Goal: Transaction & Acquisition: Purchase product/service

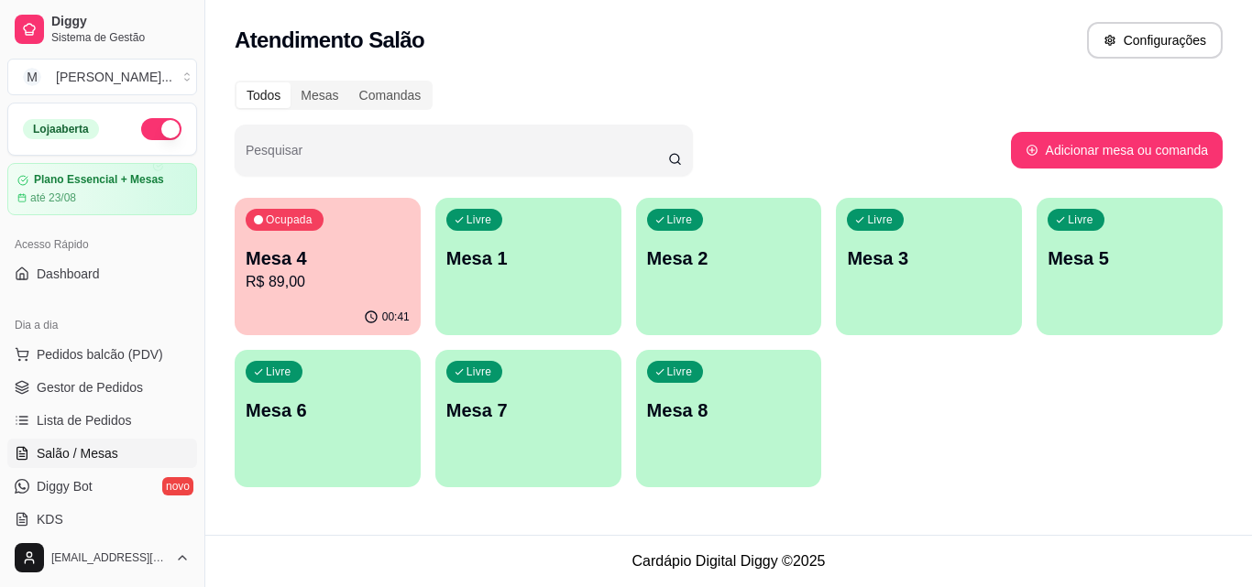
click at [261, 267] on p "Mesa 4" at bounding box center [328, 259] width 164 height 26
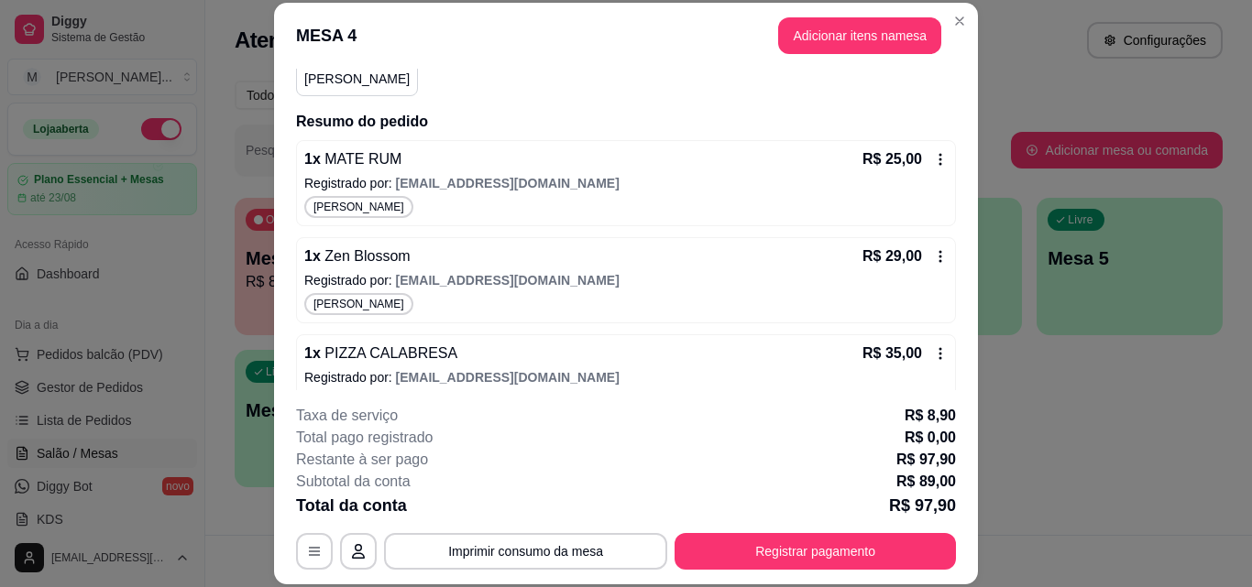
scroll to position [214, 0]
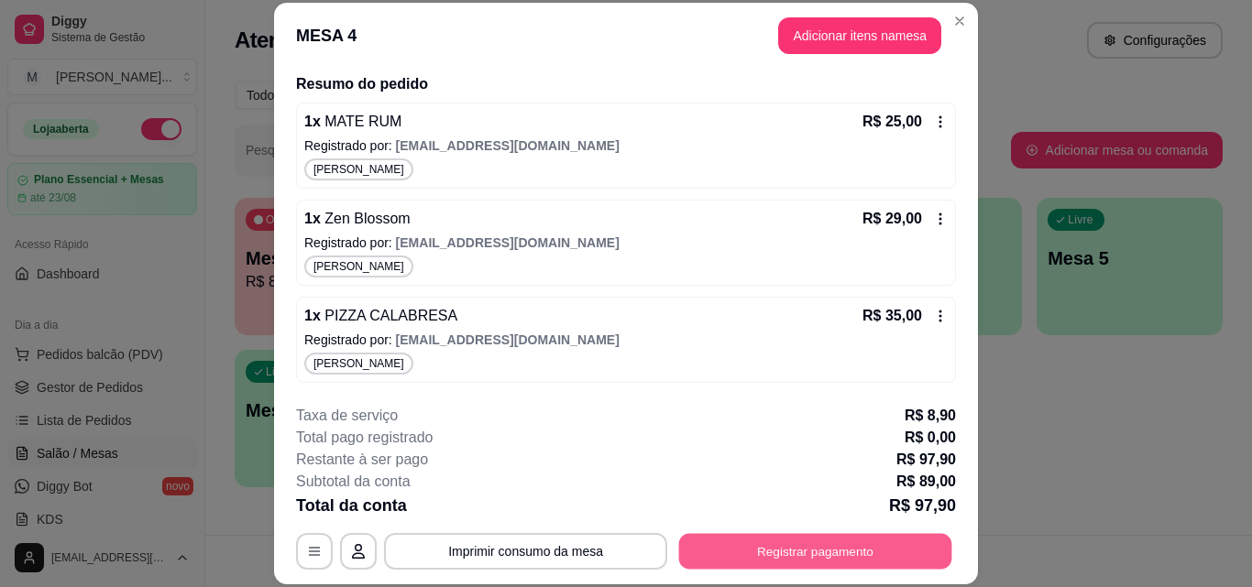
click at [826, 549] on button "Registrar pagamento" at bounding box center [815, 551] width 273 height 36
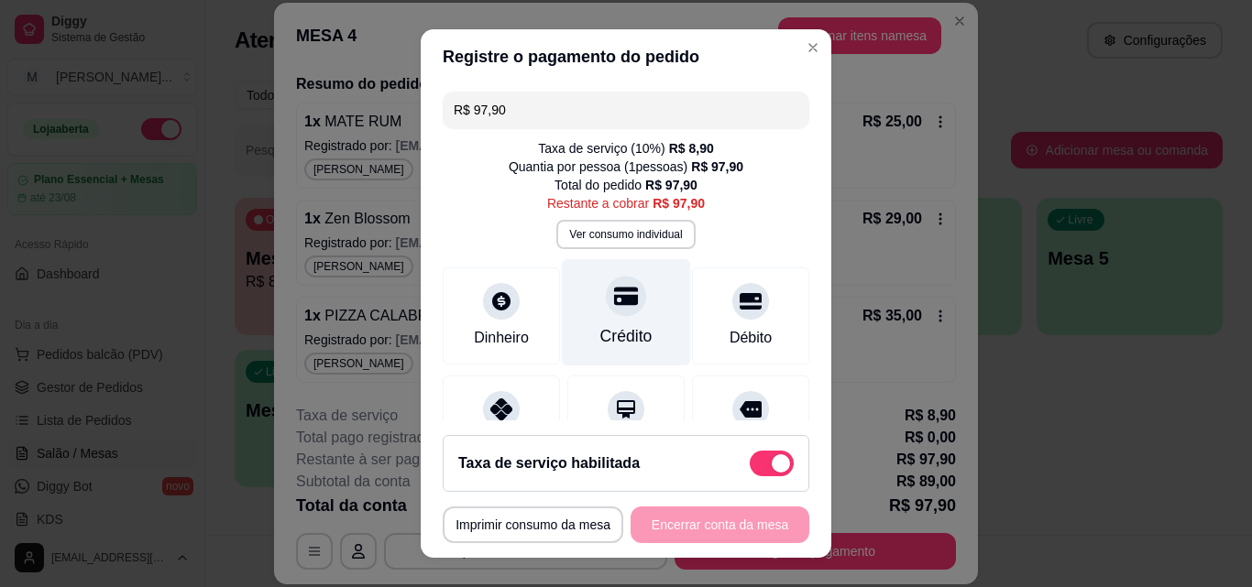
click at [614, 304] on icon at bounding box center [626, 297] width 24 height 18
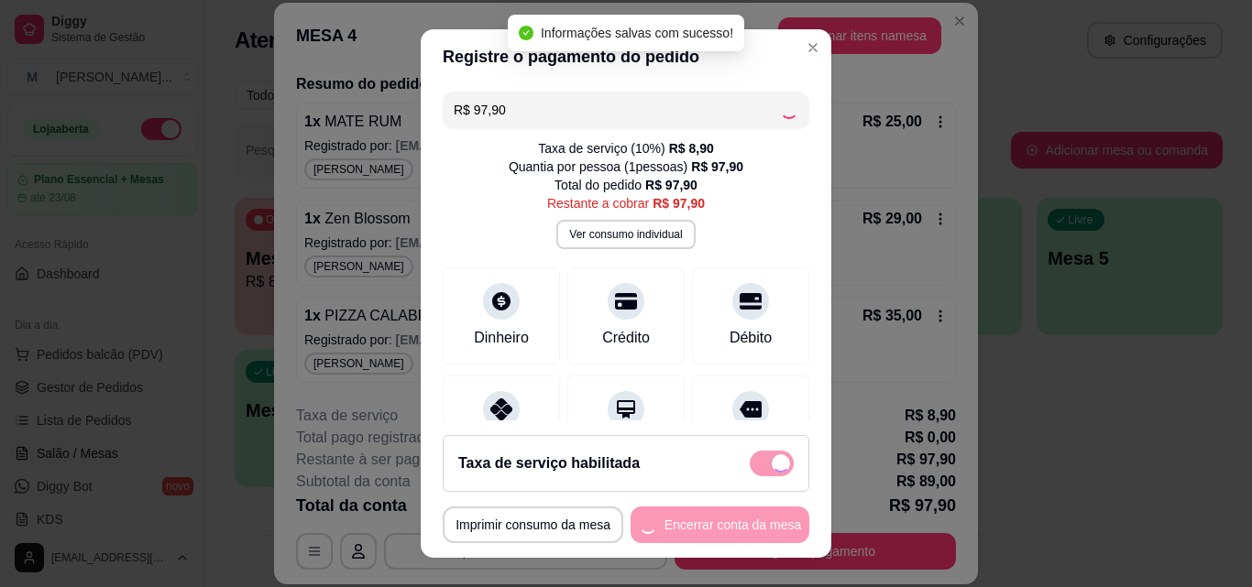
type input "R$ 0,00"
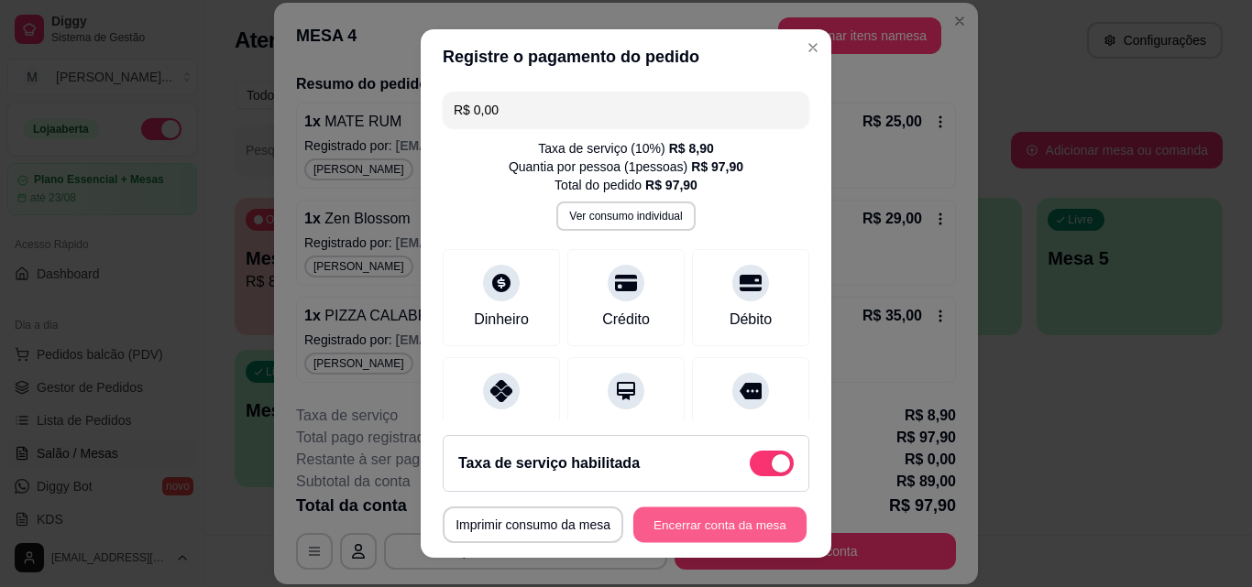
click at [684, 533] on button "Encerrar conta da mesa" at bounding box center [719, 526] width 173 height 36
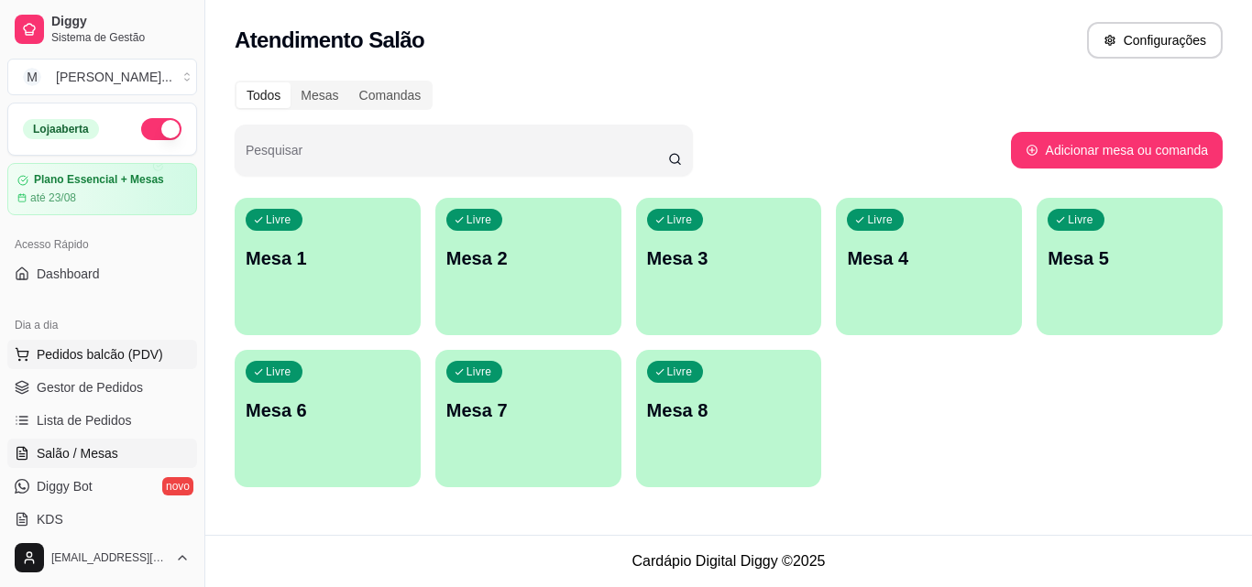
click at [119, 343] on button "Pedidos balcão (PDV)" at bounding box center [102, 354] width 190 height 29
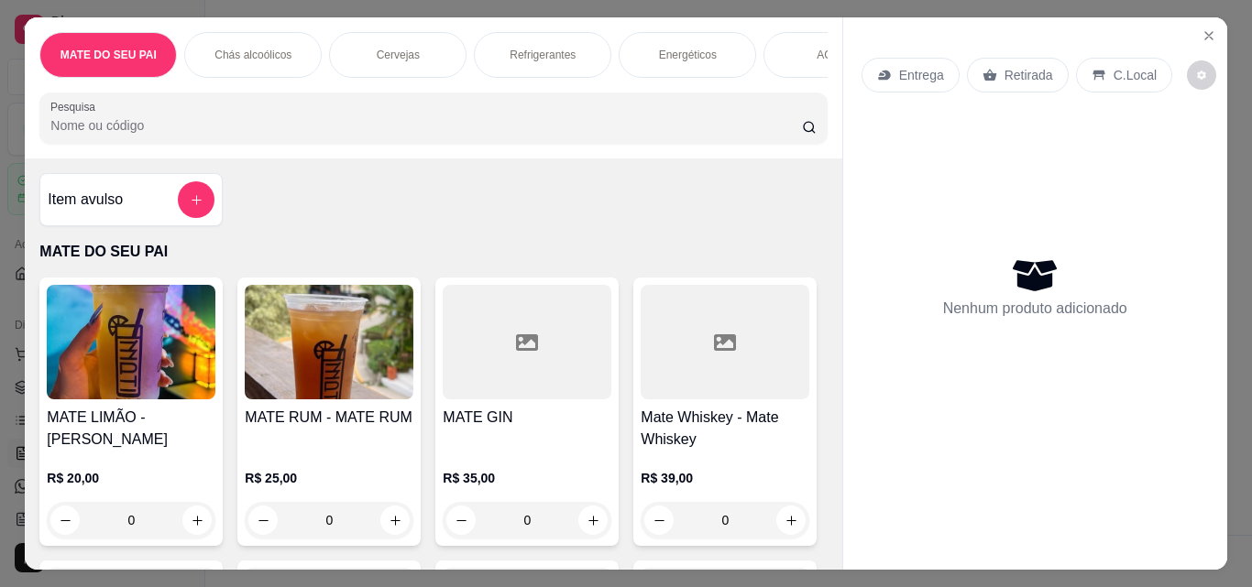
click at [164, 128] on input "Pesquisa" at bounding box center [425, 125] width 751 height 18
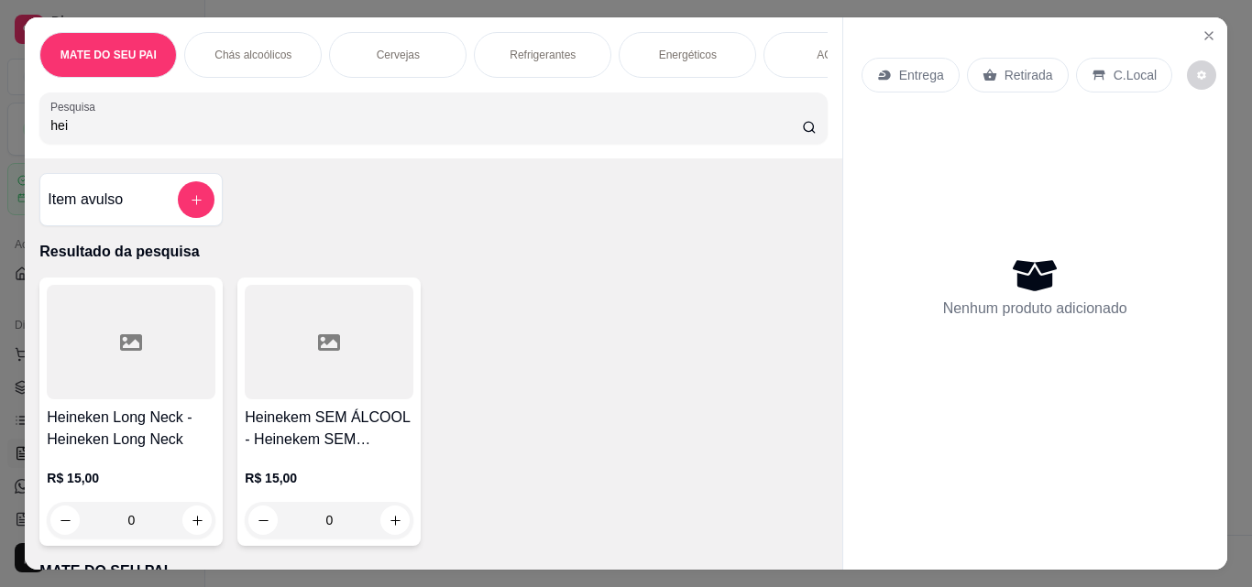
type input "hei"
click at [152, 345] on div at bounding box center [131, 342] width 169 height 115
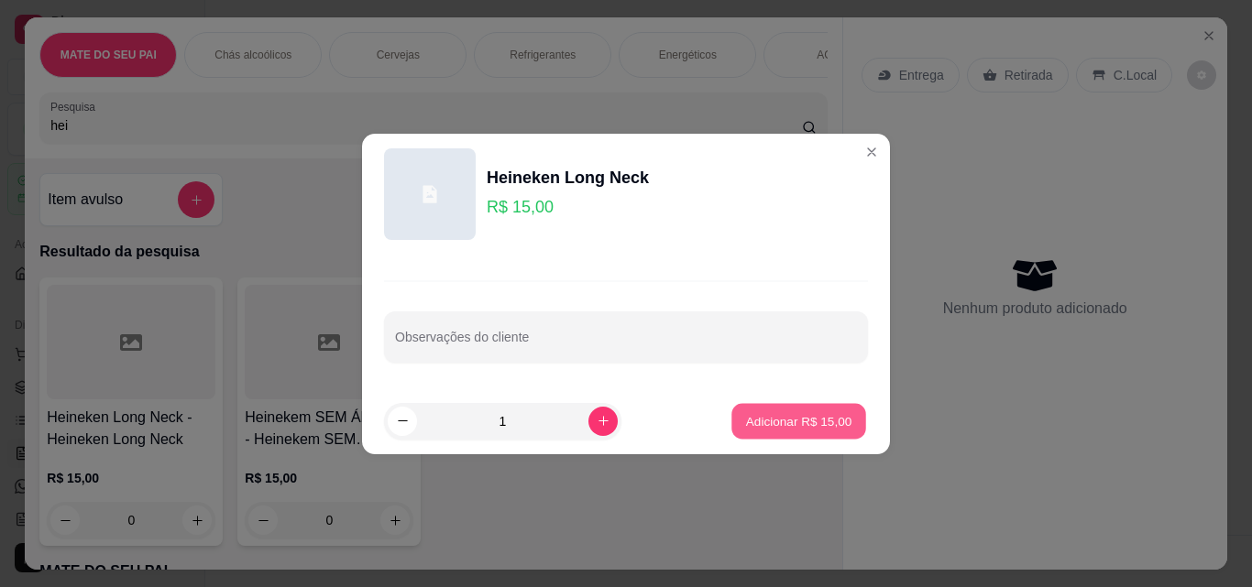
click at [764, 425] on p "Adicionar R$ 15,00" at bounding box center [799, 420] width 106 height 17
type input "1"
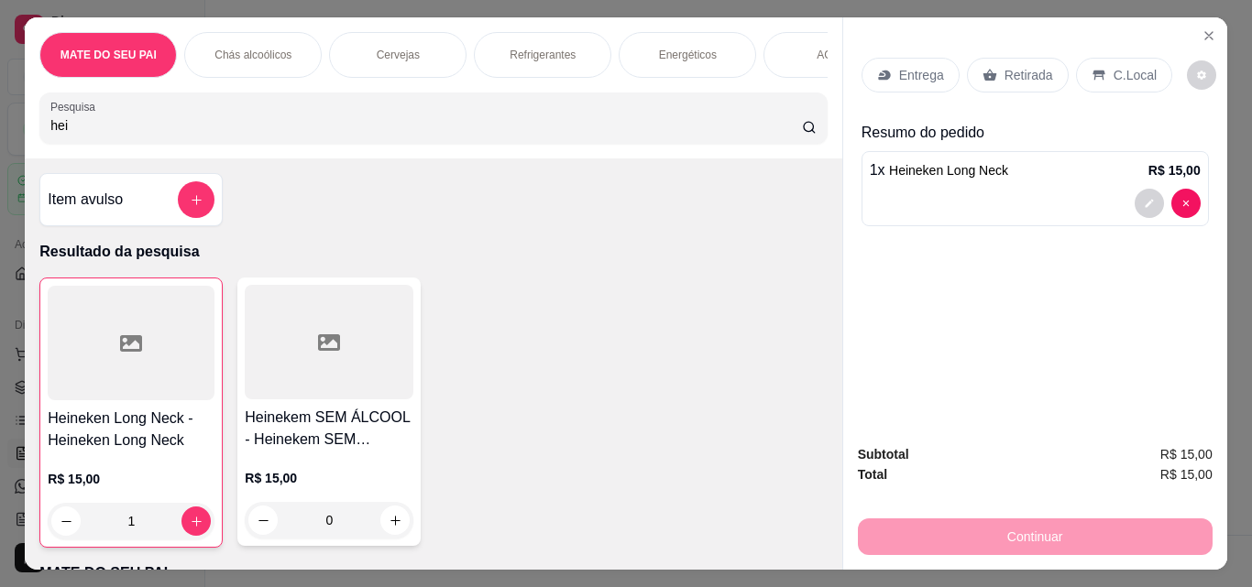
click at [1004, 70] on p "Retirada" at bounding box center [1028, 75] width 49 height 18
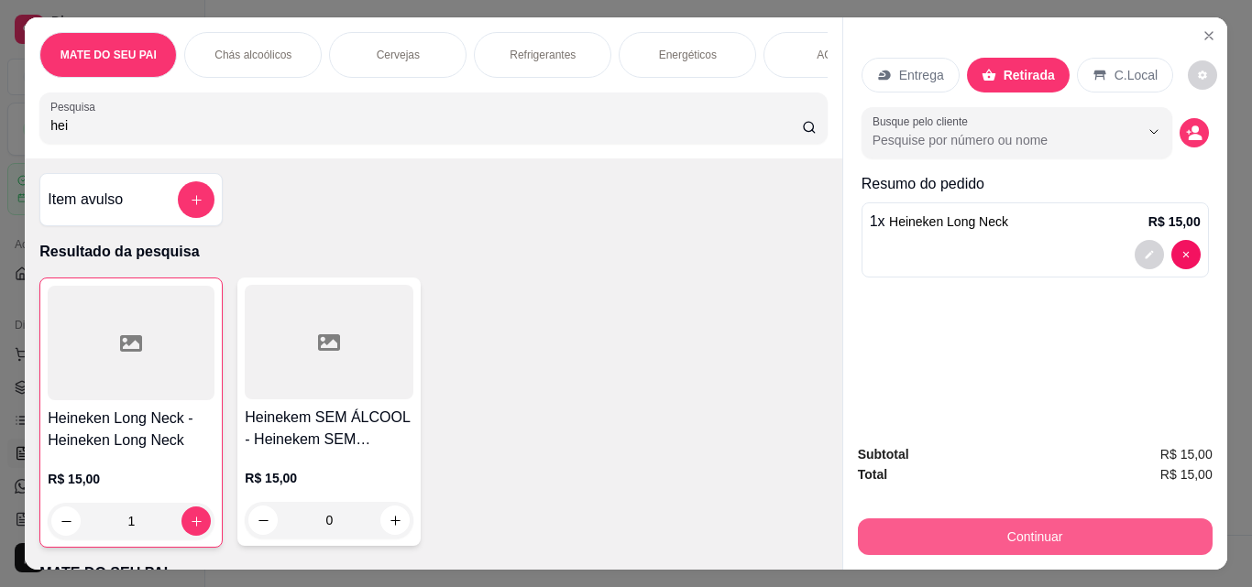
click at [1053, 522] on button "Continuar" at bounding box center [1035, 537] width 355 height 37
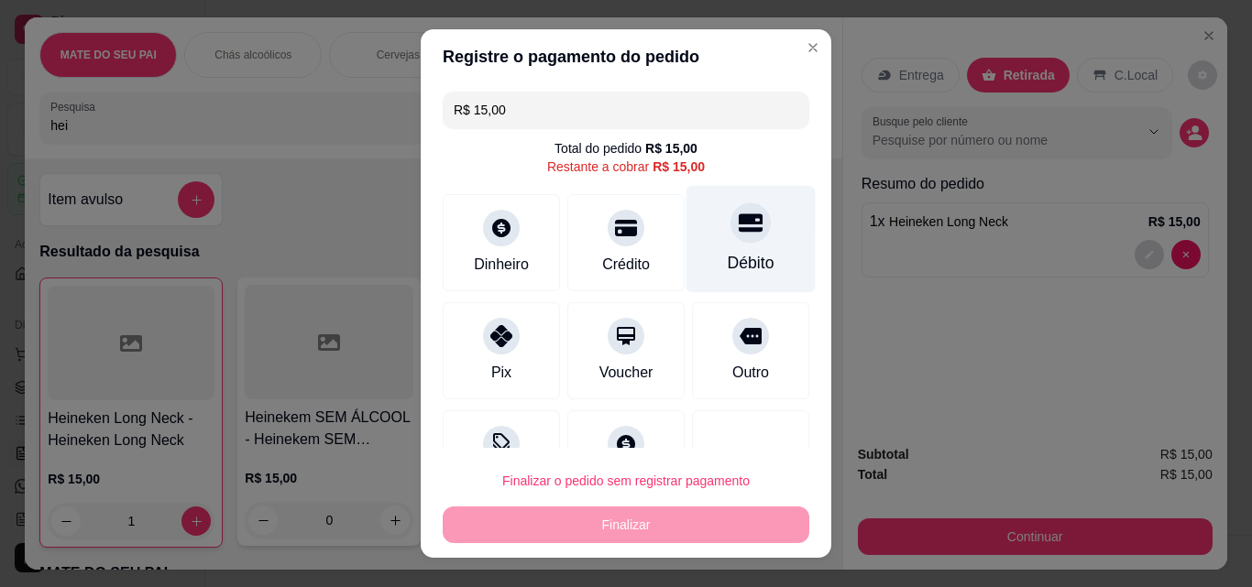
click at [738, 222] on icon at bounding box center [750, 223] width 24 height 18
type input "R$ 0,00"
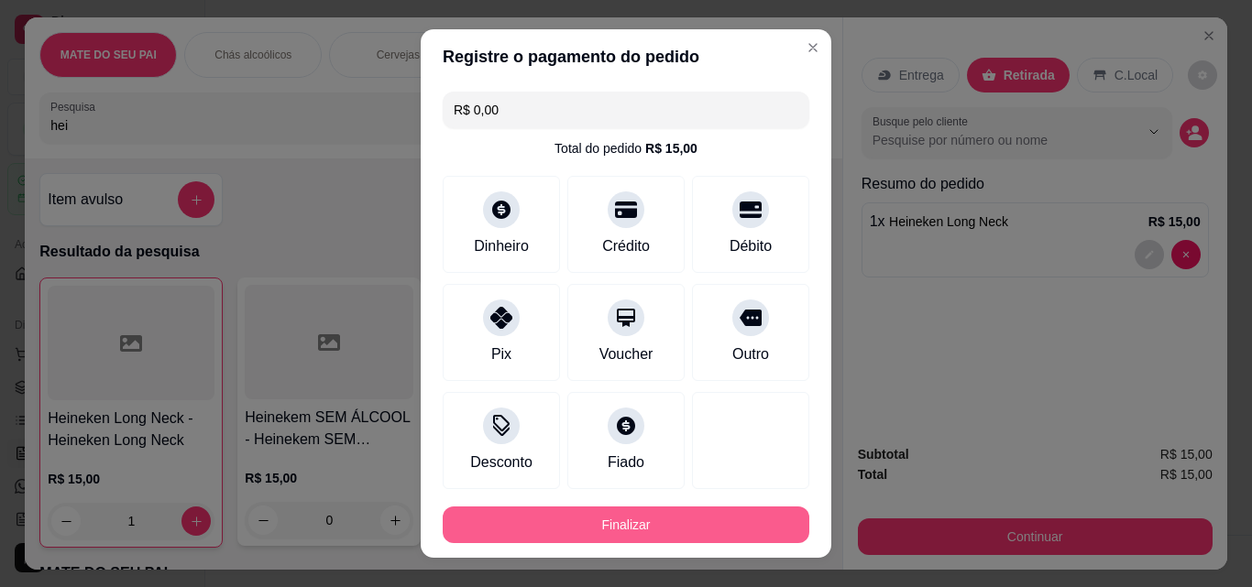
click at [633, 520] on button "Finalizar" at bounding box center [626, 525] width 366 height 37
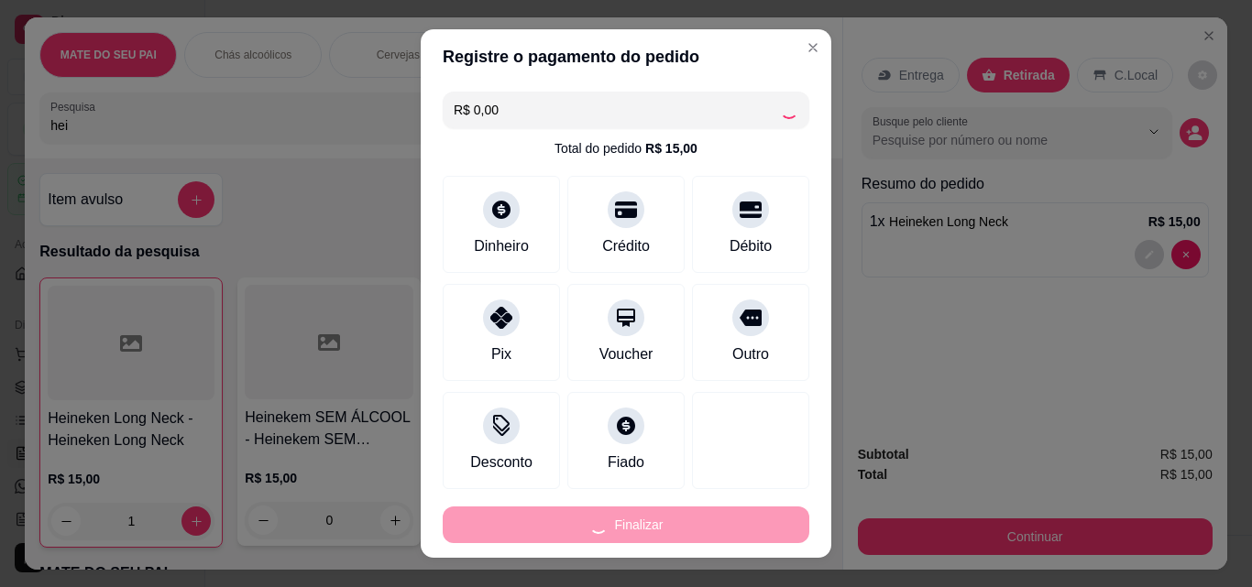
type input "0"
type input "-R$ 15,00"
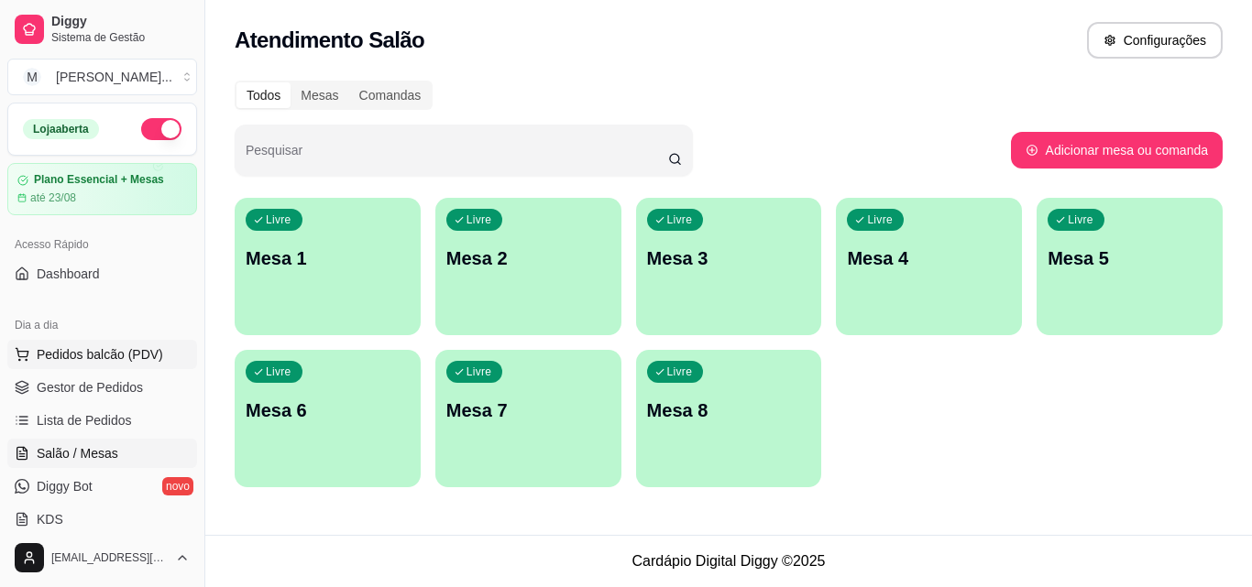
click at [89, 352] on span "Pedidos balcão (PDV)" at bounding box center [100, 354] width 126 height 18
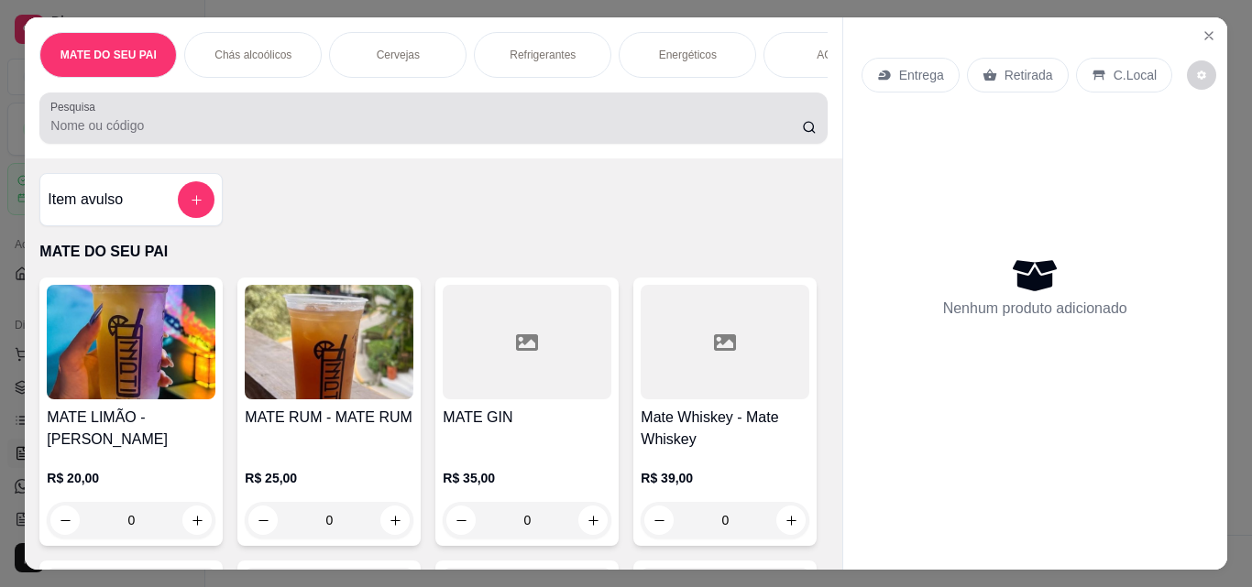
click at [369, 144] on div "Pesquisa" at bounding box center [432, 118] width 787 height 51
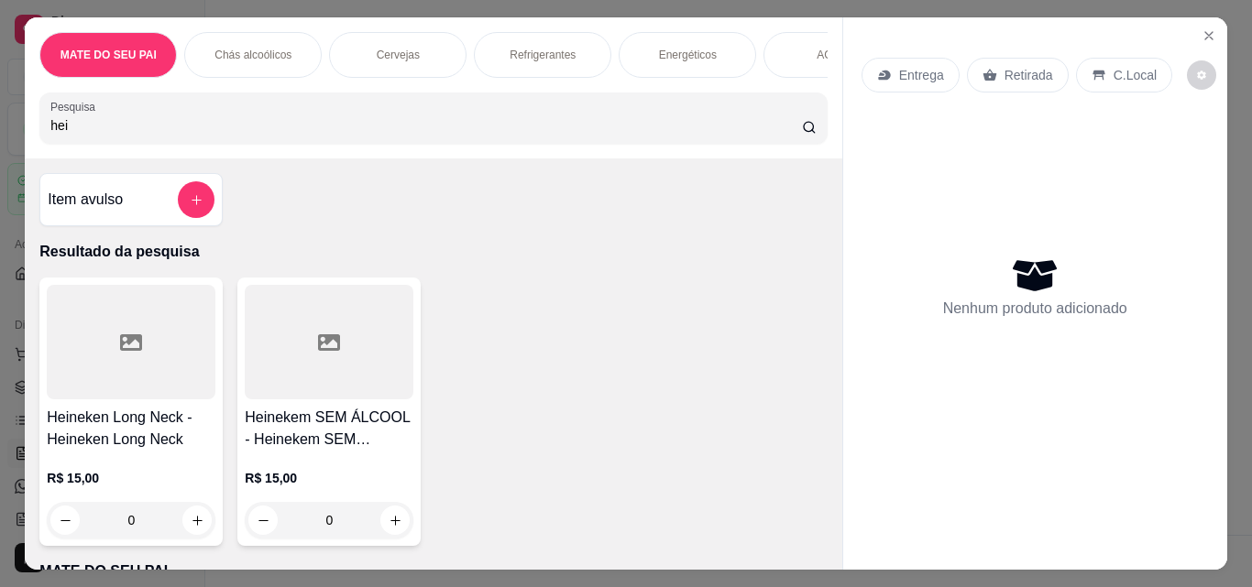
type input "hei"
click at [257, 352] on div at bounding box center [329, 342] width 169 height 115
click at [119, 408] on div "Heineken Long Neck - Heineken Long Neck R$ 15,00 0" at bounding box center [130, 412] width 183 height 268
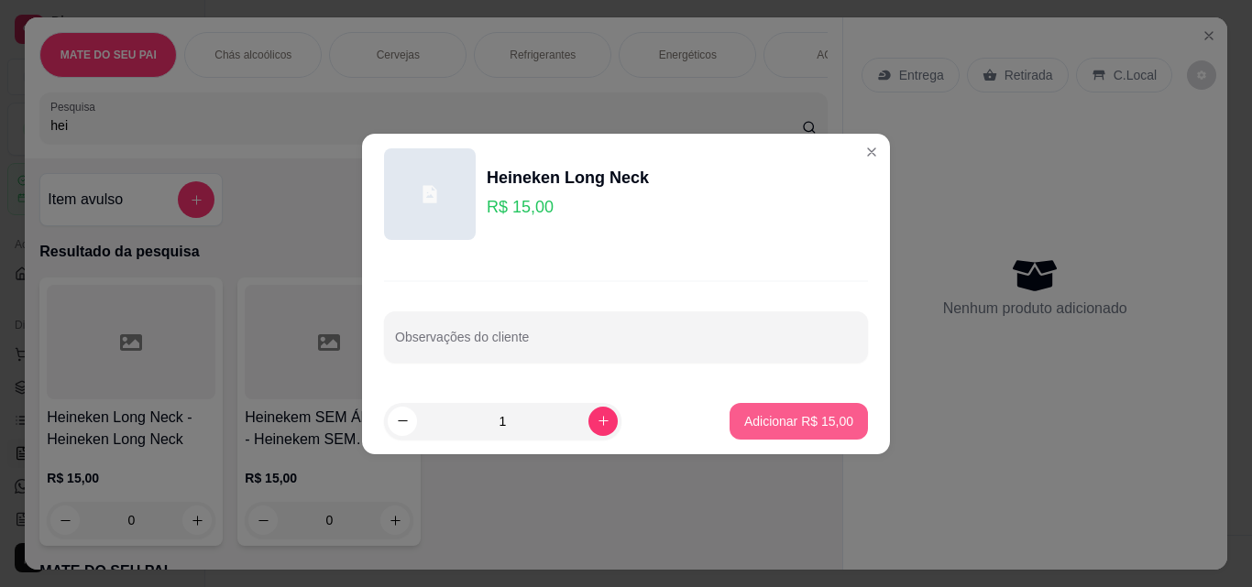
click at [817, 426] on p "Adicionar R$ 15,00" at bounding box center [798, 421] width 109 height 18
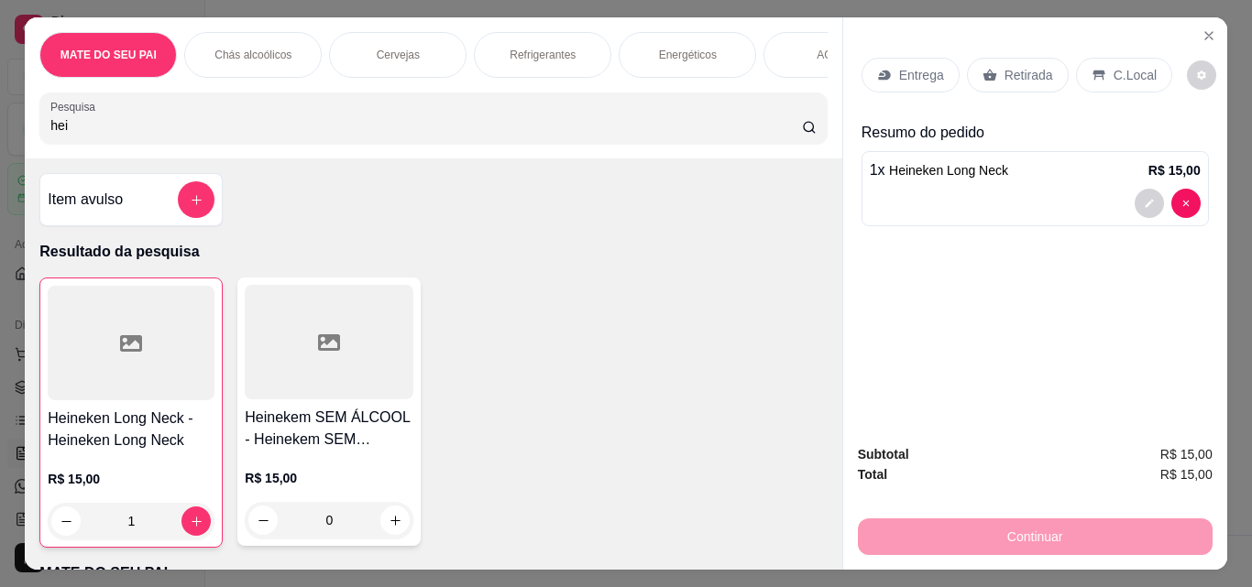
type input "1"
click at [1008, 72] on p "Retirada" at bounding box center [1028, 75] width 49 height 18
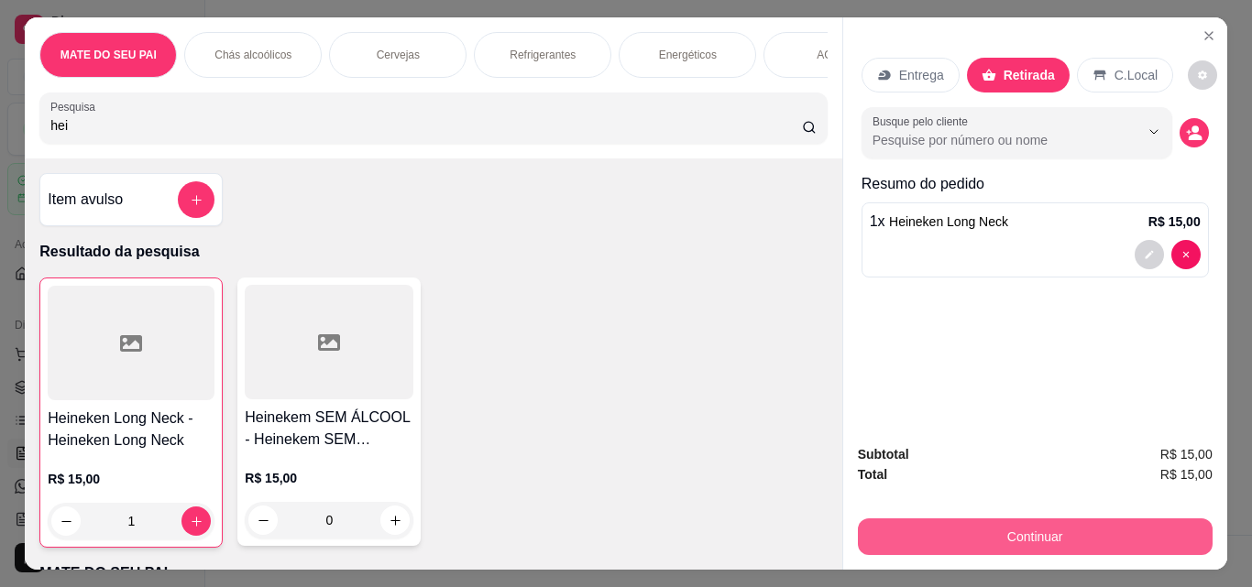
click at [1112, 529] on button "Continuar" at bounding box center [1035, 537] width 355 height 37
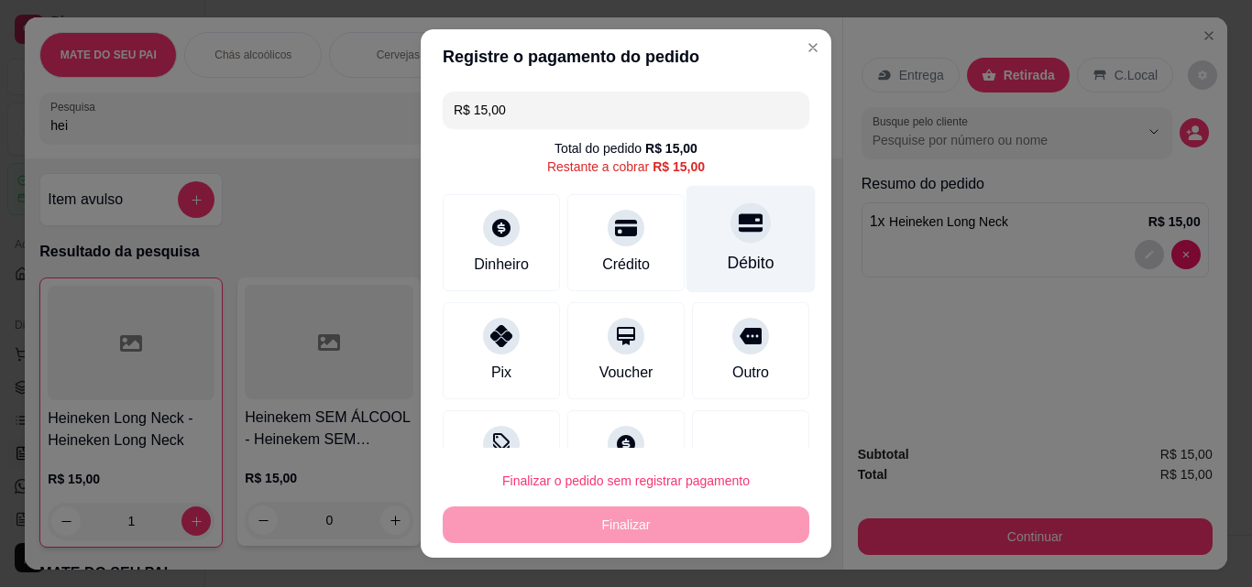
click at [738, 221] on div at bounding box center [750, 222] width 40 height 40
type input "R$ 0,00"
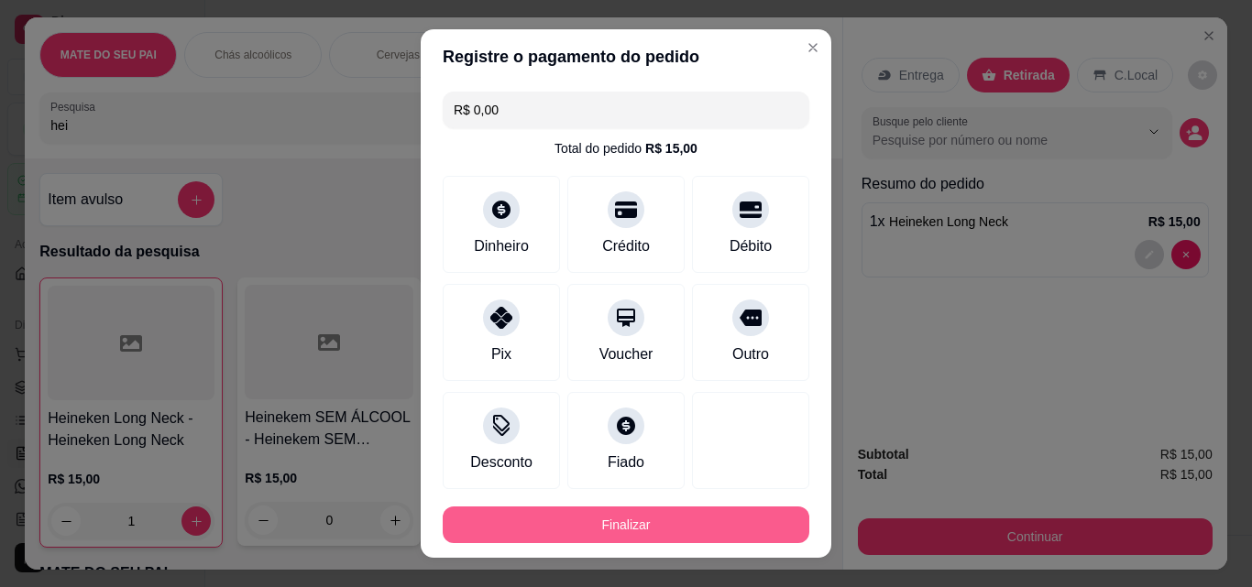
click at [623, 518] on button "Finalizar" at bounding box center [626, 525] width 366 height 37
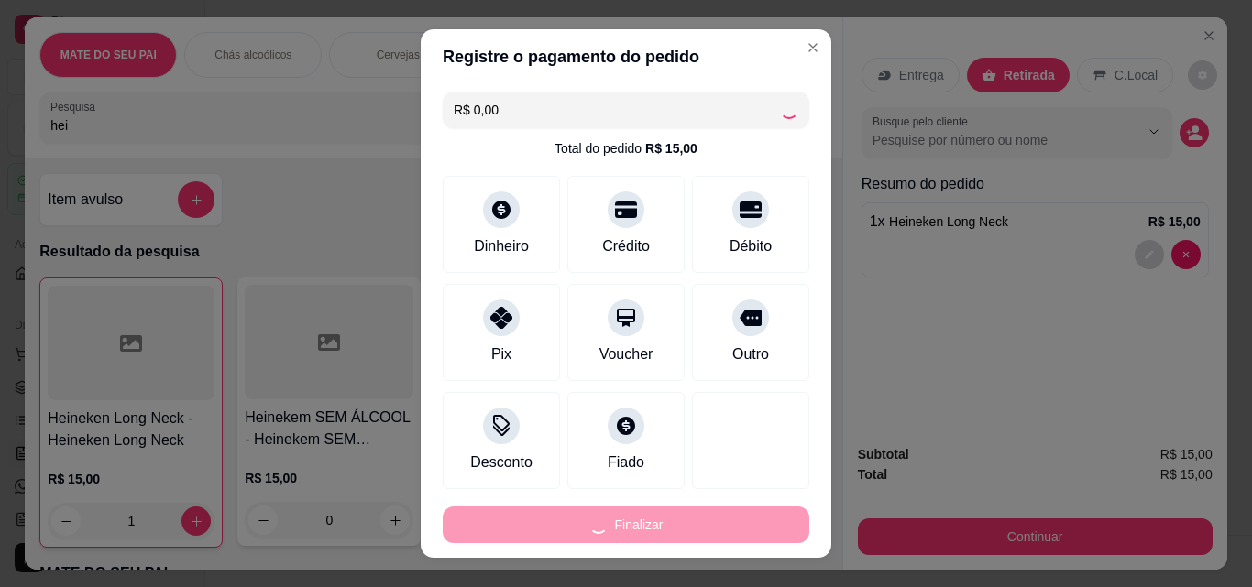
type input "0"
type input "-R$ 15,00"
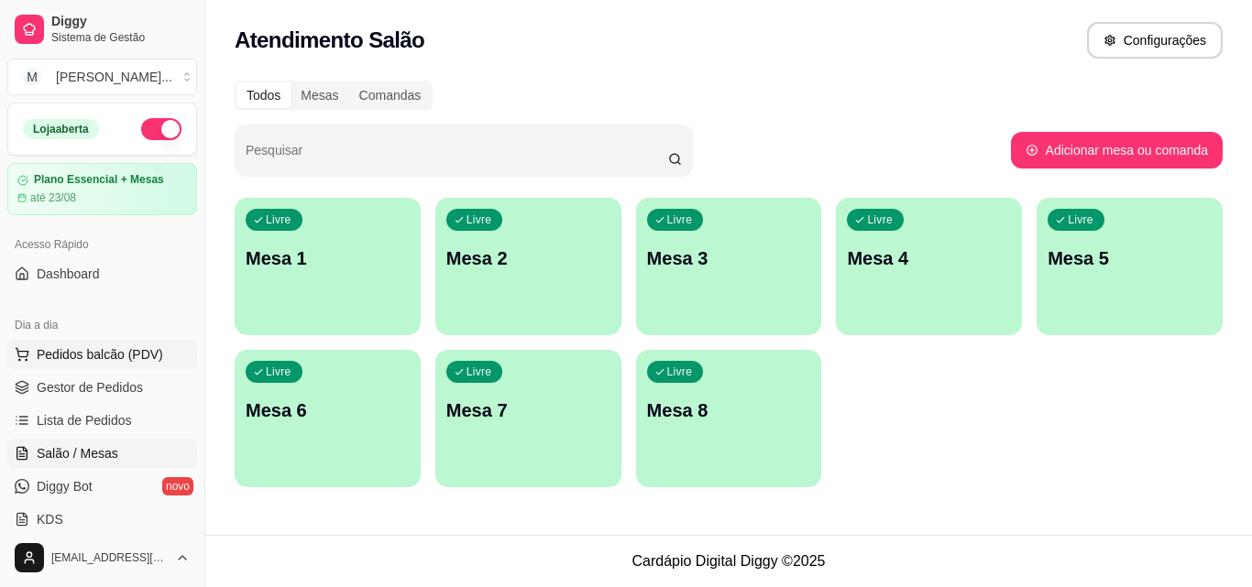
click at [139, 354] on span "Pedidos balcão (PDV)" at bounding box center [100, 354] width 126 height 18
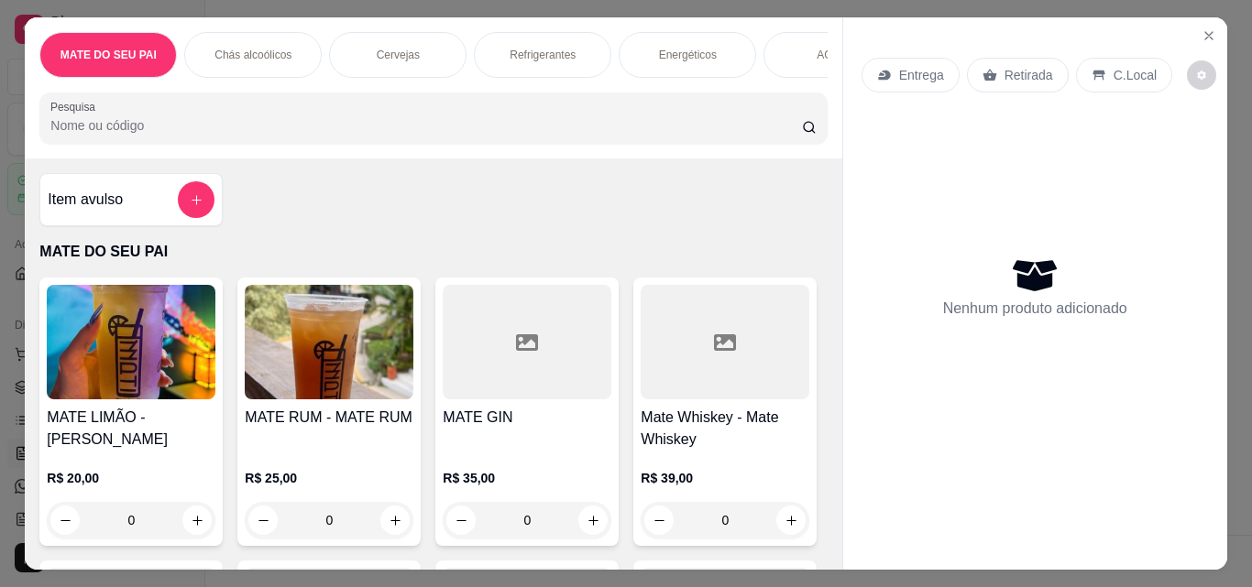
click at [282, 135] on input "Pesquisa" at bounding box center [425, 125] width 751 height 18
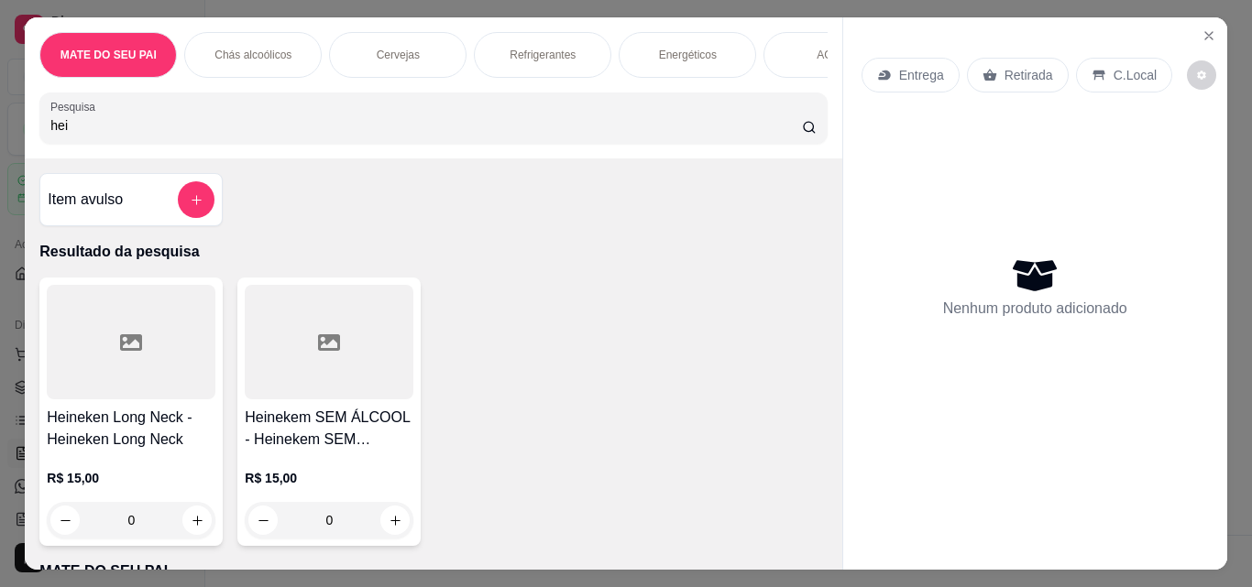
type input "hei"
click at [191, 528] on icon "increase-product-quantity" at bounding box center [198, 521] width 14 height 14
type input "1"
click at [191, 528] on icon "increase-product-quantity" at bounding box center [198, 521] width 14 height 14
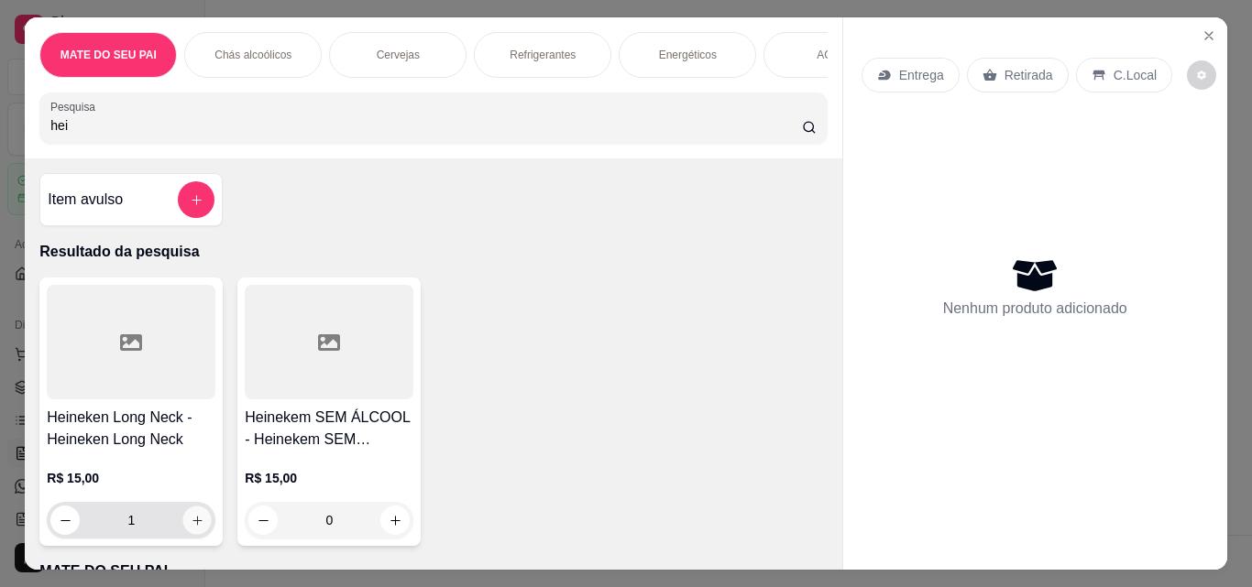
type input "2"
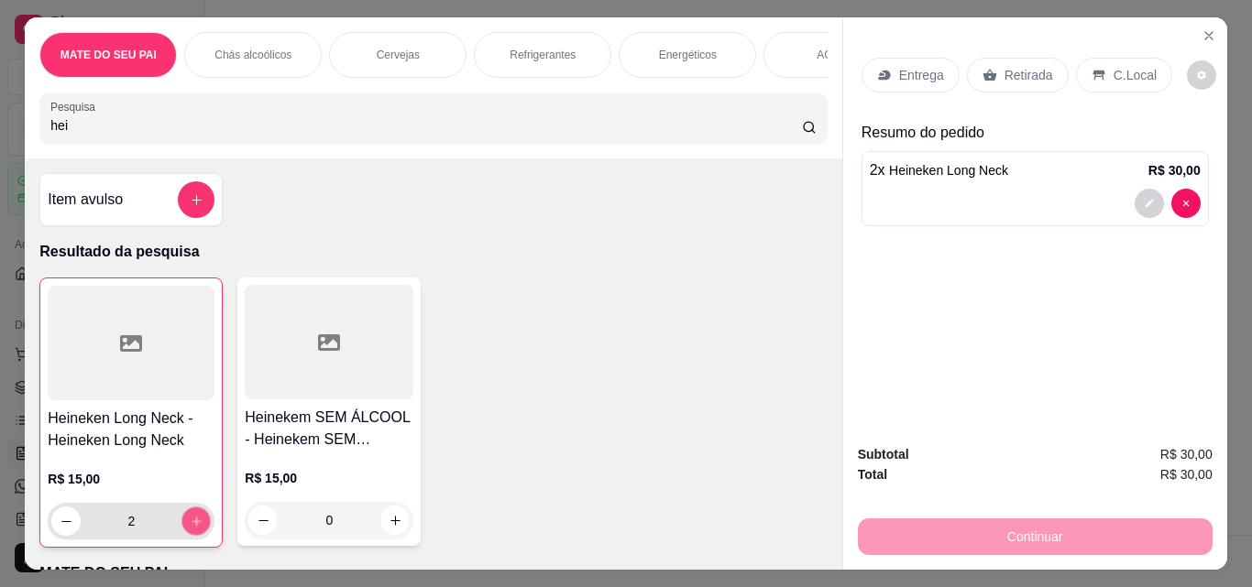
click at [190, 529] on icon "increase-product-quantity" at bounding box center [197, 522] width 14 height 14
type input "3"
click at [1007, 58] on div "Retirada" at bounding box center [1018, 75] width 102 height 35
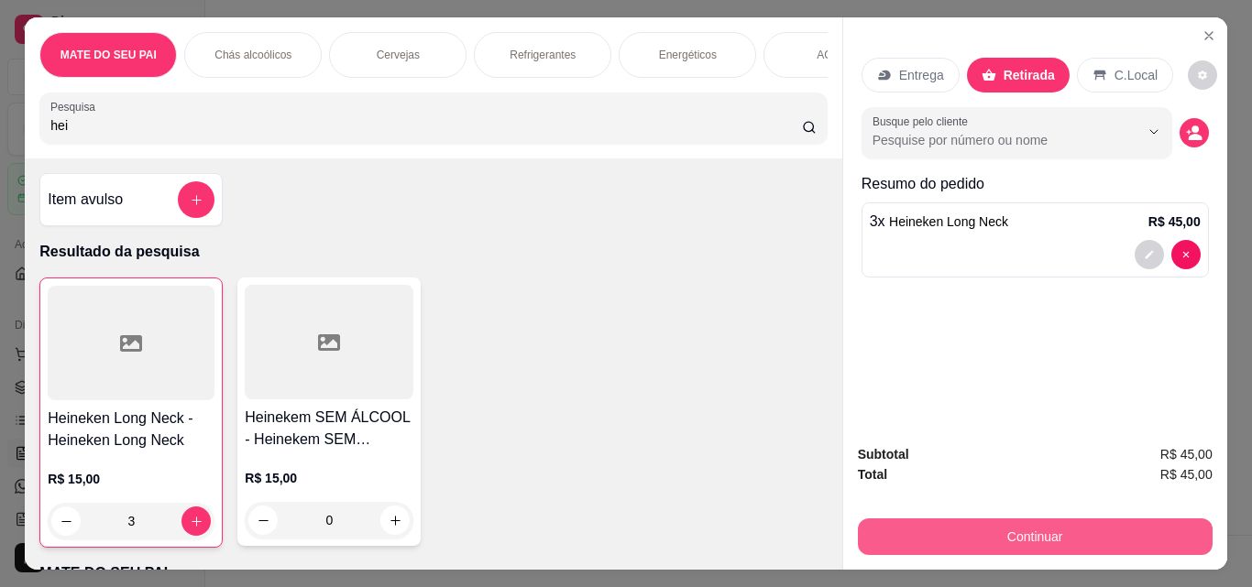
click at [1038, 533] on button "Continuar" at bounding box center [1035, 537] width 355 height 37
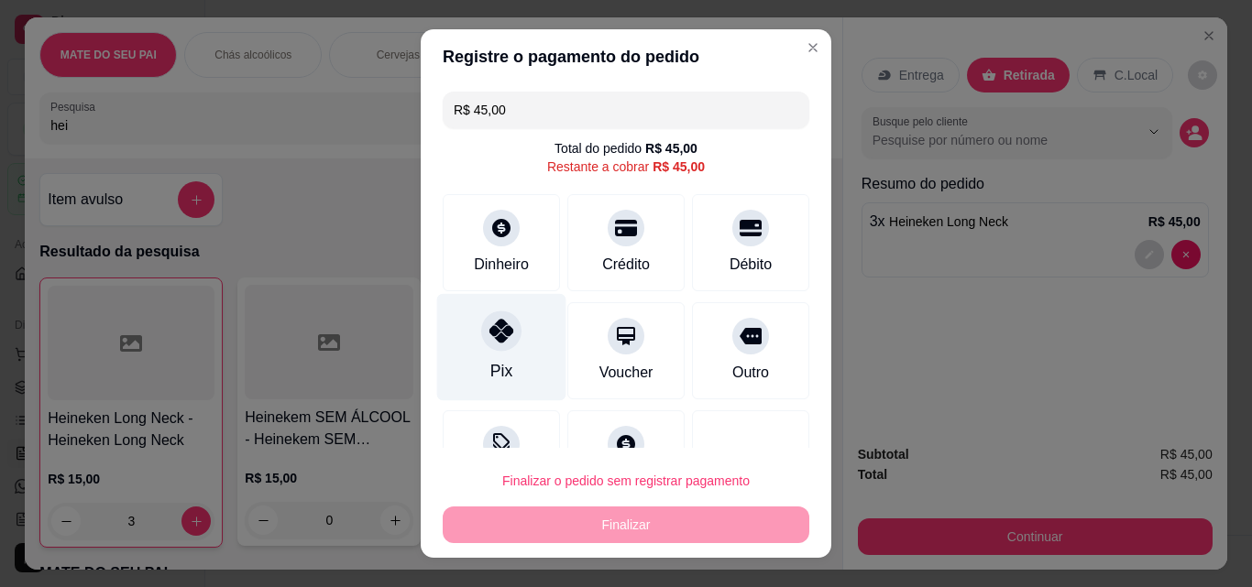
click at [489, 341] on icon at bounding box center [501, 331] width 24 height 24
type input "R$ 0,00"
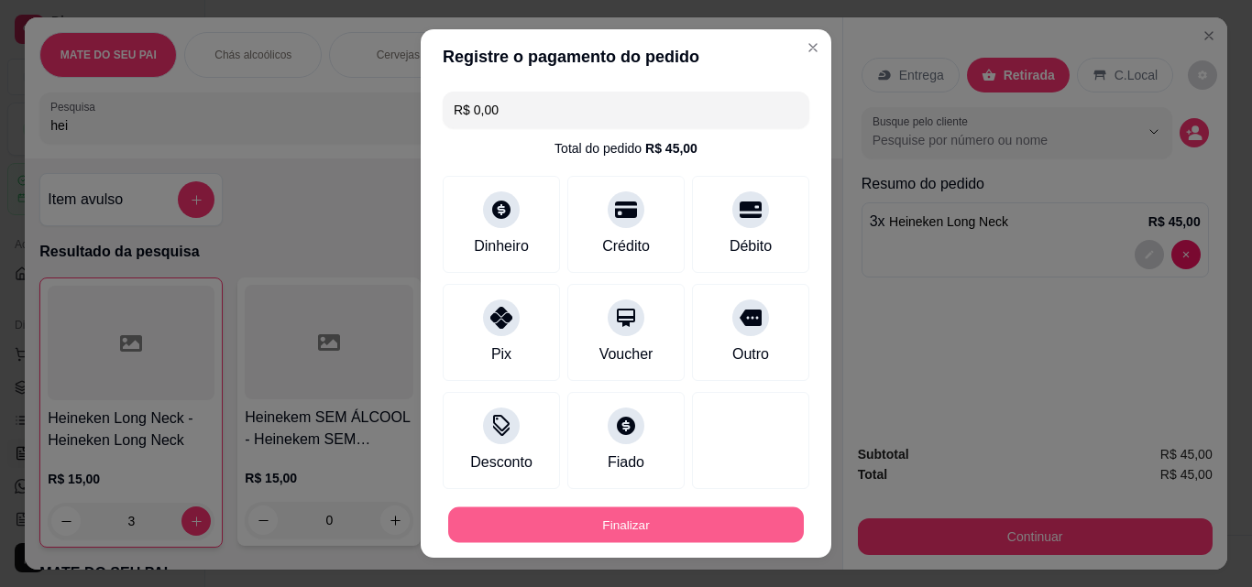
click at [578, 519] on button "Finalizar" at bounding box center [625, 526] width 355 height 36
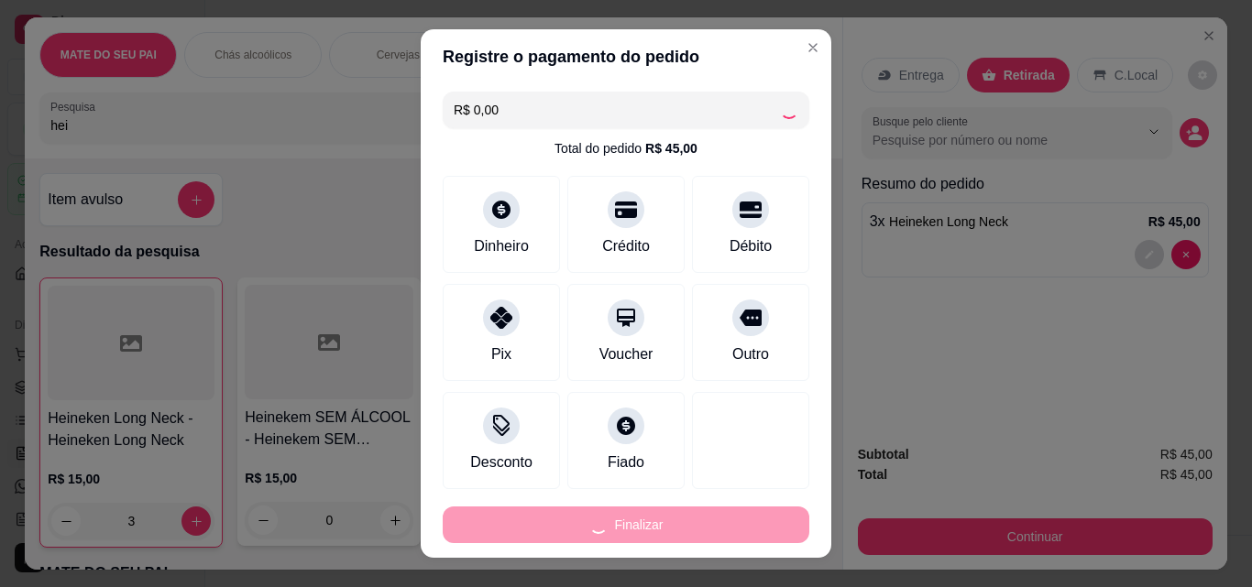
type input "0"
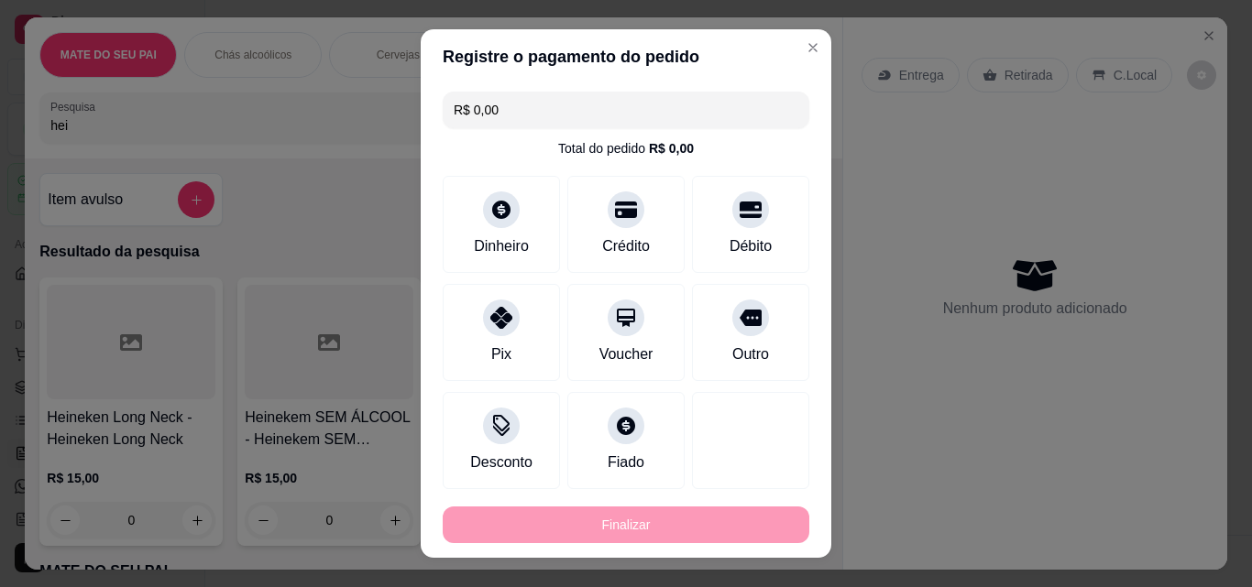
type input "-R$ 45,00"
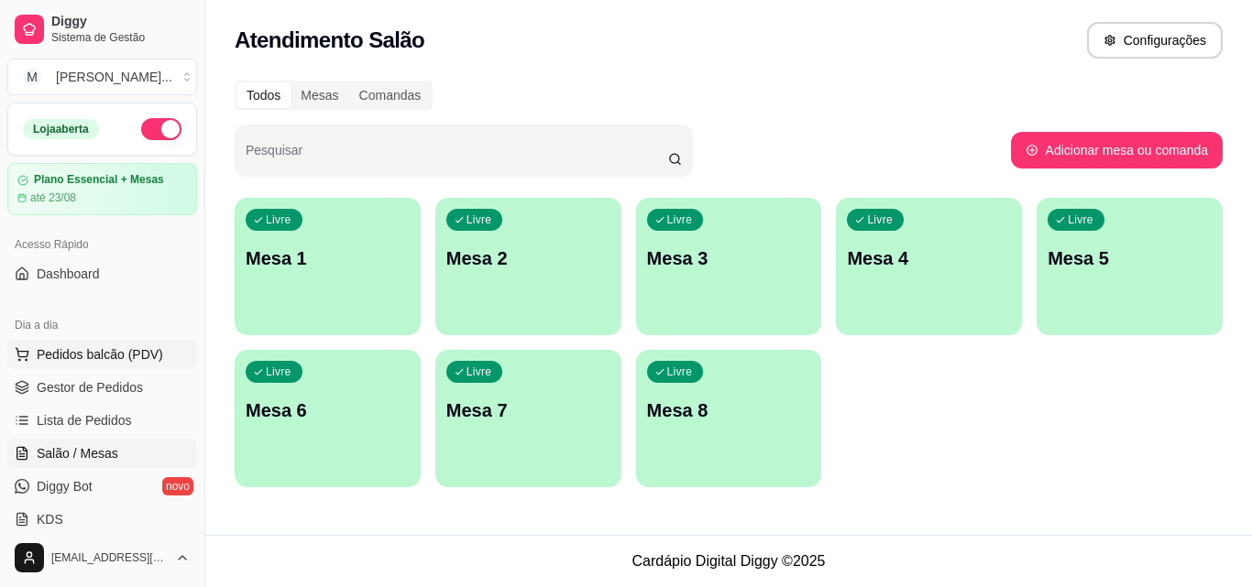
click at [118, 348] on span "Pedidos balcão (PDV)" at bounding box center [100, 354] width 126 height 18
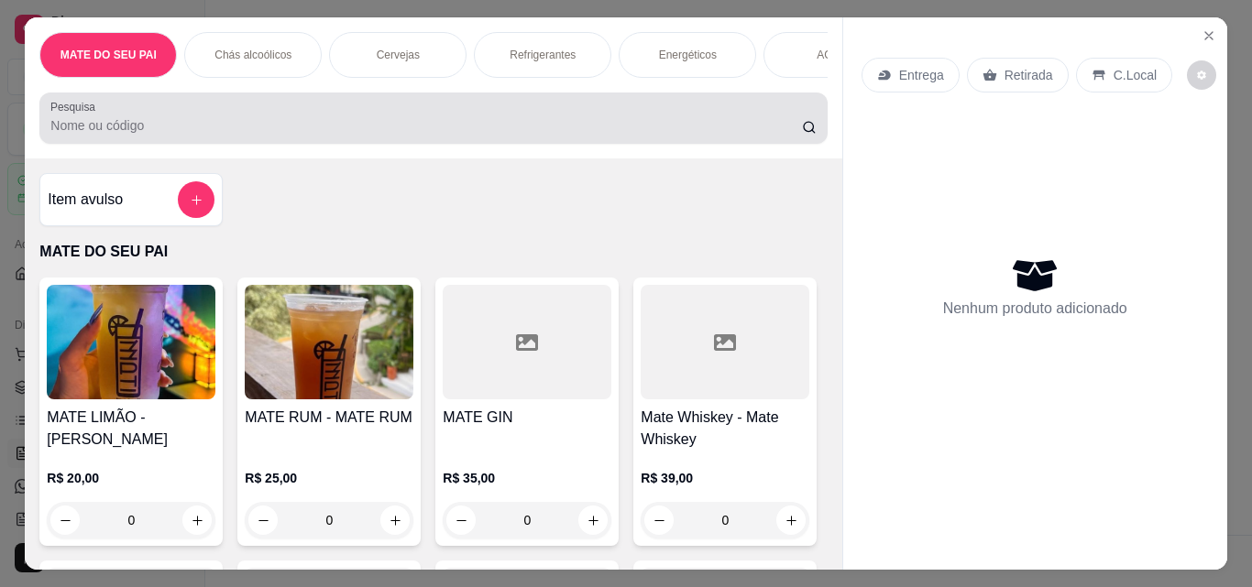
click at [369, 128] on input "Pesquisa" at bounding box center [425, 125] width 751 height 18
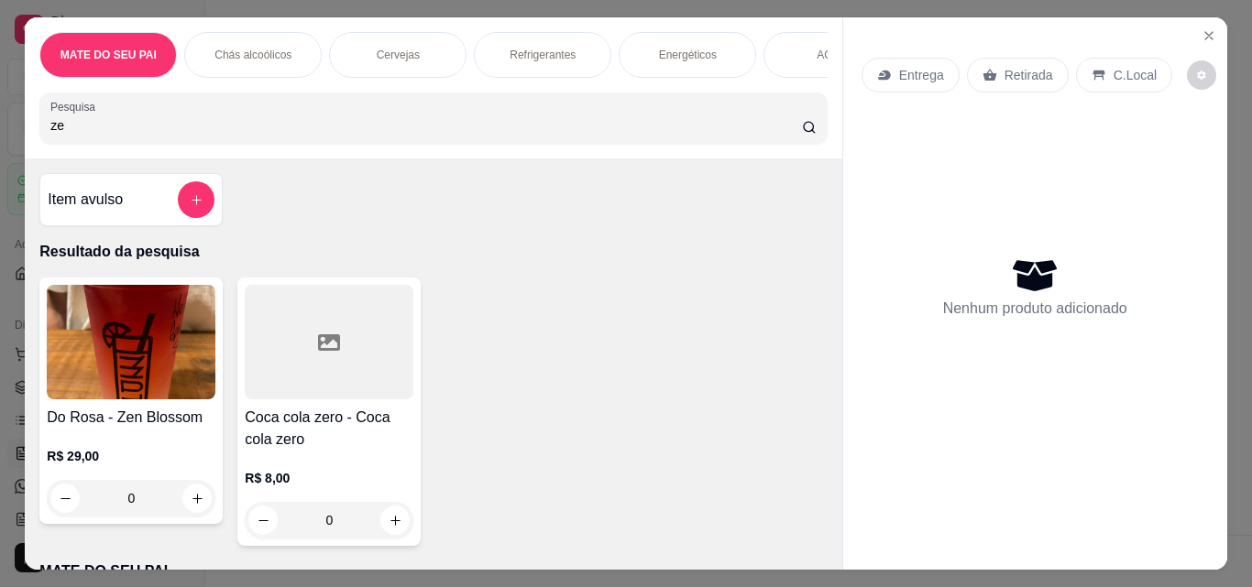
type input "ze"
click at [175, 361] on img at bounding box center [131, 342] width 169 height 115
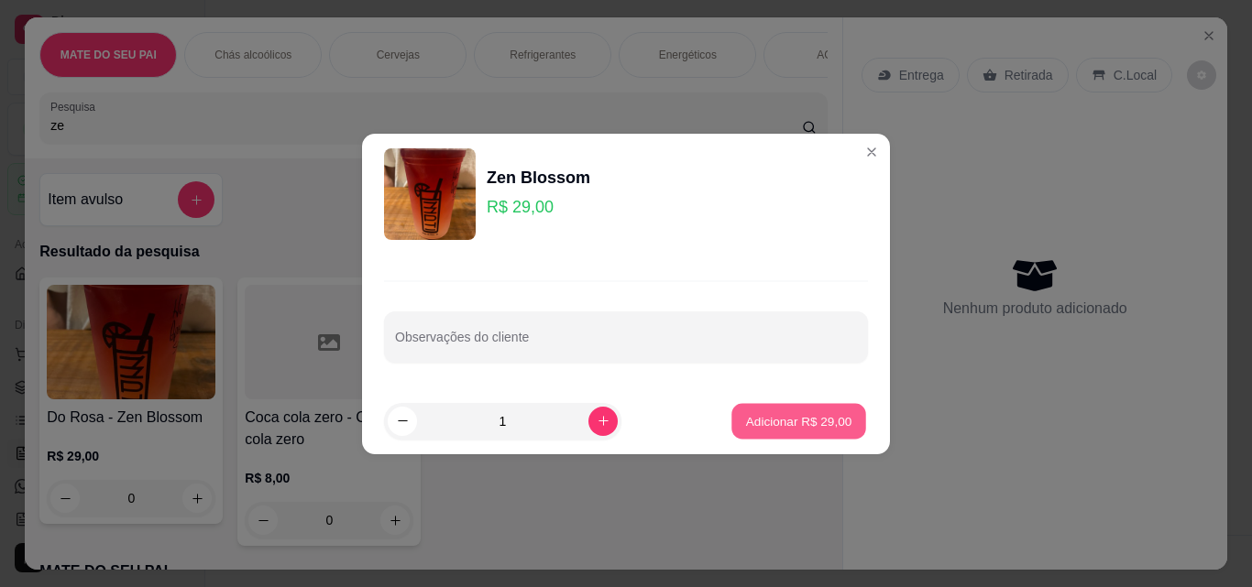
click at [827, 420] on p "Adicionar R$ 29,00" at bounding box center [799, 420] width 106 height 17
type input "1"
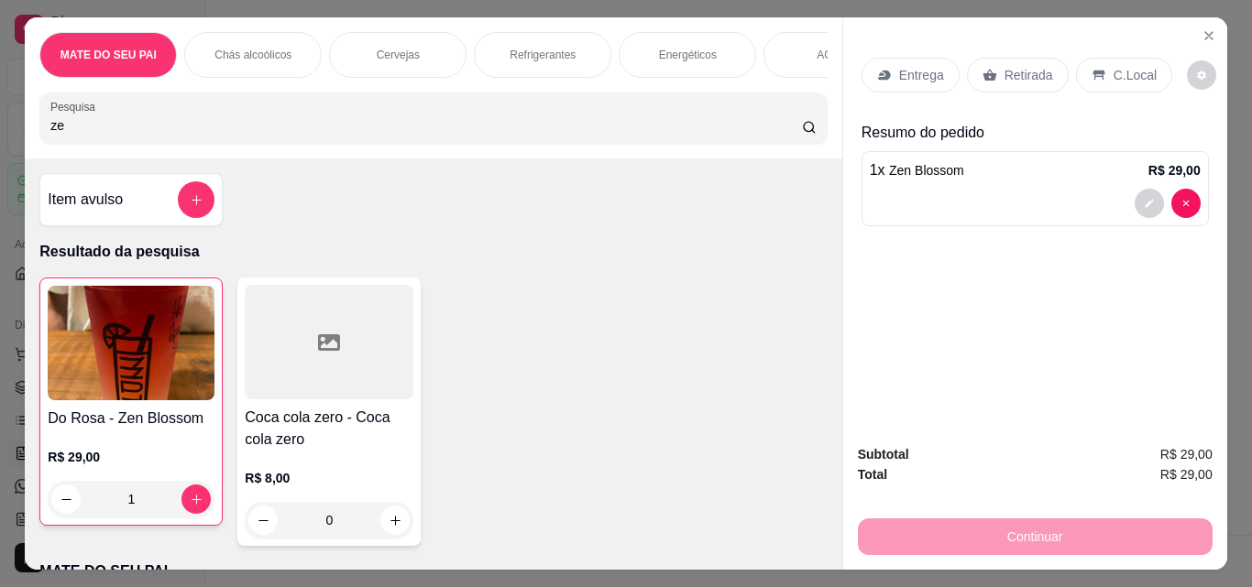
click at [1029, 66] on p "Retirada" at bounding box center [1028, 75] width 49 height 18
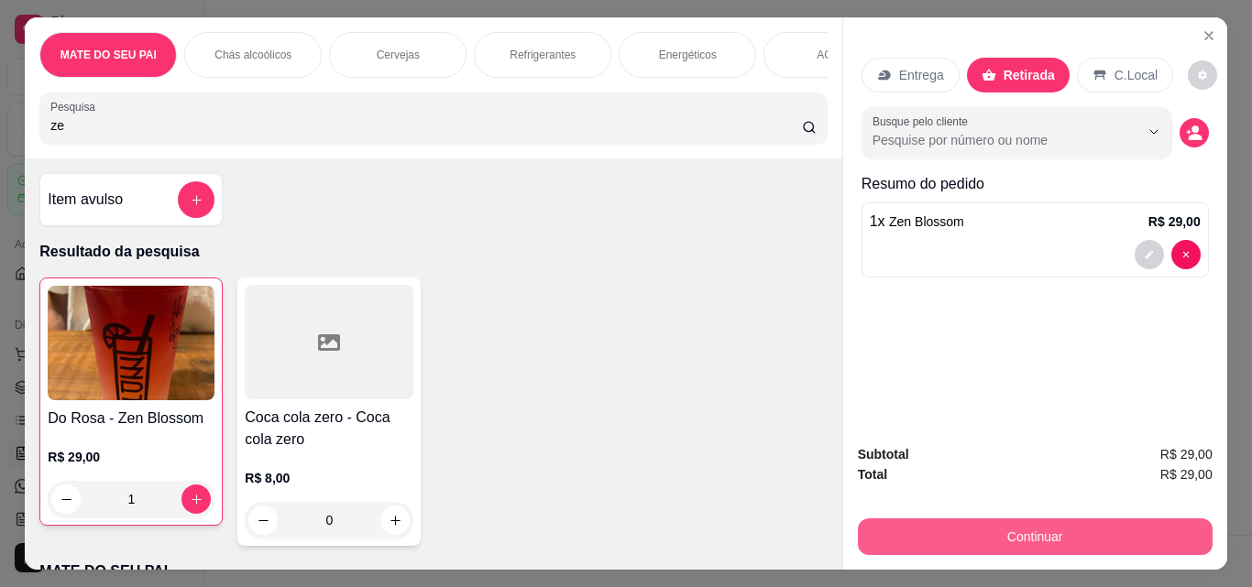
click at [1047, 531] on button "Continuar" at bounding box center [1035, 537] width 355 height 37
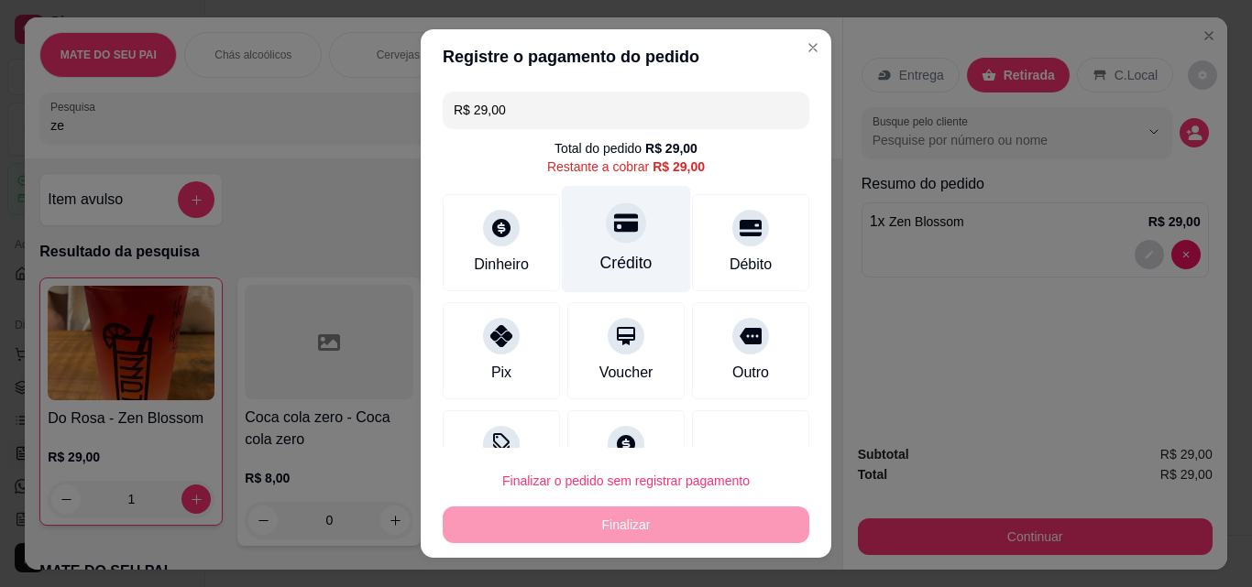
click at [614, 230] on icon at bounding box center [626, 223] width 24 height 18
type input "R$ 0,00"
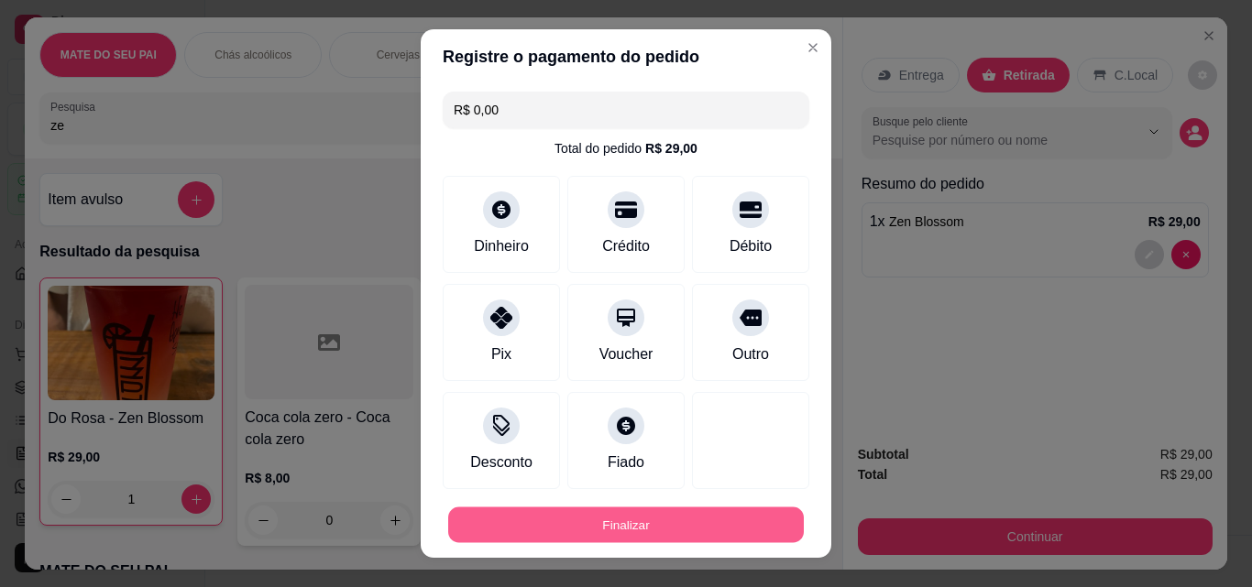
click at [629, 516] on button "Finalizar" at bounding box center [625, 526] width 355 height 36
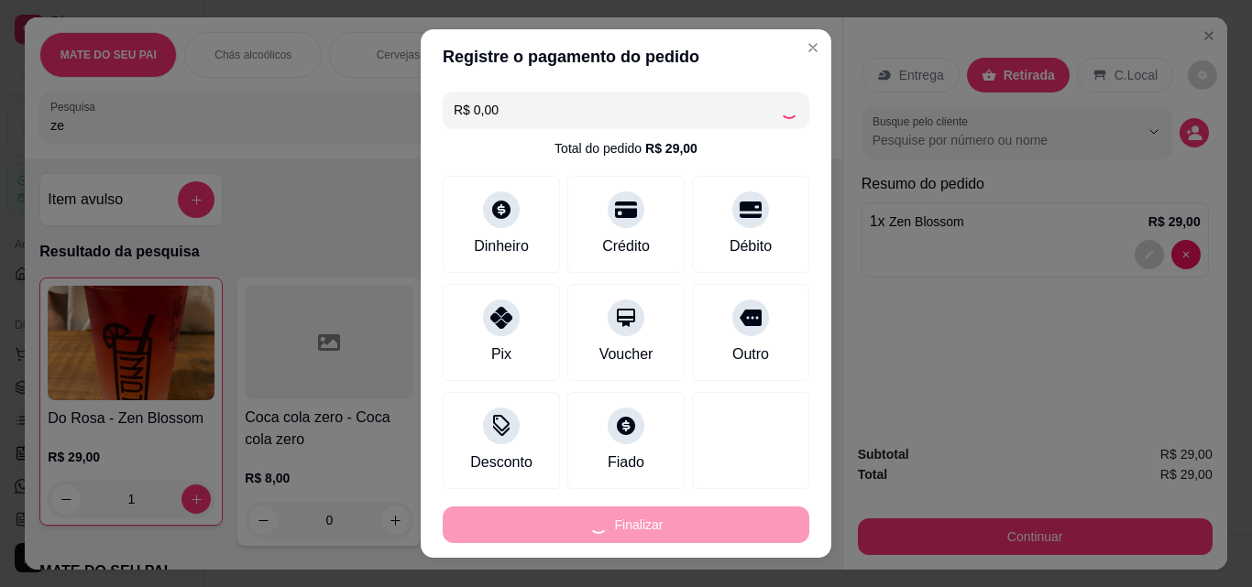
type input "0"
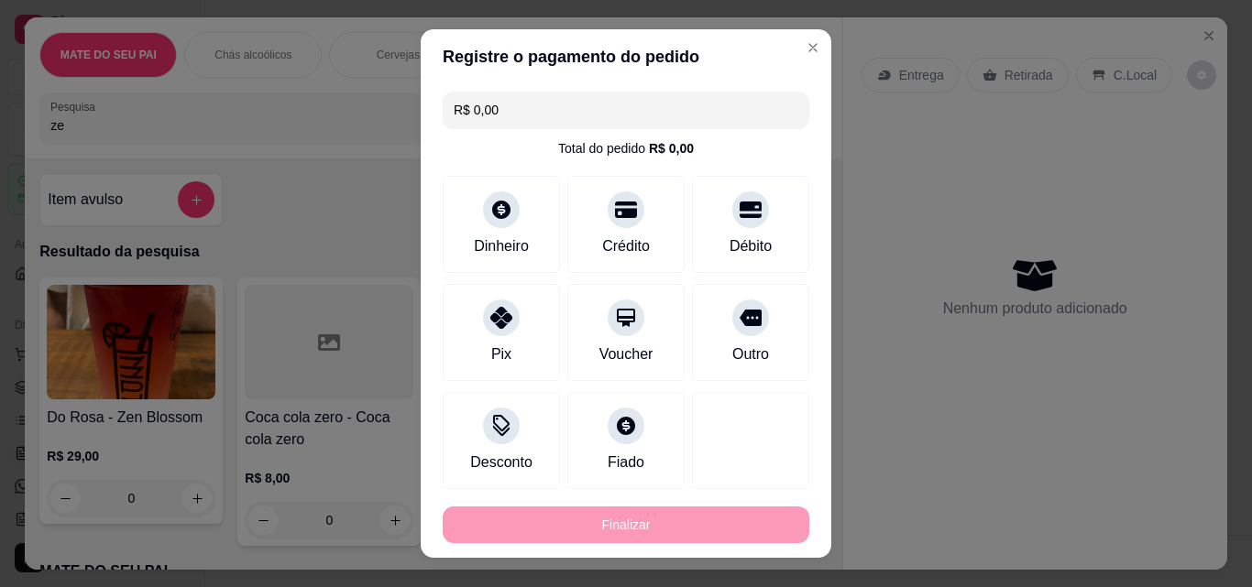
type input "-R$ 29,00"
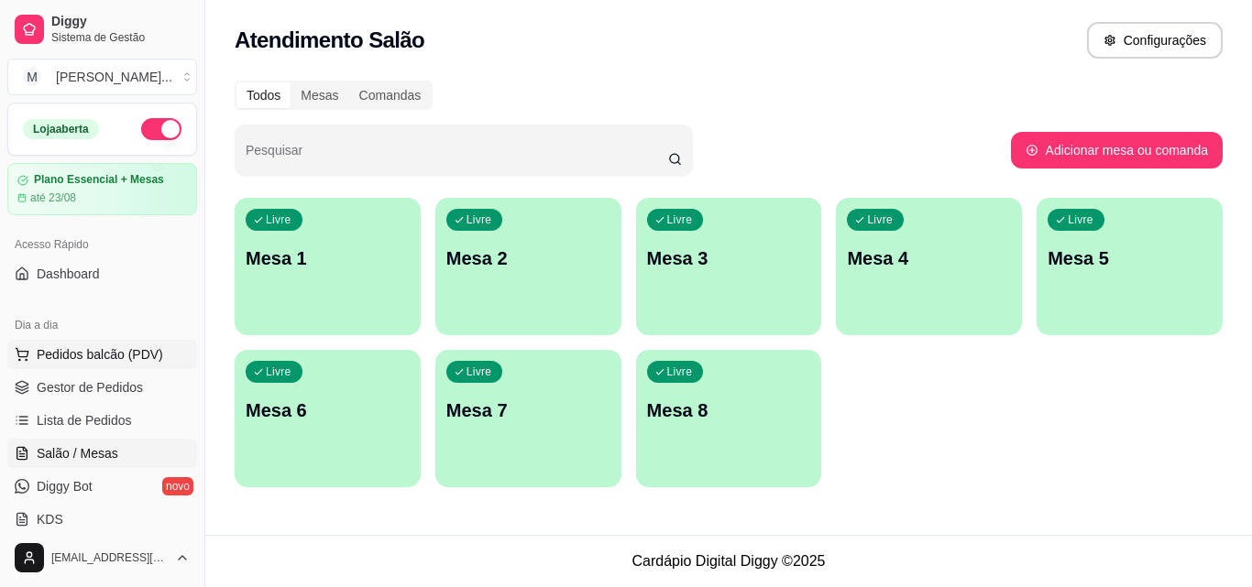
click at [115, 353] on span "Pedidos balcão (PDV)" at bounding box center [100, 354] width 126 height 18
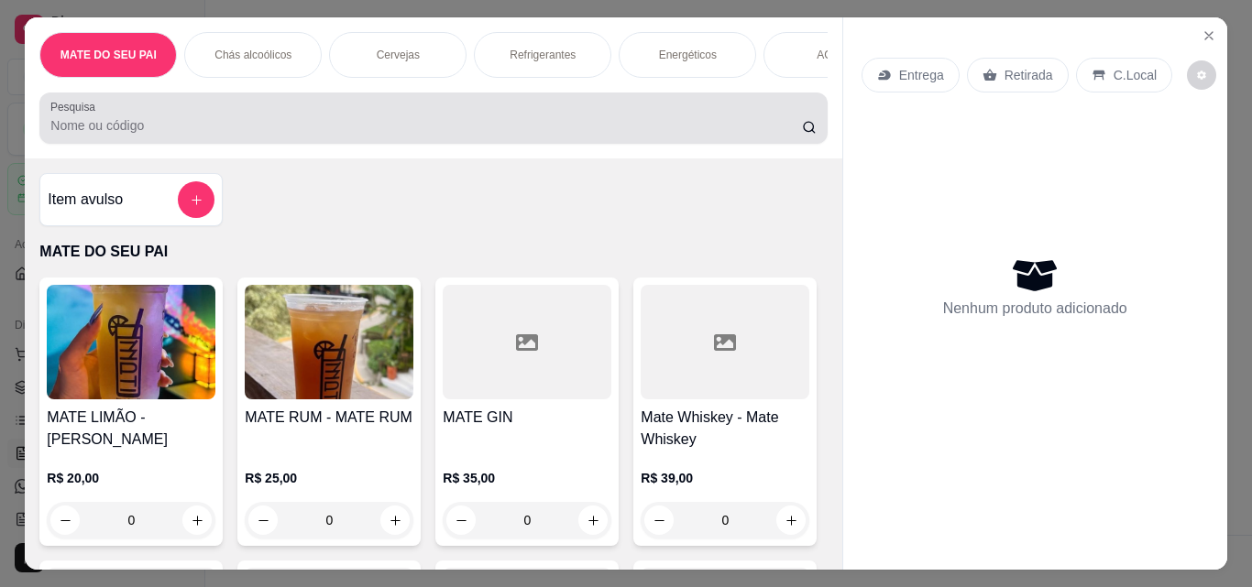
click at [406, 144] on div "Pesquisa" at bounding box center [432, 118] width 787 height 51
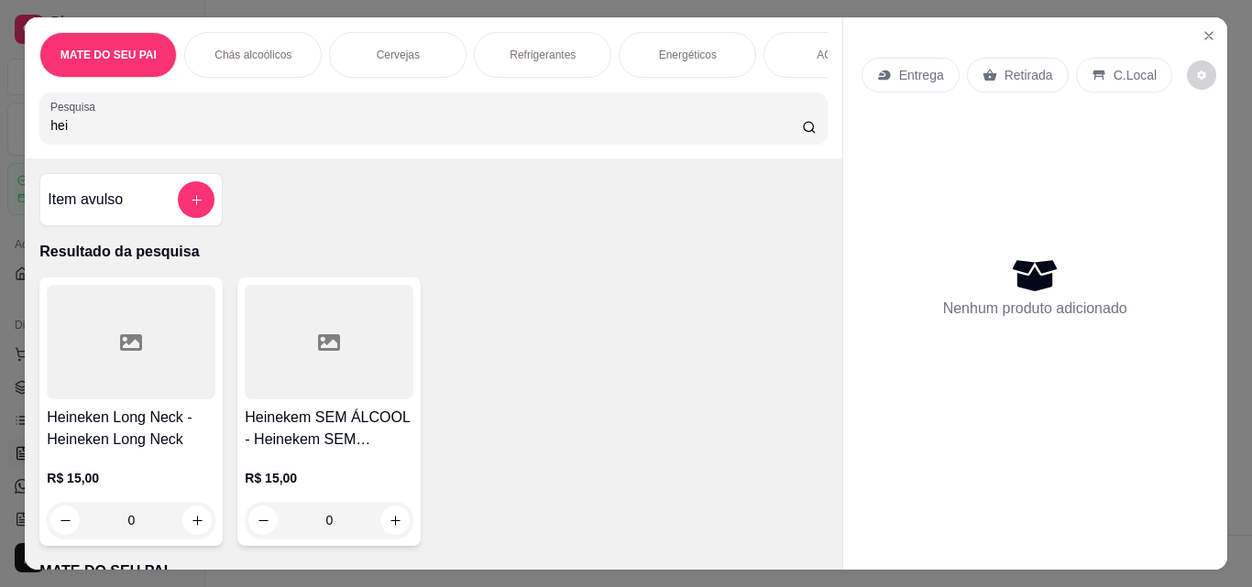
type input "hei"
click at [156, 373] on div at bounding box center [131, 342] width 169 height 115
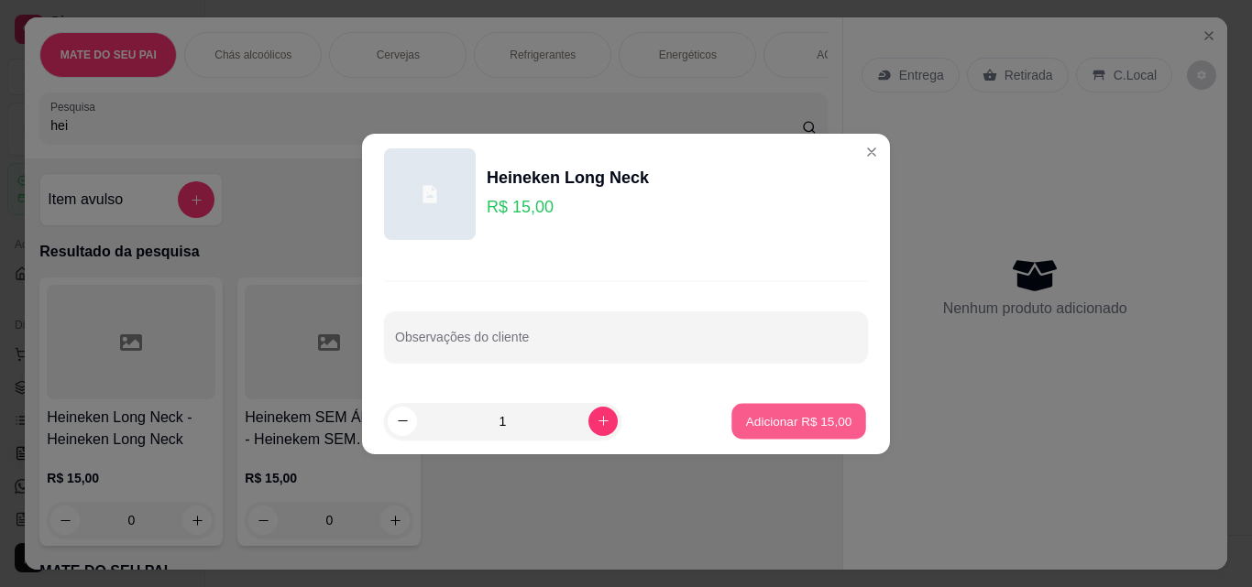
click at [826, 418] on p "Adicionar R$ 15,00" at bounding box center [799, 420] width 106 height 17
type input "1"
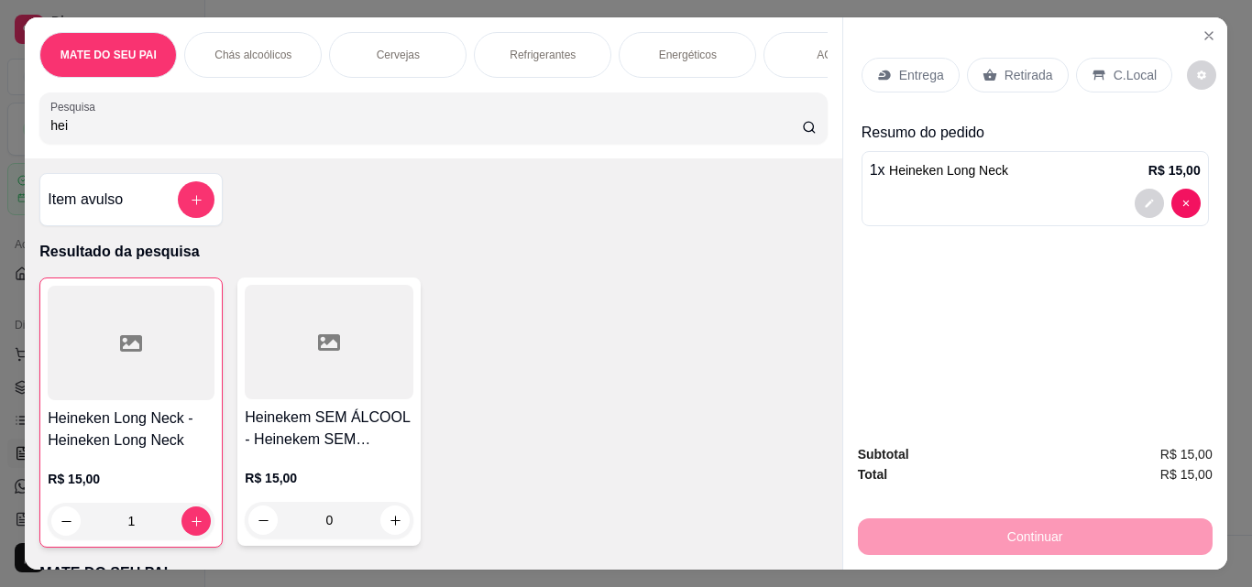
click at [1012, 58] on div "Retirada" at bounding box center [1018, 75] width 102 height 35
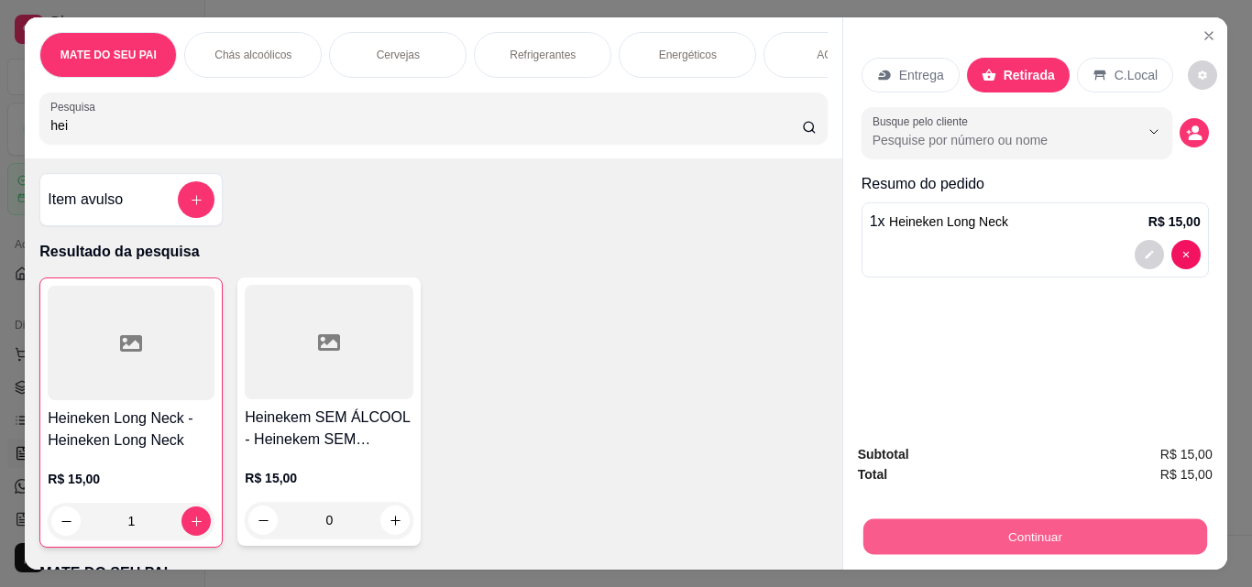
click at [1038, 537] on button "Continuar" at bounding box center [1034, 537] width 344 height 36
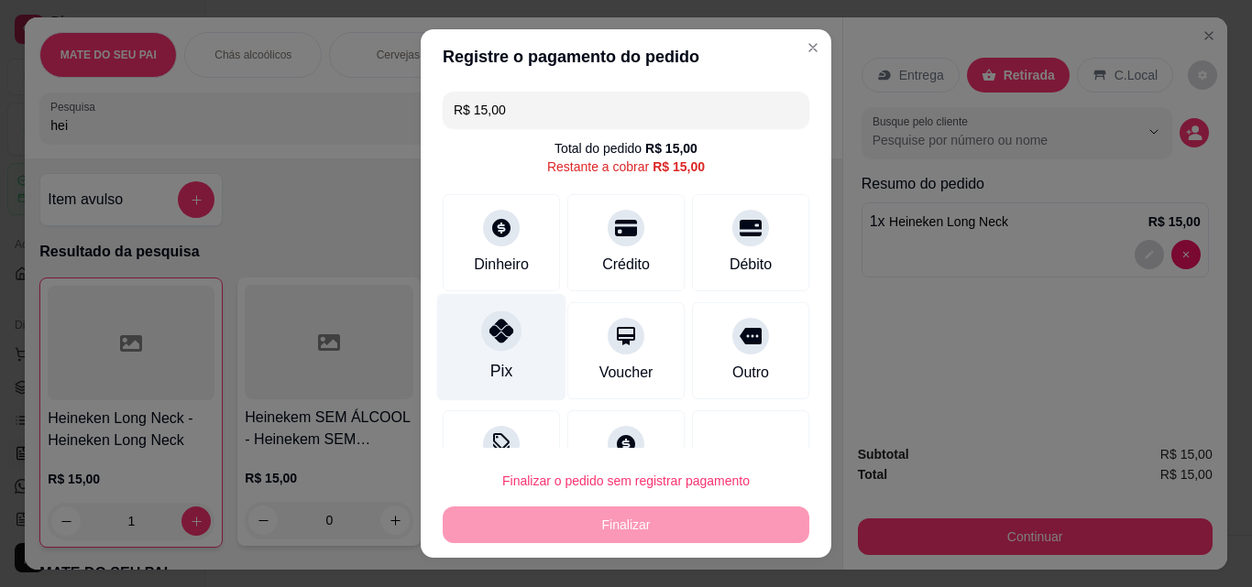
click at [481, 337] on div at bounding box center [501, 331] width 40 height 40
type input "R$ 0,00"
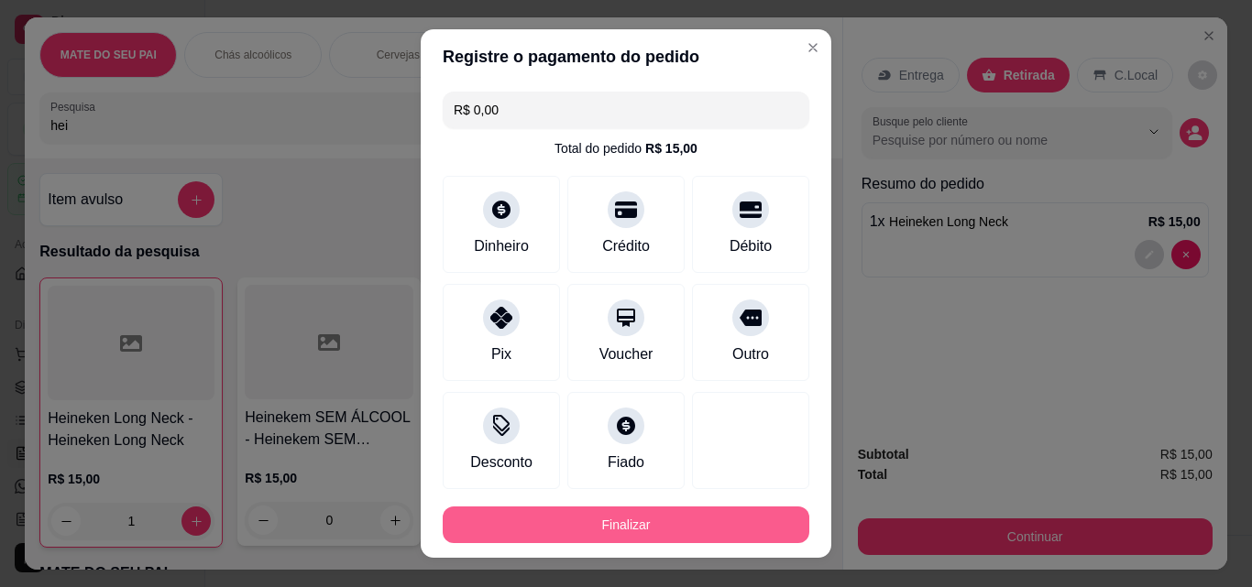
click at [564, 524] on button "Finalizar" at bounding box center [626, 525] width 366 height 37
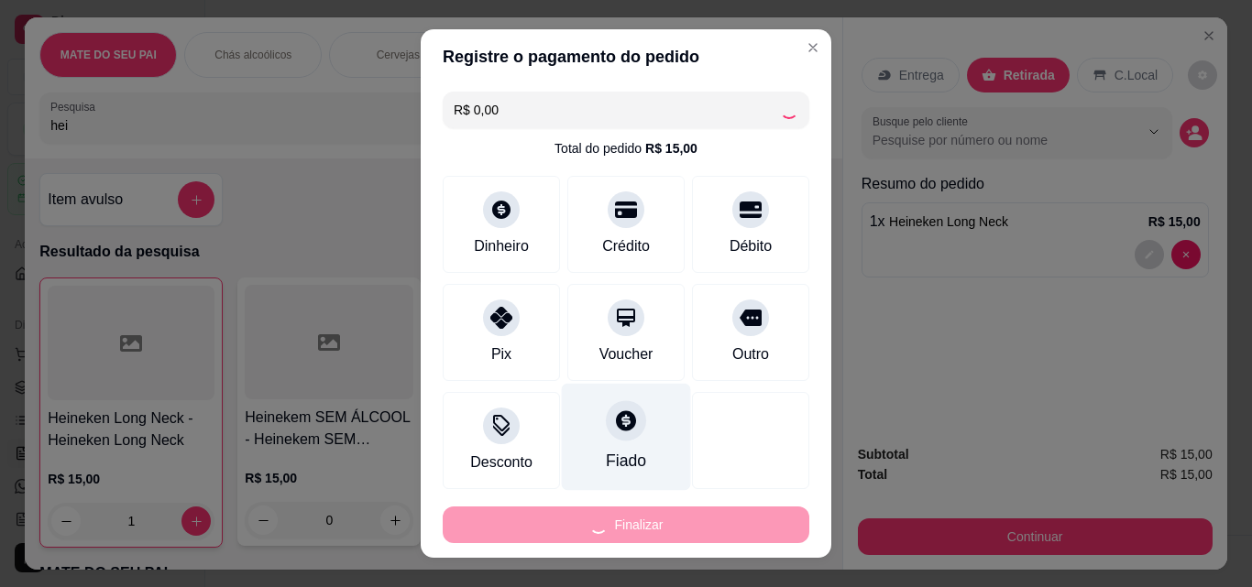
type input "0"
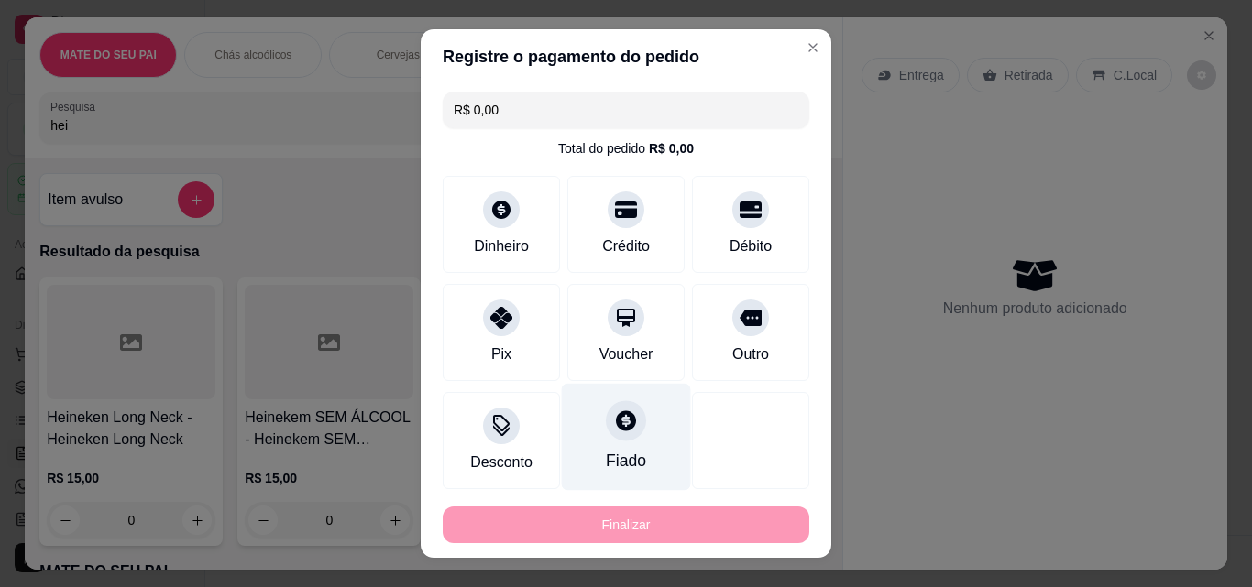
type input "-R$ 15,00"
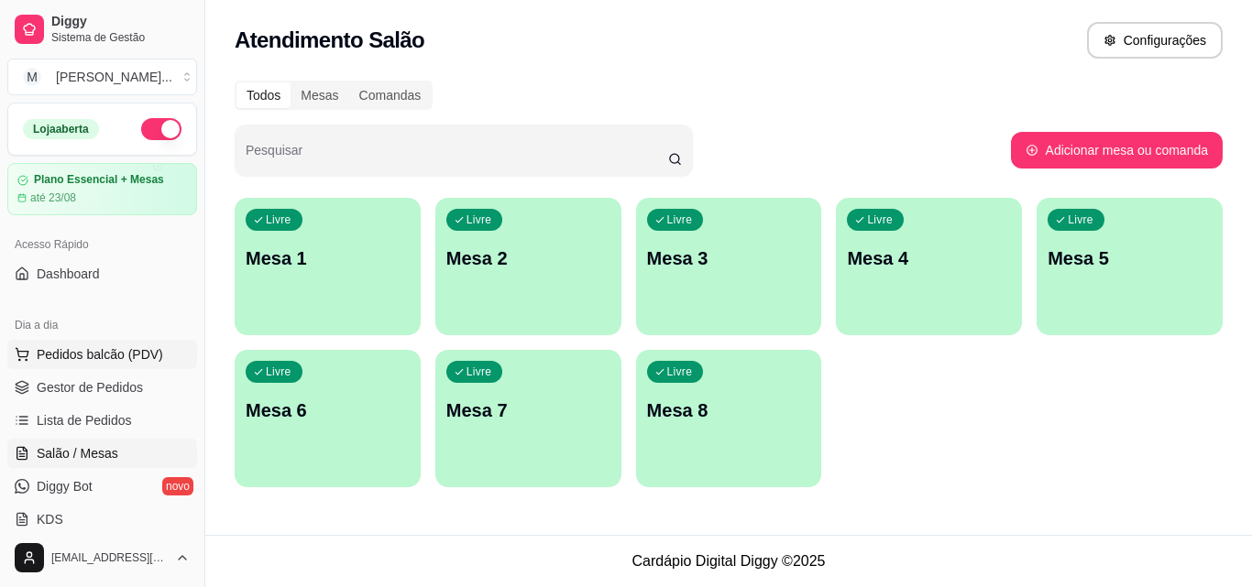
click at [149, 352] on span "Pedidos balcão (PDV)" at bounding box center [100, 354] width 126 height 18
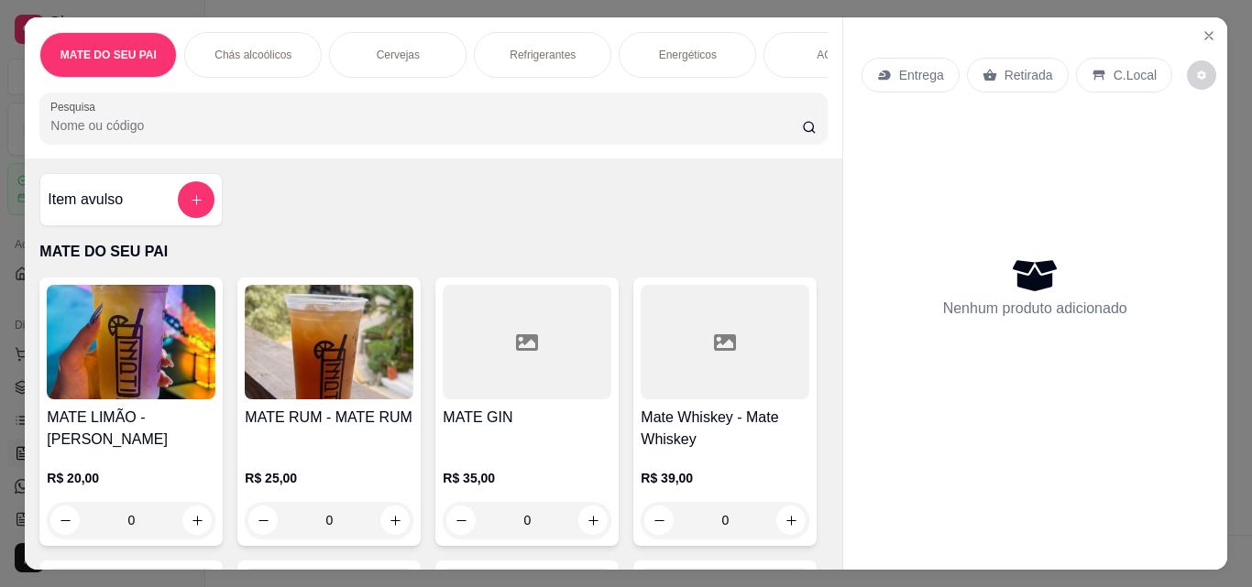
scroll to position [347, 0]
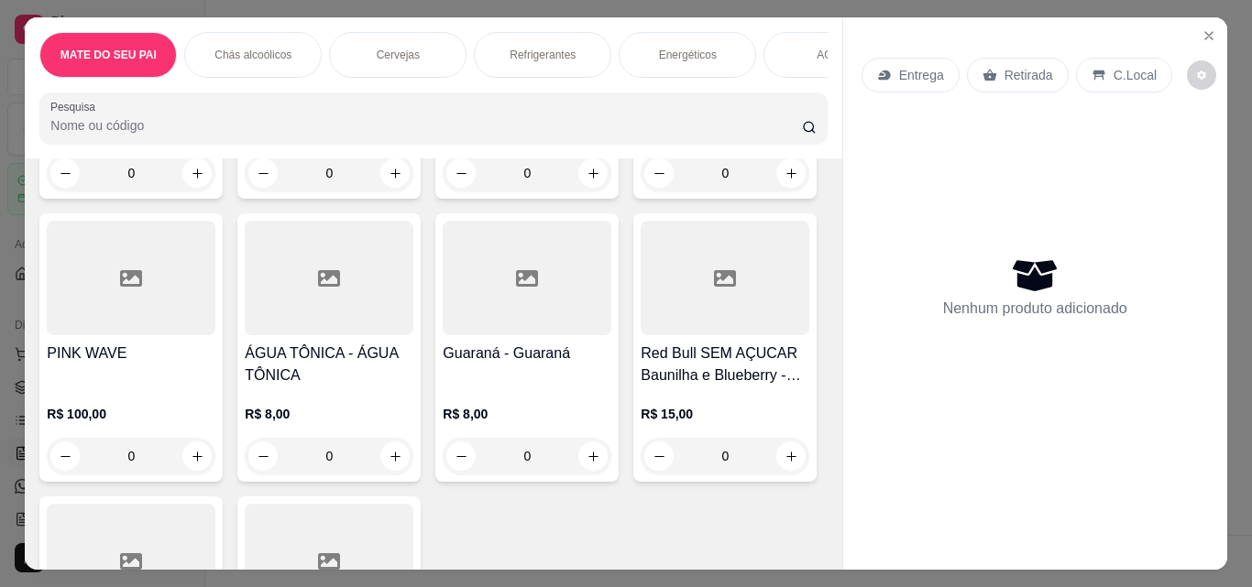
click at [640, 104] on h4 "Mate Whiskey - Mate Whiskey" at bounding box center [724, 82] width 169 height 44
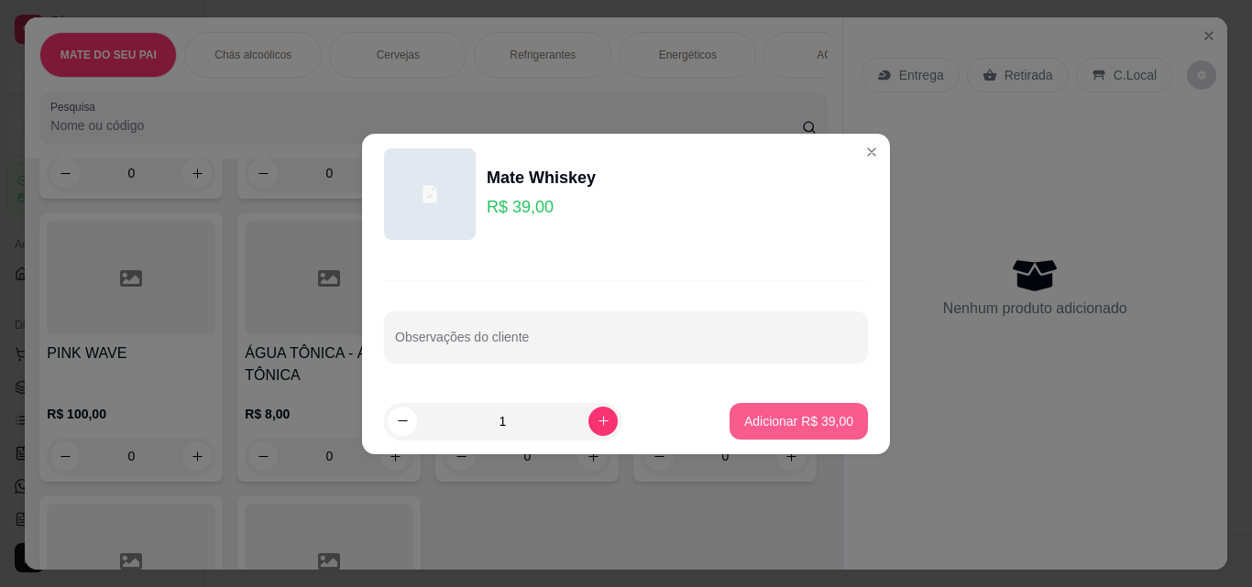
click at [804, 422] on p "Adicionar R$ 39,00" at bounding box center [798, 421] width 109 height 18
type input "1"
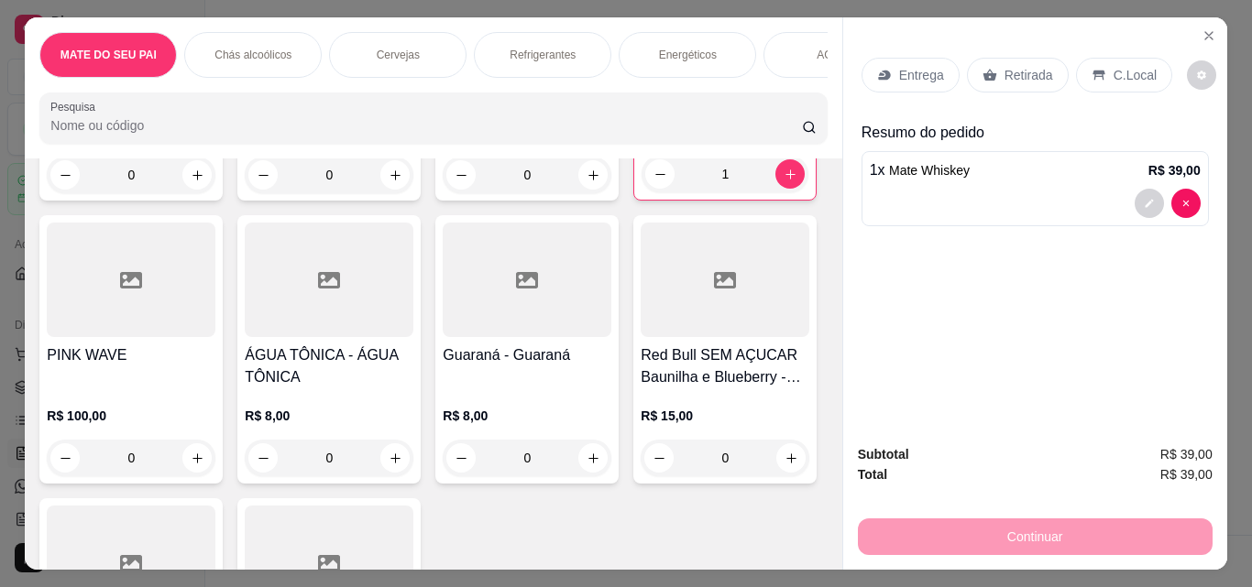
click at [983, 68] on icon at bounding box center [989, 75] width 15 height 15
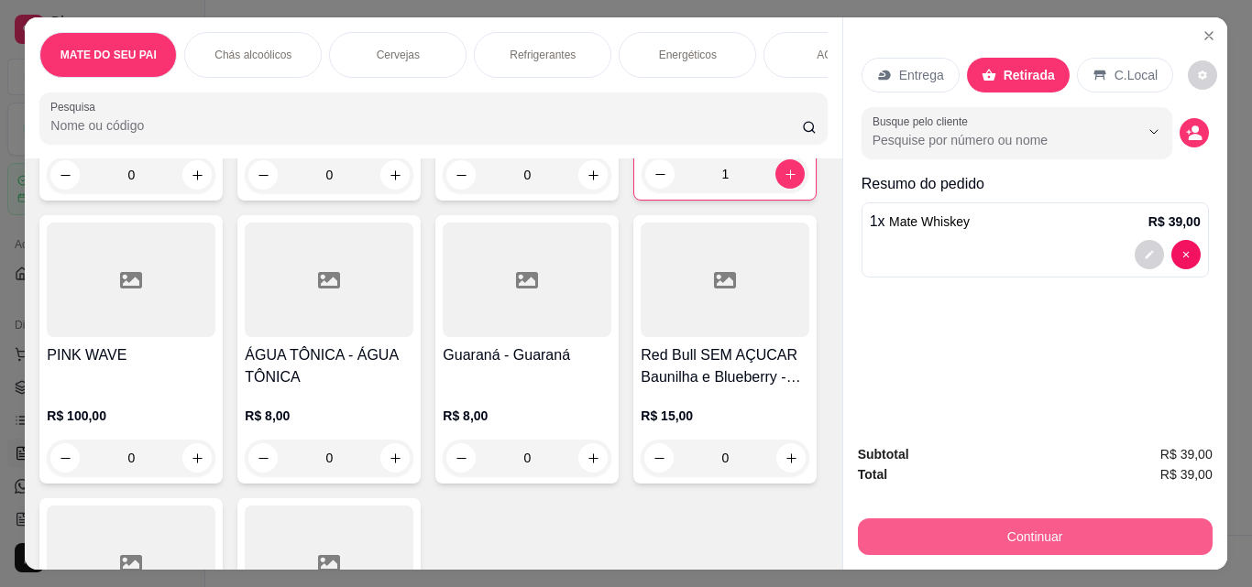
click at [1000, 519] on button "Continuar" at bounding box center [1035, 537] width 355 height 37
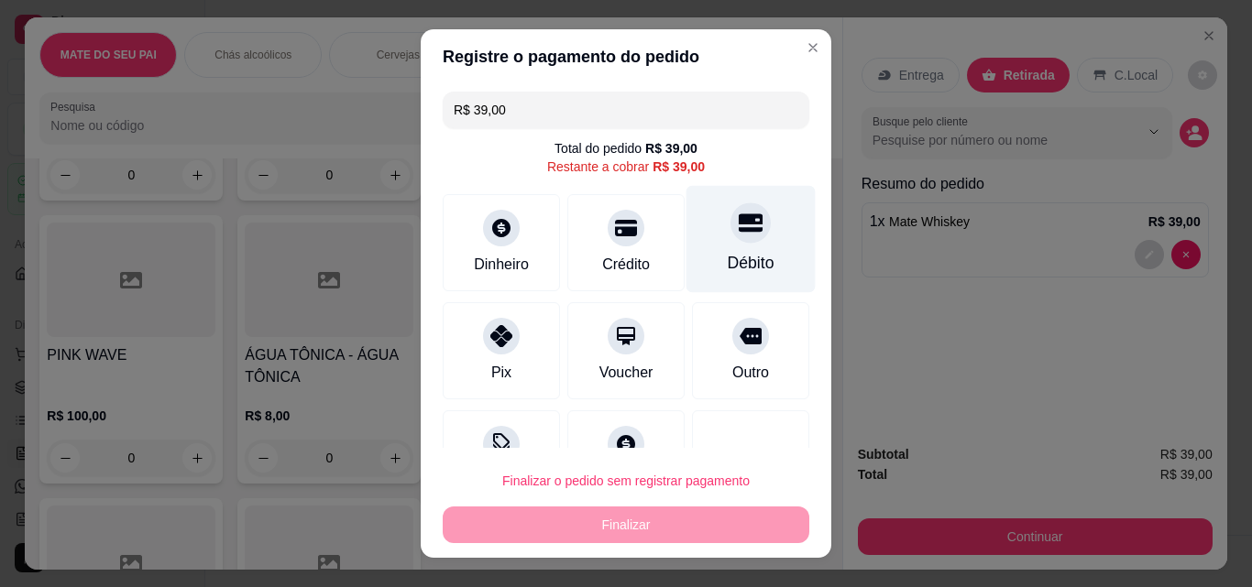
click at [697, 233] on div "Débito" at bounding box center [750, 239] width 129 height 107
type input "R$ 0,00"
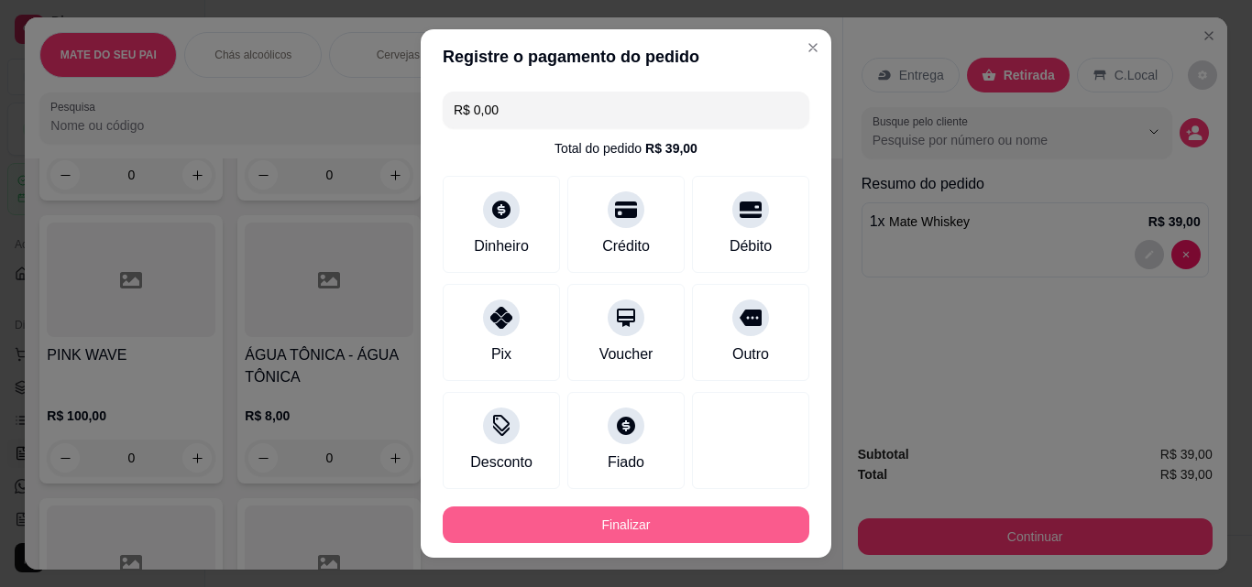
click at [660, 511] on button "Finalizar" at bounding box center [626, 525] width 366 height 37
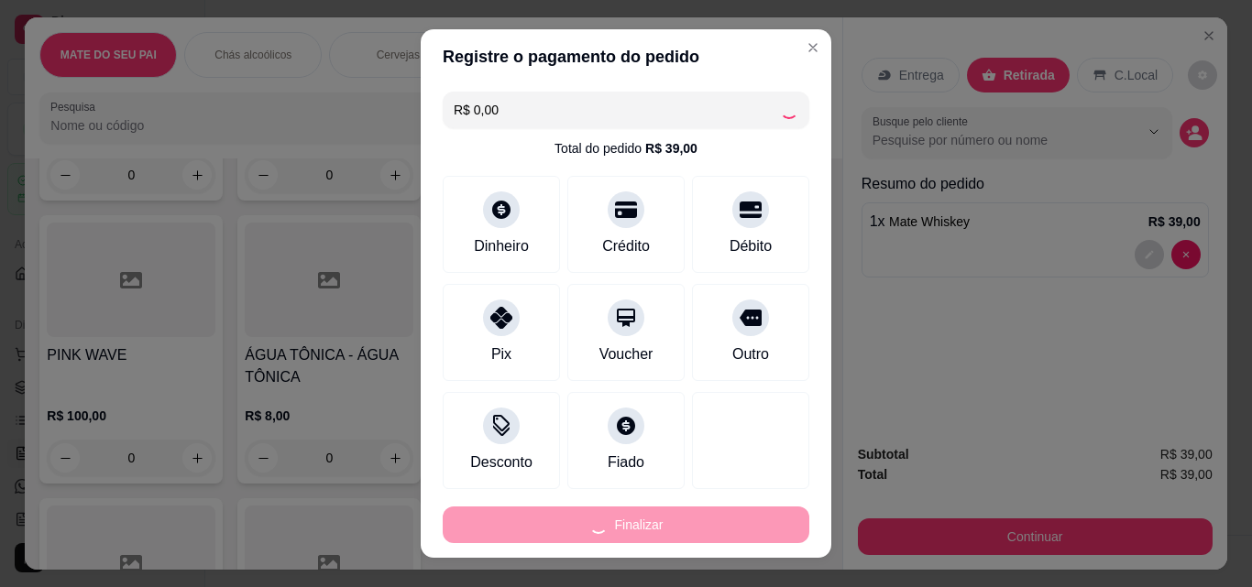
type input "0"
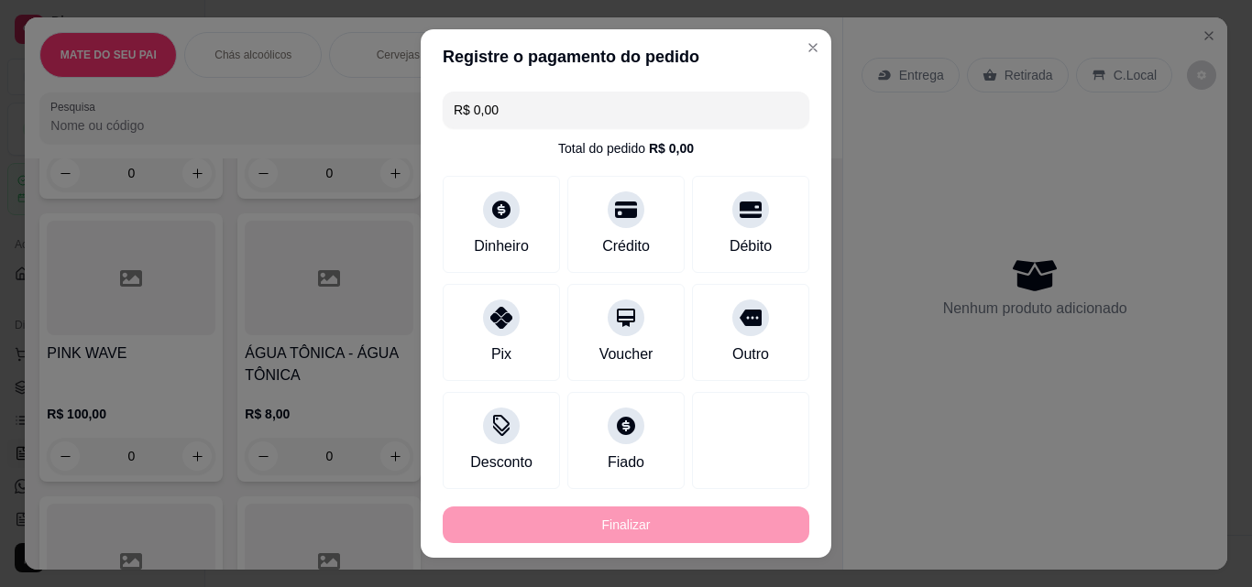
type input "-R$ 39,00"
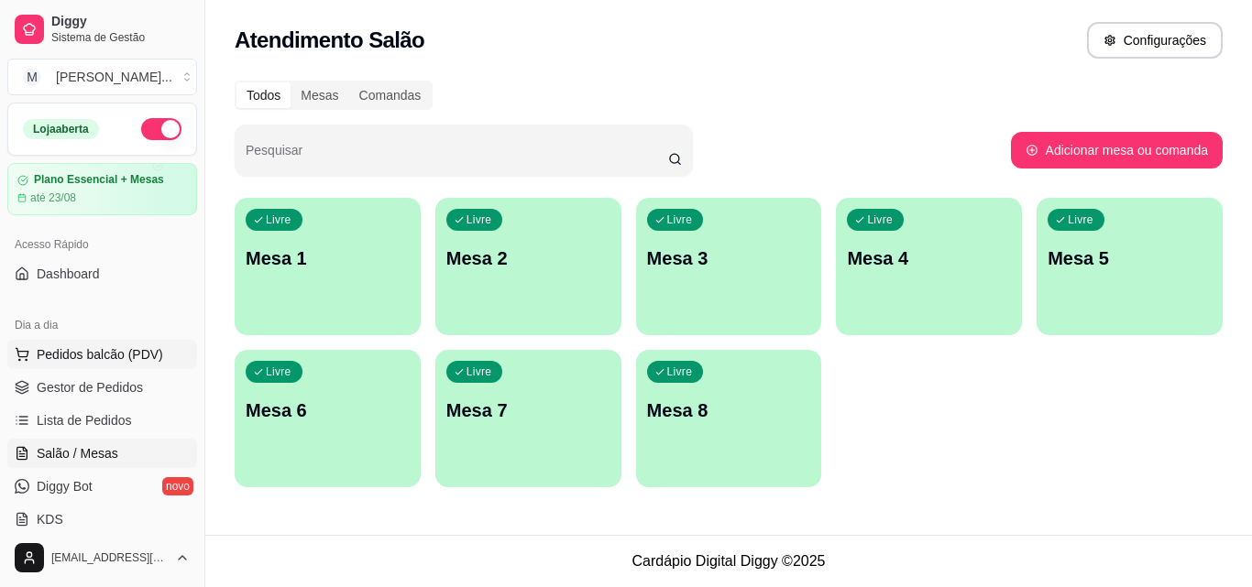
click at [106, 352] on span "Pedidos balcão (PDV)" at bounding box center [100, 354] width 126 height 18
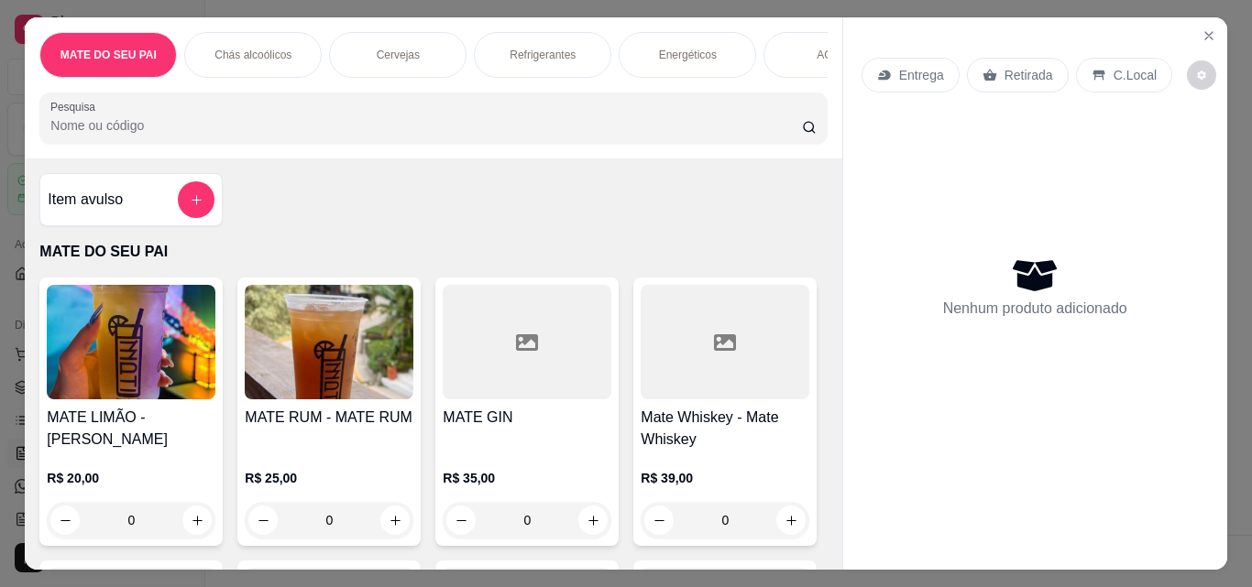
click at [326, 372] on img at bounding box center [329, 342] width 169 height 115
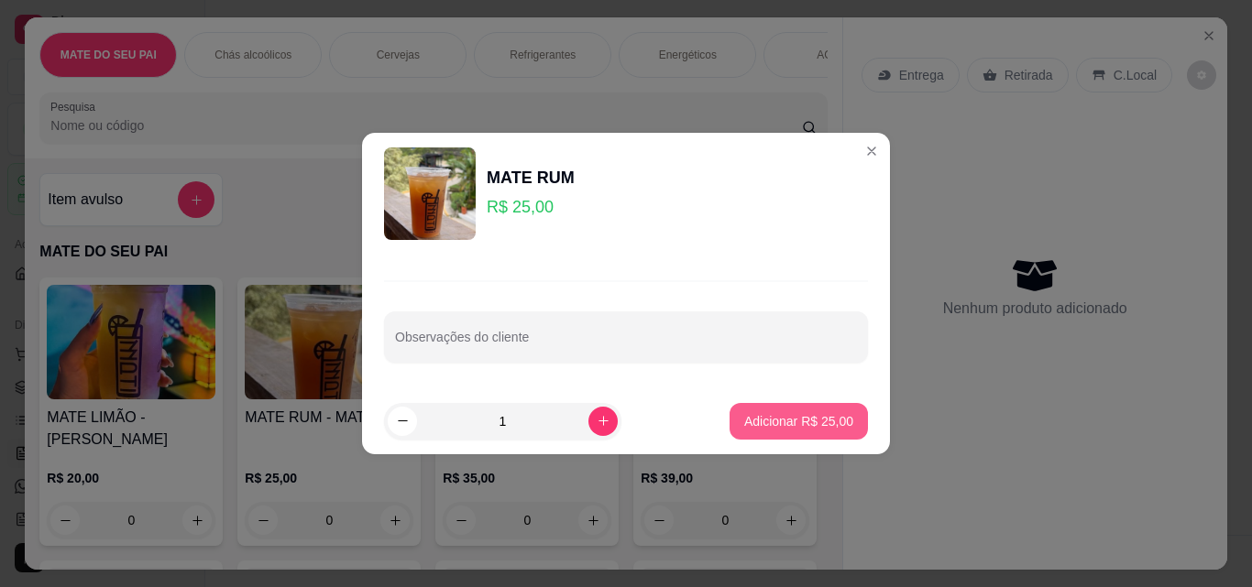
click at [804, 410] on button "Adicionar R$ 25,00" at bounding box center [798, 421] width 138 height 37
type input "1"
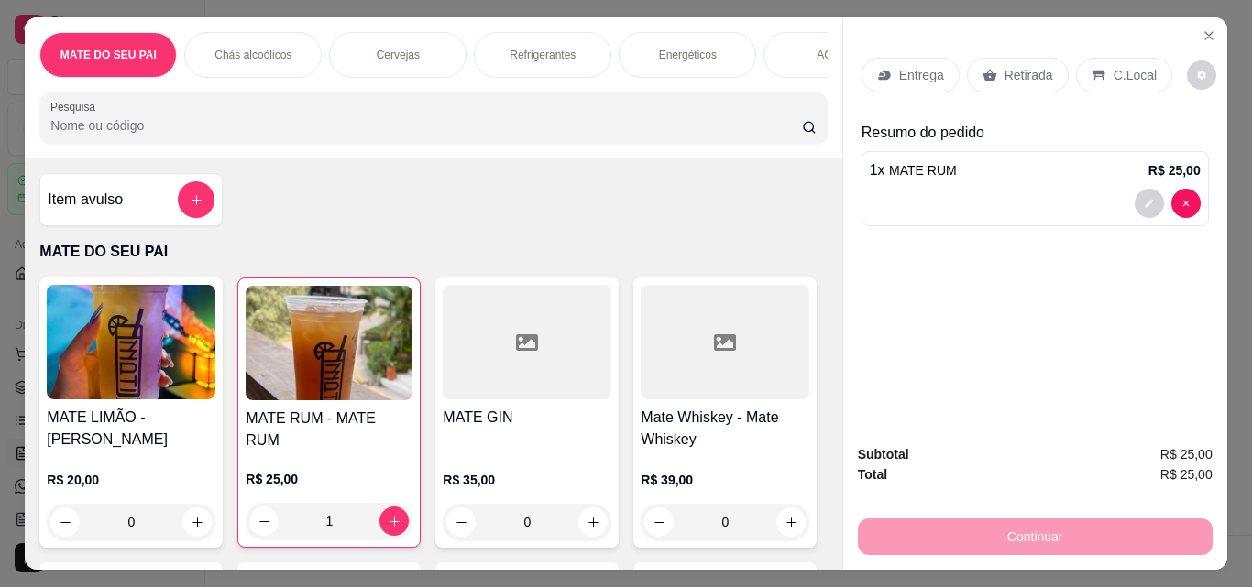
click at [1012, 58] on div "Retirada" at bounding box center [1018, 75] width 102 height 35
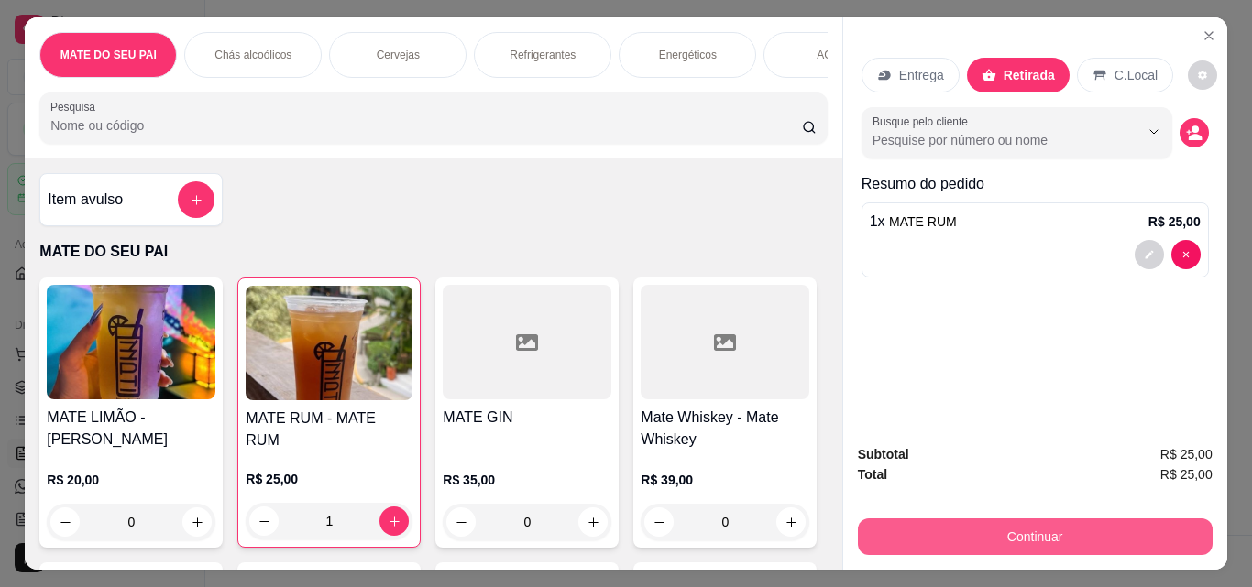
click at [1026, 530] on button "Continuar" at bounding box center [1035, 537] width 355 height 37
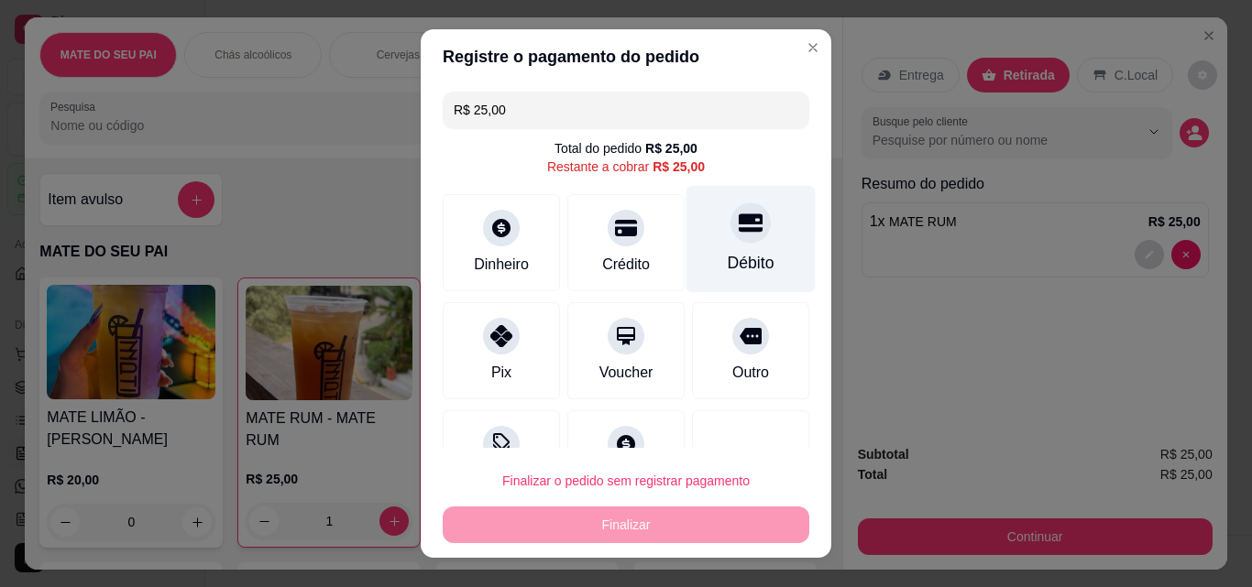
click at [738, 228] on icon at bounding box center [750, 223] width 24 height 18
type input "R$ 0,00"
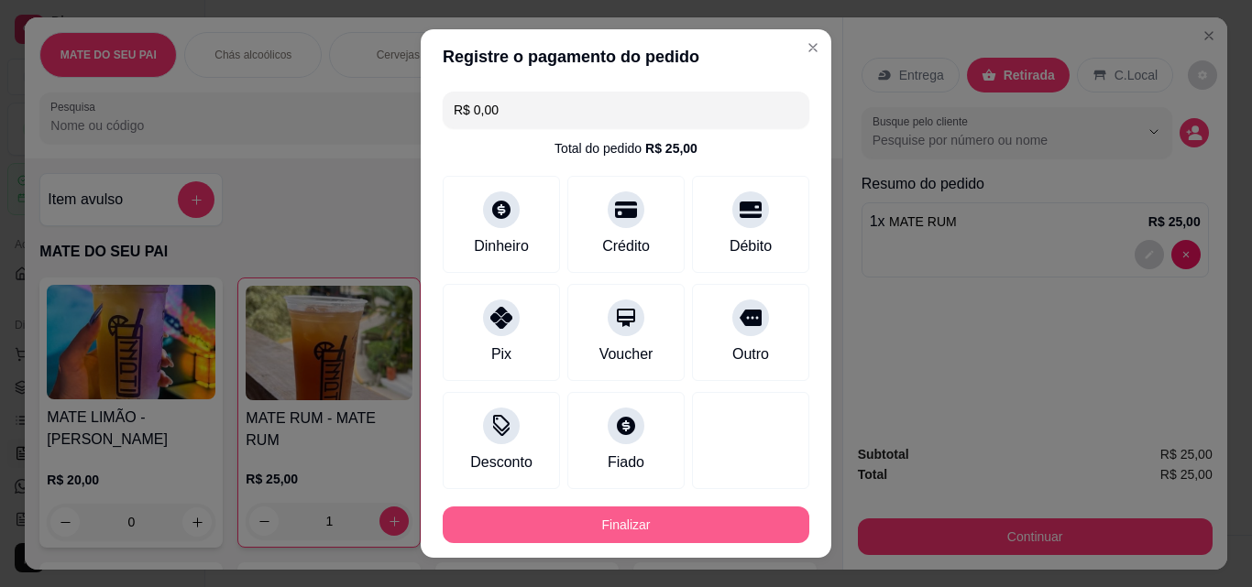
click at [685, 512] on button "Finalizar" at bounding box center [626, 525] width 366 height 37
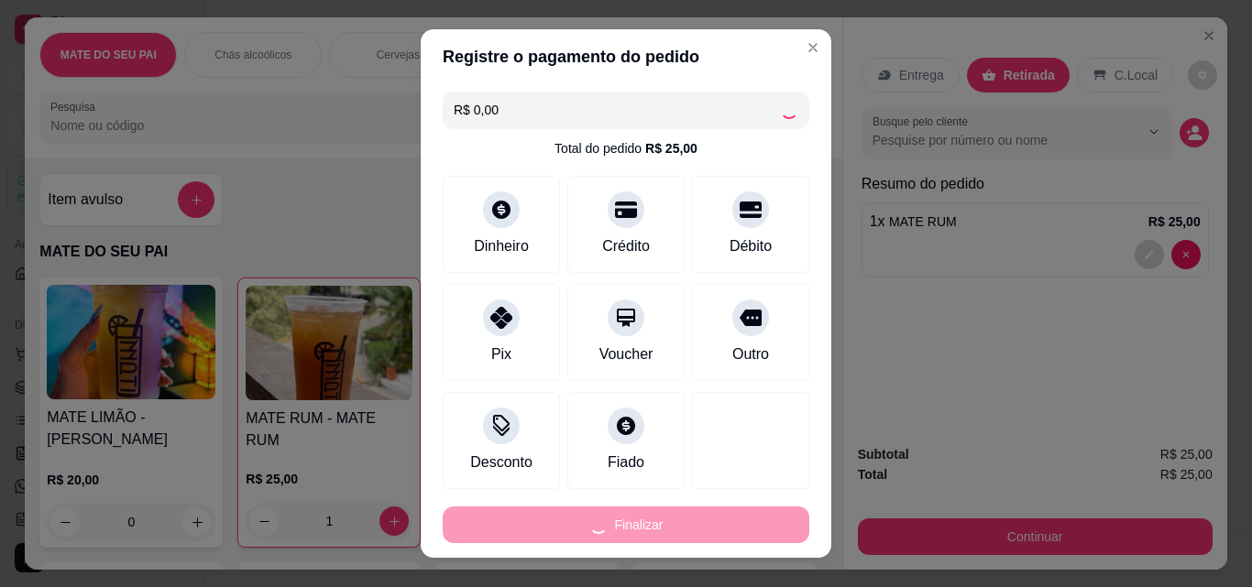
type input "0"
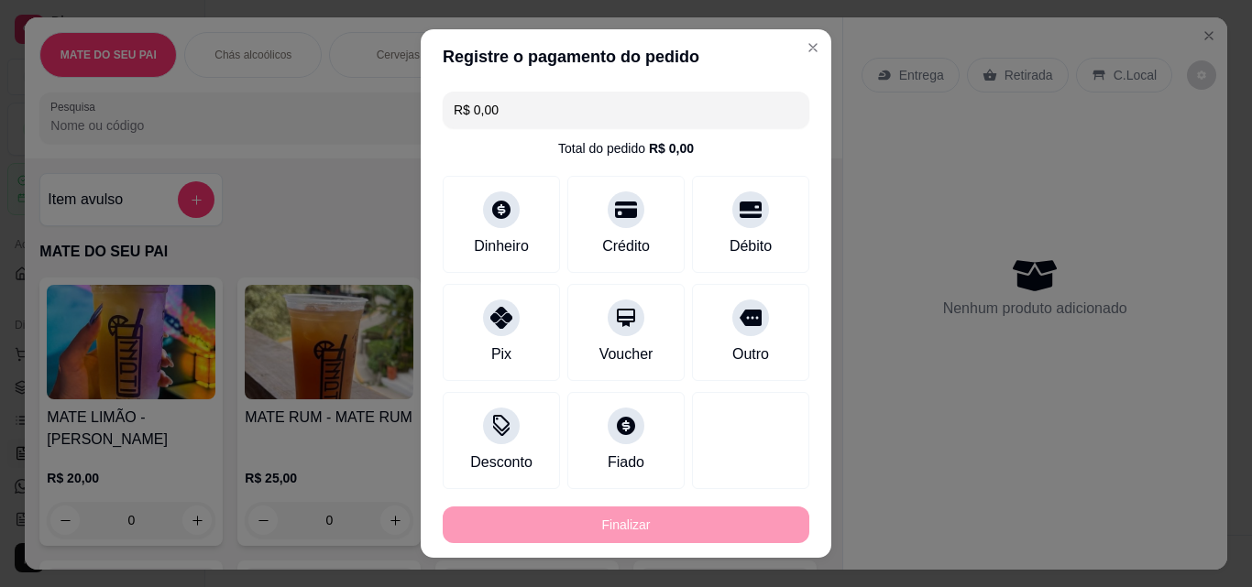
type input "-R$ 25,00"
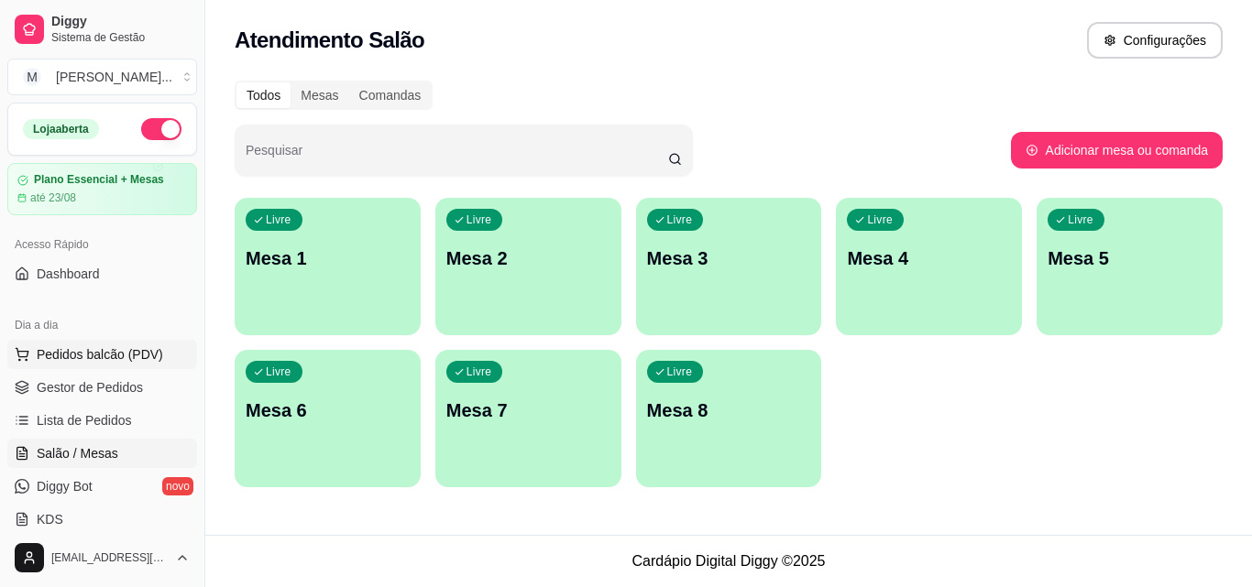
click at [97, 353] on span "Pedidos balcão (PDV)" at bounding box center [100, 354] width 126 height 18
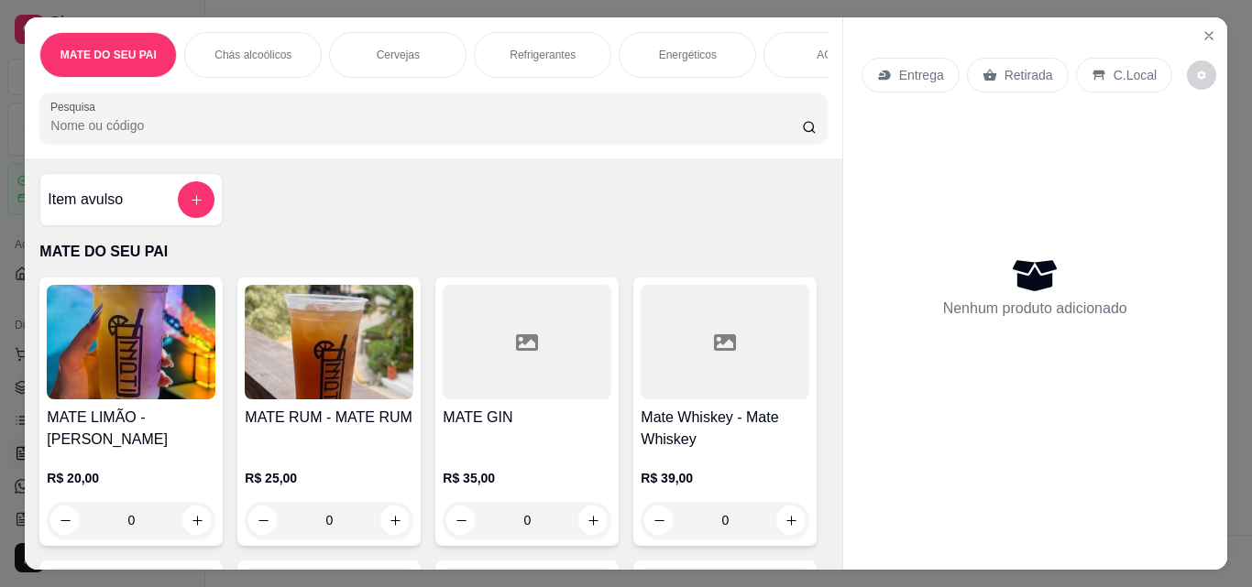
click at [341, 393] on img at bounding box center [329, 342] width 169 height 115
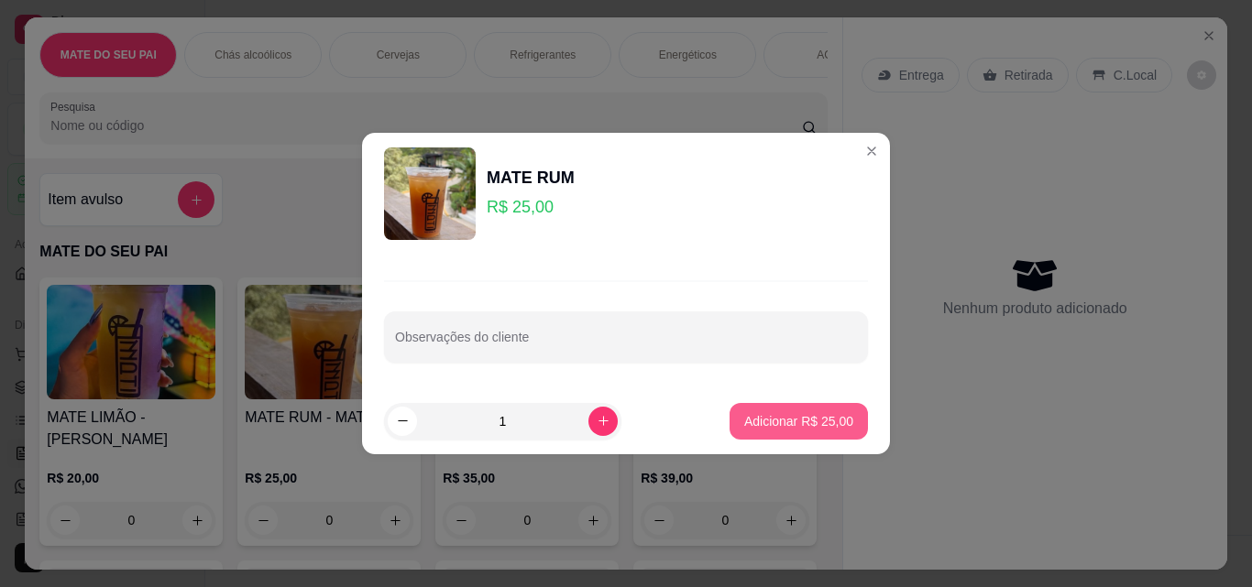
click at [759, 405] on button "Adicionar R$ 25,00" at bounding box center [798, 421] width 138 height 37
type input "1"
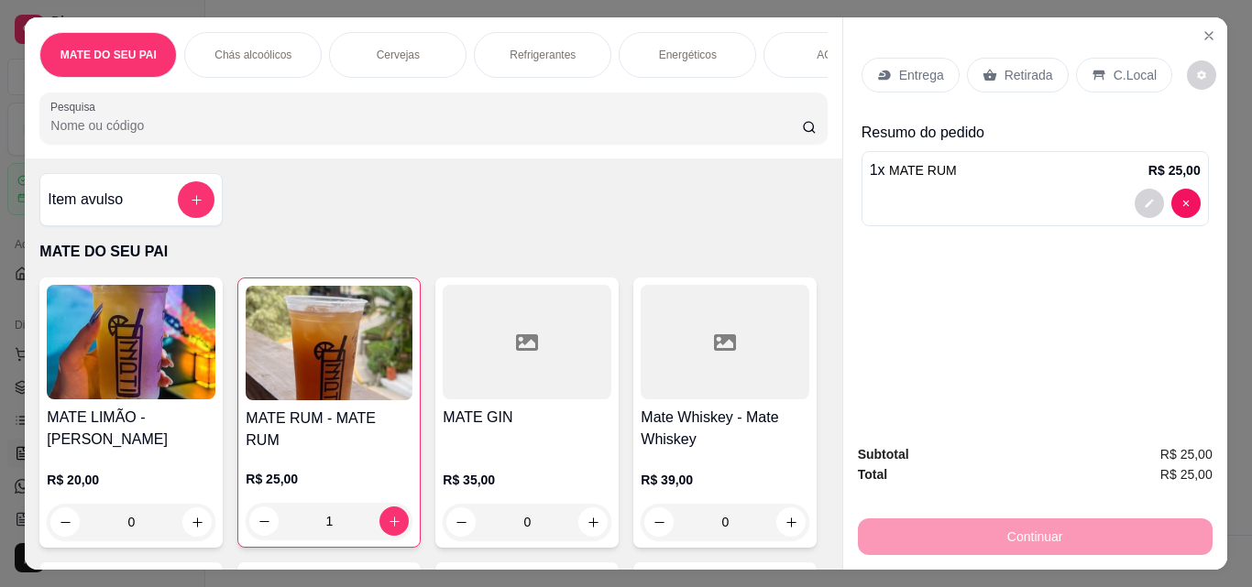
click at [1004, 66] on p "Retirada" at bounding box center [1028, 75] width 49 height 18
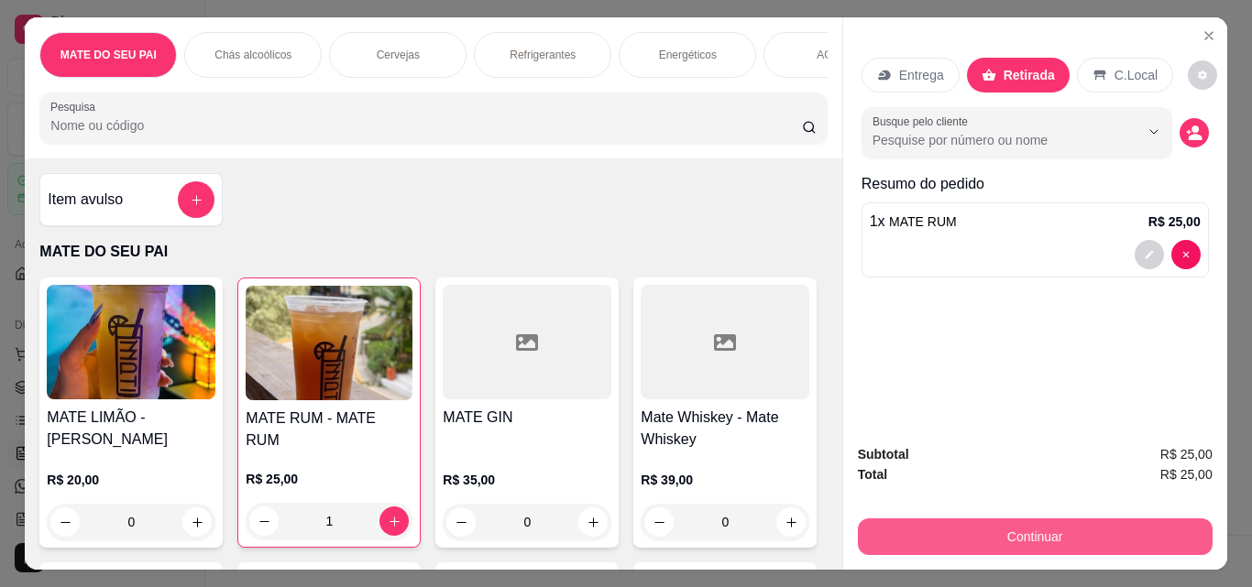
click at [1056, 519] on button "Continuar" at bounding box center [1035, 537] width 355 height 37
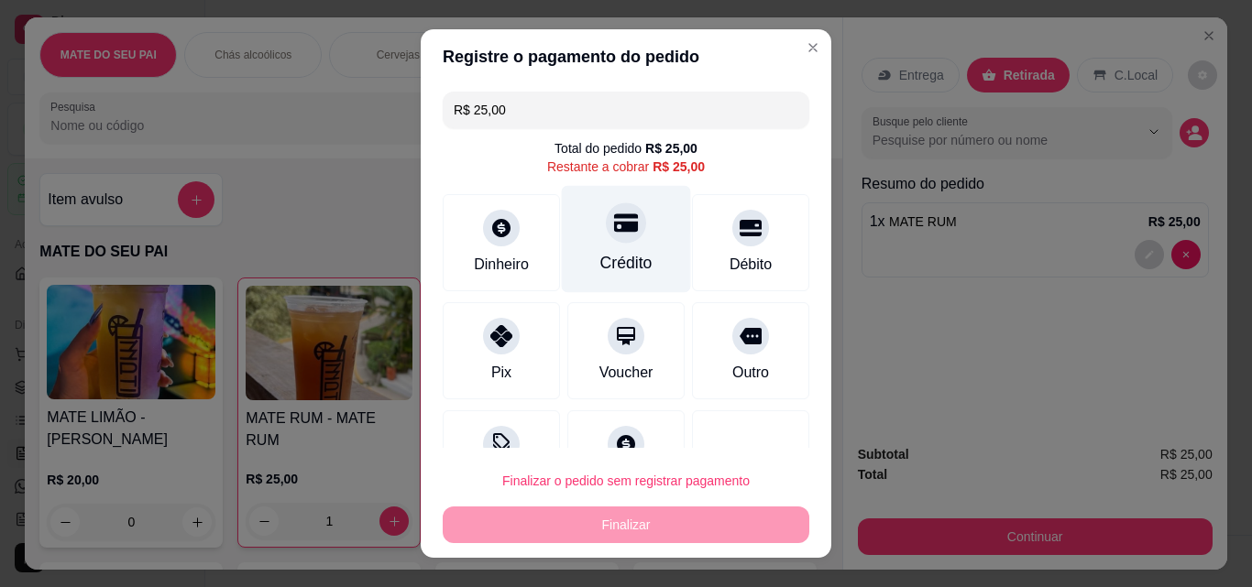
click at [614, 220] on icon at bounding box center [626, 223] width 24 height 24
type input "R$ 0,00"
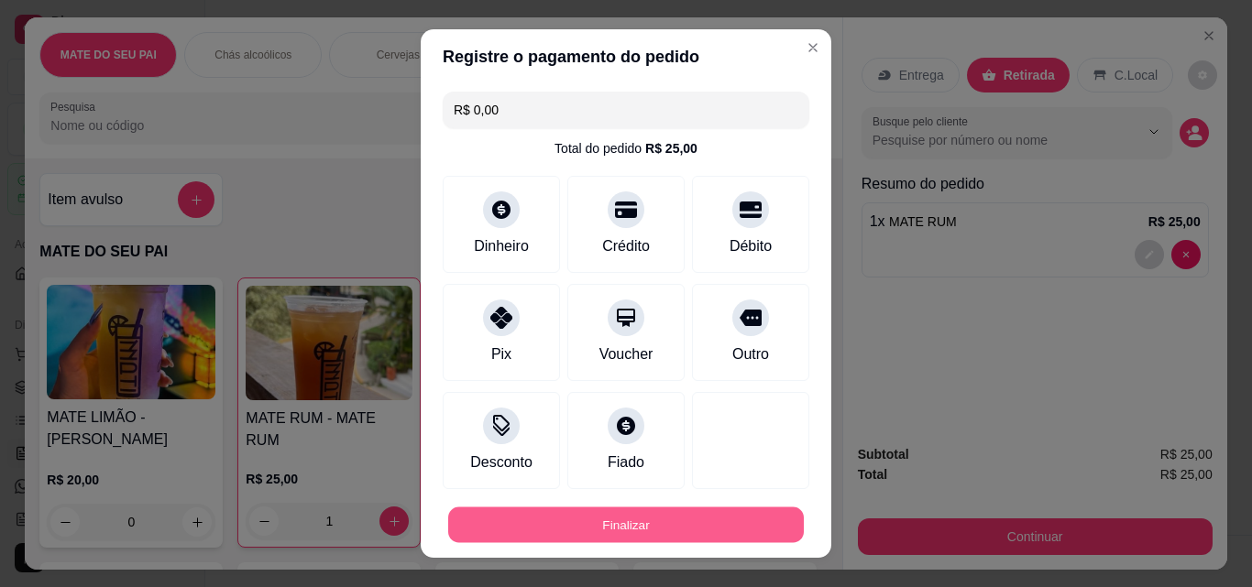
click at [653, 519] on button "Finalizar" at bounding box center [625, 526] width 355 height 36
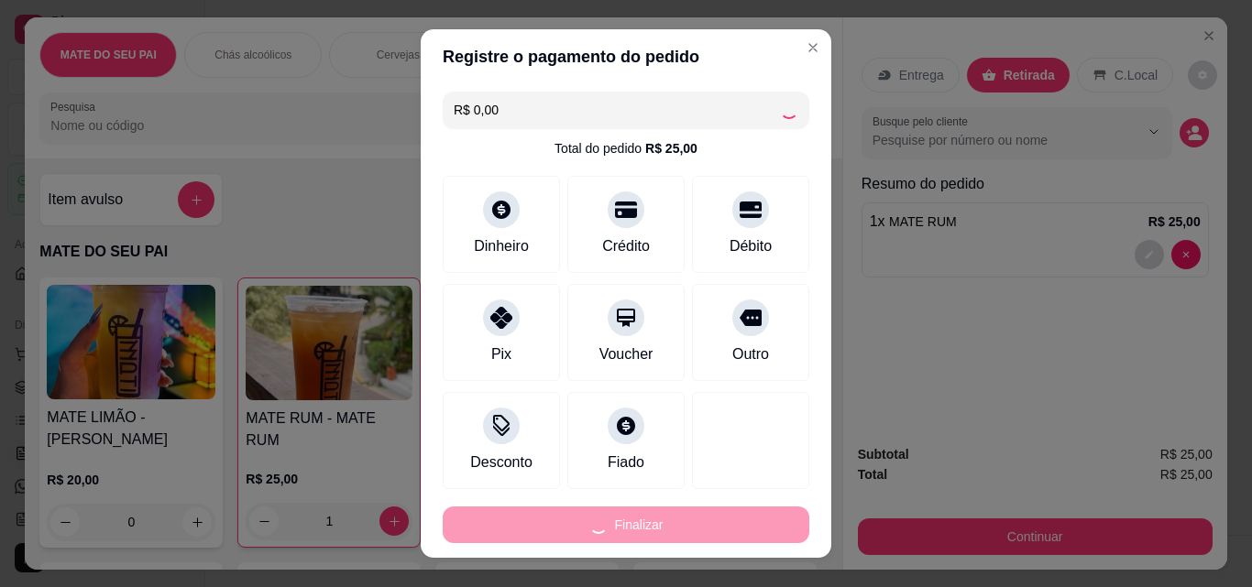
type input "0"
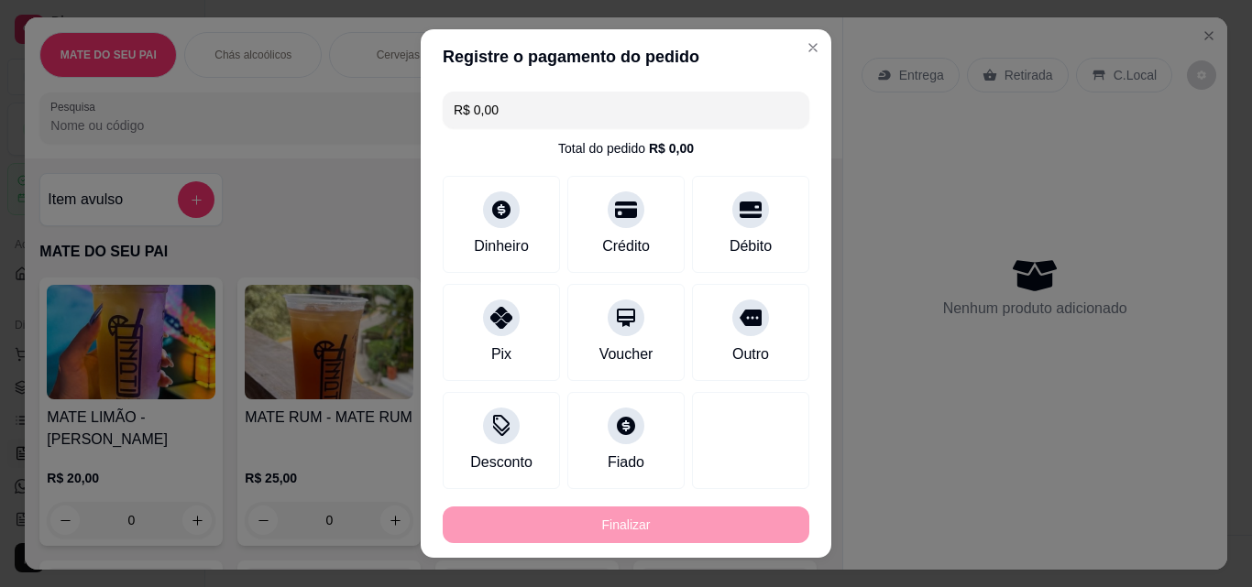
type input "-R$ 25,00"
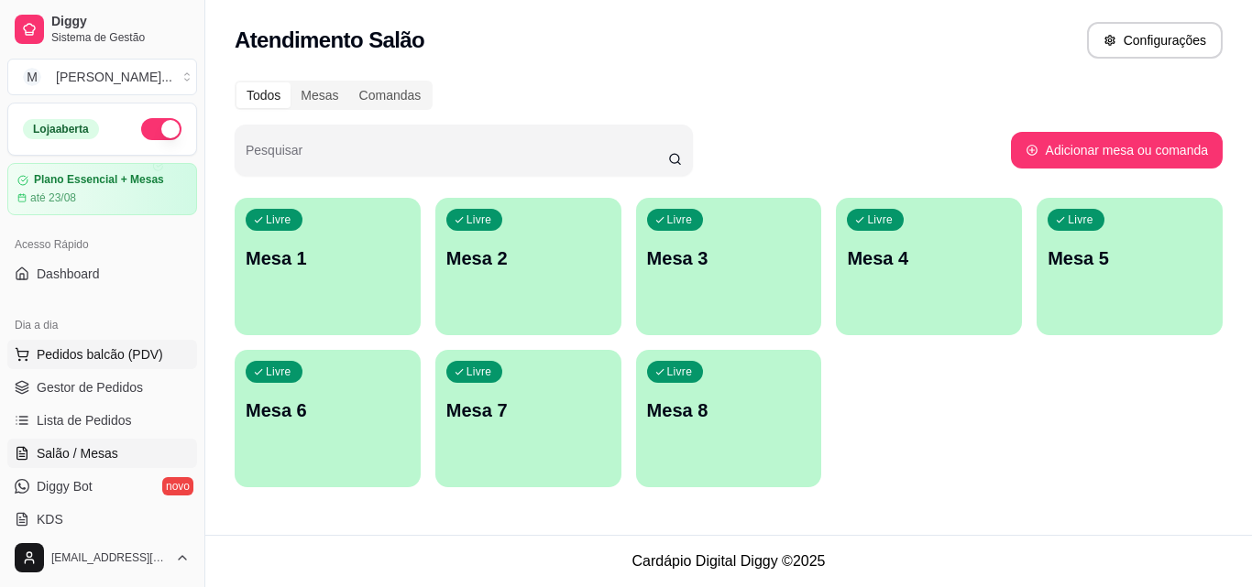
click at [108, 349] on span "Pedidos balcão (PDV)" at bounding box center [100, 354] width 126 height 18
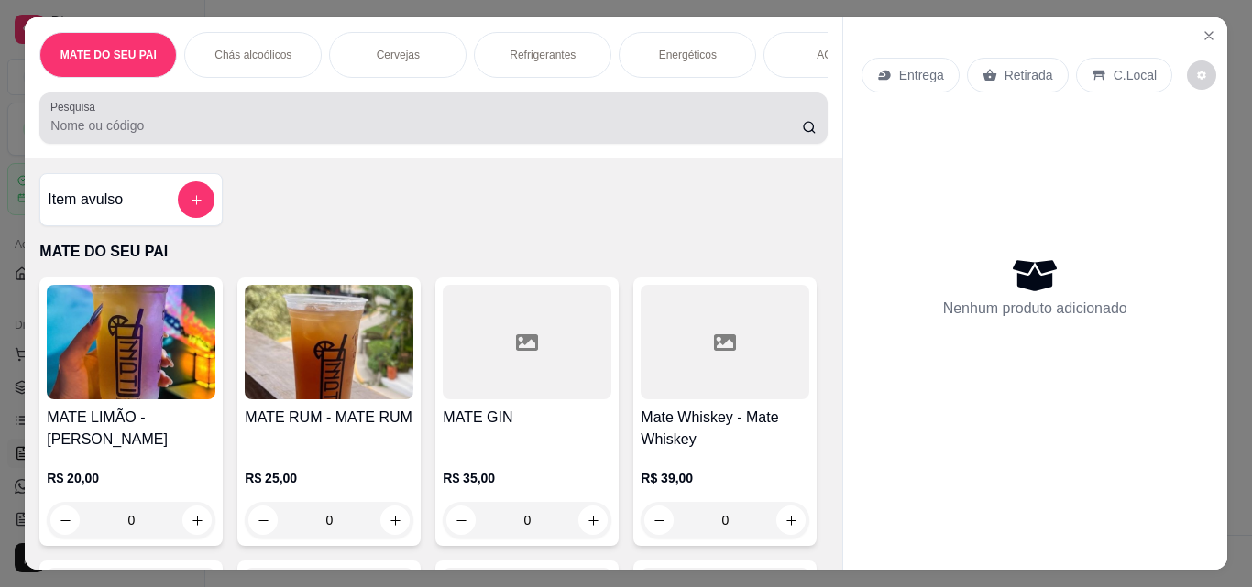
click at [117, 130] on input "Pesquisa" at bounding box center [425, 125] width 751 height 18
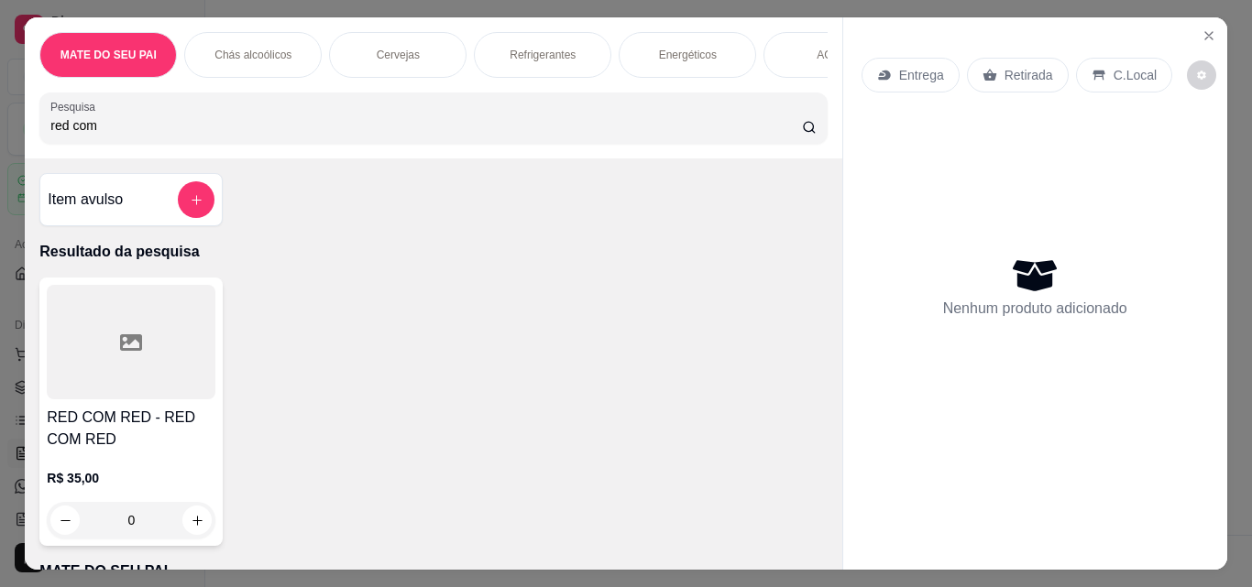
type input "red com"
click at [126, 366] on div at bounding box center [131, 342] width 169 height 115
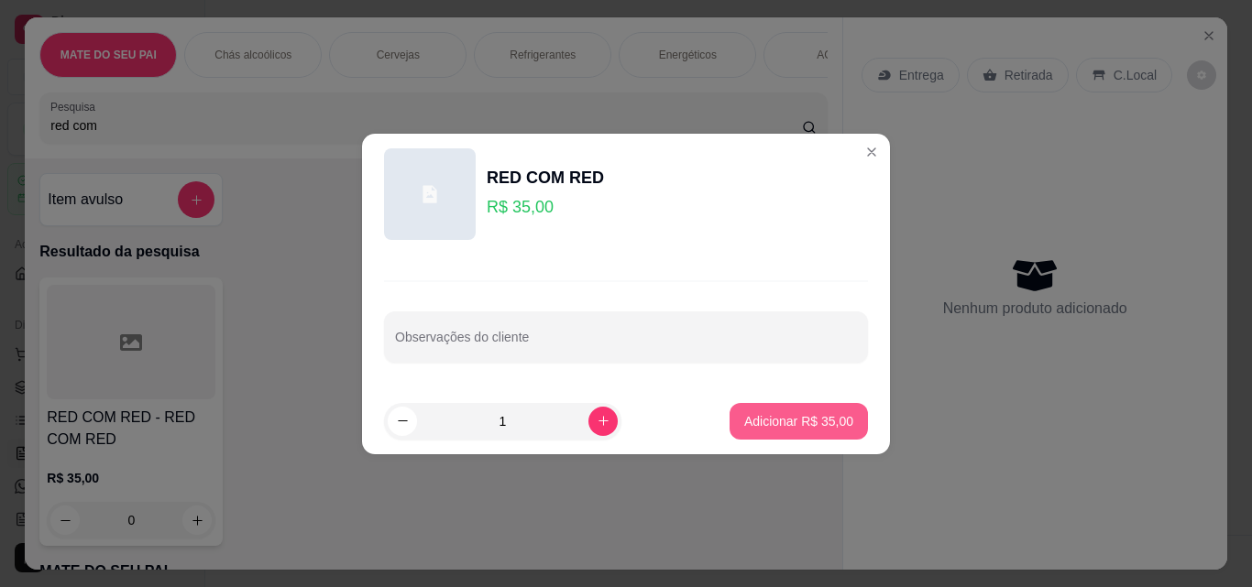
click at [789, 410] on button "Adicionar R$ 35,00" at bounding box center [798, 421] width 138 height 37
type input "1"
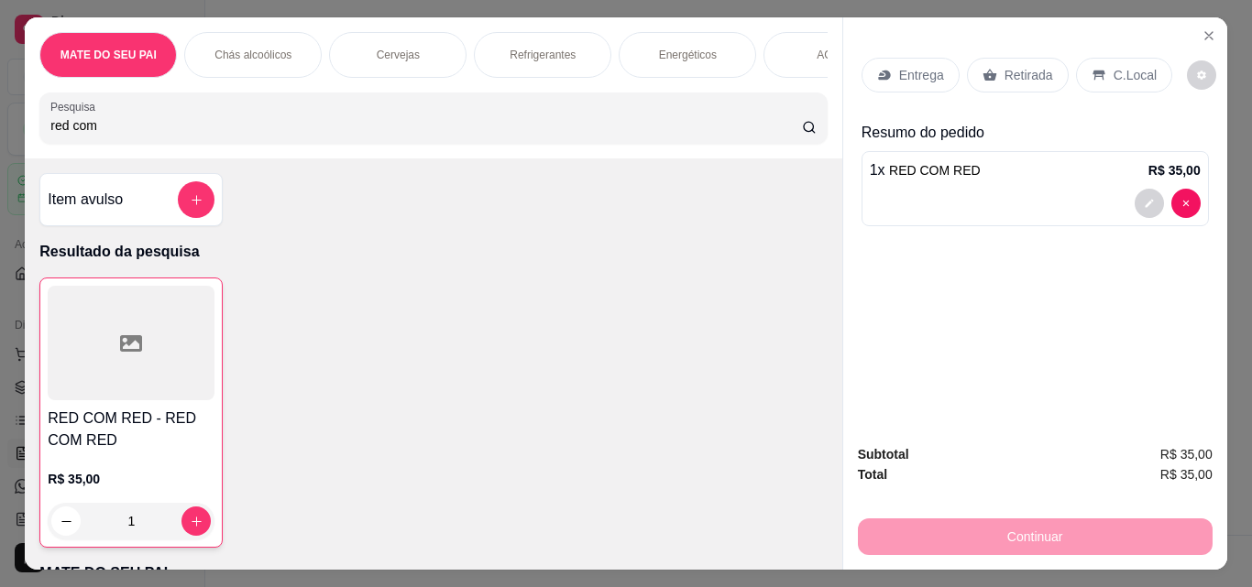
click at [1022, 71] on p "Retirada" at bounding box center [1028, 75] width 49 height 18
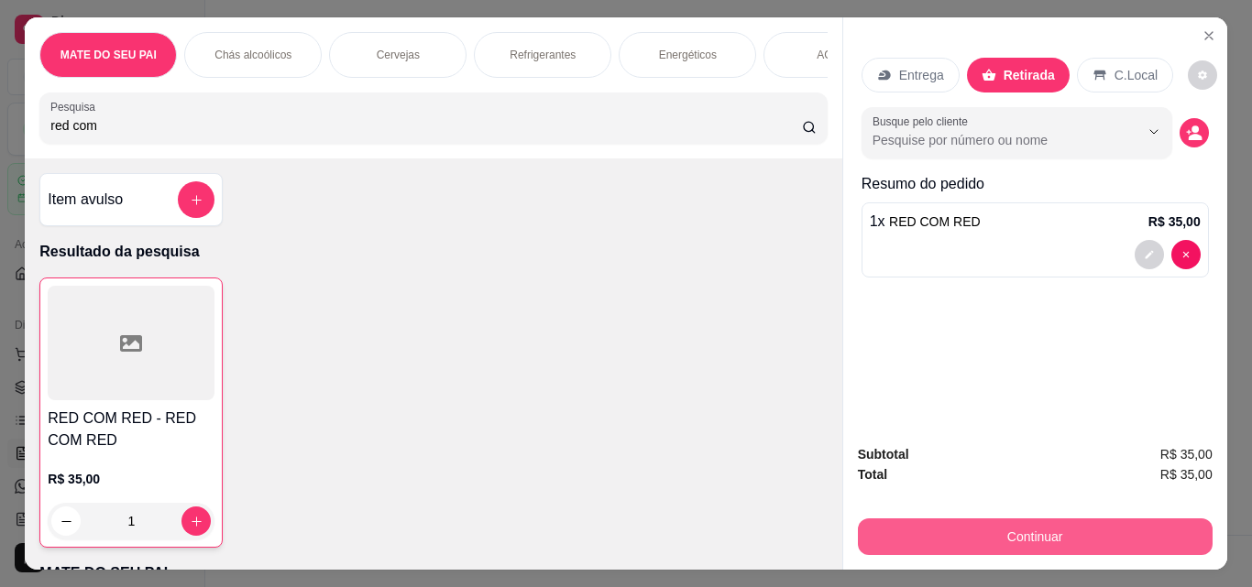
click at [980, 531] on button "Continuar" at bounding box center [1035, 537] width 355 height 37
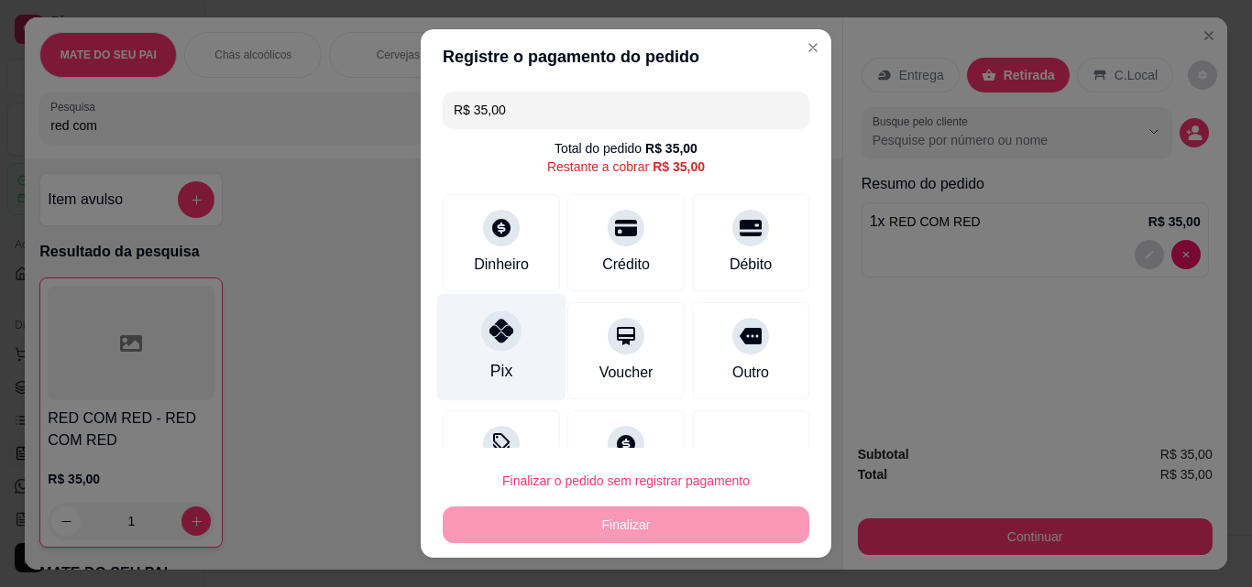
click at [495, 345] on div at bounding box center [501, 331] width 40 height 40
type input "R$ 0,00"
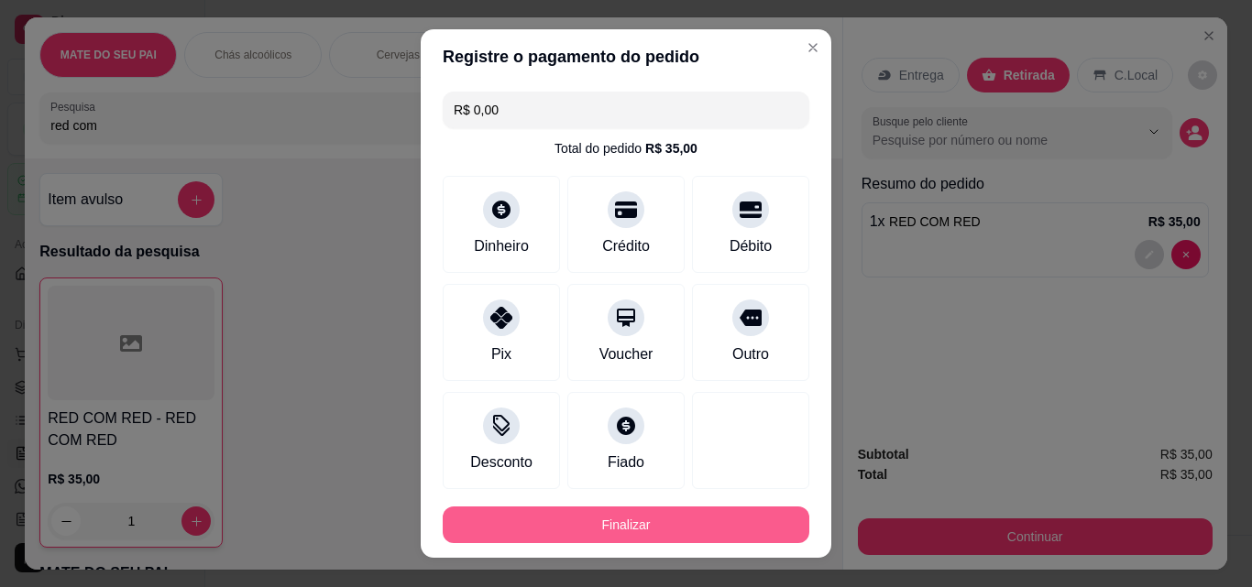
click at [583, 537] on button "Finalizar" at bounding box center [626, 525] width 366 height 37
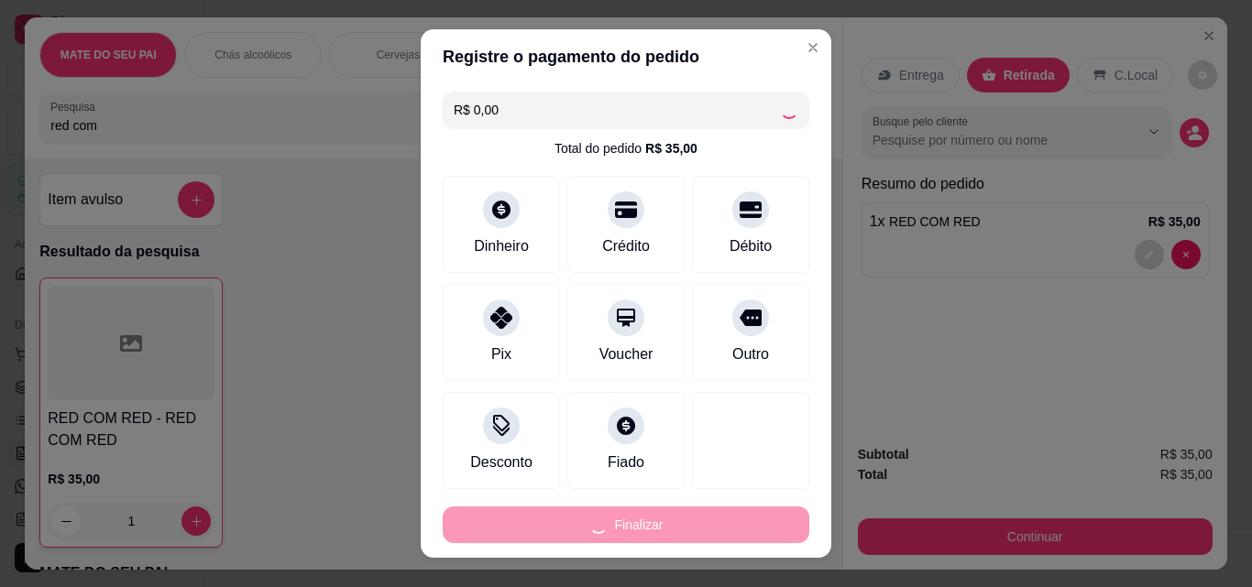
type input "0"
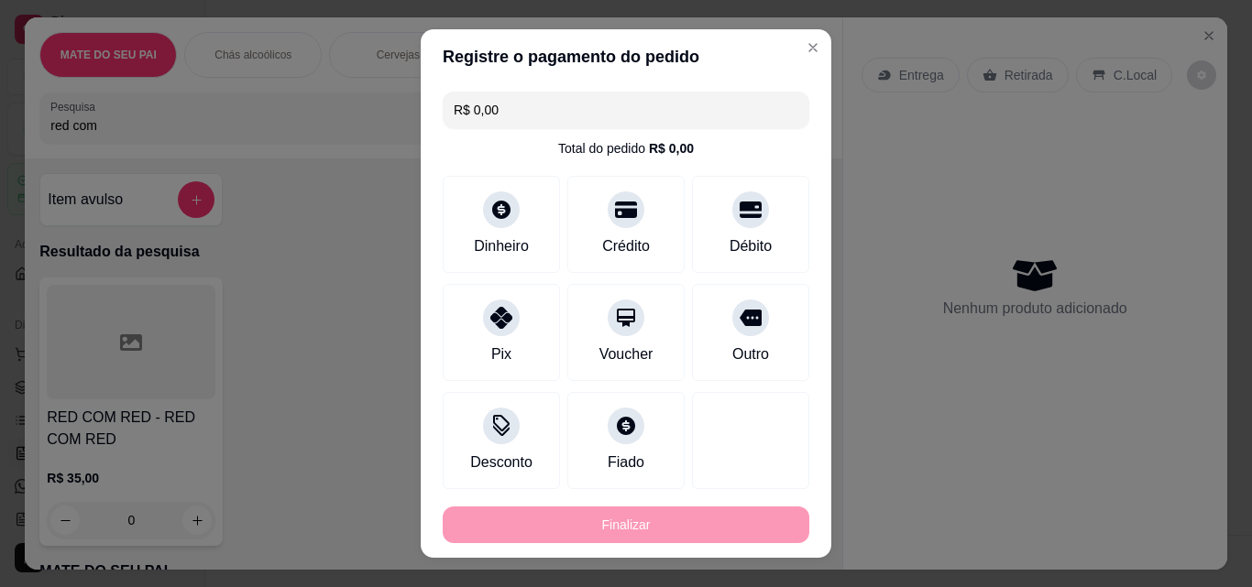
type input "-R$ 35,00"
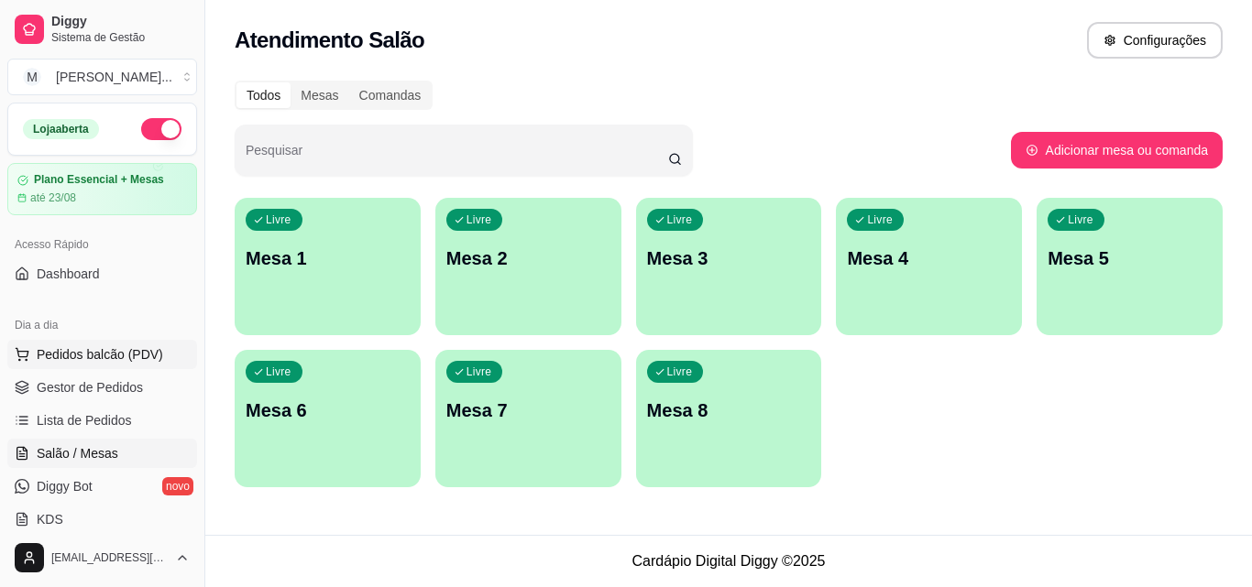
click at [81, 355] on span "Pedidos balcão (PDV)" at bounding box center [100, 354] width 126 height 18
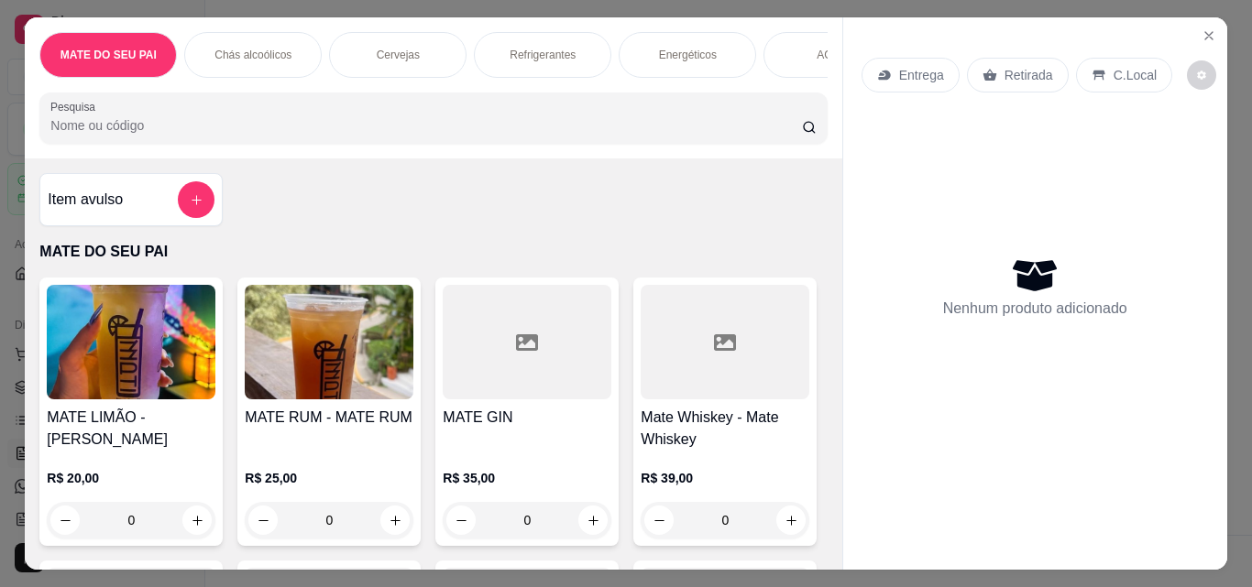
click at [324, 379] on img at bounding box center [329, 342] width 169 height 115
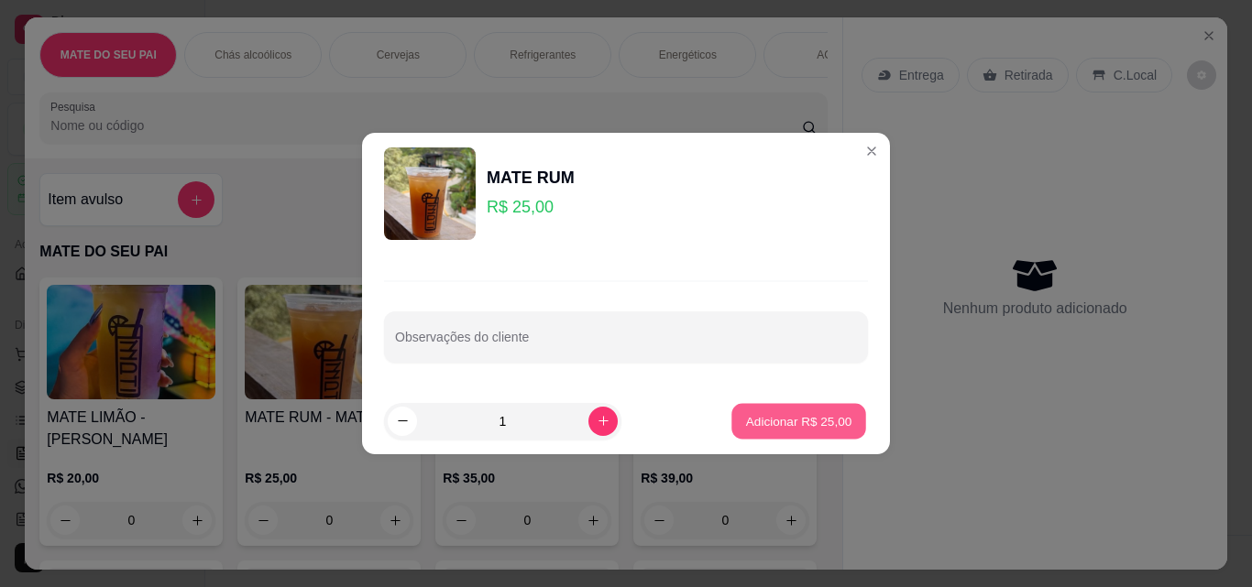
click at [804, 420] on p "Adicionar R$ 25,00" at bounding box center [799, 420] width 106 height 17
type input "1"
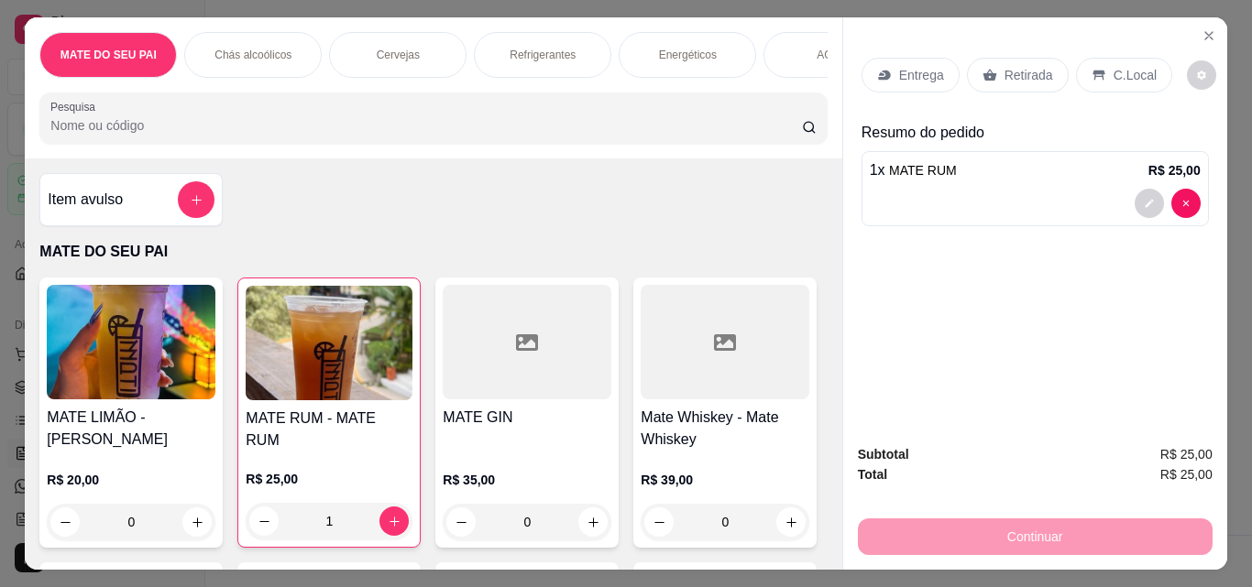
click at [1004, 70] on p "Retirada" at bounding box center [1028, 75] width 49 height 18
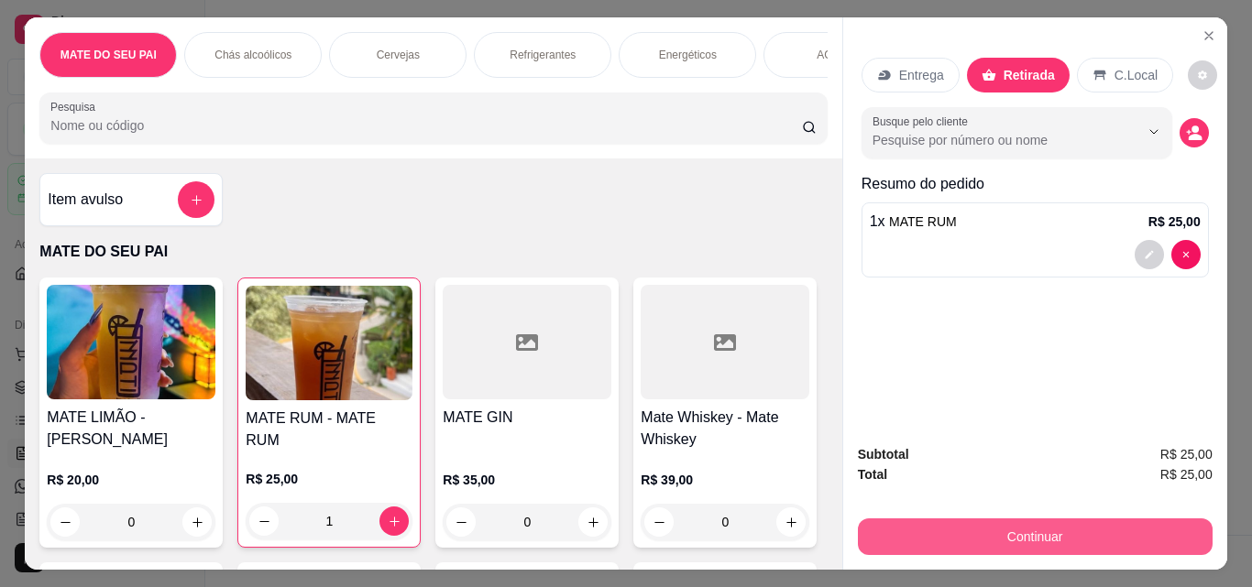
click at [1022, 535] on button "Continuar" at bounding box center [1035, 537] width 355 height 37
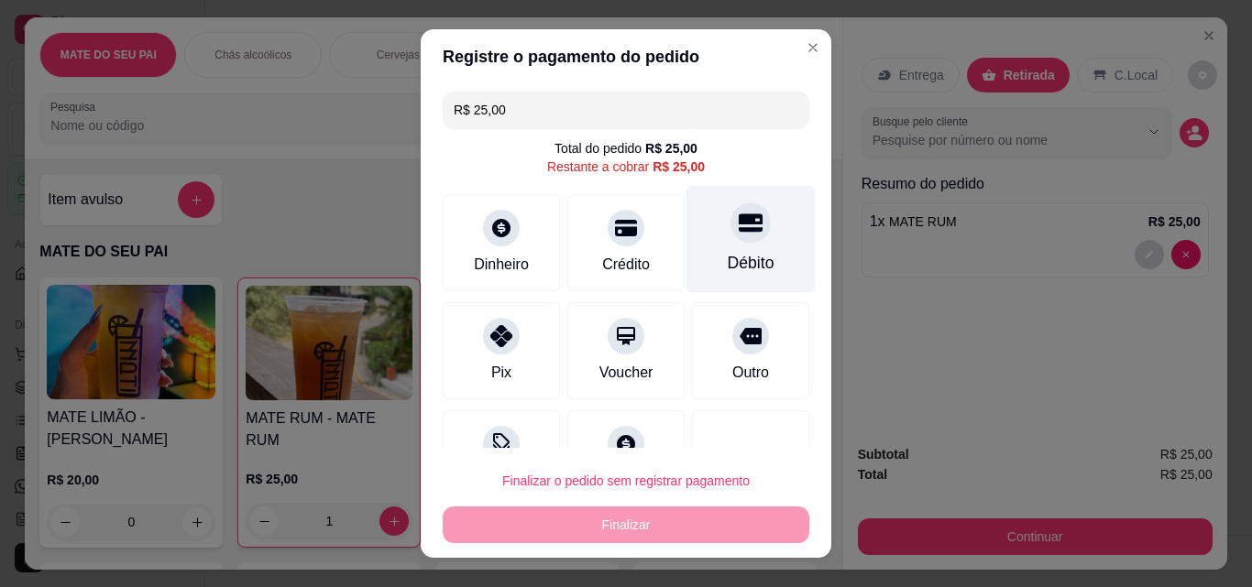
click at [738, 229] on icon at bounding box center [750, 223] width 24 height 18
type input "R$ 0,00"
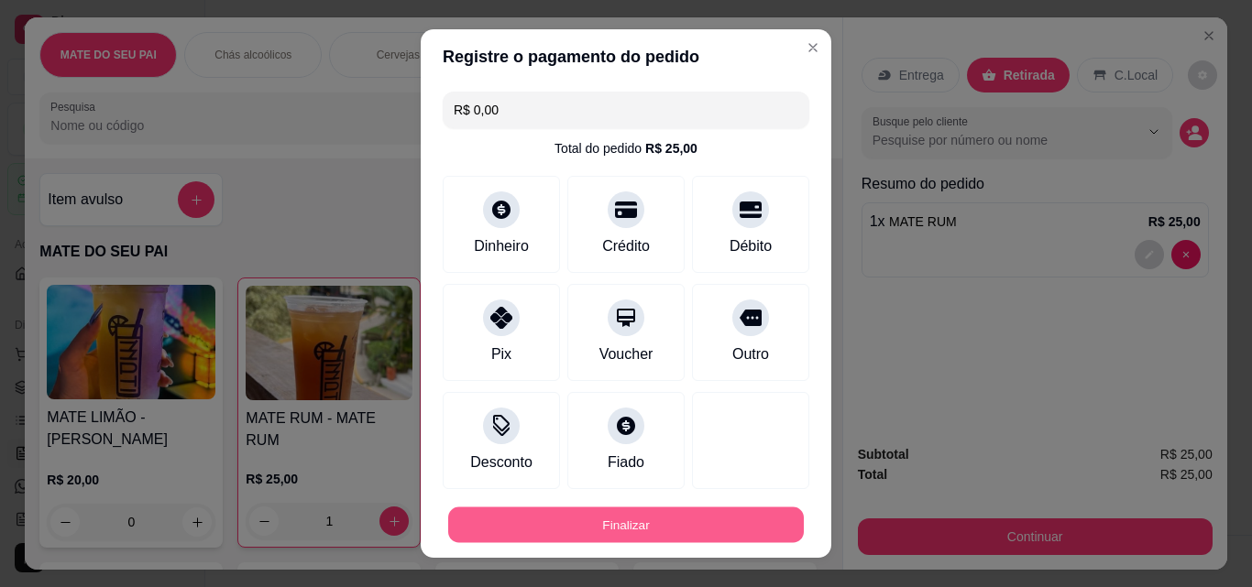
click at [646, 517] on button "Finalizar" at bounding box center [625, 526] width 355 height 36
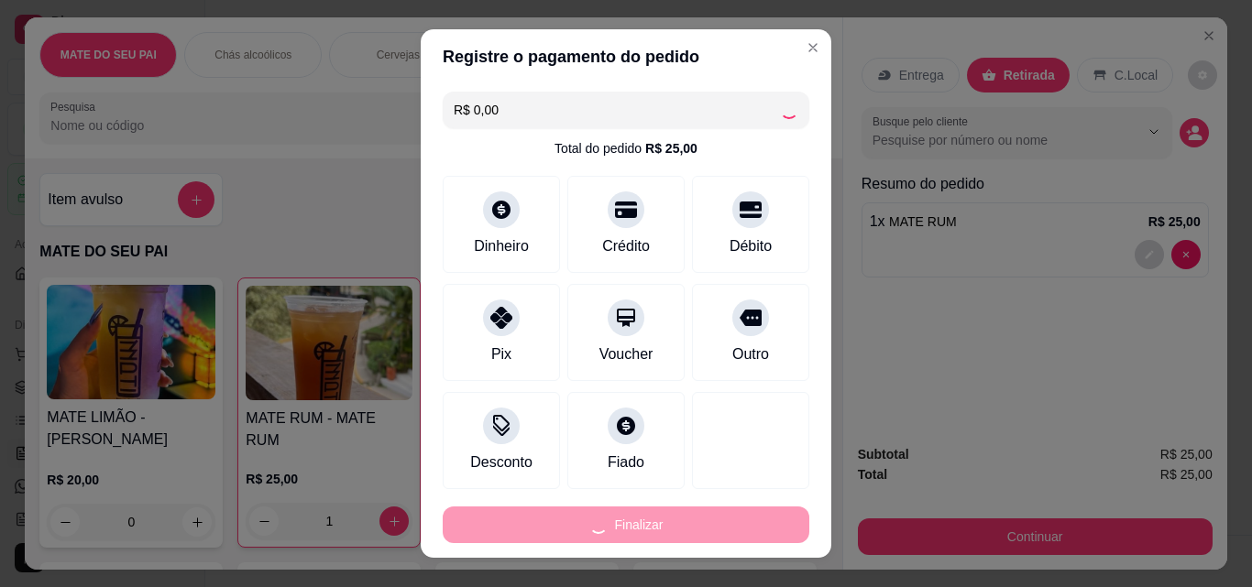
type input "0"
type input "-R$ 25,00"
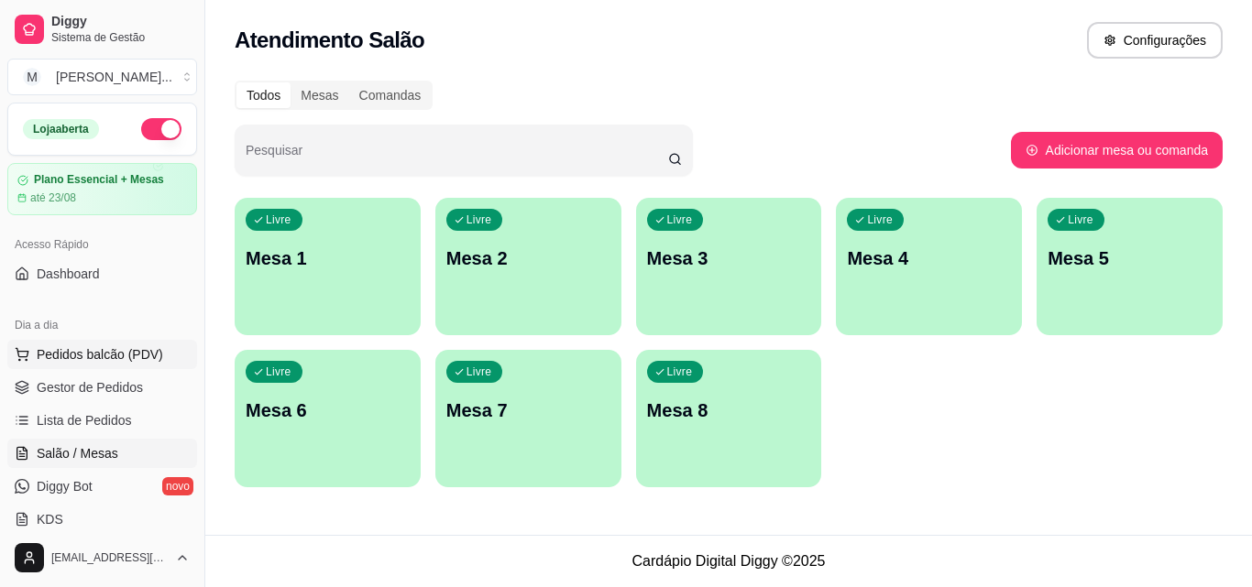
click at [149, 355] on span "Pedidos balcão (PDV)" at bounding box center [100, 354] width 126 height 18
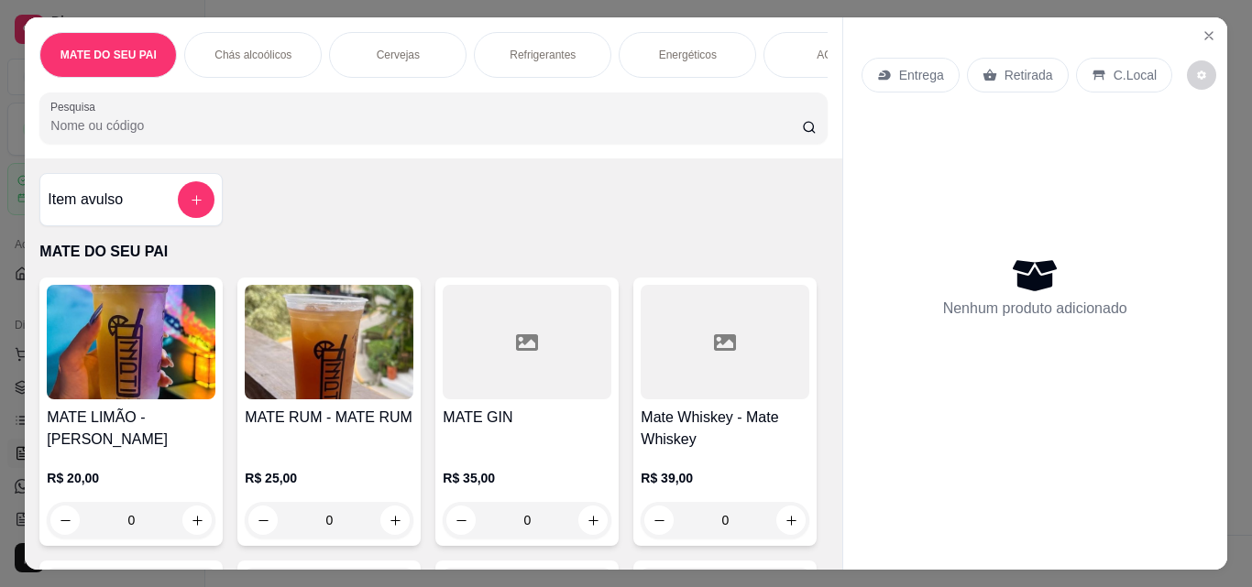
click at [346, 354] on img at bounding box center [329, 342] width 169 height 115
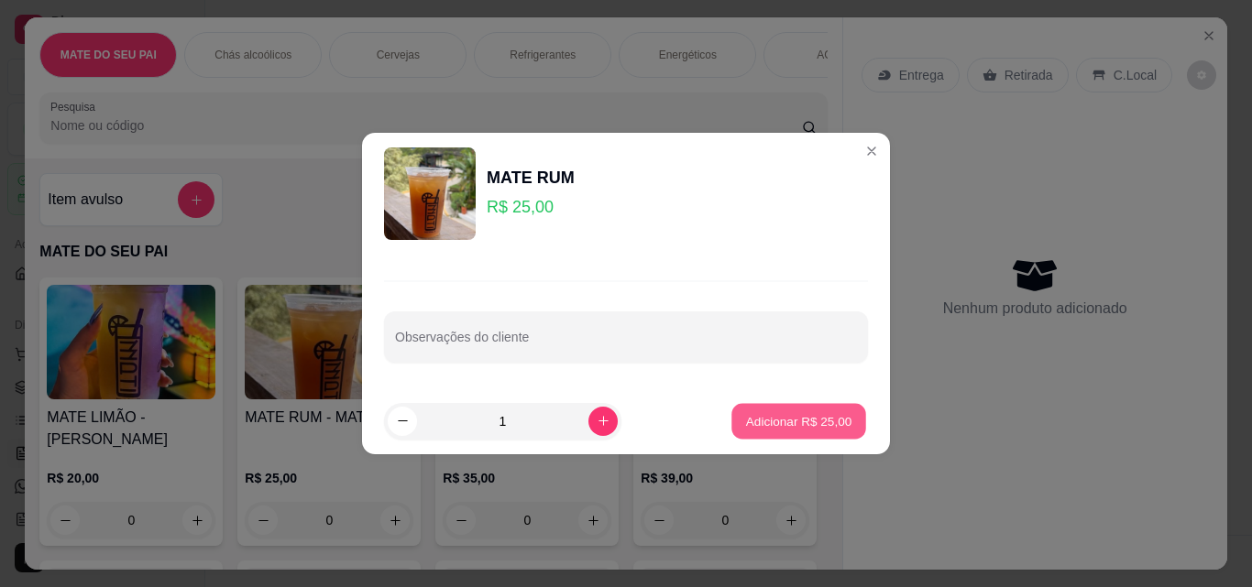
click at [773, 426] on p "Adicionar R$ 25,00" at bounding box center [799, 420] width 106 height 17
type input "1"
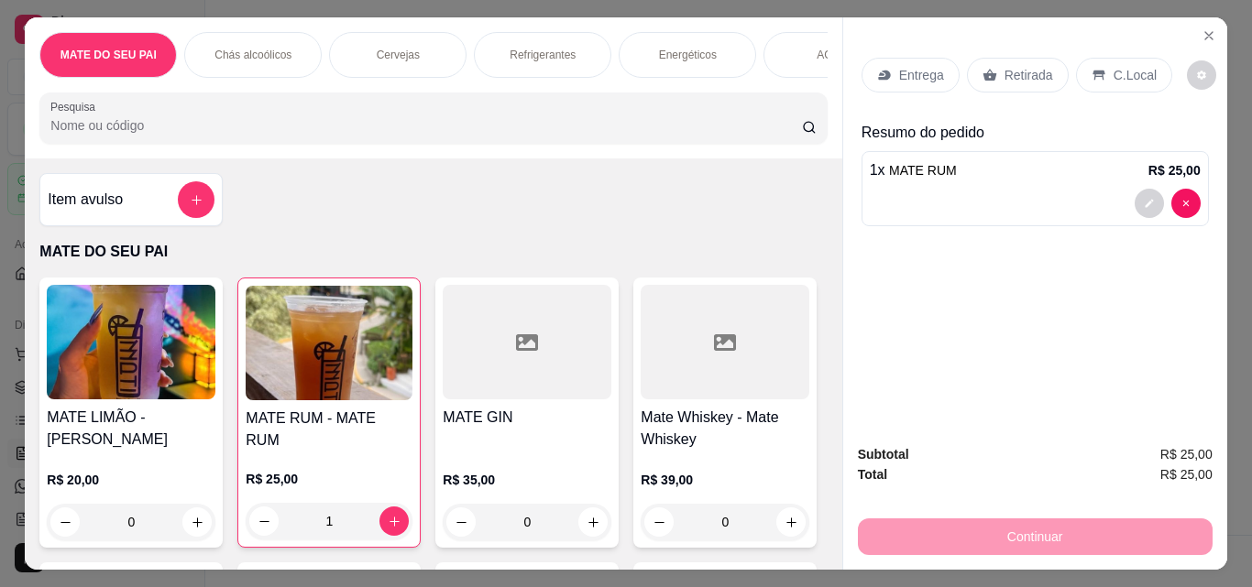
click at [1015, 78] on div "Retirada" at bounding box center [1018, 75] width 102 height 35
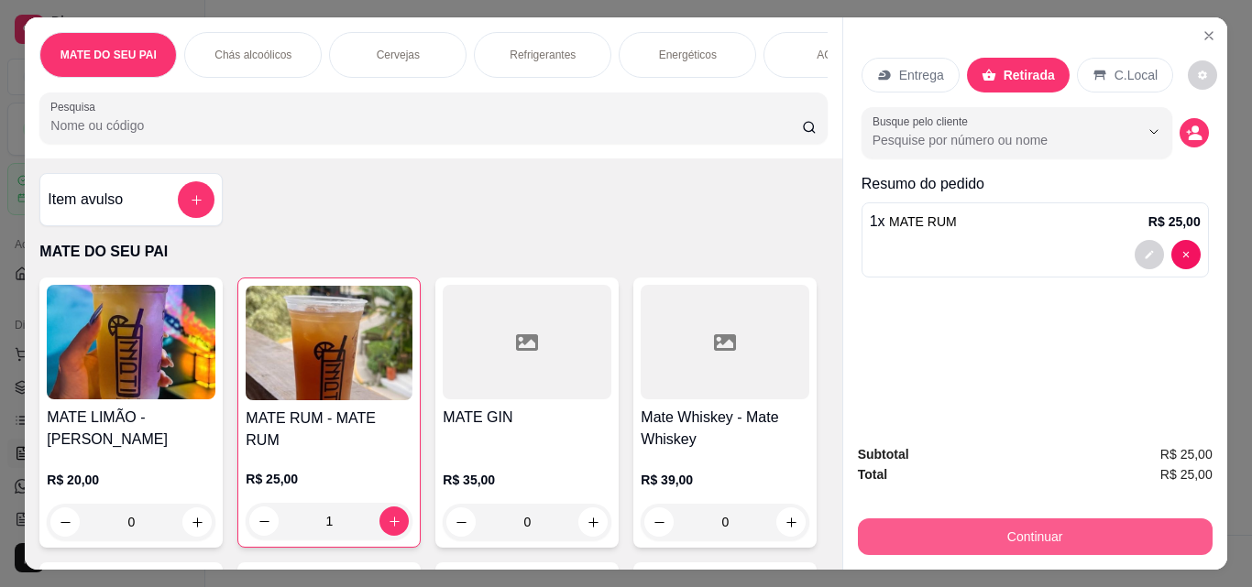
click at [1034, 534] on button "Continuar" at bounding box center [1035, 537] width 355 height 37
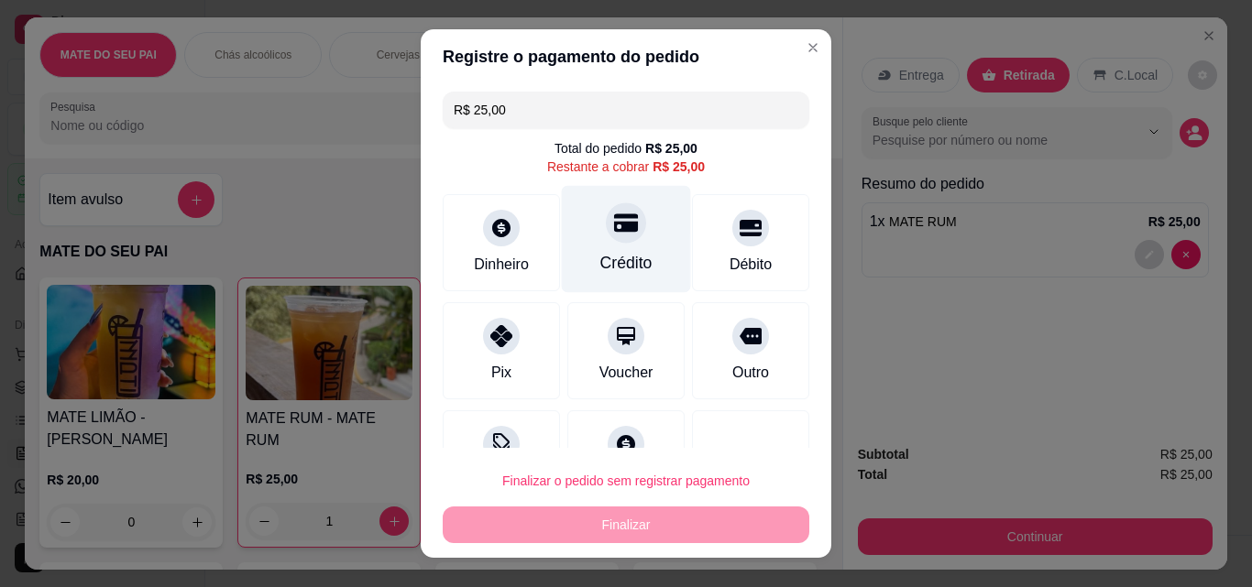
click at [581, 219] on div "Crédito" at bounding box center [626, 239] width 129 height 107
type input "R$ 0,00"
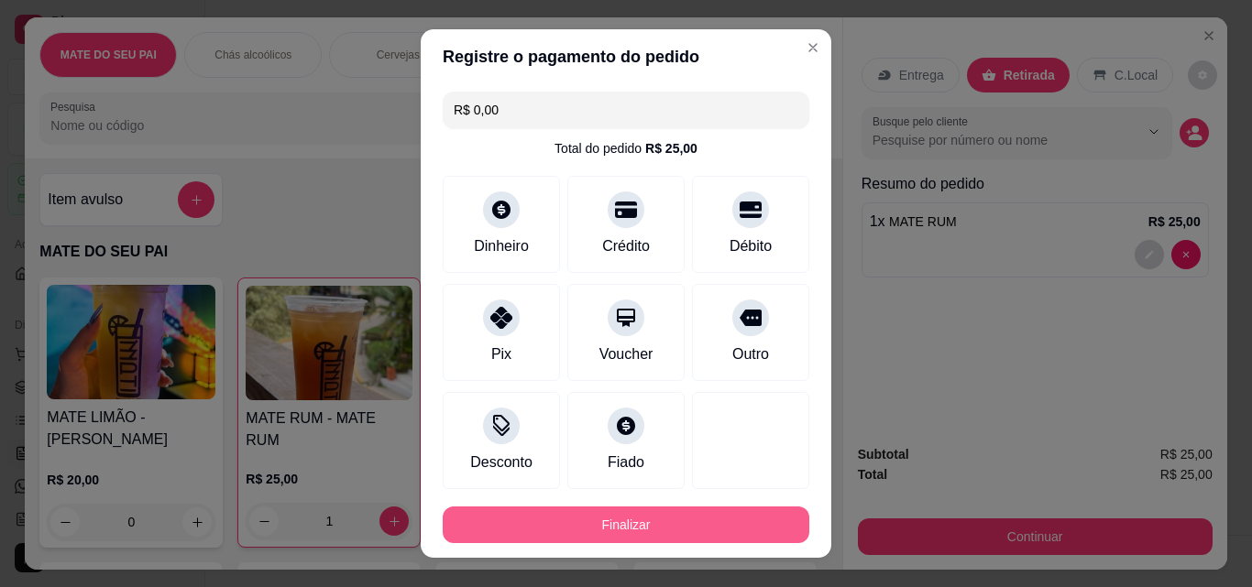
click at [698, 529] on button "Finalizar" at bounding box center [626, 525] width 366 height 37
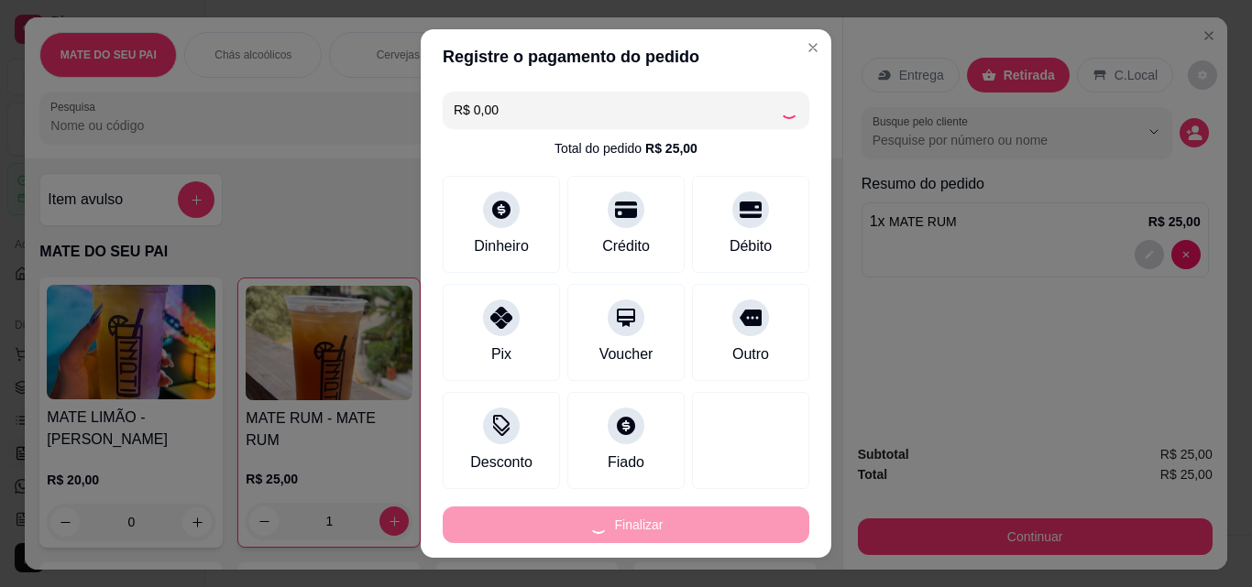
type input "0"
type input "-R$ 25,00"
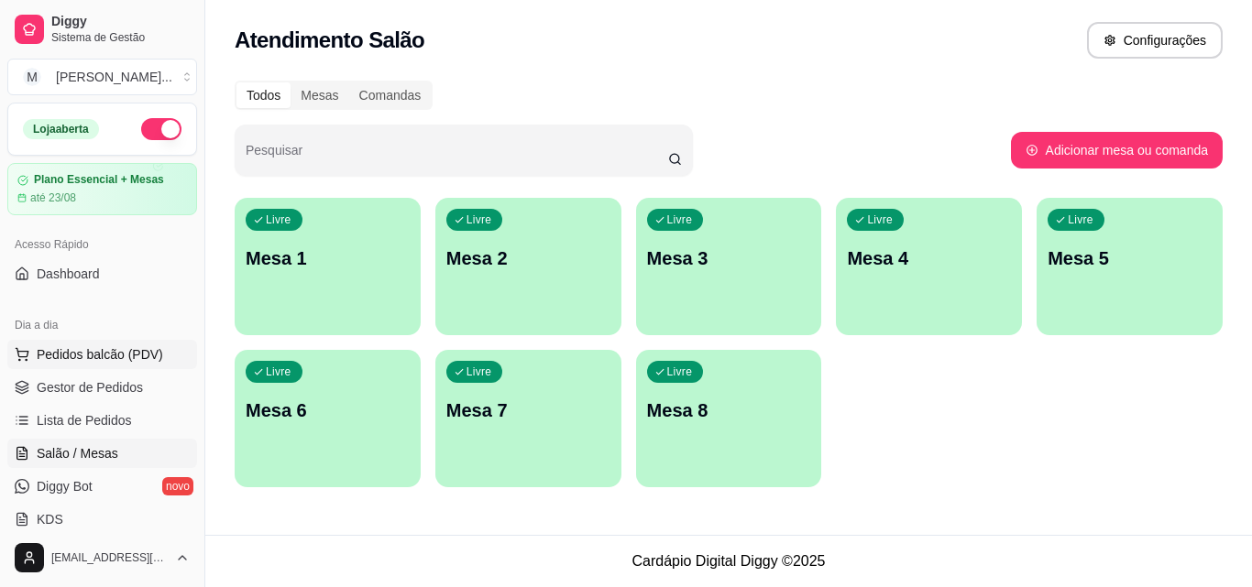
click at [117, 353] on span "Pedidos balcão (PDV)" at bounding box center [100, 354] width 126 height 18
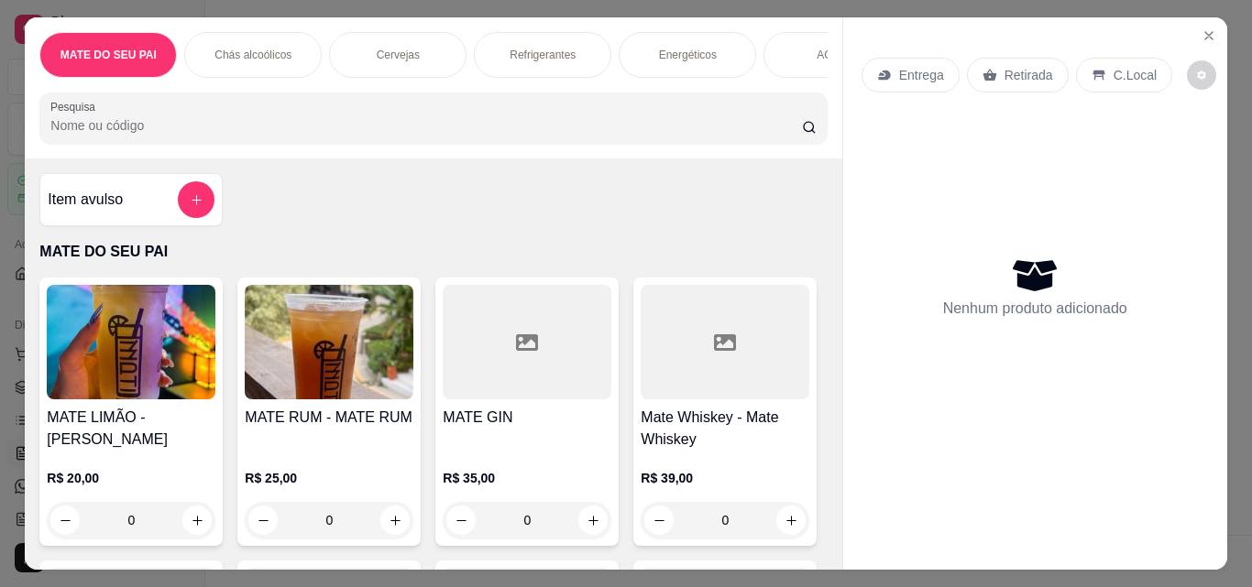
click at [308, 351] on img at bounding box center [329, 342] width 169 height 115
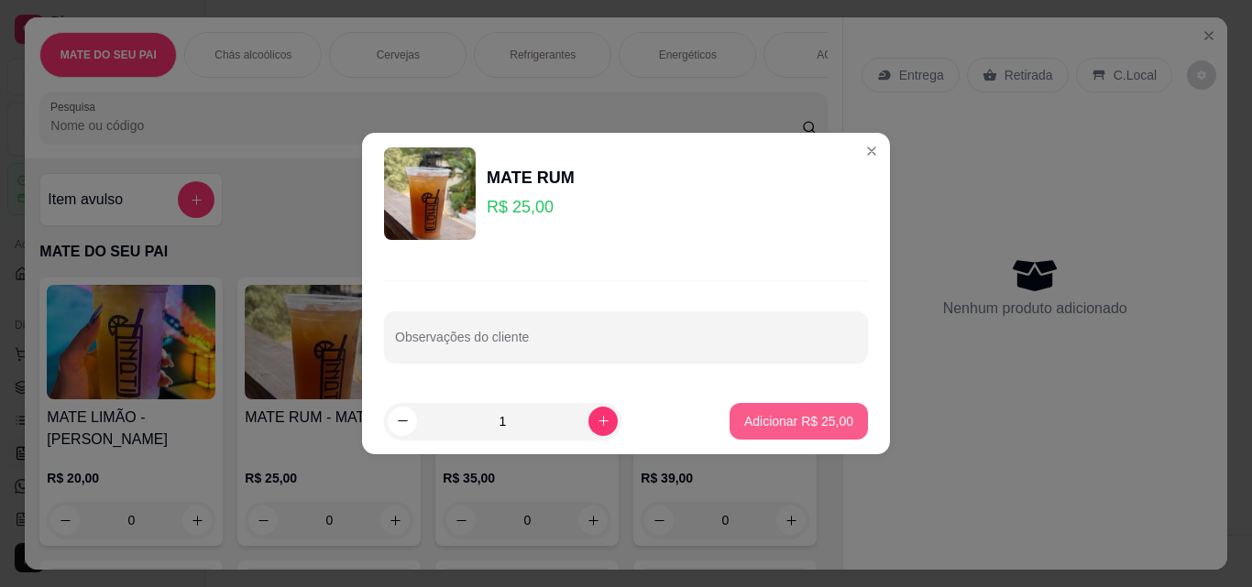
click at [806, 439] on button "Adicionar R$ 25,00" at bounding box center [798, 421] width 138 height 37
type input "1"
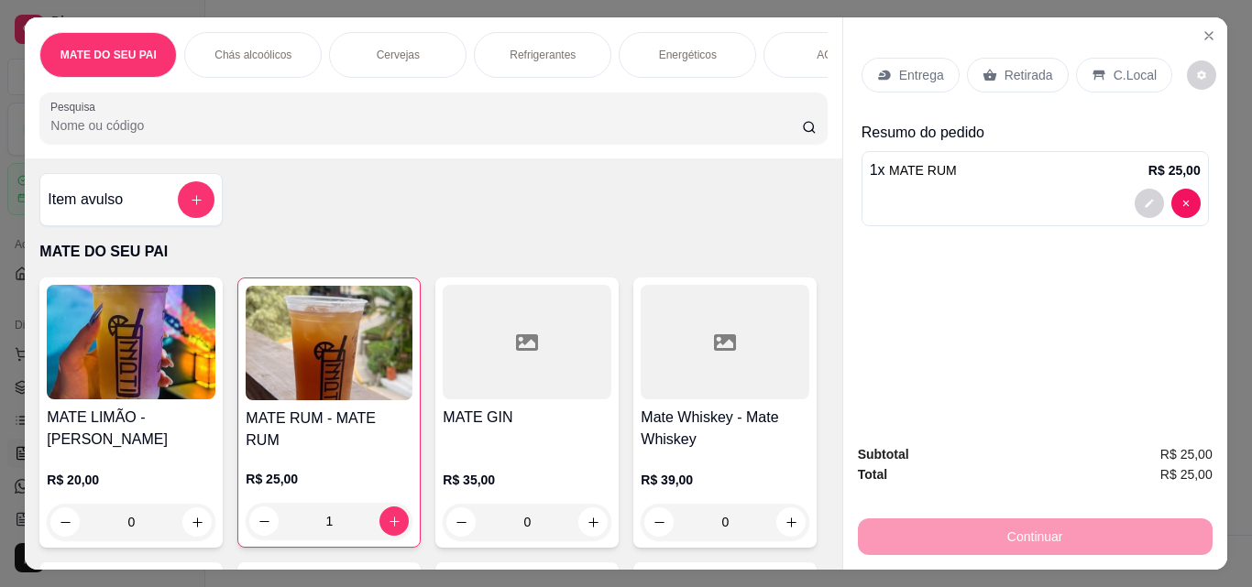
click at [1004, 69] on p "Retirada" at bounding box center [1028, 75] width 49 height 18
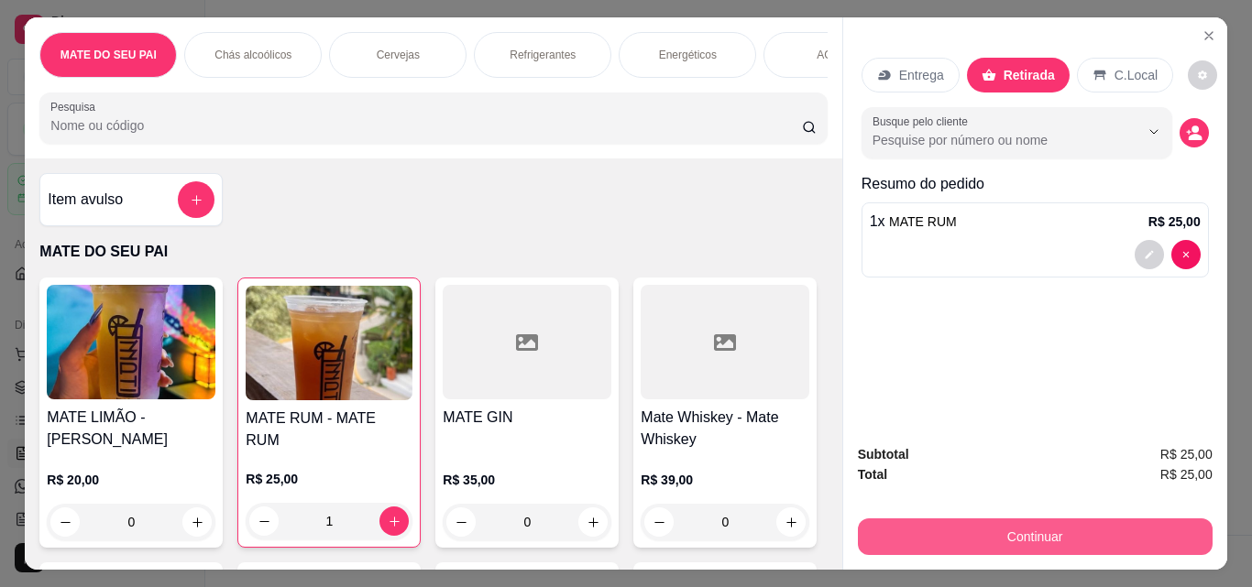
click at [988, 525] on button "Continuar" at bounding box center [1035, 537] width 355 height 37
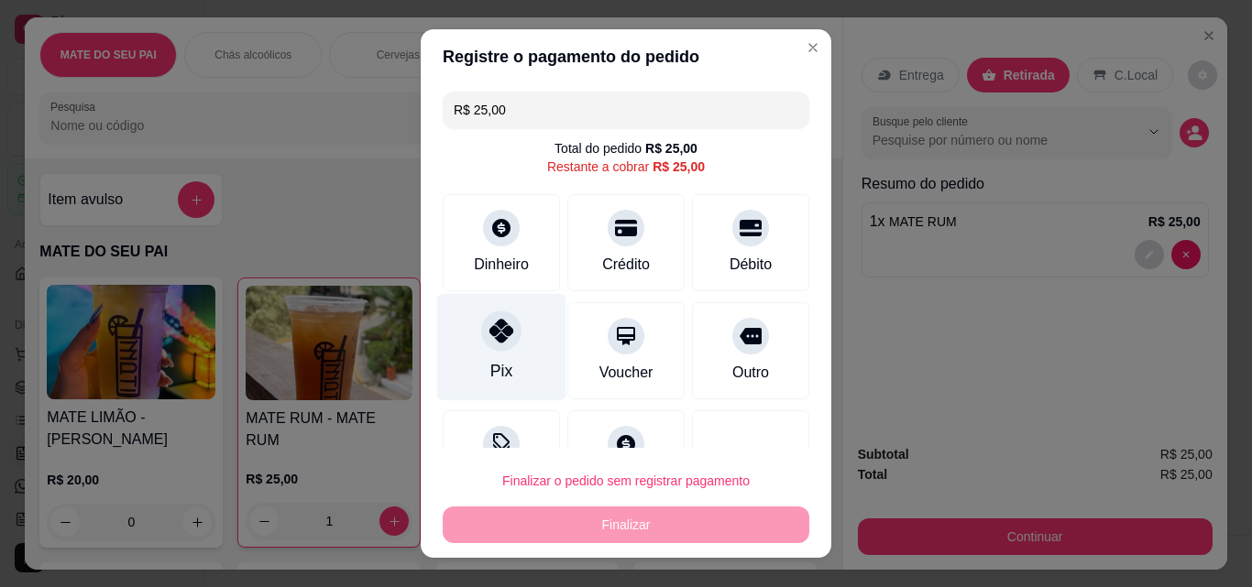
click at [506, 331] on div at bounding box center [501, 331] width 40 height 40
type input "R$ 0,00"
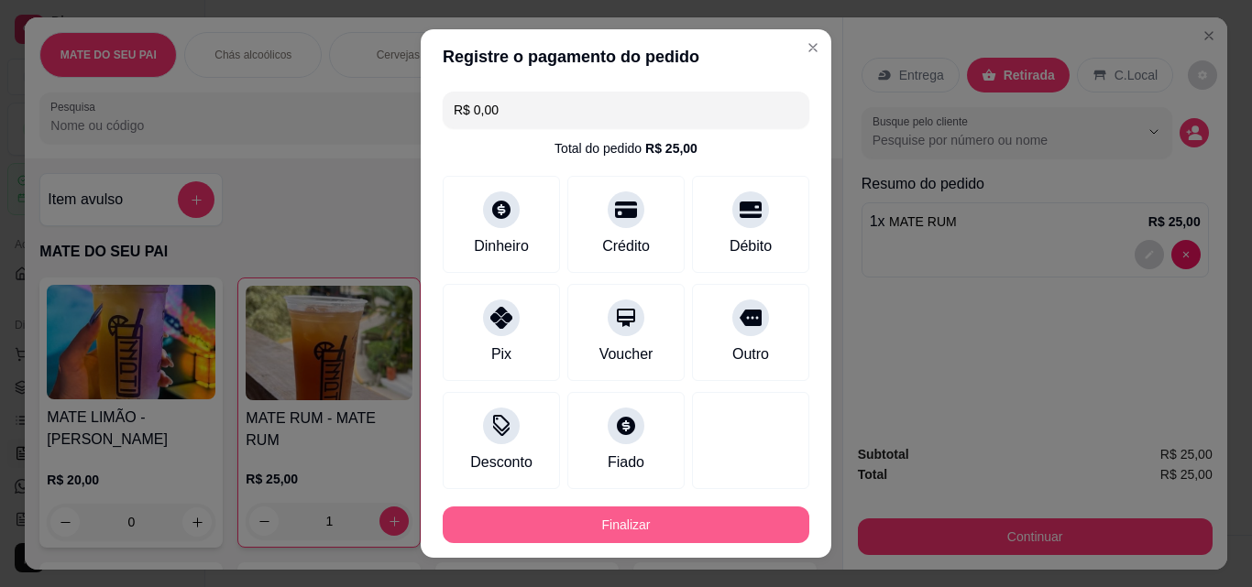
click at [586, 518] on button "Finalizar" at bounding box center [626, 525] width 366 height 37
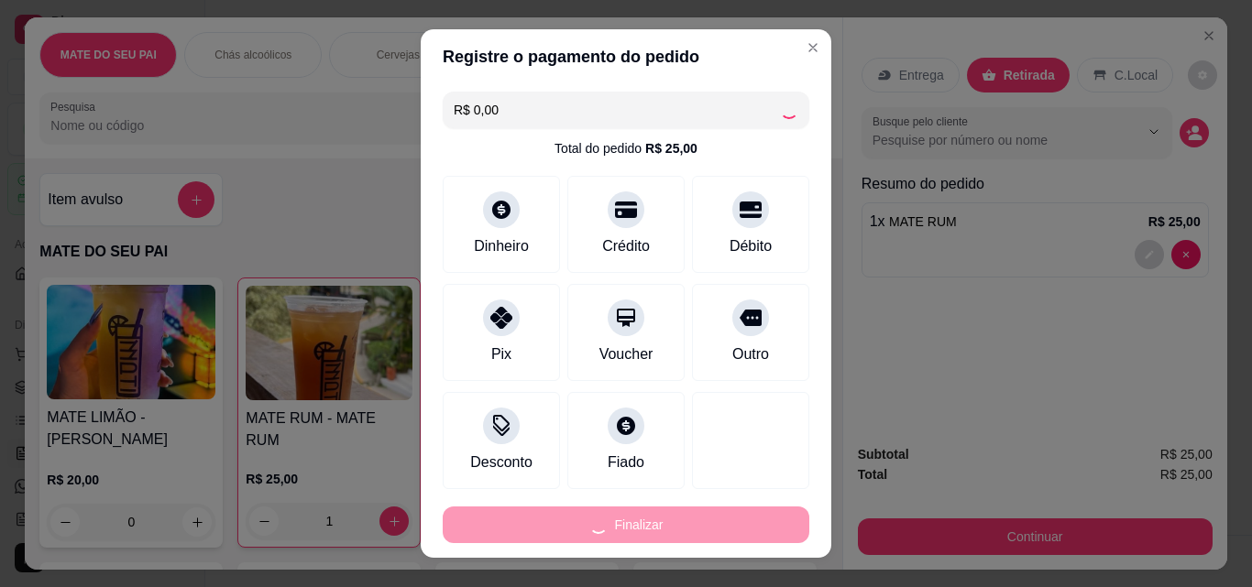
type input "0"
type input "-R$ 25,00"
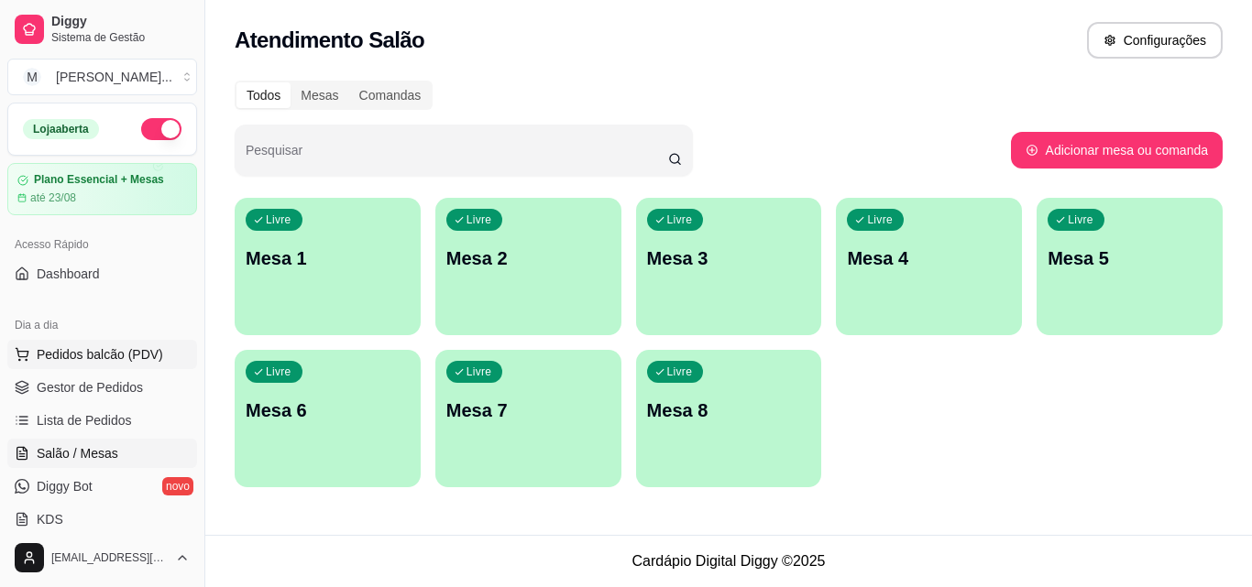
click at [137, 345] on span "Pedidos balcão (PDV)" at bounding box center [100, 354] width 126 height 18
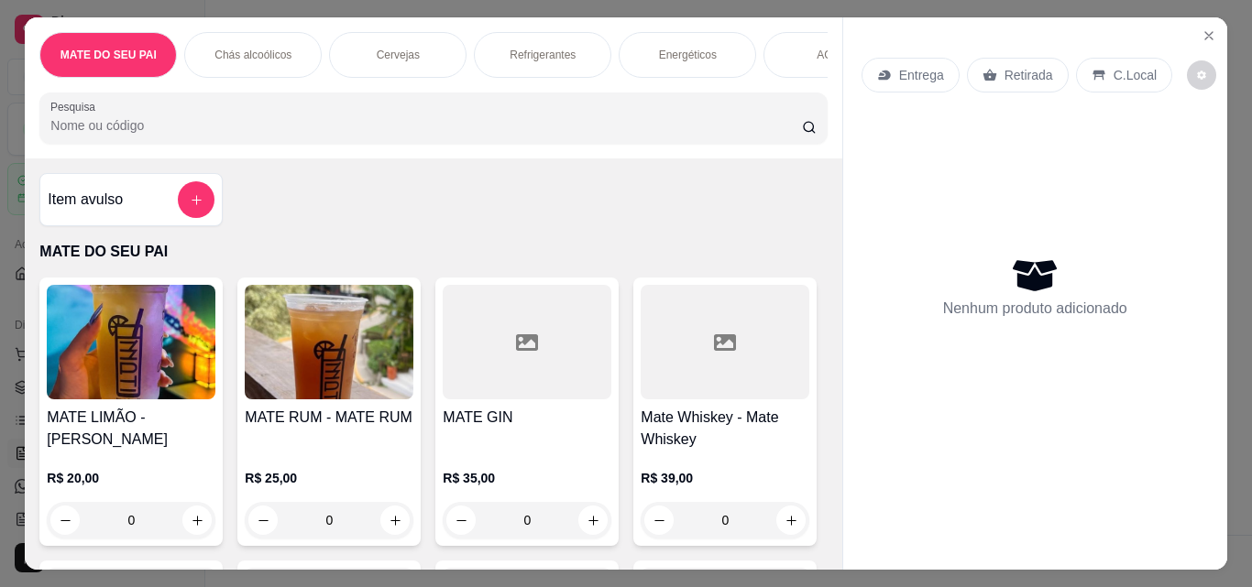
click at [357, 378] on img at bounding box center [329, 342] width 169 height 115
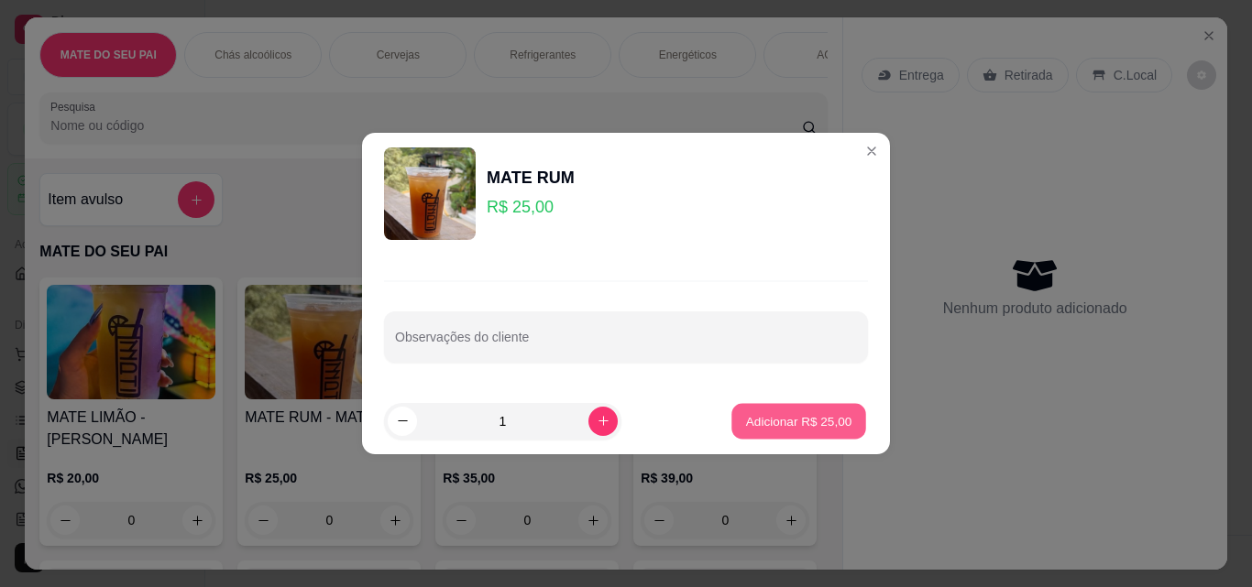
click at [762, 411] on button "Adicionar R$ 25,00" at bounding box center [798, 421] width 135 height 36
type input "1"
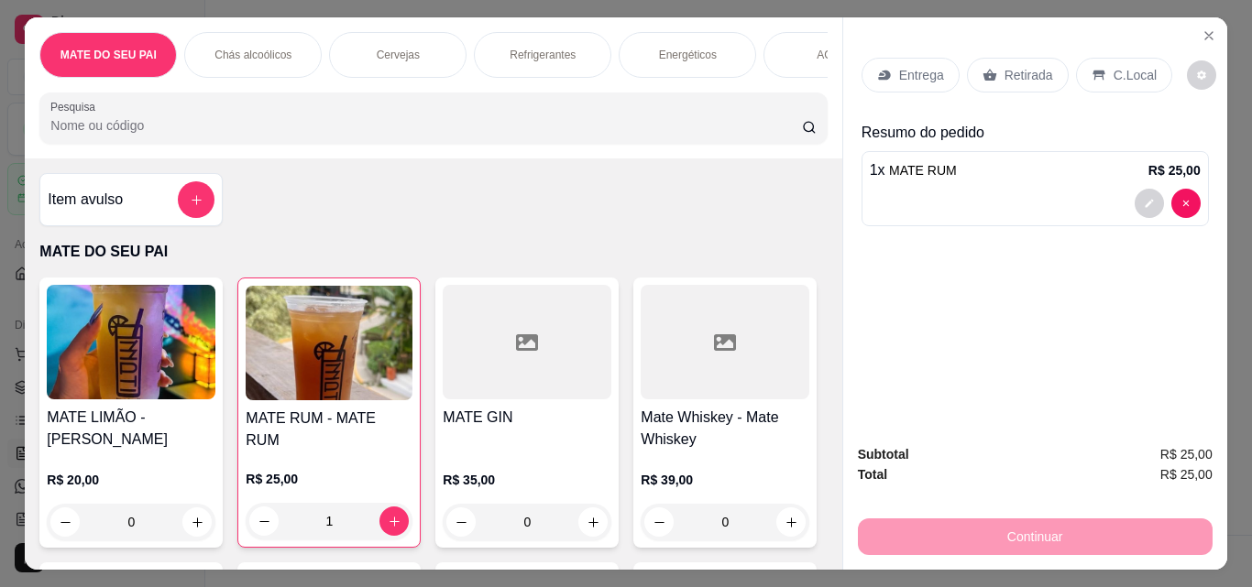
click at [1030, 66] on p "Retirada" at bounding box center [1028, 75] width 49 height 18
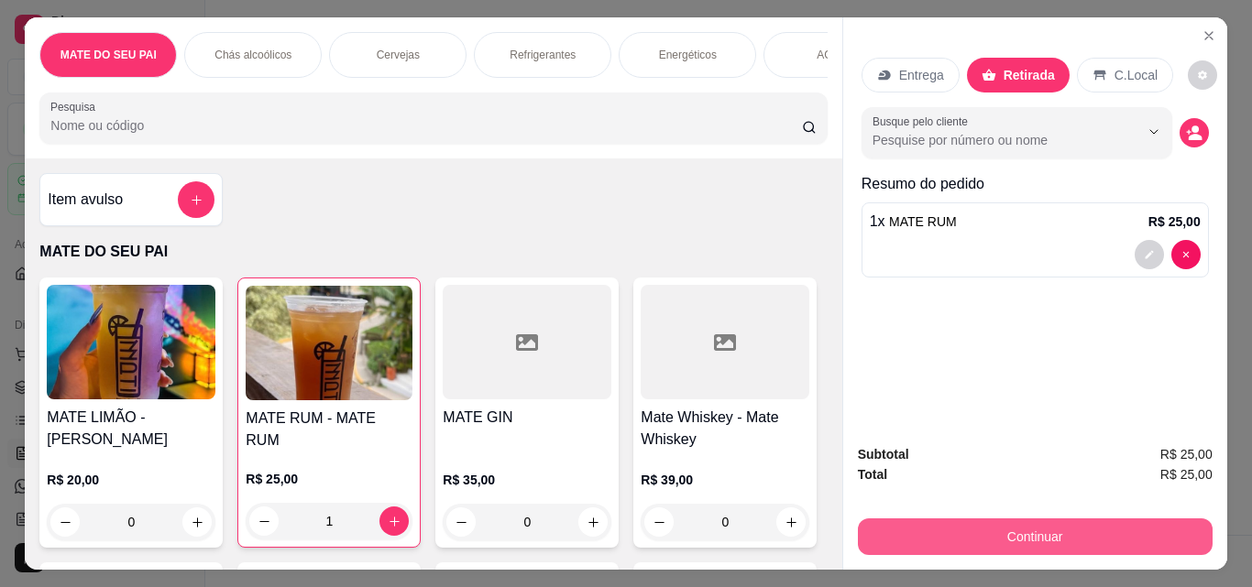
click at [1001, 525] on button "Continuar" at bounding box center [1035, 537] width 355 height 37
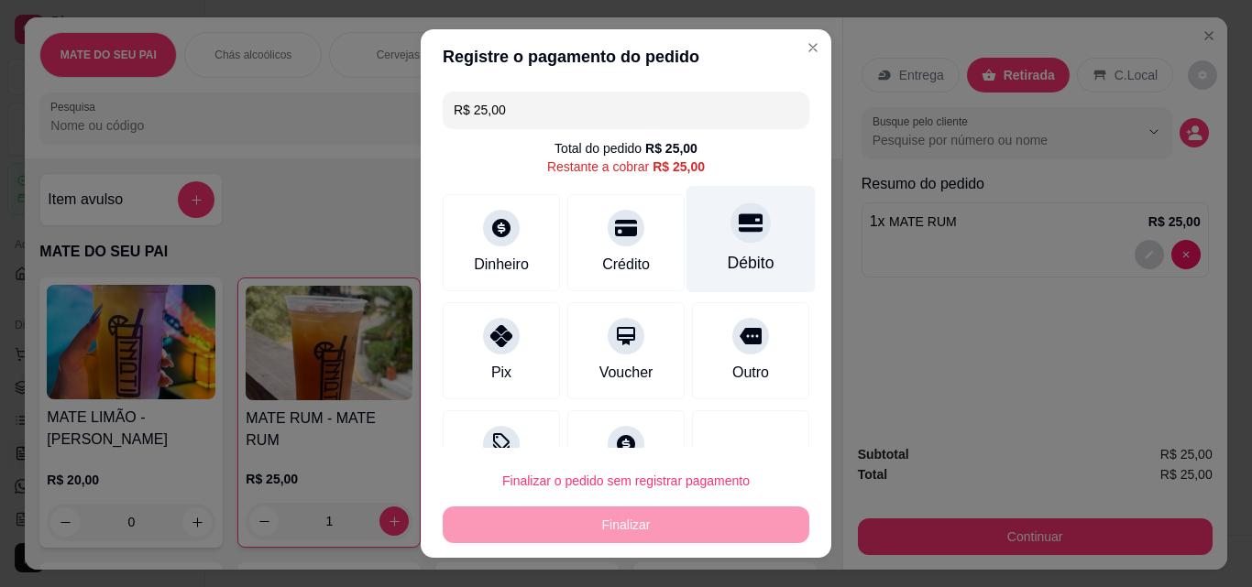
click at [705, 239] on div "Débito" at bounding box center [750, 239] width 129 height 107
type input "R$ 0,00"
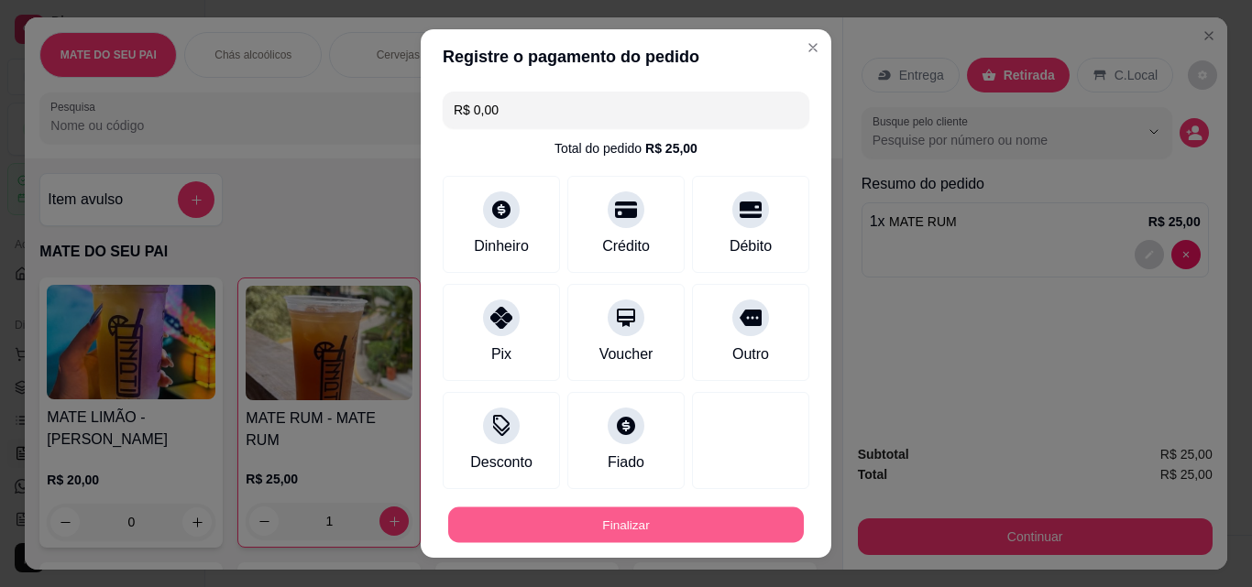
click at [648, 516] on button "Finalizar" at bounding box center [625, 526] width 355 height 36
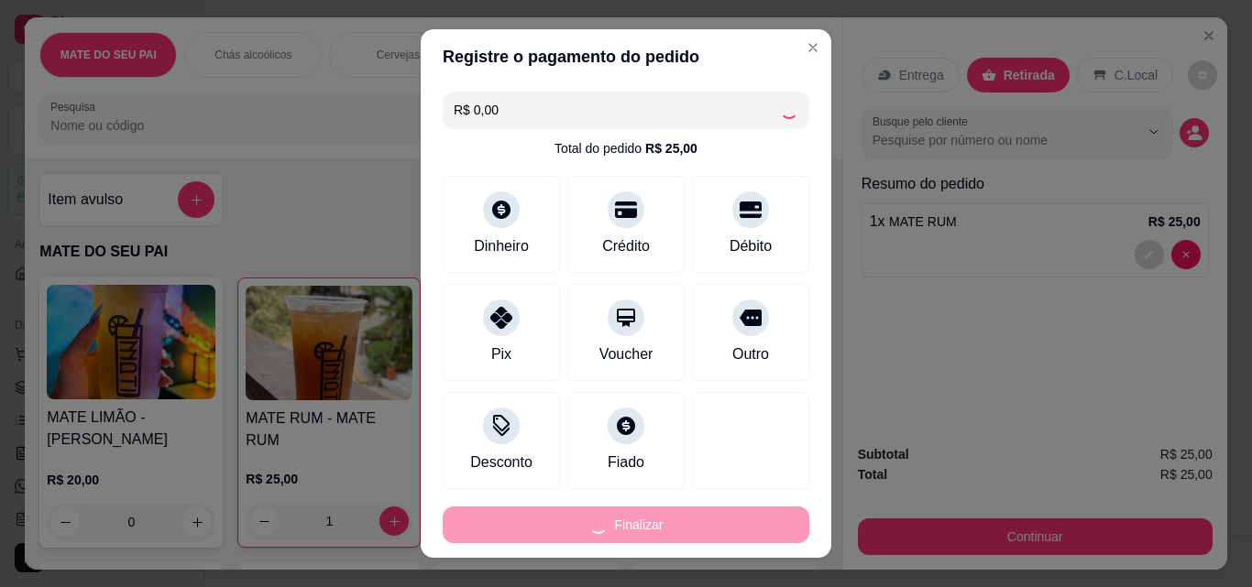
type input "0"
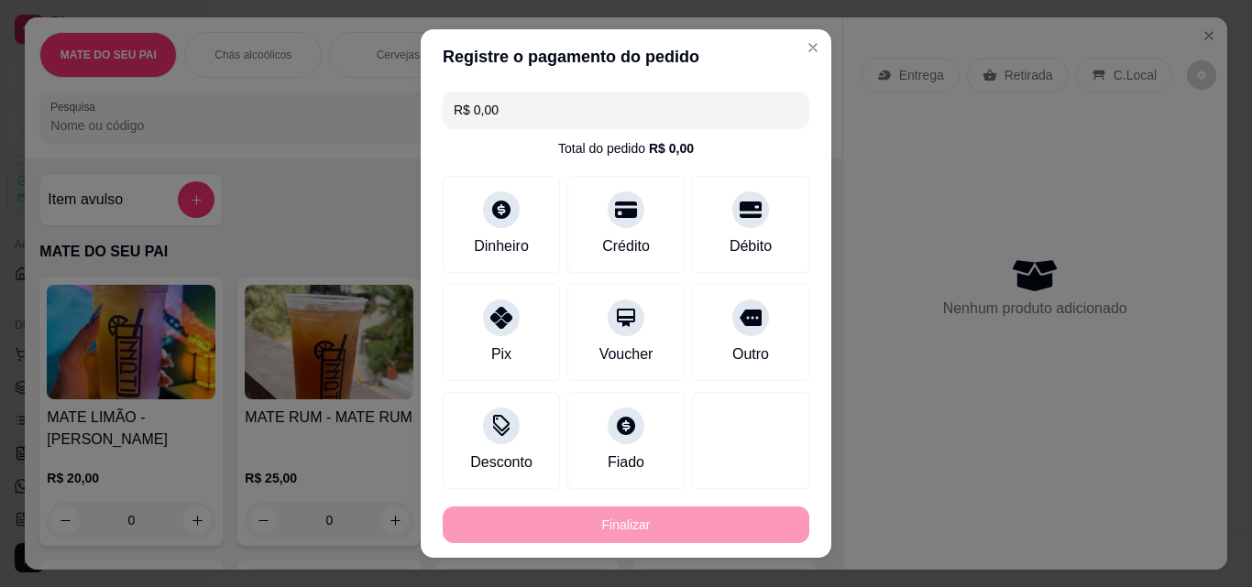
type input "-R$ 25,00"
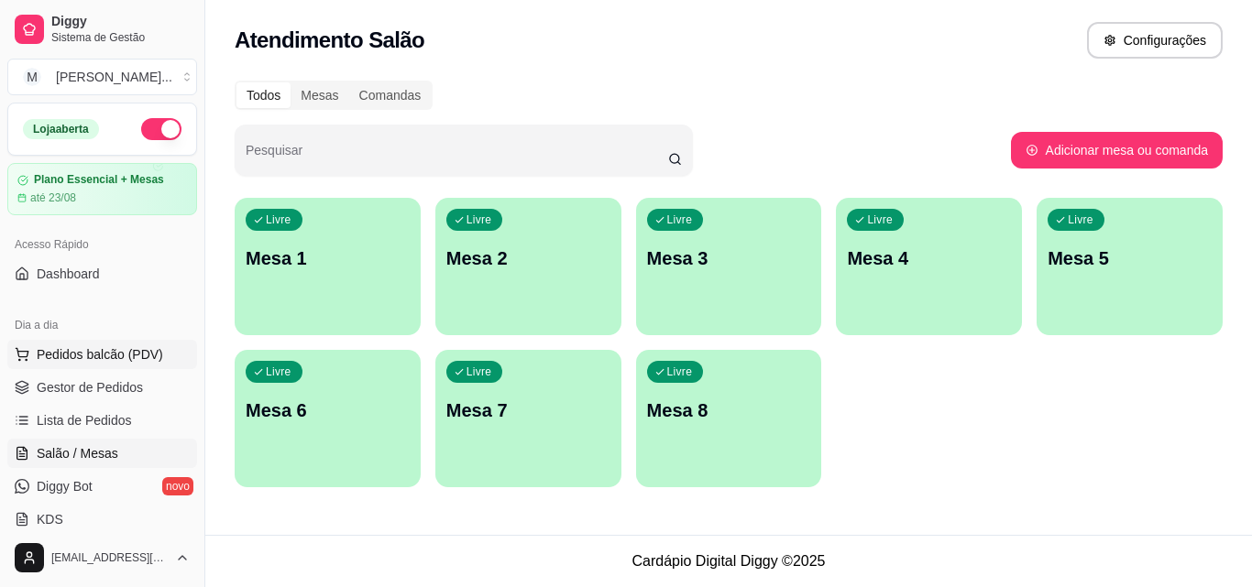
click at [69, 345] on span "Pedidos balcão (PDV)" at bounding box center [100, 354] width 126 height 18
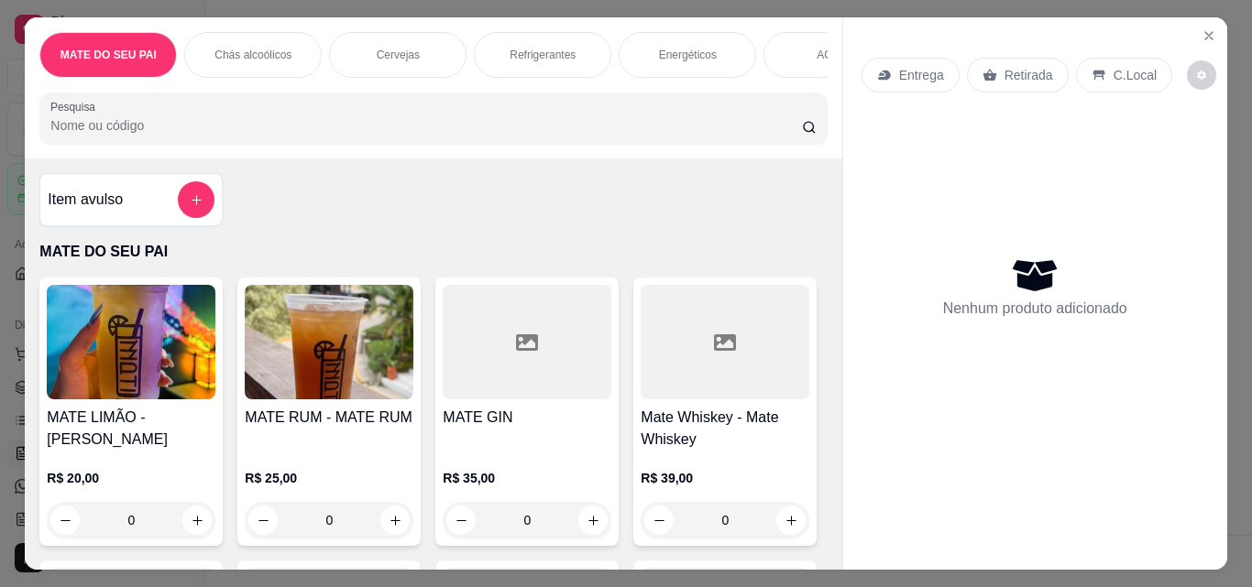
click at [399, 353] on img at bounding box center [329, 342] width 169 height 115
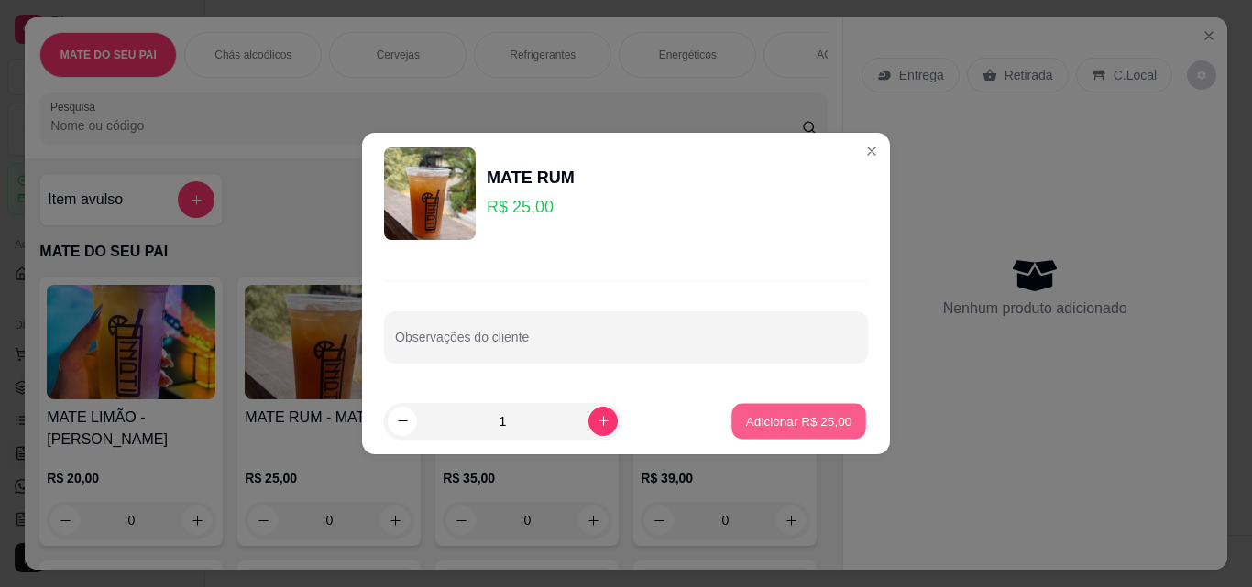
click at [800, 431] on button "Adicionar R$ 25,00" at bounding box center [798, 421] width 135 height 36
type input "1"
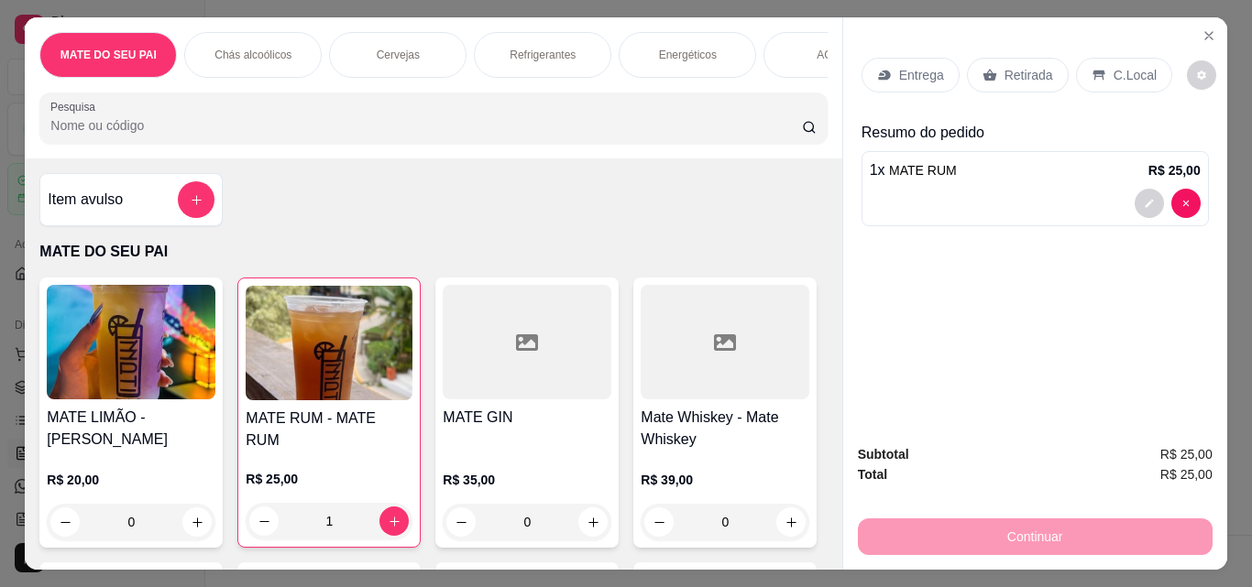
click at [1018, 70] on p "Retirada" at bounding box center [1028, 75] width 49 height 18
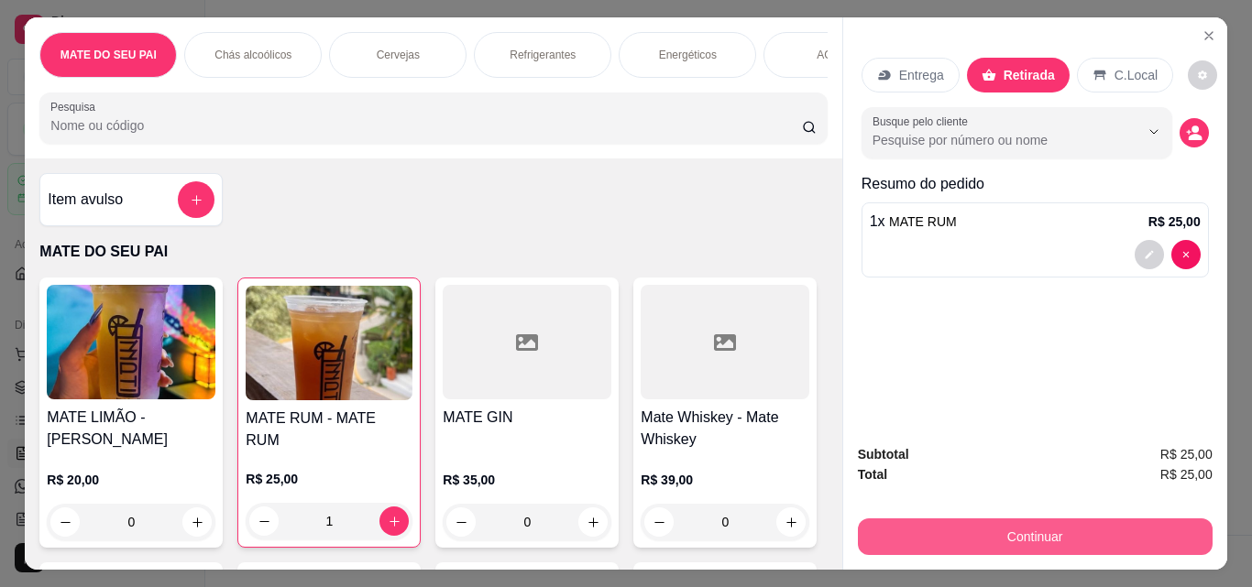
click at [1062, 519] on button "Continuar" at bounding box center [1035, 537] width 355 height 37
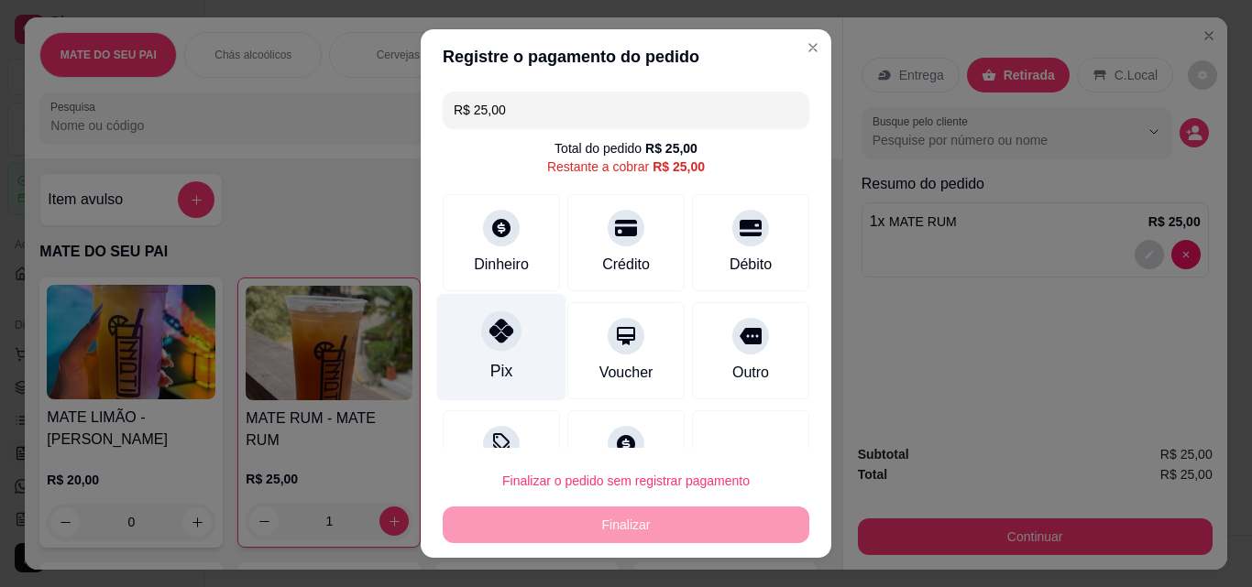
click at [496, 335] on icon at bounding box center [501, 331] width 24 height 24
type input "R$ 0,00"
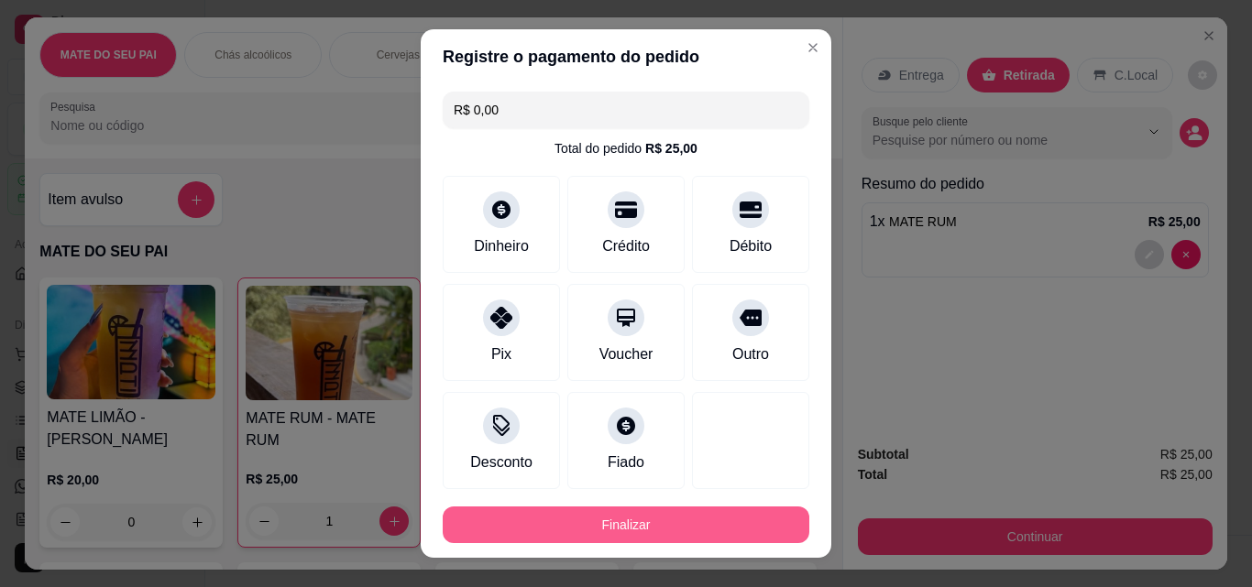
click at [586, 519] on button "Finalizar" at bounding box center [626, 525] width 366 height 37
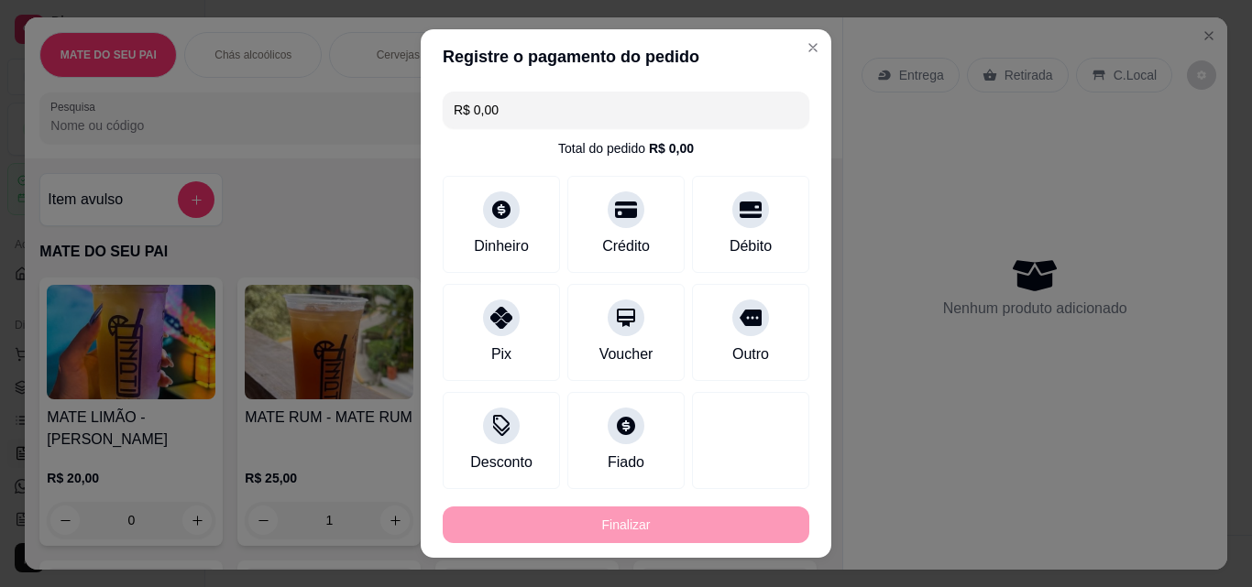
type input "0"
type input "-R$ 25,00"
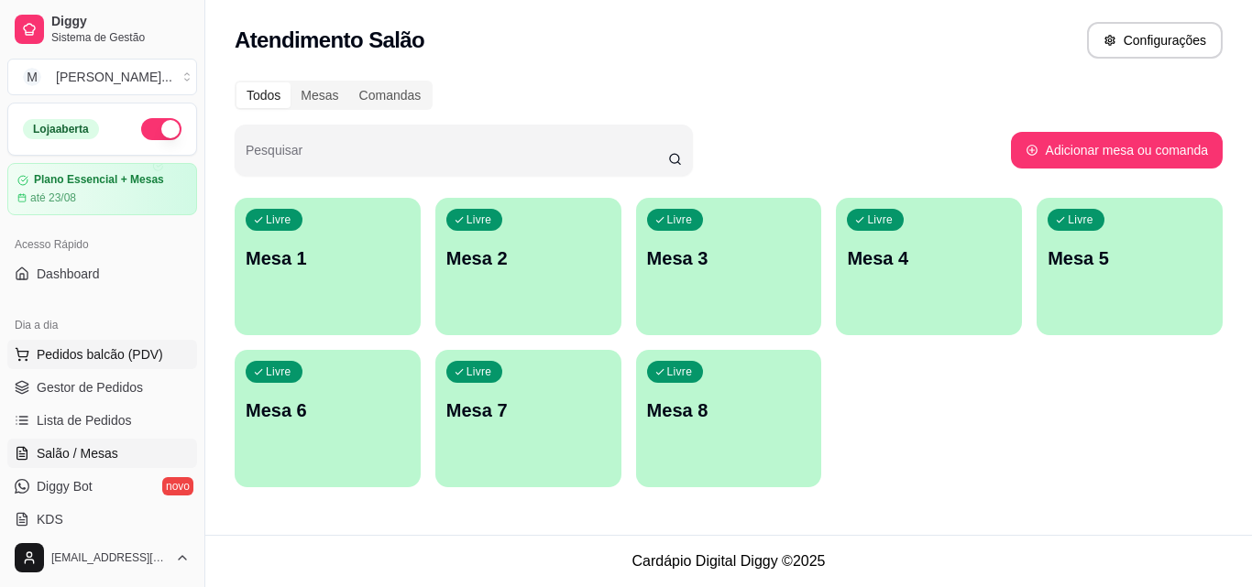
click at [100, 365] on button "Pedidos balcão (PDV)" at bounding box center [102, 354] width 190 height 29
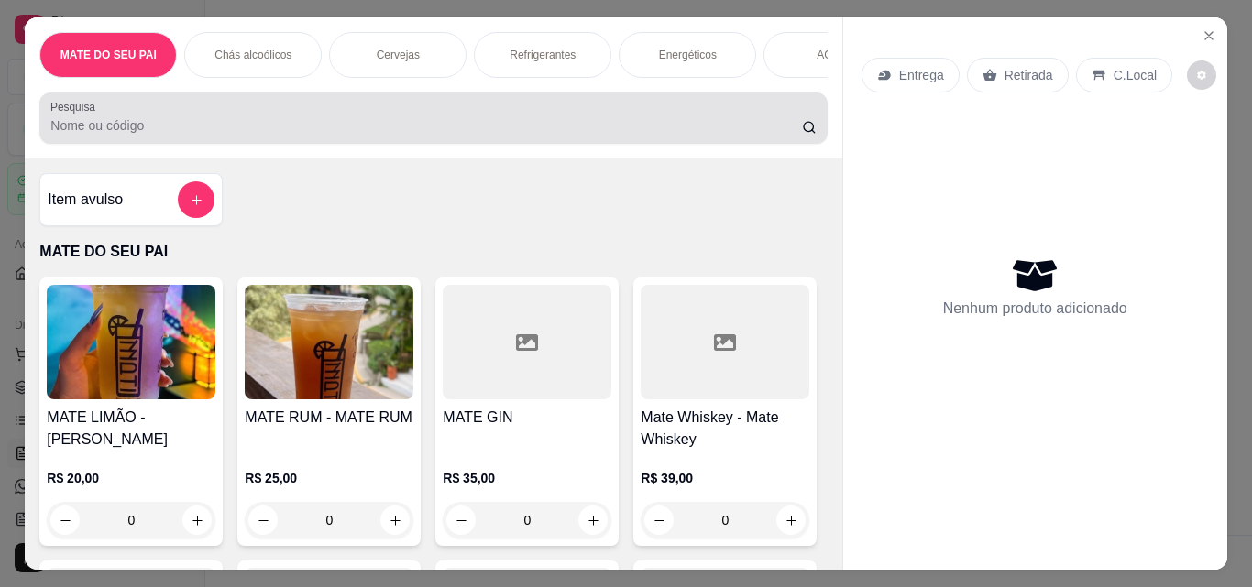
click at [408, 132] on input "Pesquisa" at bounding box center [425, 125] width 751 height 18
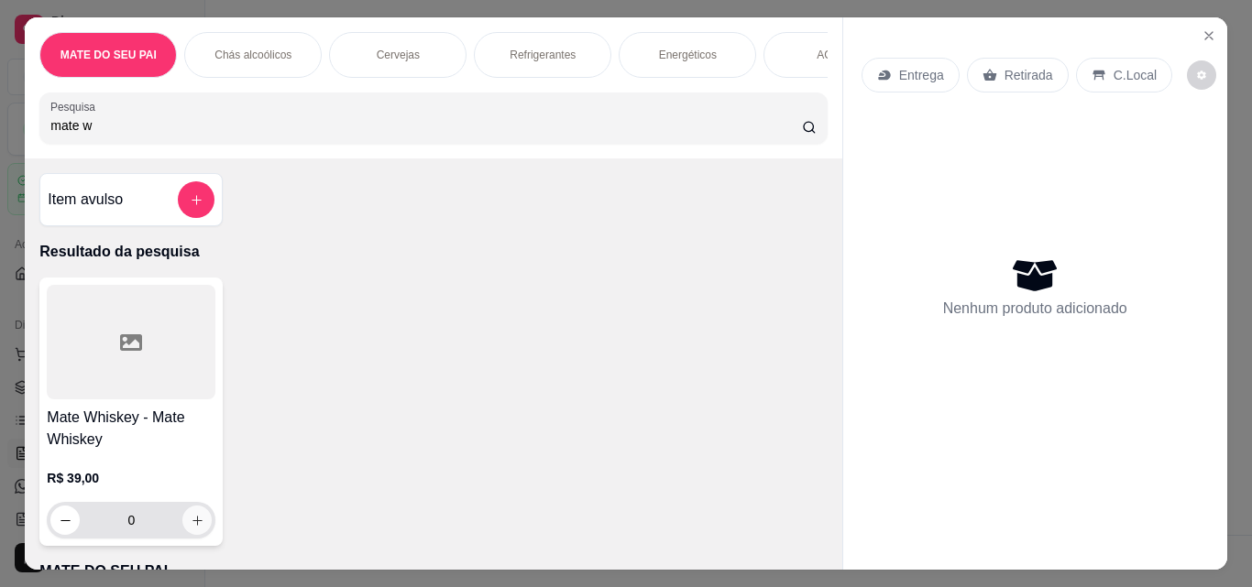
type input "mate w"
click at [193, 528] on icon "increase-product-quantity" at bounding box center [198, 521] width 14 height 14
type input "1"
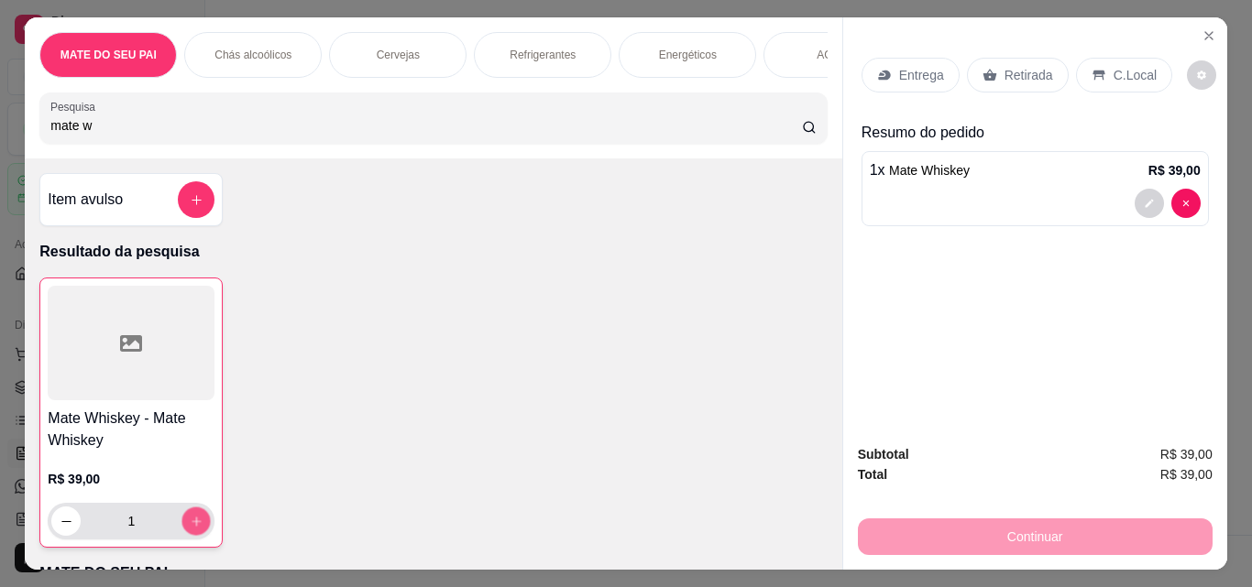
click at [195, 529] on icon "increase-product-quantity" at bounding box center [197, 522] width 14 height 14
type input "2"
click at [201, 526] on button "increase-product-quantity" at bounding box center [196, 522] width 28 height 28
type input "3"
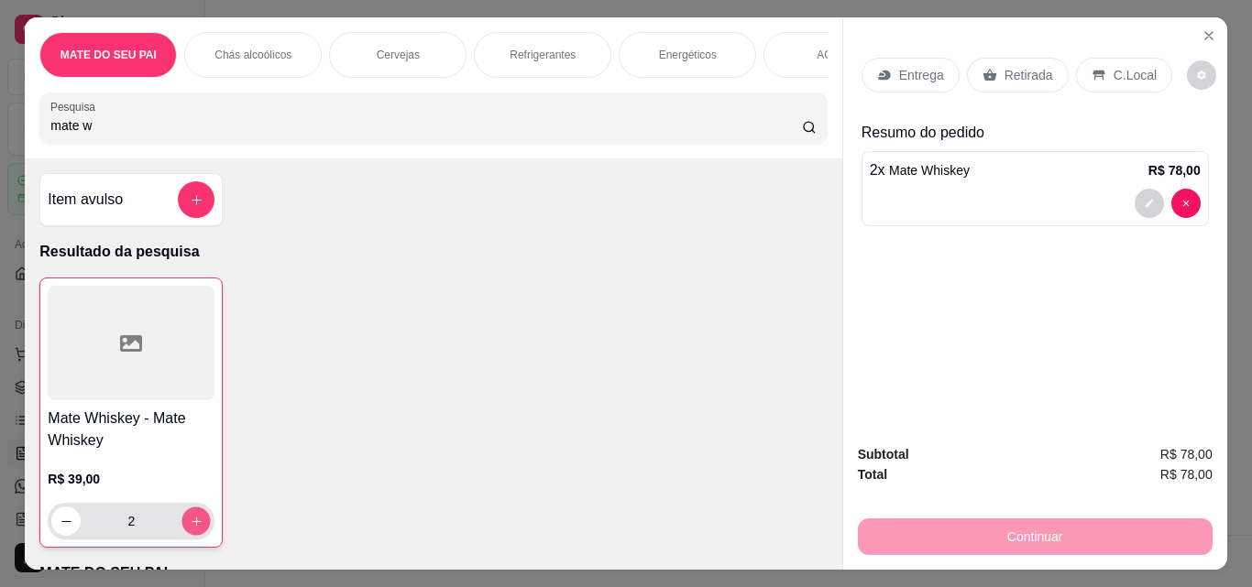
type input "3"
click at [1008, 69] on p "Retirada" at bounding box center [1028, 75] width 49 height 18
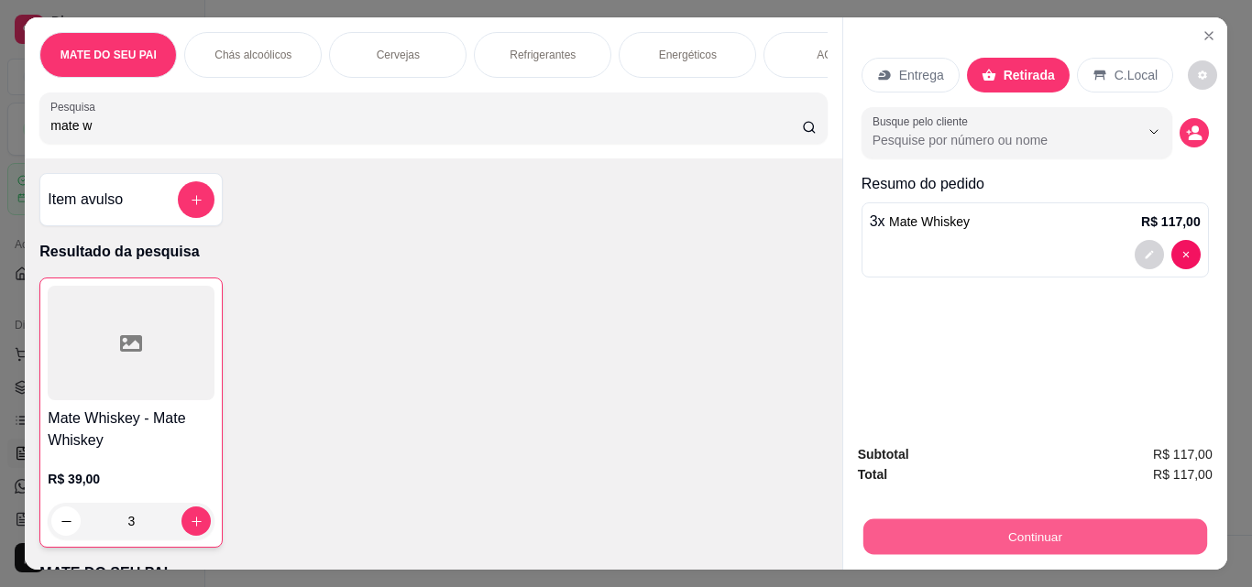
click at [1069, 525] on button "Continuar" at bounding box center [1034, 537] width 344 height 36
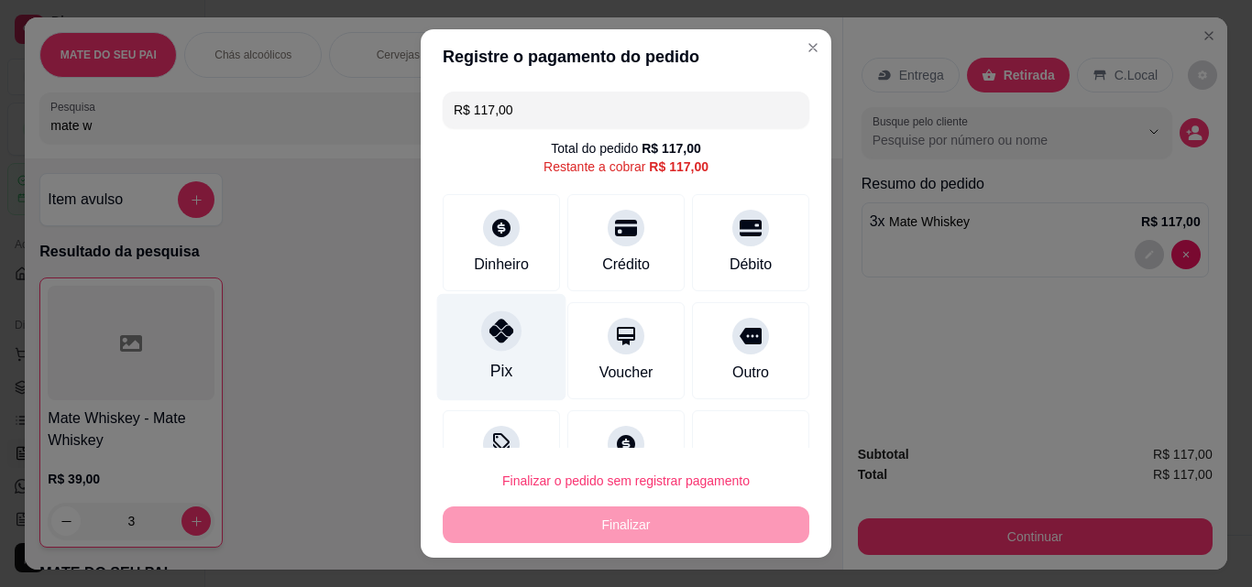
click at [489, 321] on icon at bounding box center [501, 331] width 24 height 24
type input "R$ 0,00"
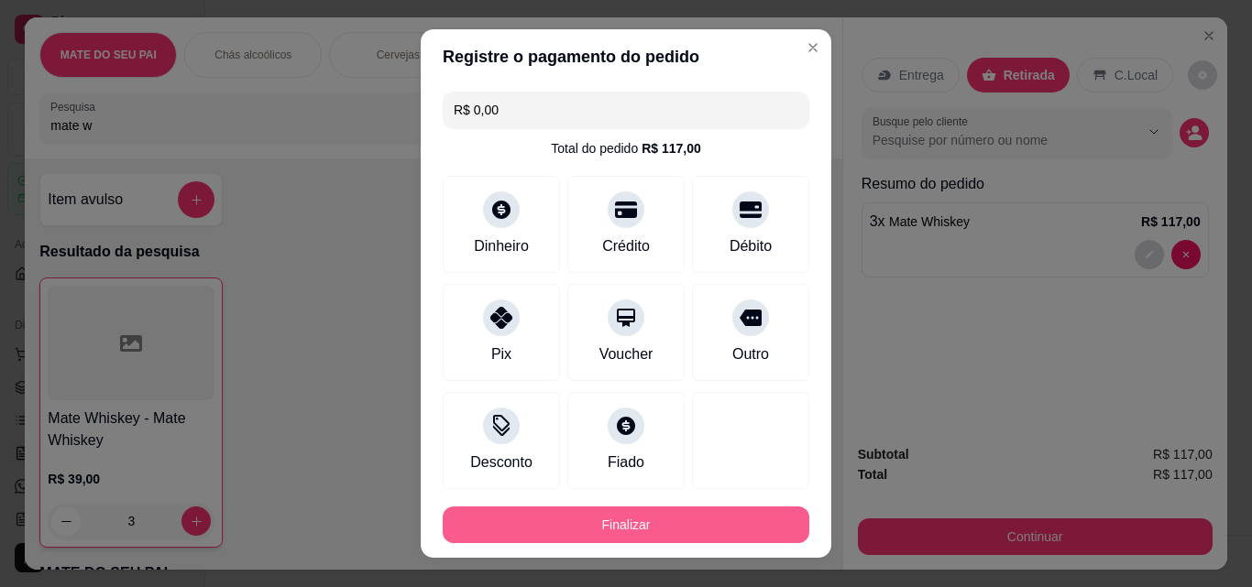
click at [641, 513] on button "Finalizar" at bounding box center [626, 525] width 366 height 37
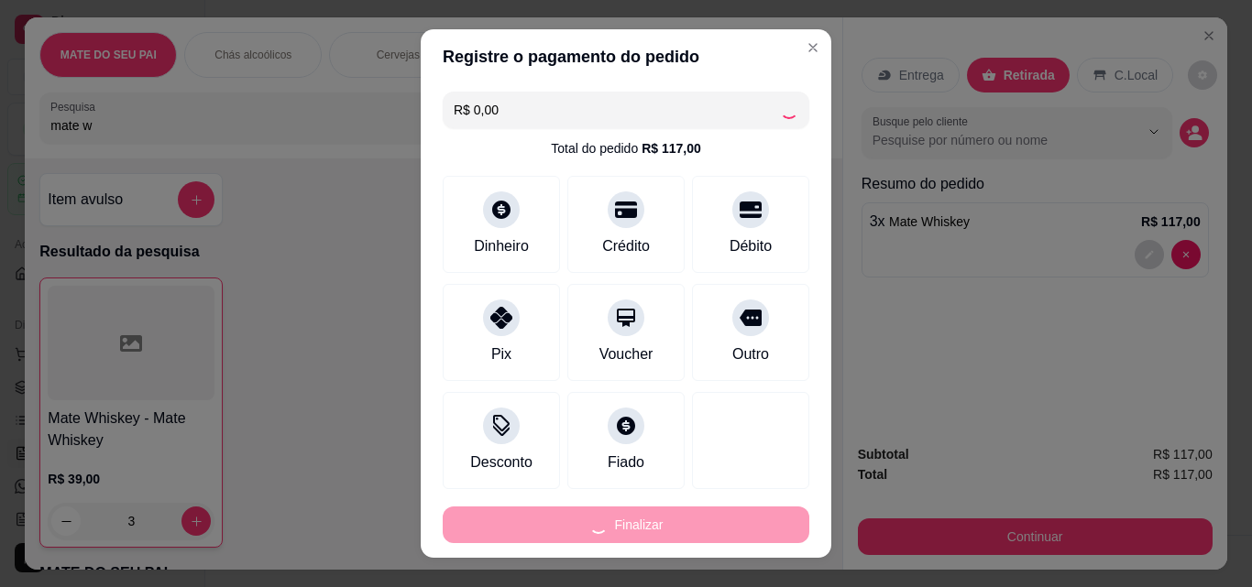
type input "0"
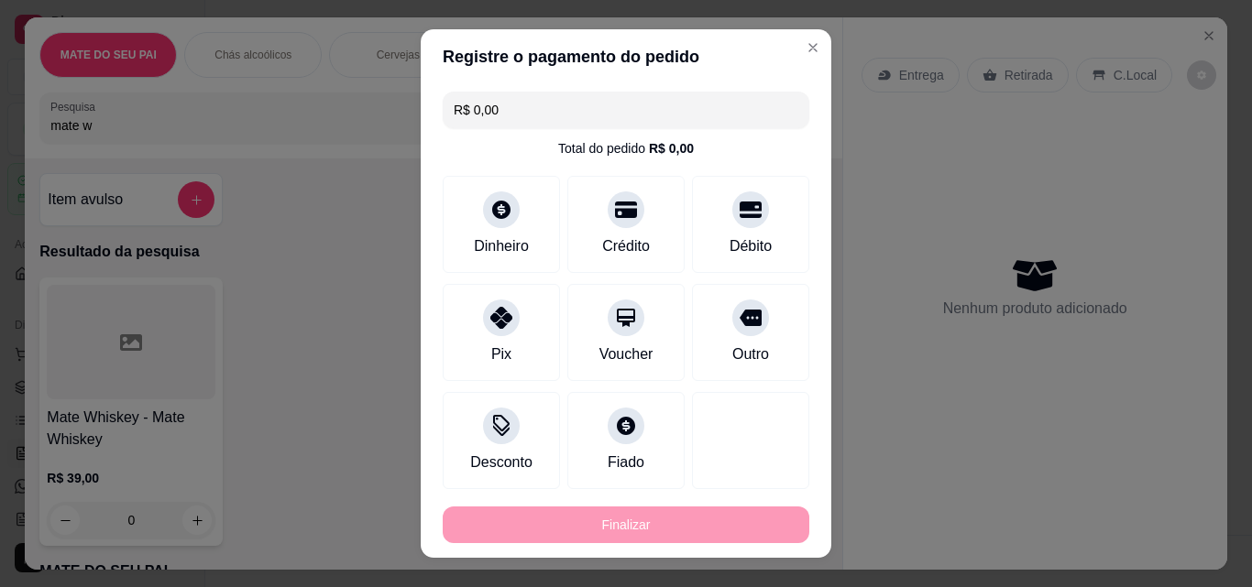
type input "-R$ 117,00"
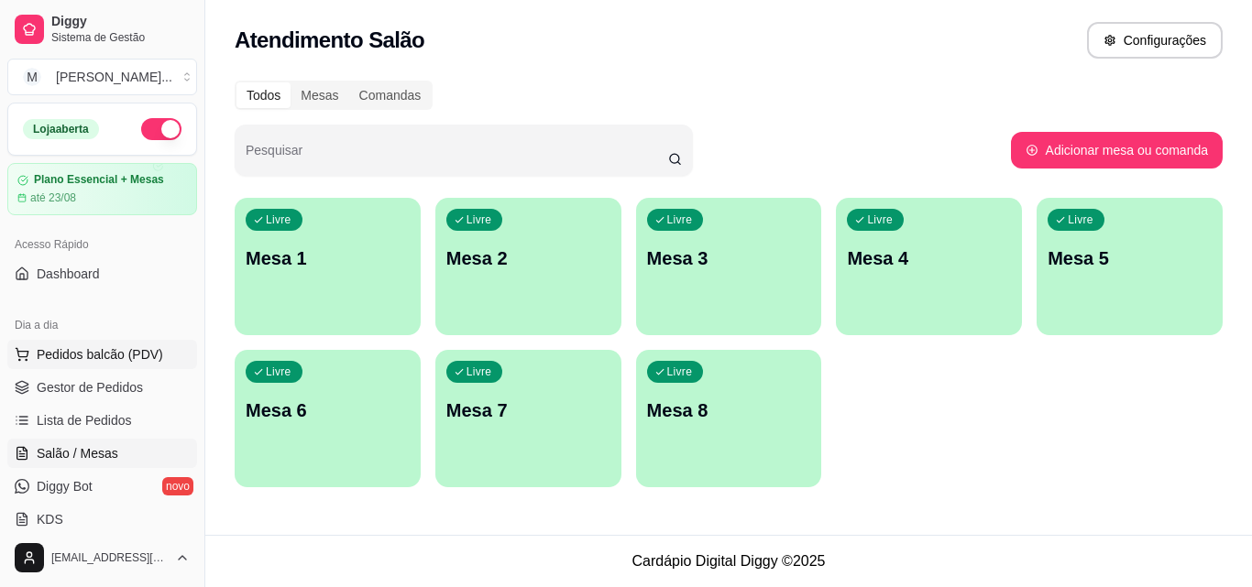
click at [108, 353] on span "Pedidos balcão (PDV)" at bounding box center [100, 354] width 126 height 18
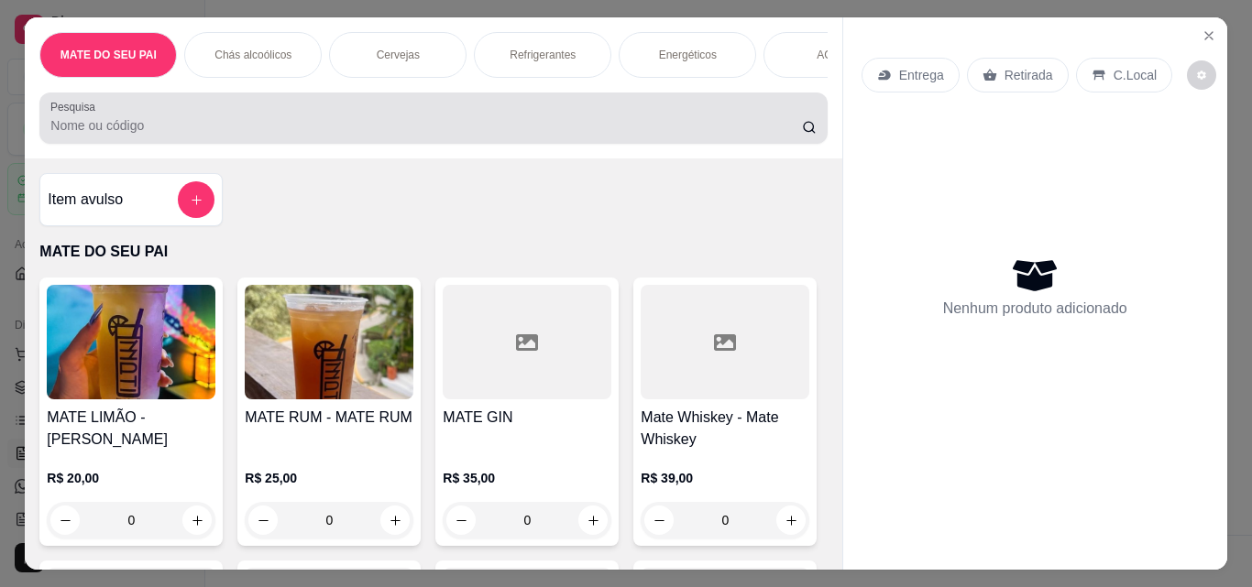
click at [370, 135] on input "Pesquisa" at bounding box center [425, 125] width 751 height 18
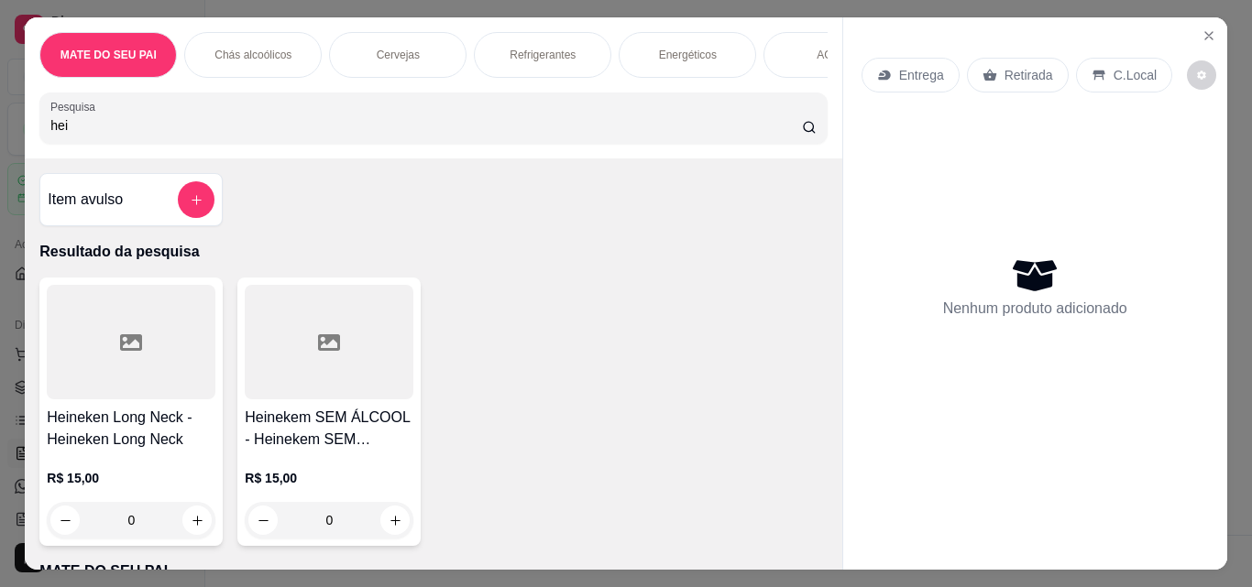
type input "hei"
click at [156, 350] on div at bounding box center [131, 342] width 169 height 115
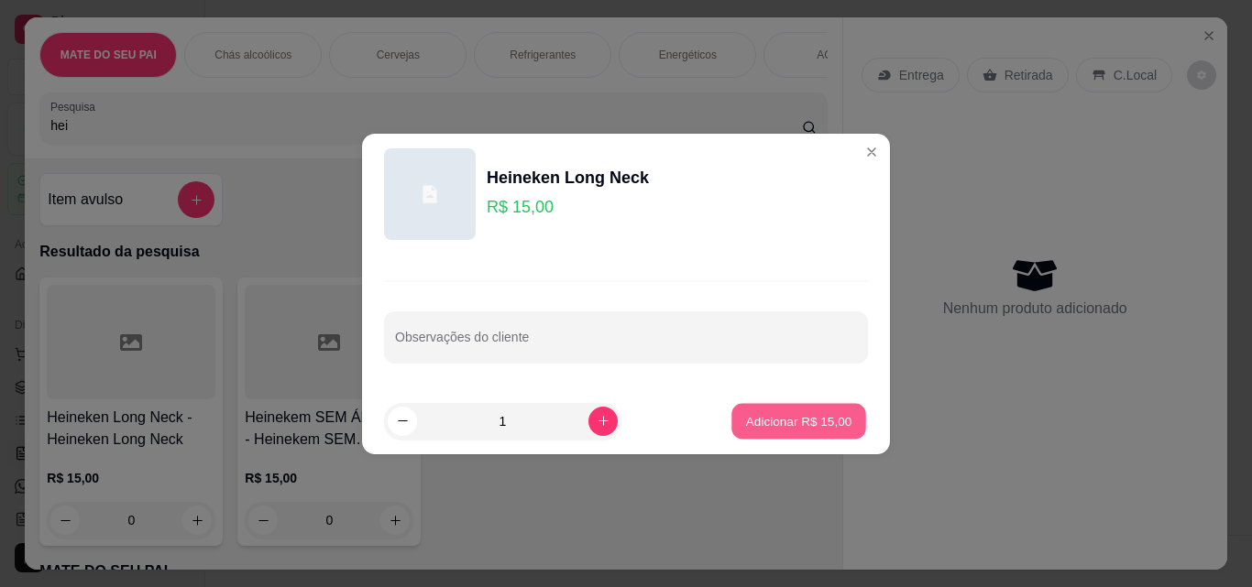
click at [806, 413] on p "Adicionar R$ 15,00" at bounding box center [799, 420] width 106 height 17
type input "1"
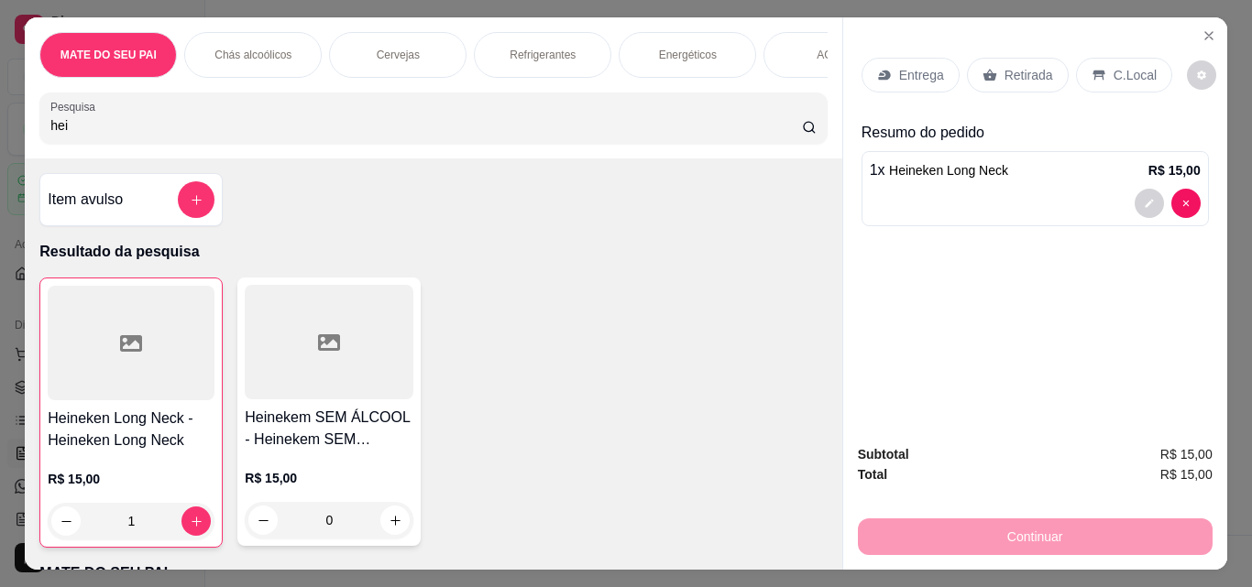
click at [1004, 66] on p "Retirada" at bounding box center [1028, 75] width 49 height 18
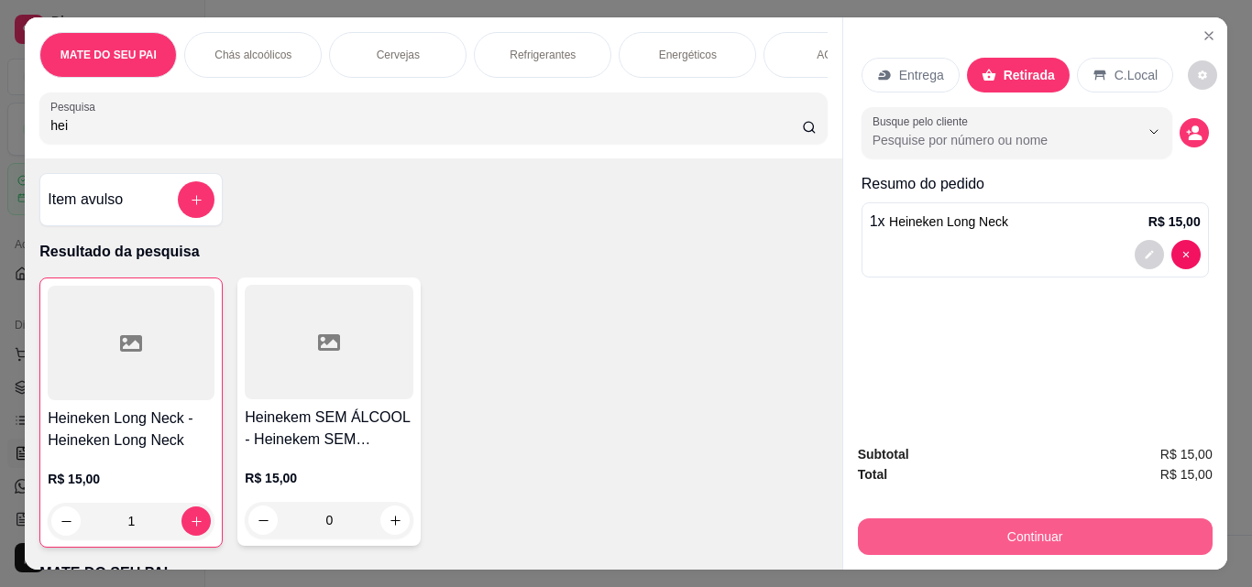
click at [1037, 525] on button "Continuar" at bounding box center [1035, 537] width 355 height 37
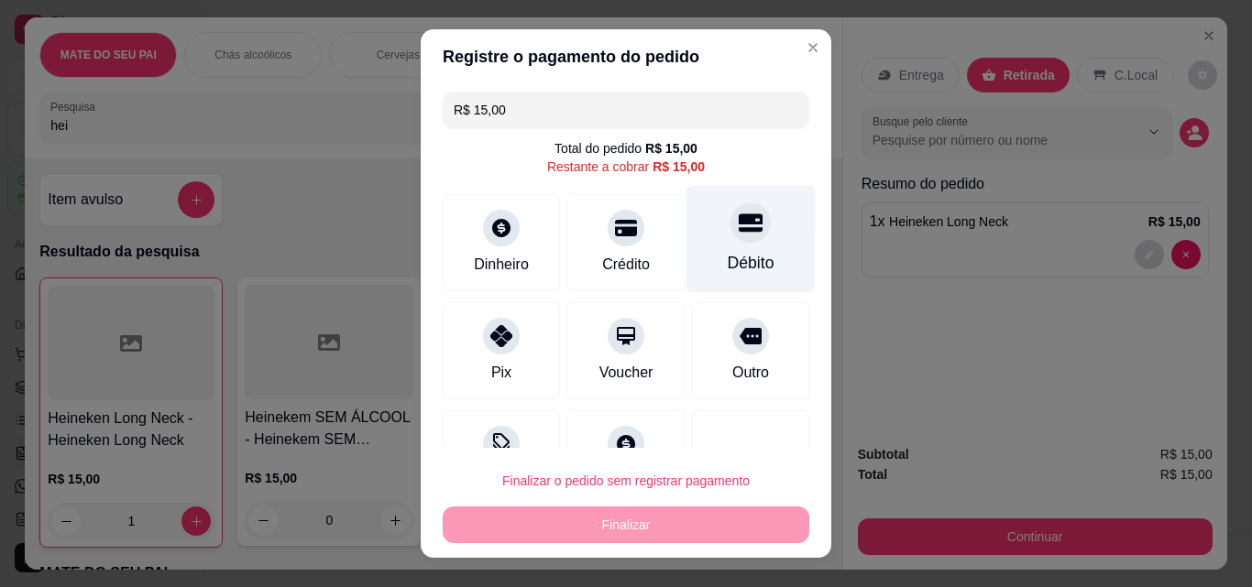
click at [730, 237] on div at bounding box center [750, 222] width 40 height 40
type input "R$ 0,00"
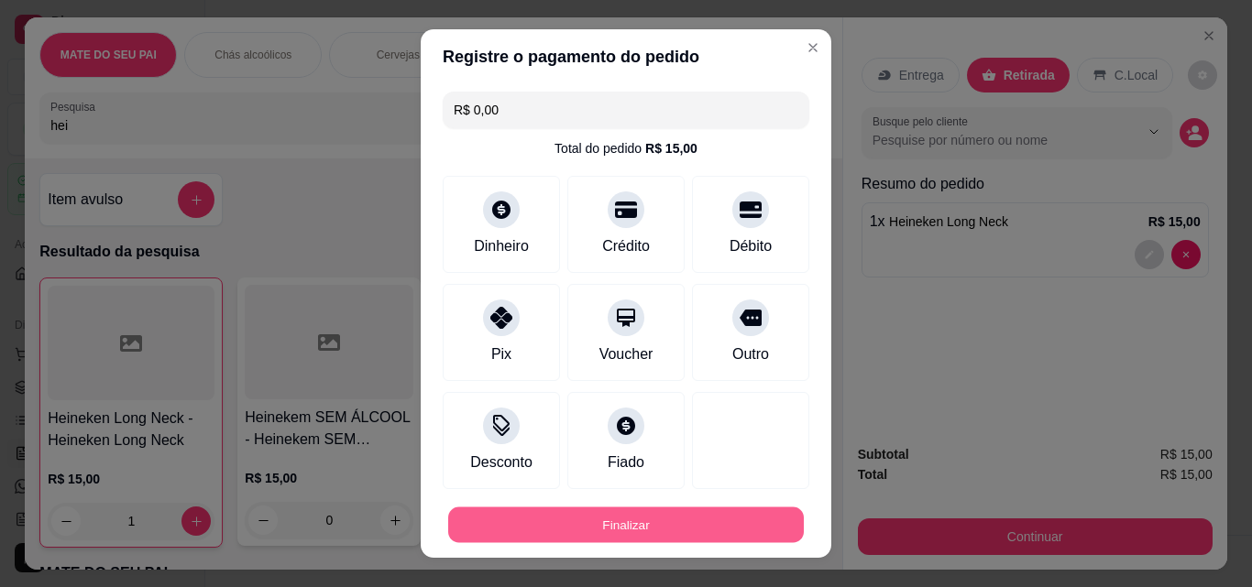
click at [700, 534] on button "Finalizar" at bounding box center [625, 526] width 355 height 36
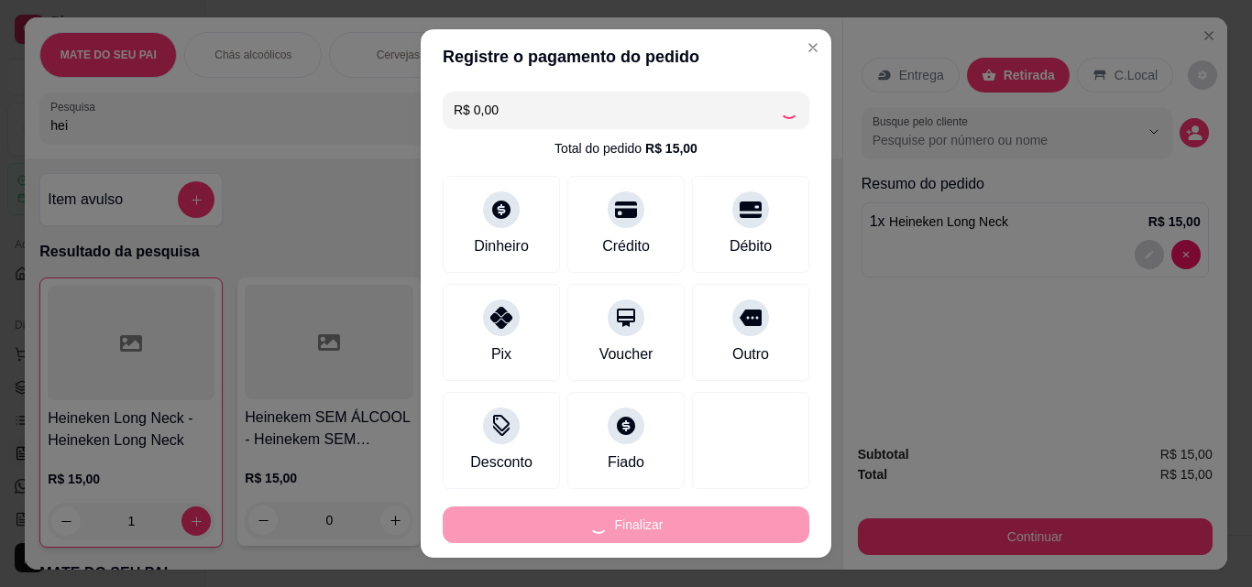
type input "0"
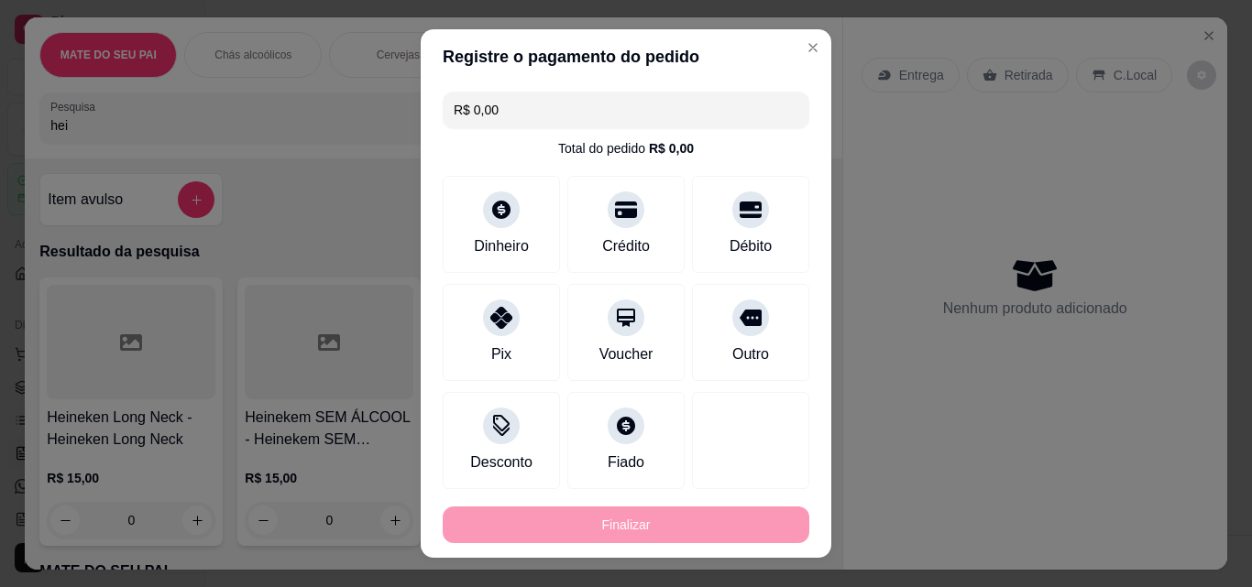
type input "-R$ 15,00"
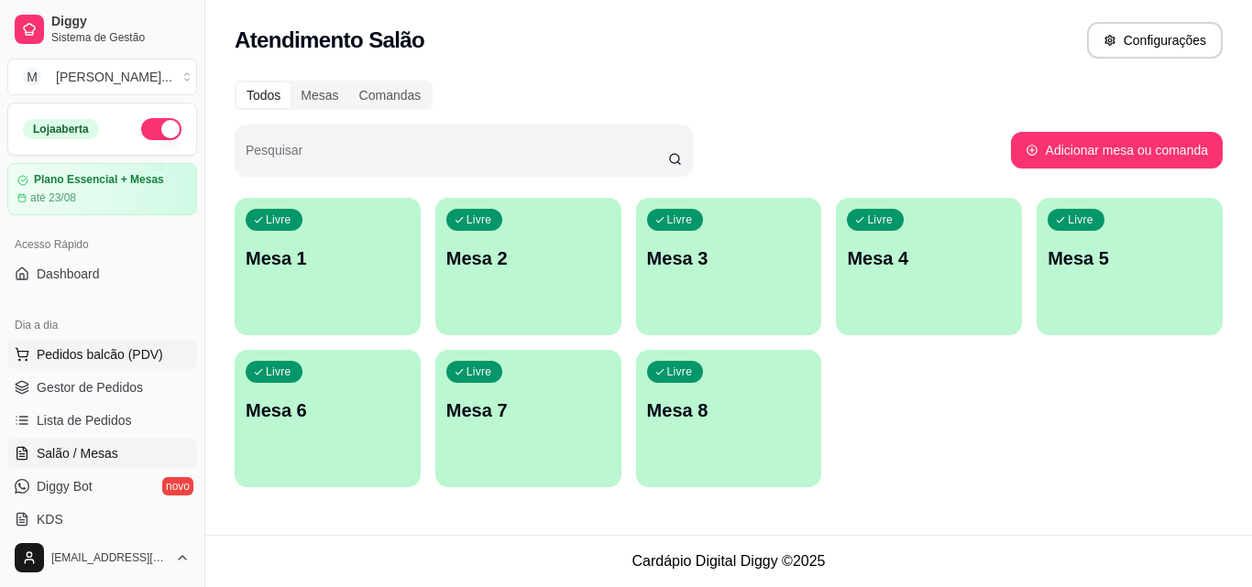
click at [84, 344] on button "Pedidos balcão (PDV)" at bounding box center [102, 354] width 190 height 29
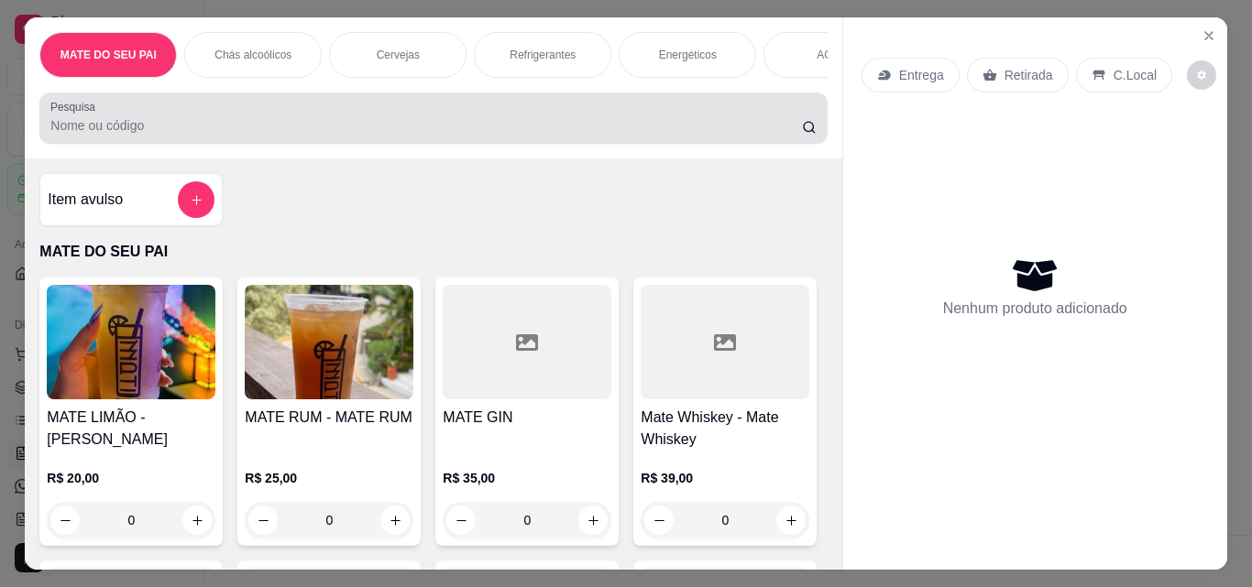
click at [266, 111] on div at bounding box center [432, 118] width 765 height 37
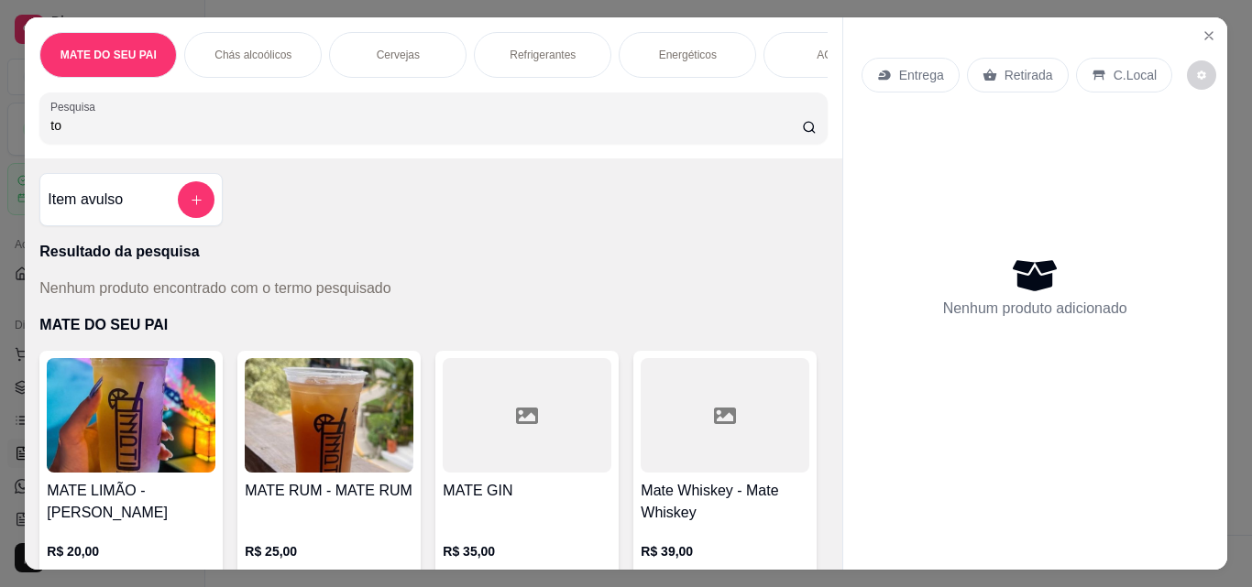
type input "t"
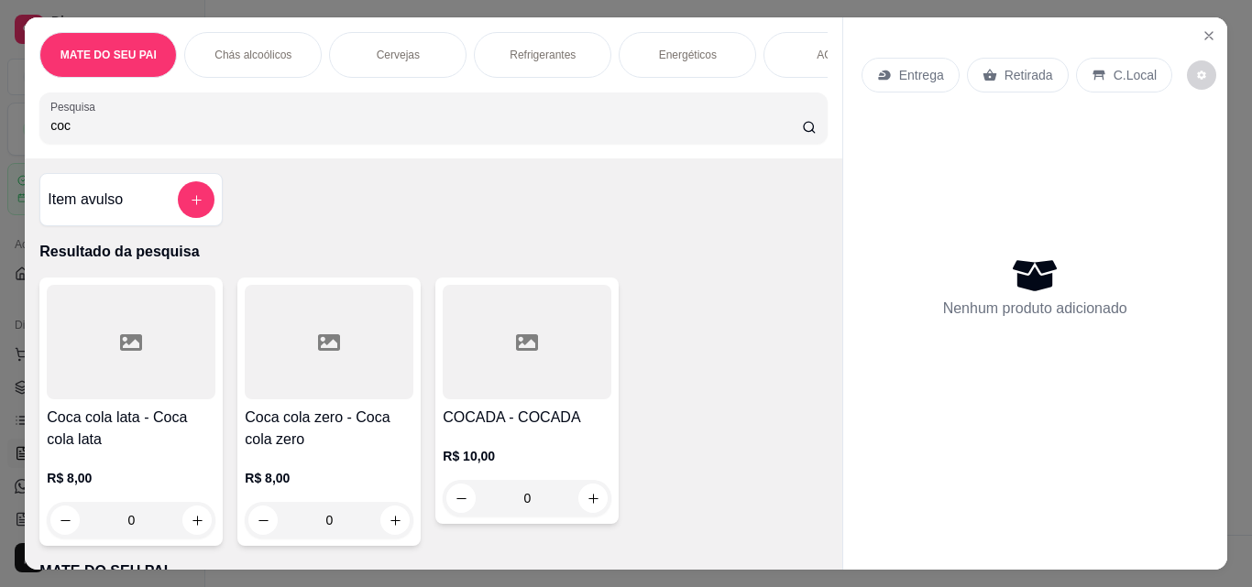
type input "coc"
click at [143, 342] on div at bounding box center [131, 342] width 169 height 115
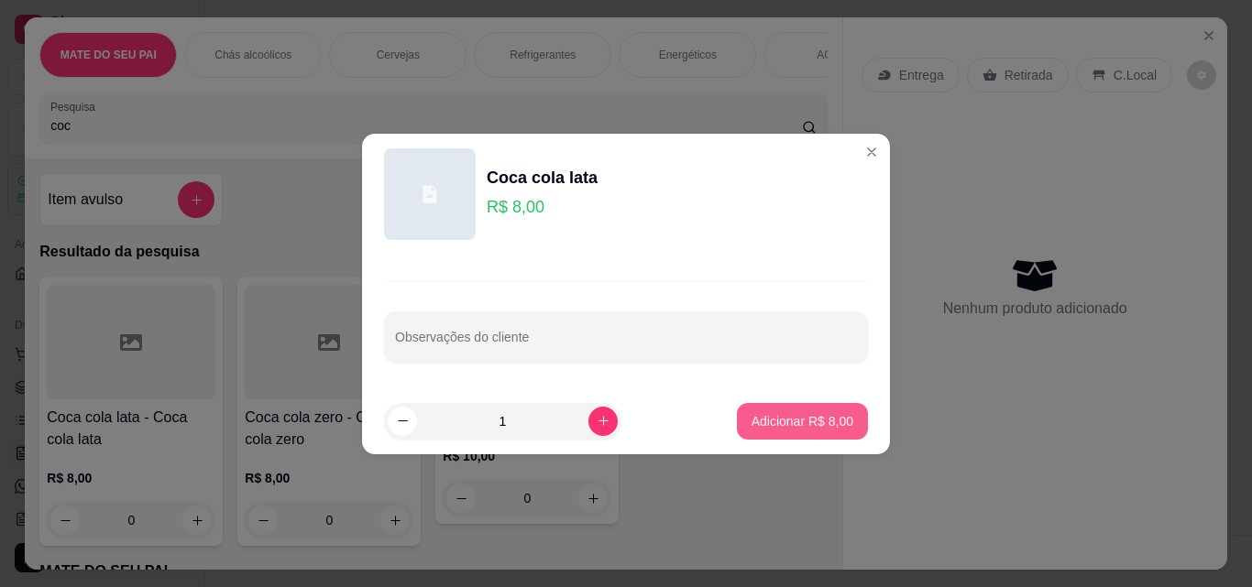
click at [781, 426] on p "Adicionar R$ 8,00" at bounding box center [802, 421] width 102 height 18
type input "1"
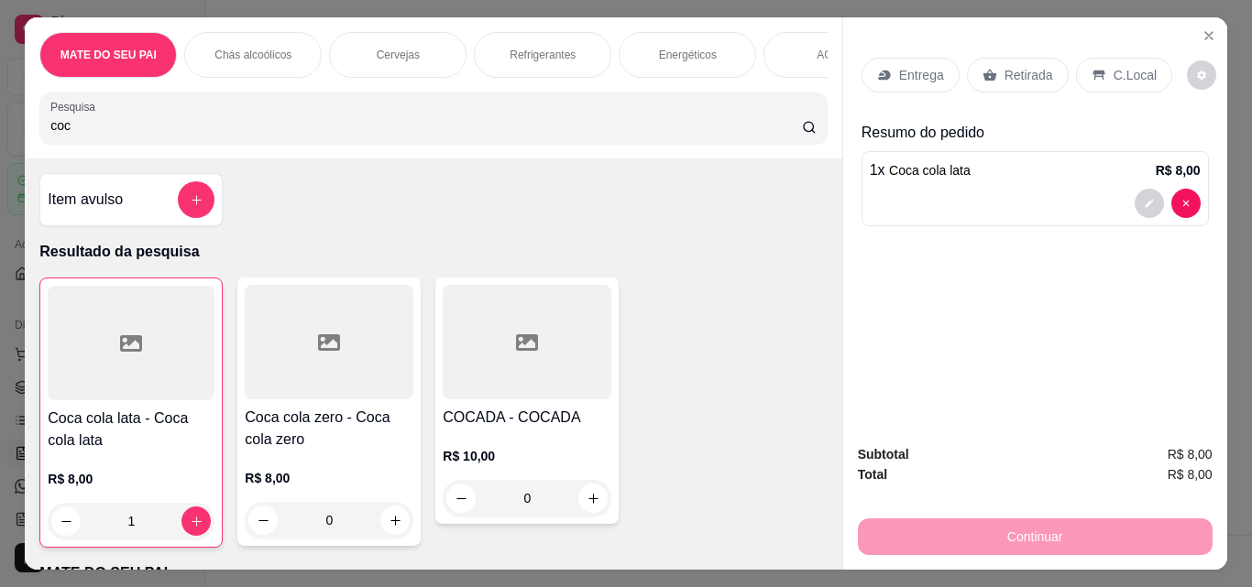
click at [1012, 71] on p "Retirada" at bounding box center [1028, 75] width 49 height 18
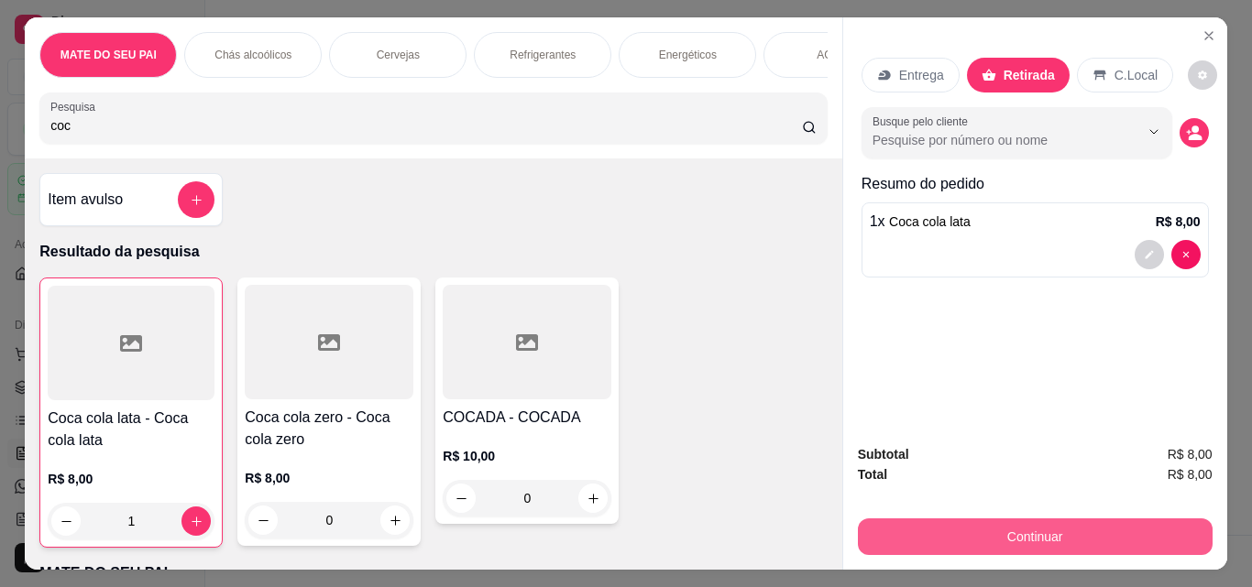
click at [999, 529] on button "Continuar" at bounding box center [1035, 537] width 355 height 37
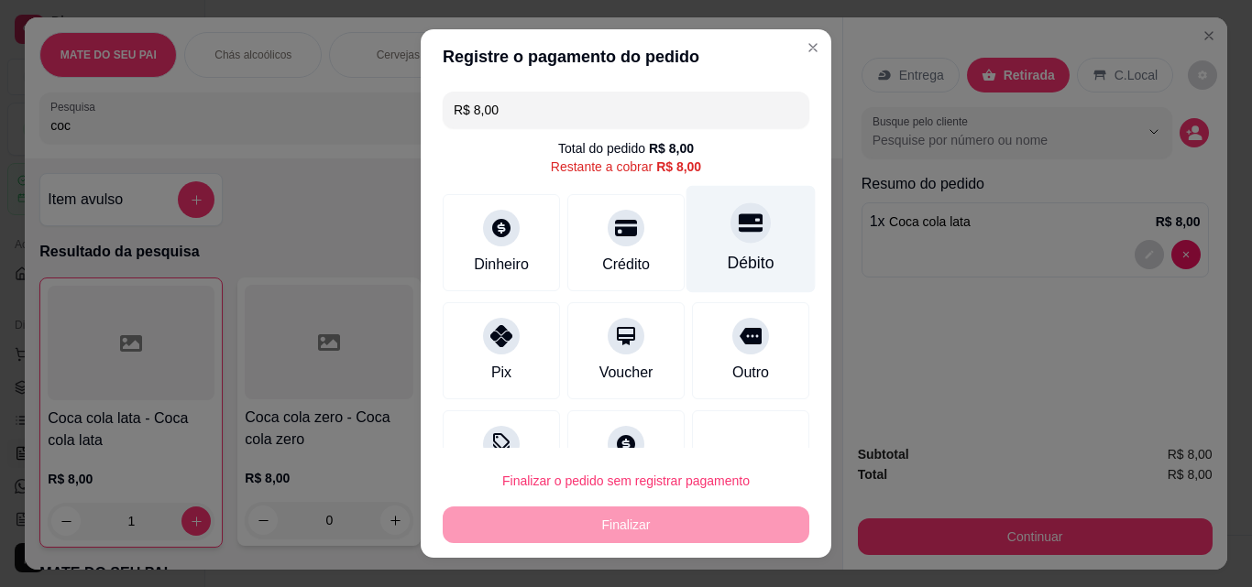
click at [738, 219] on icon at bounding box center [750, 223] width 24 height 24
type input "R$ 0,00"
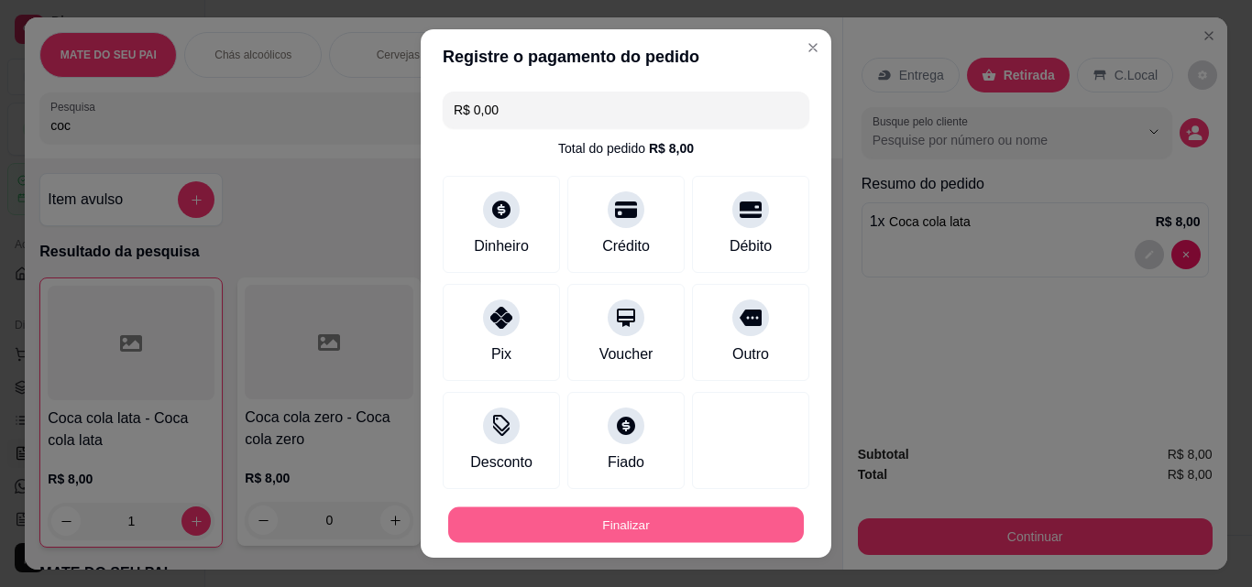
click at [676, 518] on button "Finalizar" at bounding box center [625, 526] width 355 height 36
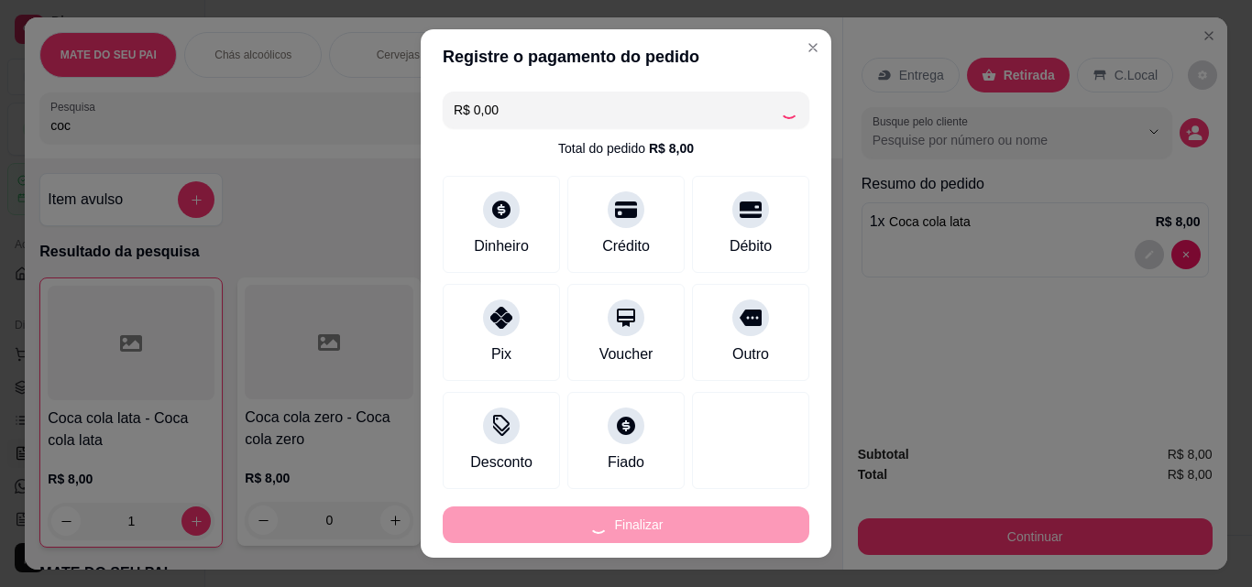
type input "0"
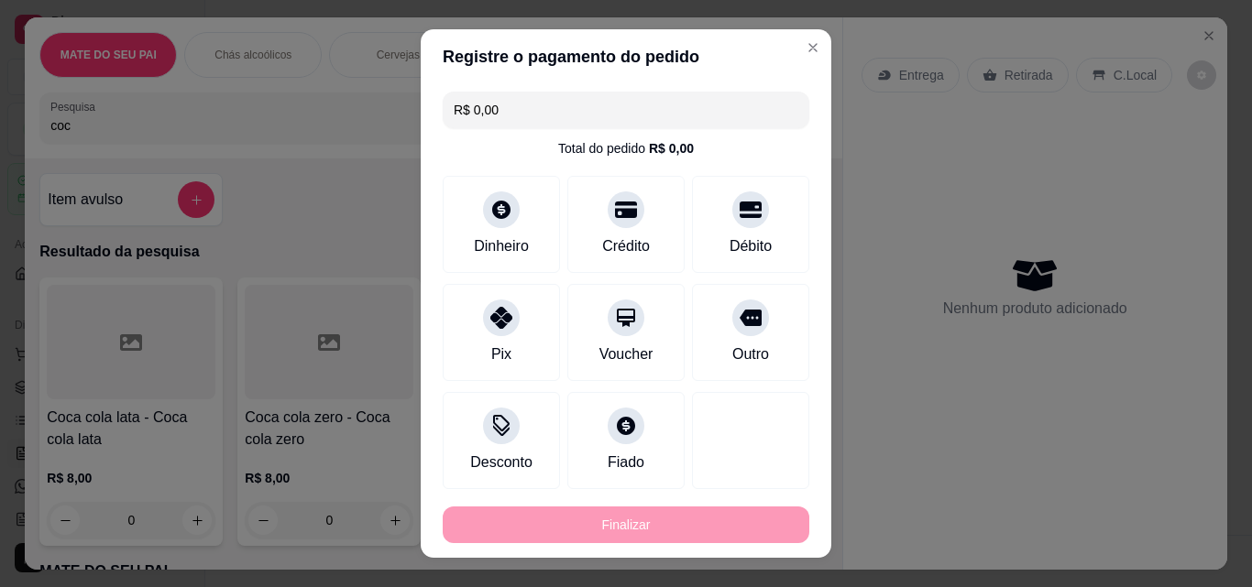
type input "-R$ 8,00"
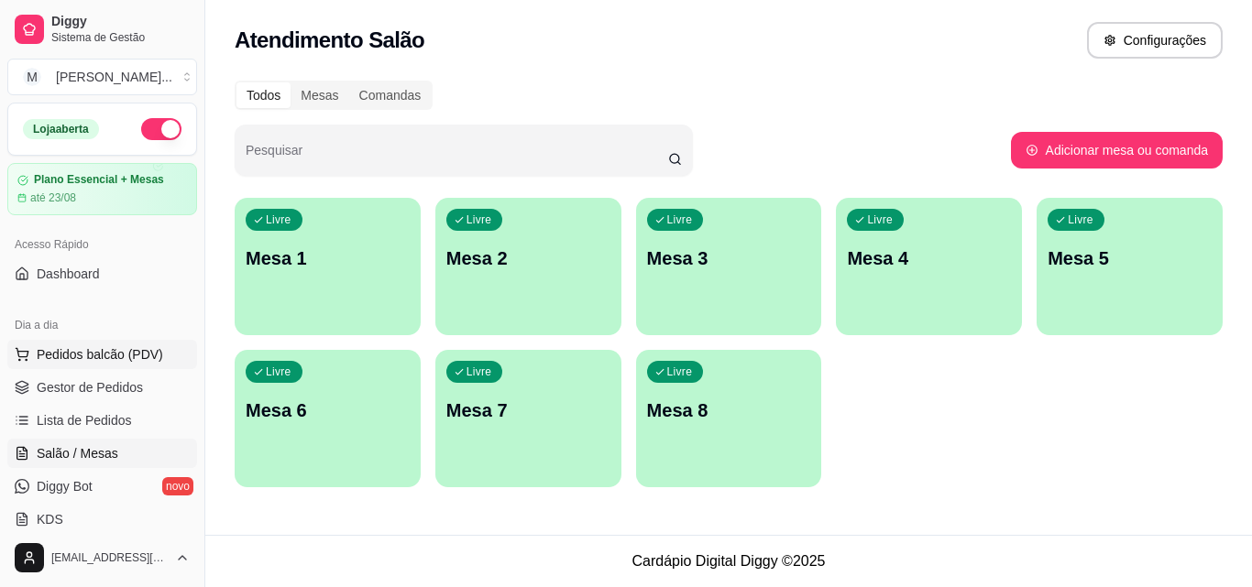
click at [145, 345] on button "Pedidos balcão (PDV)" at bounding box center [102, 354] width 190 height 29
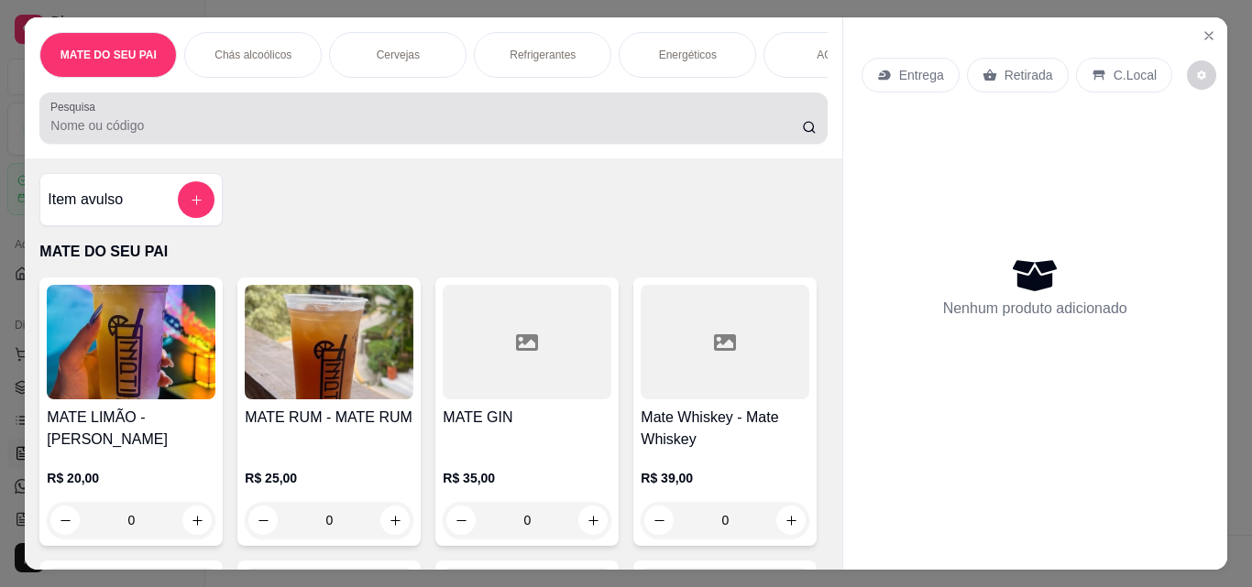
click at [359, 110] on div at bounding box center [432, 118] width 765 height 37
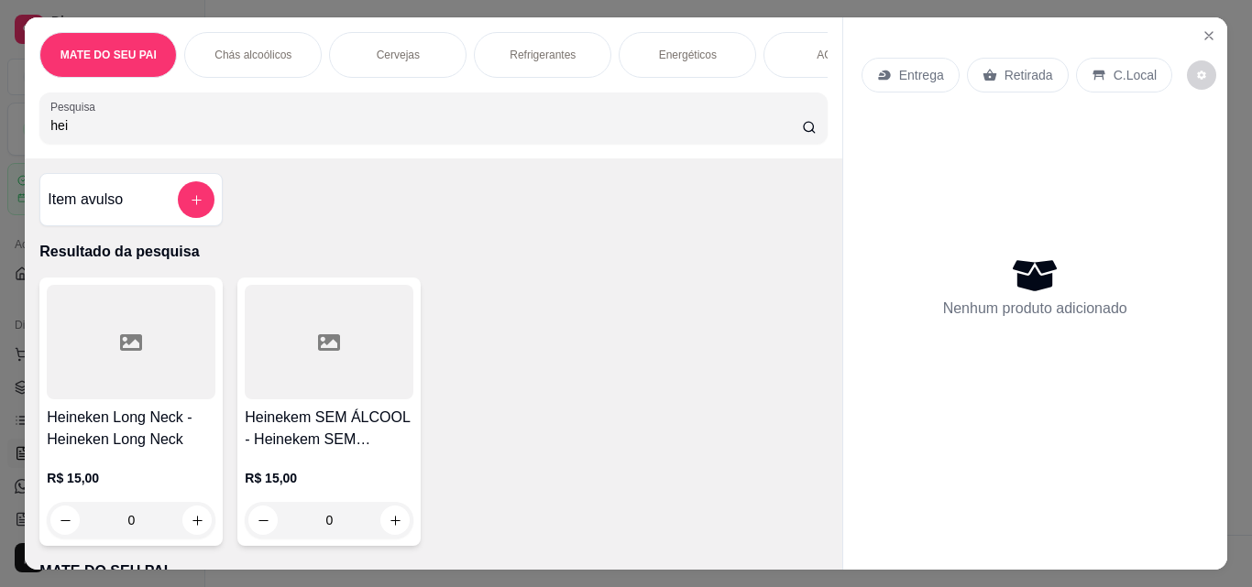
type input "hei"
click at [114, 409] on div "Heineken Long Neck - Heineken Long Neck R$ 15,00 0" at bounding box center [130, 412] width 183 height 268
click at [120, 348] on icon at bounding box center [131, 342] width 22 height 16
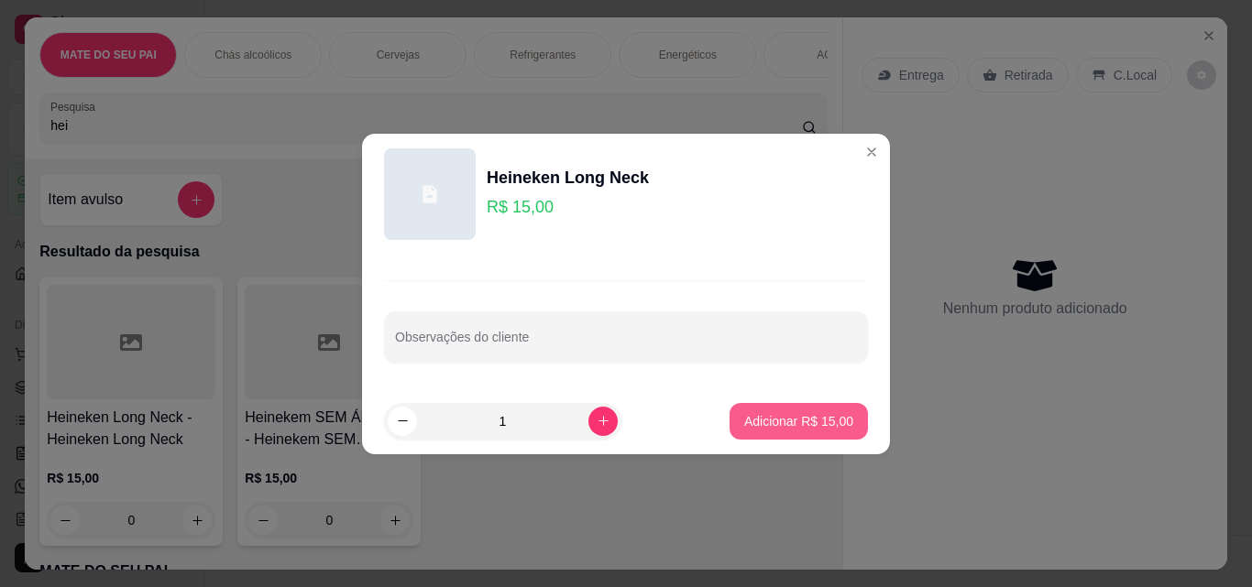
click at [806, 416] on p "Adicionar R$ 15,00" at bounding box center [798, 421] width 109 height 18
type input "1"
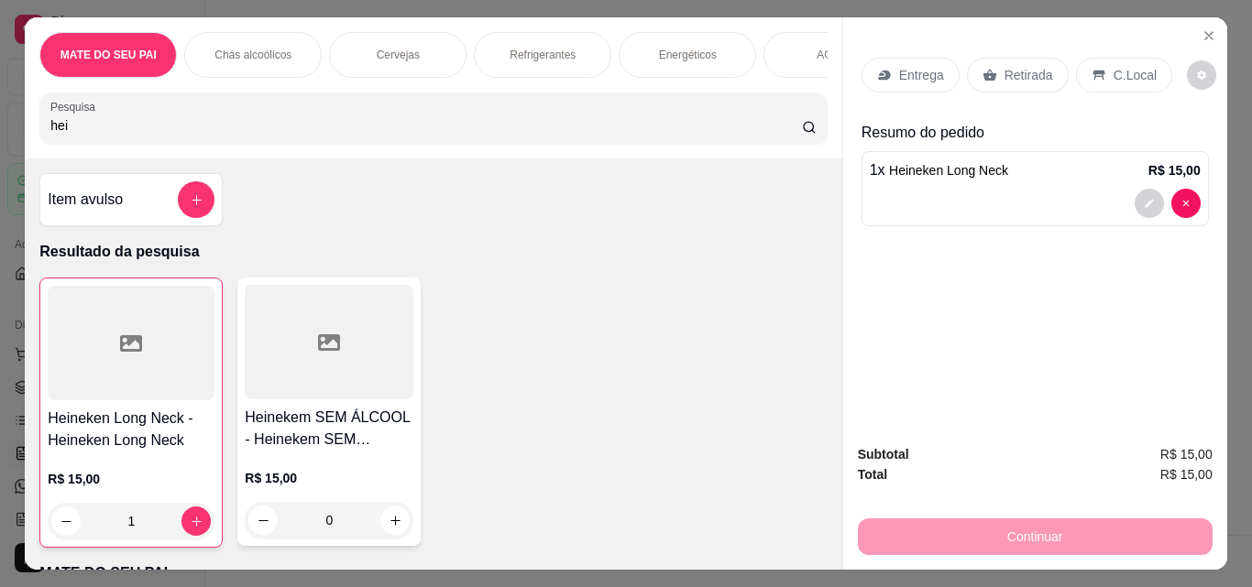
click at [998, 58] on div "Retirada" at bounding box center [1018, 75] width 102 height 35
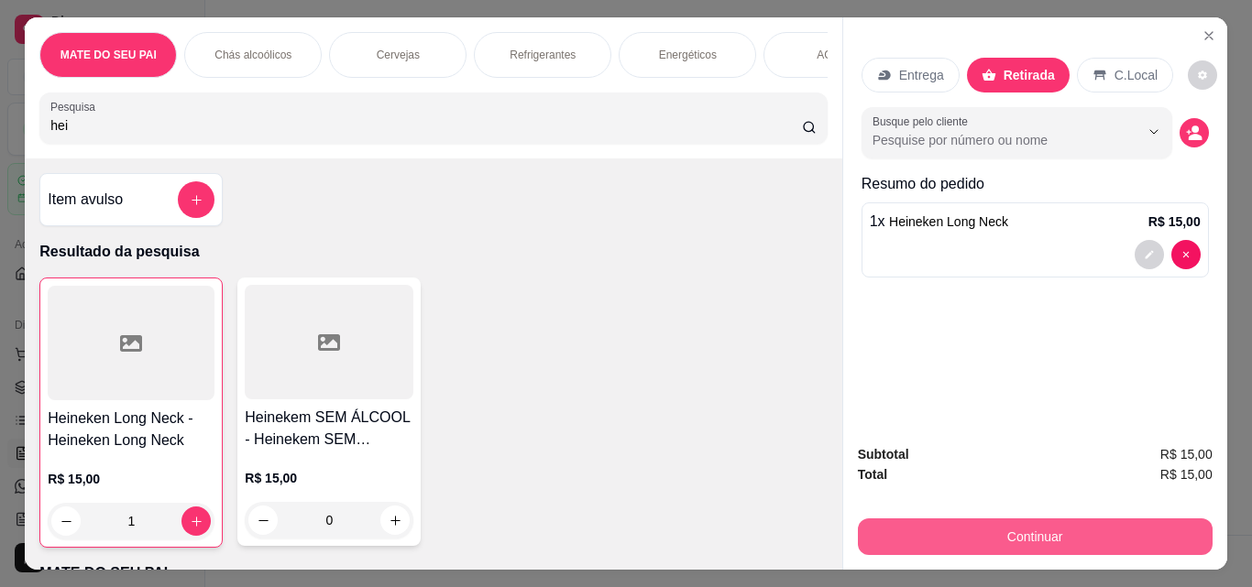
click at [1012, 542] on button "Continuar" at bounding box center [1035, 537] width 355 height 37
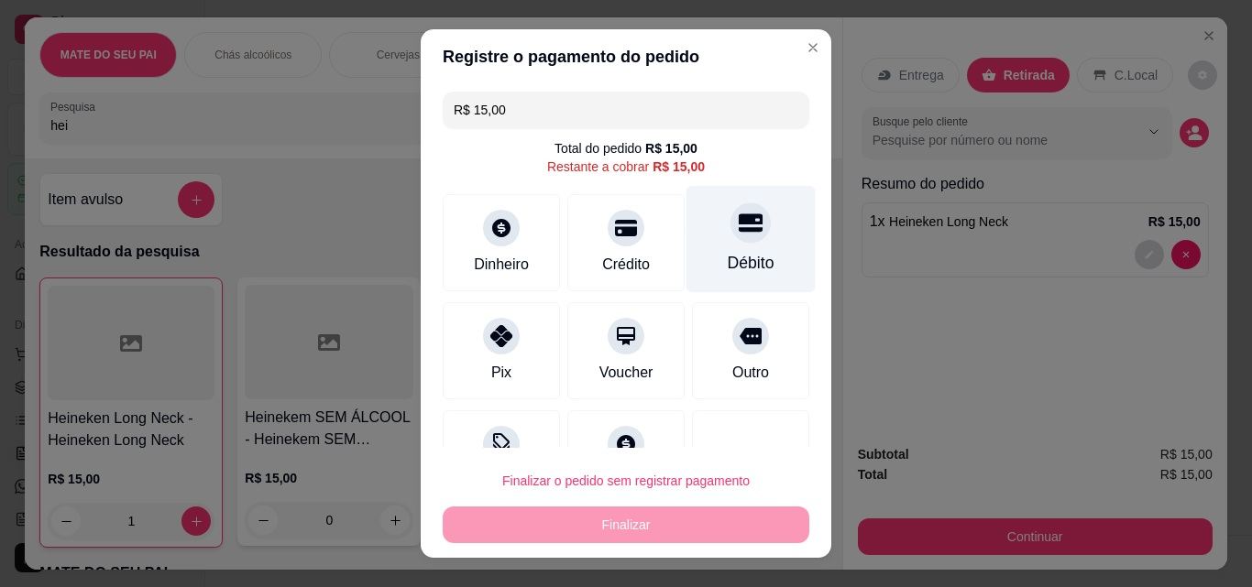
click at [738, 227] on icon at bounding box center [750, 223] width 24 height 24
type input "R$ 0,00"
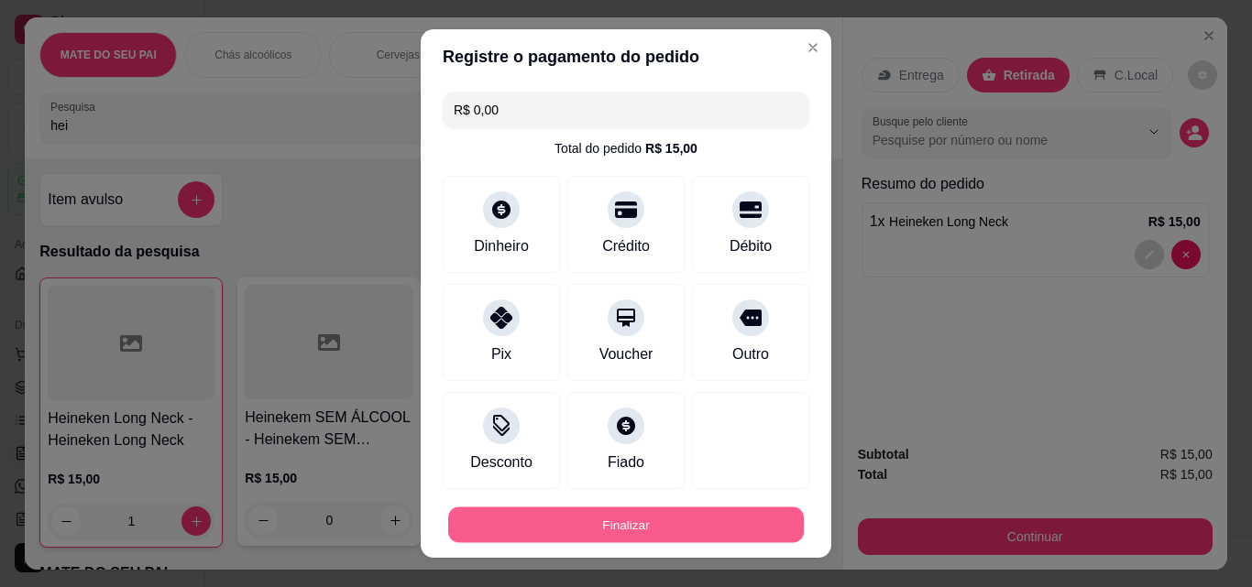
click at [621, 522] on button "Finalizar" at bounding box center [625, 526] width 355 height 36
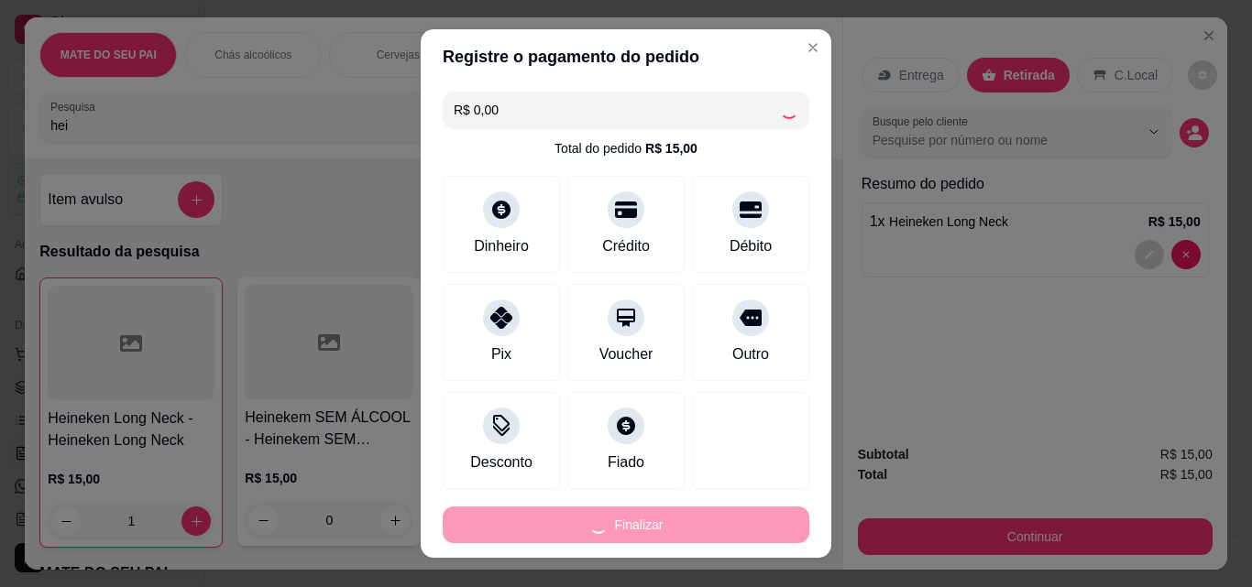
type input "0"
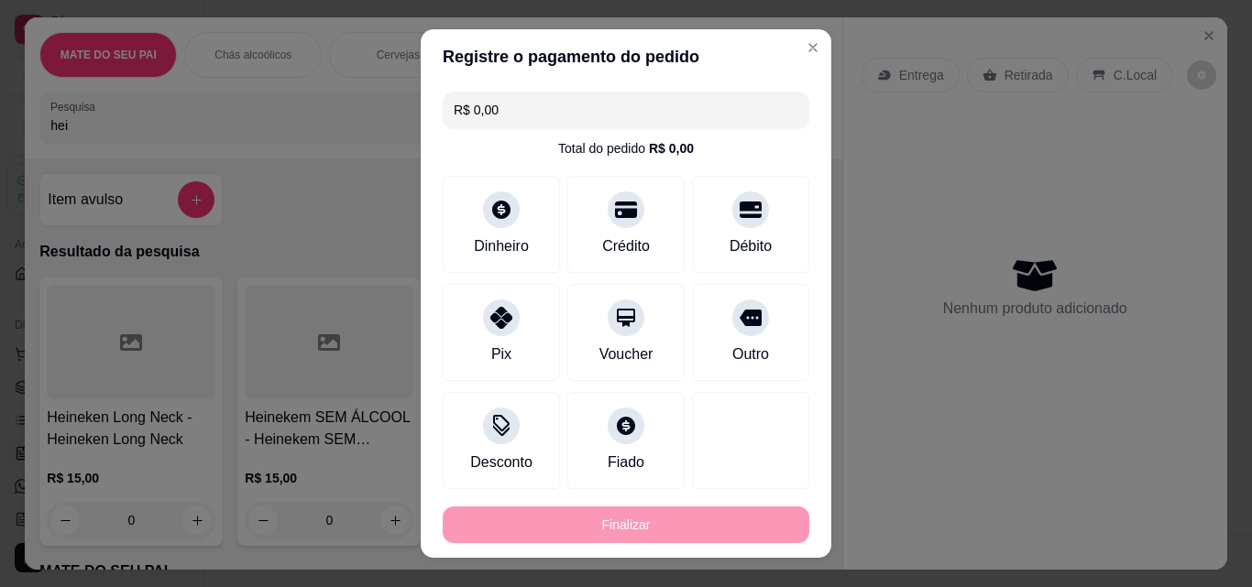
type input "-R$ 15,00"
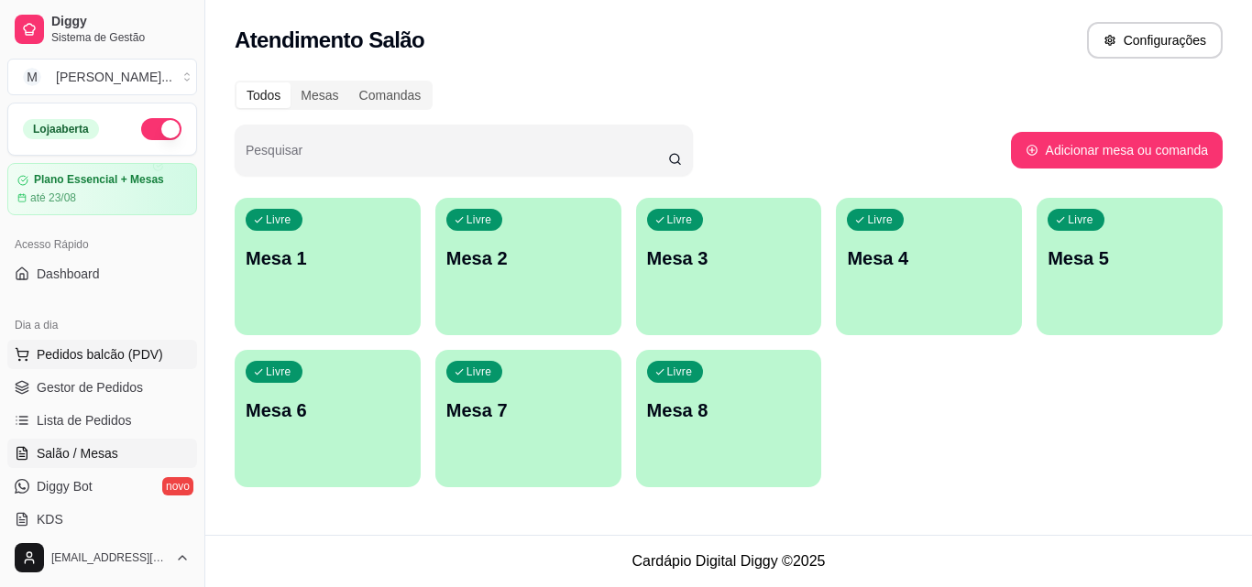
click at [93, 346] on span "Pedidos balcão (PDV)" at bounding box center [100, 354] width 126 height 18
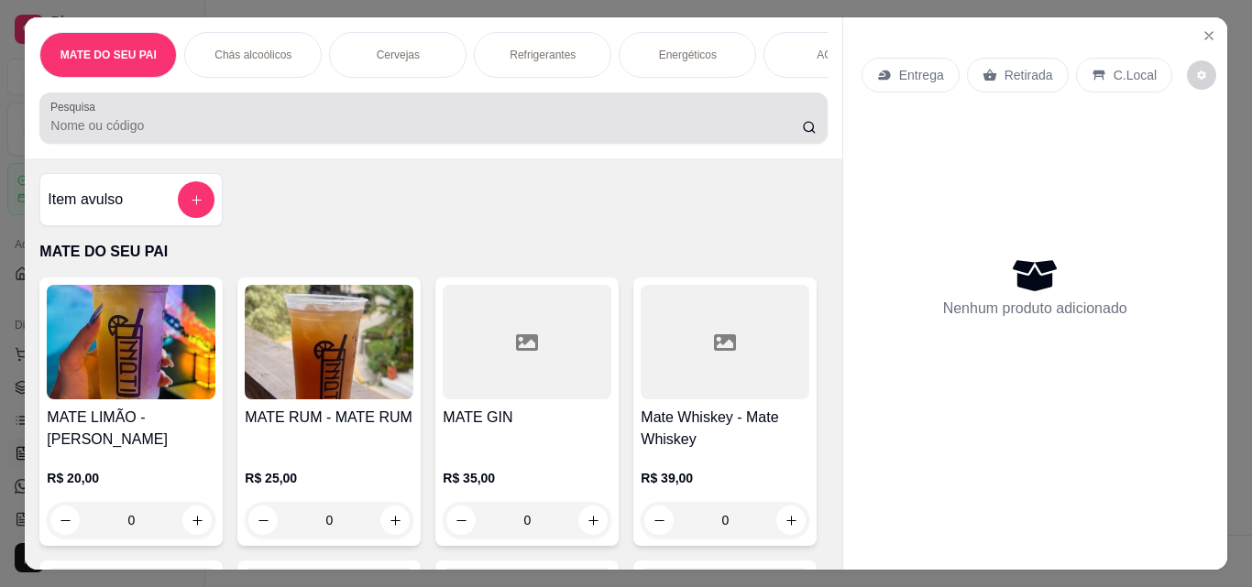
click at [322, 112] on div at bounding box center [432, 118] width 765 height 37
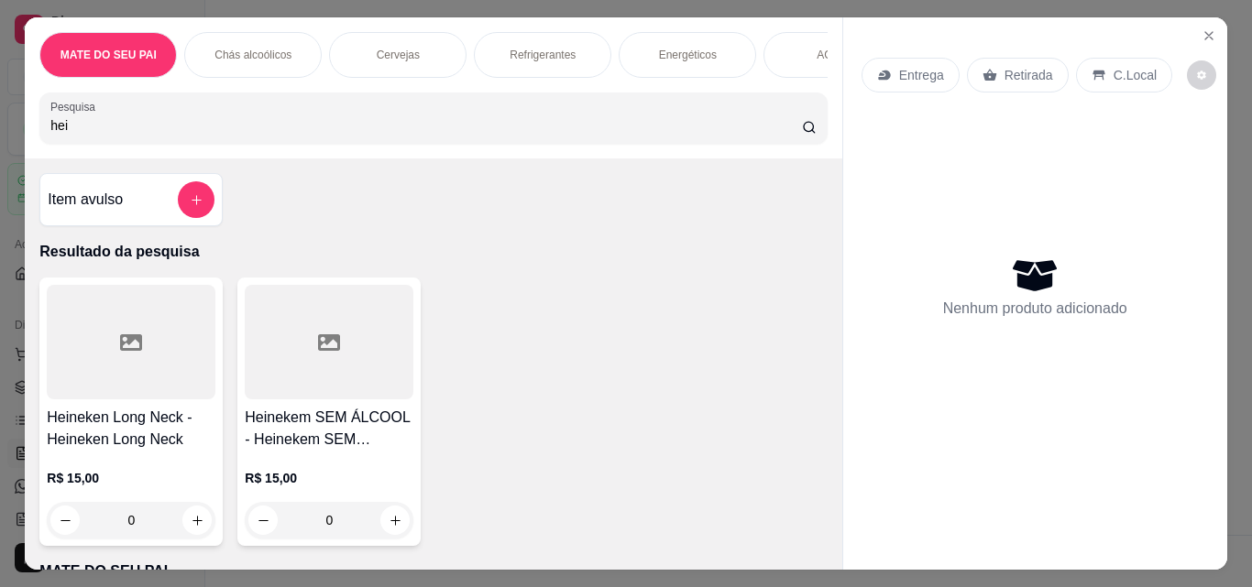
type input "hei"
click at [180, 377] on div at bounding box center [131, 342] width 169 height 115
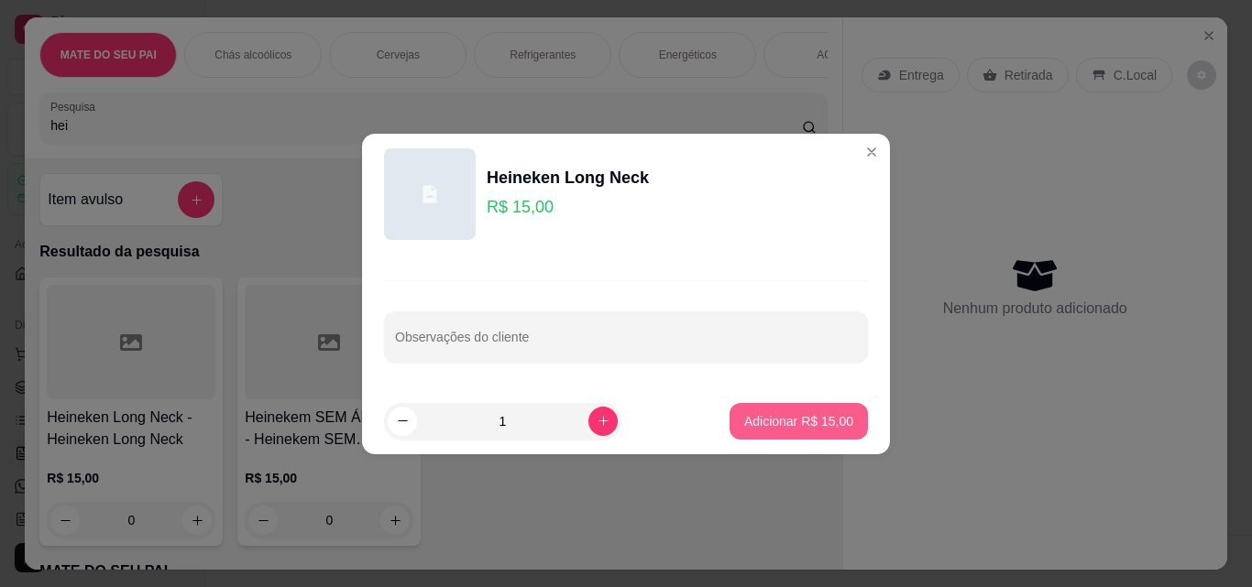
click at [744, 424] on p "Adicionar R$ 15,00" at bounding box center [798, 421] width 109 height 18
type input "1"
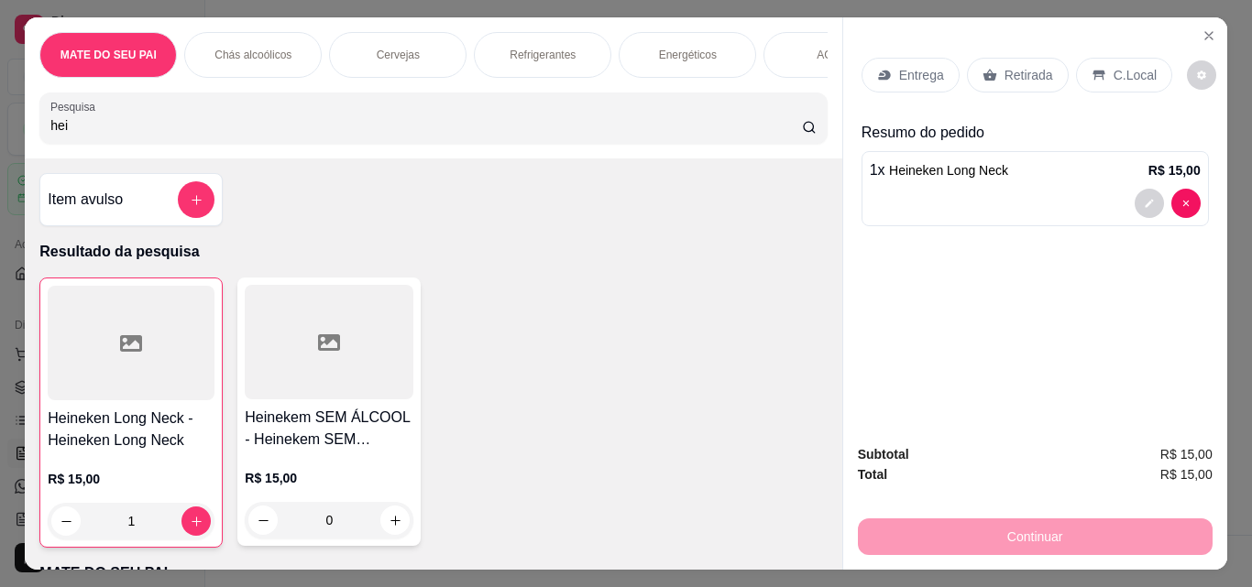
click at [994, 71] on div "Retirada" at bounding box center [1018, 75] width 102 height 35
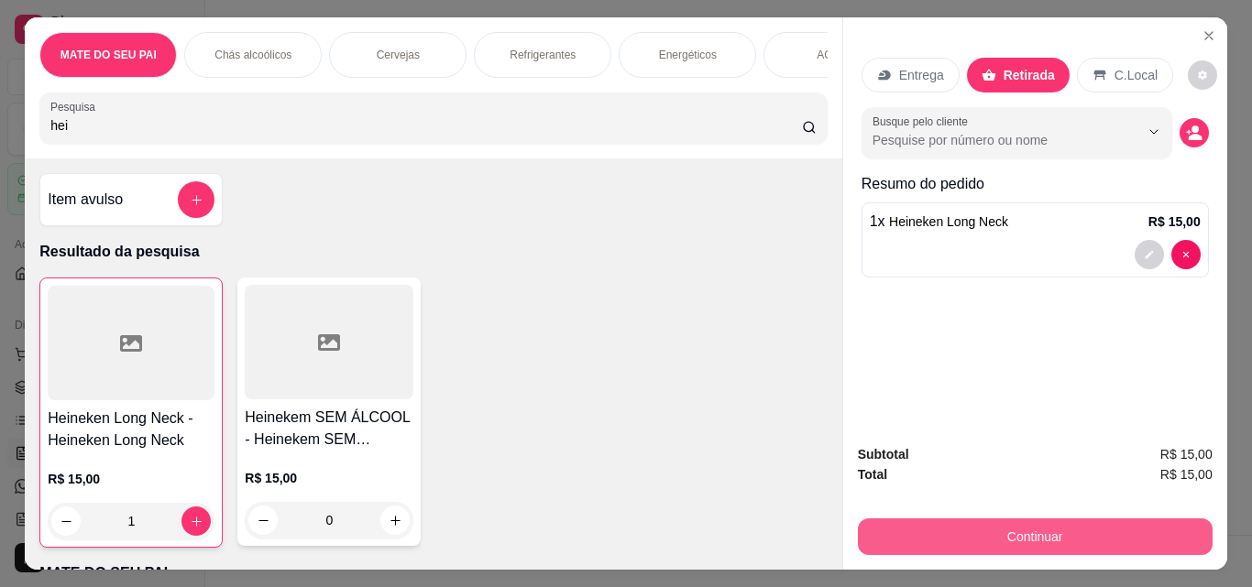
click at [1060, 532] on button "Continuar" at bounding box center [1035, 537] width 355 height 37
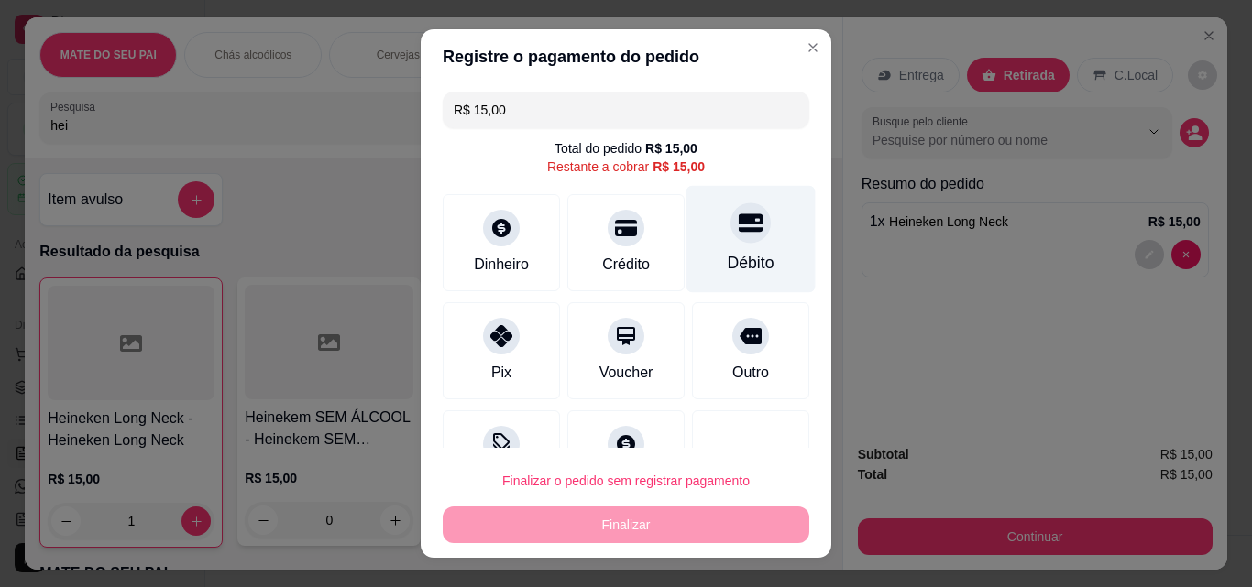
click at [697, 221] on div "Débito" at bounding box center [750, 239] width 129 height 107
type input "R$ 0,00"
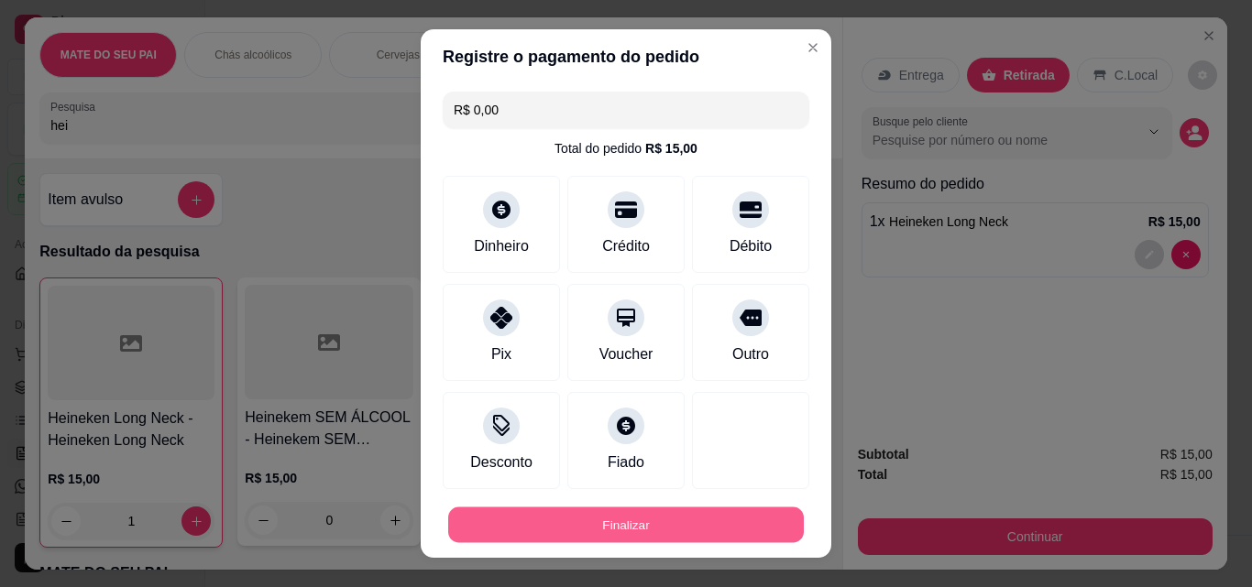
click at [661, 525] on button "Finalizar" at bounding box center [625, 526] width 355 height 36
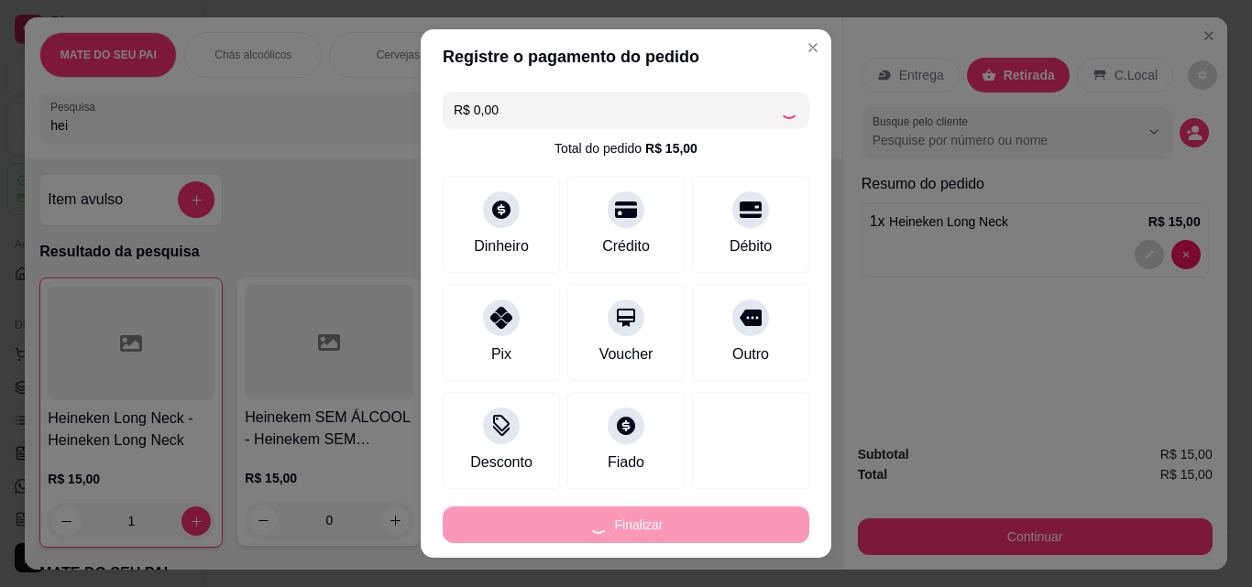
type input "0"
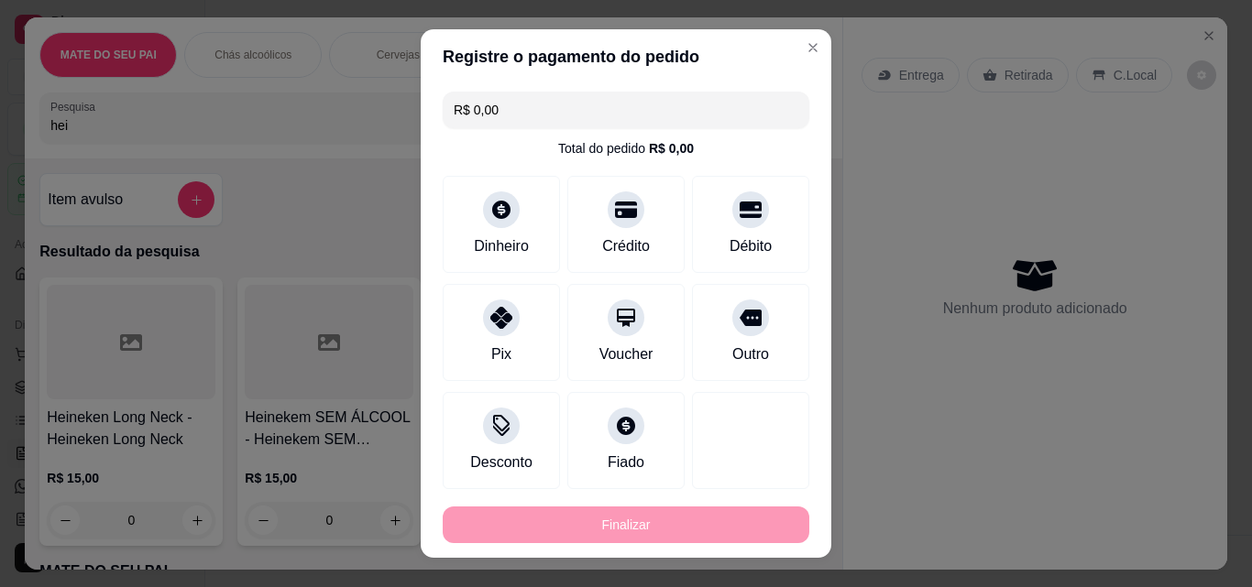
type input "-R$ 15,00"
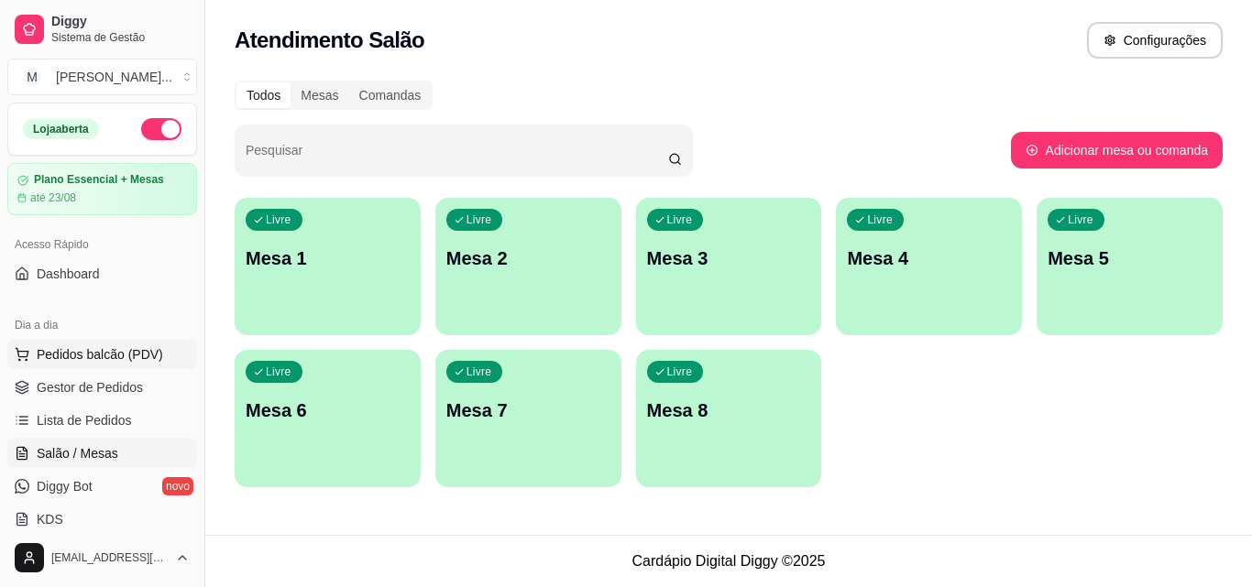
click at [110, 346] on span "Pedidos balcão (PDV)" at bounding box center [100, 354] width 126 height 18
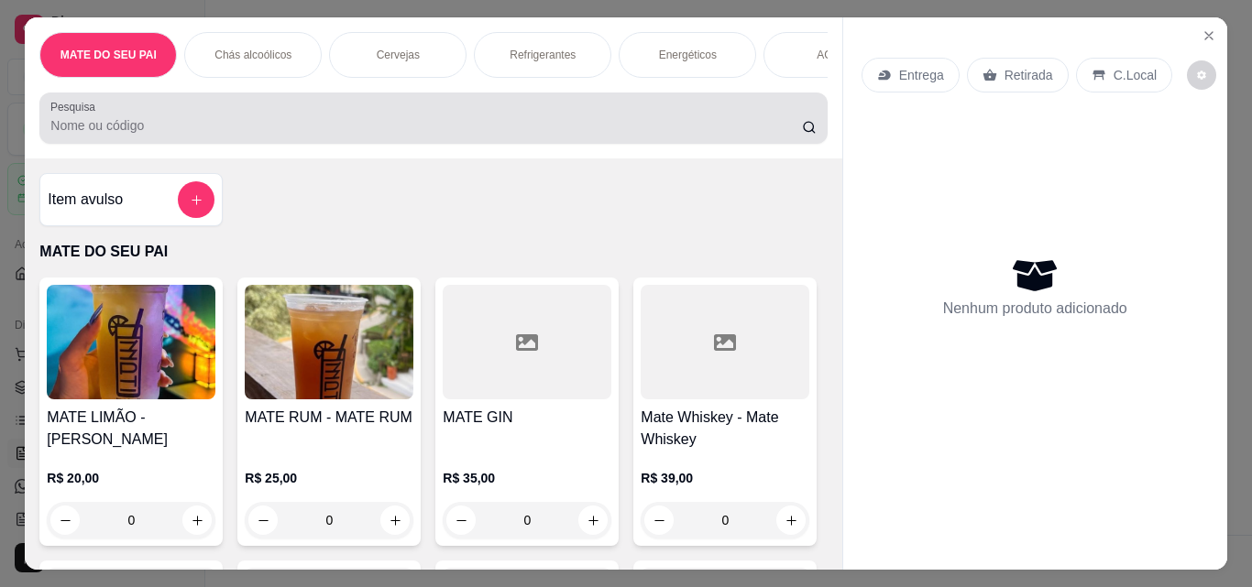
click at [218, 134] on input "Pesquisa" at bounding box center [425, 125] width 751 height 18
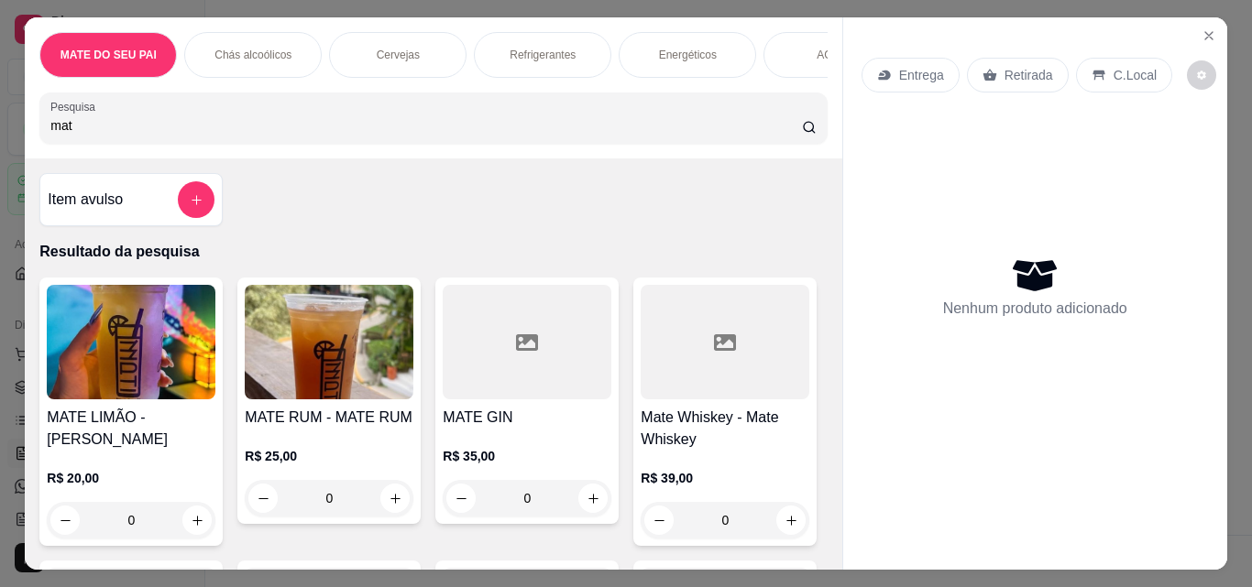
type input "mat"
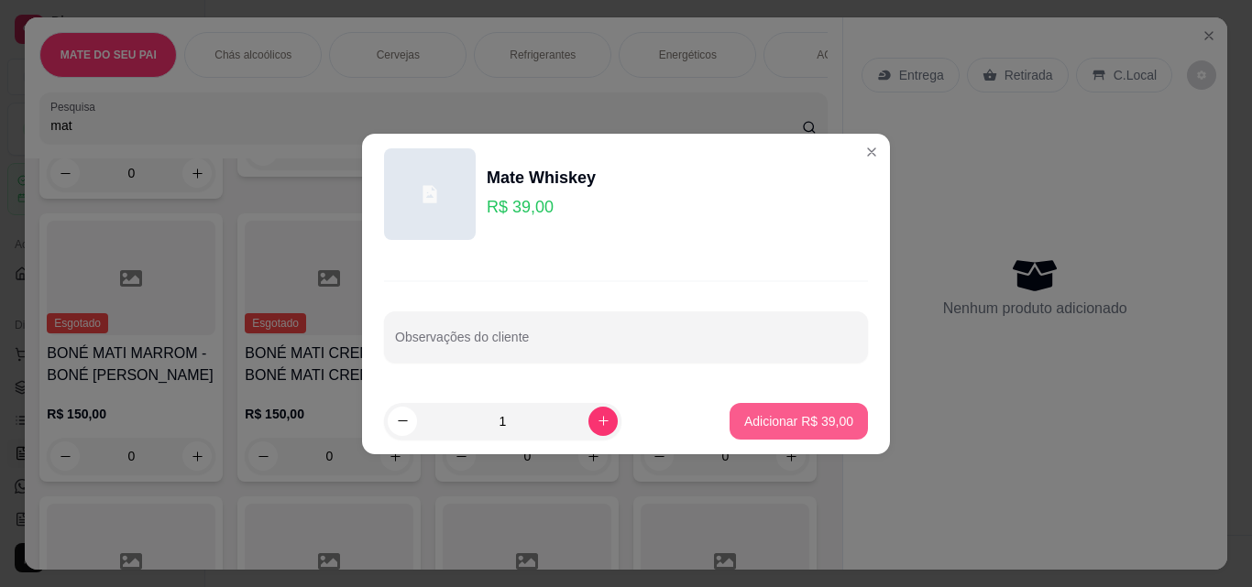
click at [770, 425] on p "Adicionar R$ 39,00" at bounding box center [798, 421] width 109 height 18
type input "1"
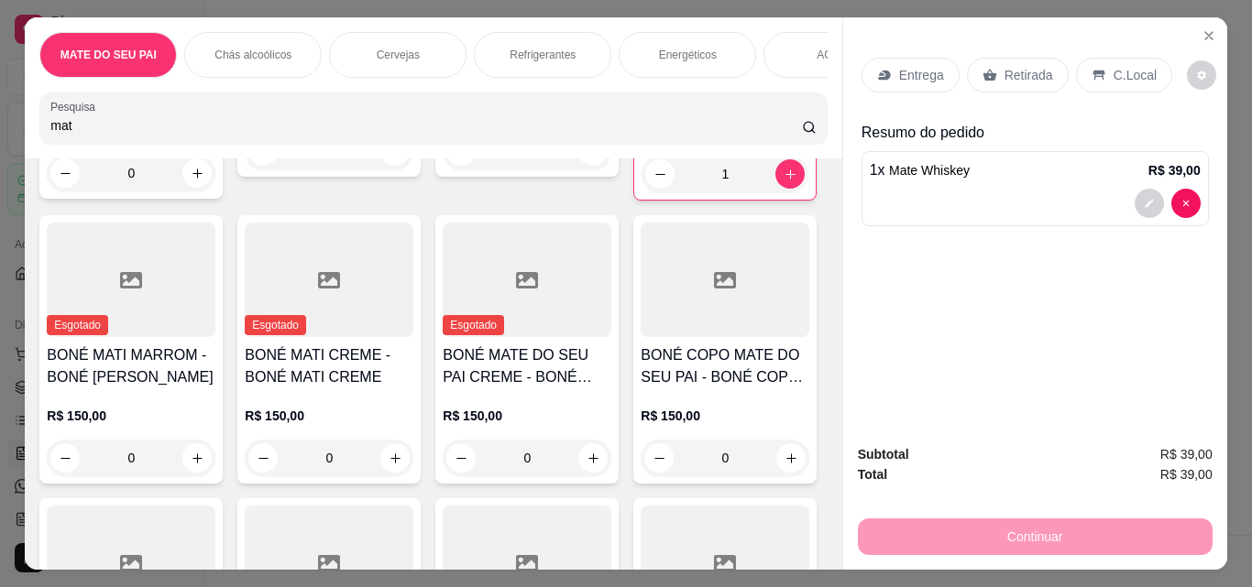
click at [1013, 66] on p "Retirada" at bounding box center [1028, 75] width 49 height 18
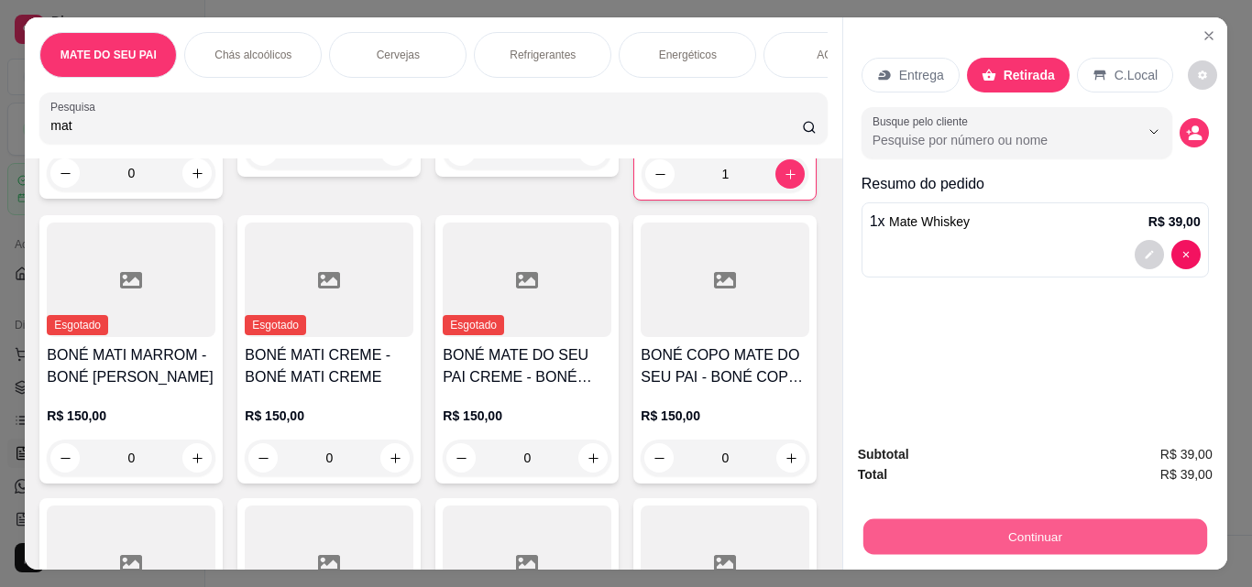
click at [962, 531] on button "Continuar" at bounding box center [1034, 537] width 344 height 36
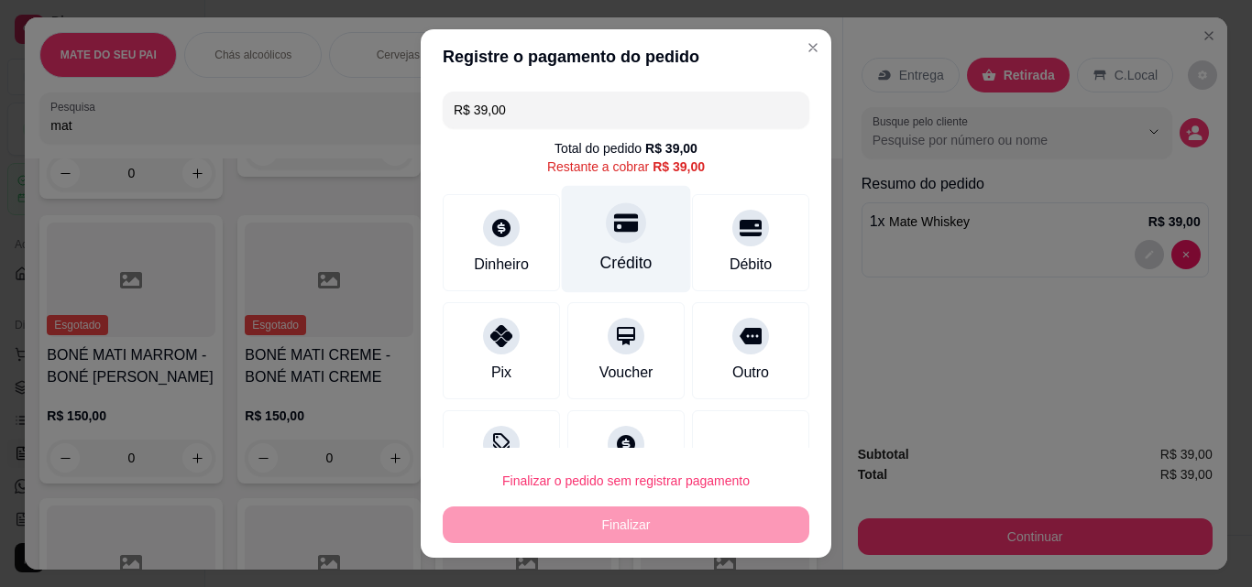
click at [614, 222] on icon at bounding box center [626, 223] width 24 height 18
type input "R$ 0,00"
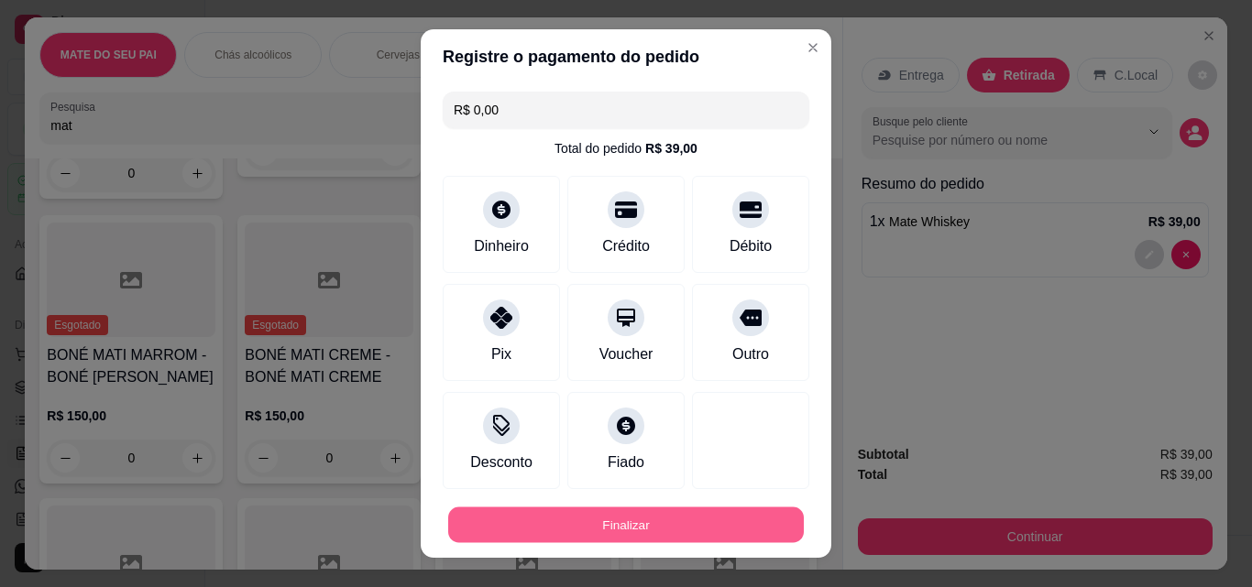
click at [628, 522] on button "Finalizar" at bounding box center [625, 526] width 355 height 36
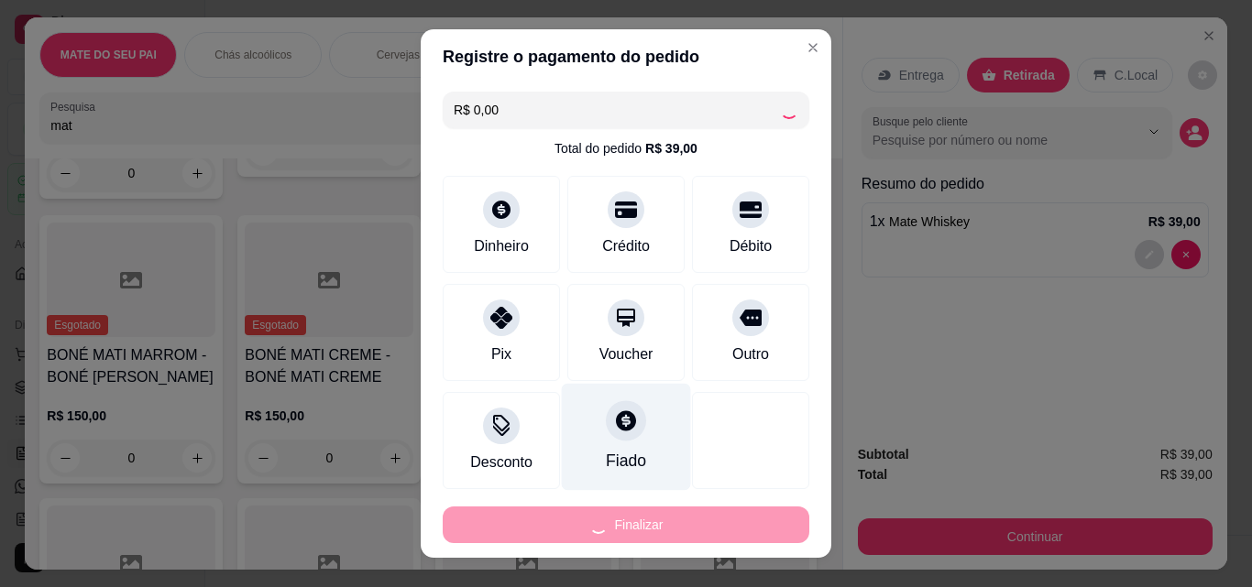
type input "0"
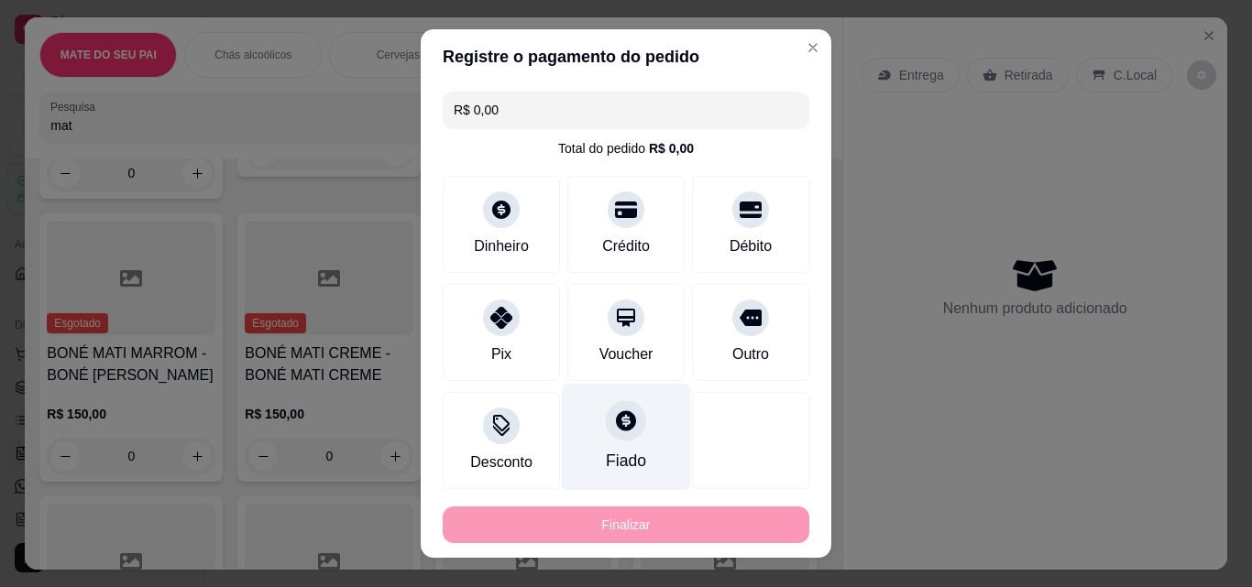
type input "-R$ 39,00"
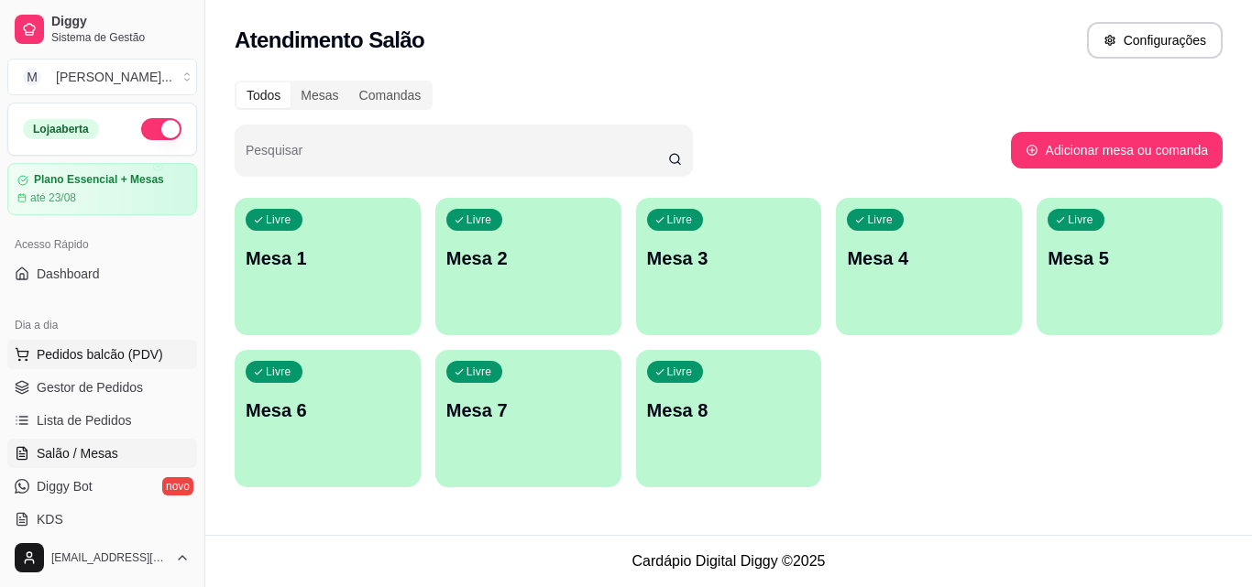
click at [127, 359] on span "Pedidos balcão (PDV)" at bounding box center [100, 354] width 126 height 18
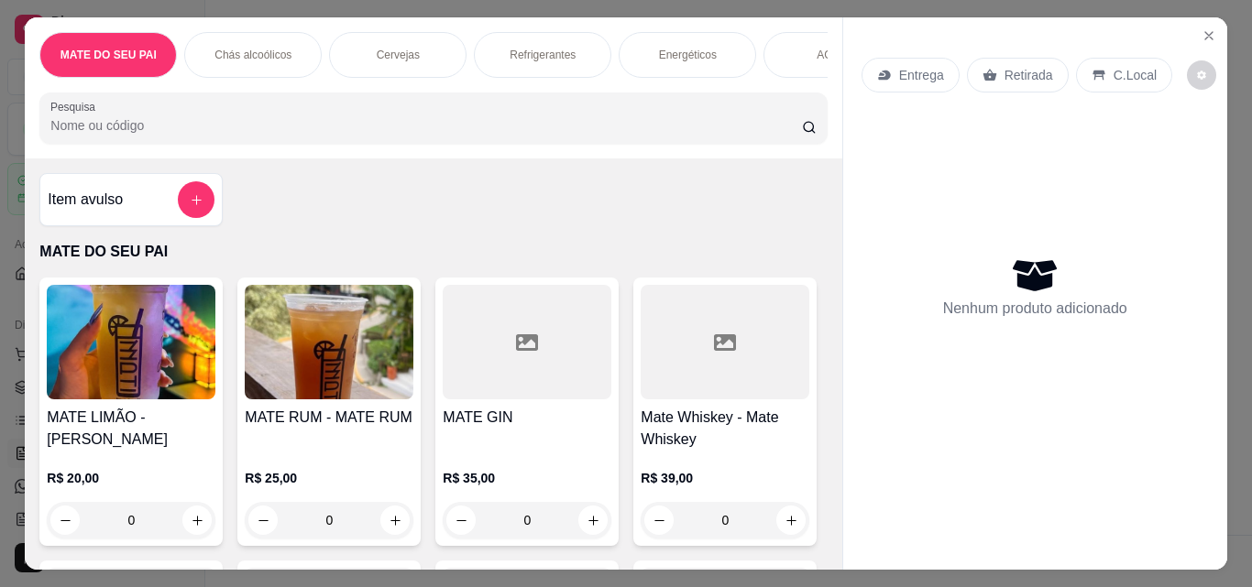
click at [322, 132] on input "Pesquisa" at bounding box center [425, 125] width 751 height 18
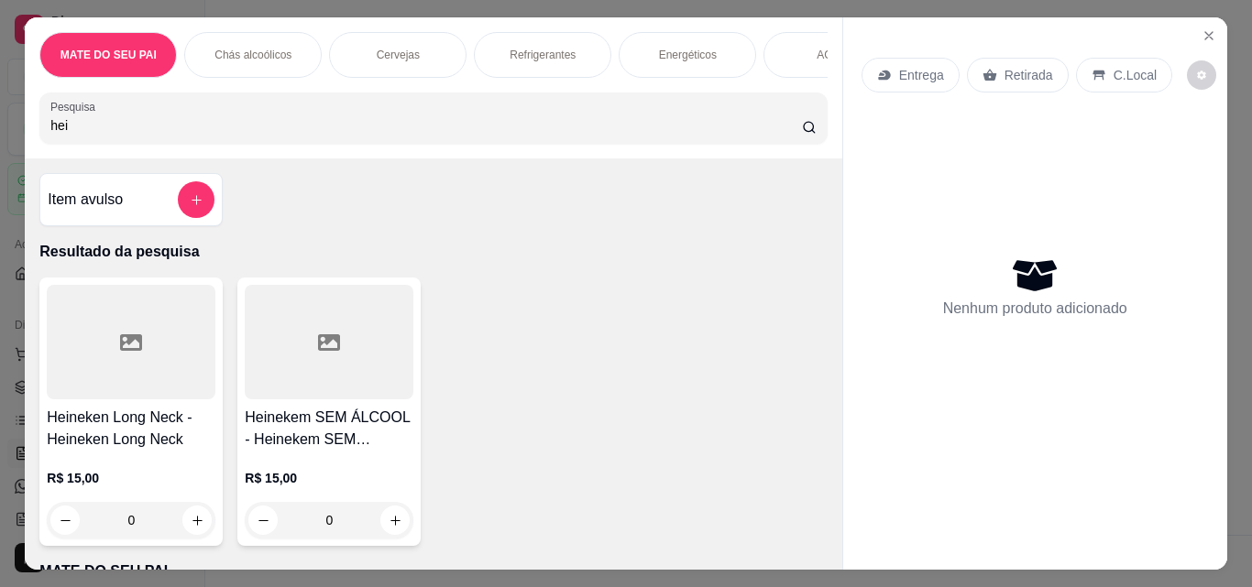
type input "hei"
click at [133, 368] on div at bounding box center [131, 342] width 169 height 115
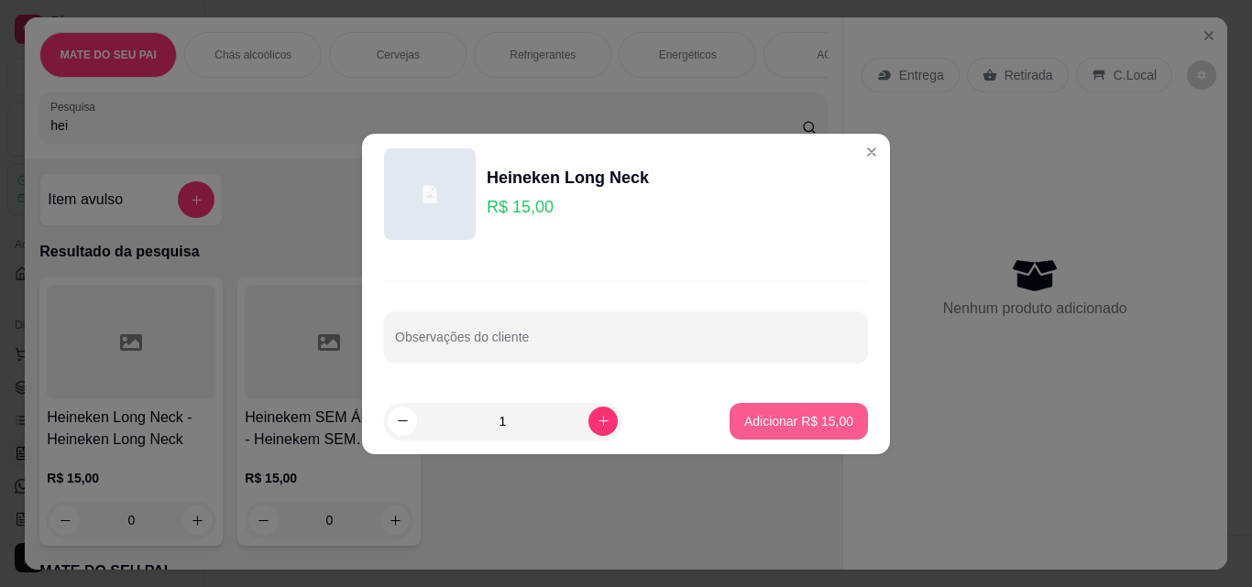
click at [773, 426] on p "Adicionar R$ 15,00" at bounding box center [798, 421] width 109 height 18
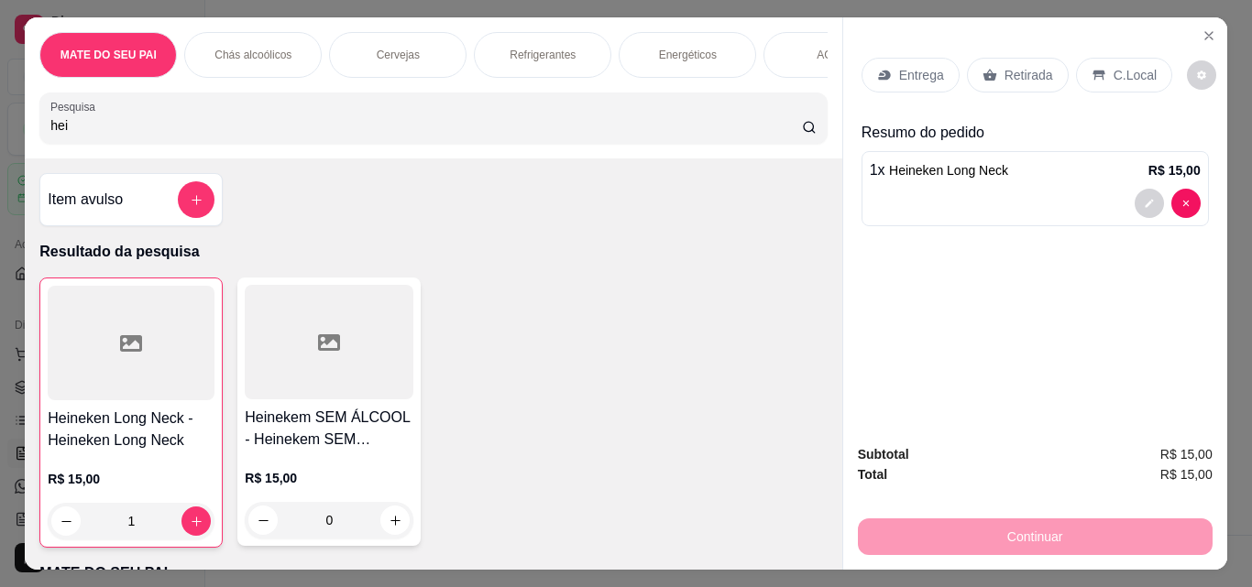
type input "1"
click at [1018, 66] on p "Retirada" at bounding box center [1028, 75] width 49 height 18
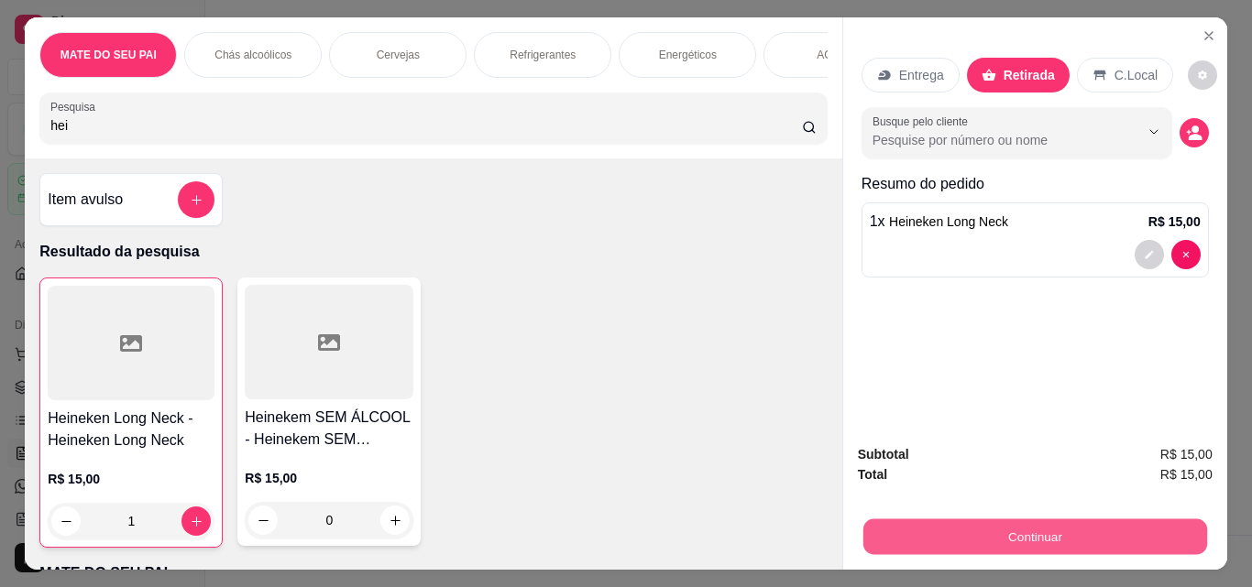
click at [1001, 525] on button "Continuar" at bounding box center [1034, 537] width 344 height 36
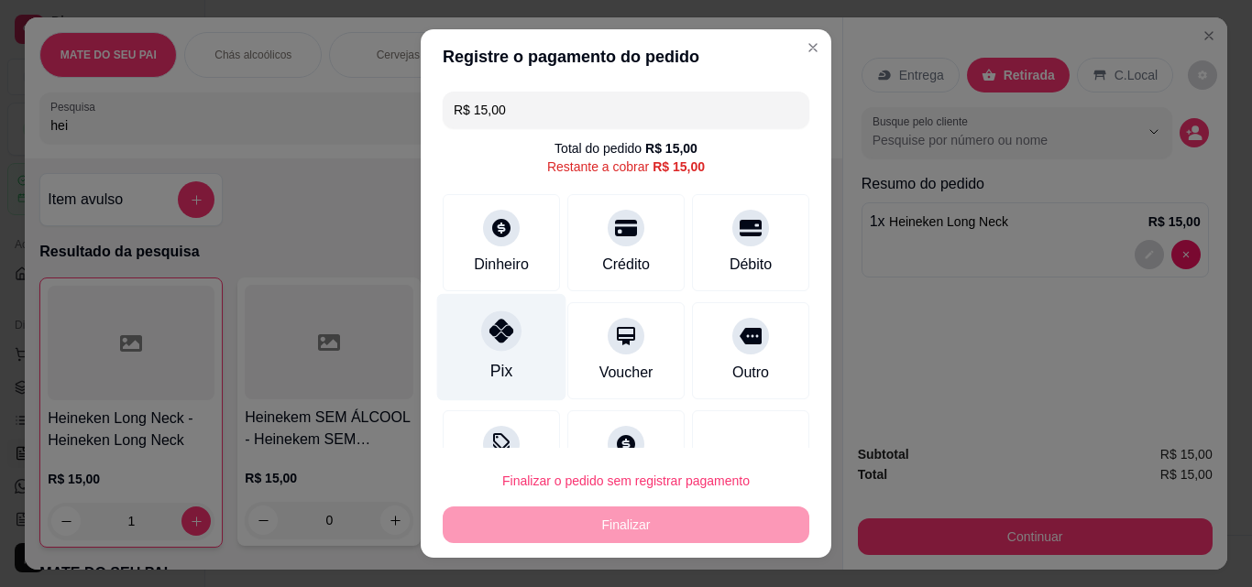
click at [503, 350] on div "Pix" at bounding box center [501, 347] width 129 height 107
type input "R$ 0,00"
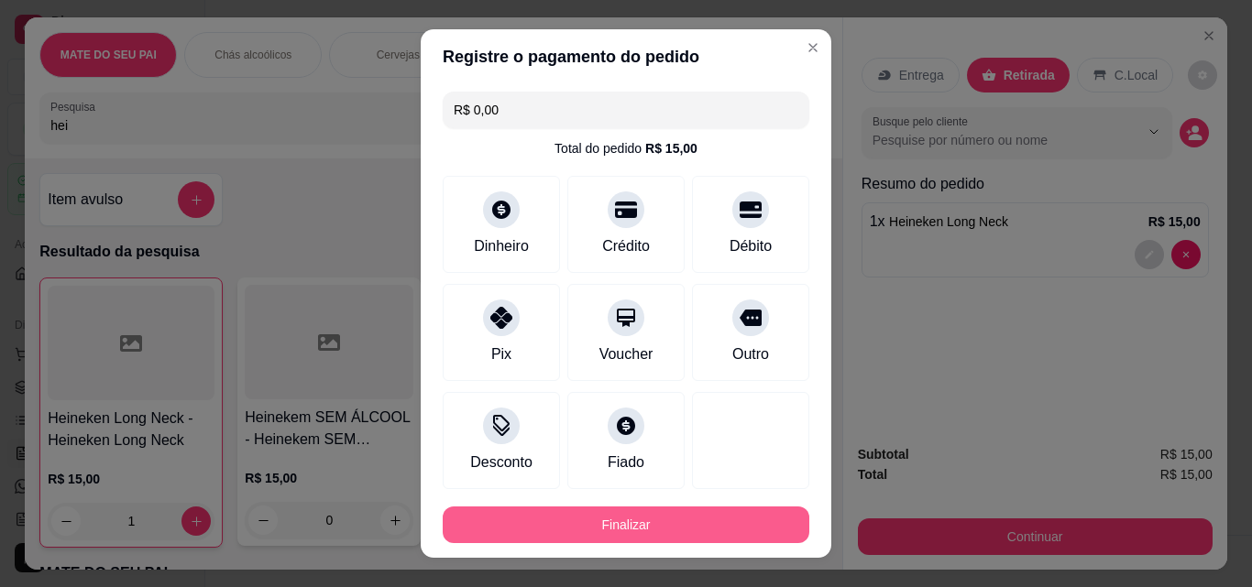
click at [582, 524] on button "Finalizar" at bounding box center [626, 525] width 366 height 37
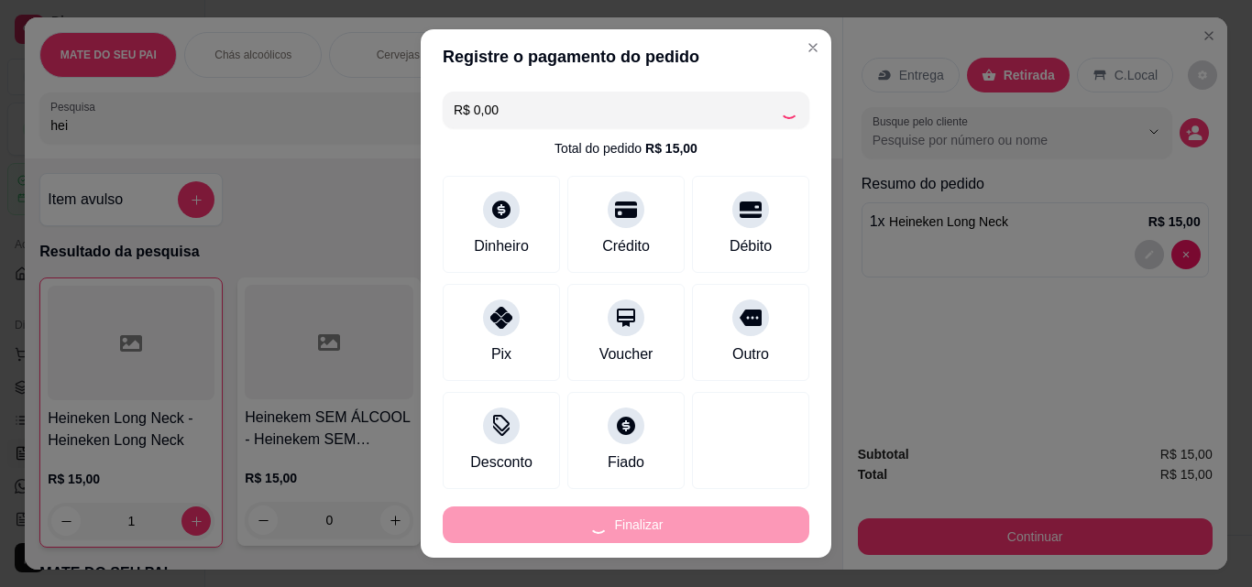
type input "0"
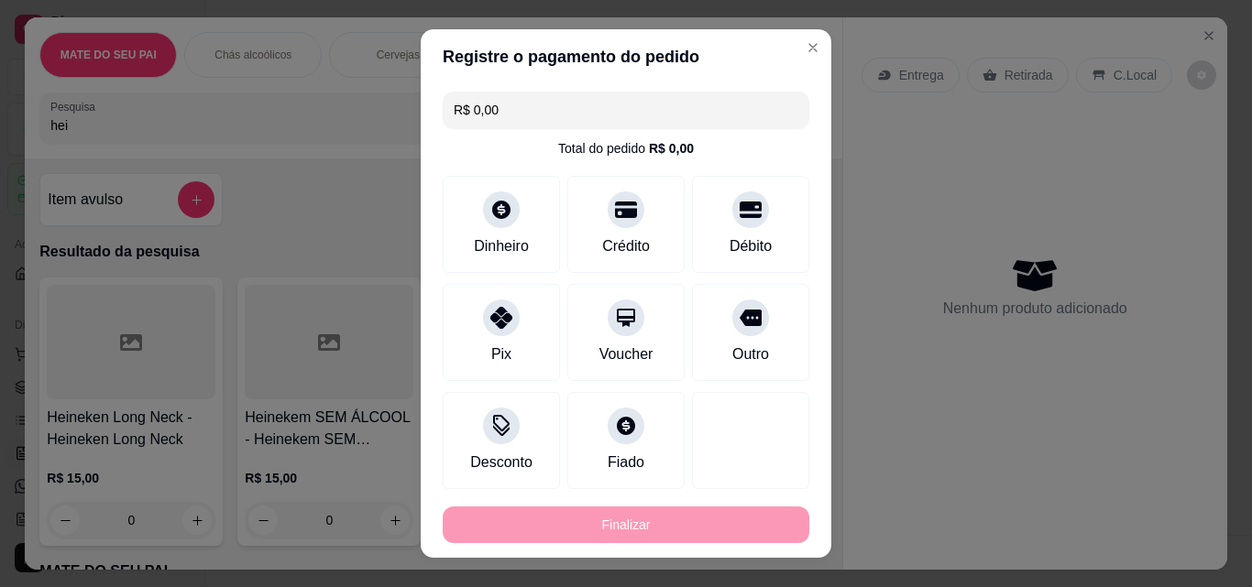
type input "-R$ 15,00"
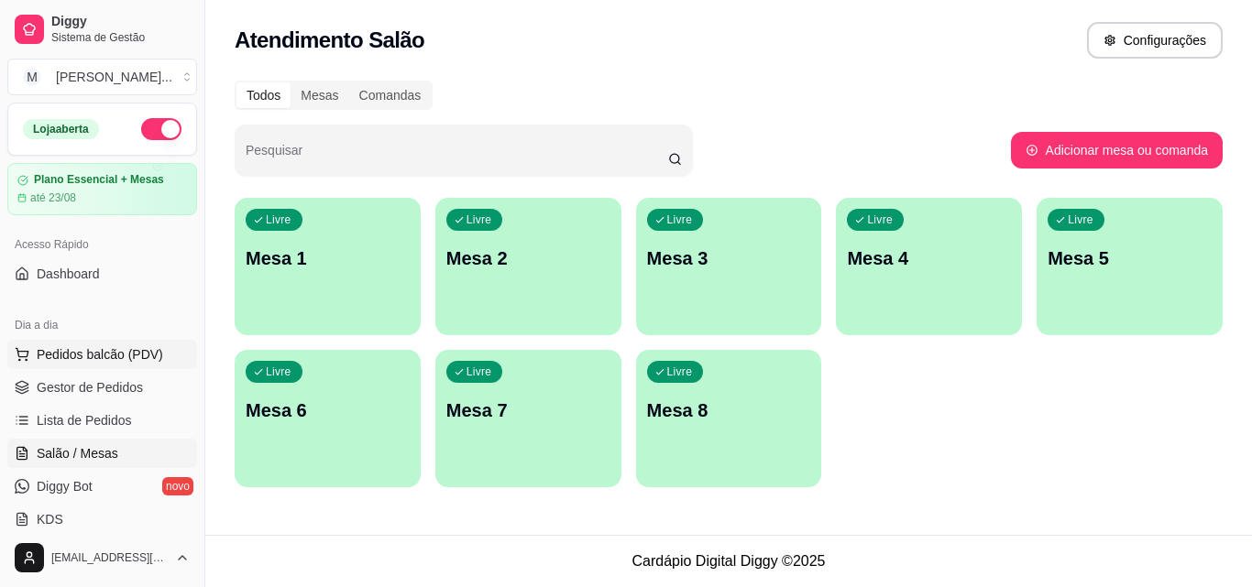
click at [107, 366] on button "Pedidos balcão (PDV)" at bounding box center [102, 354] width 190 height 29
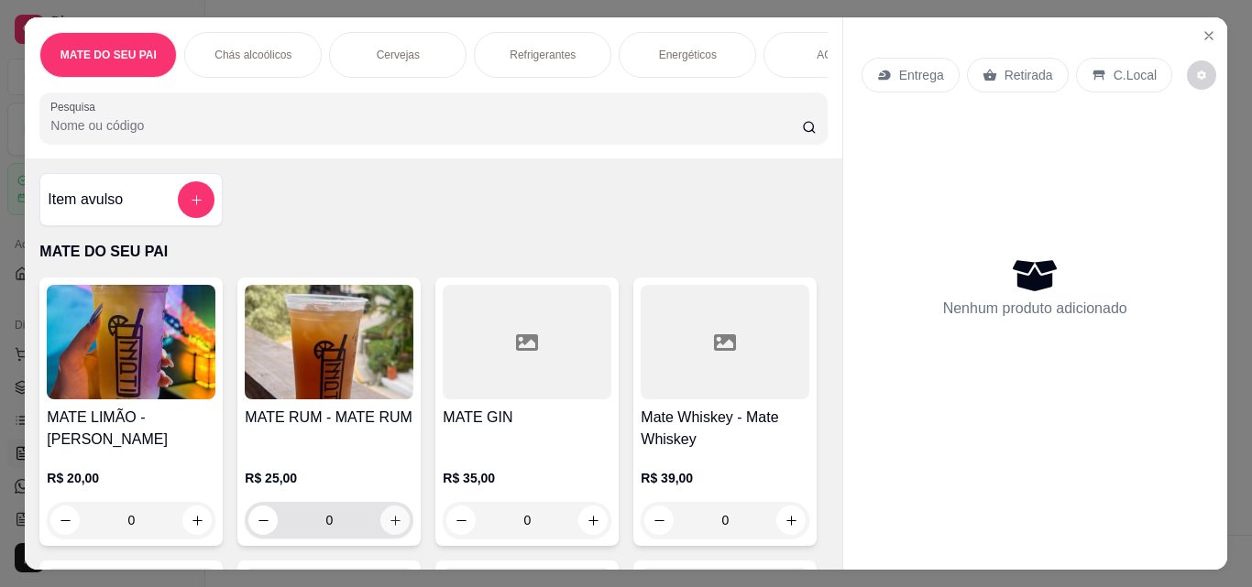
click at [391, 528] on icon "increase-product-quantity" at bounding box center [395, 521] width 14 height 14
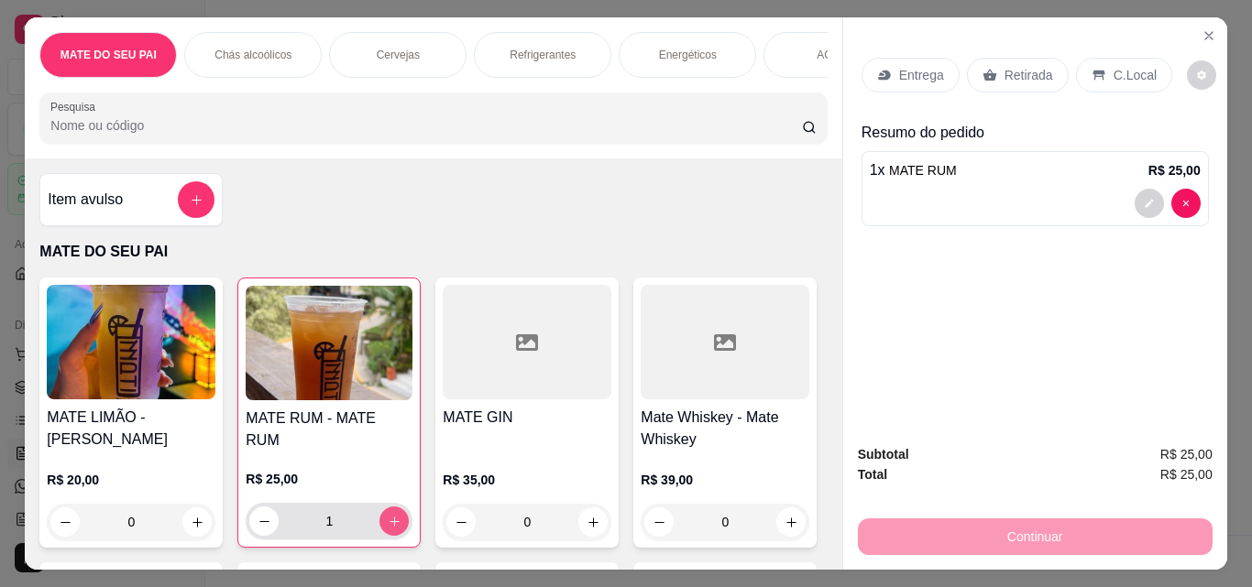
click at [391, 529] on icon "increase-product-quantity" at bounding box center [395, 522] width 14 height 14
type input "2"
click at [1004, 66] on p "Retirada" at bounding box center [1028, 75] width 49 height 18
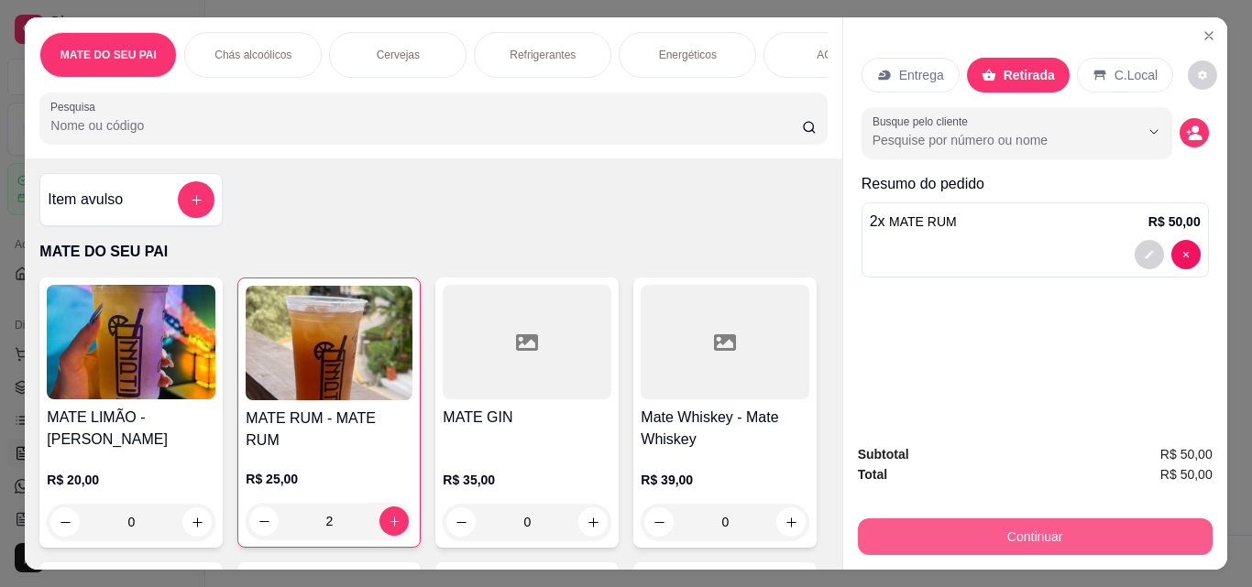
click at [1031, 522] on button "Continuar" at bounding box center [1035, 537] width 355 height 37
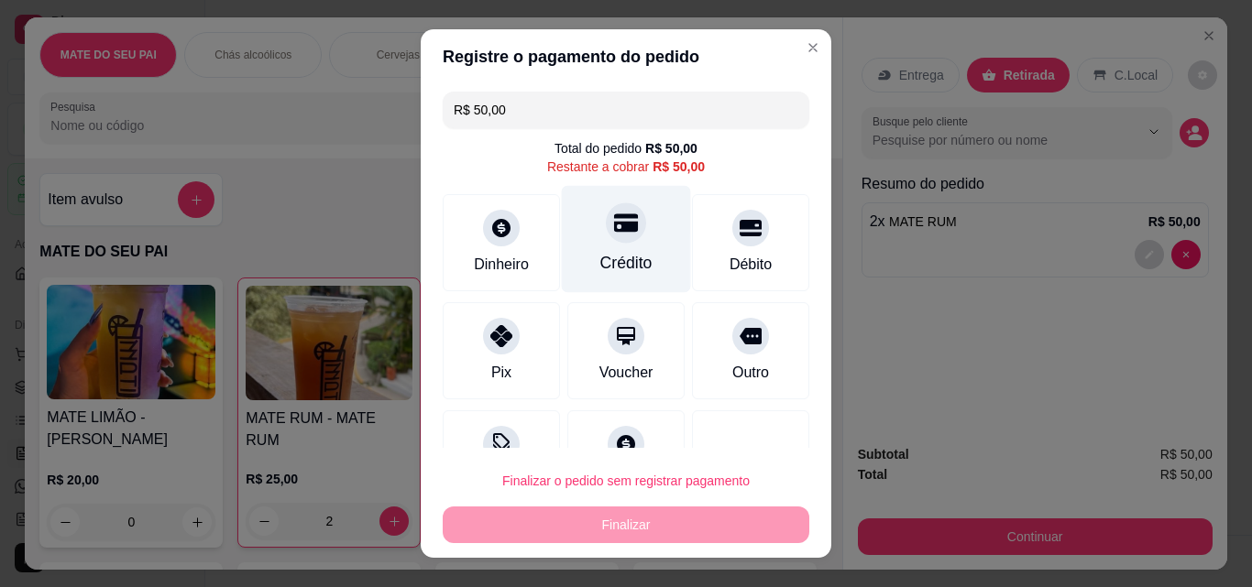
click at [614, 218] on icon at bounding box center [626, 223] width 24 height 18
type input "R$ 0,00"
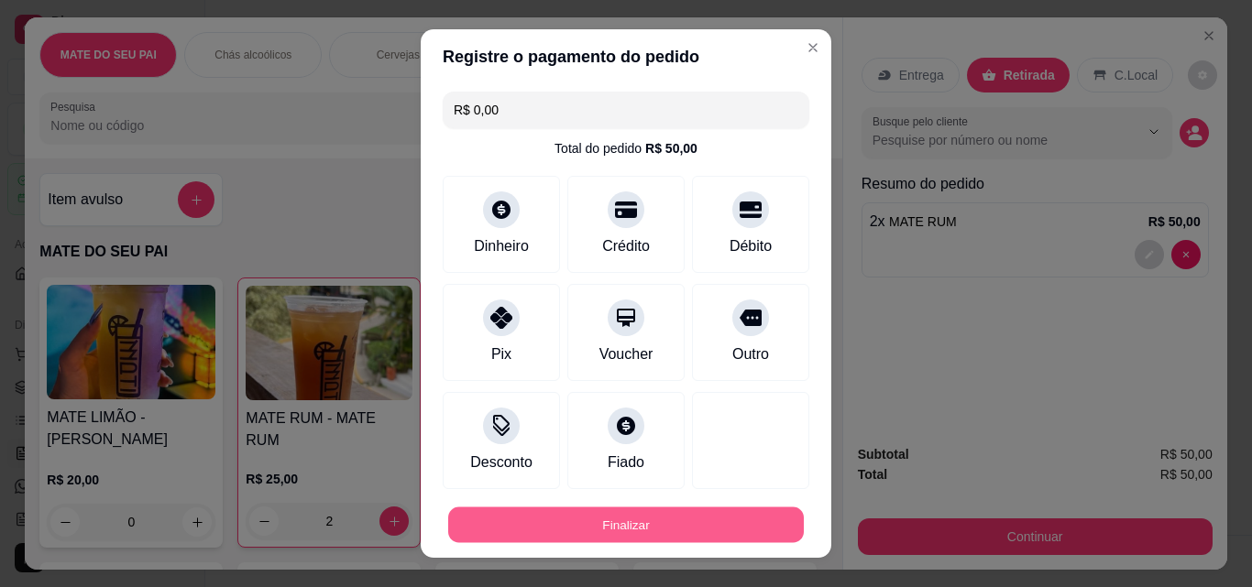
click at [630, 522] on button "Finalizar" at bounding box center [625, 526] width 355 height 36
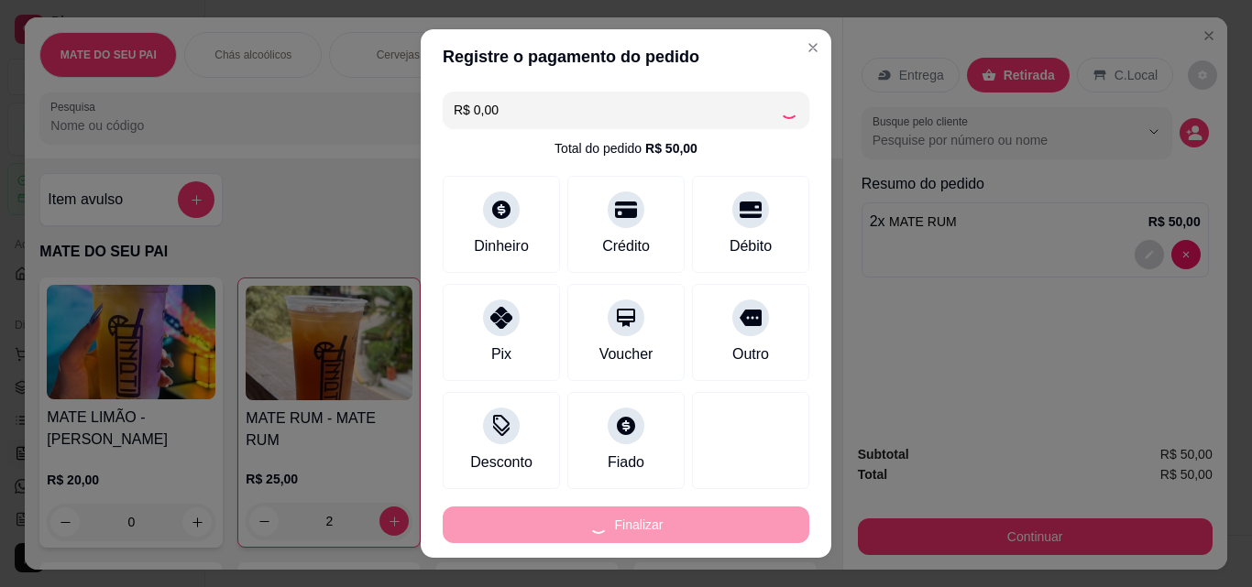
type input "0"
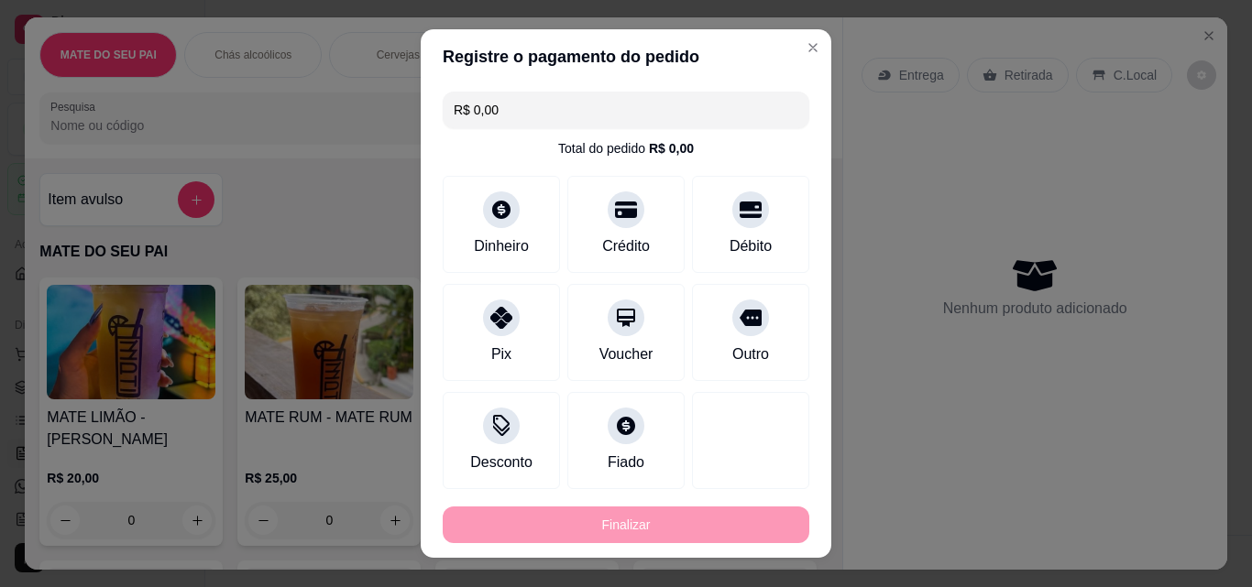
type input "-R$ 50,00"
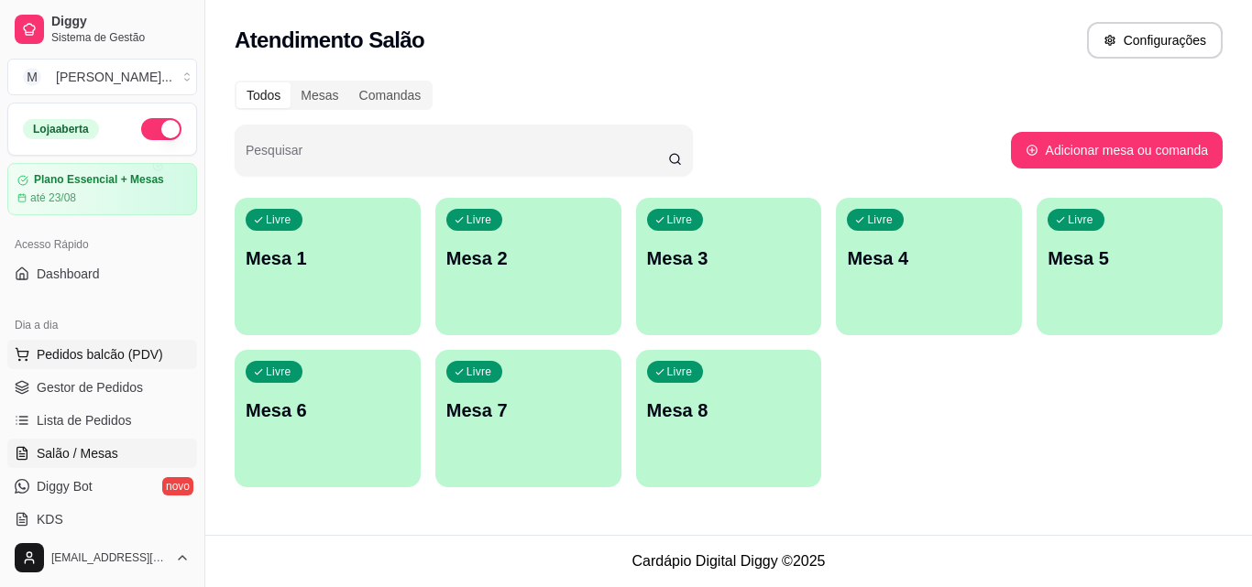
click at [125, 350] on span "Pedidos balcão (PDV)" at bounding box center [100, 354] width 126 height 18
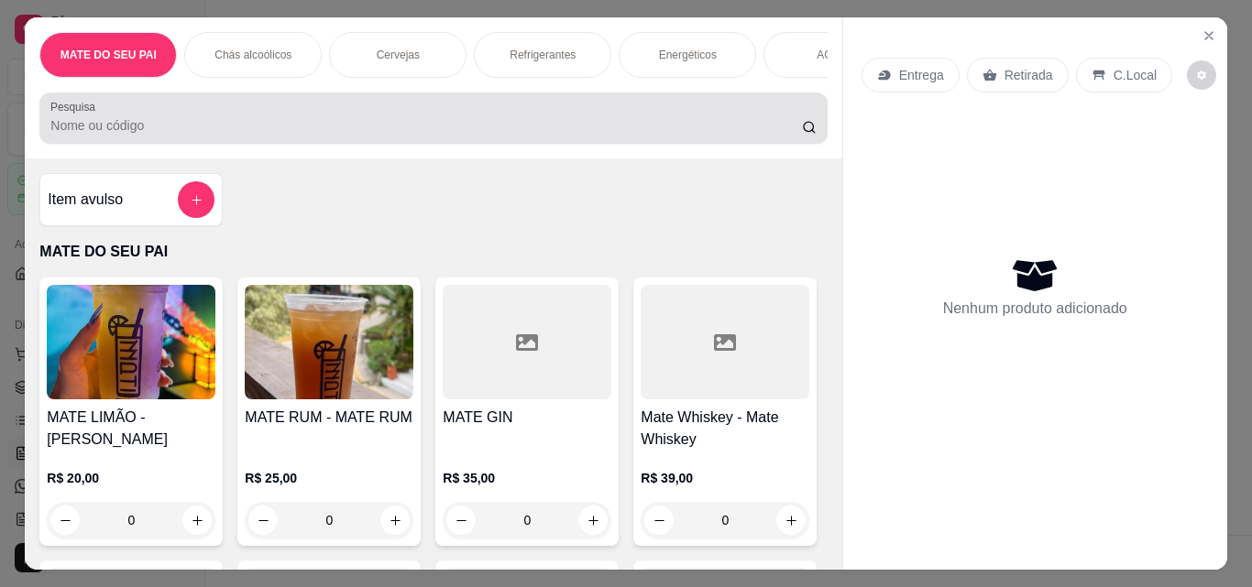
click at [443, 134] on input "Pesquisa" at bounding box center [425, 125] width 751 height 18
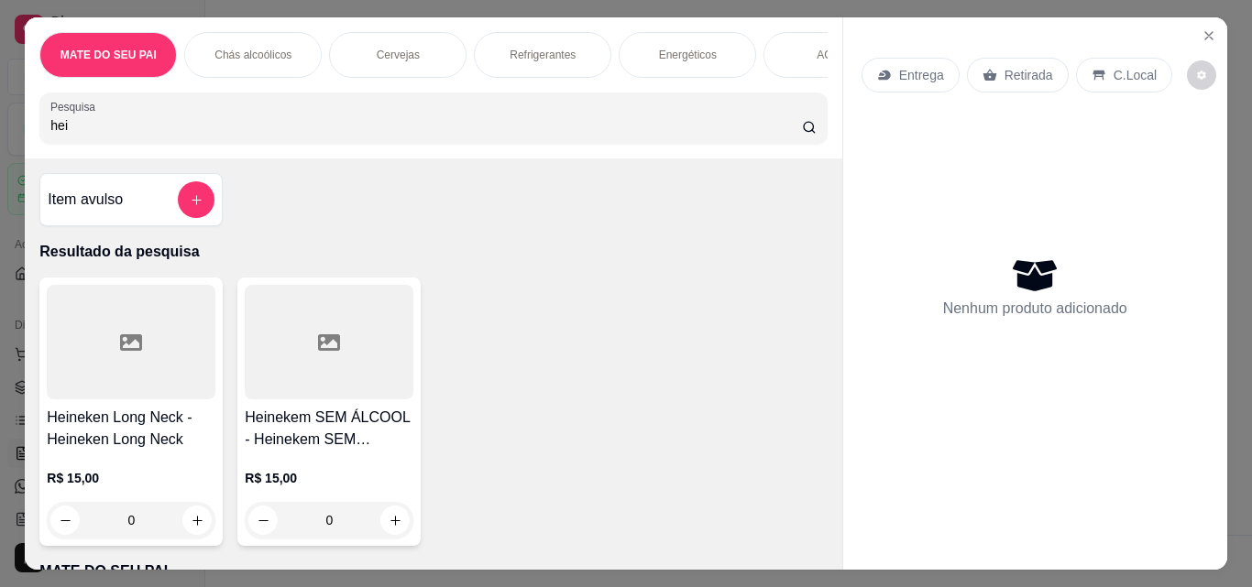
type input "hei"
click at [167, 368] on div at bounding box center [131, 342] width 169 height 115
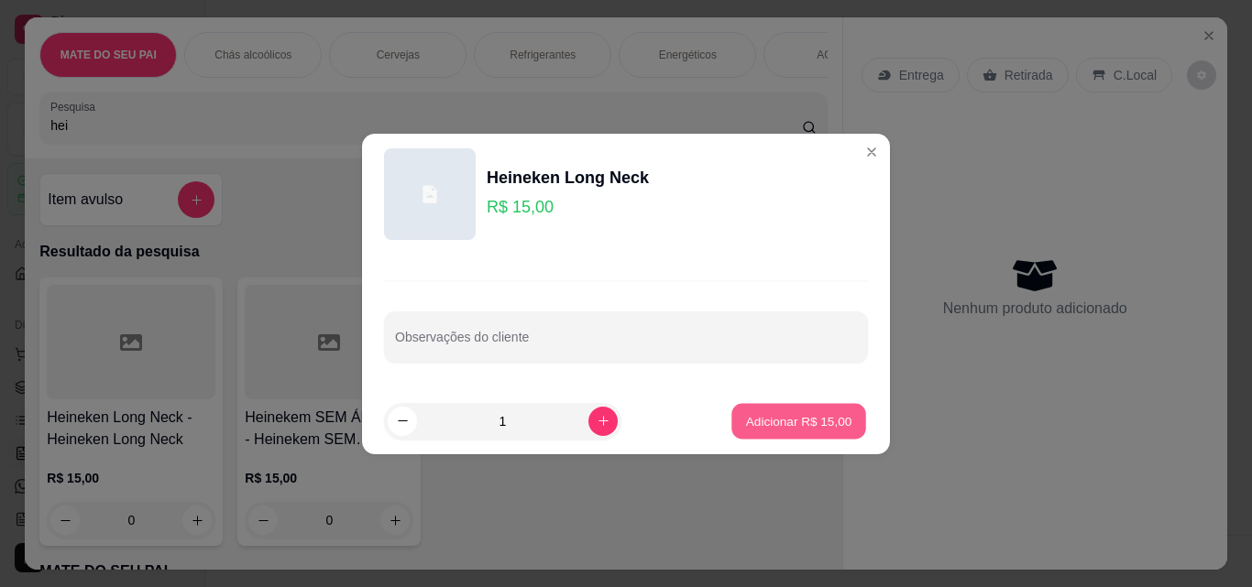
click at [793, 410] on button "Adicionar R$ 15,00" at bounding box center [798, 421] width 135 height 36
type input "1"
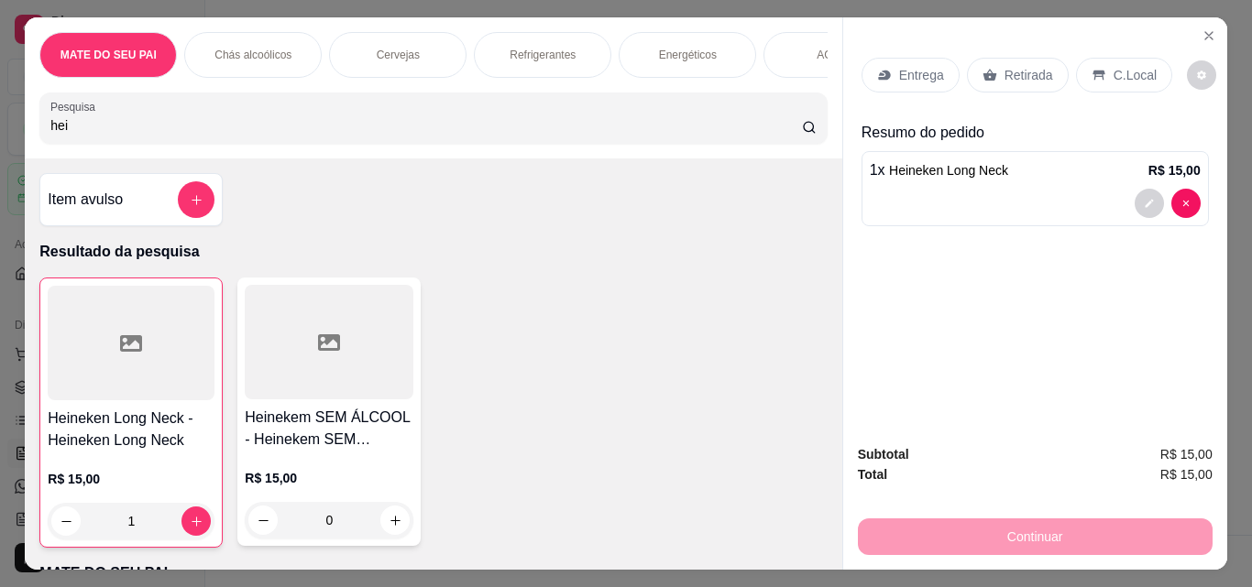
click at [1010, 73] on p "Retirada" at bounding box center [1028, 75] width 49 height 18
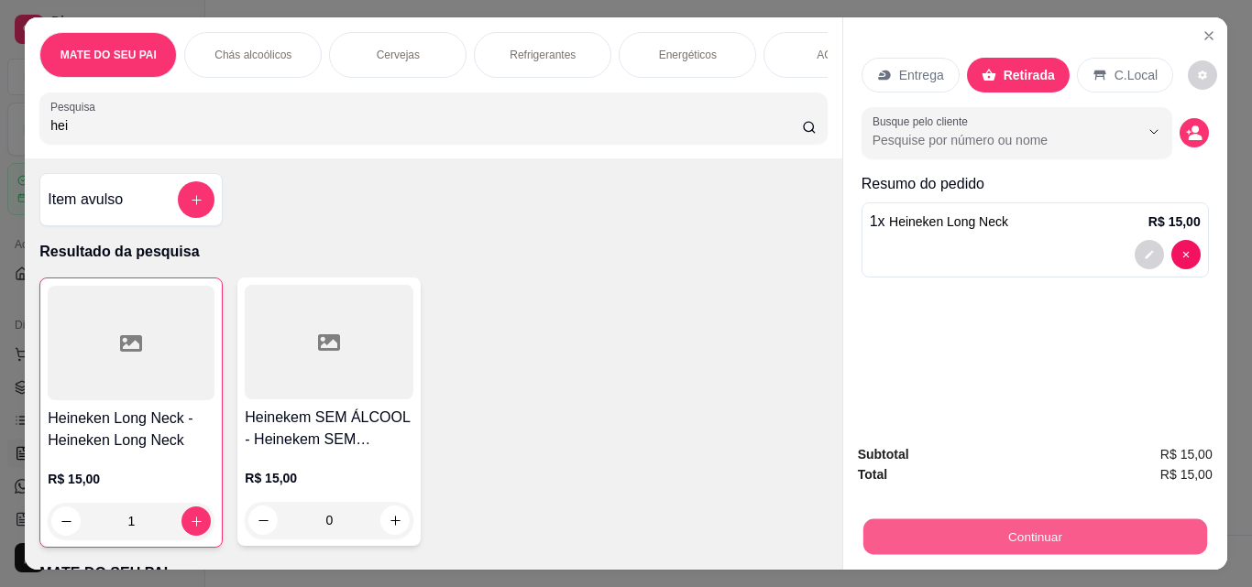
click at [964, 519] on button "Continuar" at bounding box center [1034, 537] width 344 height 36
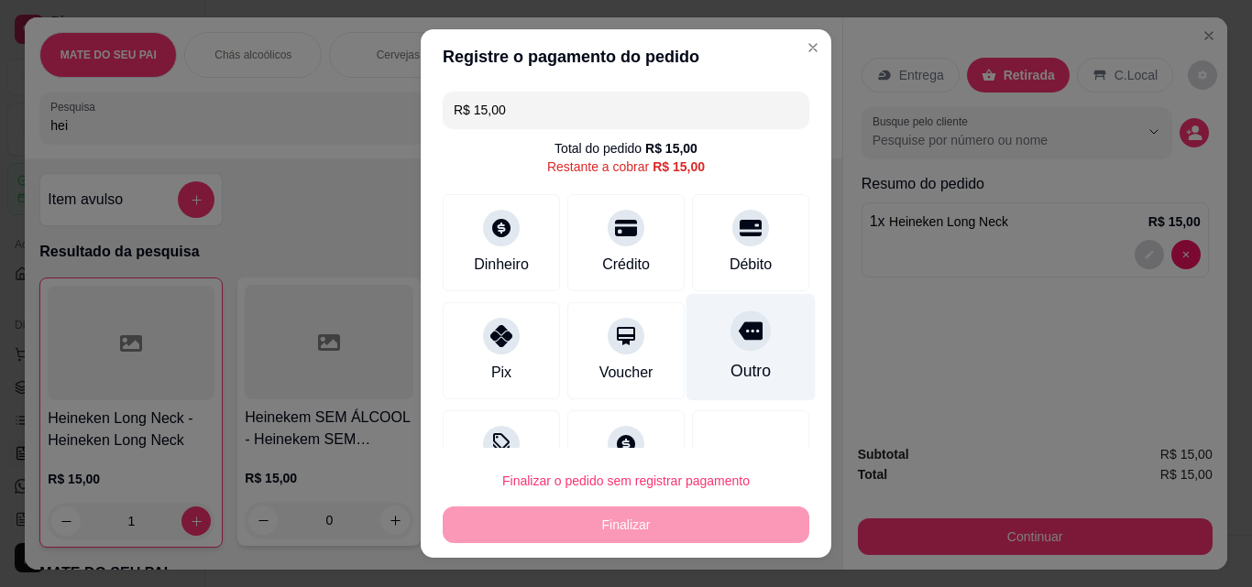
drag, startPoint x: 731, startPoint y: 227, endPoint x: 711, endPoint y: 302, distance: 77.8
click at [739, 231] on icon at bounding box center [750, 228] width 22 height 22
type input "R$ 0,00"
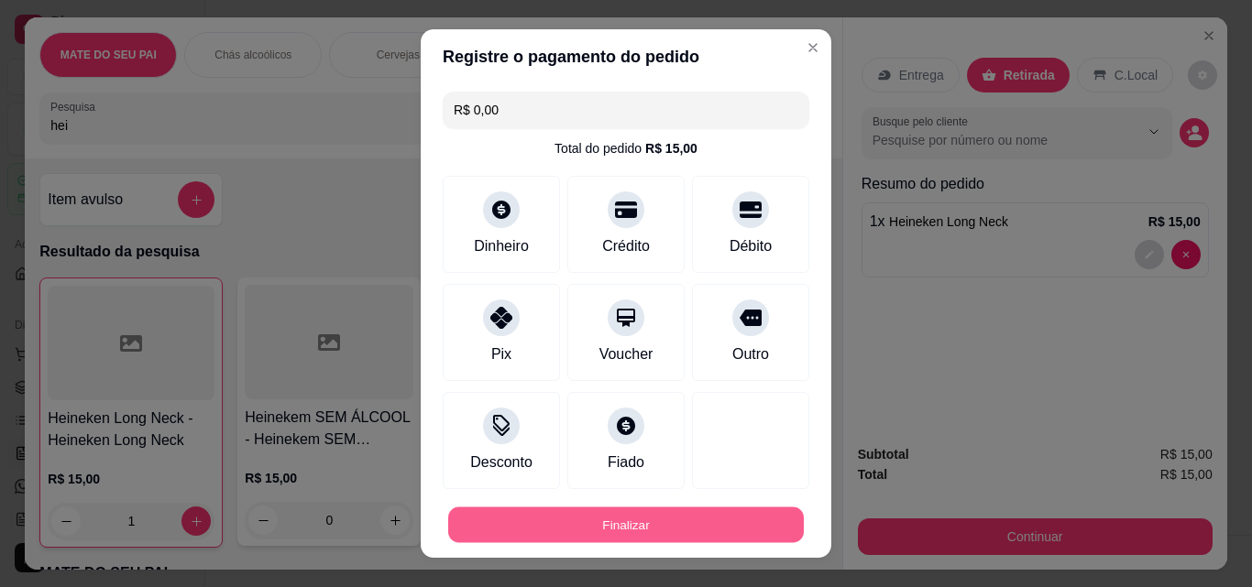
click at [673, 526] on button "Finalizar" at bounding box center [625, 526] width 355 height 36
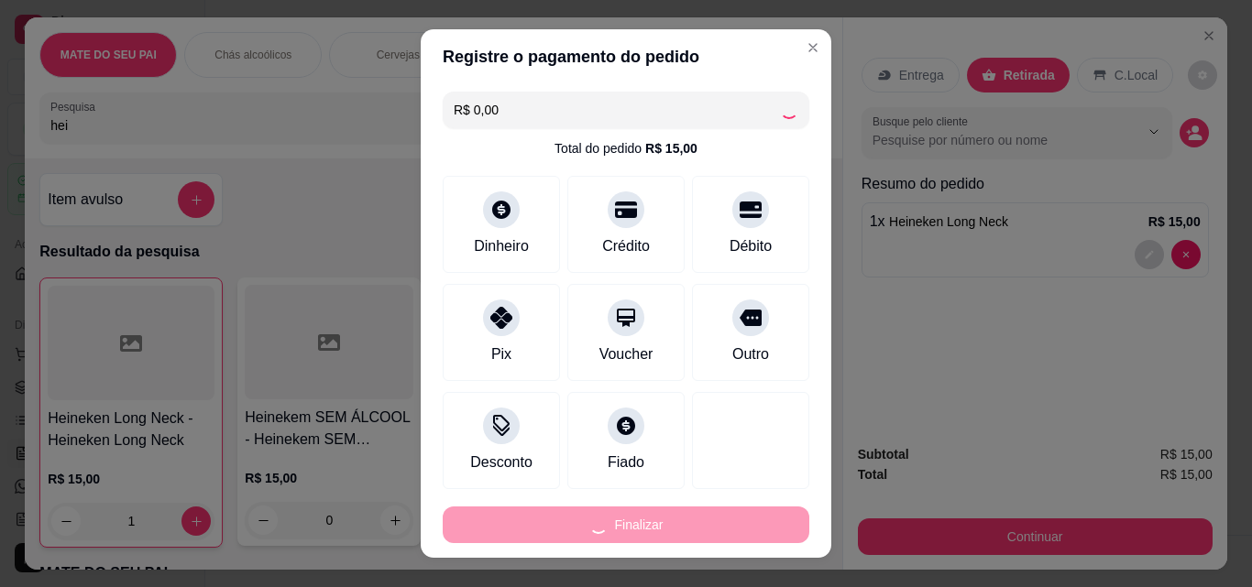
type input "0"
type input "-R$ 15,00"
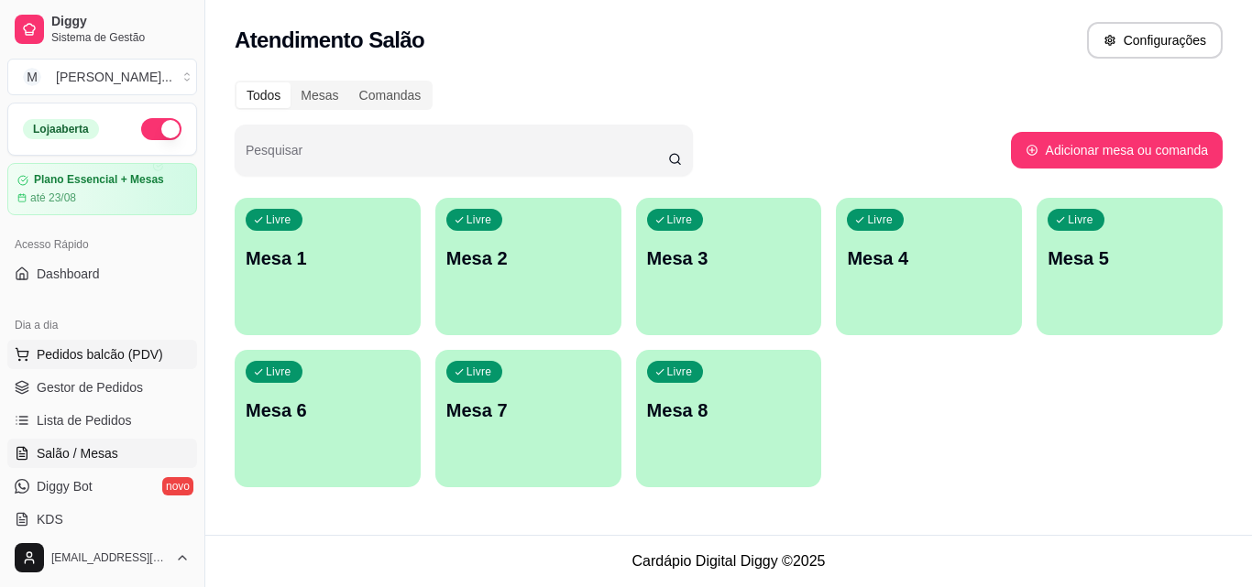
click at [71, 345] on span "Pedidos balcão (PDV)" at bounding box center [100, 354] width 126 height 18
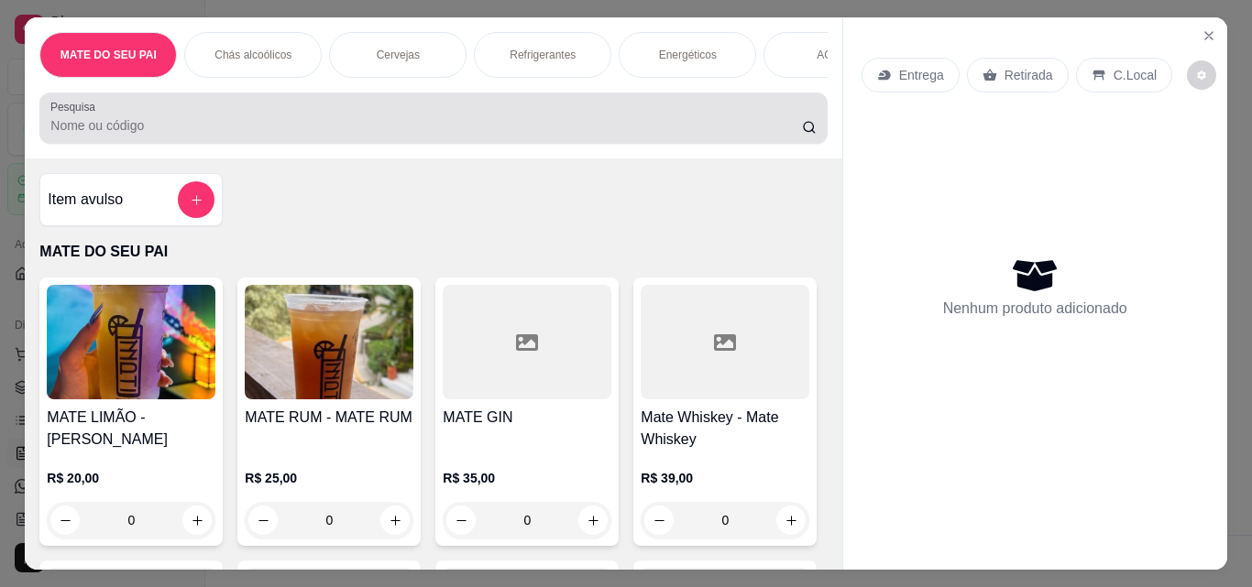
click at [480, 121] on div at bounding box center [432, 118] width 765 height 37
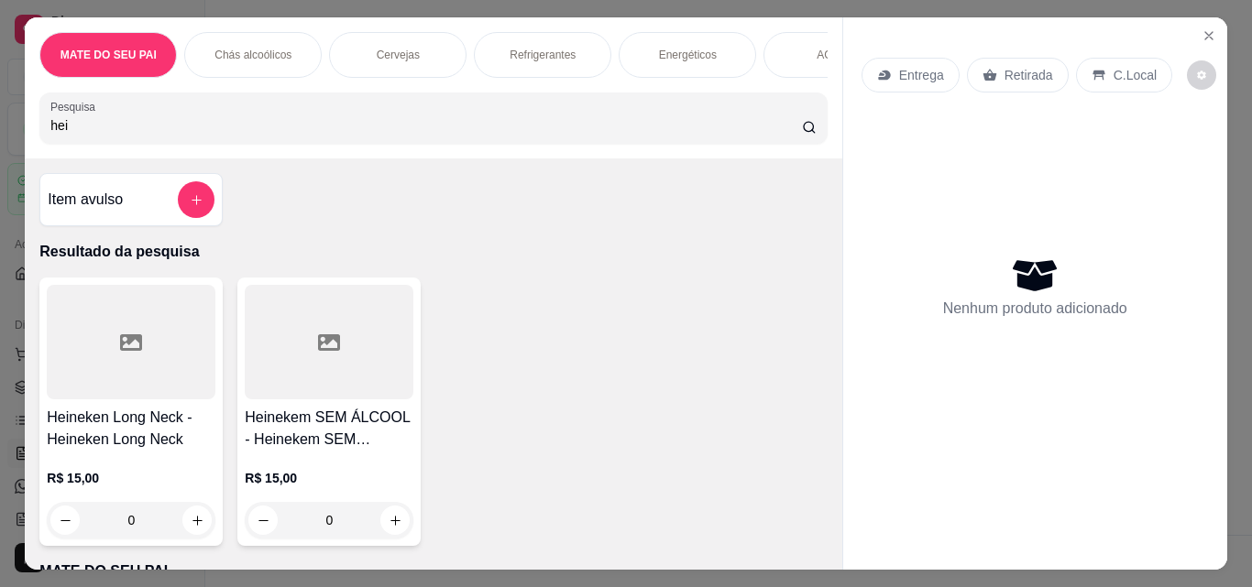
type input "hei"
click at [130, 383] on div at bounding box center [131, 342] width 169 height 115
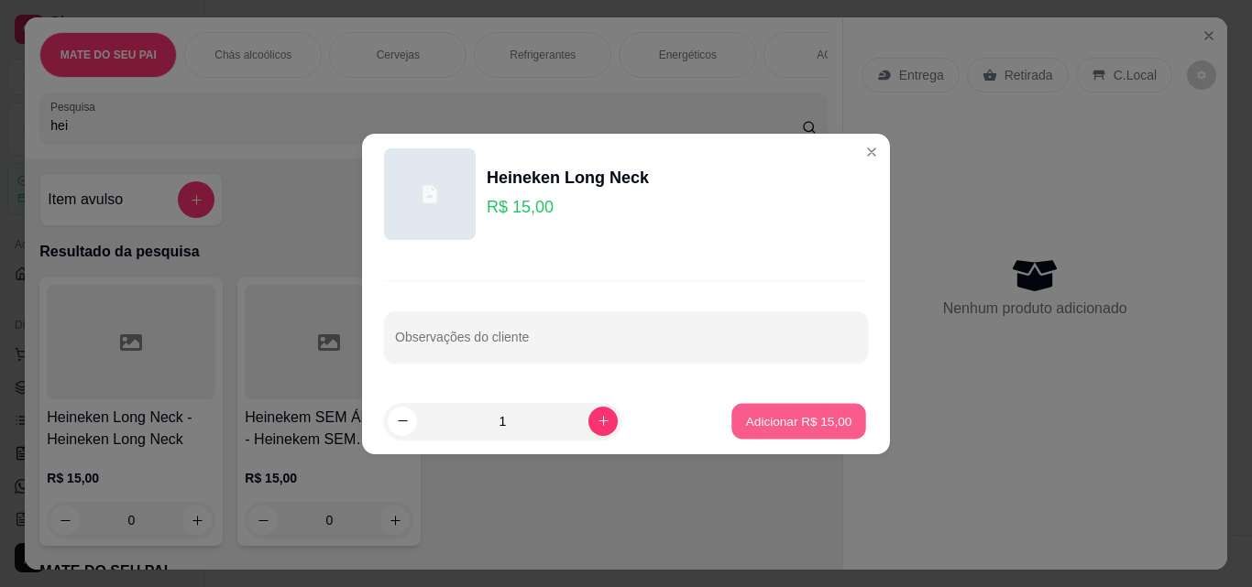
click at [759, 415] on p "Adicionar R$ 15,00" at bounding box center [799, 420] width 106 height 17
type input "1"
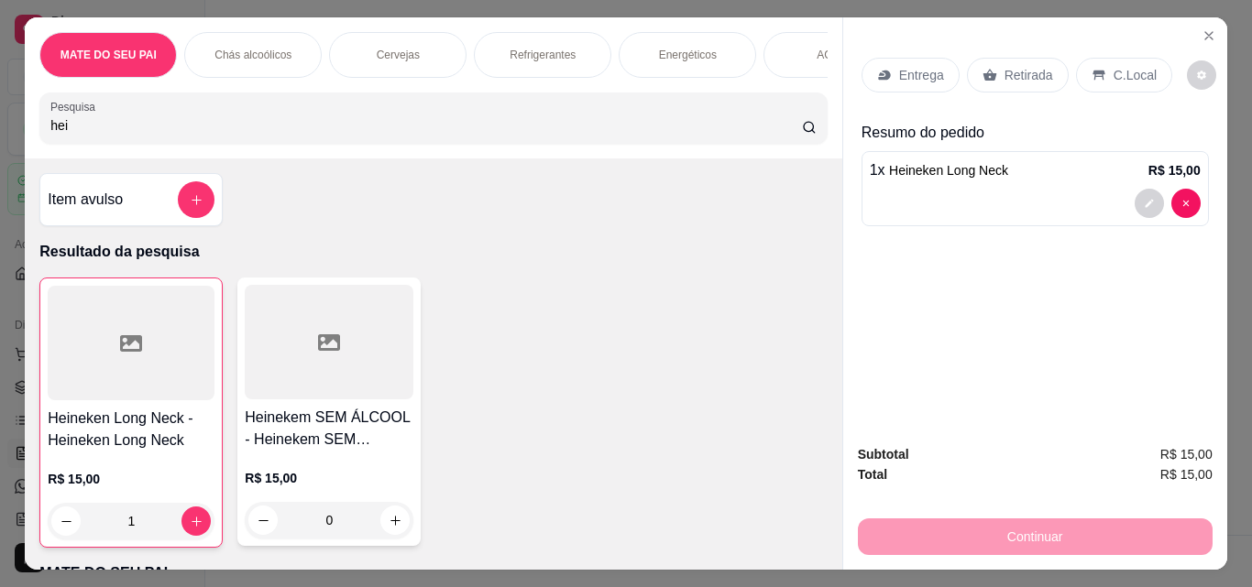
click at [1019, 67] on p "Retirada" at bounding box center [1028, 75] width 49 height 18
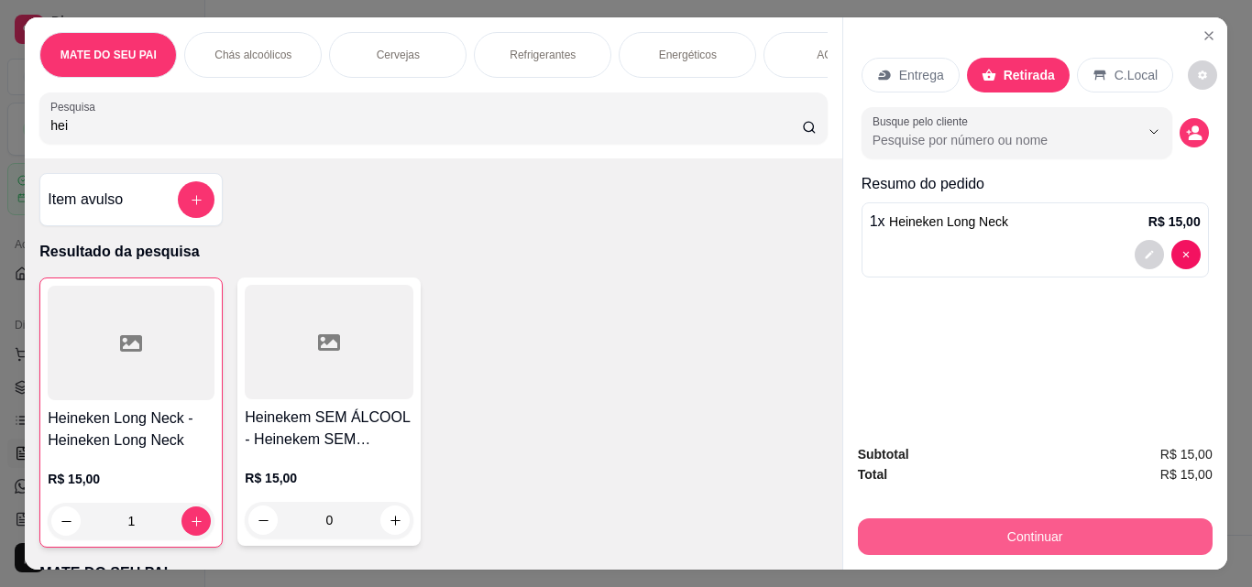
click at [1024, 530] on button "Continuar" at bounding box center [1035, 537] width 355 height 37
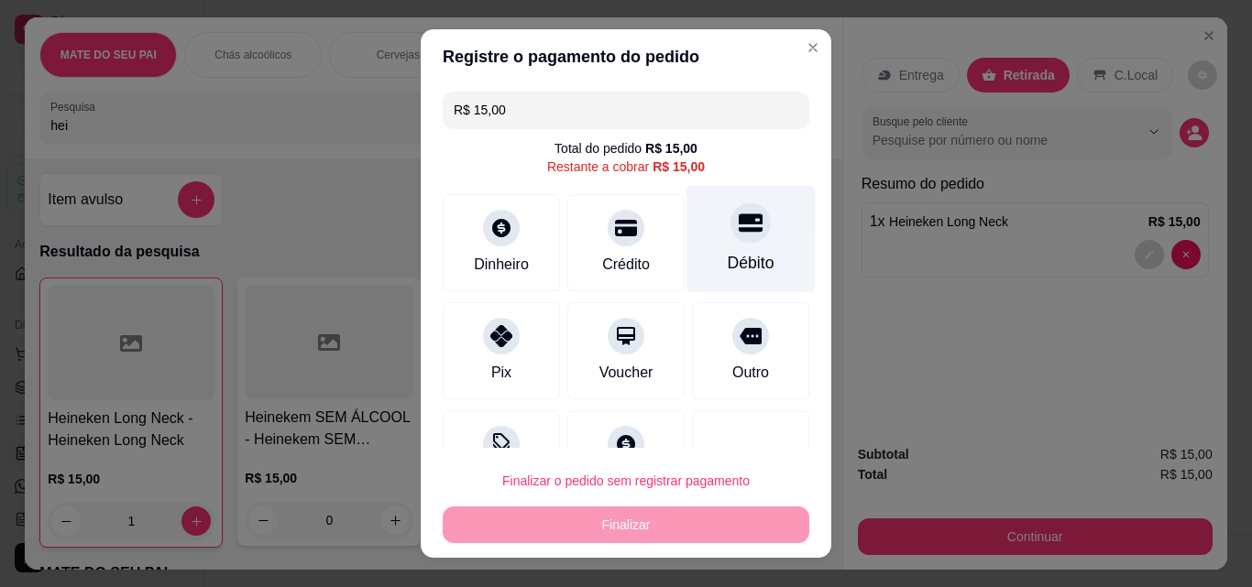
click at [738, 223] on icon at bounding box center [750, 223] width 24 height 18
type input "R$ 0,00"
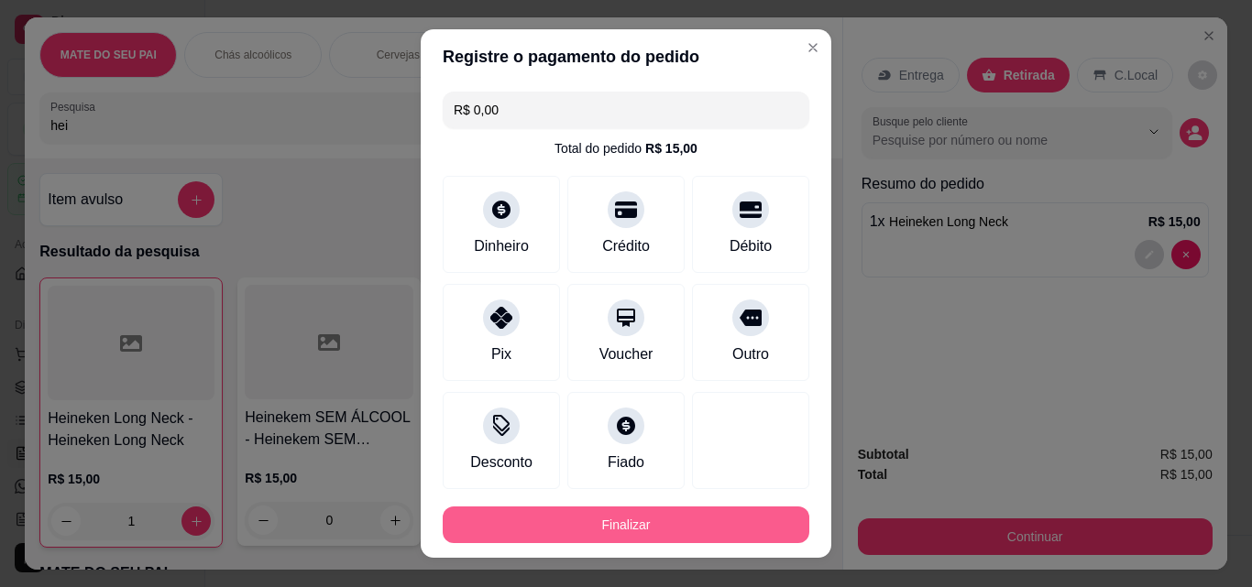
click at [641, 518] on button "Finalizar" at bounding box center [626, 525] width 366 height 37
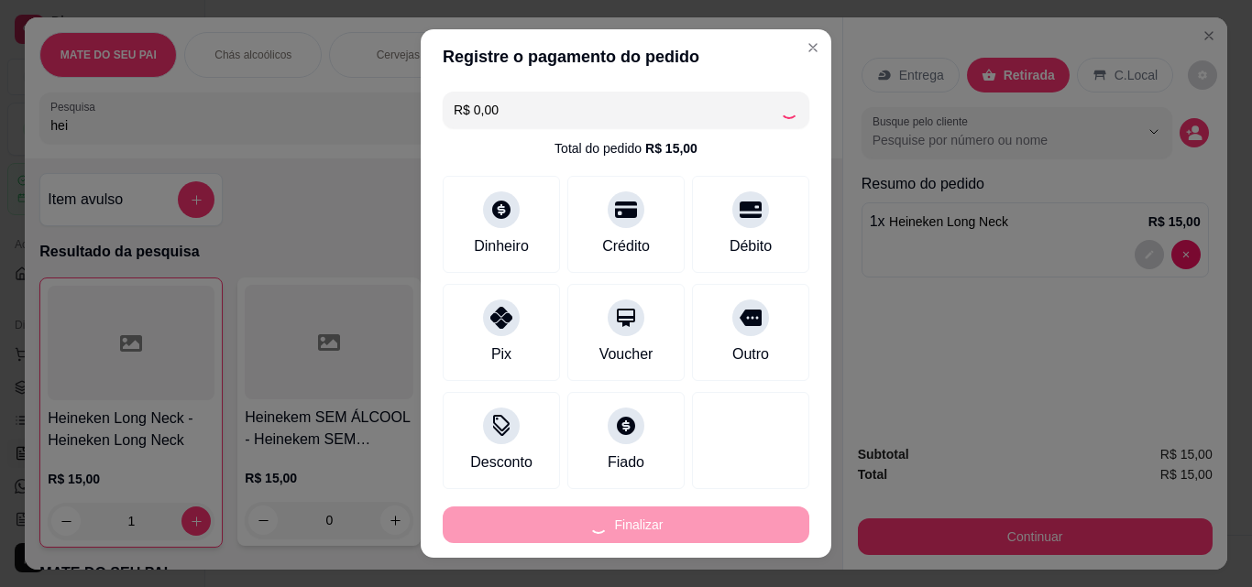
type input "0"
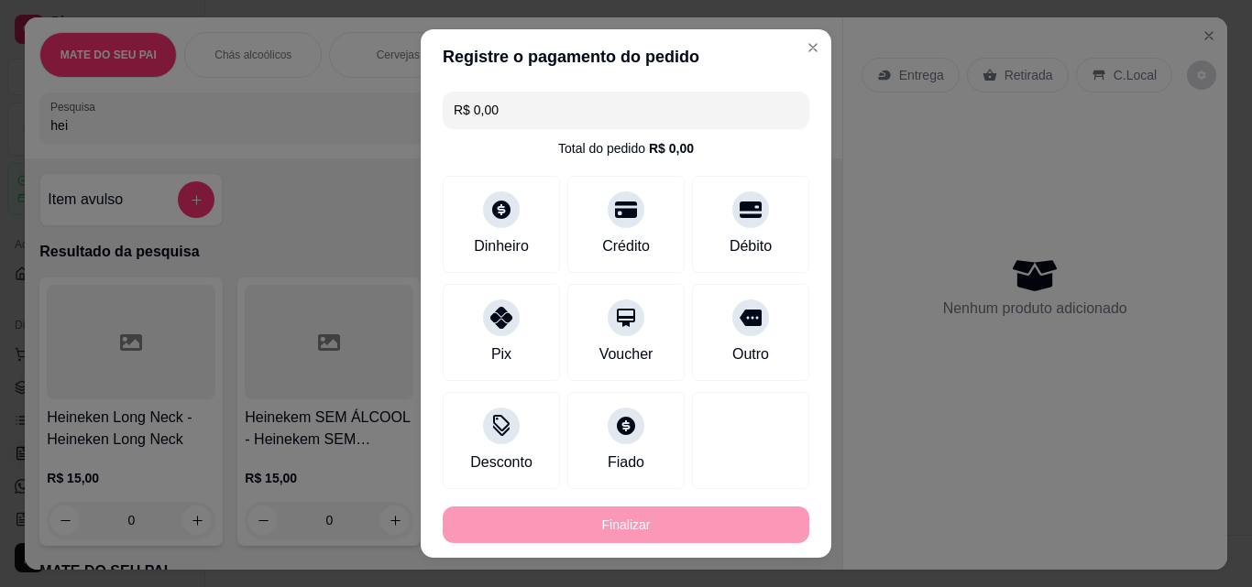
type input "-R$ 15,00"
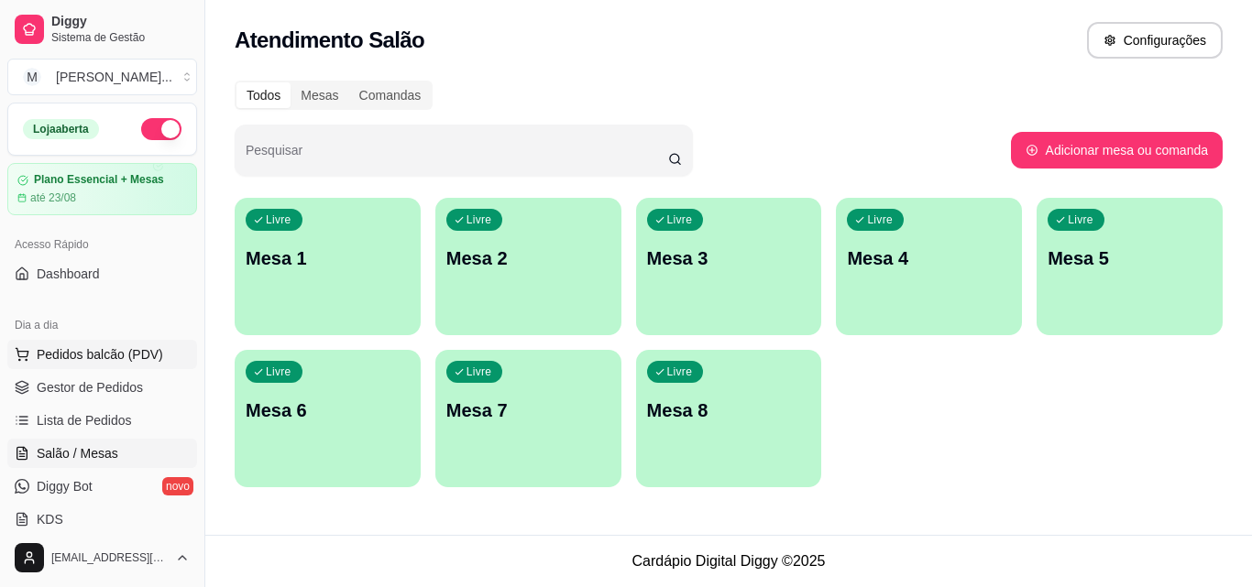
click at [106, 347] on span "Pedidos balcão (PDV)" at bounding box center [100, 354] width 126 height 18
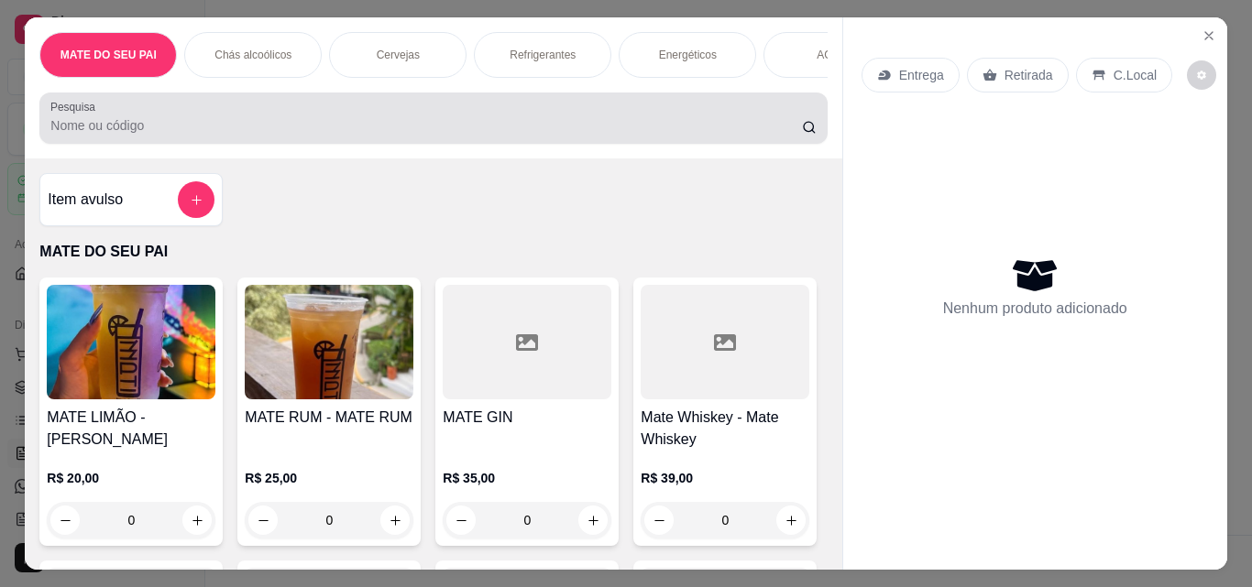
click at [273, 144] on div "Pesquisa" at bounding box center [432, 118] width 787 height 51
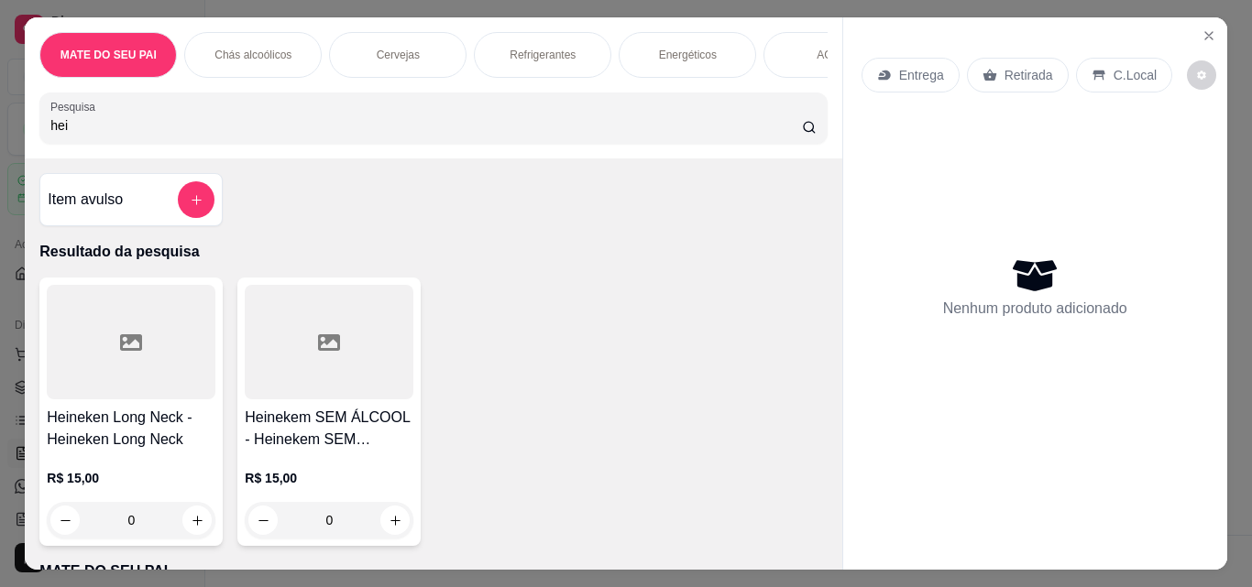
type input "hei"
click at [82, 416] on h4 "Heineken Long Neck - Heineken Long Neck" at bounding box center [131, 429] width 169 height 44
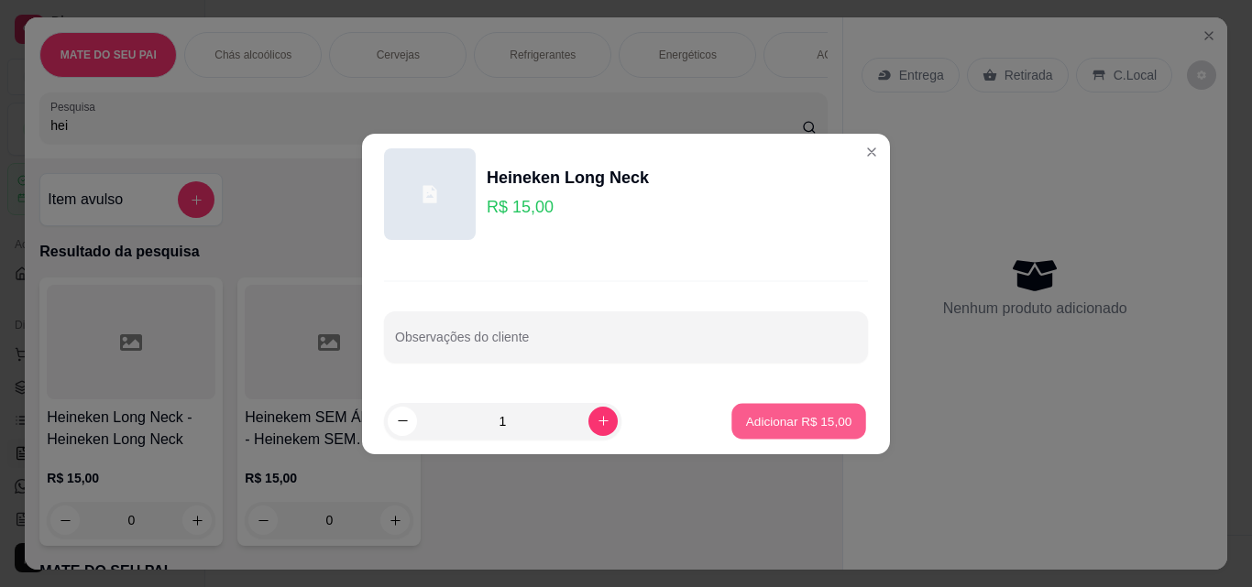
click at [786, 419] on p "Adicionar R$ 15,00" at bounding box center [799, 420] width 106 height 17
type input "1"
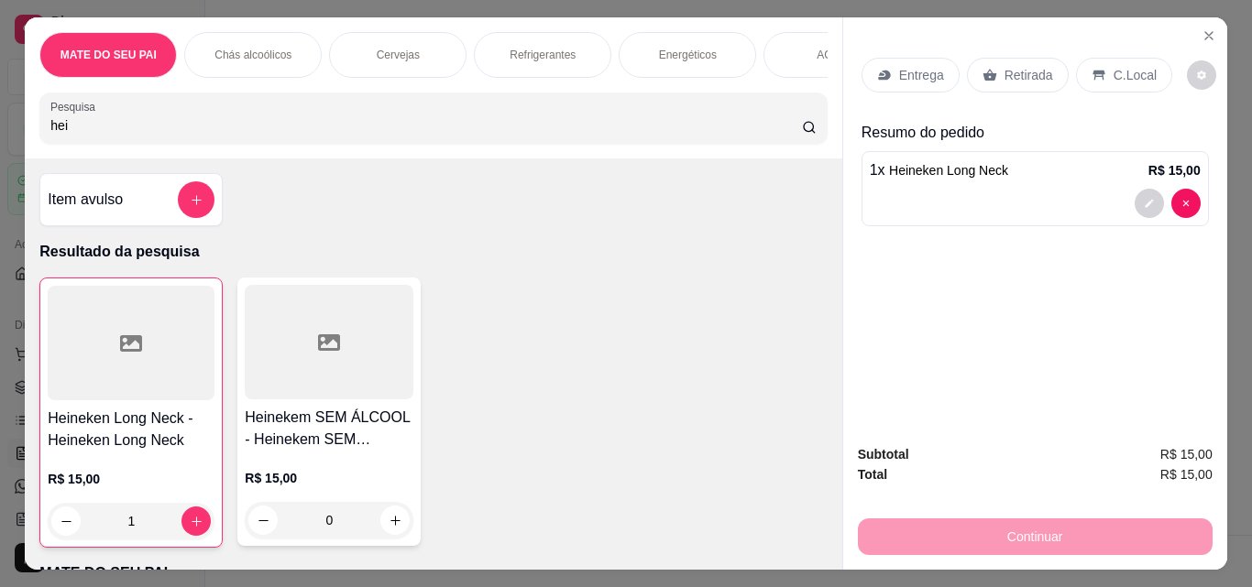
click at [1008, 71] on p "Retirada" at bounding box center [1028, 75] width 49 height 18
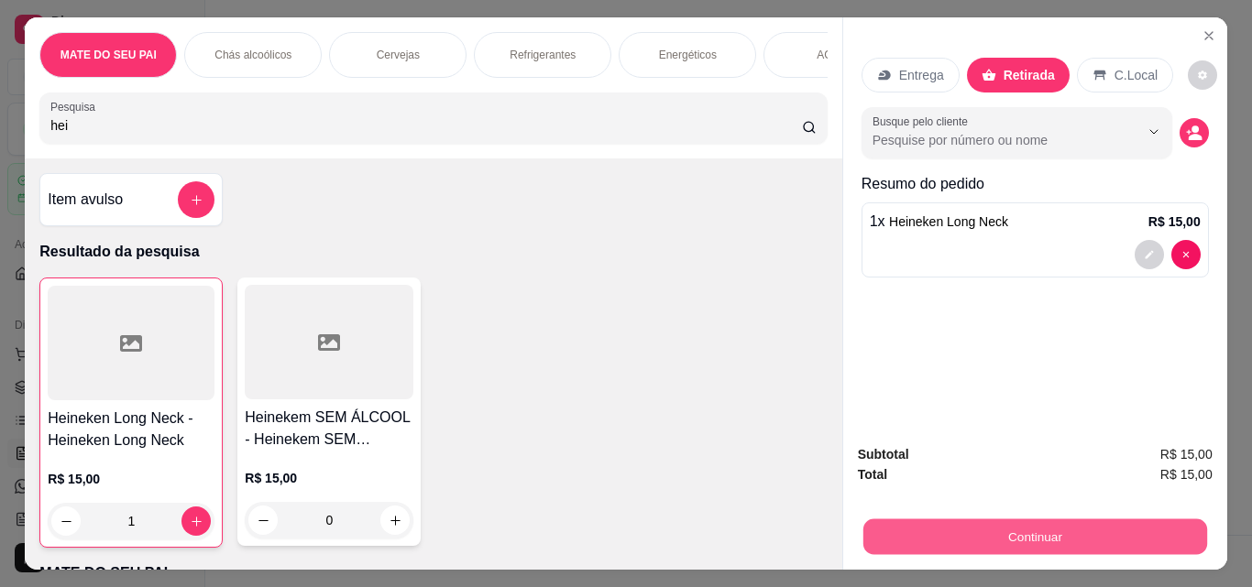
click at [957, 532] on button "Continuar" at bounding box center [1034, 537] width 344 height 36
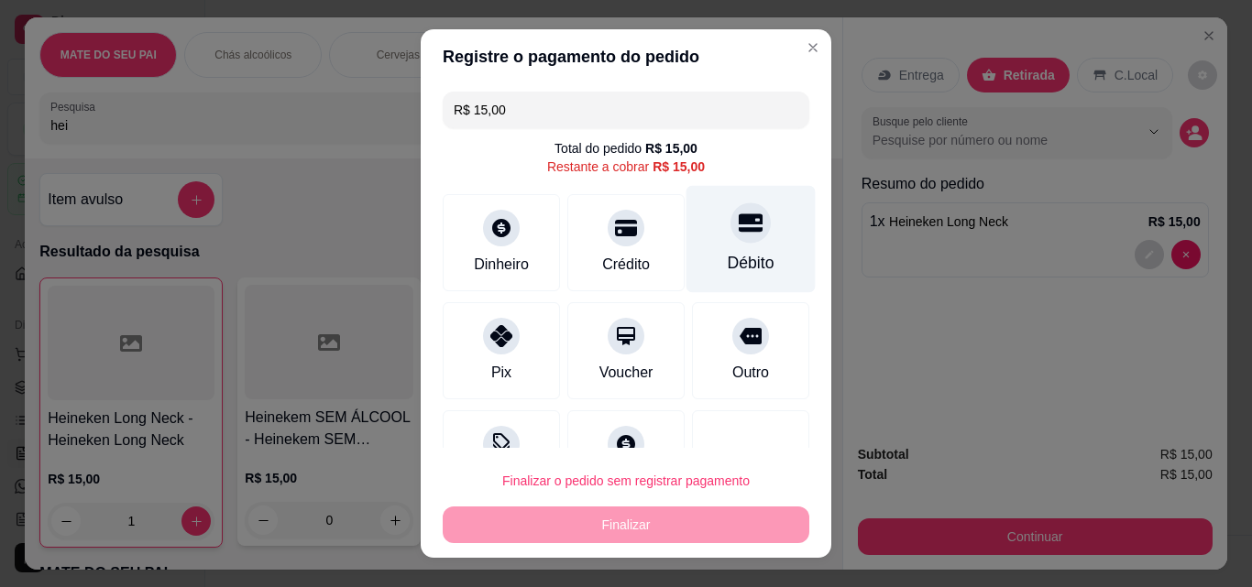
click at [738, 219] on icon at bounding box center [750, 223] width 24 height 18
type input "R$ 0,00"
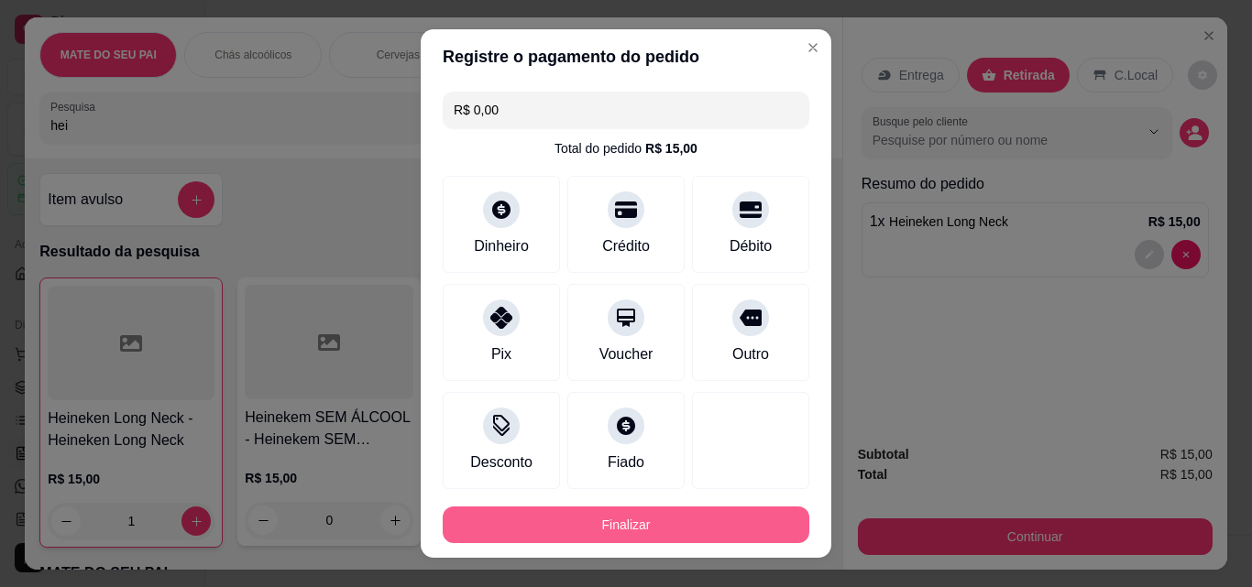
click at [680, 516] on button "Finalizar" at bounding box center [626, 525] width 366 height 37
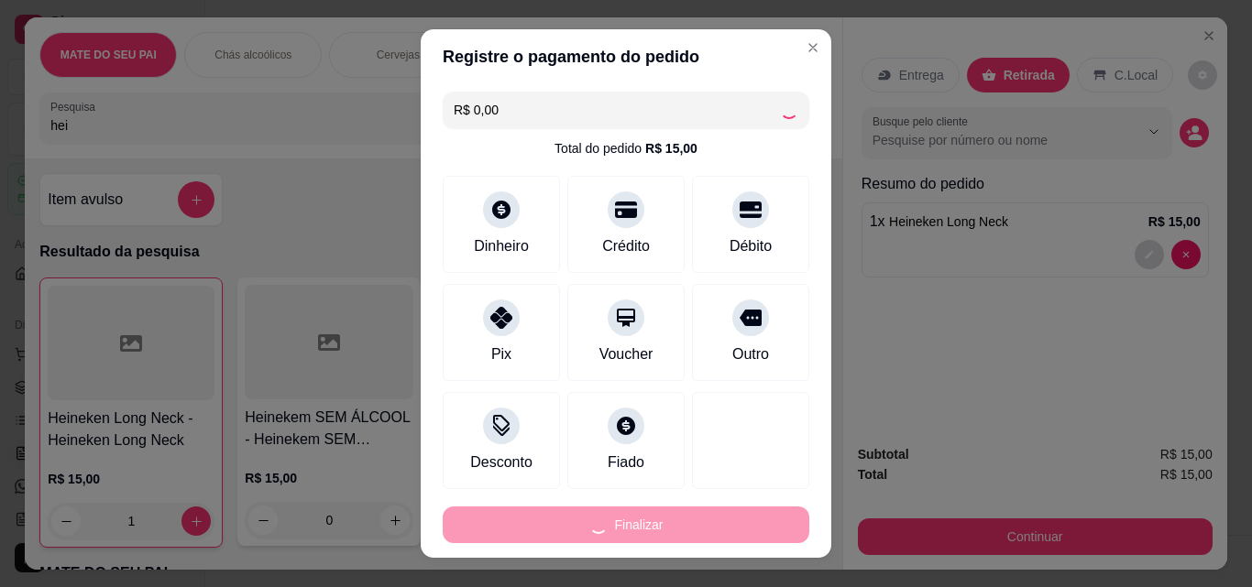
type input "0"
type input "-R$ 15,00"
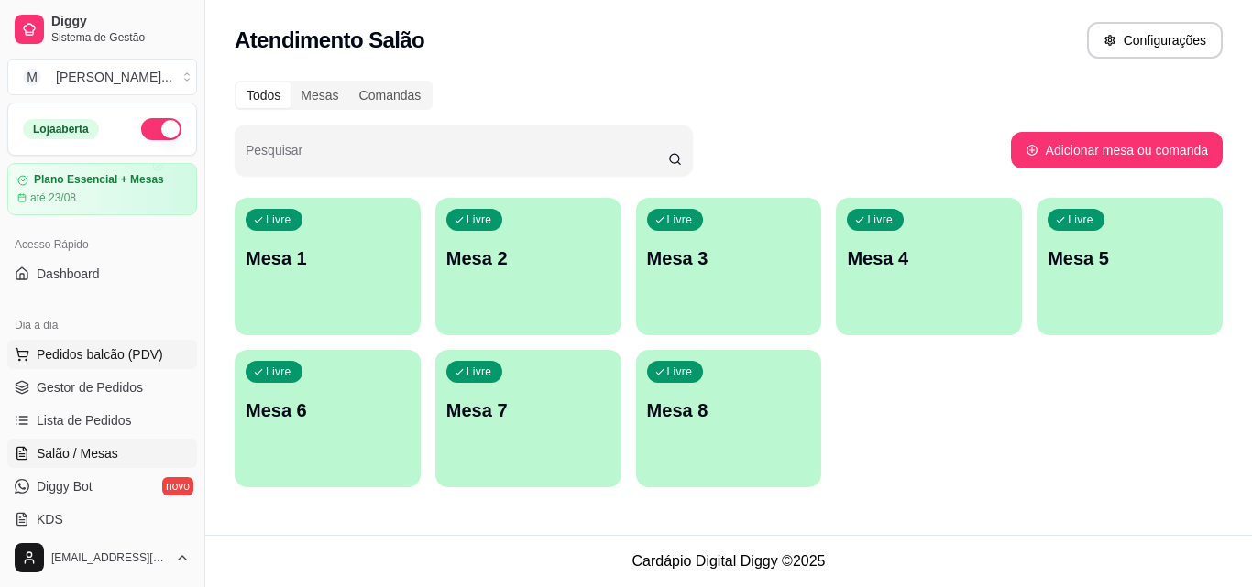
click at [77, 349] on span "Pedidos balcão (PDV)" at bounding box center [100, 354] width 126 height 18
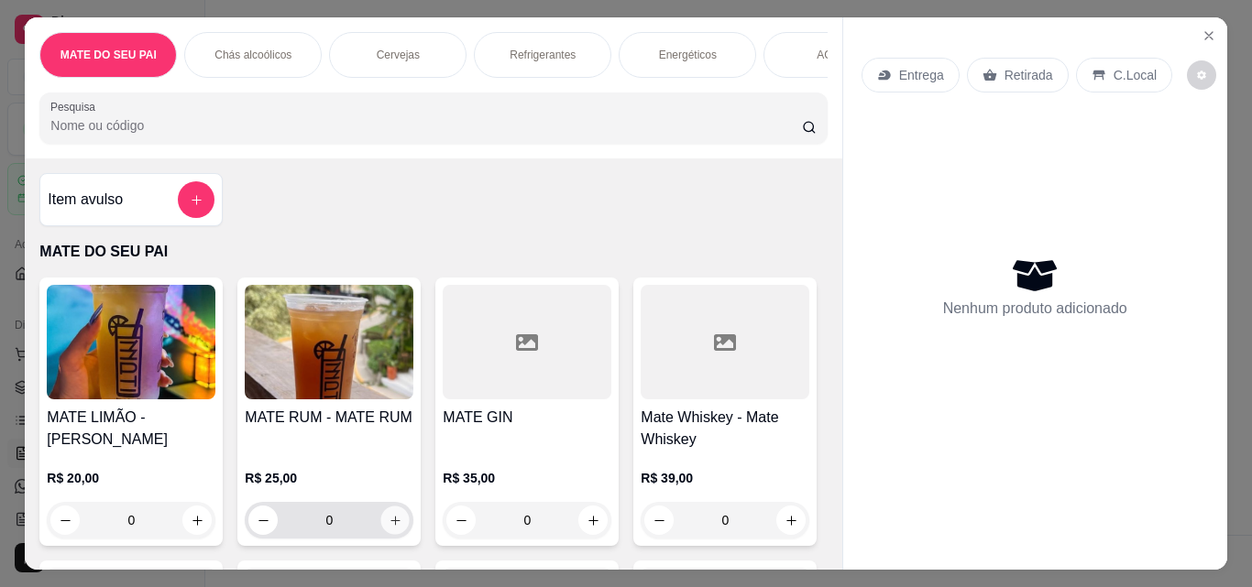
click at [390, 528] on icon "increase-product-quantity" at bounding box center [395, 521] width 14 height 14
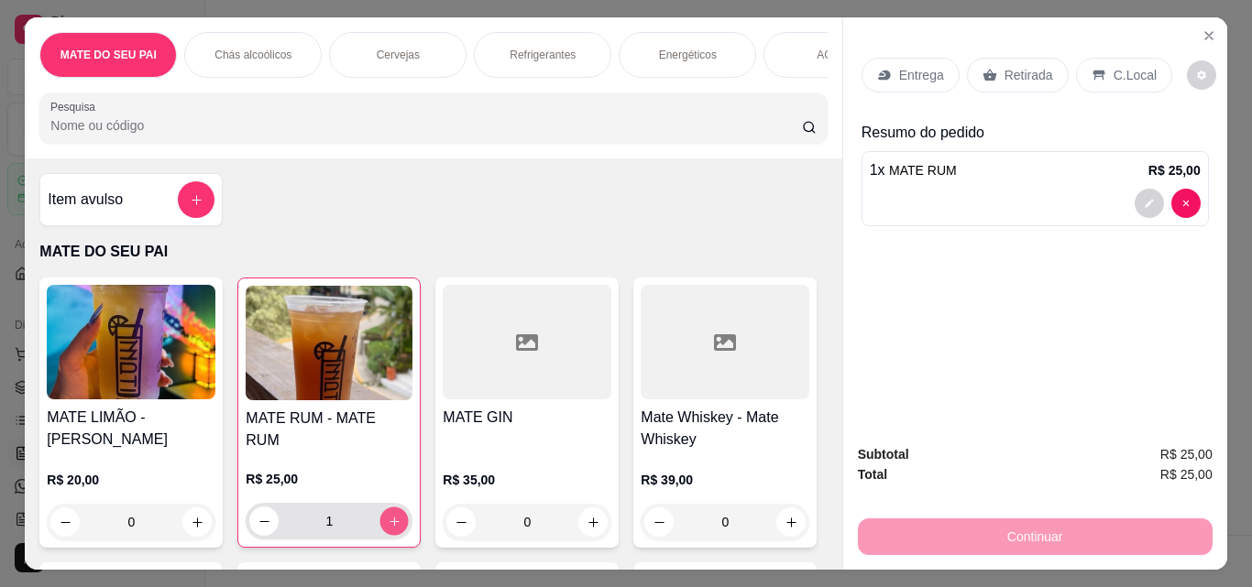
click at [390, 529] on icon "increase-product-quantity" at bounding box center [395, 522] width 14 height 14
type input "2"
click at [1021, 71] on p "Retirada" at bounding box center [1028, 75] width 49 height 18
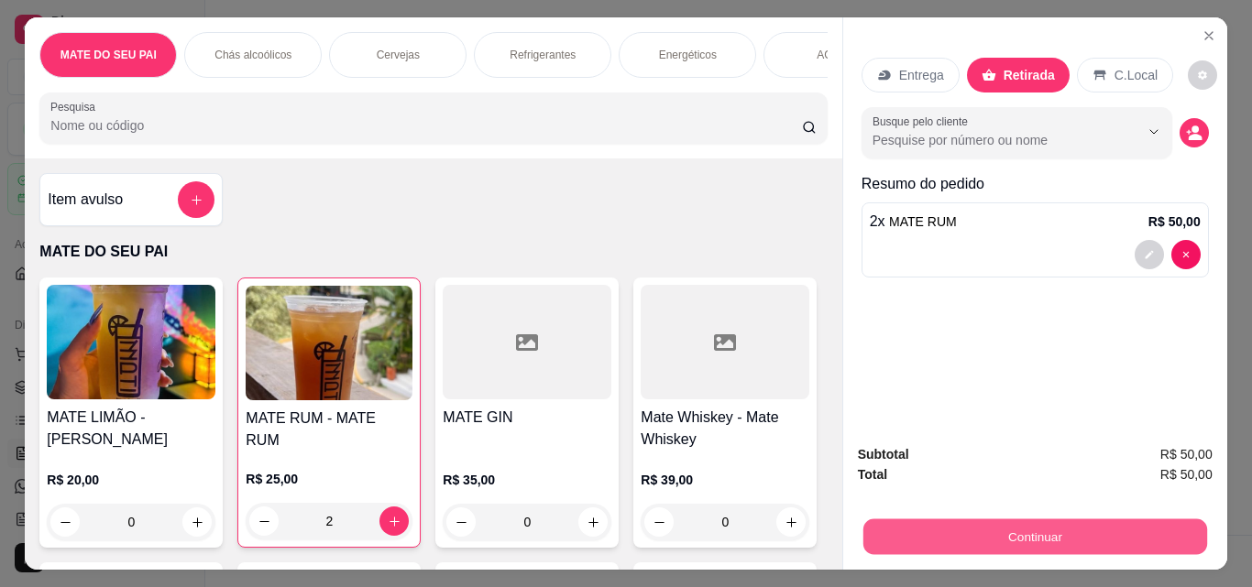
click at [1019, 519] on button "Continuar" at bounding box center [1034, 537] width 344 height 36
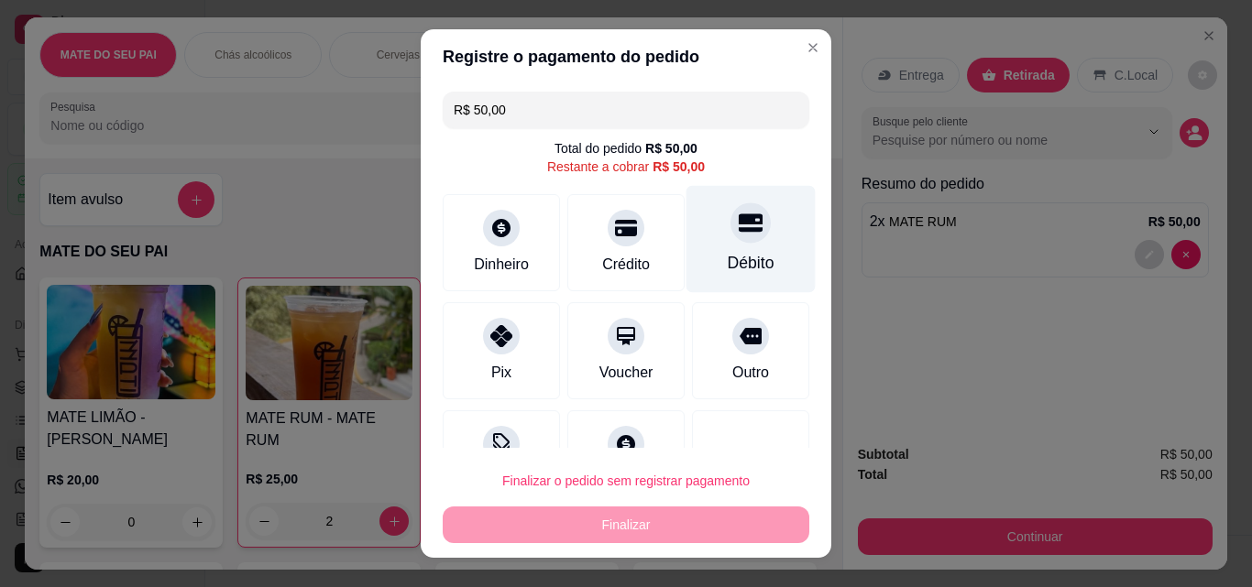
click at [738, 222] on icon at bounding box center [750, 223] width 24 height 18
type input "R$ 0,00"
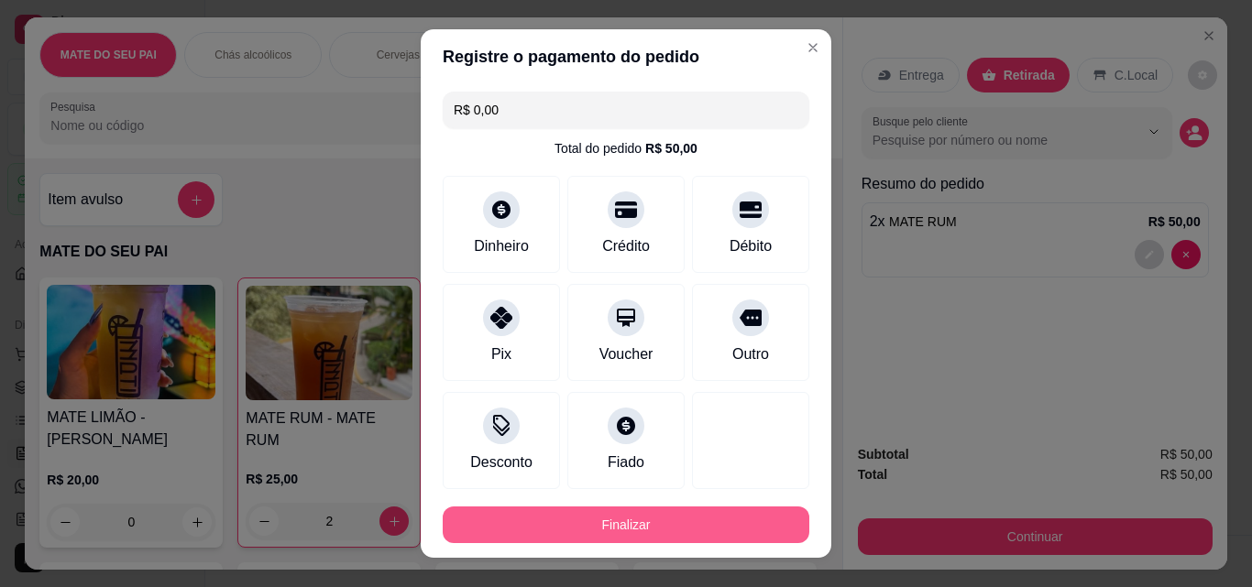
click at [716, 528] on button "Finalizar" at bounding box center [626, 525] width 366 height 37
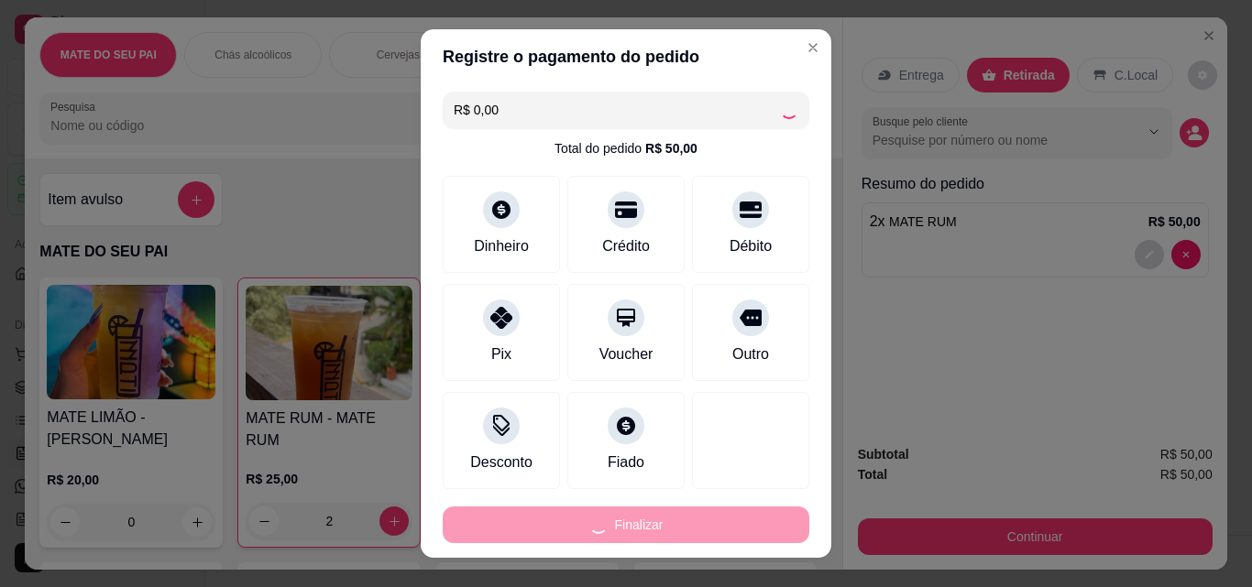
type input "0"
type input "-R$ 50,00"
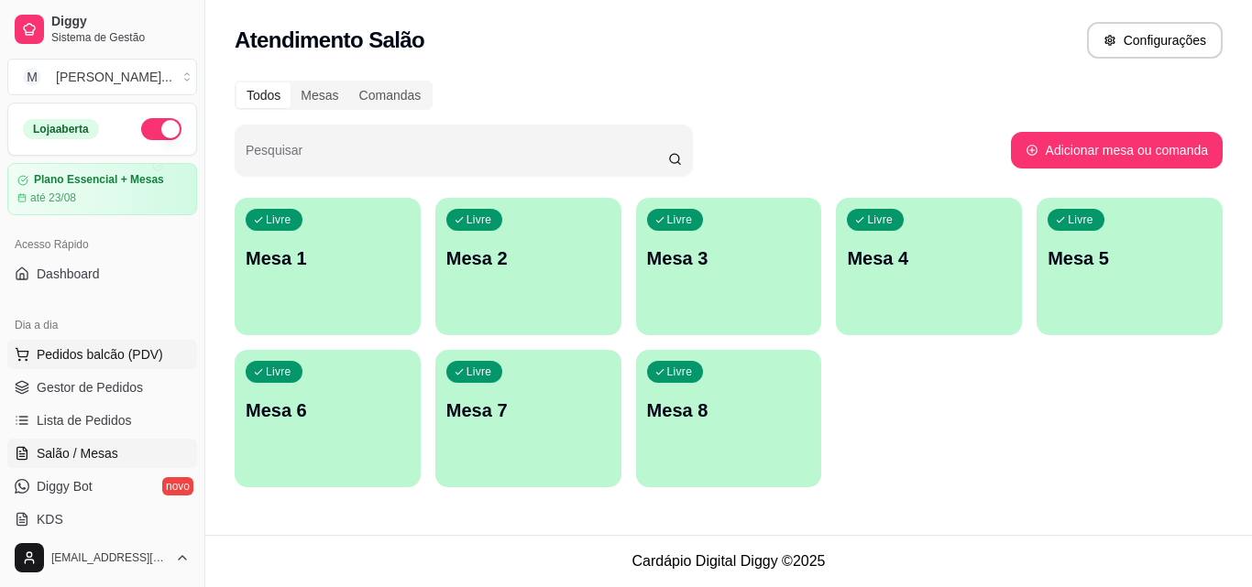
click at [141, 359] on span "Pedidos balcão (PDV)" at bounding box center [100, 354] width 126 height 18
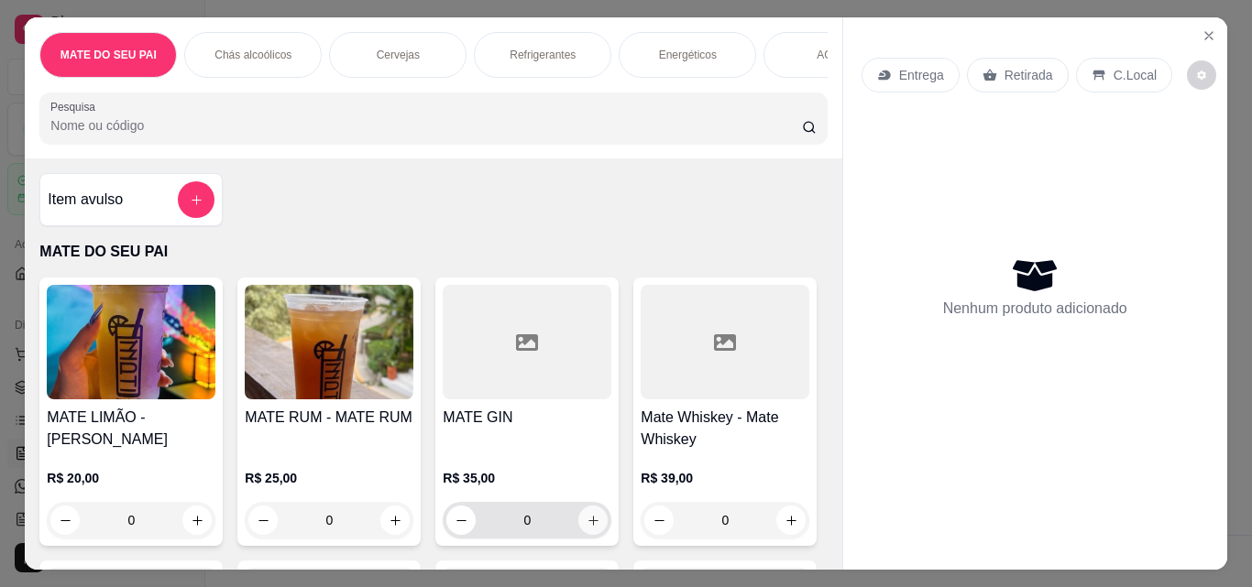
click at [590, 528] on icon "increase-product-quantity" at bounding box center [593, 521] width 14 height 14
type input "1"
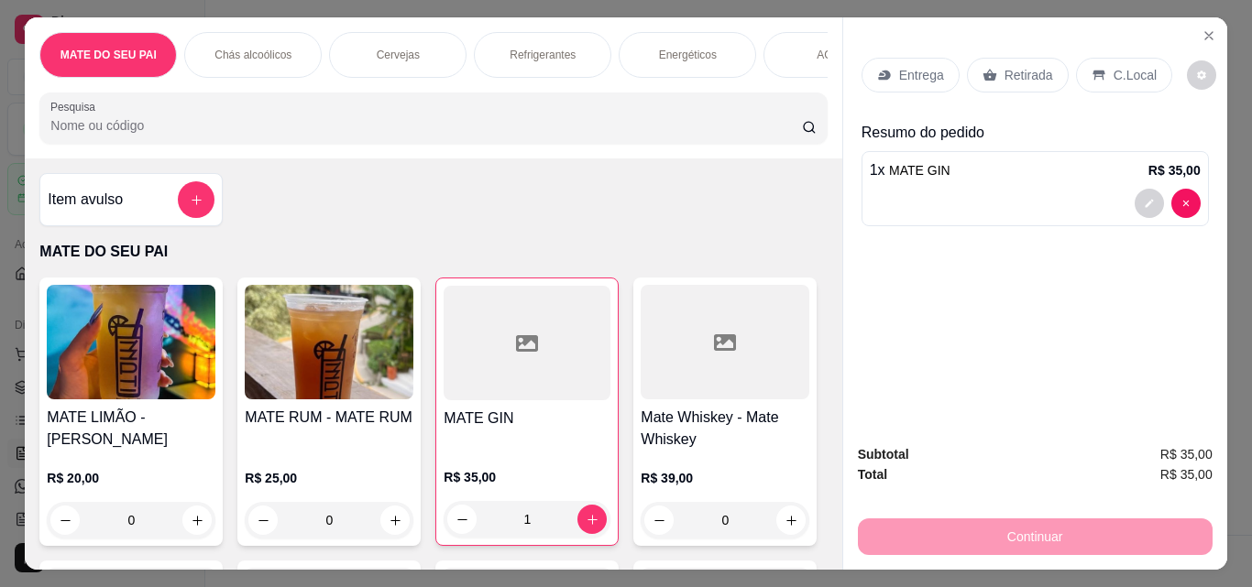
click at [1013, 58] on div "Retirada" at bounding box center [1018, 75] width 102 height 35
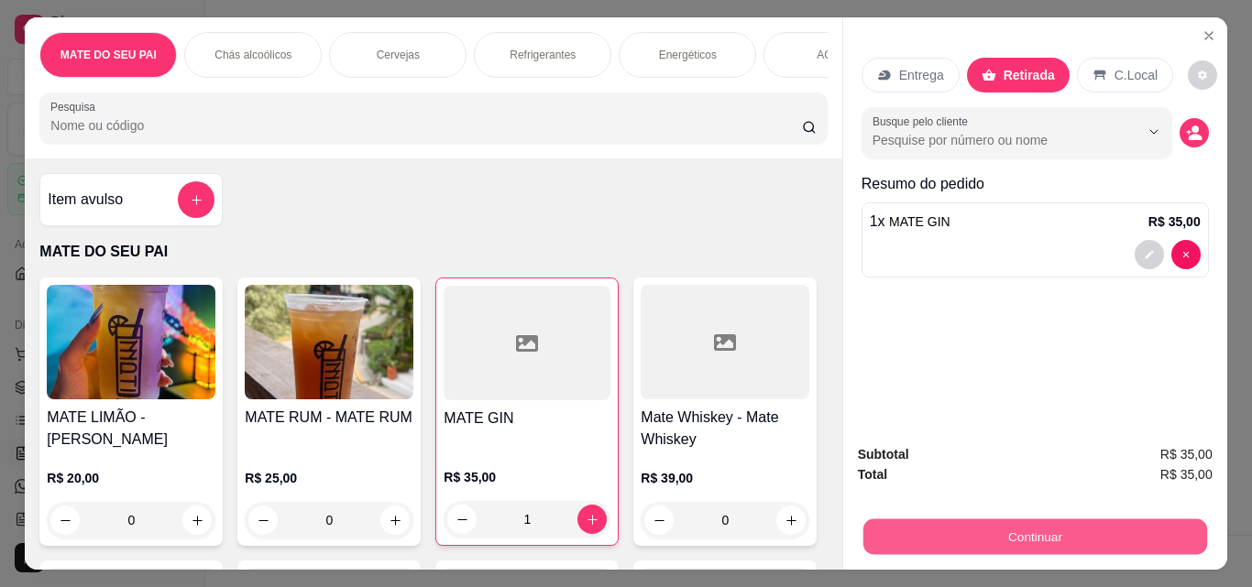
click at [957, 521] on button "Continuar" at bounding box center [1034, 537] width 344 height 36
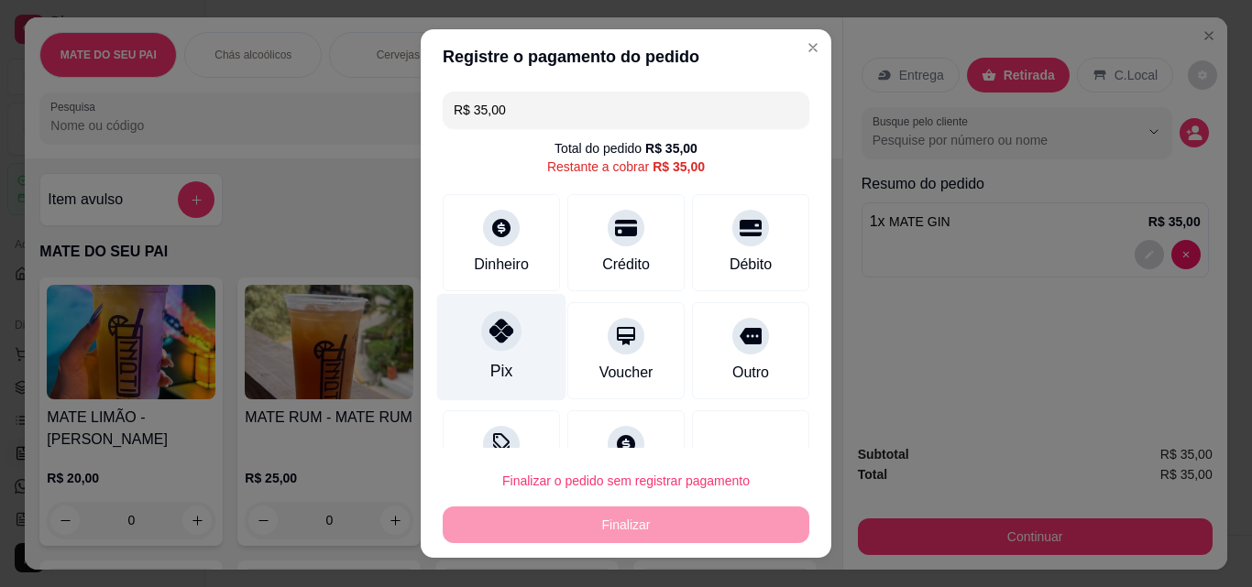
click at [500, 336] on icon at bounding box center [501, 331] width 24 height 24
type input "R$ 0,00"
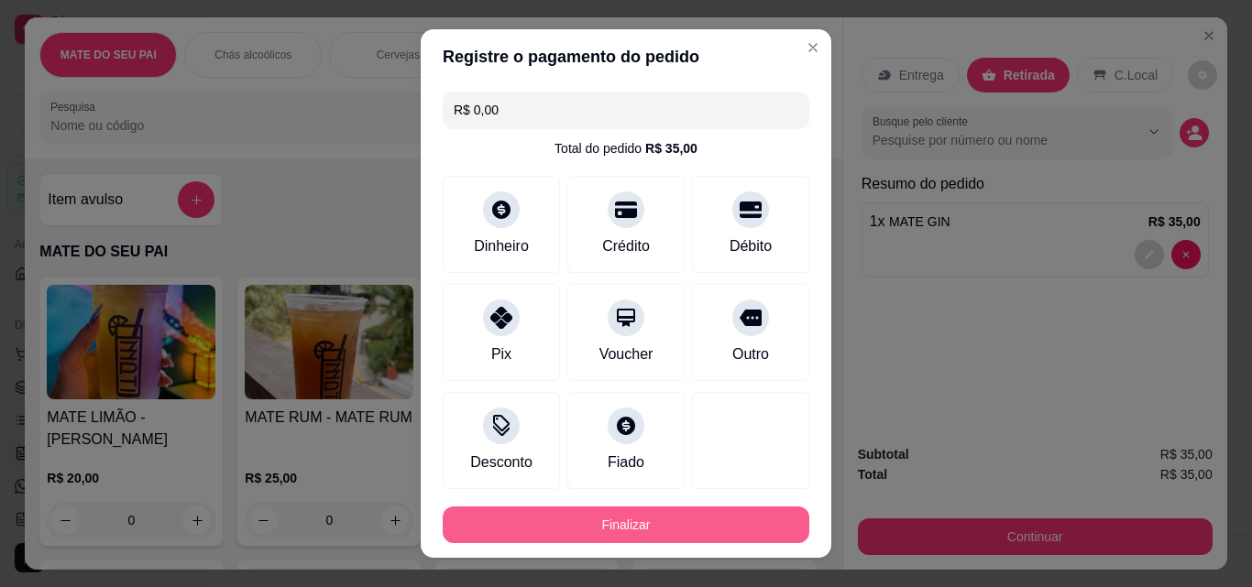
click at [638, 521] on button "Finalizar" at bounding box center [626, 525] width 366 height 37
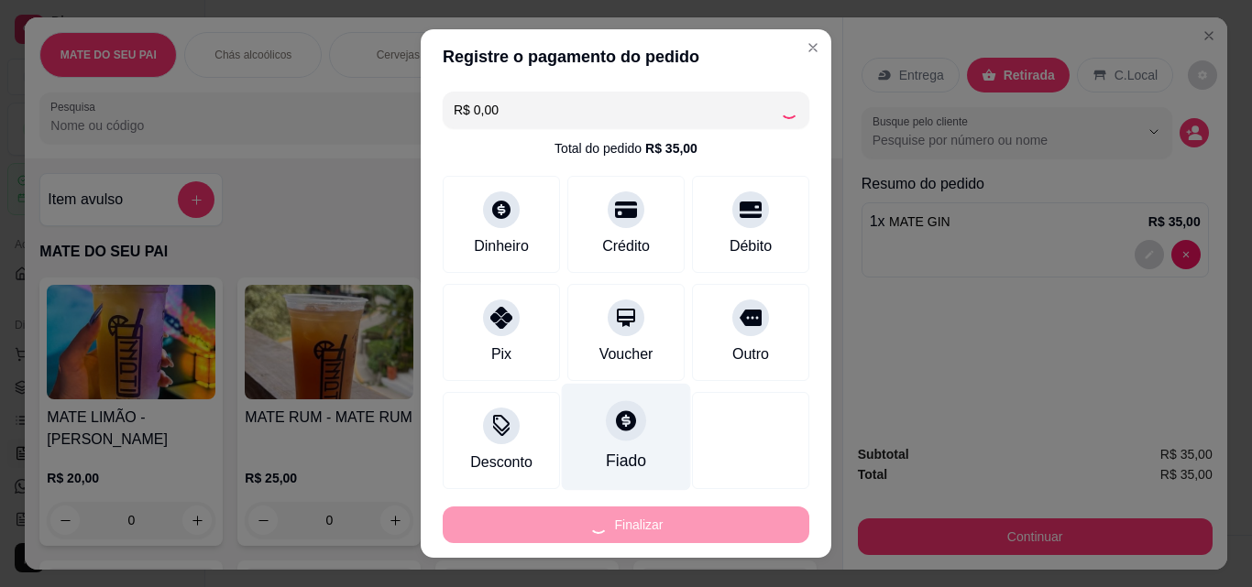
type input "0"
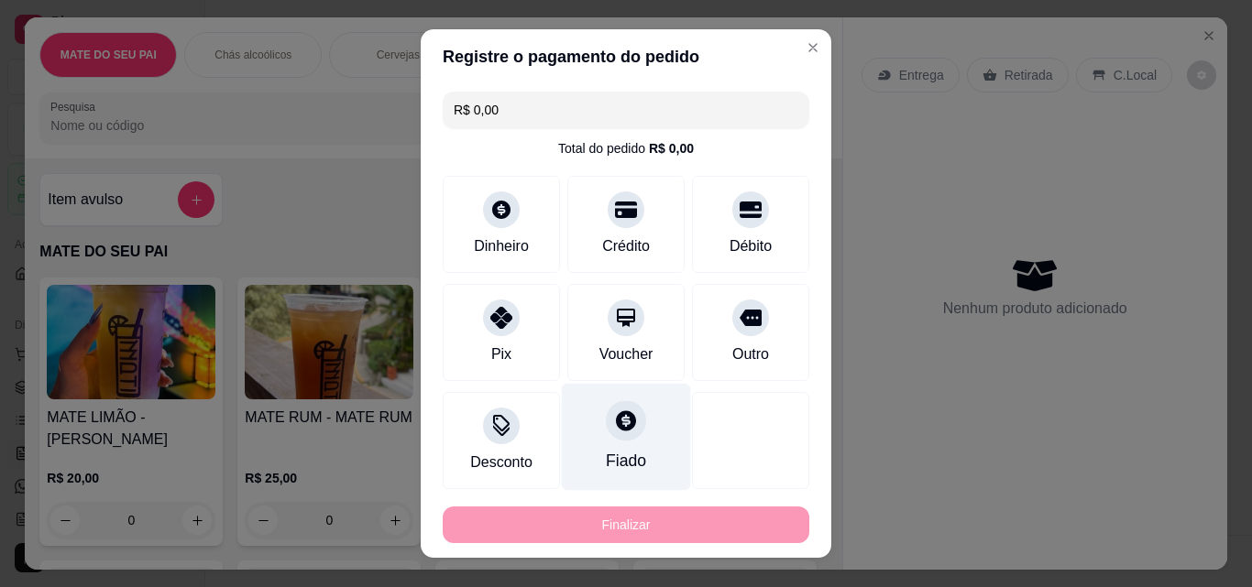
type input "-R$ 35,00"
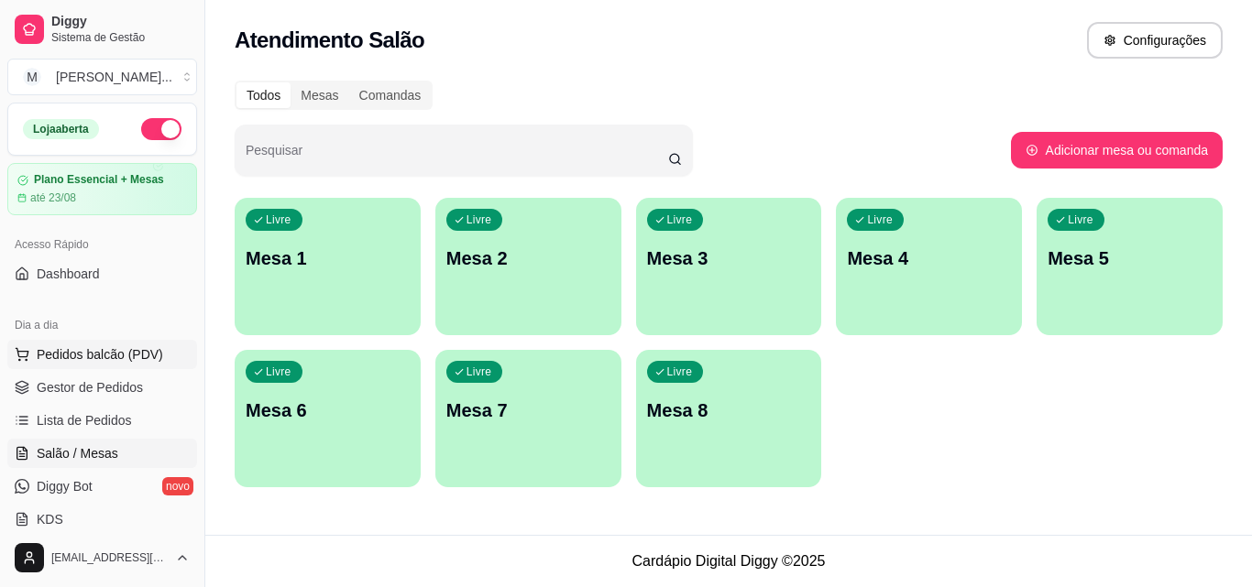
click at [128, 353] on span "Pedidos balcão (PDV)" at bounding box center [100, 354] width 126 height 18
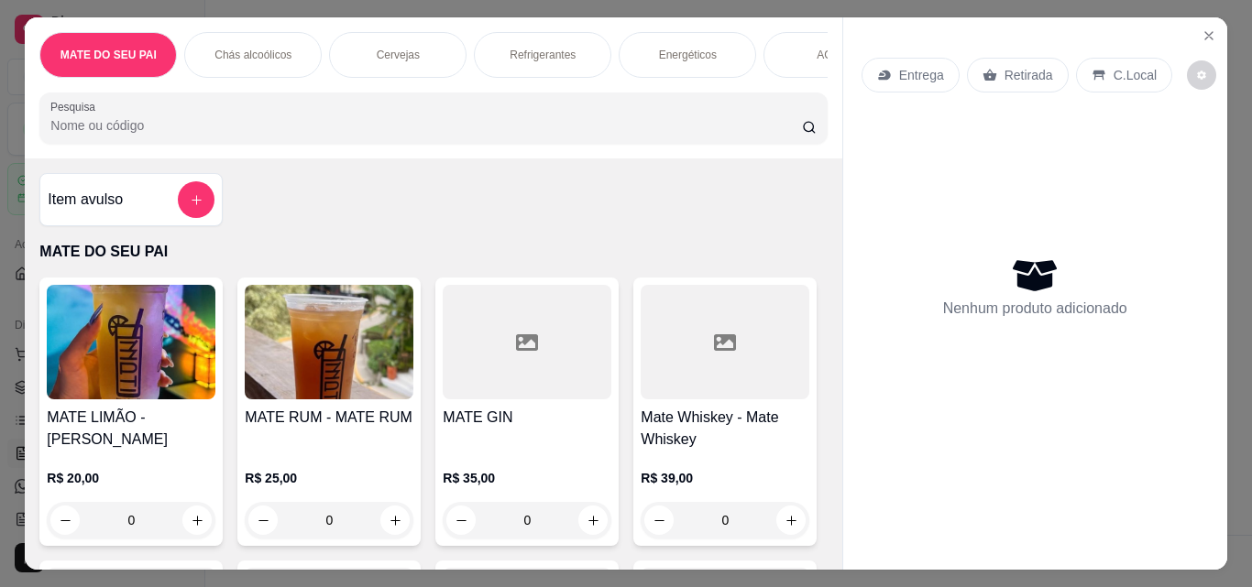
click at [352, 344] on img at bounding box center [329, 342] width 169 height 115
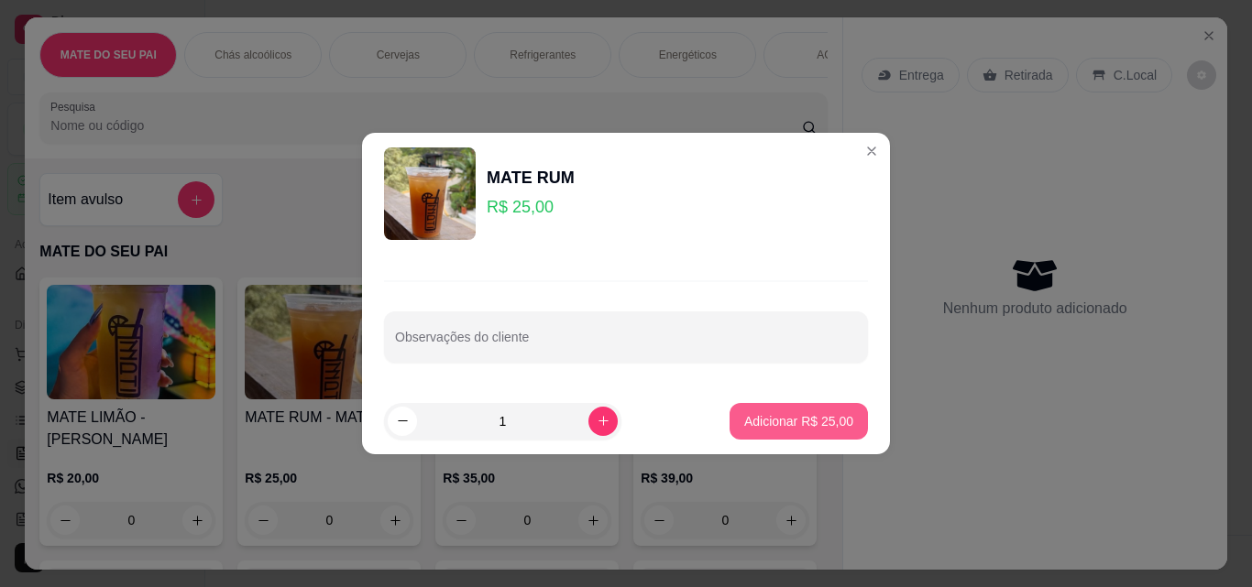
click at [757, 432] on button "Adicionar R$ 25,00" at bounding box center [798, 421] width 138 height 37
type input "1"
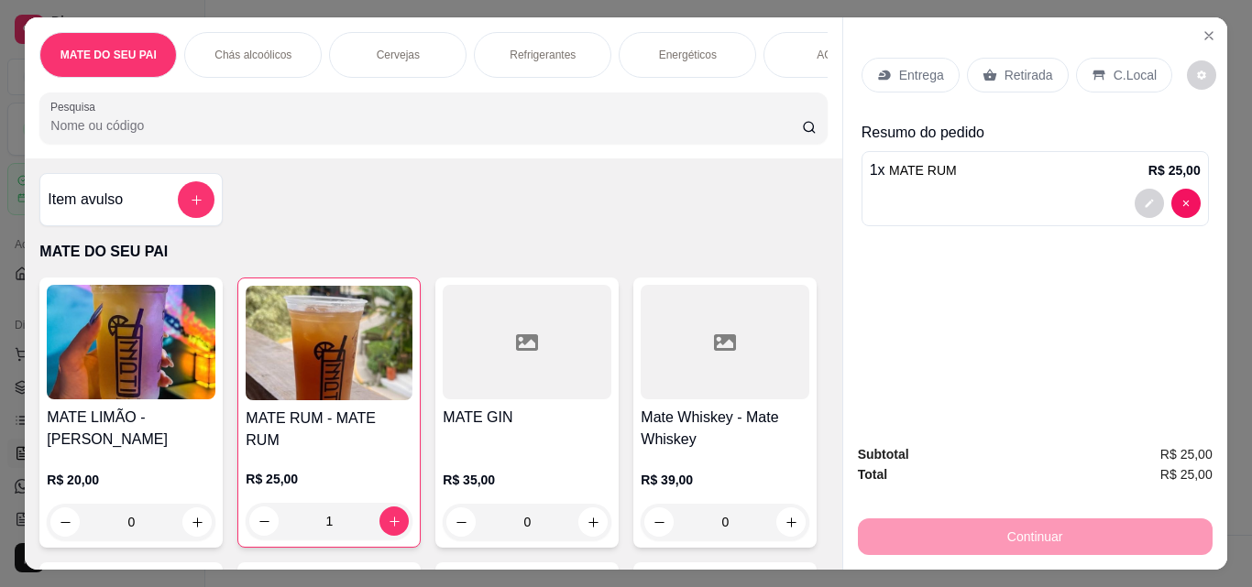
click at [1004, 73] on p "Retirada" at bounding box center [1028, 75] width 49 height 18
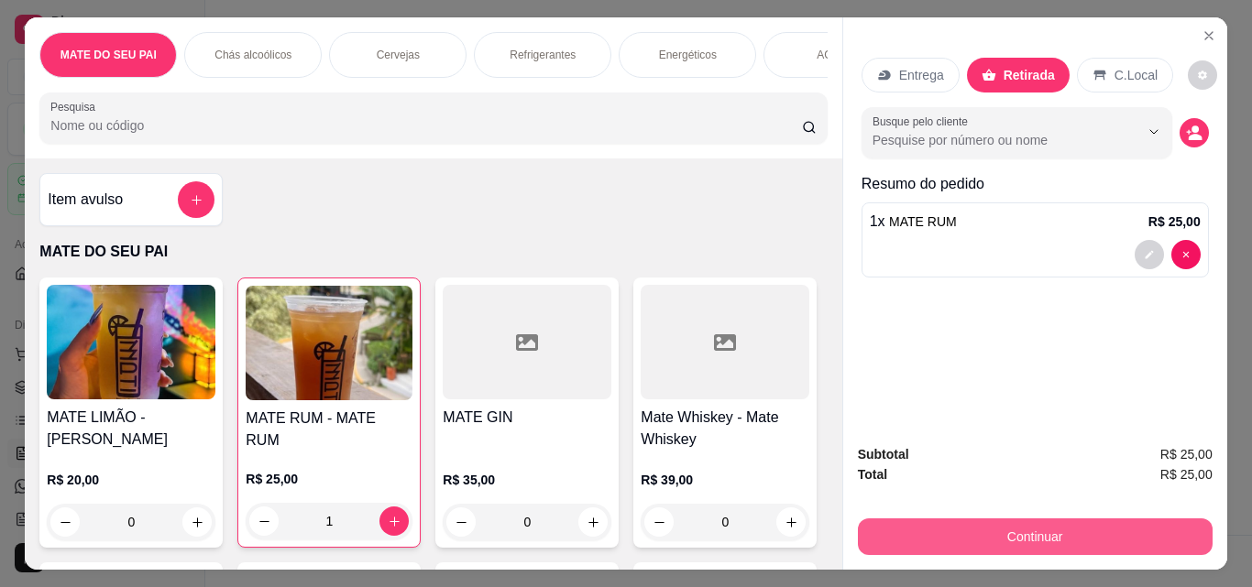
click at [1002, 524] on button "Continuar" at bounding box center [1035, 537] width 355 height 37
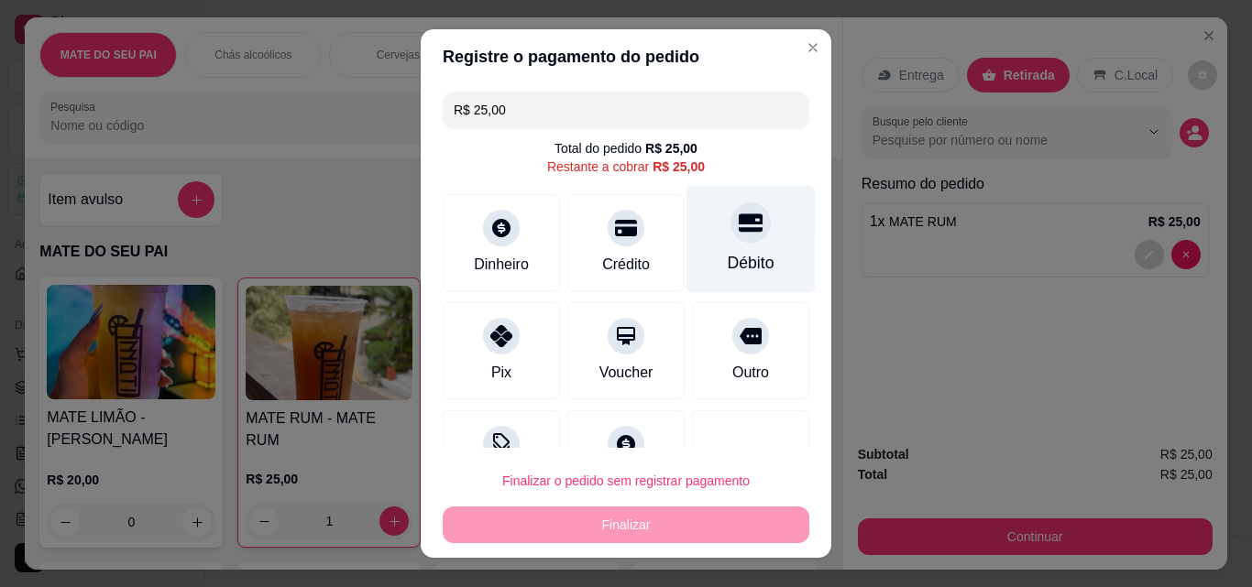
click at [746, 227] on div "Débito" at bounding box center [750, 239] width 129 height 107
type input "R$ 0,00"
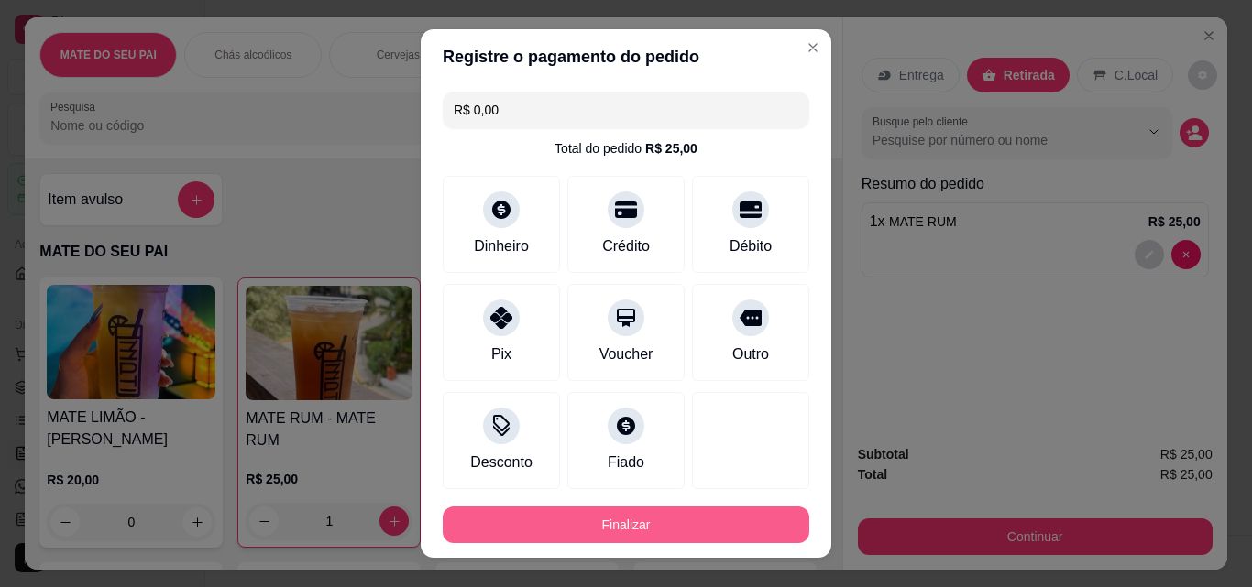
click at [728, 520] on button "Finalizar" at bounding box center [626, 525] width 366 height 37
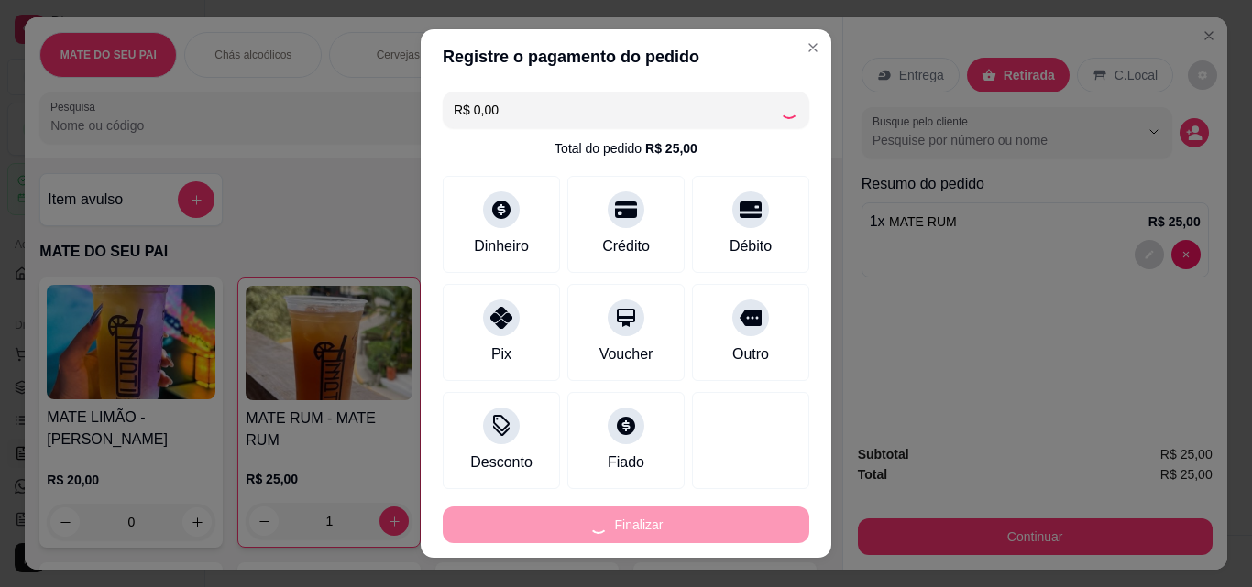
type input "0"
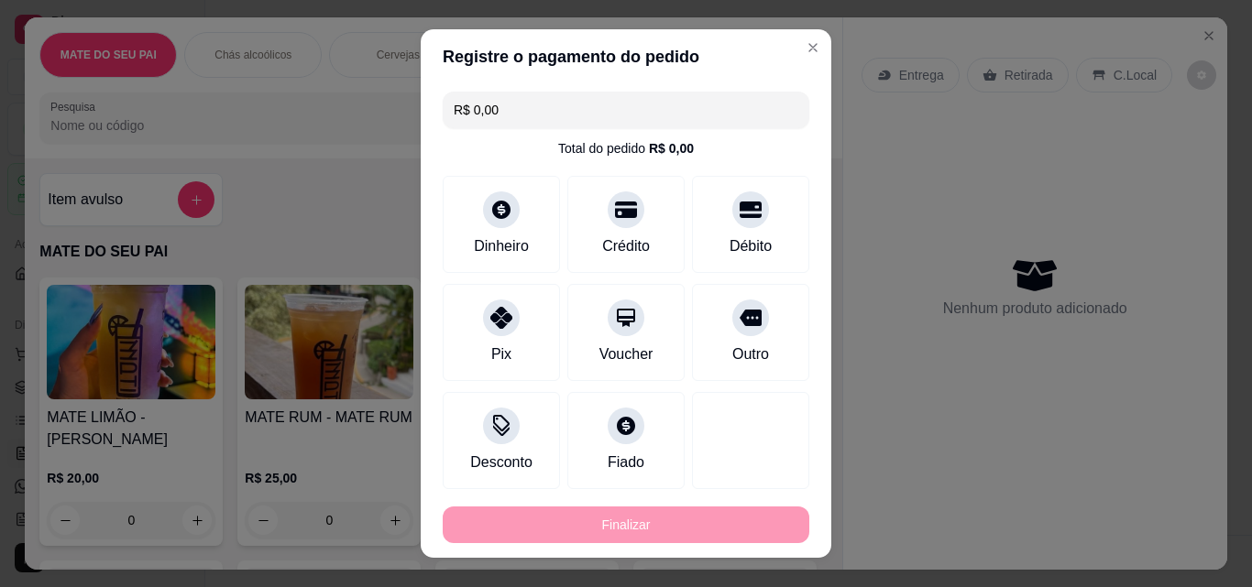
type input "-R$ 25,00"
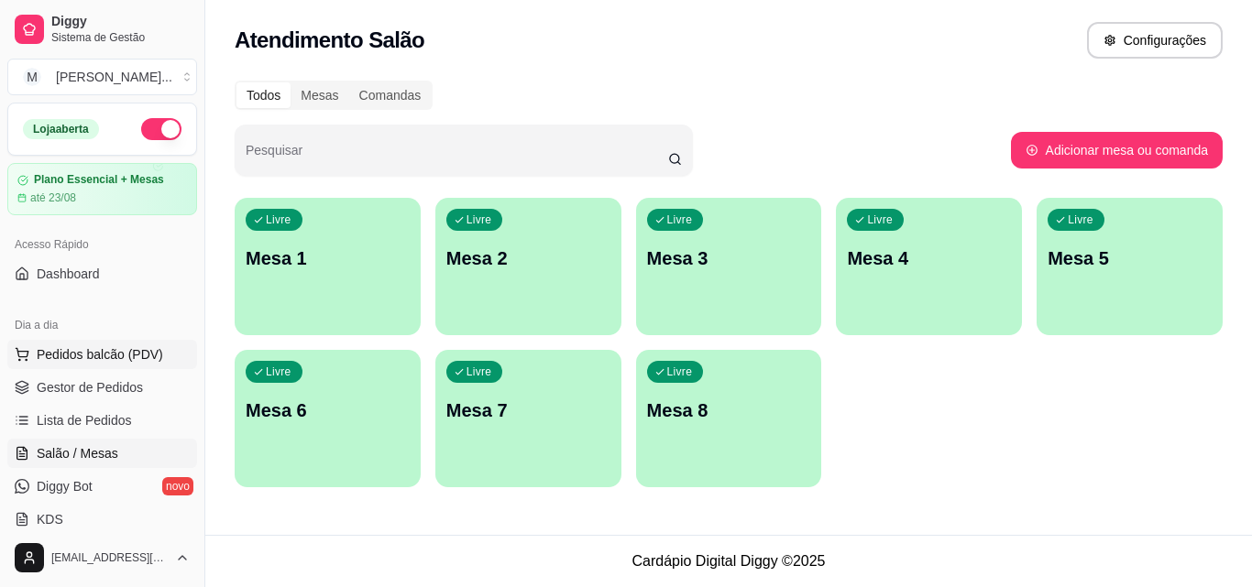
click at [127, 363] on span "Pedidos balcão (PDV)" at bounding box center [100, 354] width 126 height 18
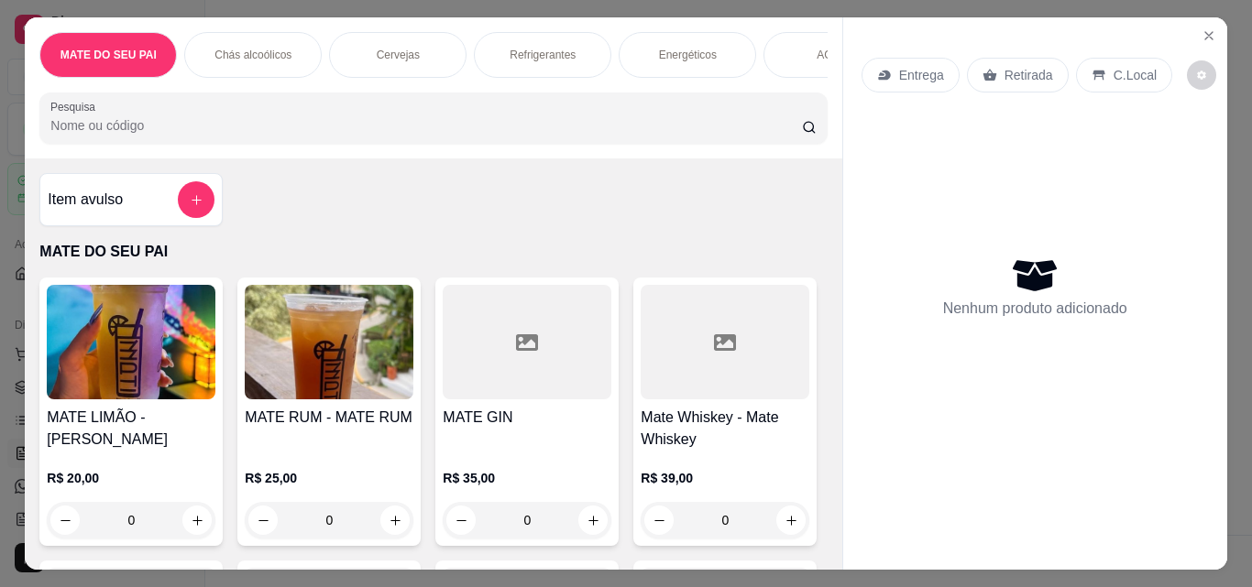
click at [316, 345] on img at bounding box center [329, 342] width 169 height 115
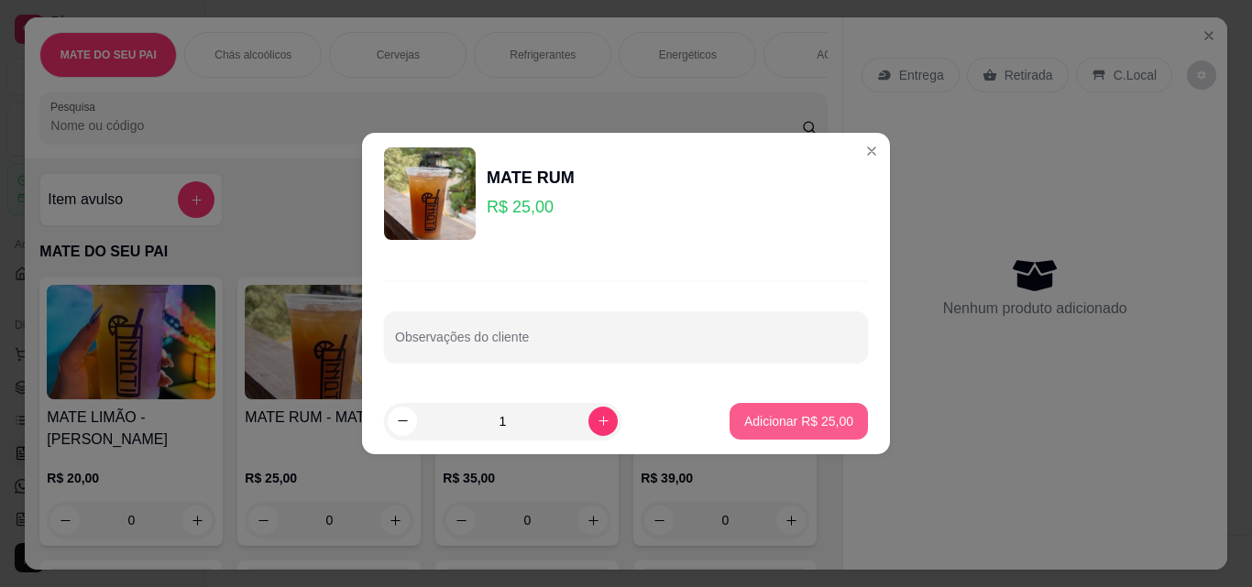
click at [833, 414] on p "Adicionar R$ 25,00" at bounding box center [798, 421] width 109 height 18
type input "1"
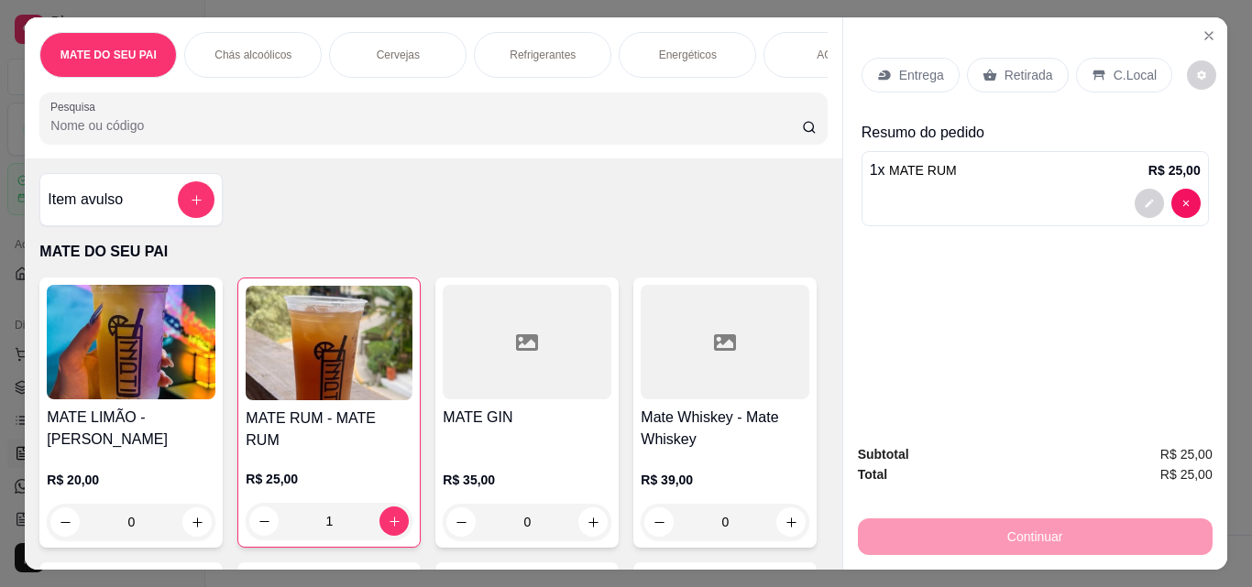
click at [1004, 58] on div "Retirada" at bounding box center [1018, 75] width 102 height 35
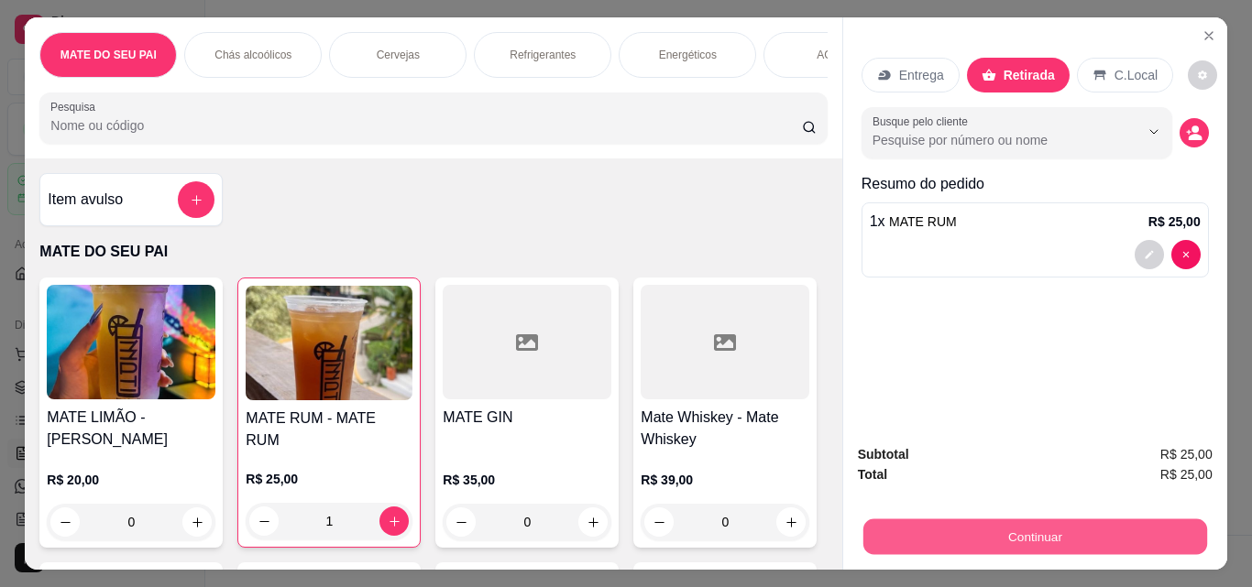
click at [1046, 519] on button "Continuar" at bounding box center [1034, 537] width 344 height 36
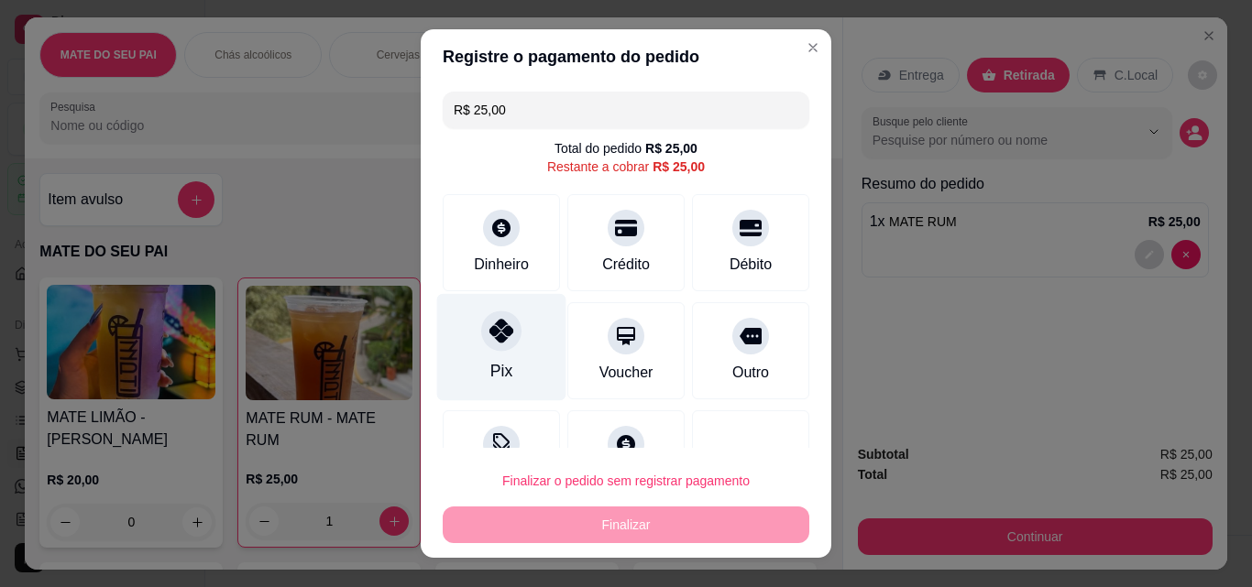
click at [500, 324] on icon at bounding box center [501, 331] width 24 height 24
type input "R$ 0,00"
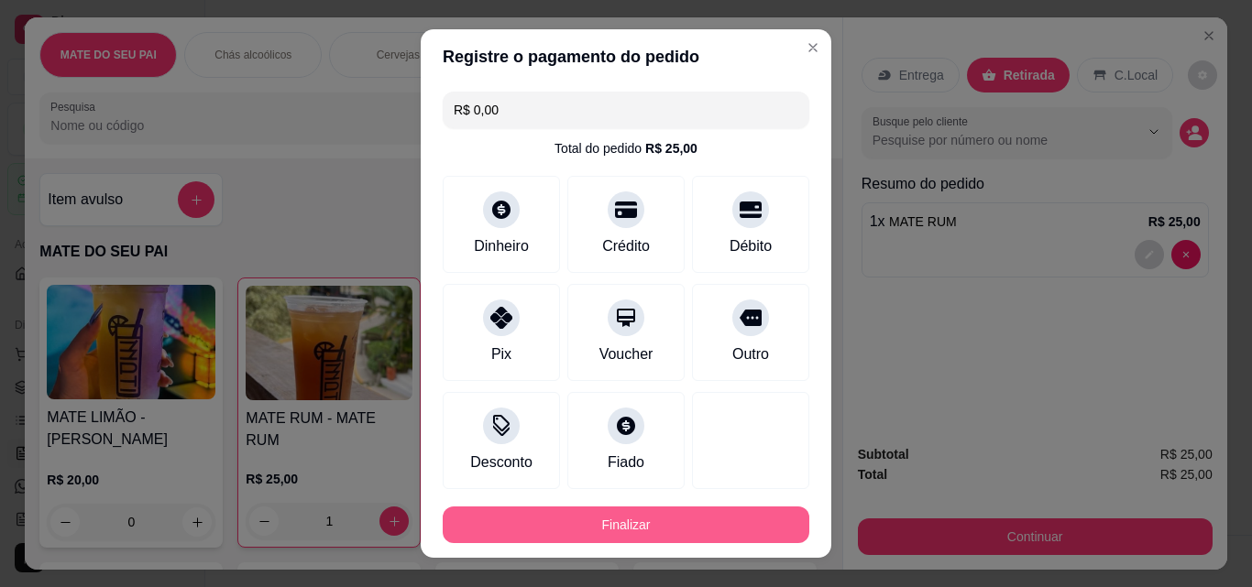
click at [572, 522] on button "Finalizar" at bounding box center [626, 525] width 366 height 37
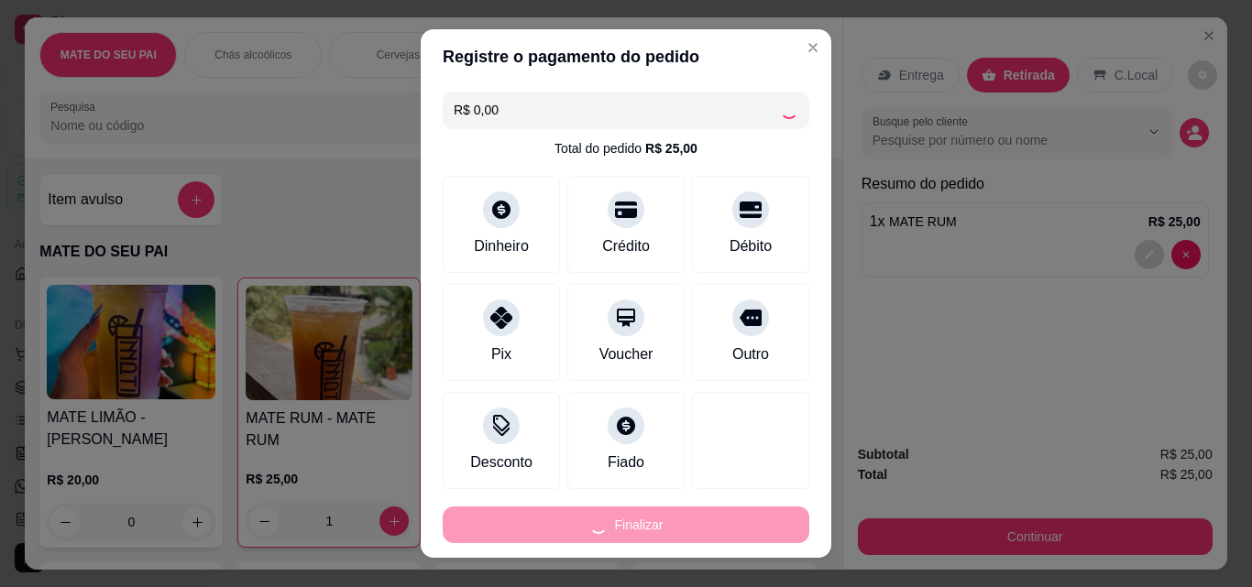
type input "0"
type input "-R$ 25,00"
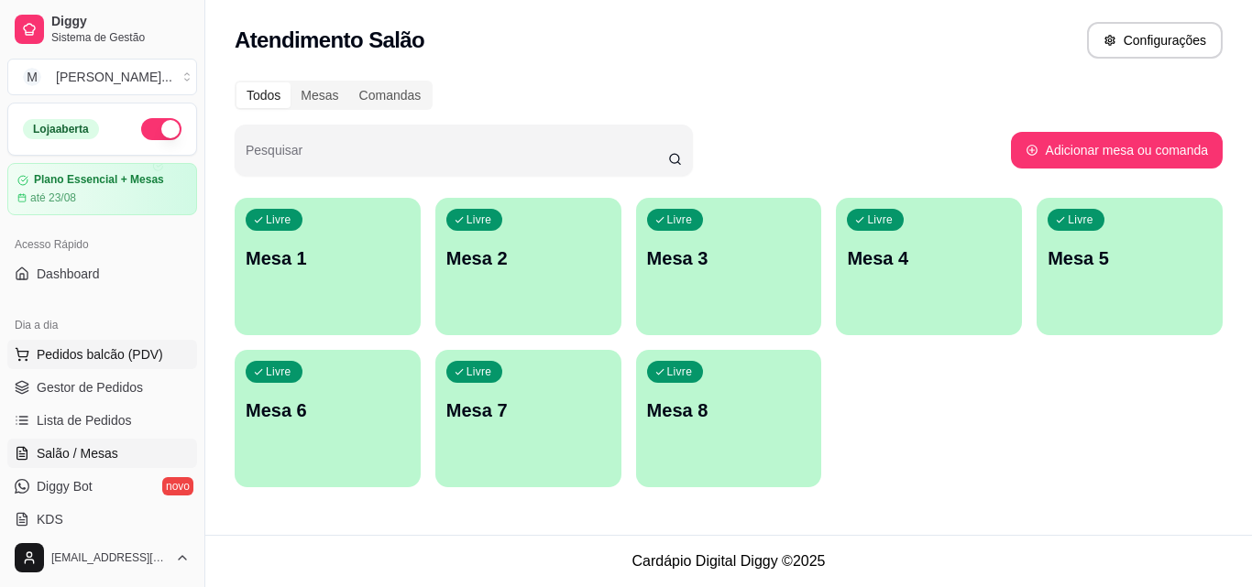
click at [121, 343] on button "Pedidos balcão (PDV)" at bounding box center [102, 354] width 190 height 29
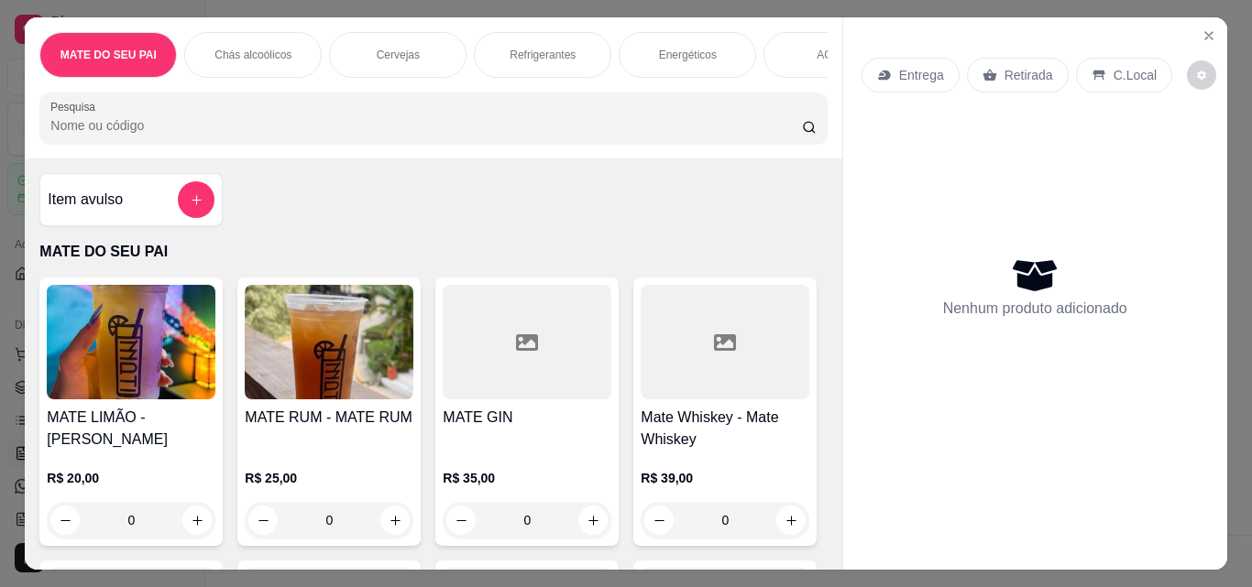
click at [314, 335] on img at bounding box center [329, 342] width 169 height 115
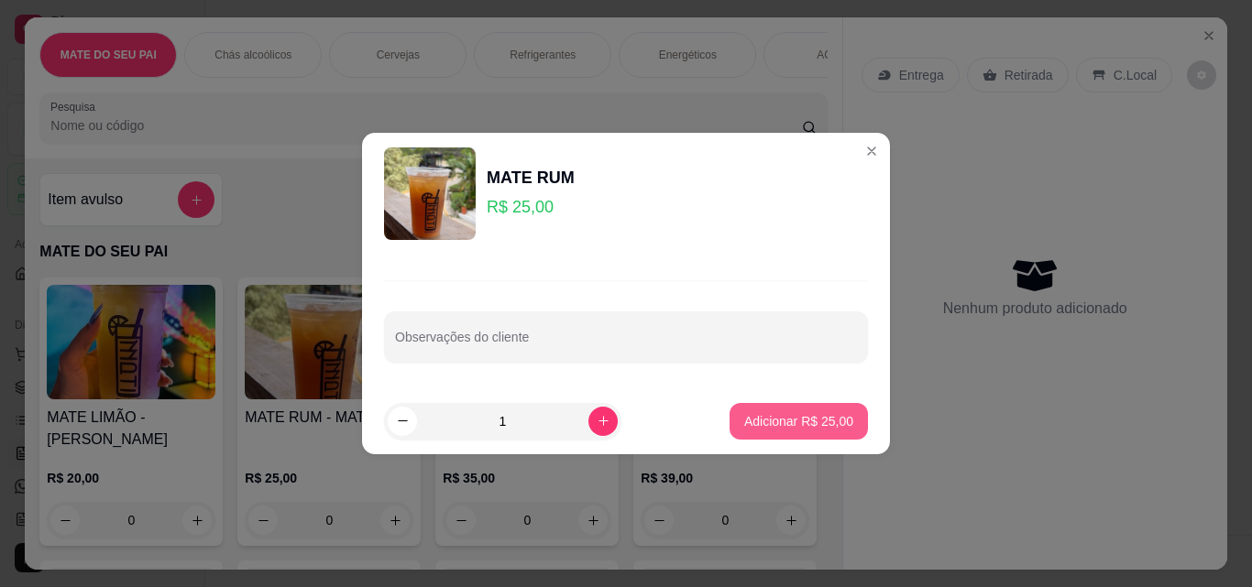
click at [796, 432] on button "Adicionar R$ 25,00" at bounding box center [798, 421] width 138 height 37
type input "1"
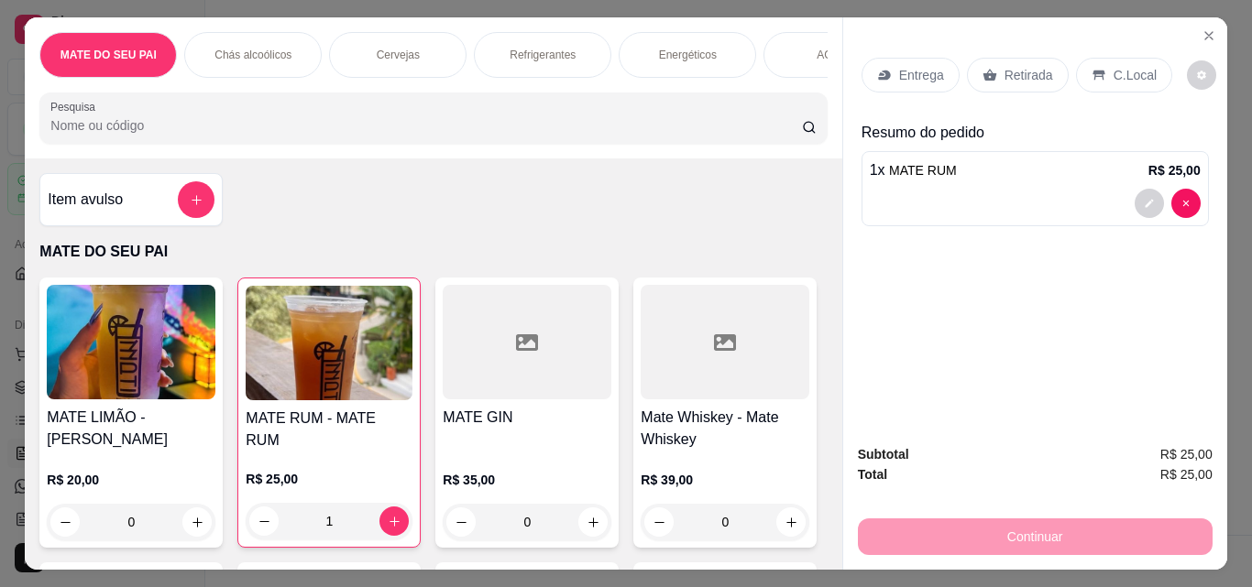
click at [1023, 66] on p "Retirada" at bounding box center [1028, 75] width 49 height 18
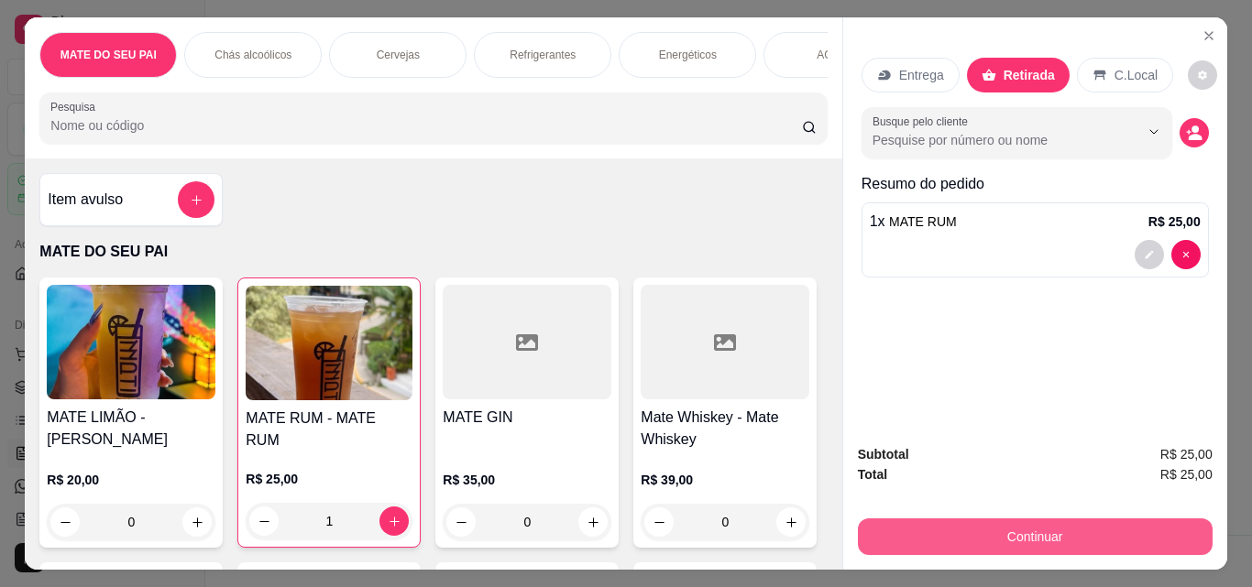
click at [984, 528] on button "Continuar" at bounding box center [1035, 537] width 355 height 37
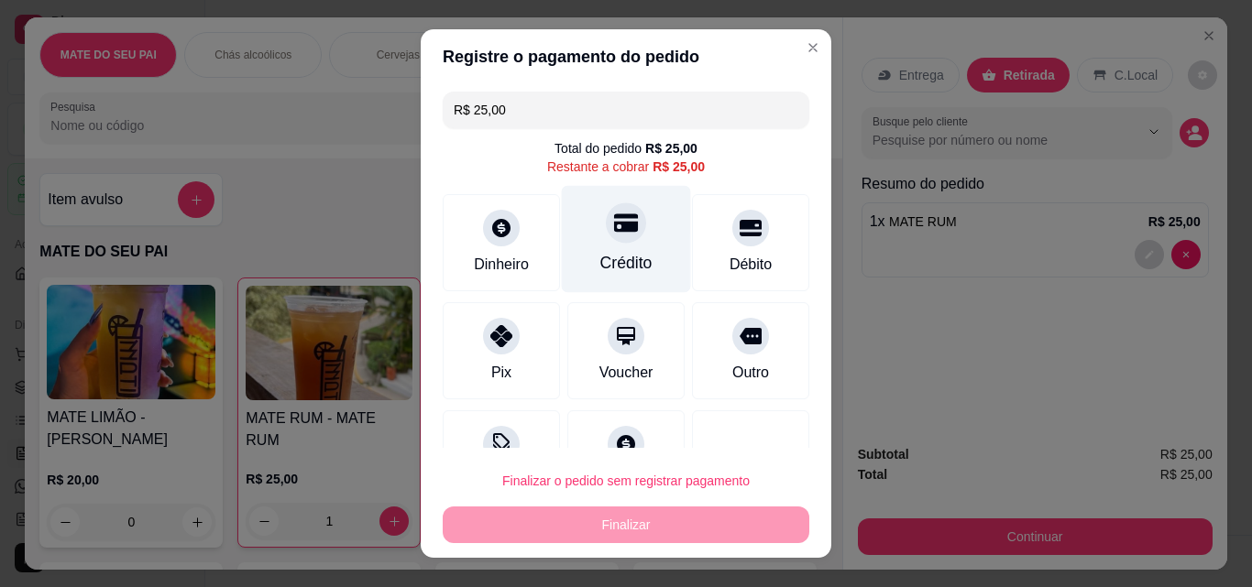
click at [621, 214] on div at bounding box center [626, 222] width 40 height 40
type input "R$ 0,00"
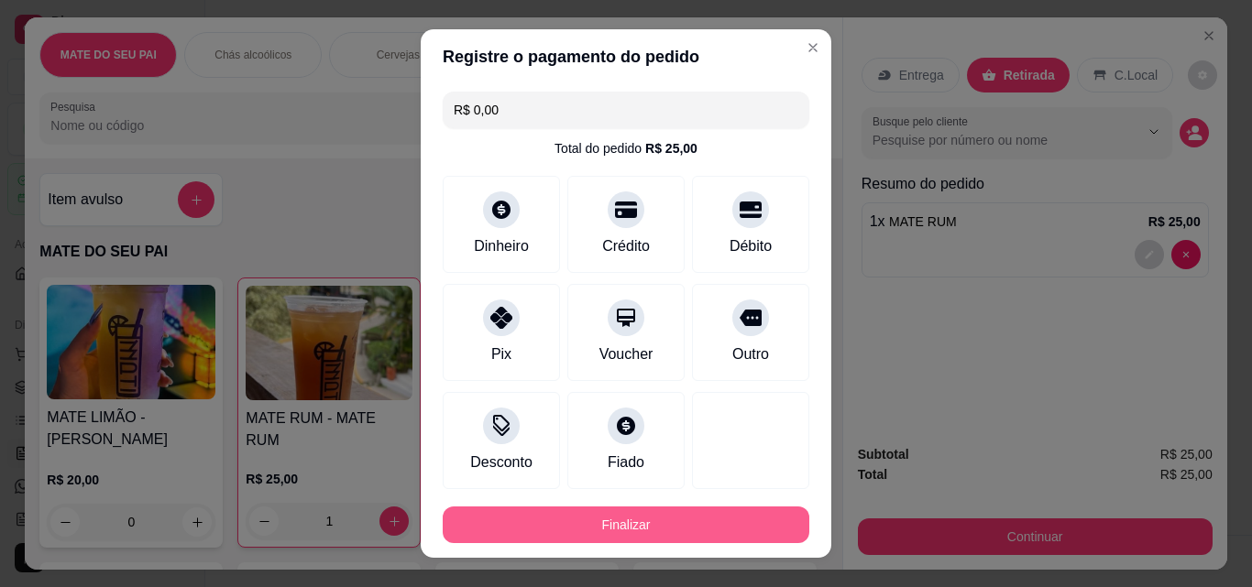
click at [621, 519] on button "Finalizar" at bounding box center [626, 525] width 366 height 37
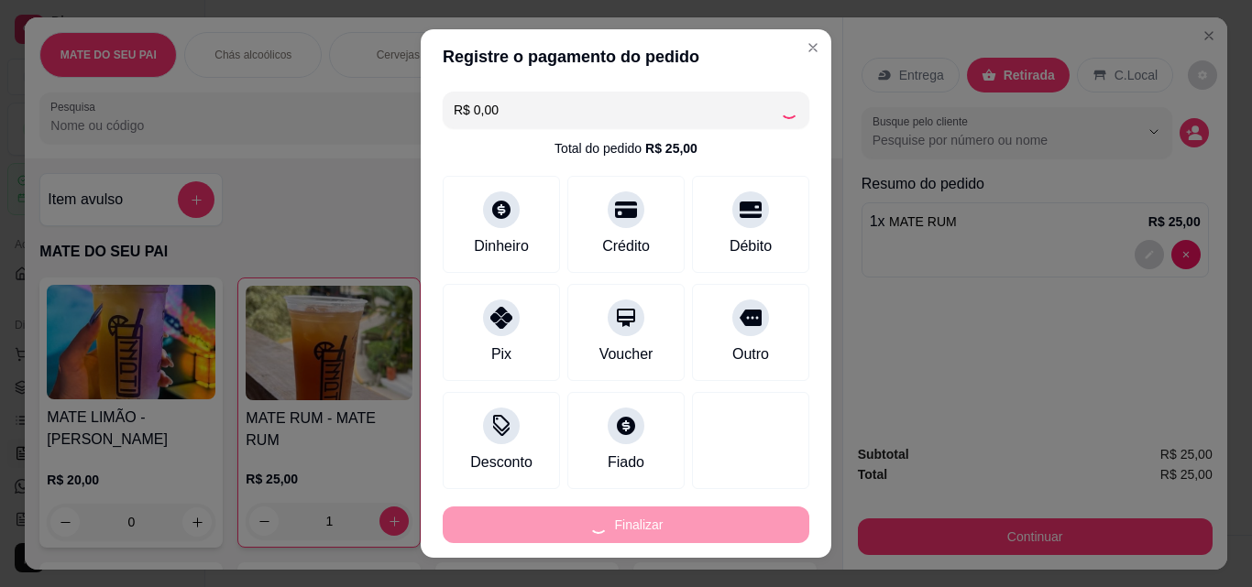
type input "0"
type input "-R$ 25,00"
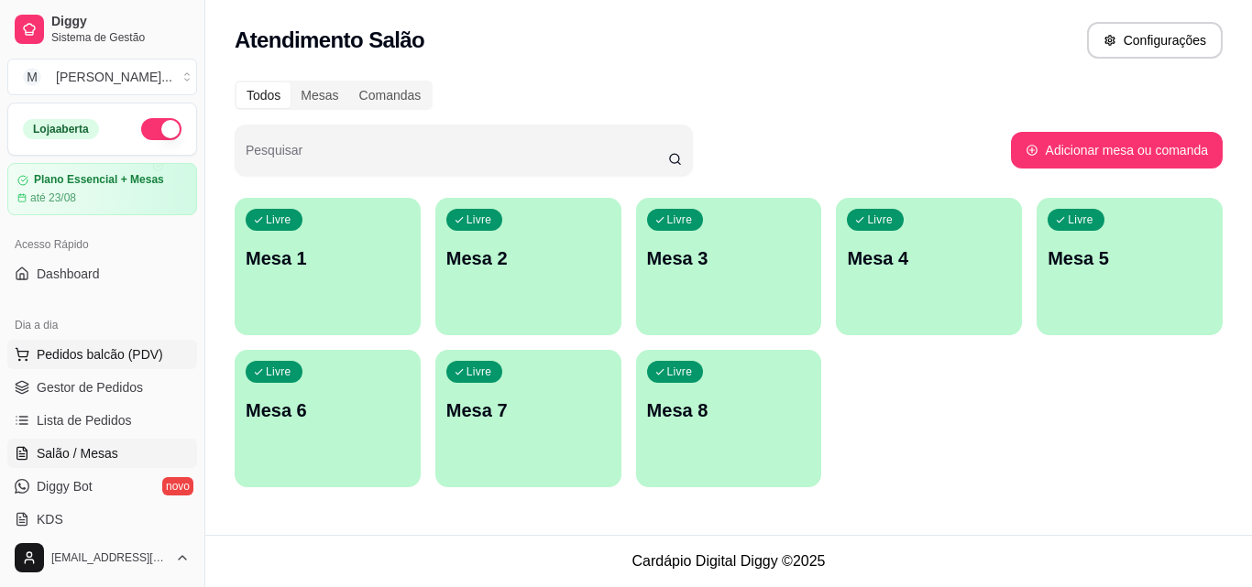
click at [115, 352] on span "Pedidos balcão (PDV)" at bounding box center [100, 354] width 126 height 18
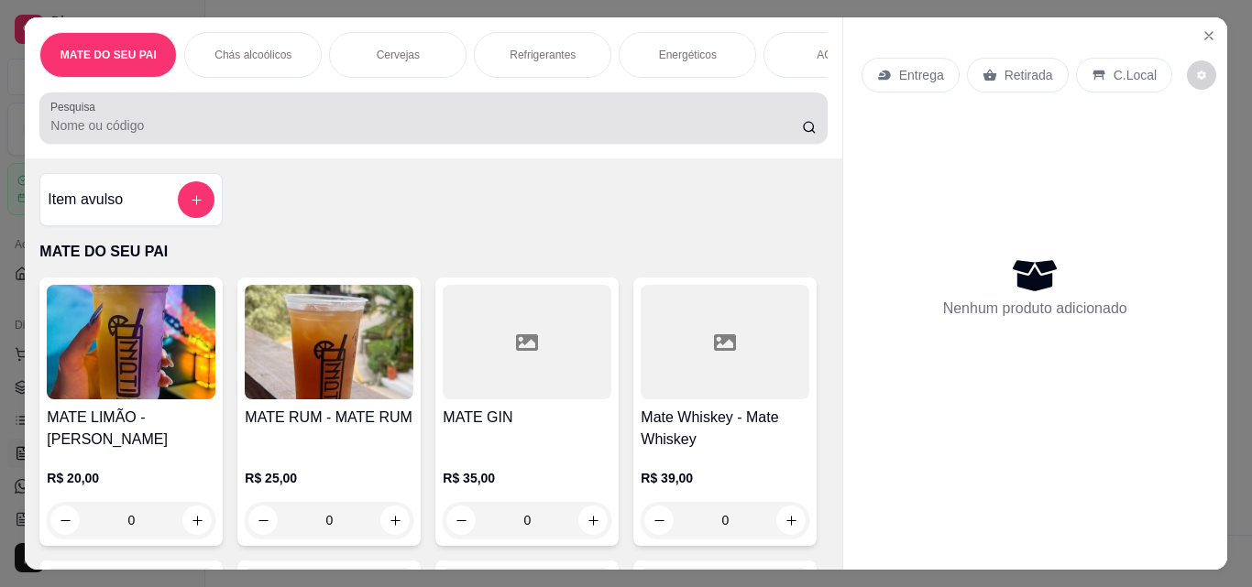
click at [231, 126] on input "Pesquisa" at bounding box center [425, 125] width 751 height 18
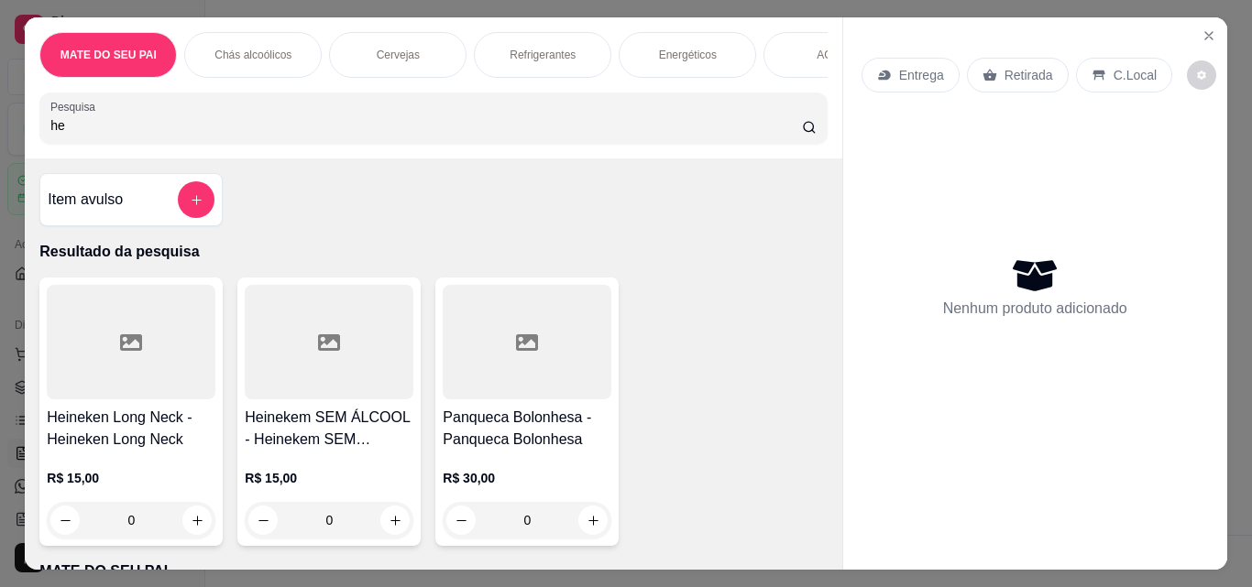
type input "he"
click at [132, 351] on icon at bounding box center [131, 342] width 22 height 16
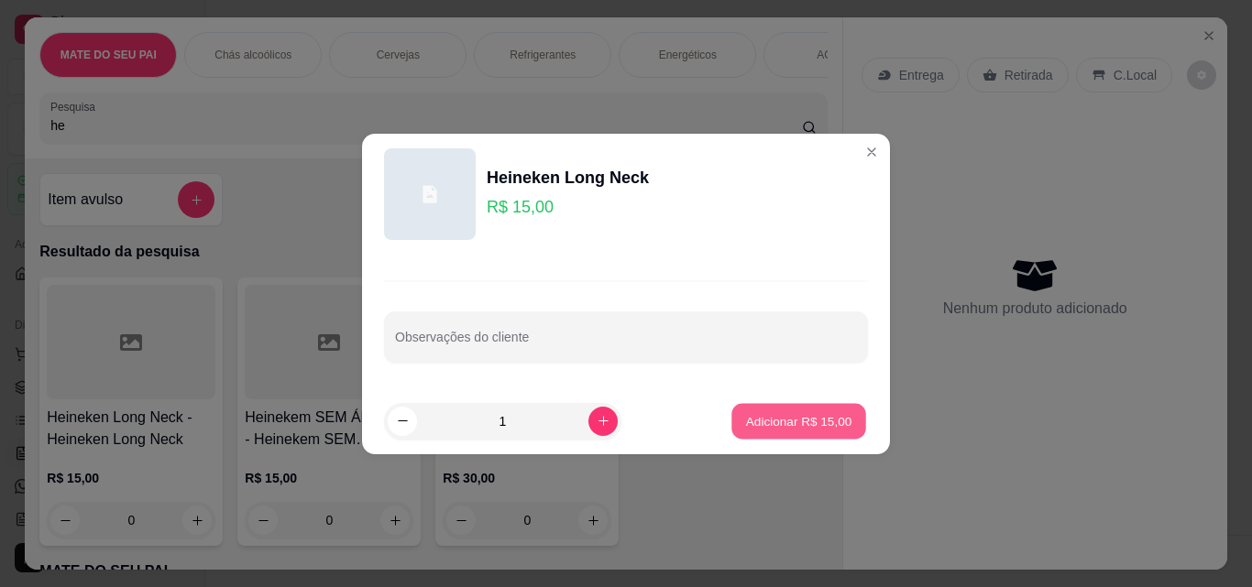
click at [808, 411] on button "Adicionar R$ 15,00" at bounding box center [798, 421] width 135 height 36
type input "1"
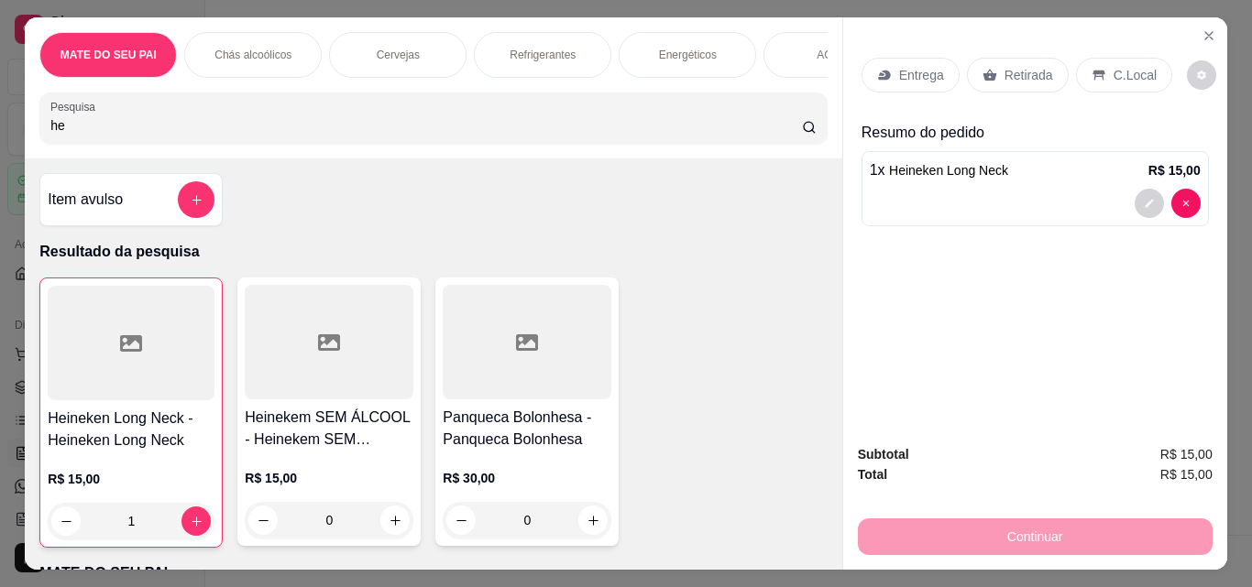
click at [1004, 66] on p "Retirada" at bounding box center [1028, 75] width 49 height 18
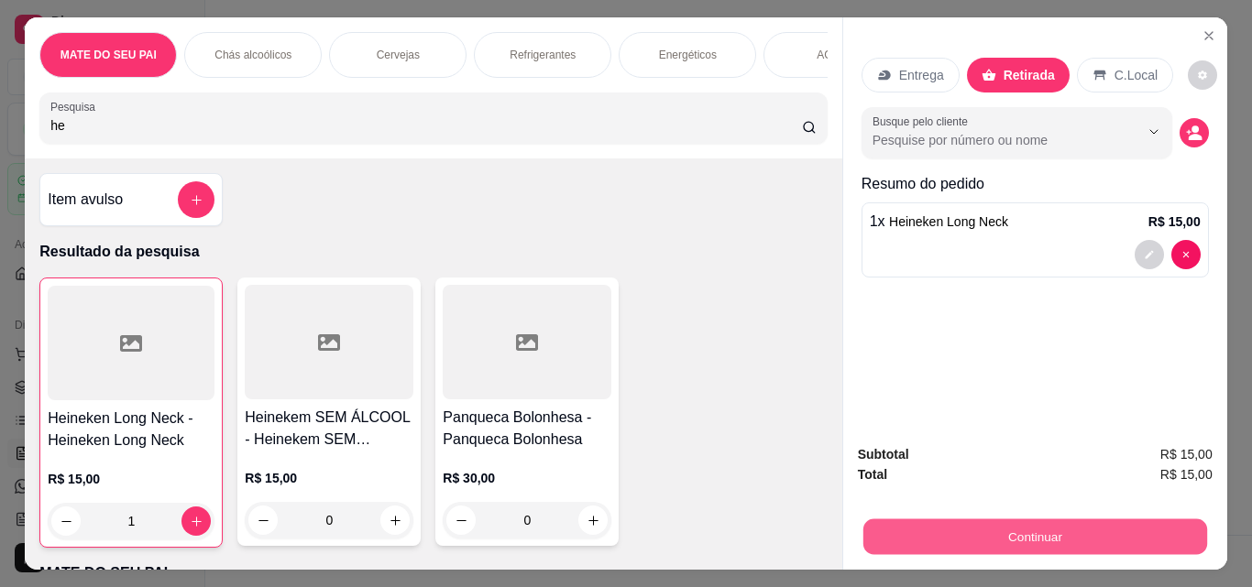
click at [1062, 523] on button "Continuar" at bounding box center [1034, 537] width 344 height 36
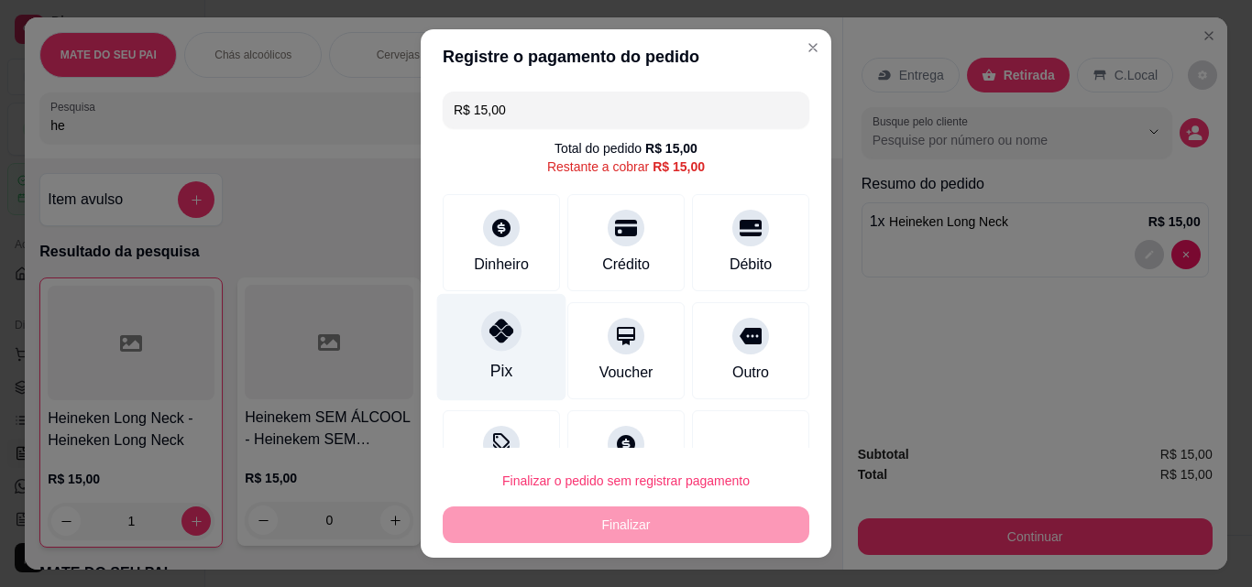
click at [510, 318] on div "Pix" at bounding box center [501, 347] width 129 height 107
type input "R$ 0,00"
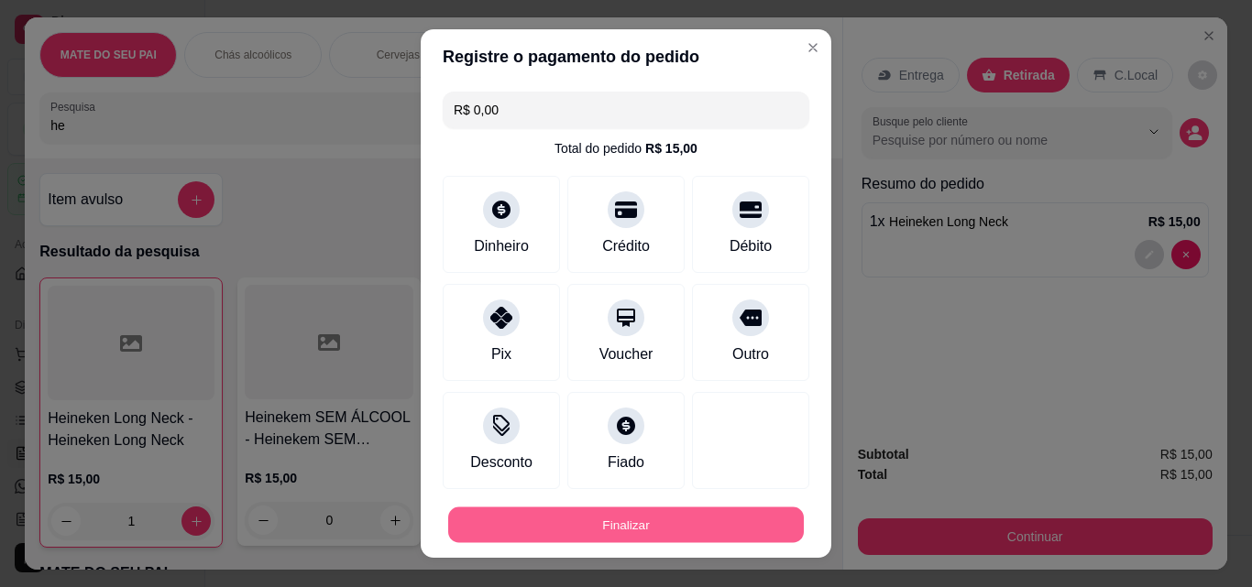
click at [584, 529] on button "Finalizar" at bounding box center [625, 526] width 355 height 36
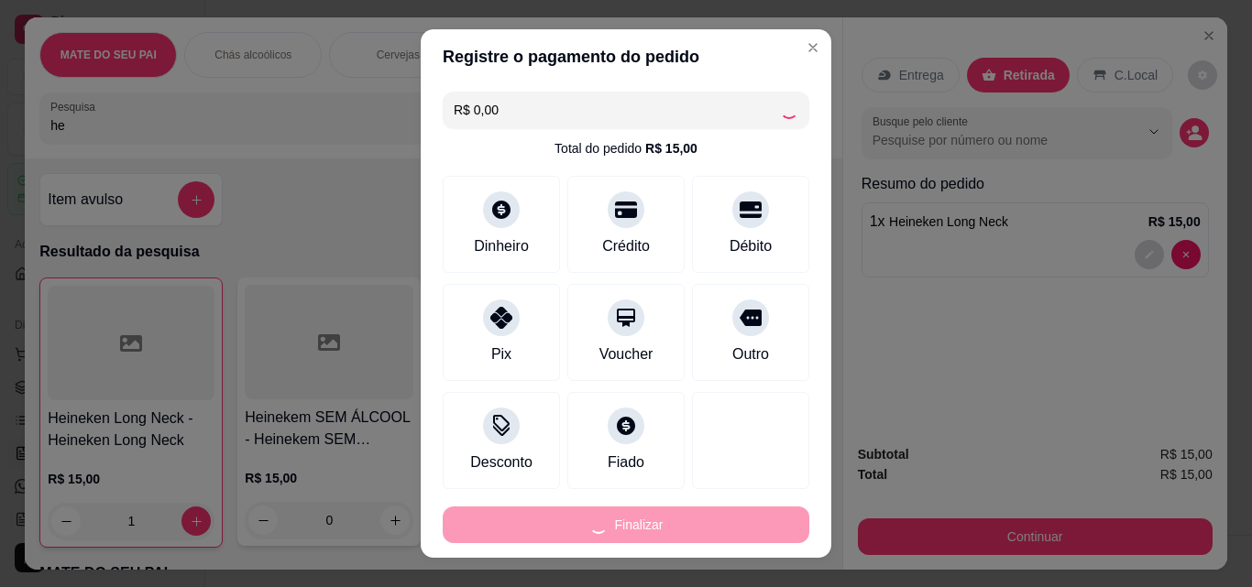
type input "0"
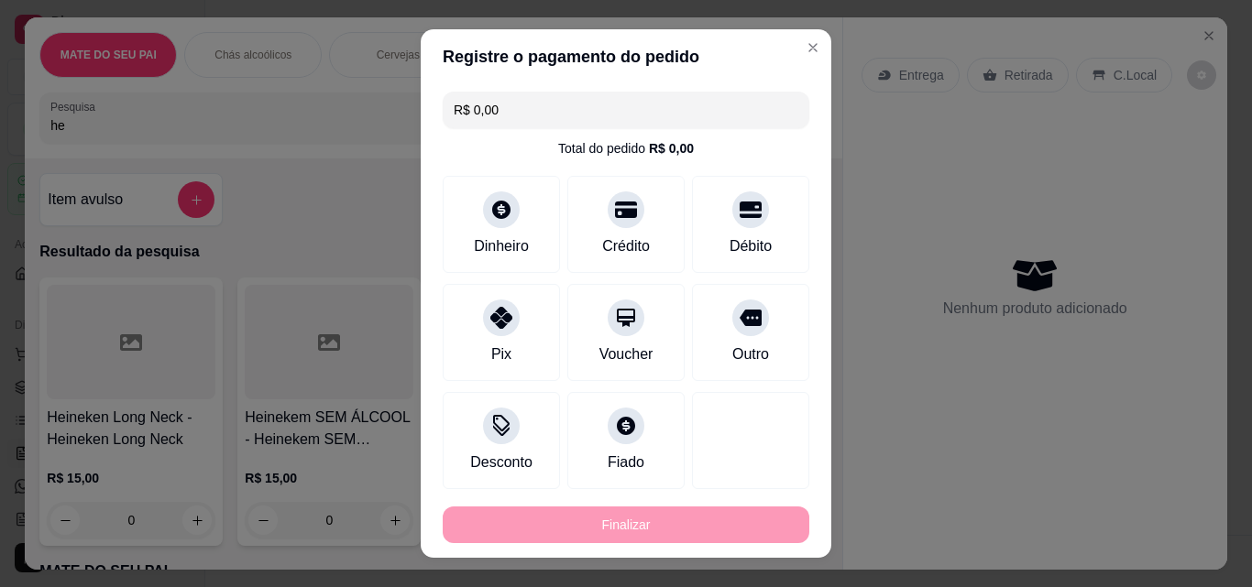
type input "-R$ 15,00"
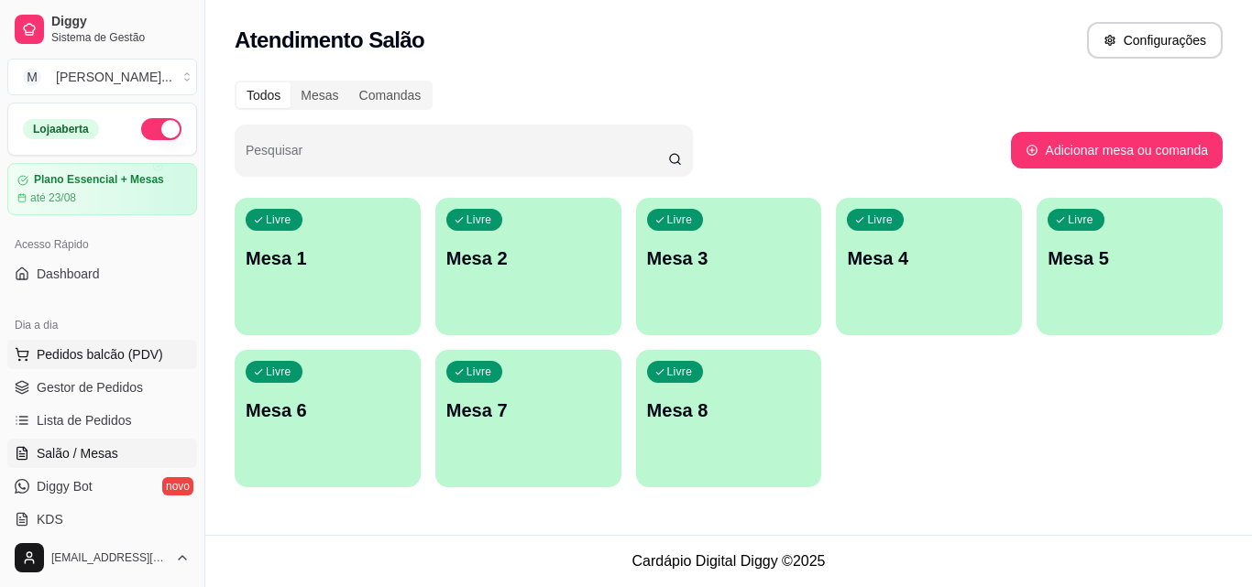
click at [86, 354] on span "Pedidos balcão (PDV)" at bounding box center [100, 354] width 126 height 18
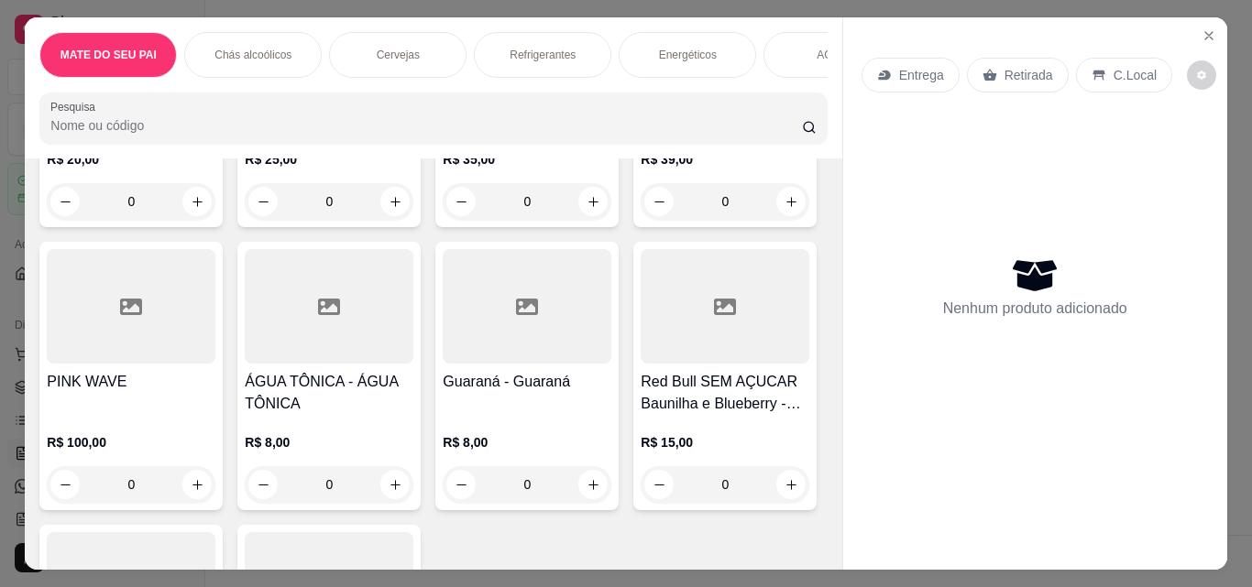
scroll to position [347, 0]
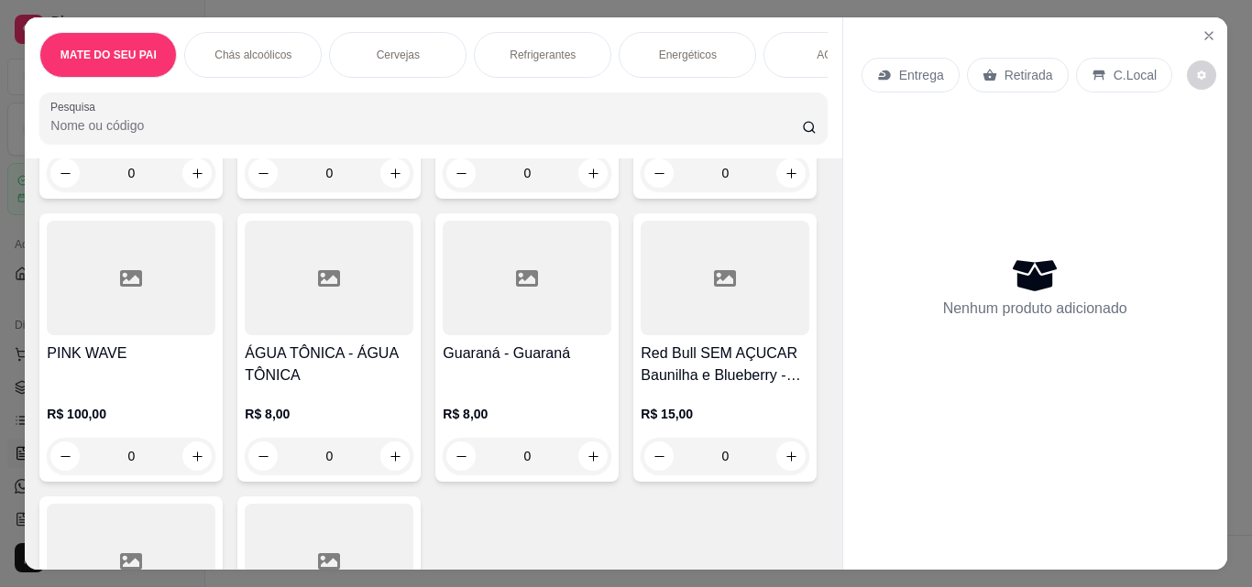
click at [640, 104] on h4 "Mate Whiskey - Mate Whiskey" at bounding box center [724, 82] width 169 height 44
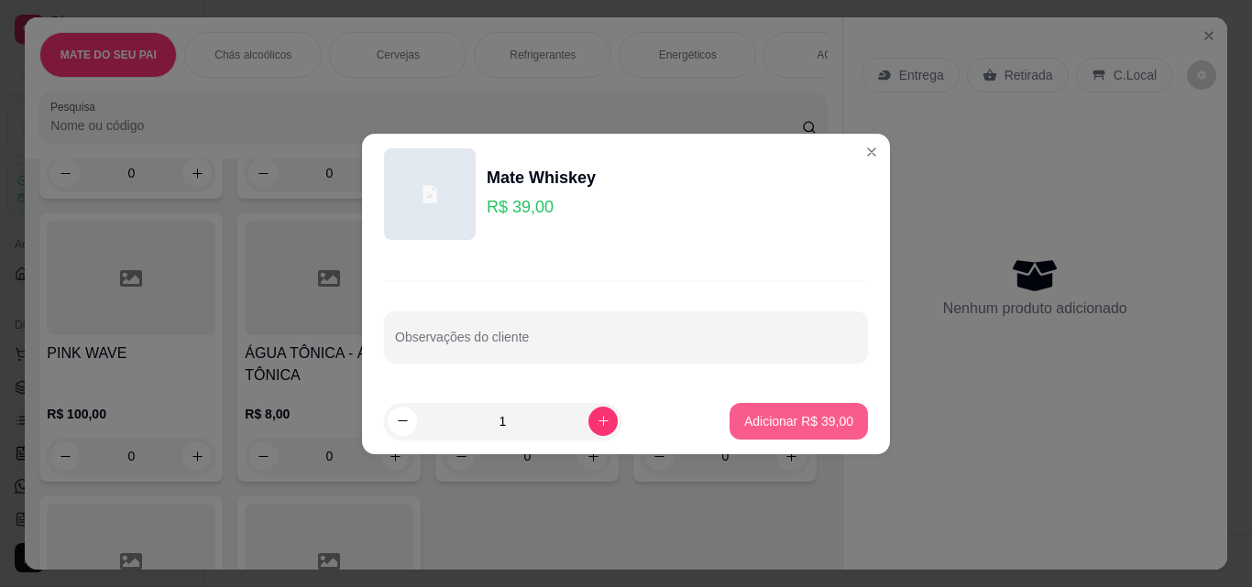
click at [770, 426] on p "Adicionar R$ 39,00" at bounding box center [798, 421] width 109 height 18
type input "1"
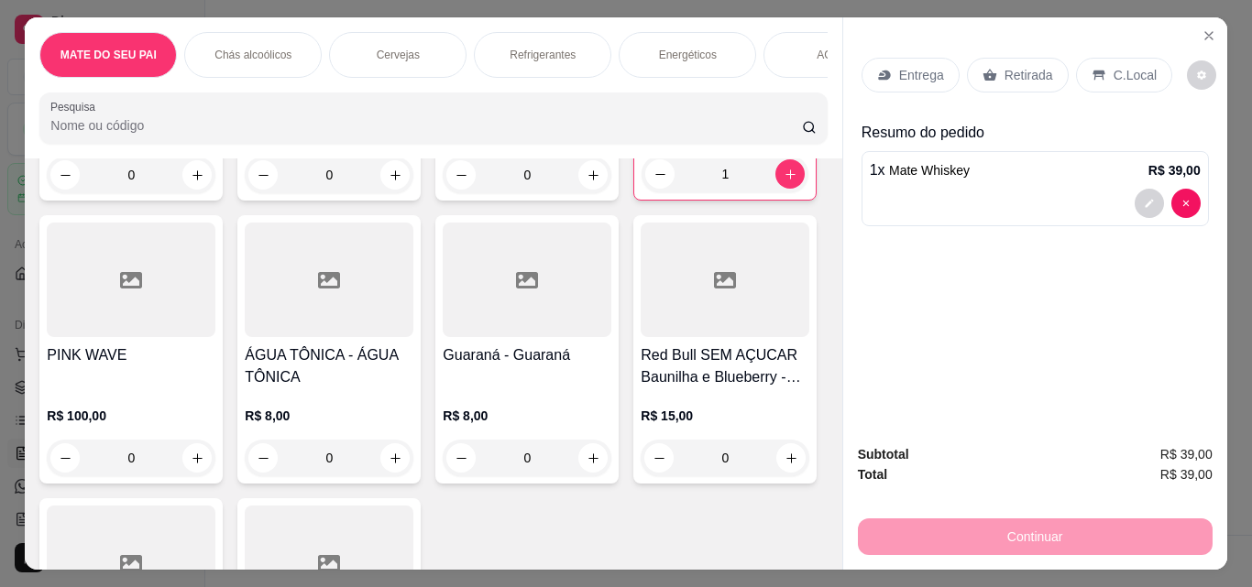
click at [1043, 82] on div "Retirada" at bounding box center [1018, 75] width 102 height 35
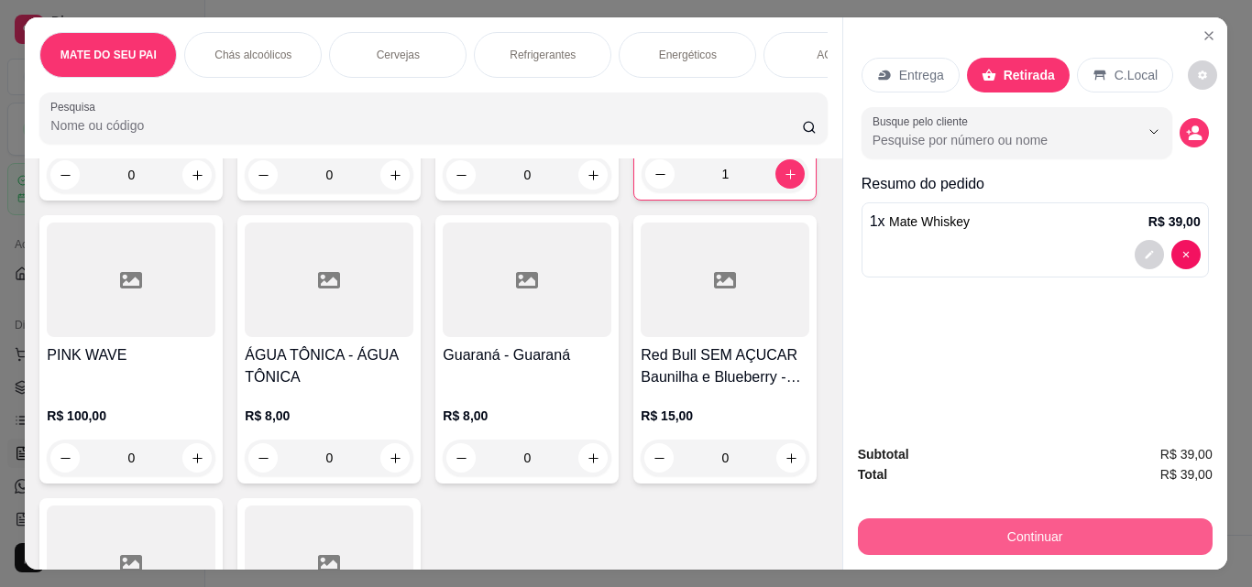
click at [984, 524] on button "Continuar" at bounding box center [1035, 537] width 355 height 37
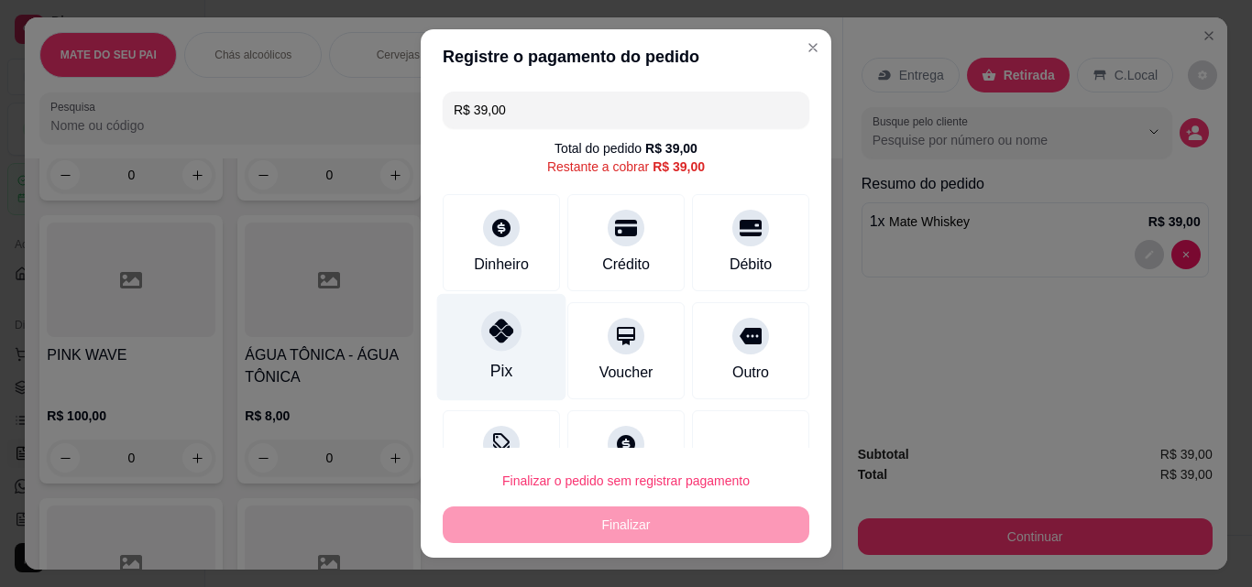
click at [497, 348] on div at bounding box center [501, 331] width 40 height 40
type input "R$ 0,00"
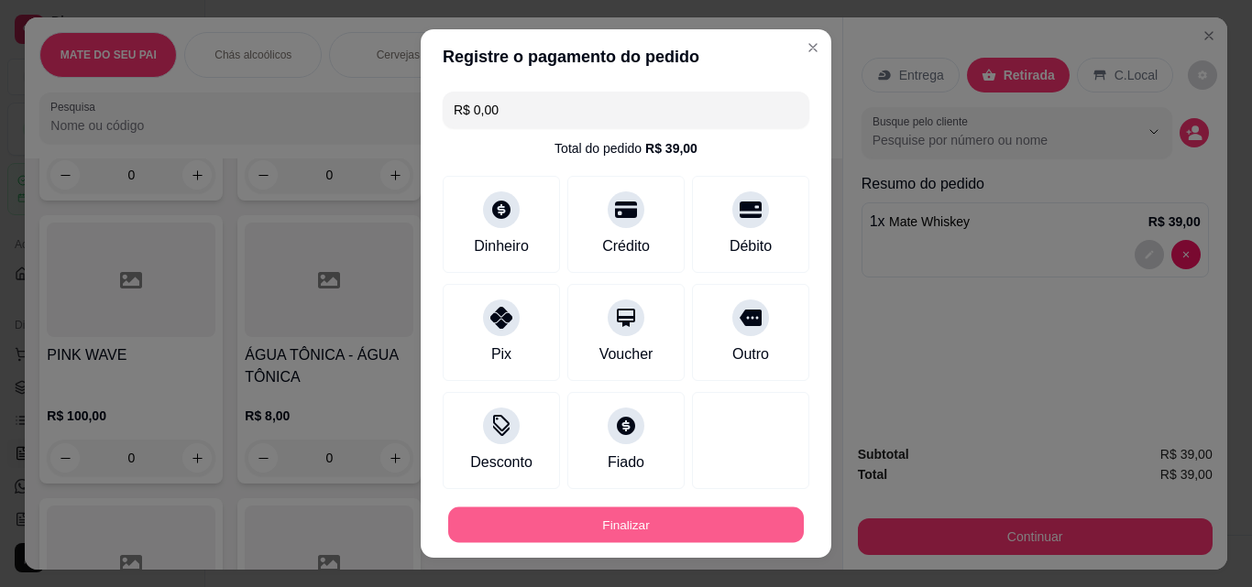
click at [566, 533] on button "Finalizar" at bounding box center [625, 526] width 355 height 36
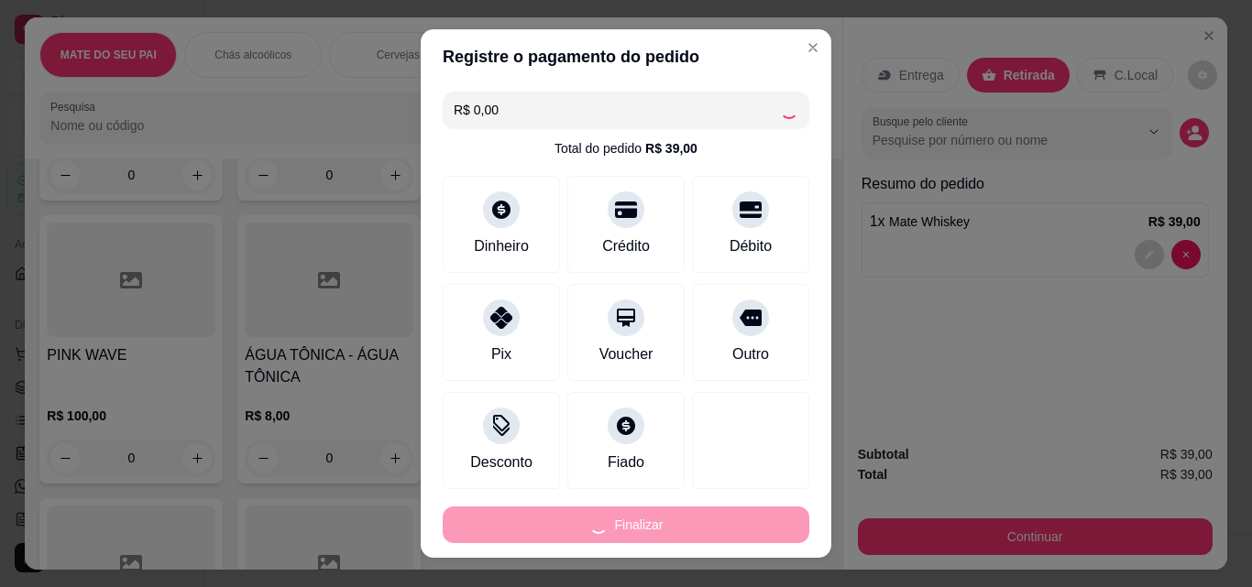
type input "0"
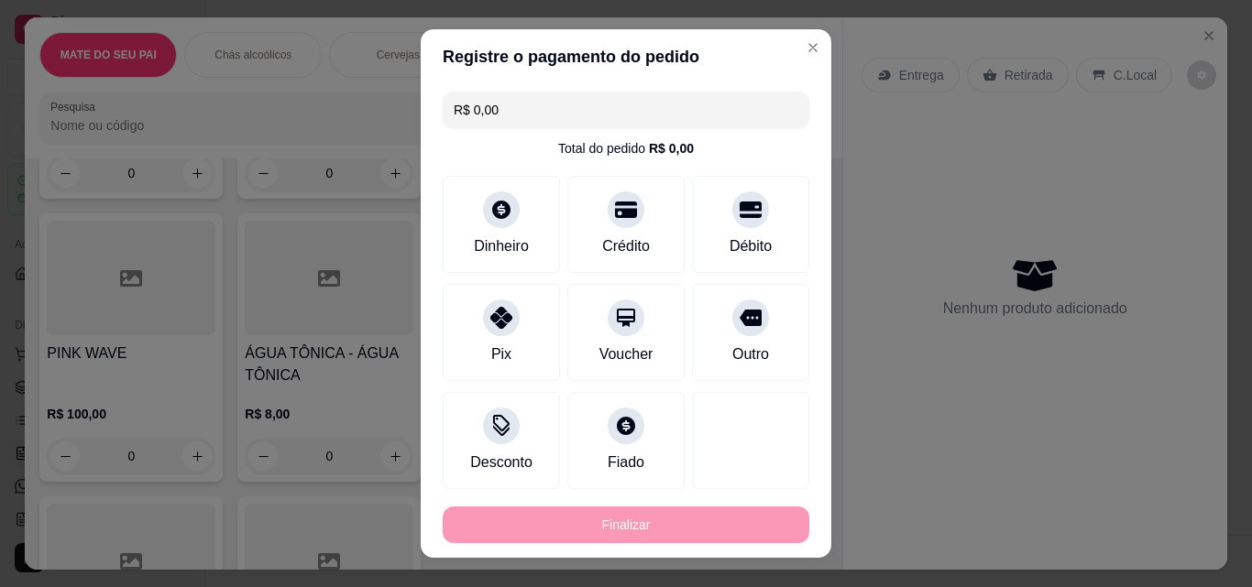
type input "-R$ 39,00"
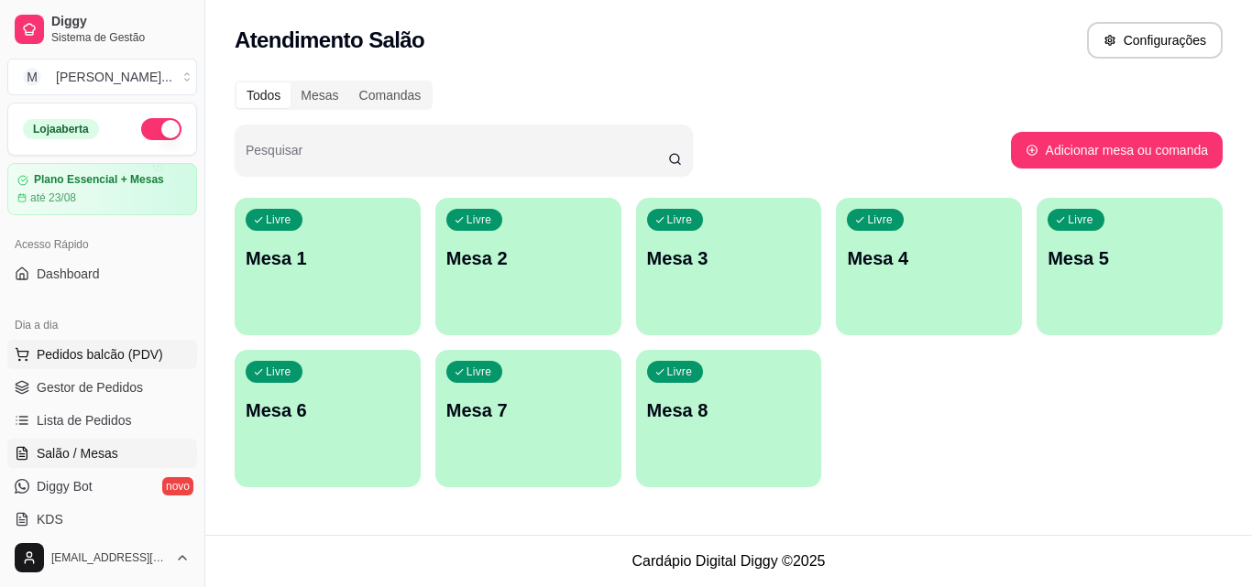
click at [135, 348] on span "Pedidos balcão (PDV)" at bounding box center [100, 354] width 126 height 18
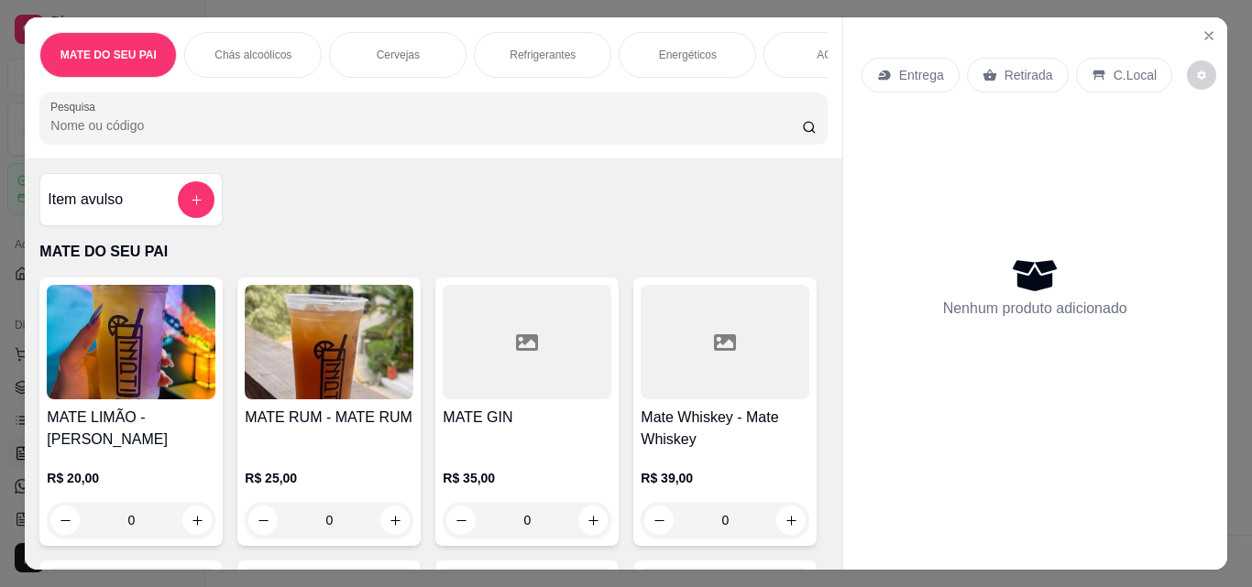
click at [333, 327] on img at bounding box center [329, 342] width 169 height 115
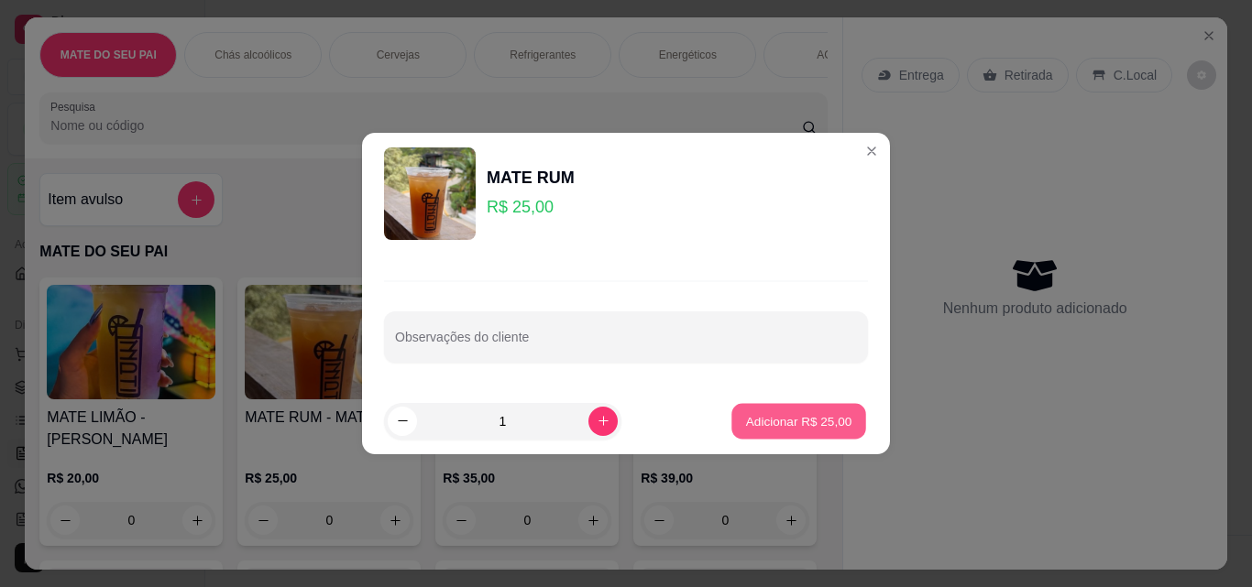
click at [765, 423] on p "Adicionar R$ 25,00" at bounding box center [799, 420] width 106 height 17
type input "1"
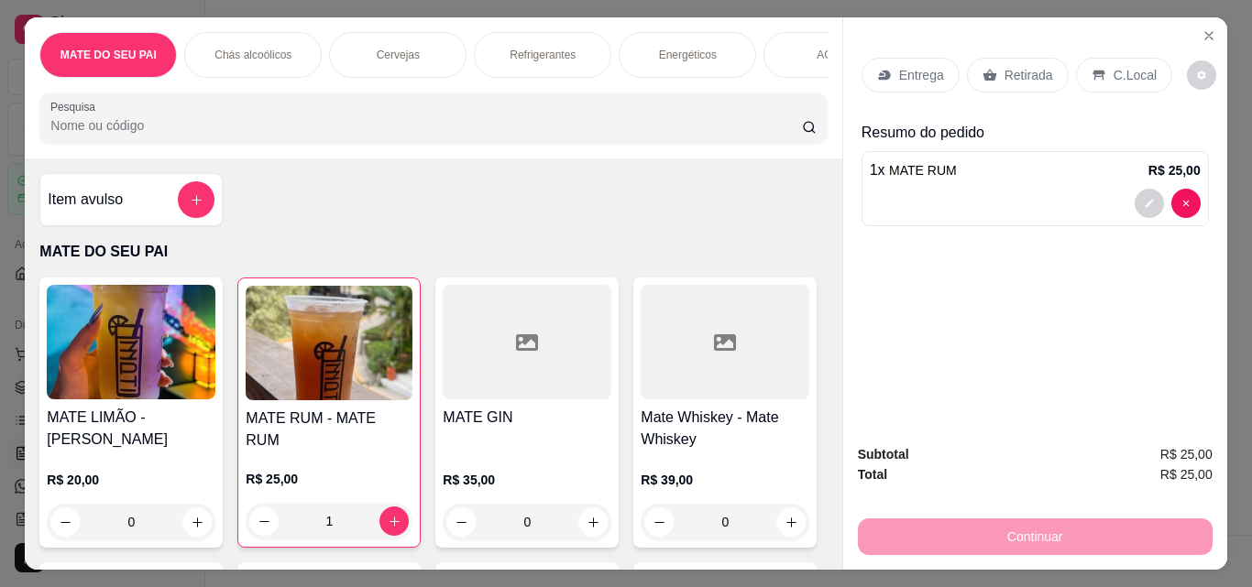
click at [1033, 58] on div "Retirada" at bounding box center [1018, 75] width 102 height 35
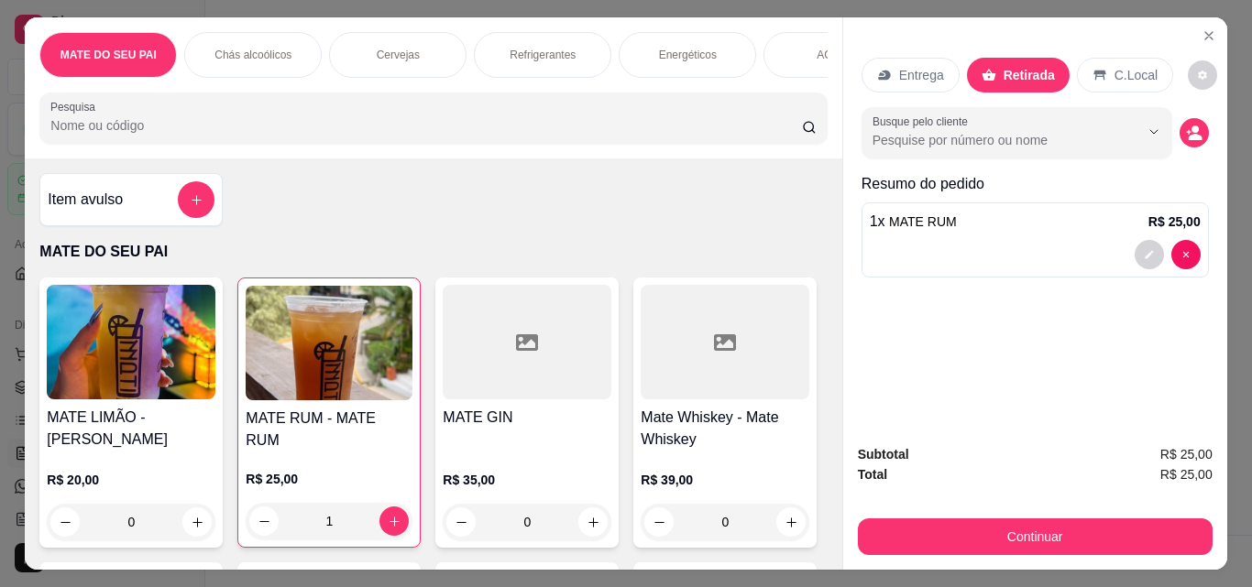
click at [1008, 552] on div "Subtotal R$ 25,00 Total R$ 25,00 Continuar" at bounding box center [1035, 500] width 384 height 140
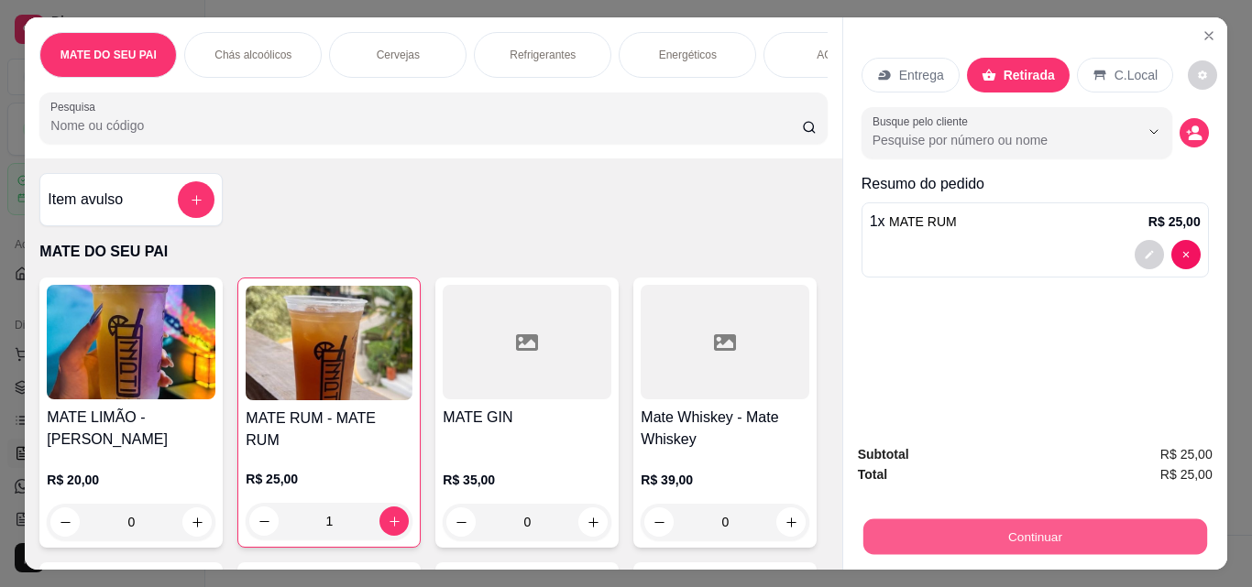
click at [935, 527] on button "Continuar" at bounding box center [1034, 537] width 344 height 36
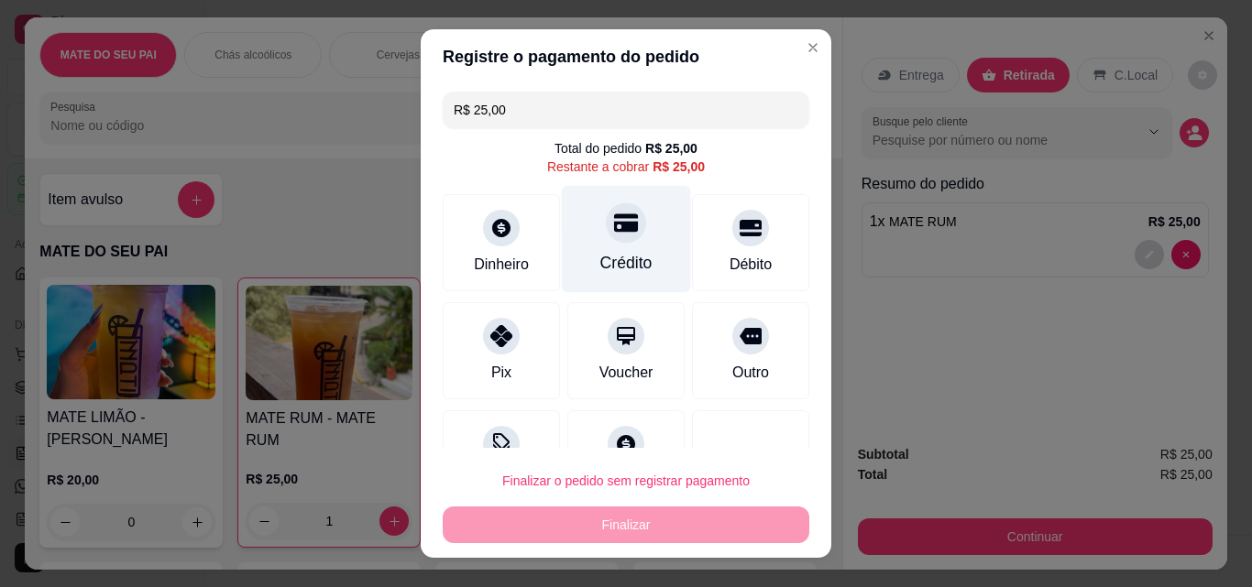
click at [614, 234] on icon at bounding box center [626, 223] width 24 height 24
type input "R$ 0,00"
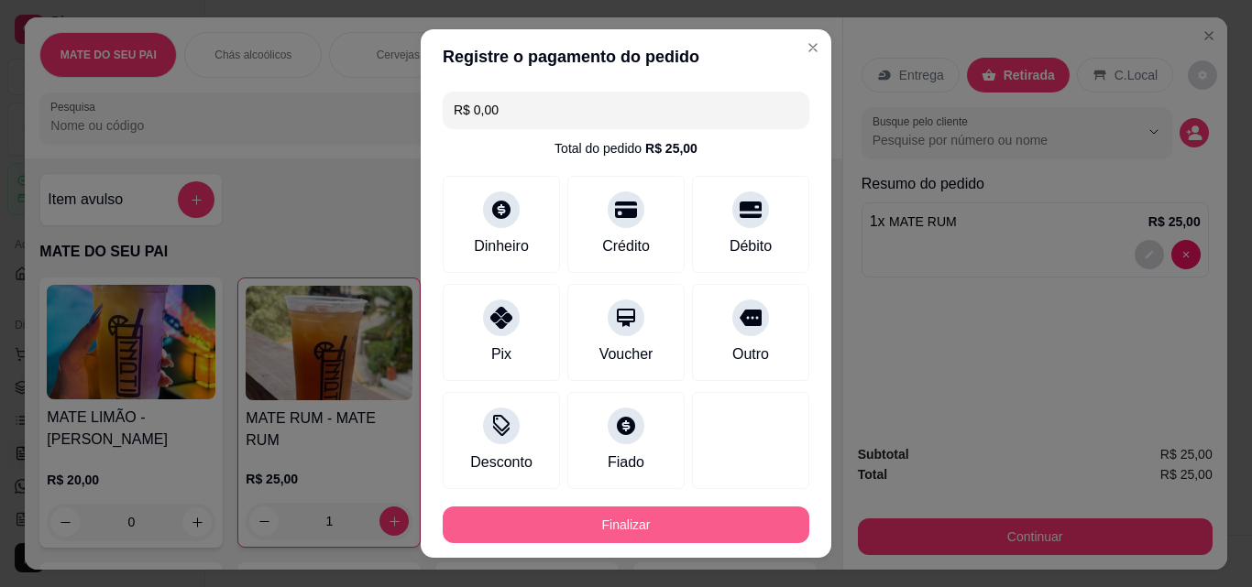
click at [617, 511] on button "Finalizar" at bounding box center [626, 525] width 366 height 37
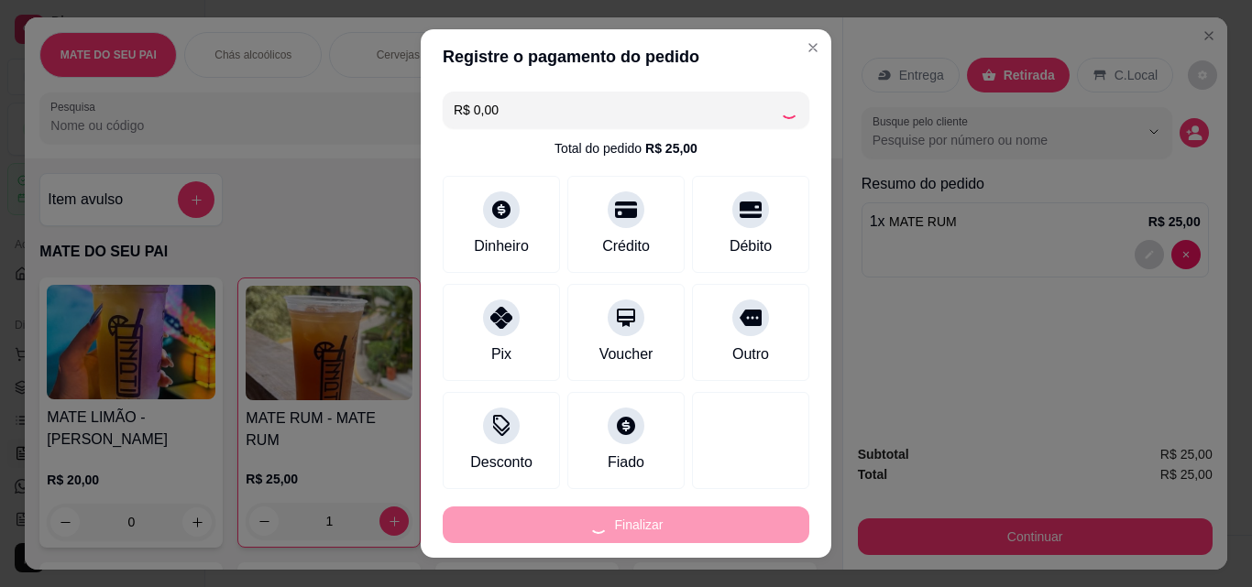
type input "0"
type input "-R$ 25,00"
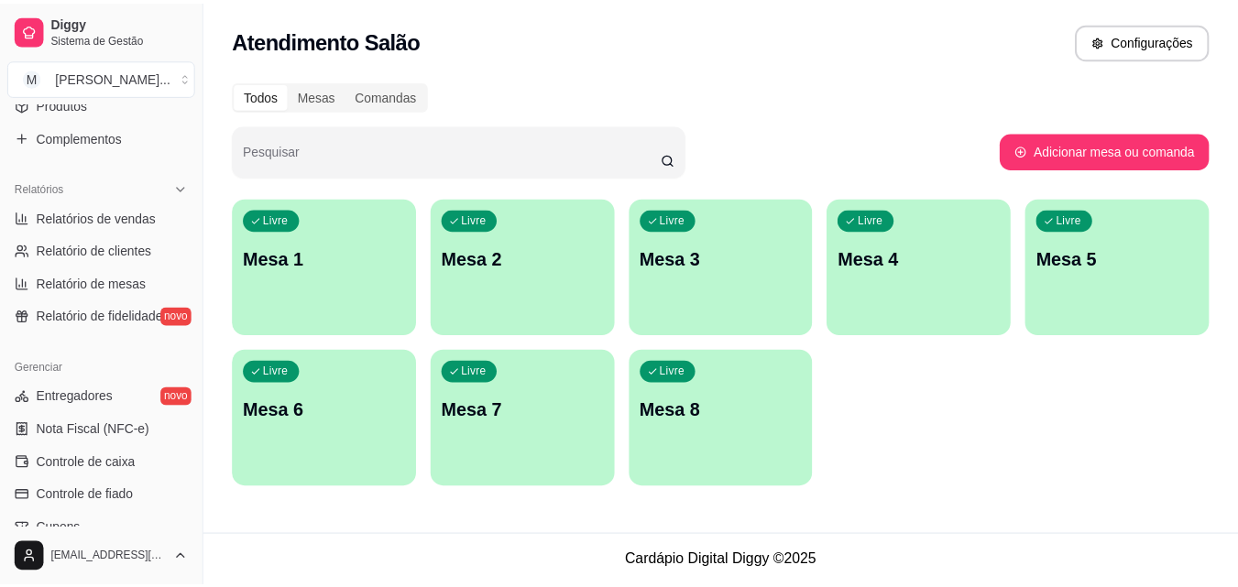
scroll to position [569, 0]
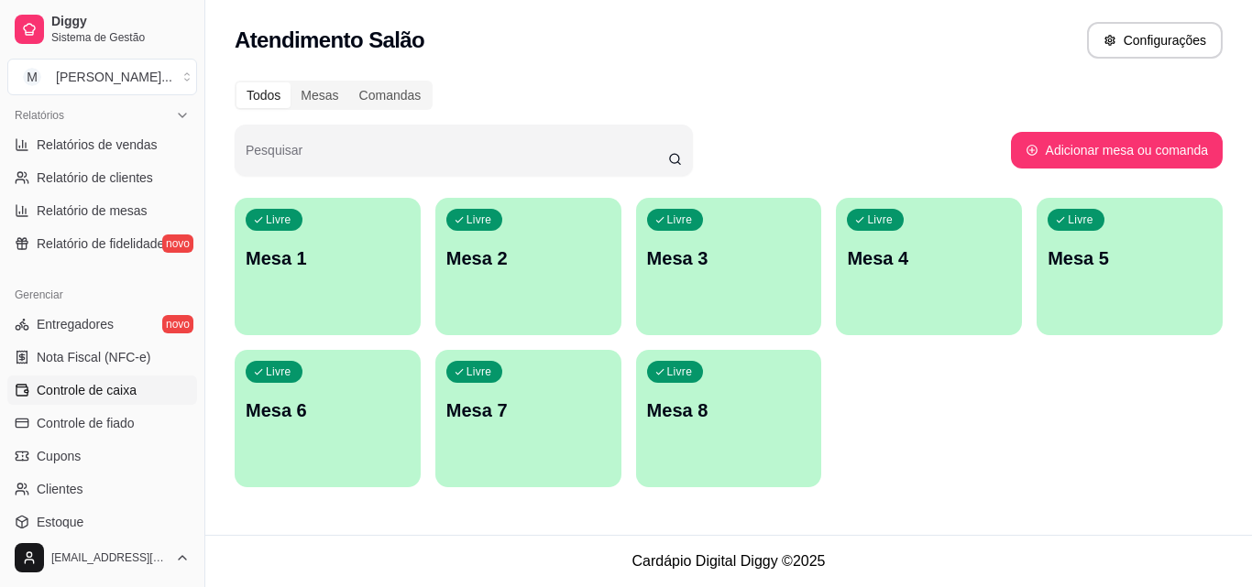
click at [93, 382] on span "Controle de caixa" at bounding box center [87, 390] width 100 height 18
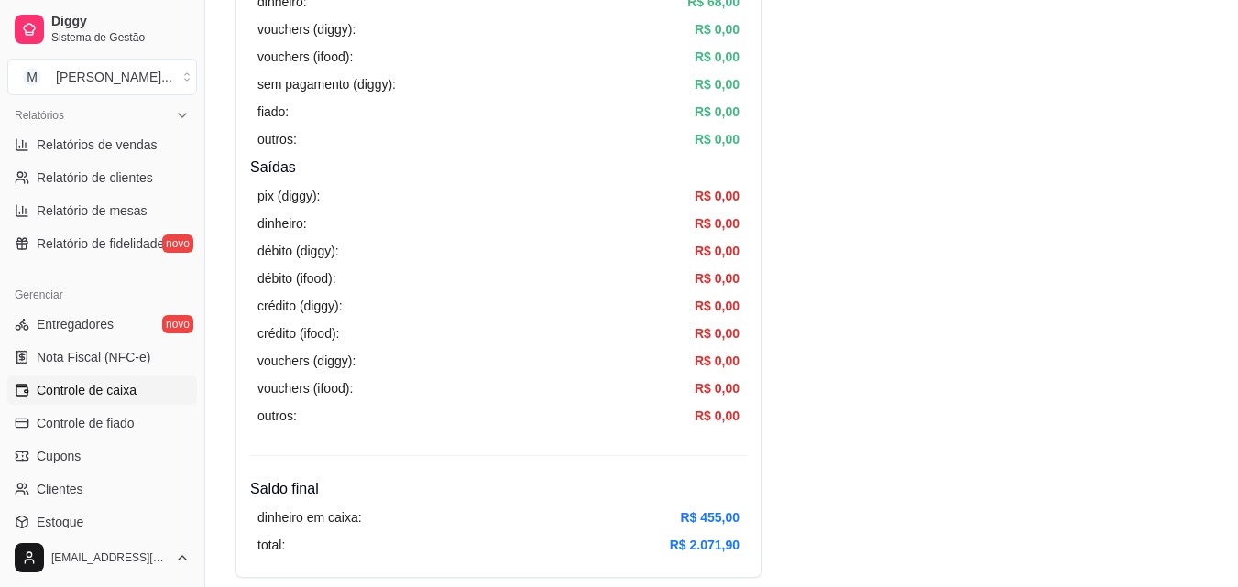
scroll to position [537, 0]
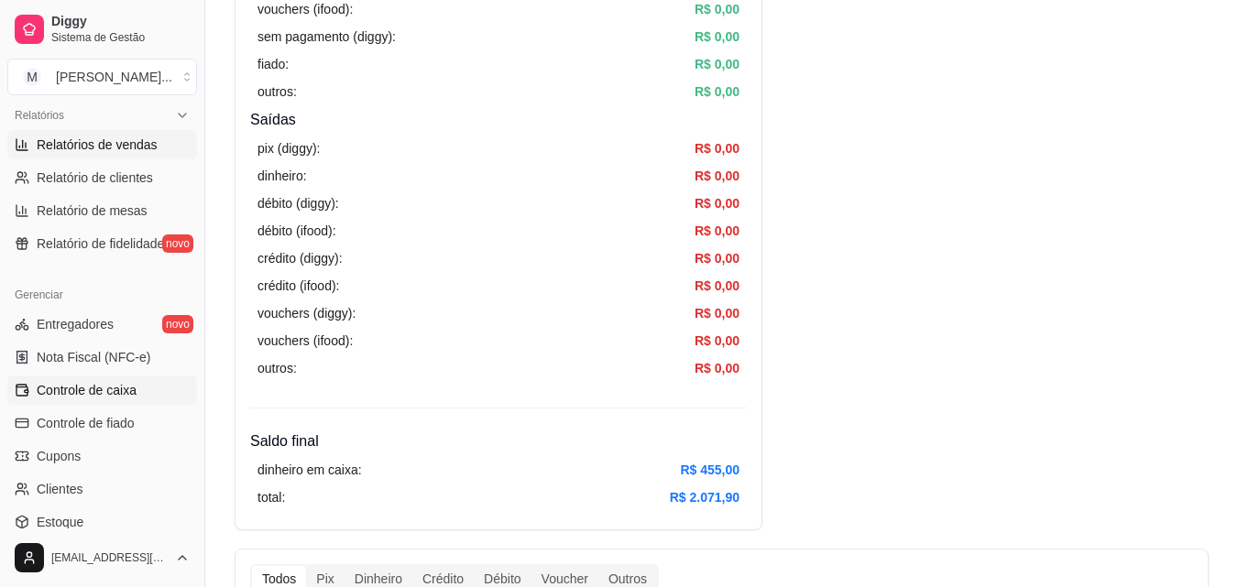
click at [69, 148] on span "Relatórios de vendas" at bounding box center [97, 145] width 121 height 18
select select "ALL"
select select "0"
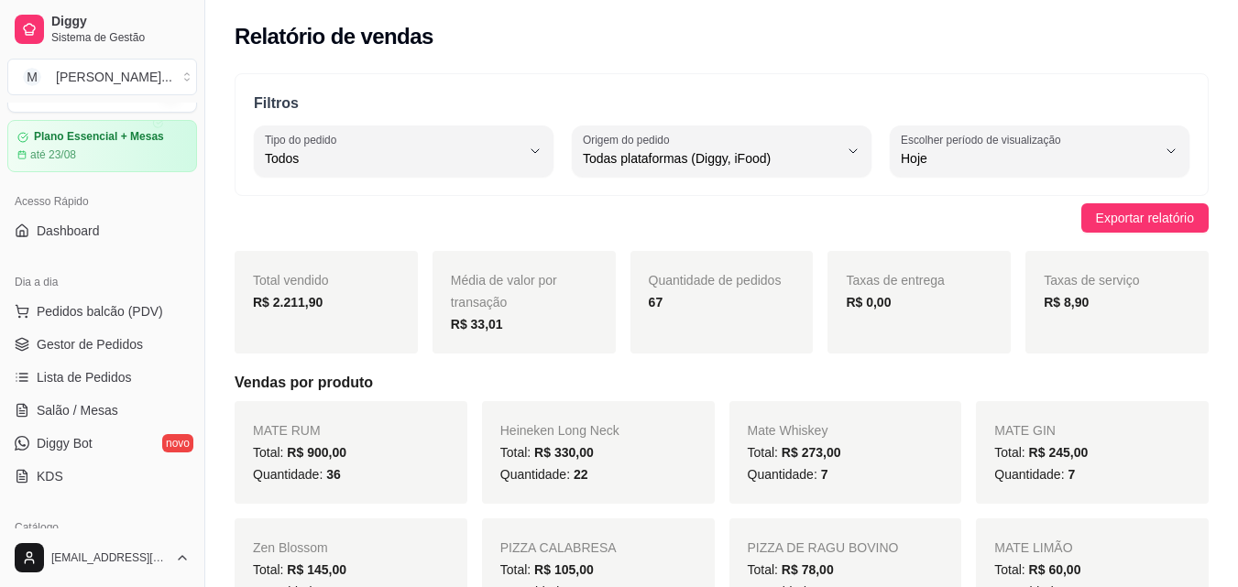
scroll to position [19, 0]
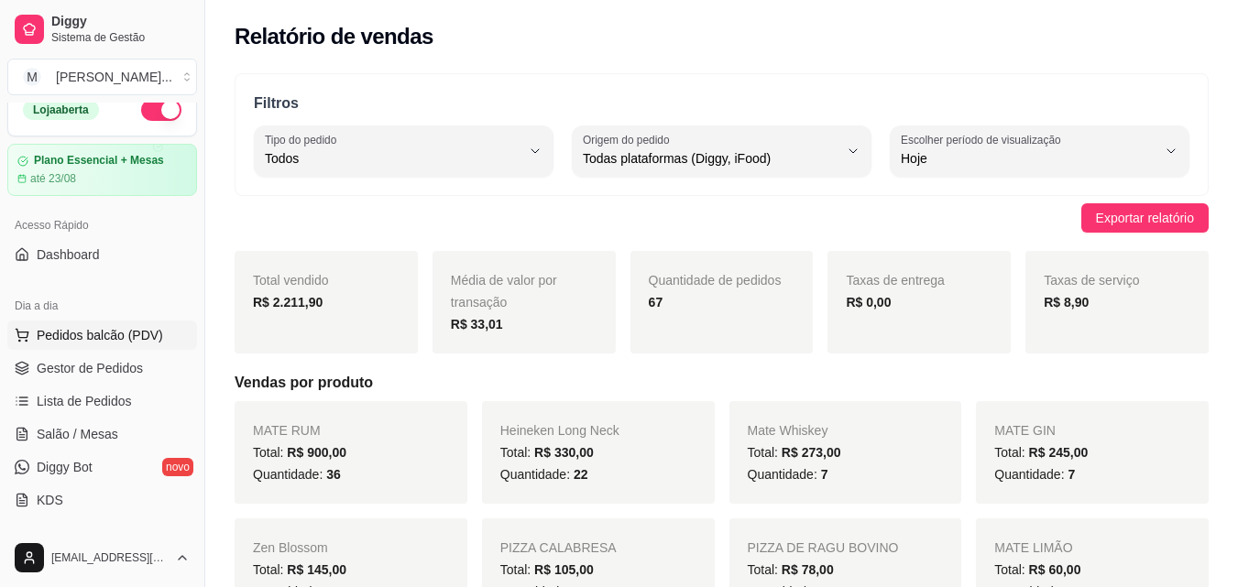
click at [52, 334] on span "Pedidos balcão (PDV)" at bounding box center [100, 335] width 126 height 18
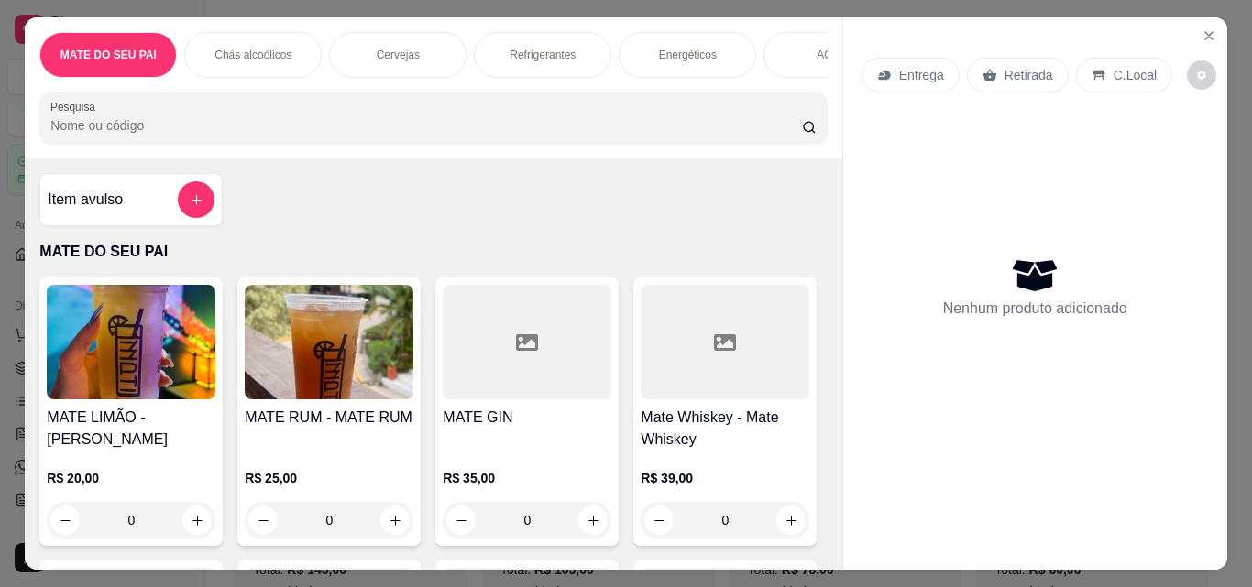
click at [272, 133] on input "Pesquisa" at bounding box center [425, 125] width 751 height 18
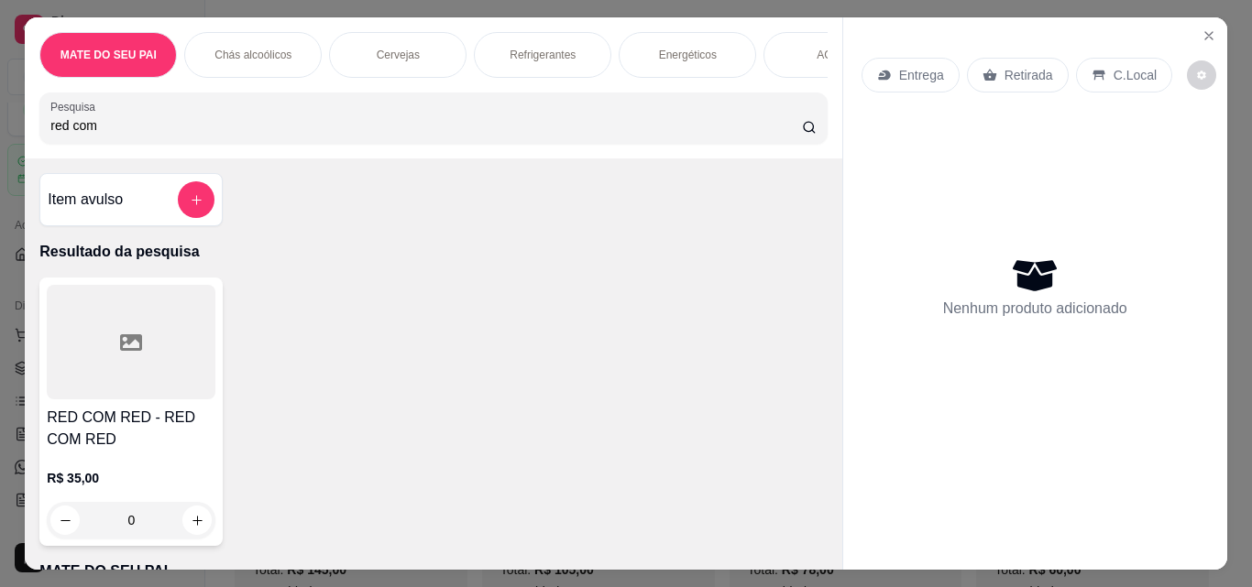
type input "red com"
click at [123, 443] on h4 "RED COM RED - RED COM RED" at bounding box center [131, 429] width 169 height 44
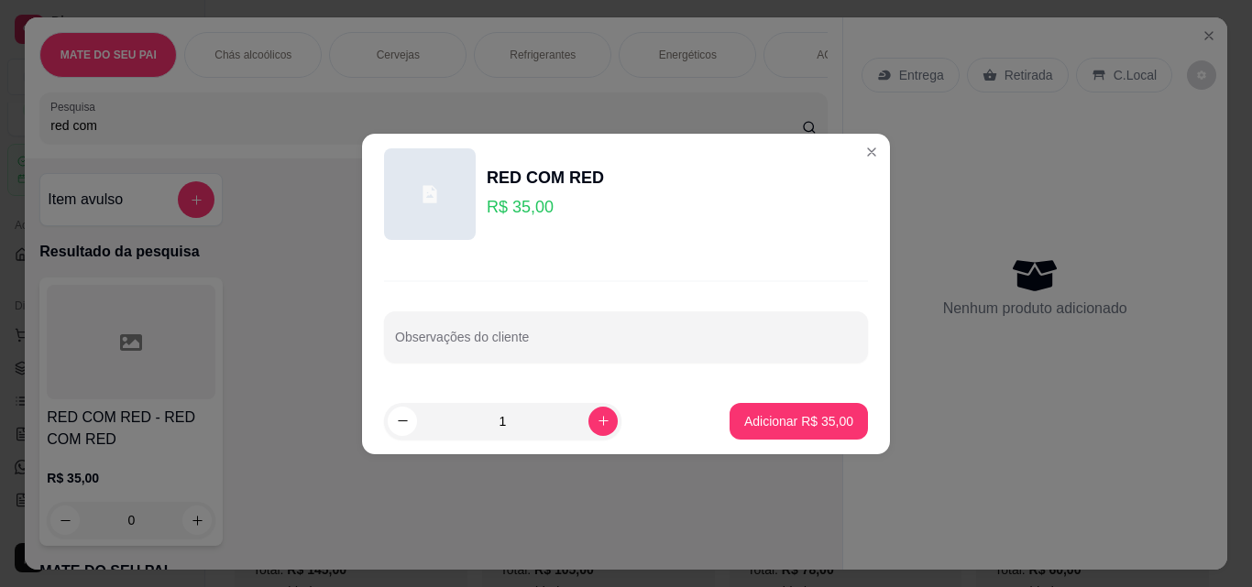
click at [729, 405] on div "Adicionar R$ 35,00" at bounding box center [798, 421] width 138 height 37
click at [748, 414] on p "Adicionar R$ 35,00" at bounding box center [798, 421] width 109 height 18
type input "1"
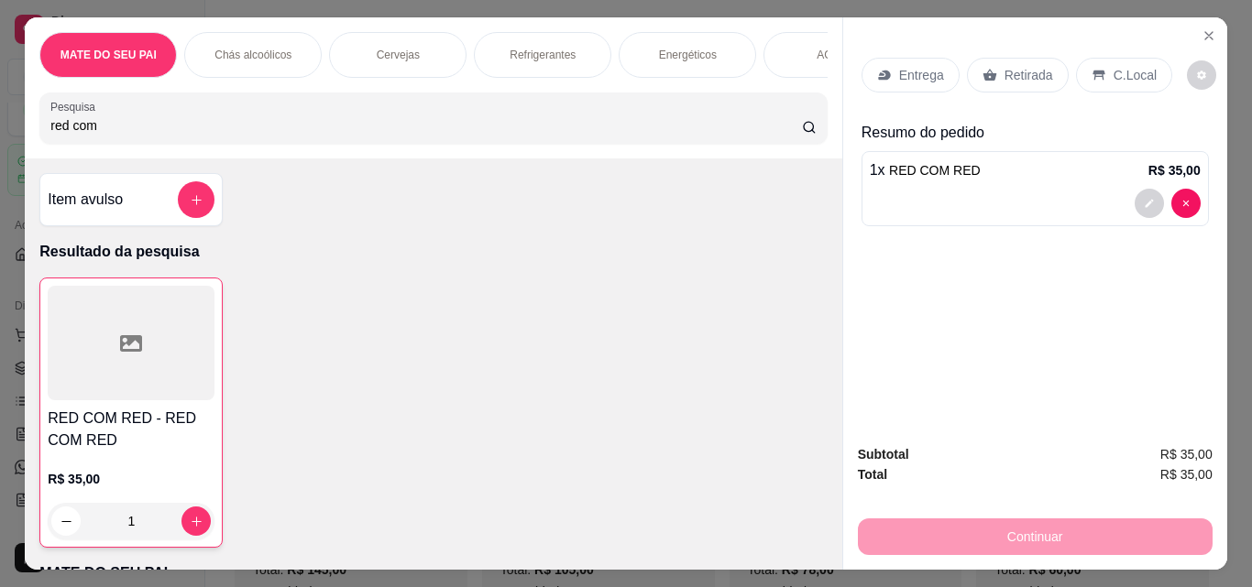
click at [1012, 66] on p "Retirada" at bounding box center [1028, 75] width 49 height 18
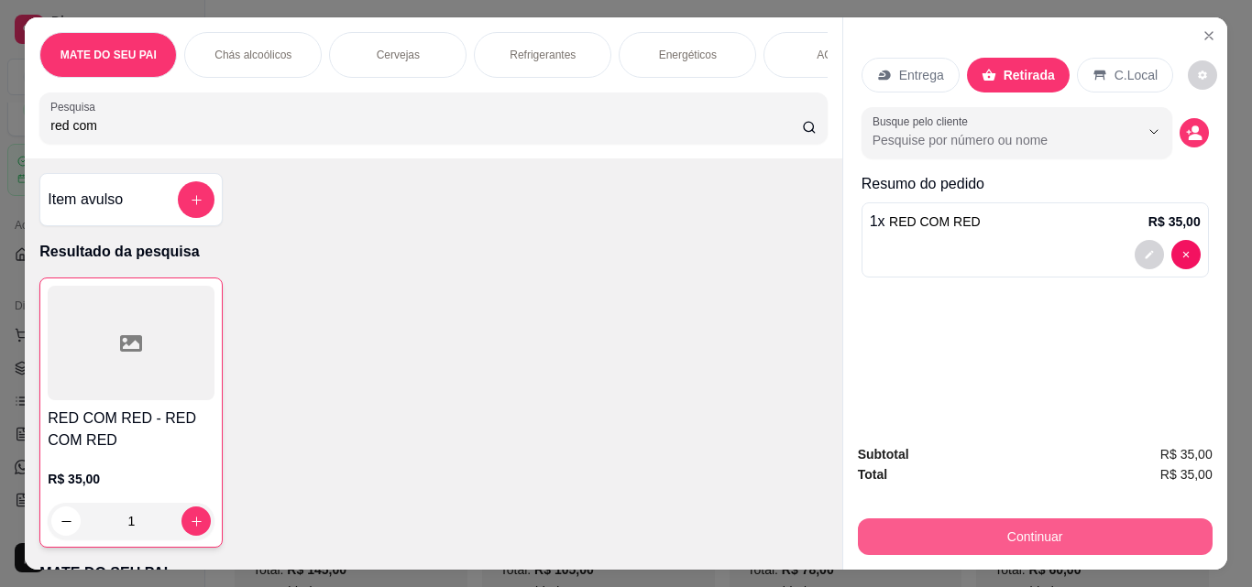
click at [976, 522] on button "Continuar" at bounding box center [1035, 537] width 355 height 37
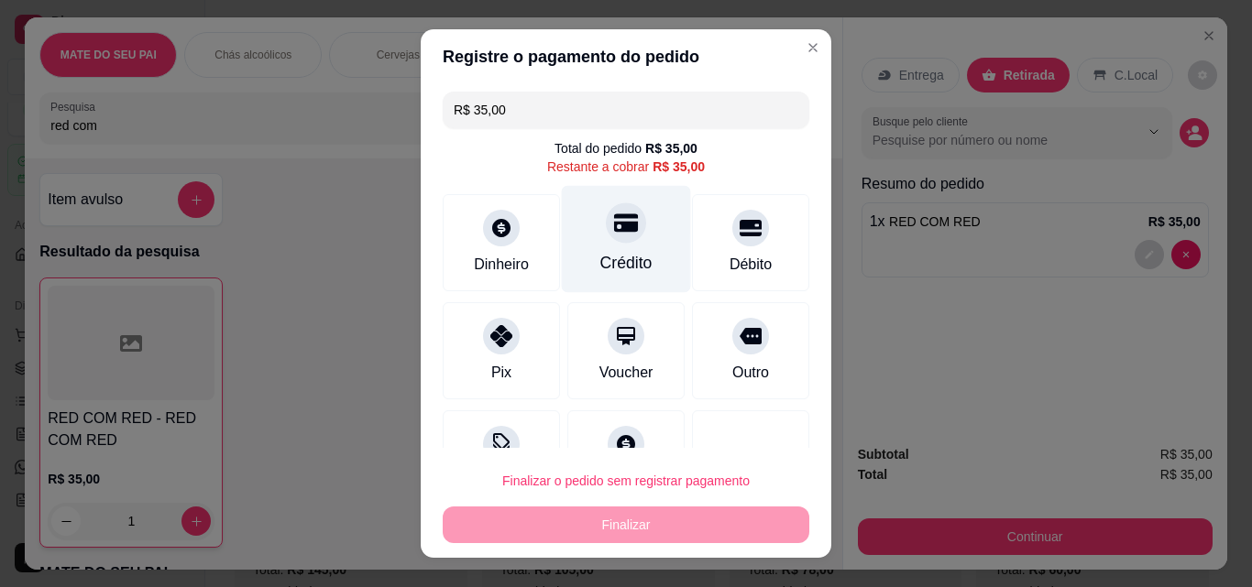
click at [614, 218] on icon at bounding box center [626, 223] width 24 height 18
type input "R$ 0,00"
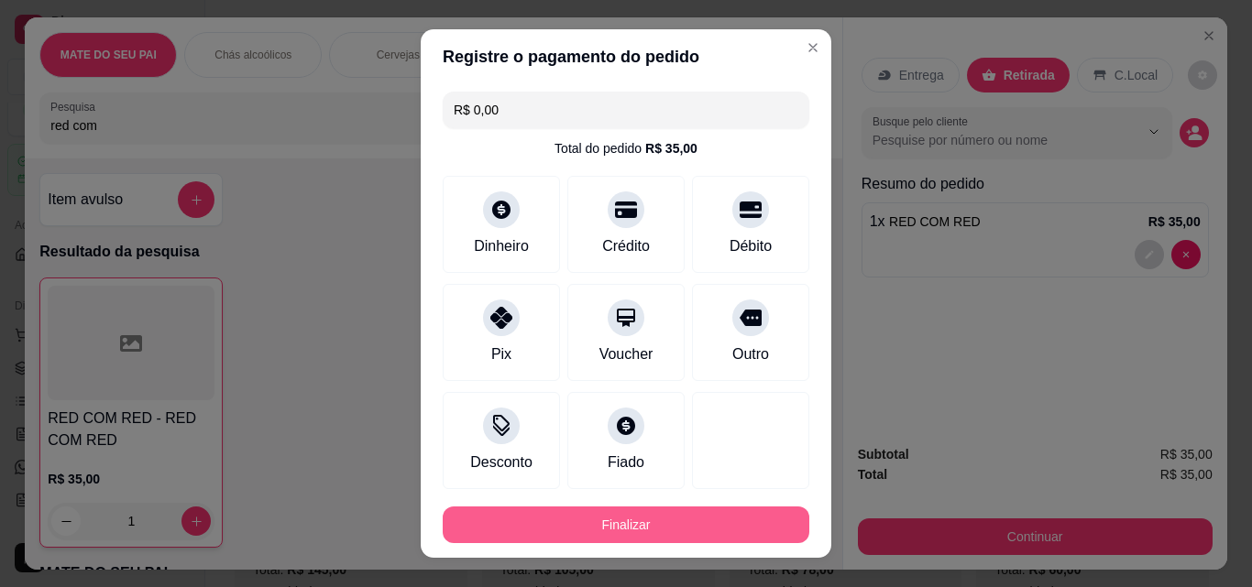
click at [614, 515] on button "Finalizar" at bounding box center [626, 525] width 366 height 37
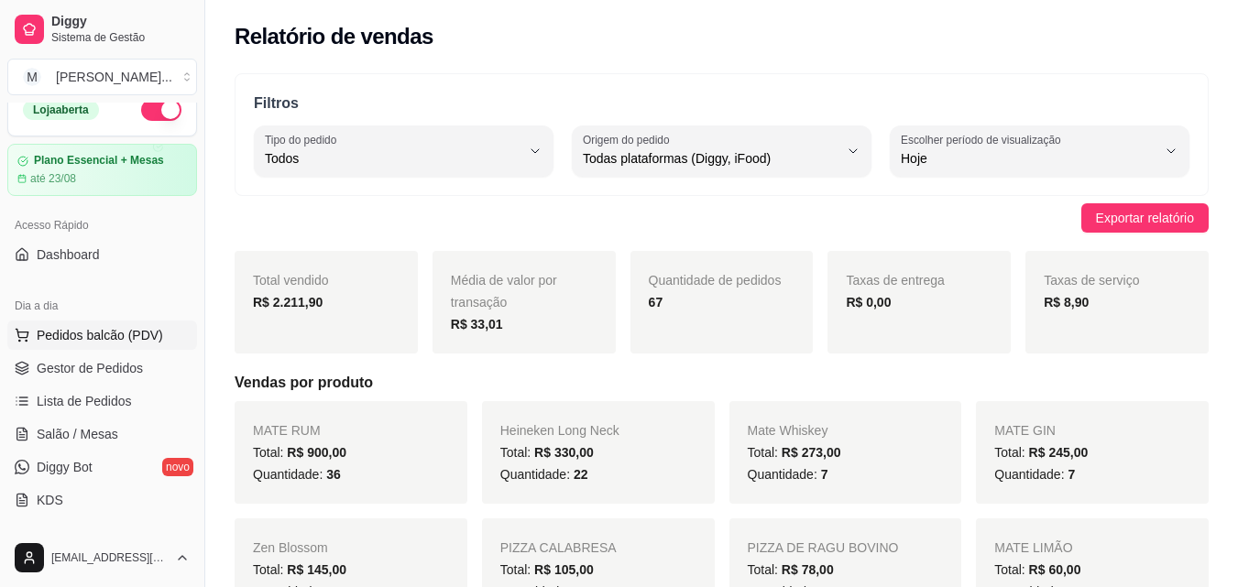
click at [77, 323] on button "Pedidos balcão (PDV)" at bounding box center [102, 335] width 190 height 29
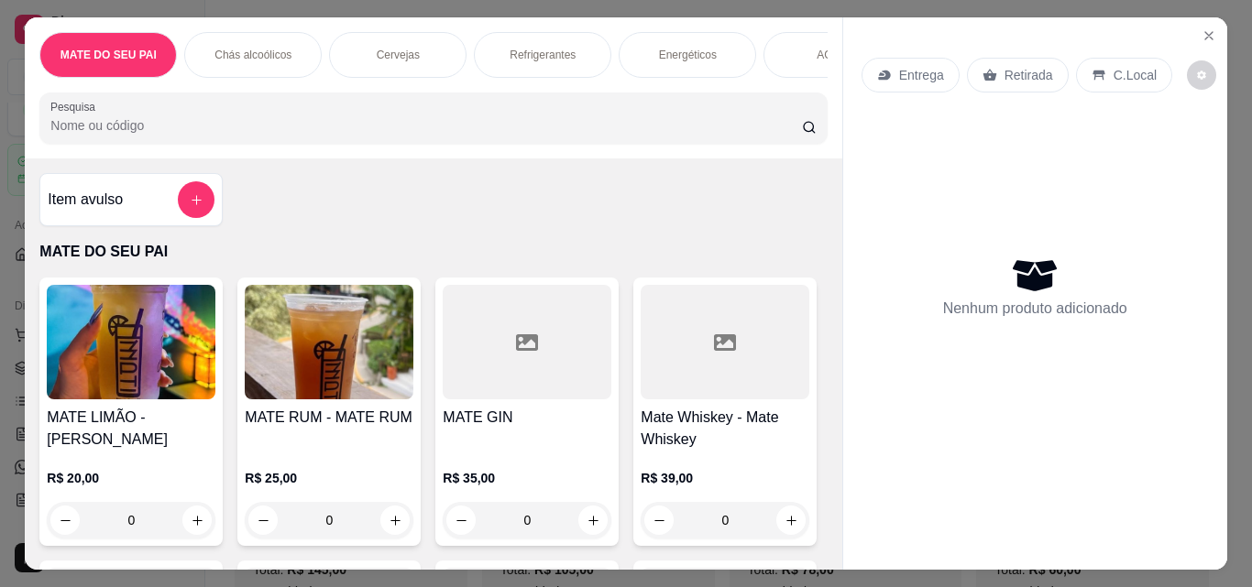
click at [317, 356] on img at bounding box center [329, 342] width 169 height 115
click at [775, 406] on button "Adicionar R$ 25,00" at bounding box center [798, 421] width 138 height 37
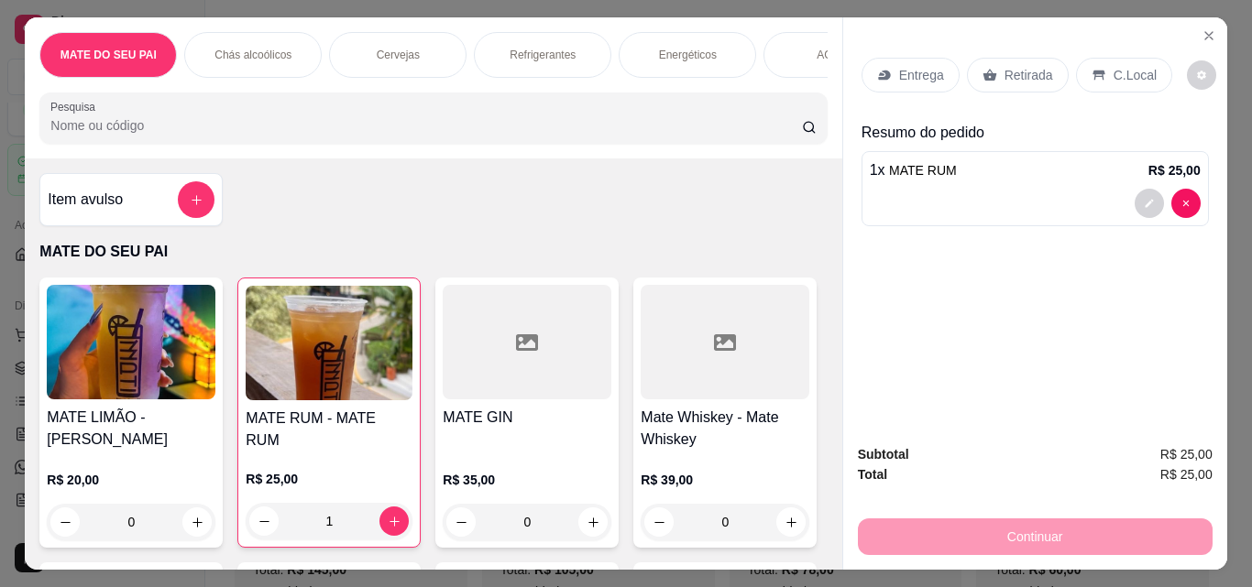
click at [1007, 80] on div "Retirada" at bounding box center [1018, 75] width 102 height 35
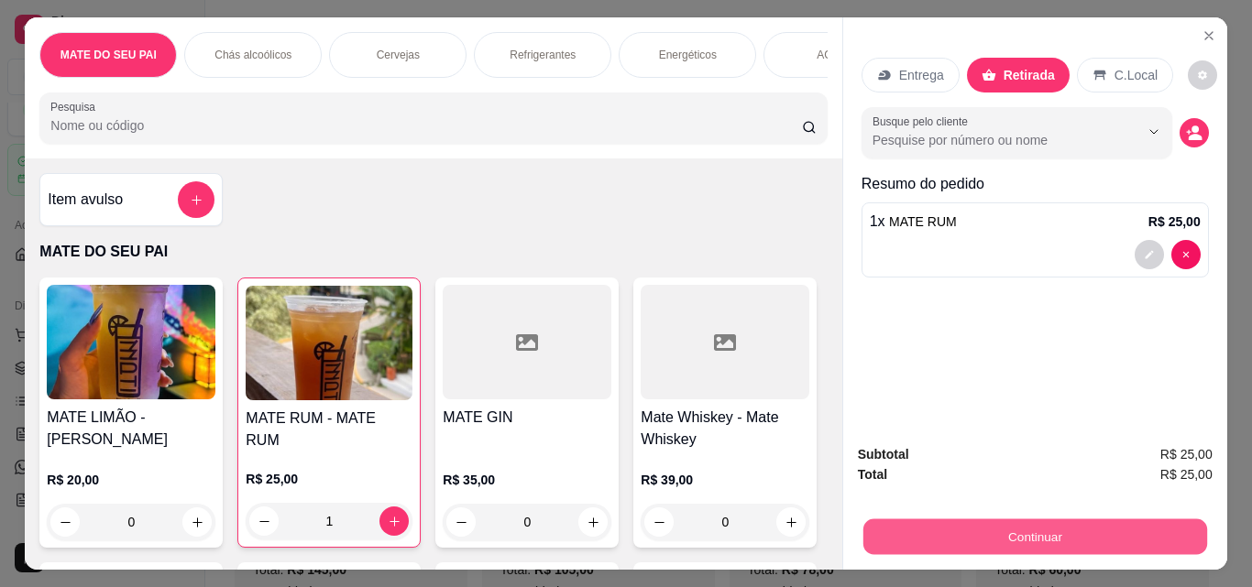
click at [1034, 527] on button "Continuar" at bounding box center [1034, 537] width 344 height 36
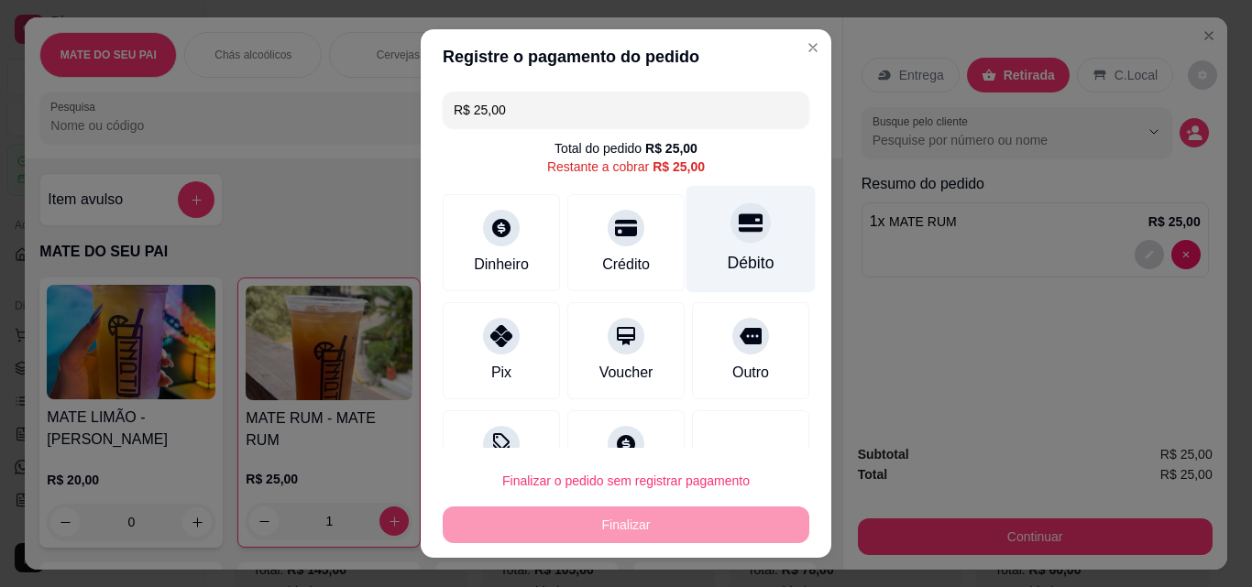
click at [741, 224] on div "Débito" at bounding box center [750, 239] width 129 height 107
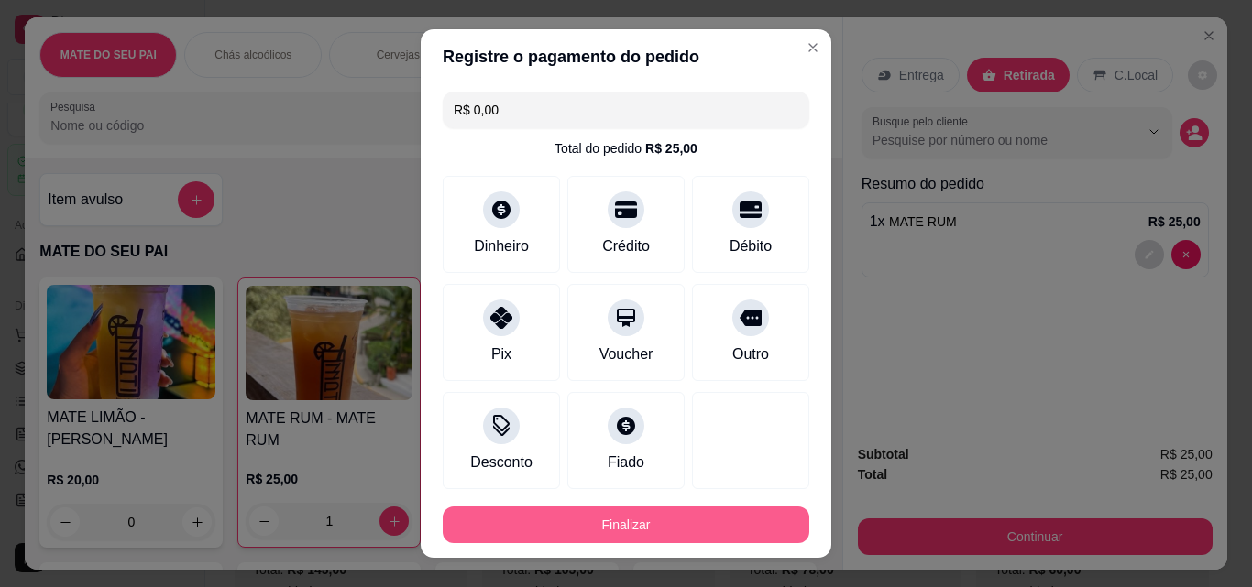
click at [722, 518] on button "Finalizar" at bounding box center [626, 525] width 366 height 37
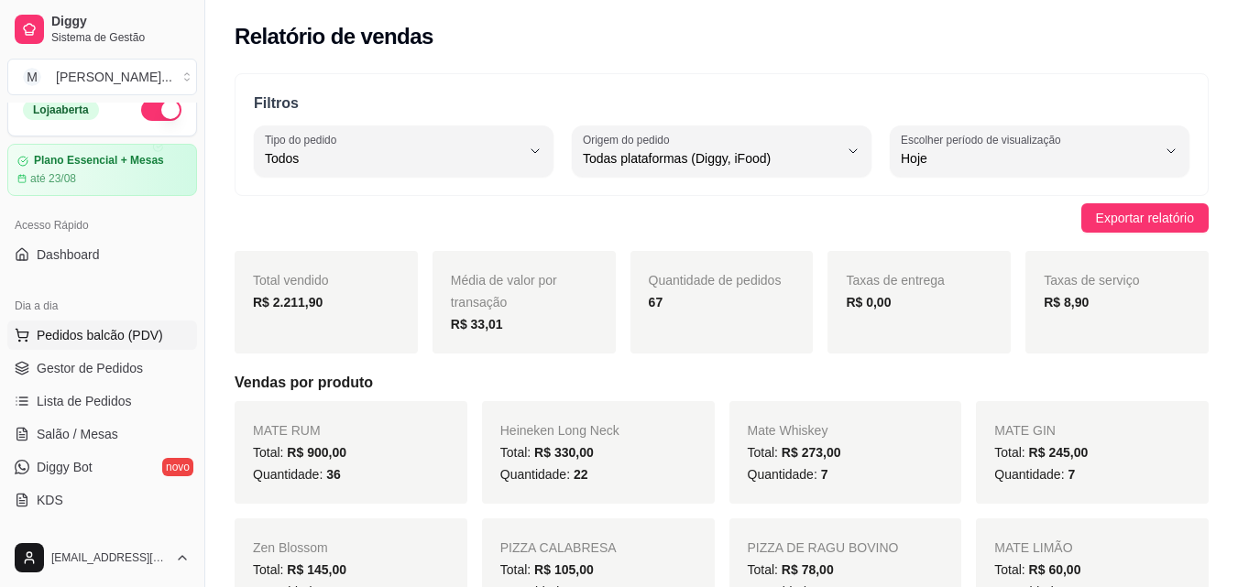
click at [156, 341] on span "Pedidos balcão (PDV)" at bounding box center [100, 335] width 126 height 18
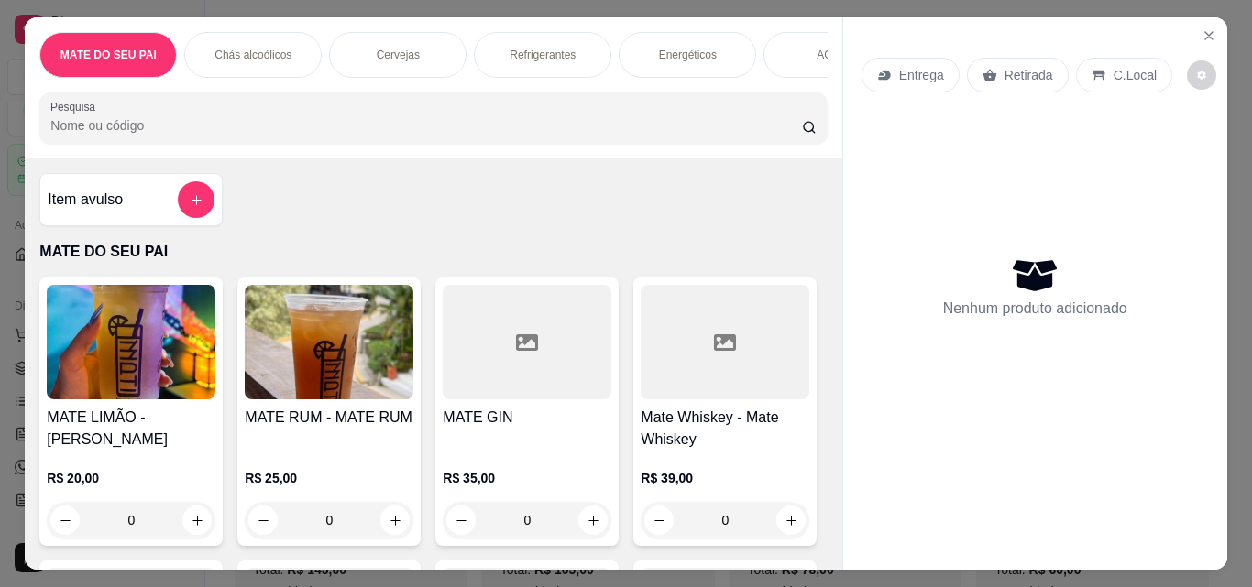
click at [321, 416] on h4 "MATE RUM - MATE RUM" at bounding box center [329, 418] width 169 height 22
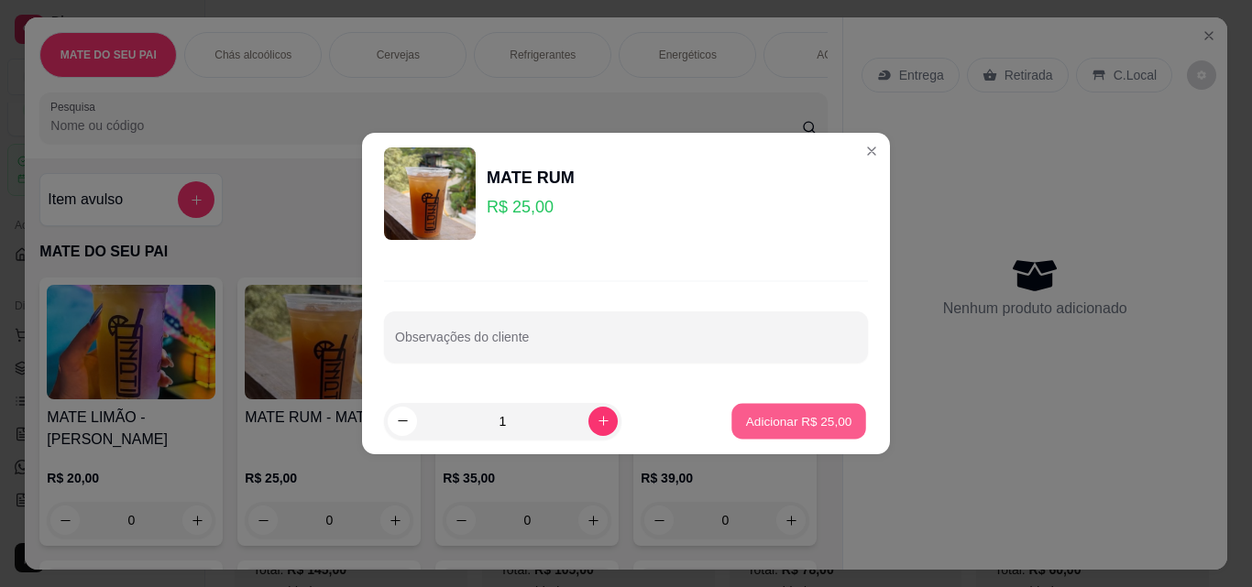
click at [771, 421] on p "Adicionar R$ 25,00" at bounding box center [799, 420] width 106 height 17
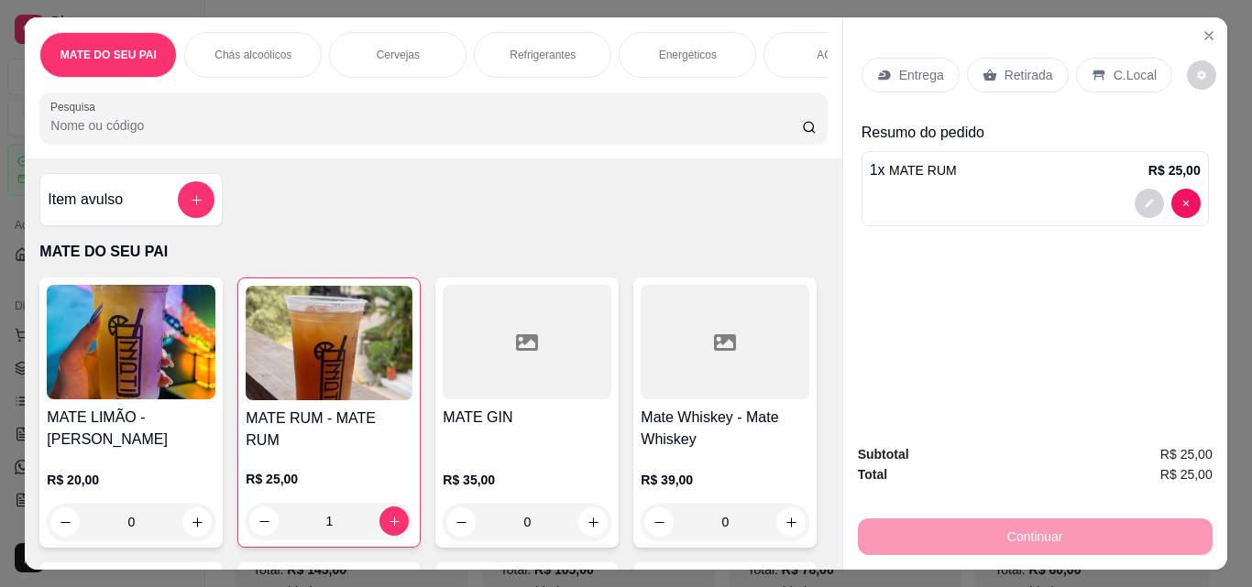
click at [990, 71] on div "Retirada" at bounding box center [1018, 75] width 102 height 35
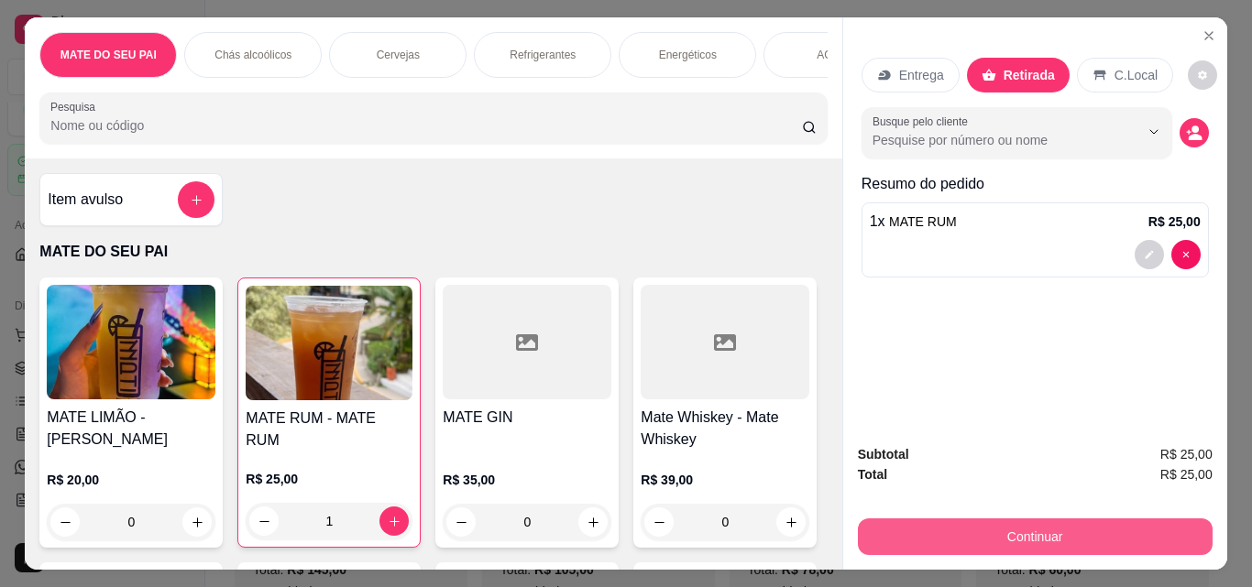
click at [1031, 526] on button "Continuar" at bounding box center [1035, 537] width 355 height 37
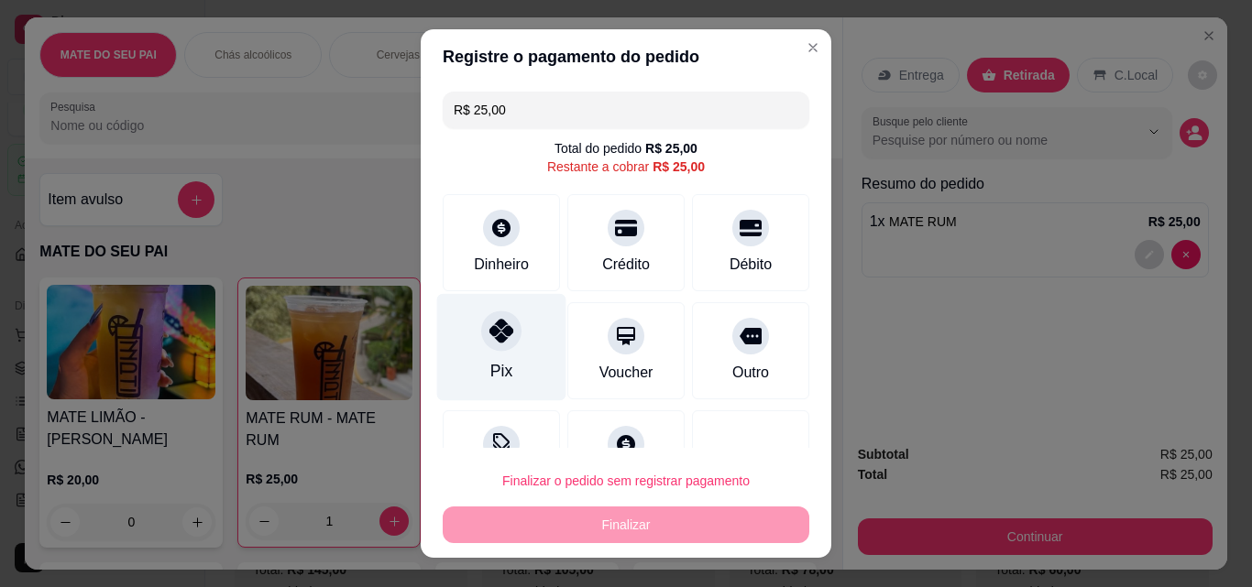
click at [466, 349] on div "Pix" at bounding box center [501, 347] width 129 height 107
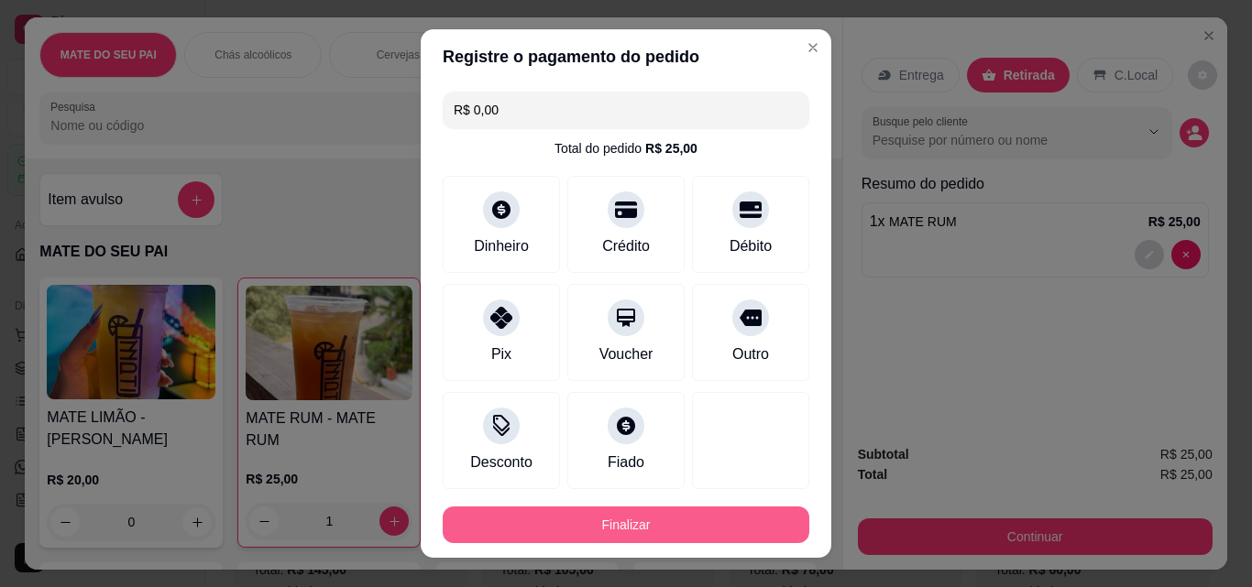
click at [646, 510] on button "Finalizar" at bounding box center [626, 525] width 366 height 37
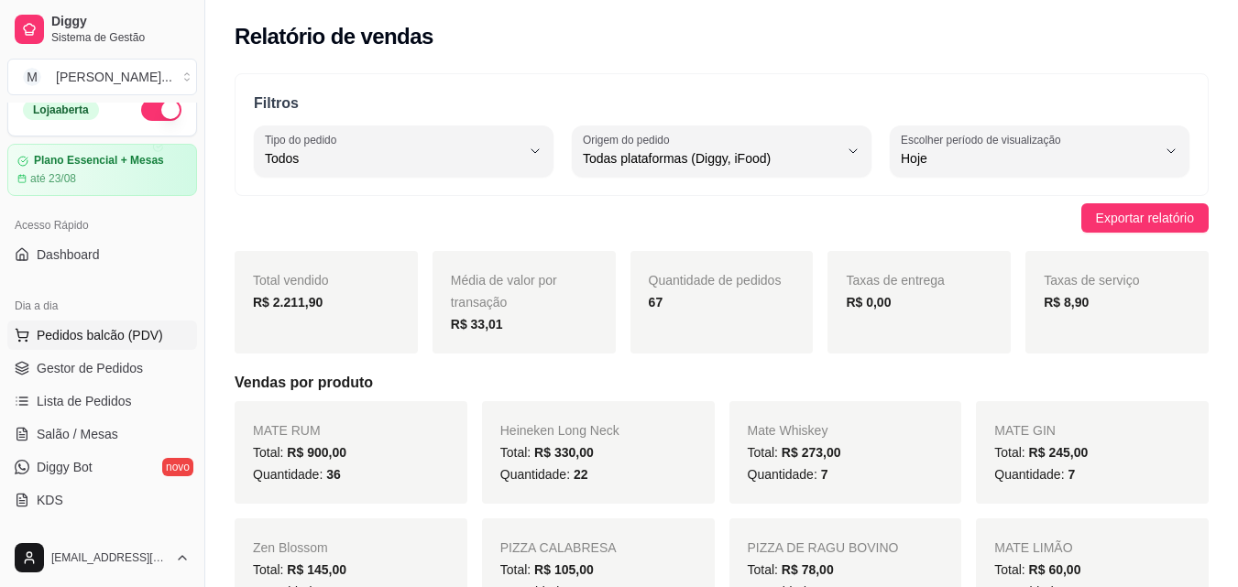
click at [118, 344] on span "Pedidos balcão (PDV)" at bounding box center [100, 335] width 126 height 18
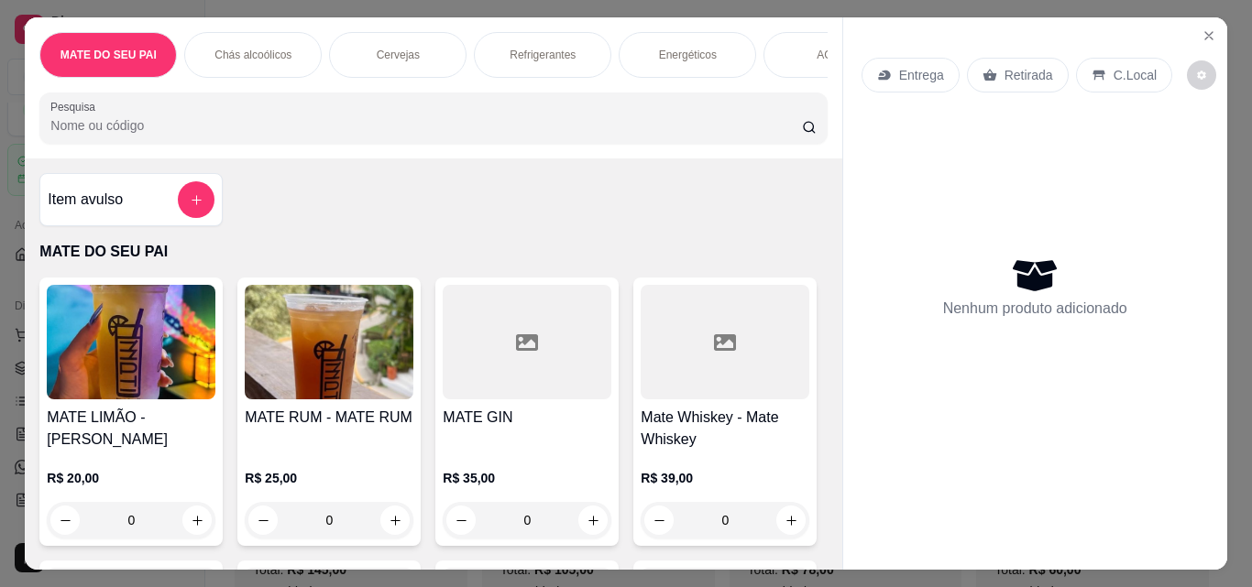
click at [390, 373] on img at bounding box center [329, 342] width 169 height 115
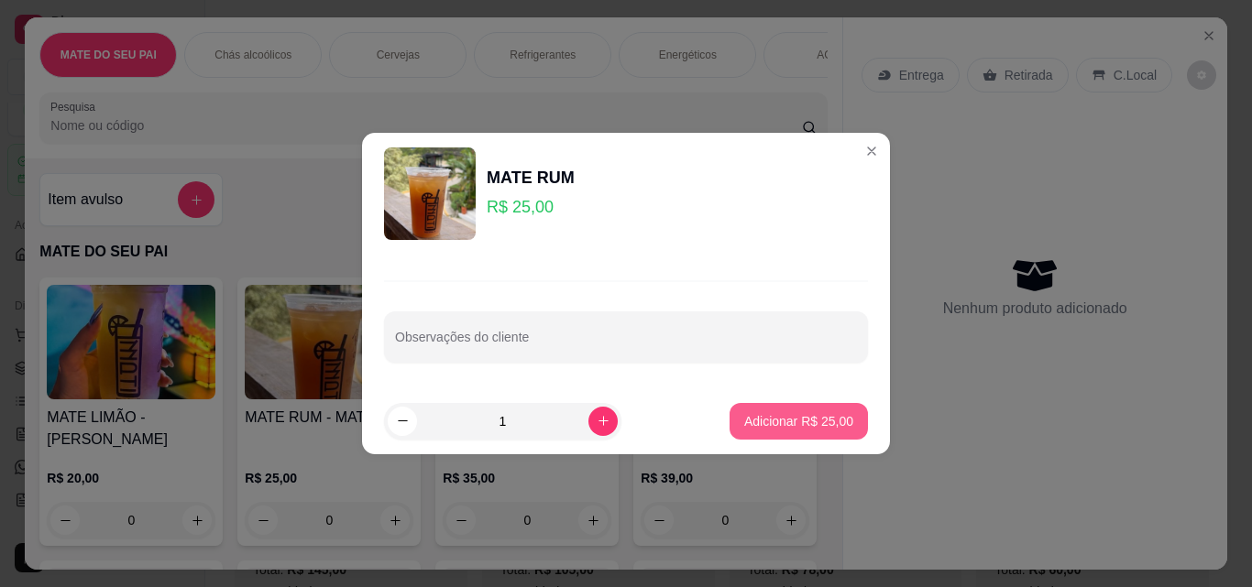
click at [814, 438] on button "Adicionar R$ 25,00" at bounding box center [798, 421] width 138 height 37
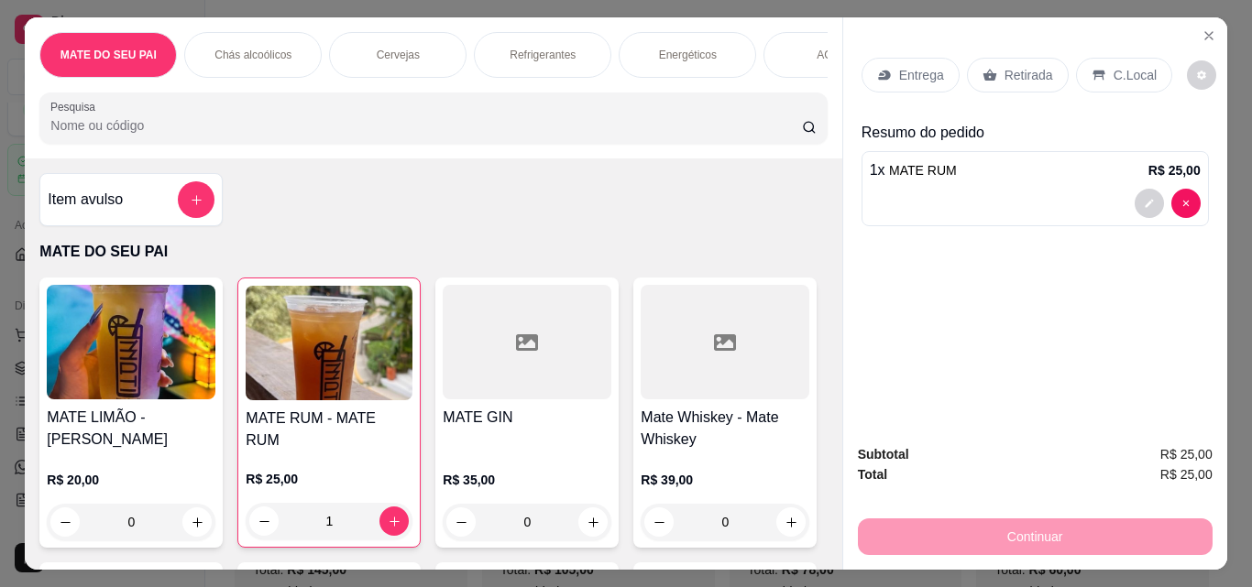
click at [986, 68] on icon at bounding box center [989, 75] width 15 height 15
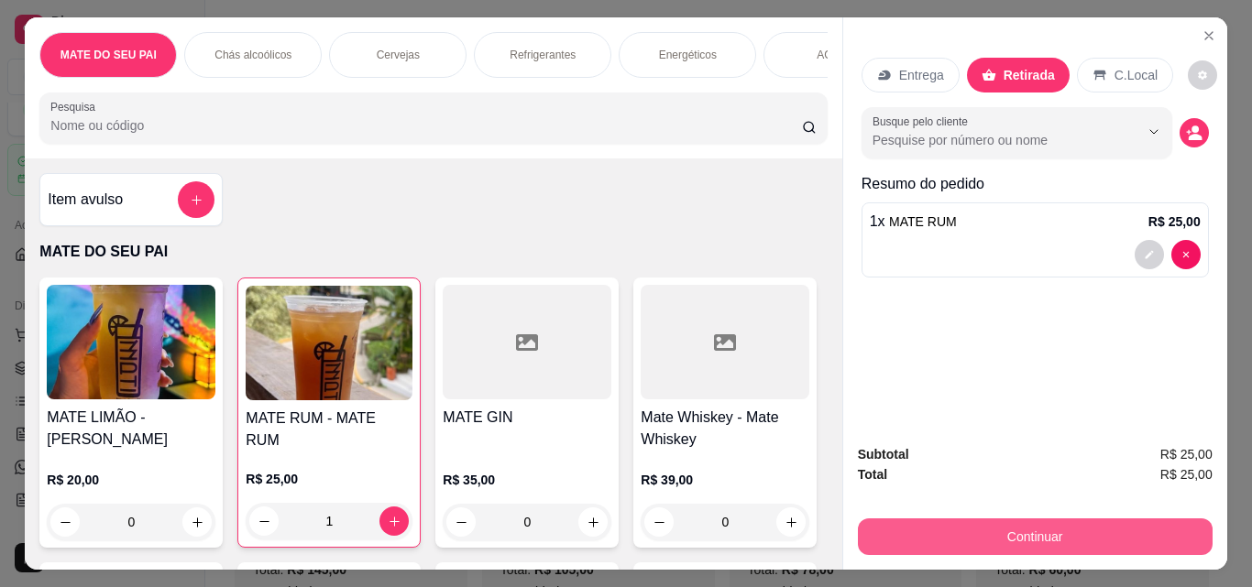
click at [1001, 531] on button "Continuar" at bounding box center [1035, 537] width 355 height 37
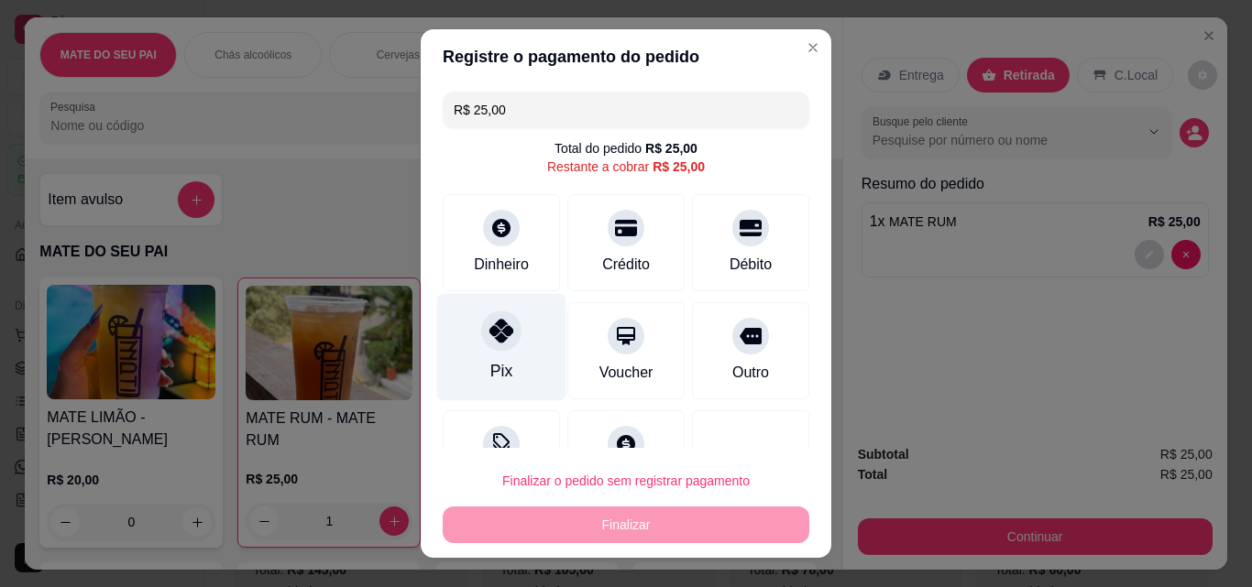
click at [505, 357] on div "Pix" at bounding box center [501, 347] width 129 height 107
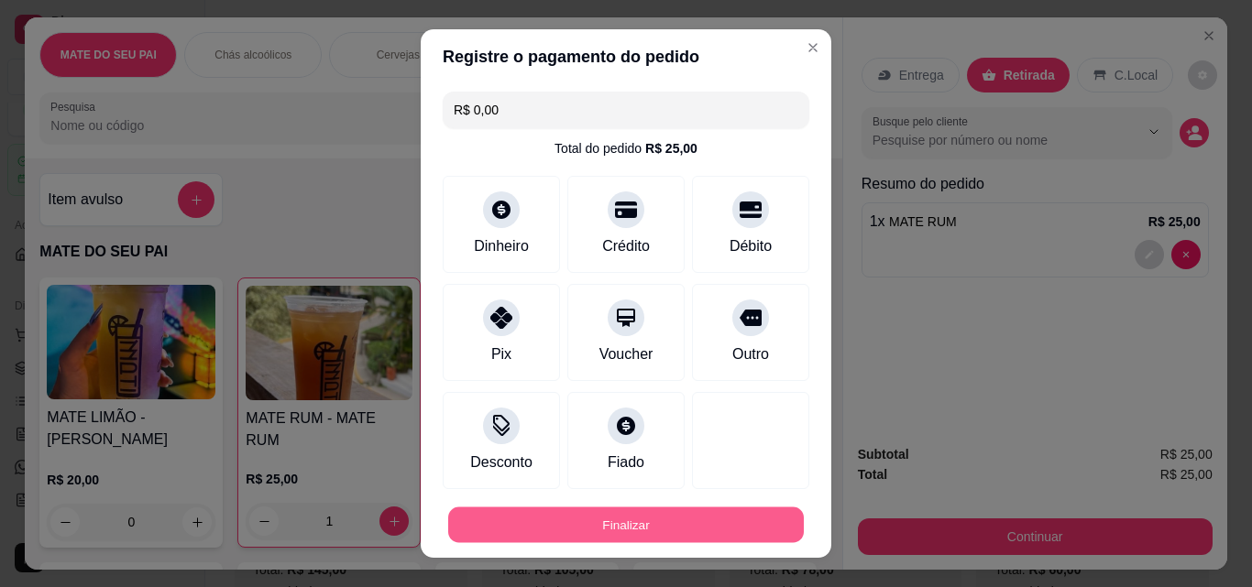
click at [571, 524] on button "Finalizar" at bounding box center [625, 526] width 355 height 36
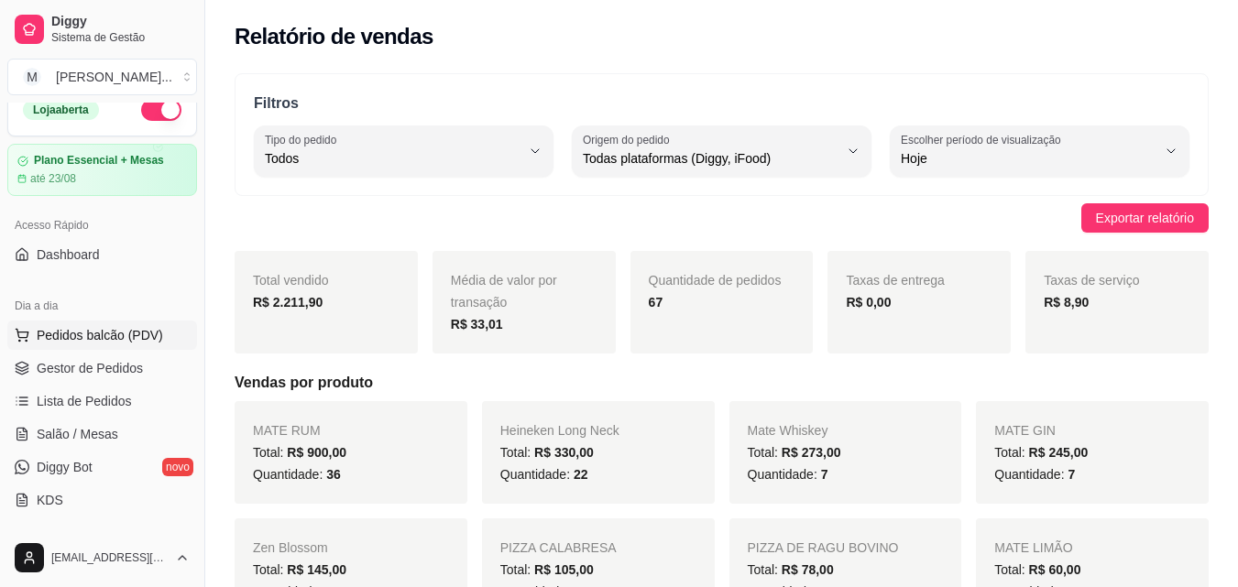
click at [90, 334] on span "Pedidos balcão (PDV)" at bounding box center [100, 335] width 126 height 18
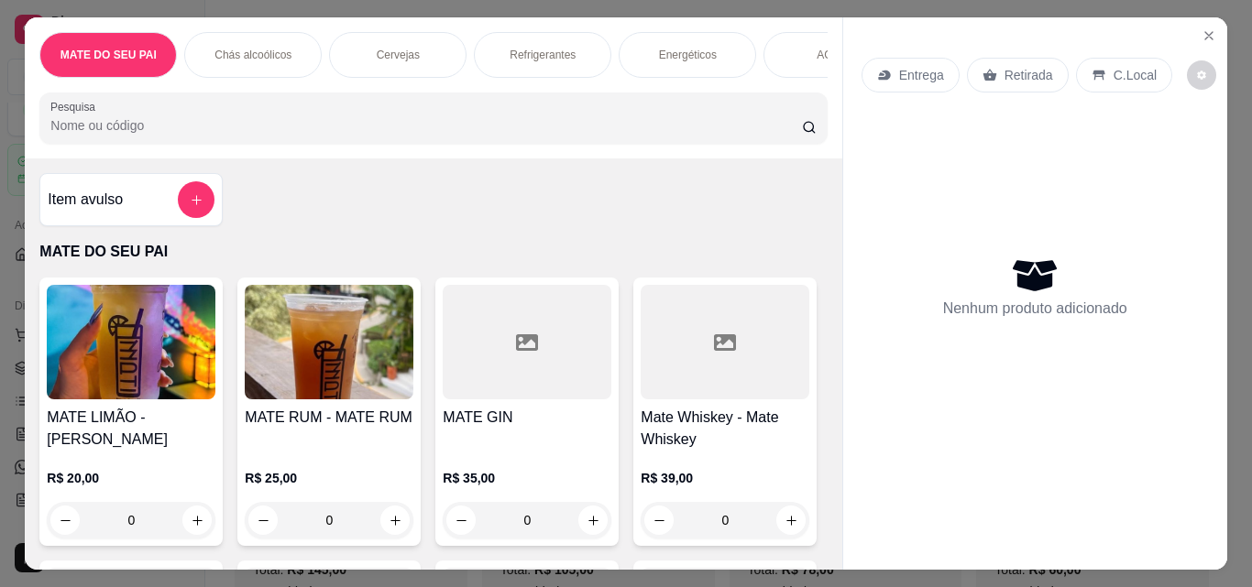
click at [286, 126] on input "Pesquisa" at bounding box center [425, 125] width 751 height 18
click at [331, 305] on img at bounding box center [329, 342] width 169 height 115
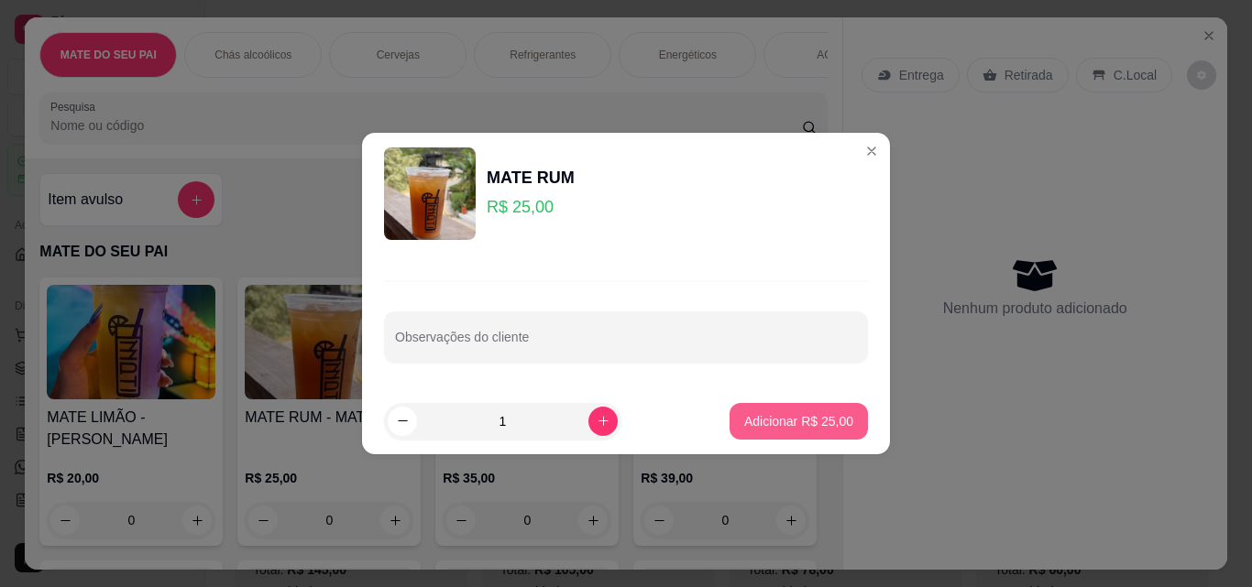
click at [833, 424] on p "Adicionar R$ 25,00" at bounding box center [798, 421] width 109 height 18
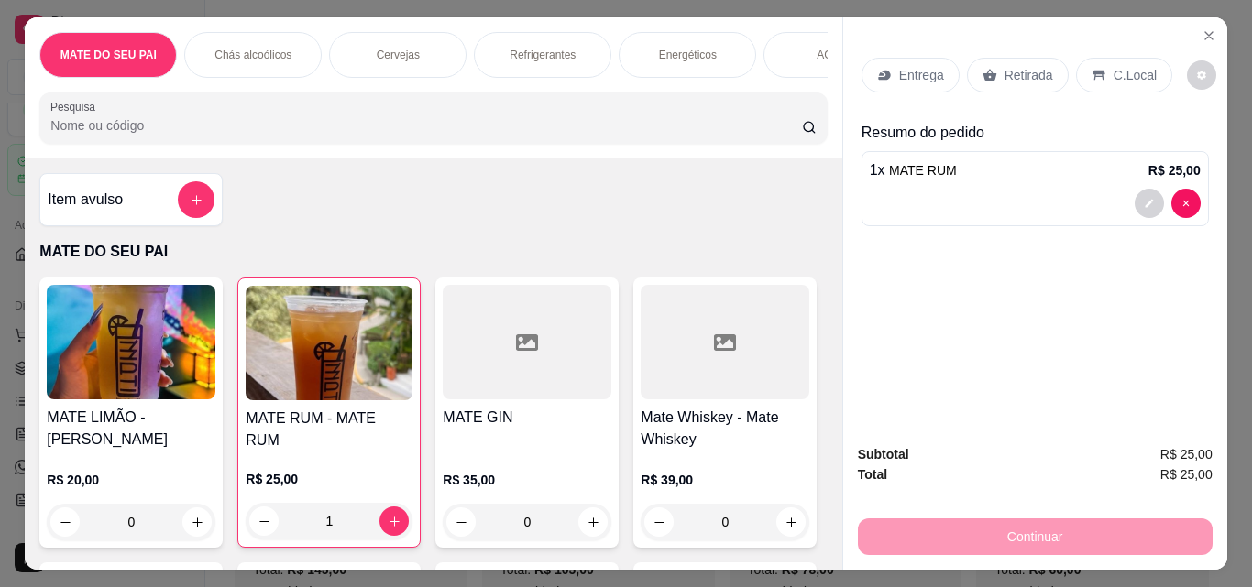
click at [1007, 69] on p "Retirada" at bounding box center [1028, 75] width 49 height 18
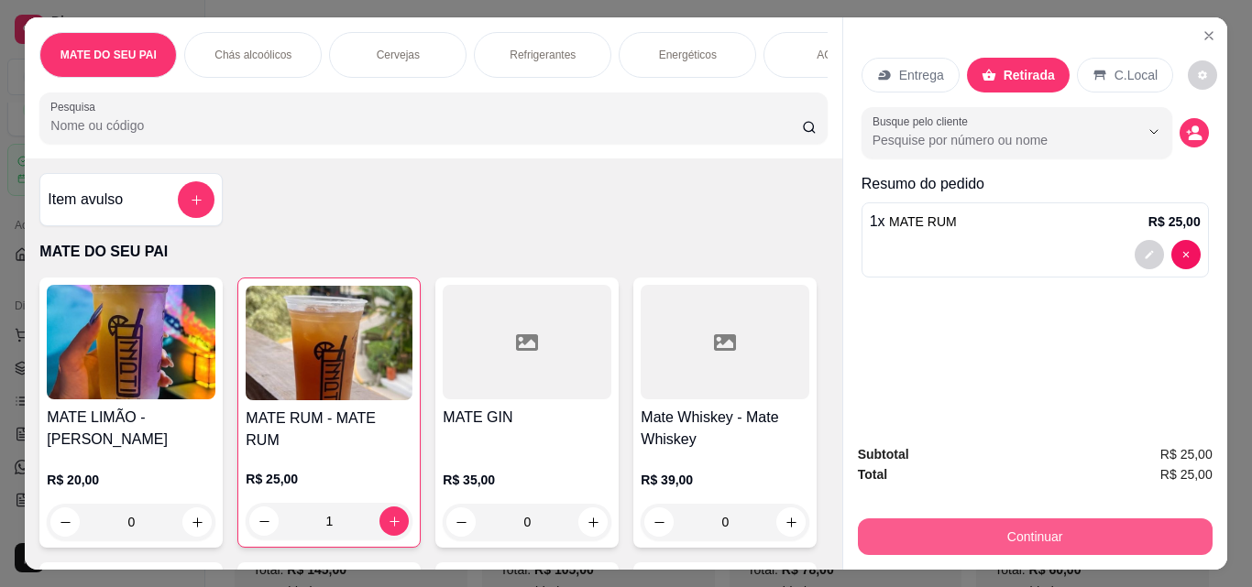
click at [1023, 529] on button "Continuar" at bounding box center [1035, 537] width 355 height 37
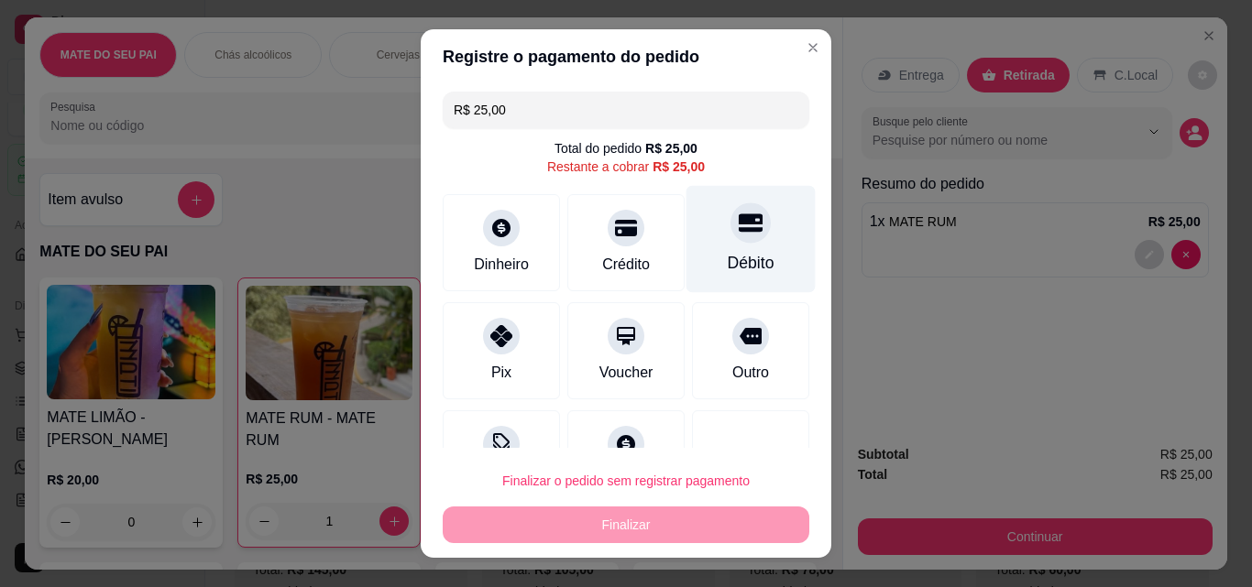
click at [738, 219] on icon at bounding box center [750, 223] width 24 height 18
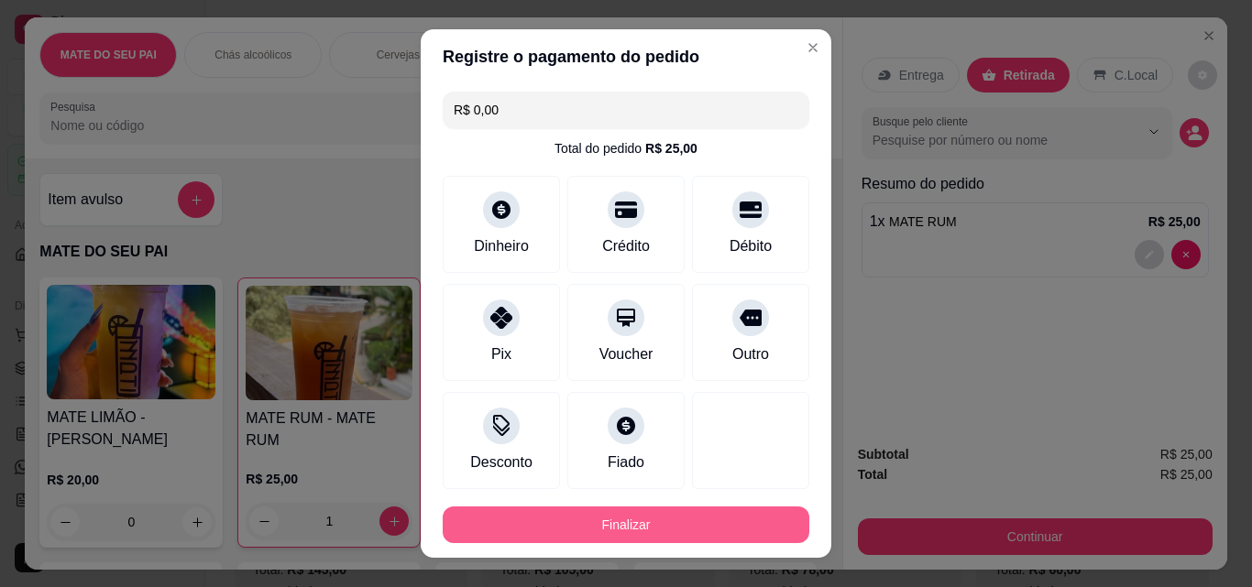
click at [663, 518] on button "Finalizar" at bounding box center [626, 525] width 366 height 37
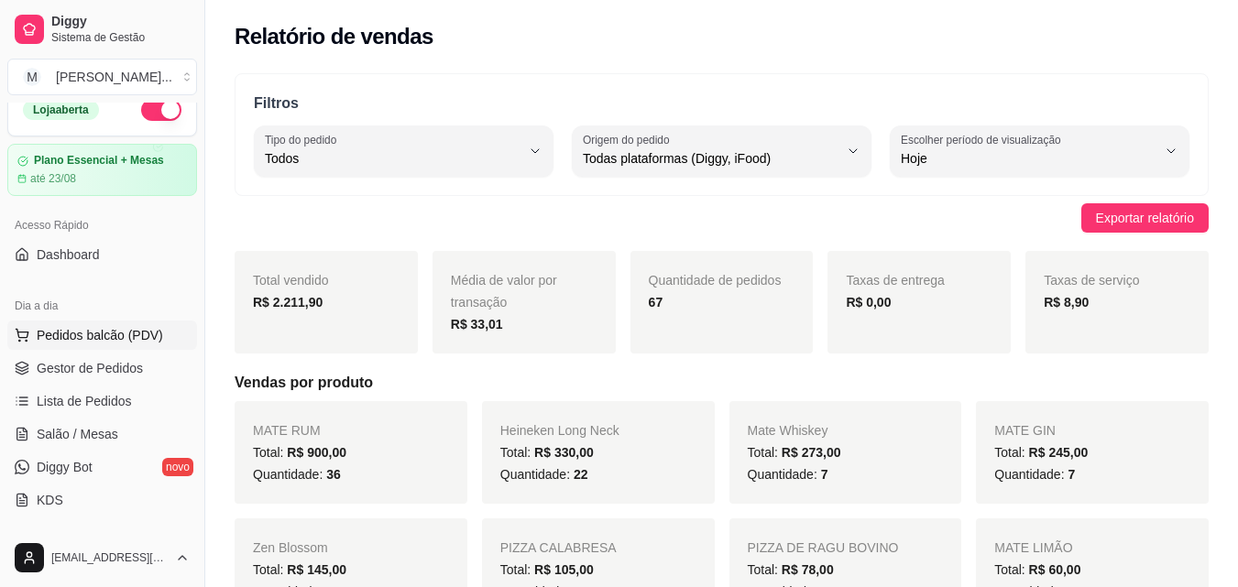
click at [97, 333] on span "Pedidos balcão (PDV)" at bounding box center [100, 335] width 126 height 18
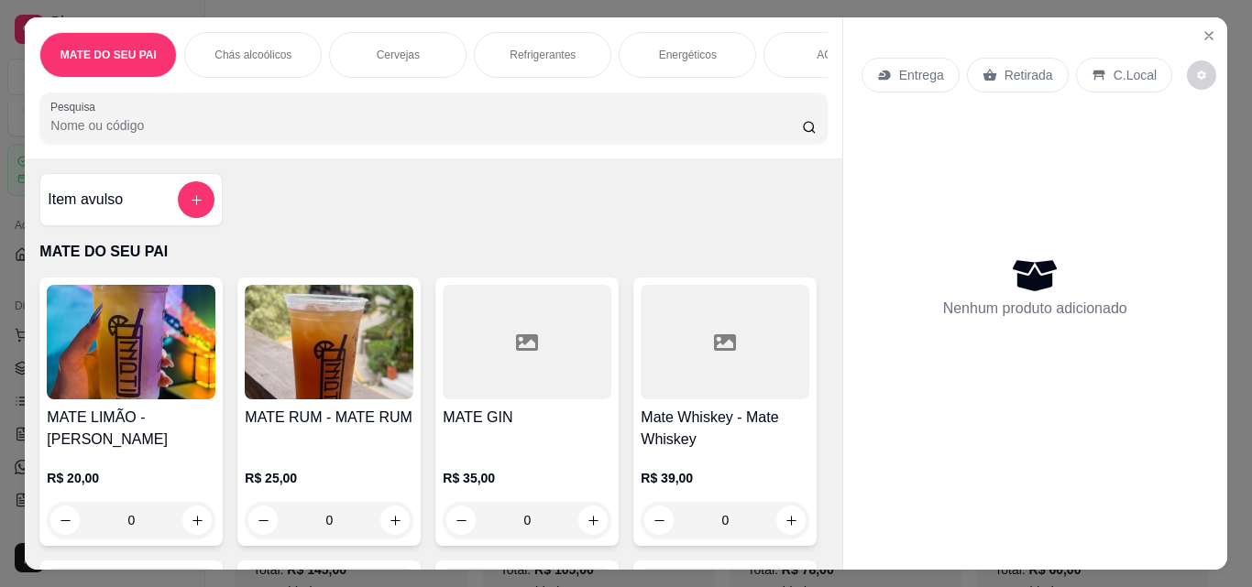
click at [870, 305] on div "Nenhum produto adicionado" at bounding box center [1034, 286] width 347 height 359
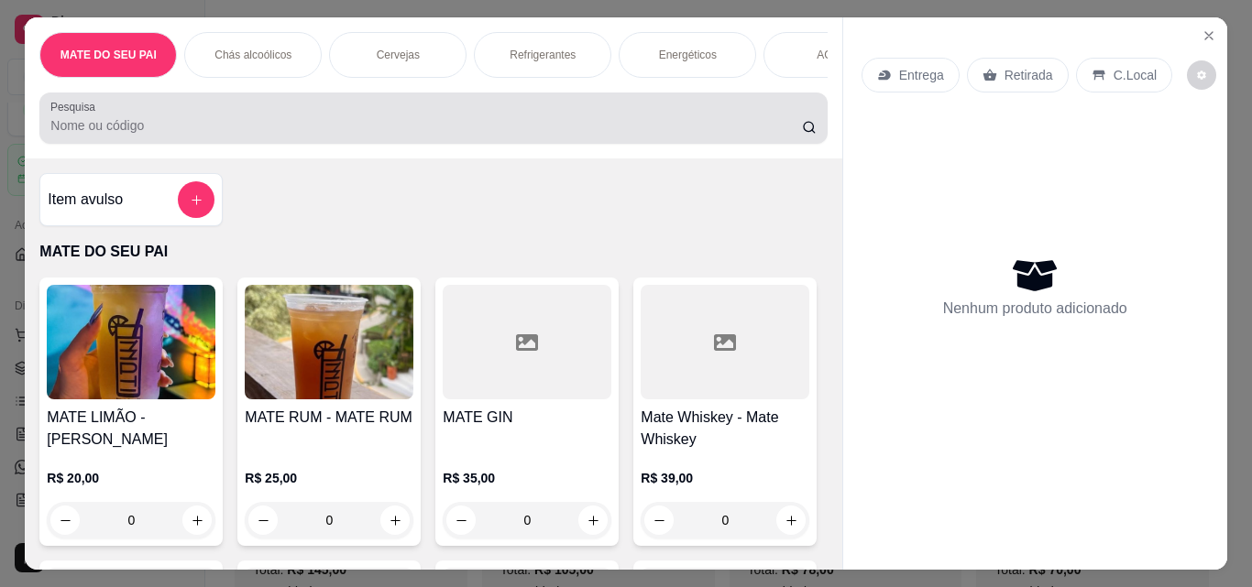
click at [706, 135] on input "Pesquisa" at bounding box center [425, 125] width 751 height 18
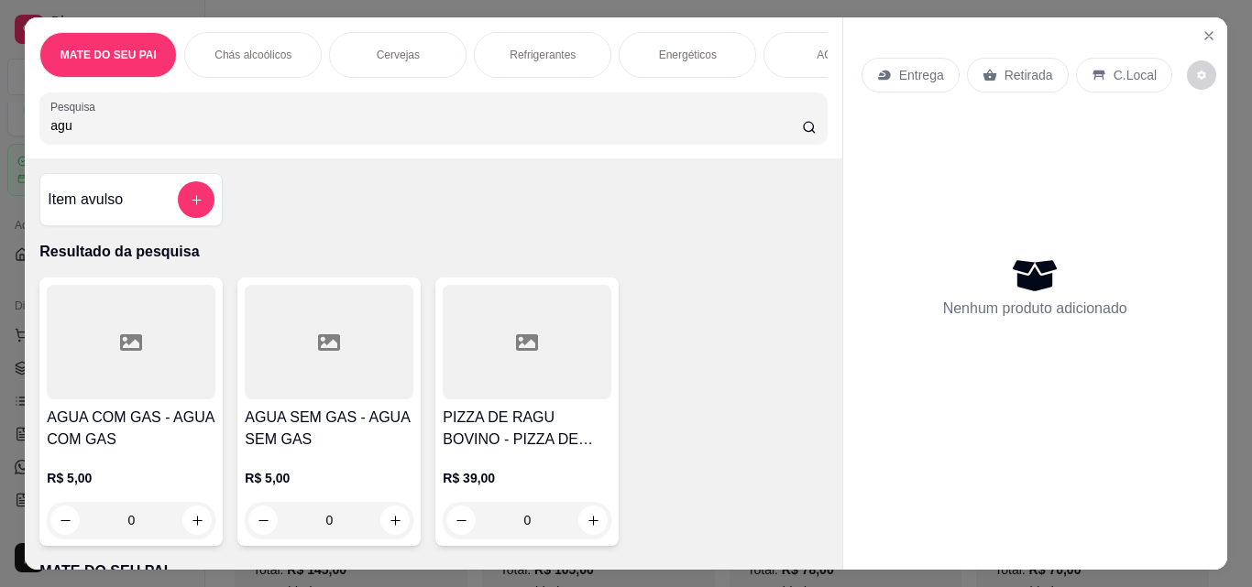
click at [307, 325] on div at bounding box center [329, 342] width 169 height 115
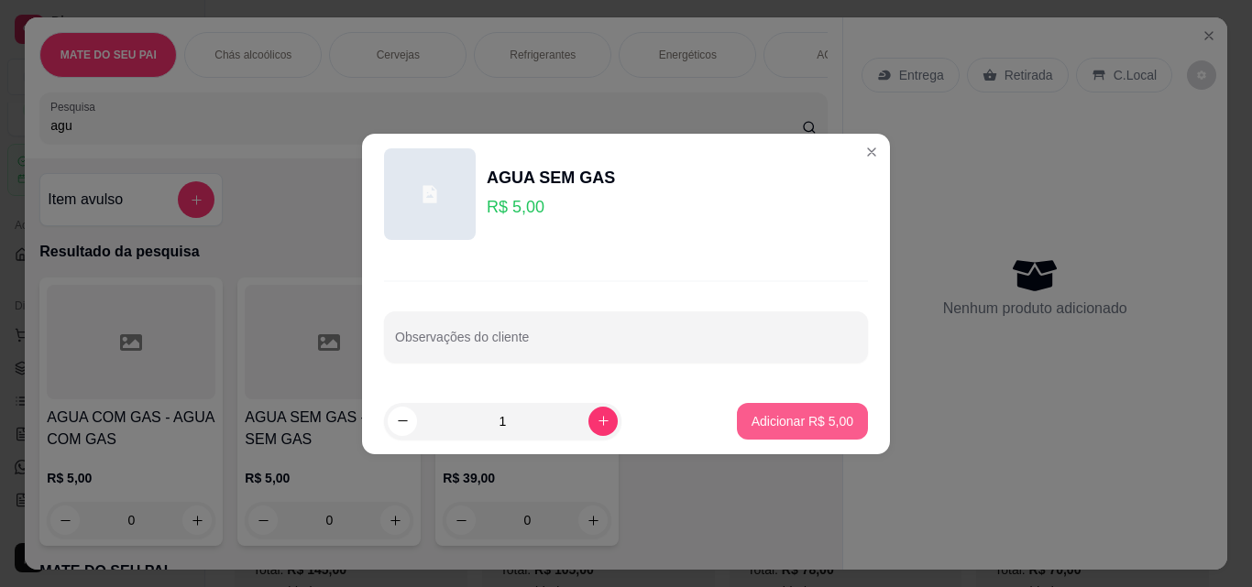
click at [761, 422] on p "Adicionar R$ 5,00" at bounding box center [802, 421] width 102 height 18
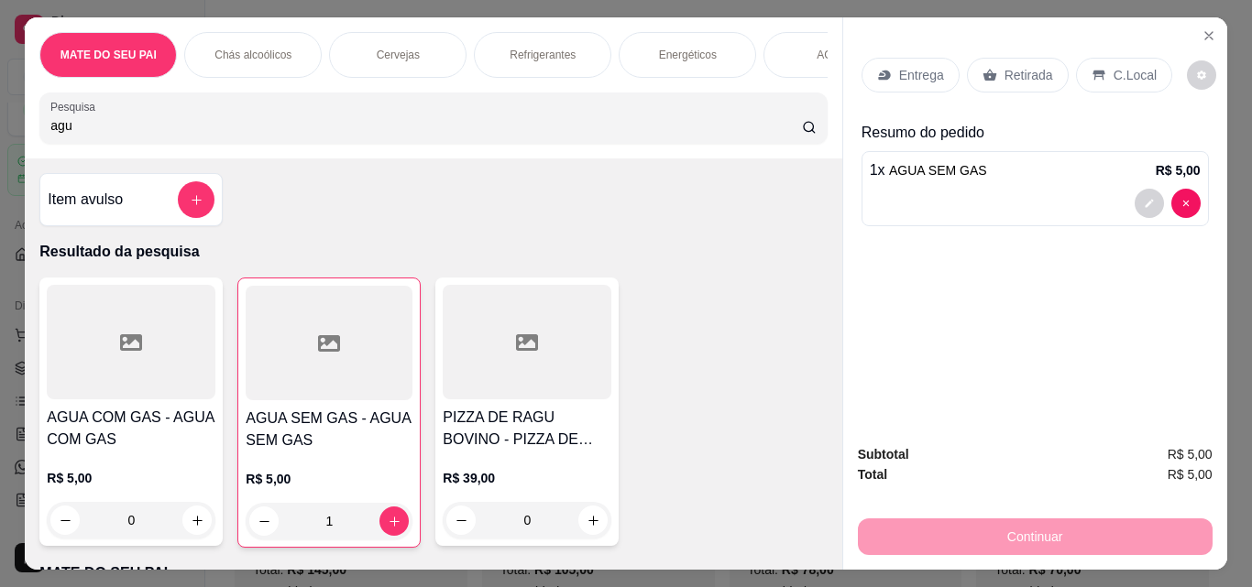
click at [1004, 66] on p "Retirada" at bounding box center [1028, 75] width 49 height 18
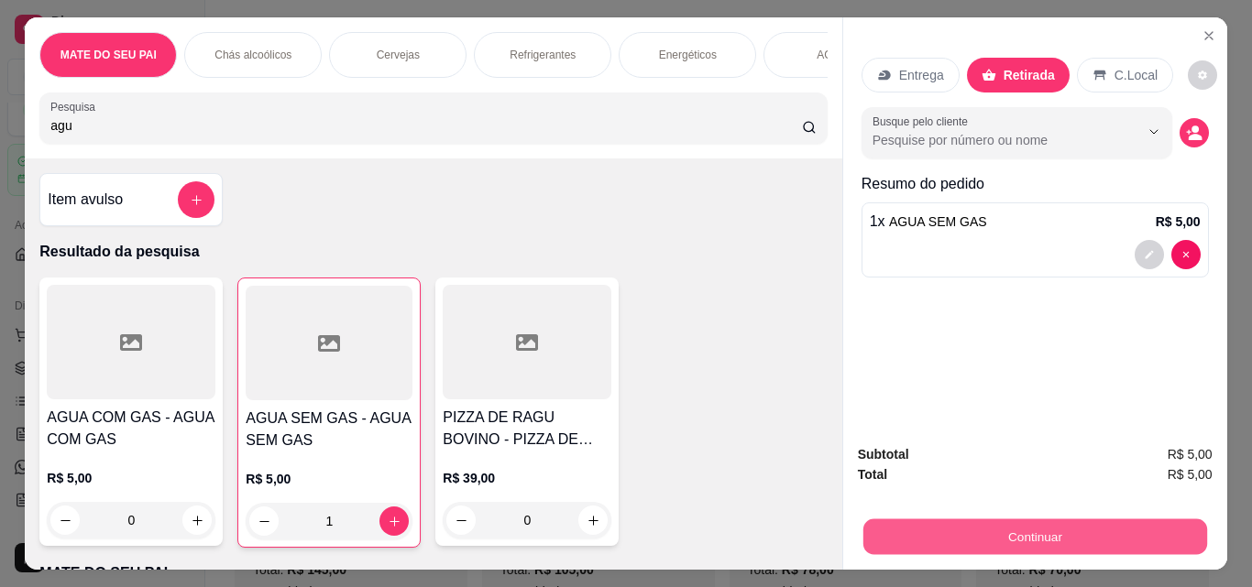
click at [1015, 519] on button "Continuar" at bounding box center [1034, 537] width 344 height 36
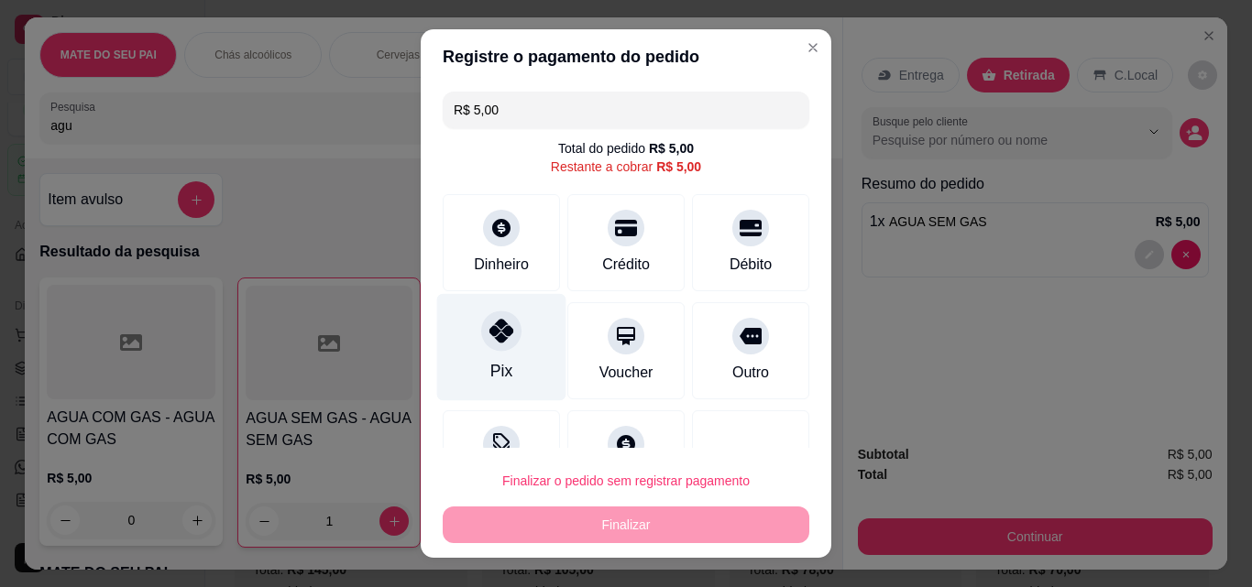
click at [500, 328] on icon at bounding box center [501, 331] width 24 height 24
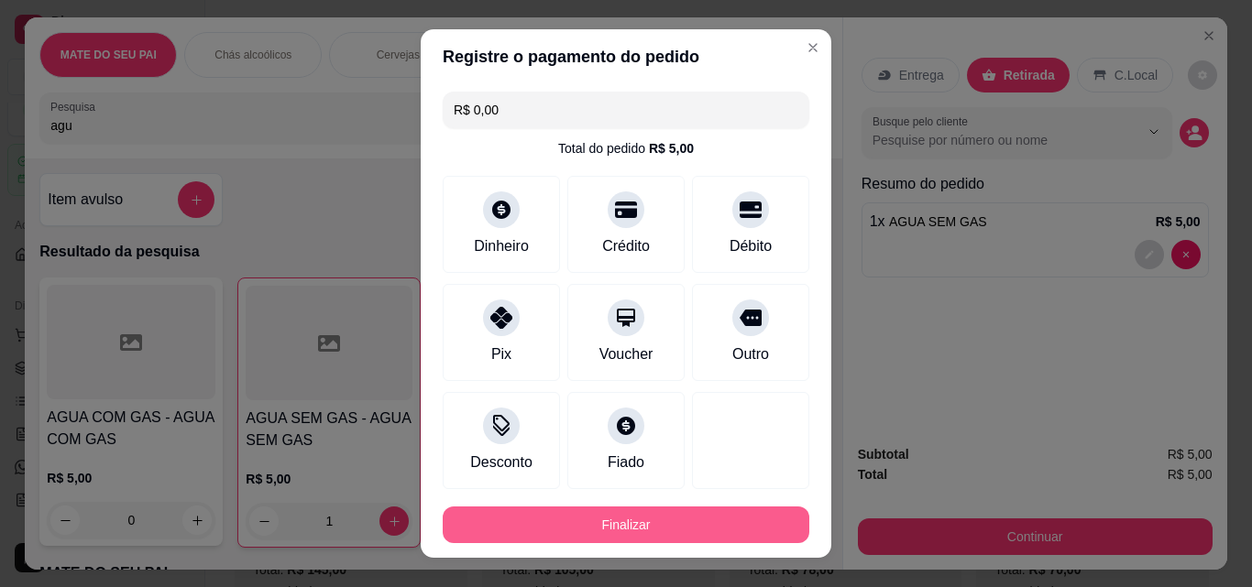
click at [614, 519] on button "Finalizar" at bounding box center [626, 525] width 366 height 37
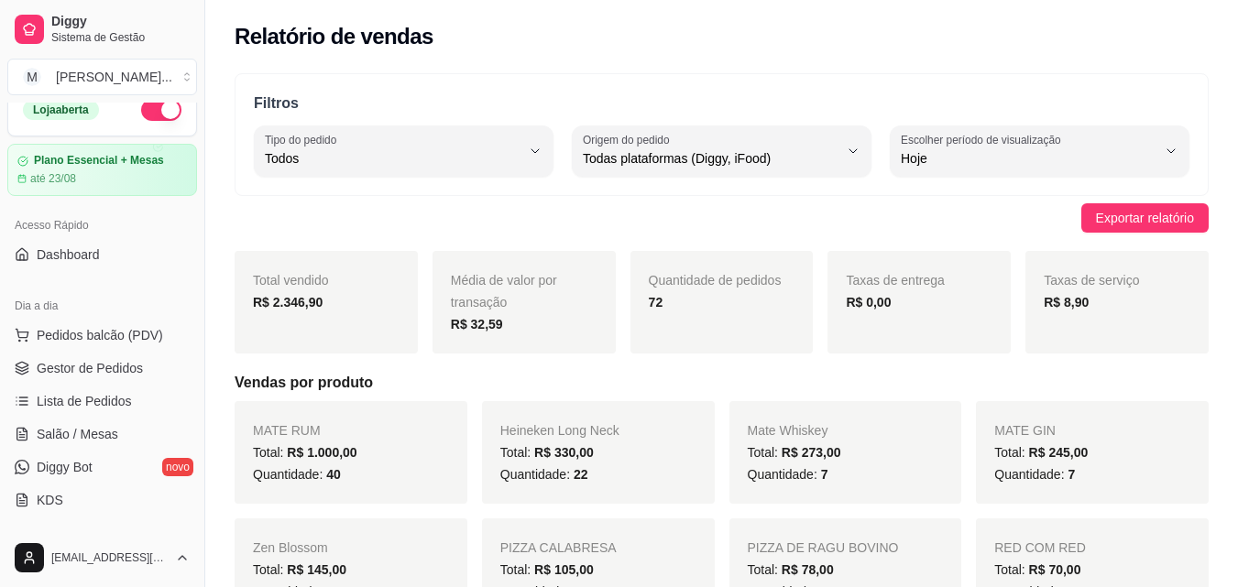
click at [139, 319] on div "Dia a dia" at bounding box center [102, 305] width 190 height 29
click at [139, 335] on span "Pedidos balcão (PDV)" at bounding box center [100, 335] width 126 height 18
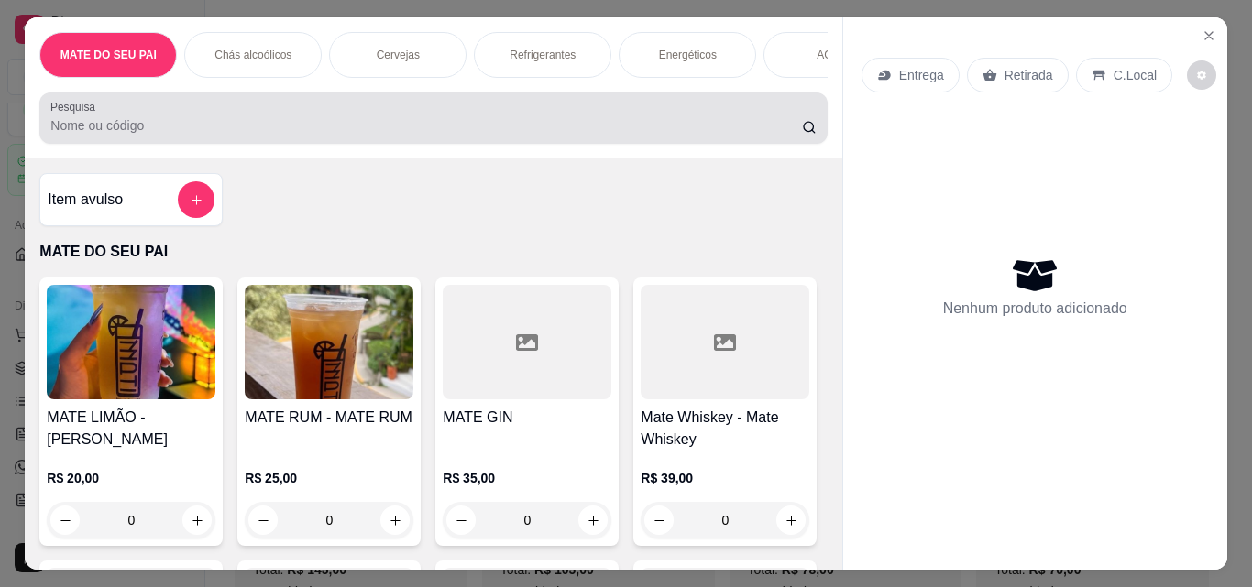
click at [497, 115] on div at bounding box center [432, 118] width 765 height 37
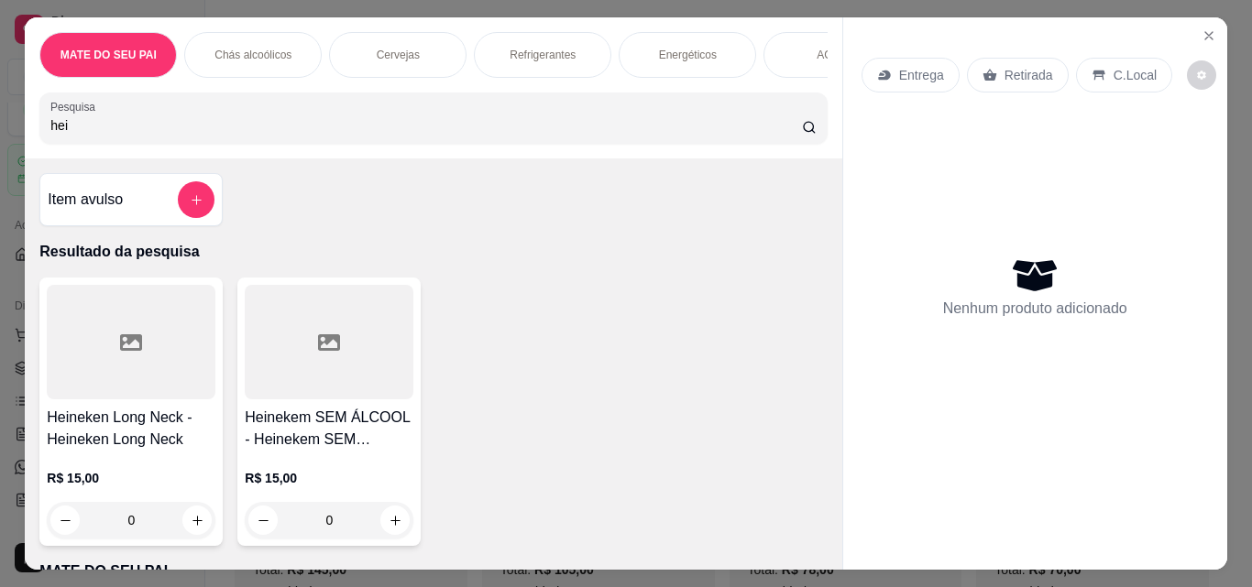
click at [75, 377] on div at bounding box center [131, 342] width 169 height 115
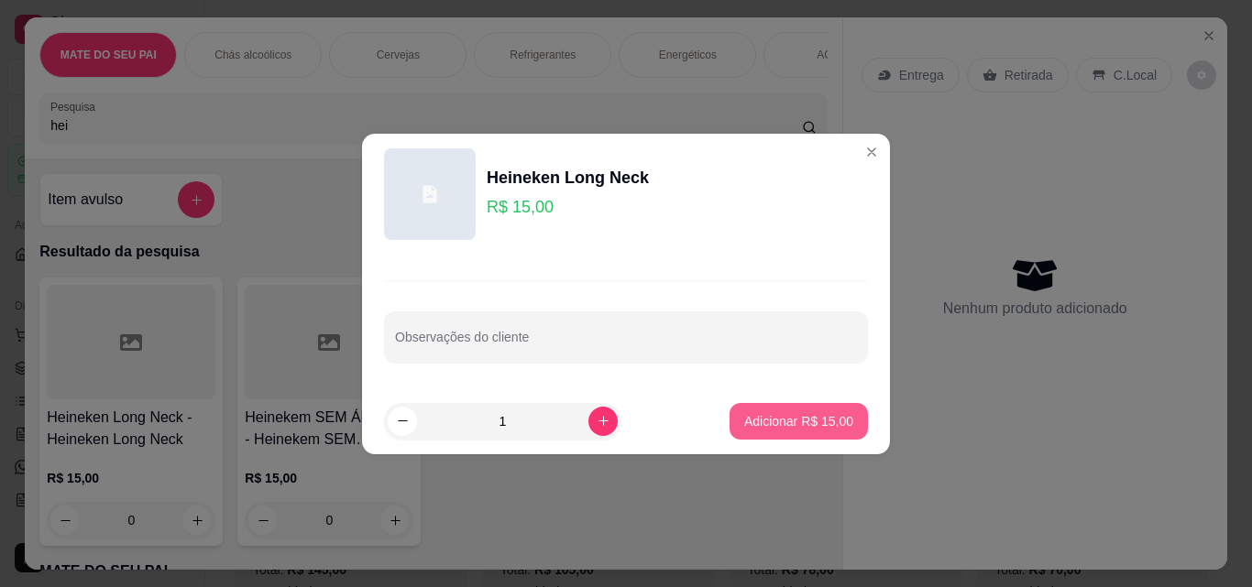
click at [733, 416] on button "Adicionar R$ 15,00" at bounding box center [798, 421] width 138 height 37
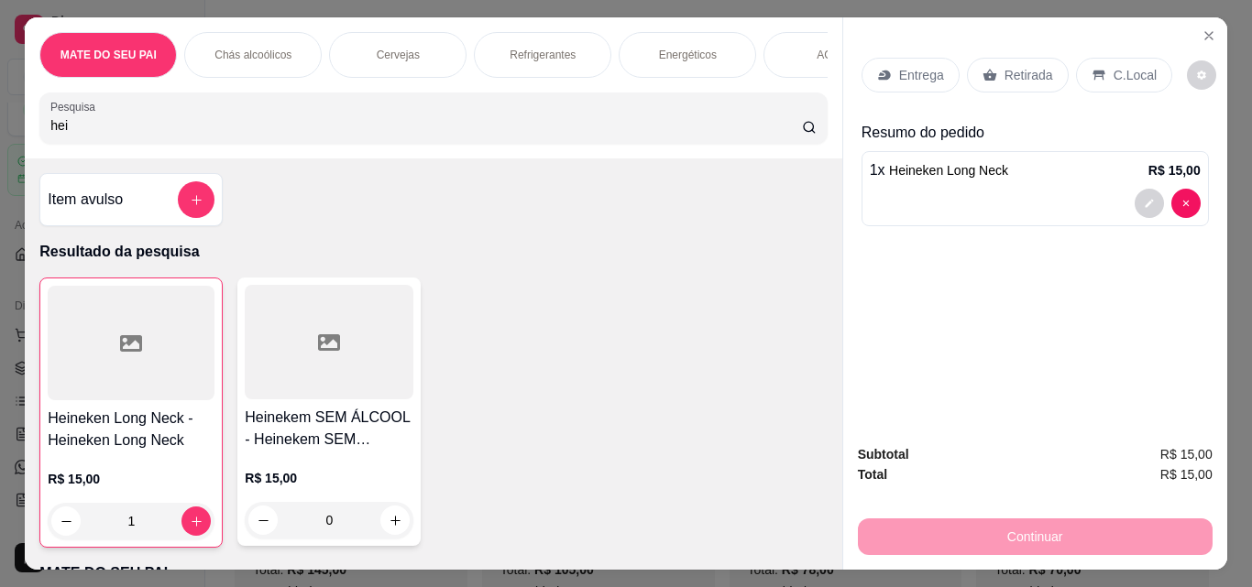
click at [1021, 75] on p "Retirada" at bounding box center [1028, 75] width 49 height 18
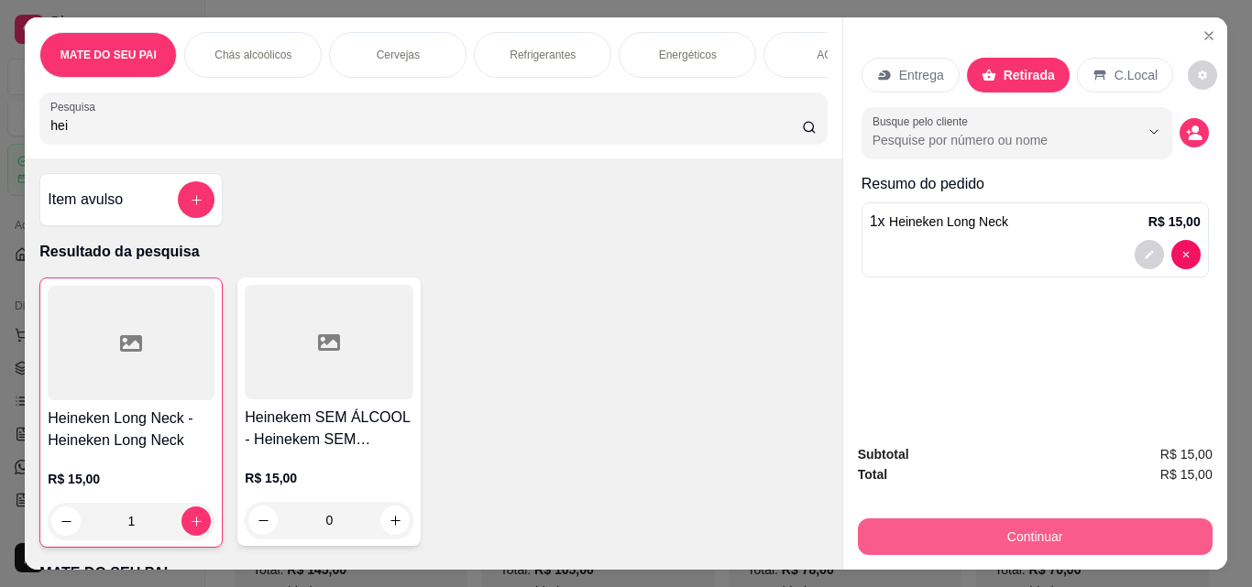
click at [993, 537] on button "Continuar" at bounding box center [1035, 537] width 355 height 37
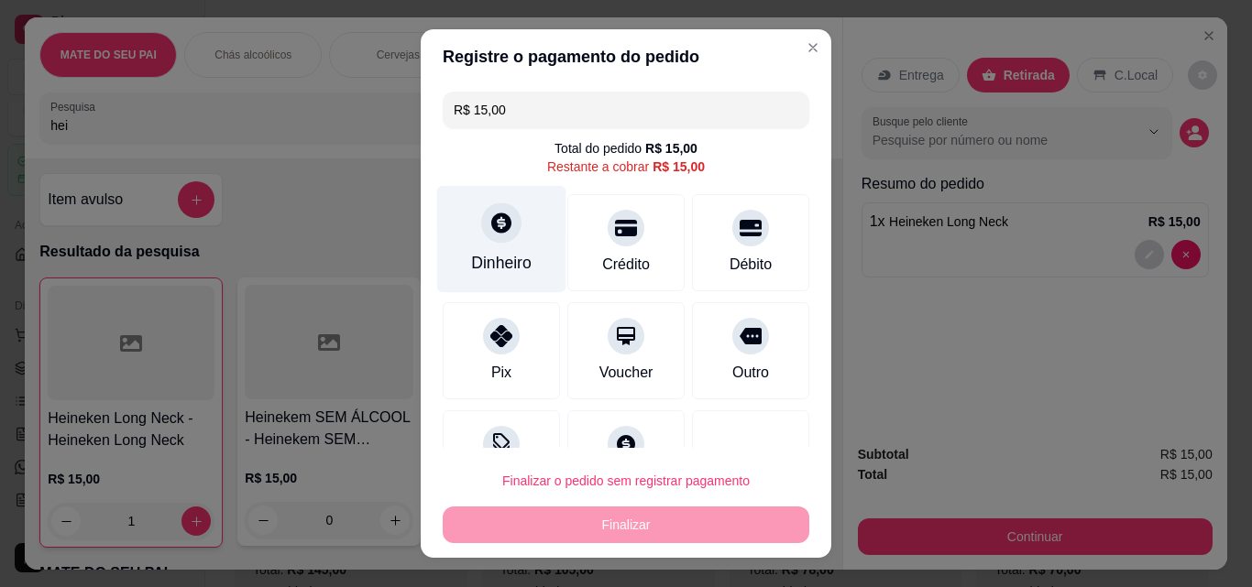
click at [489, 229] on icon at bounding box center [501, 223] width 24 height 24
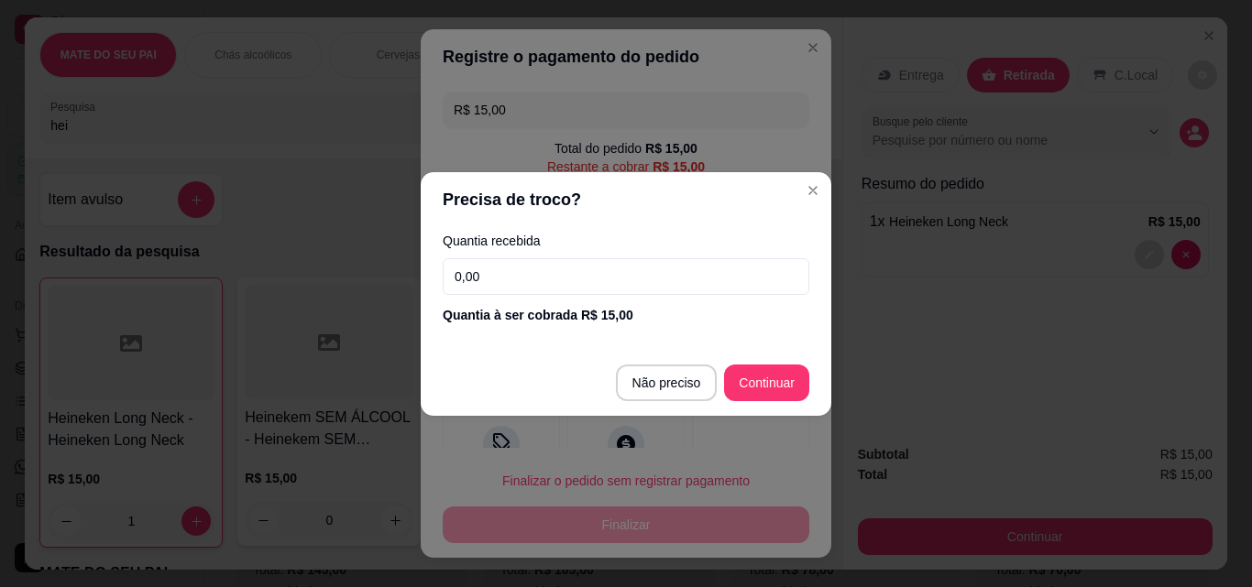
drag, startPoint x: 517, startPoint y: 282, endPoint x: 442, endPoint y: 286, distance: 75.2
click at [442, 286] on div "Quantia recebida 0,00 Quantia à ser cobrada R$ 15,00" at bounding box center [626, 279] width 410 height 104
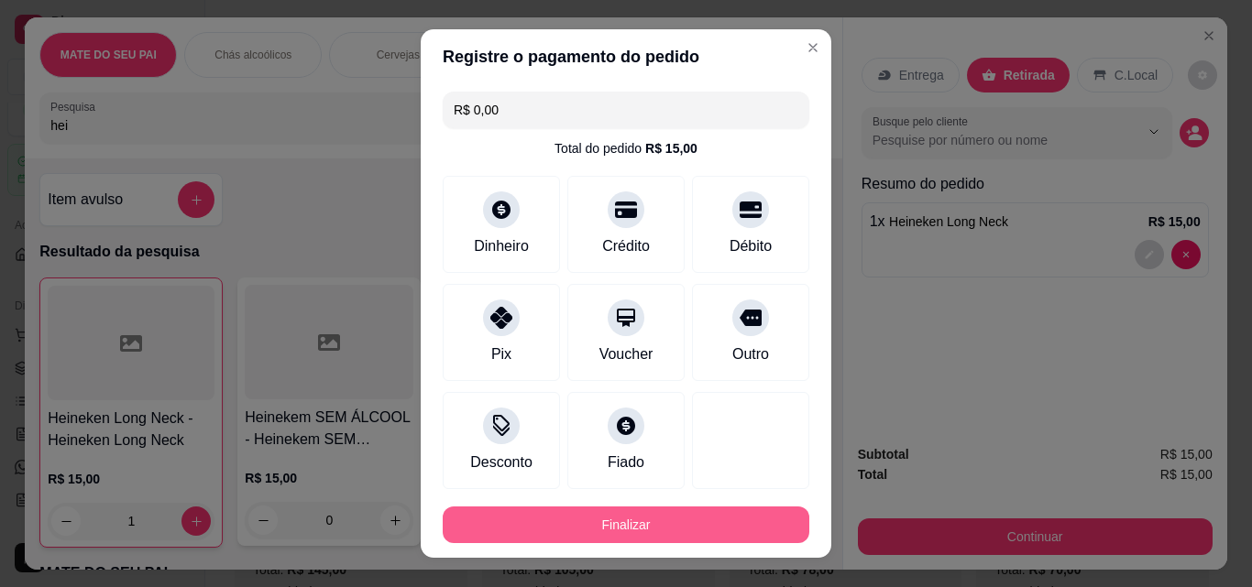
click at [667, 525] on button "Finalizar" at bounding box center [626, 525] width 366 height 37
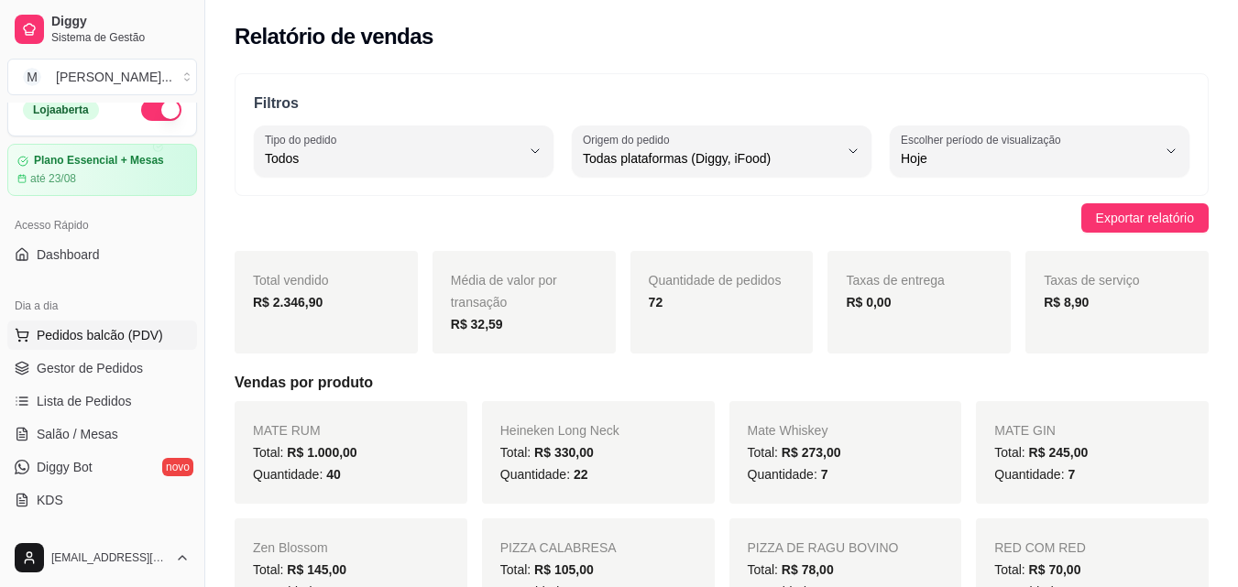
click at [95, 333] on span "Pedidos balcão (PDV)" at bounding box center [100, 335] width 126 height 18
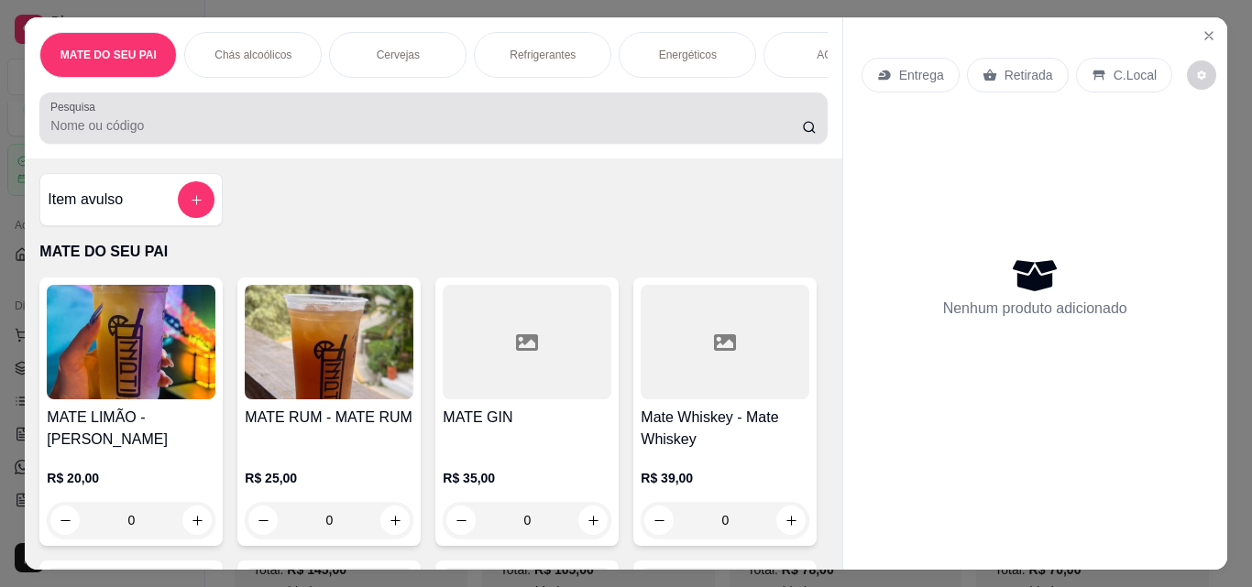
click at [231, 116] on div at bounding box center [432, 118] width 765 height 37
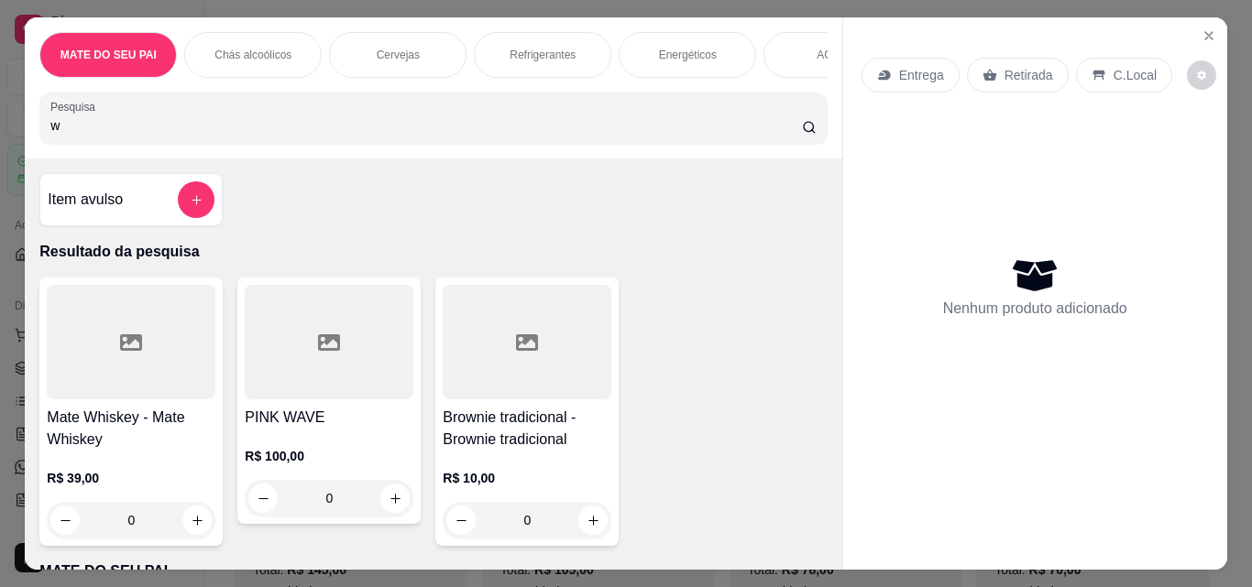
click at [152, 356] on div at bounding box center [131, 342] width 169 height 115
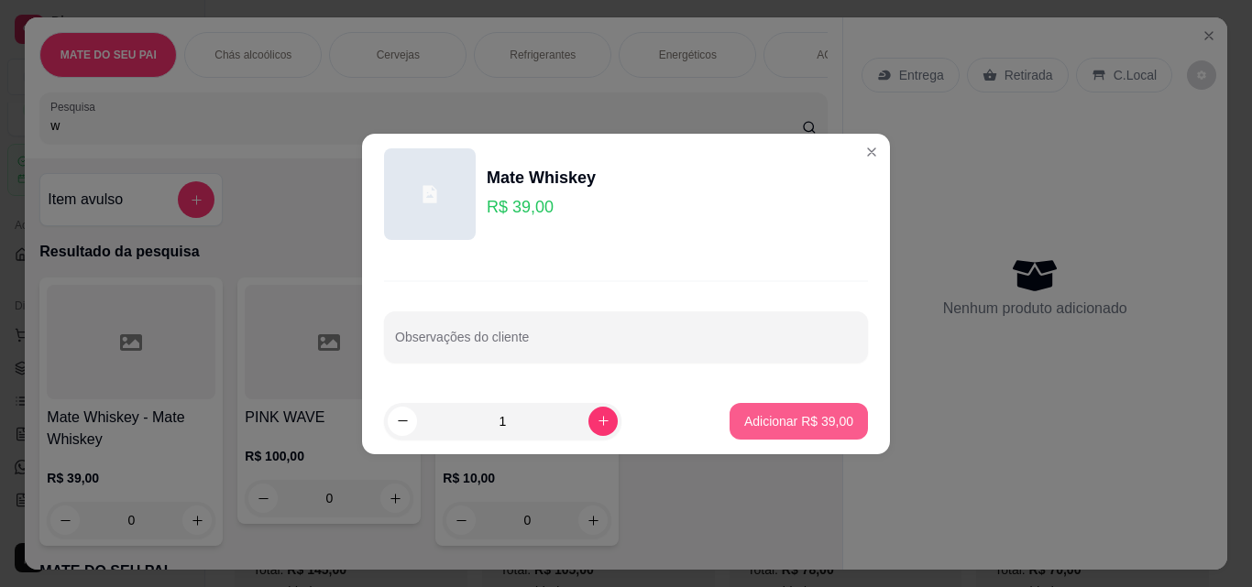
click at [748, 421] on p "Adicionar R$ 39,00" at bounding box center [798, 421] width 109 height 18
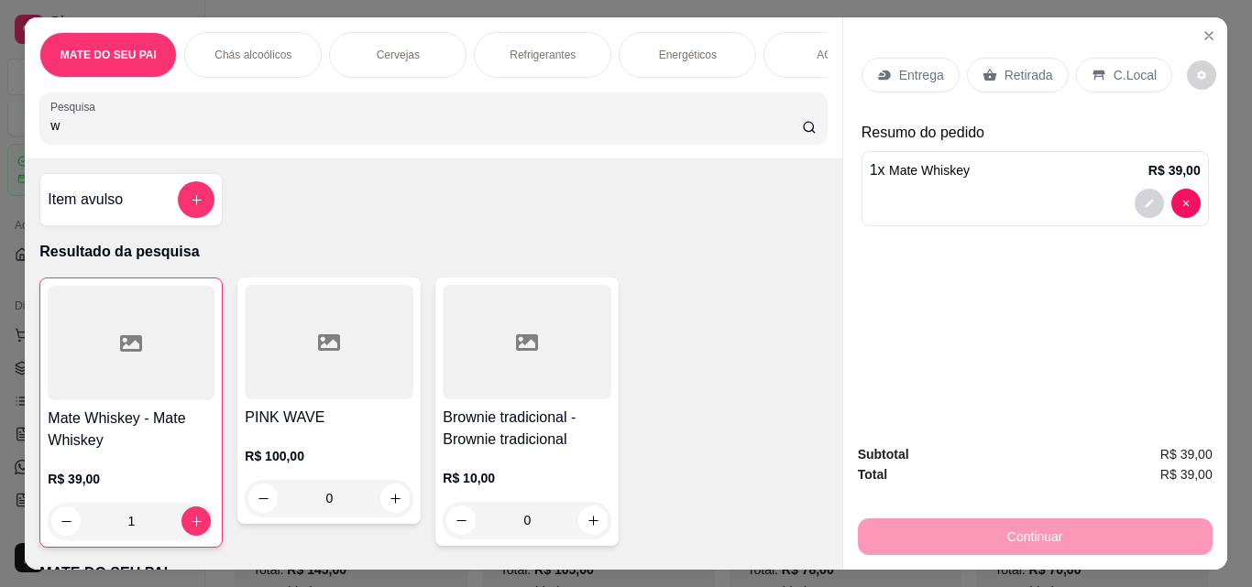
click at [1015, 67] on p "Retirada" at bounding box center [1028, 75] width 49 height 18
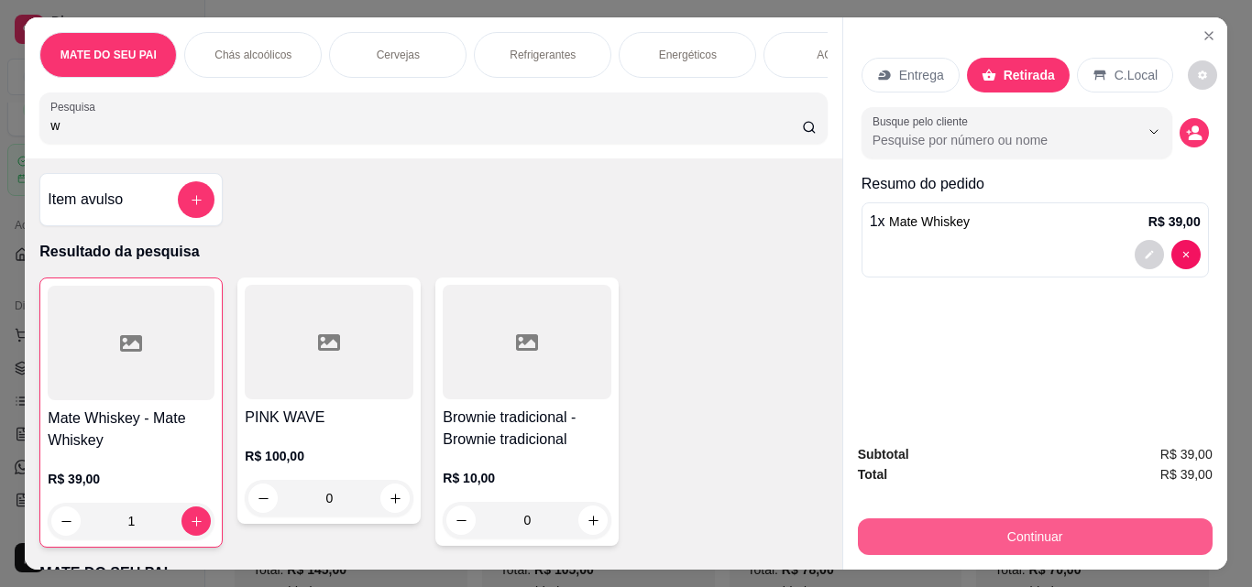
click at [995, 532] on button "Continuar" at bounding box center [1035, 537] width 355 height 37
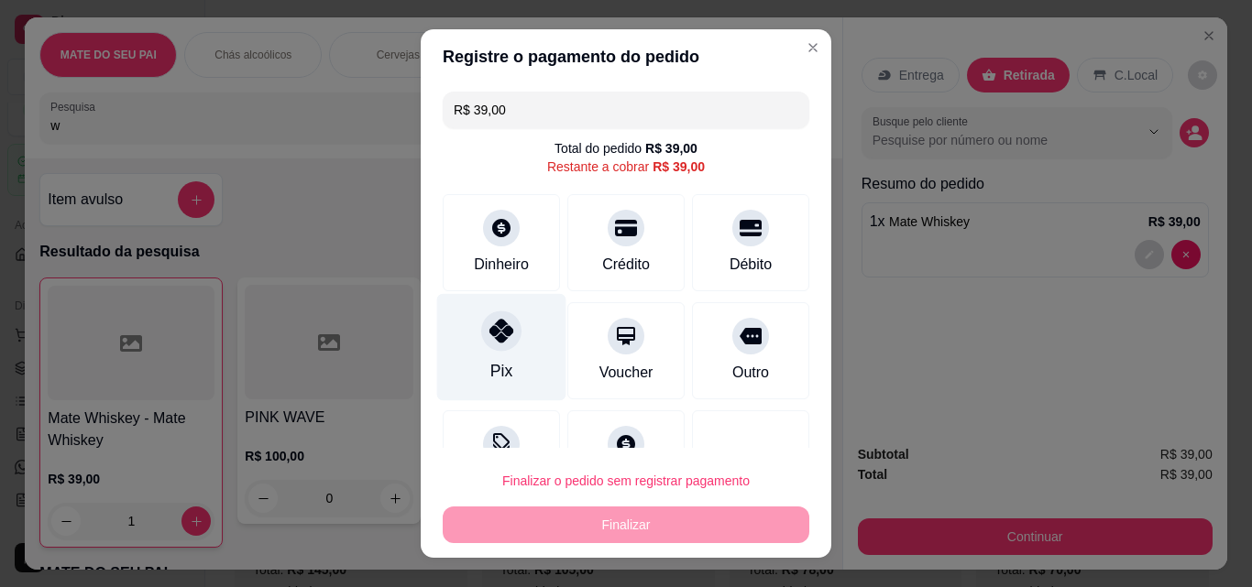
click at [489, 340] on icon at bounding box center [501, 331] width 24 height 24
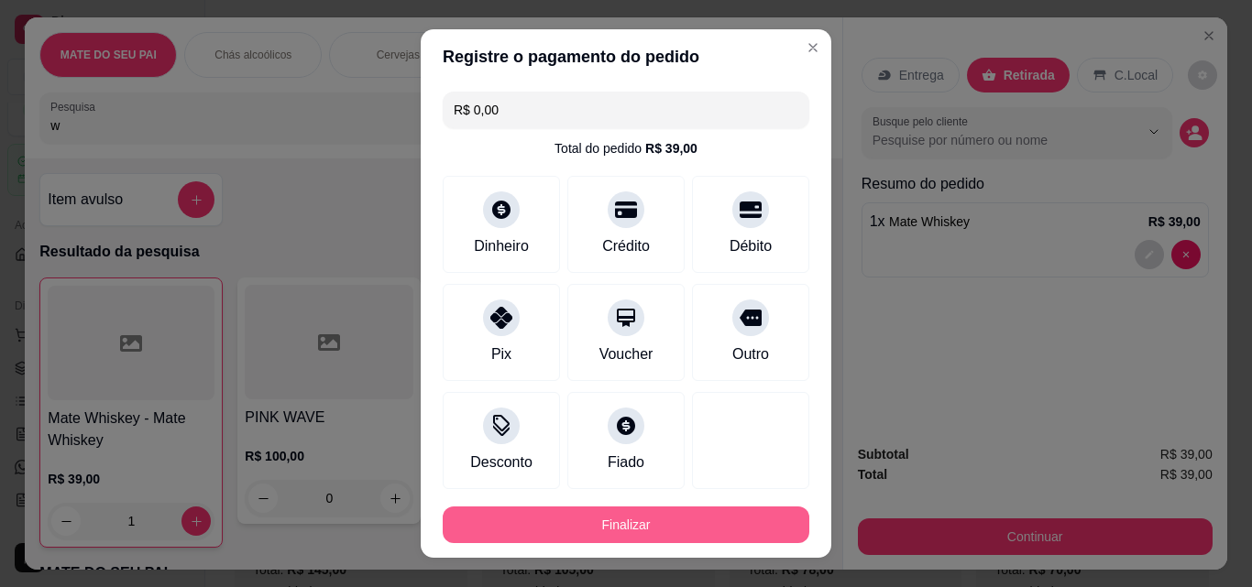
click at [581, 512] on button "Finalizar" at bounding box center [626, 525] width 366 height 37
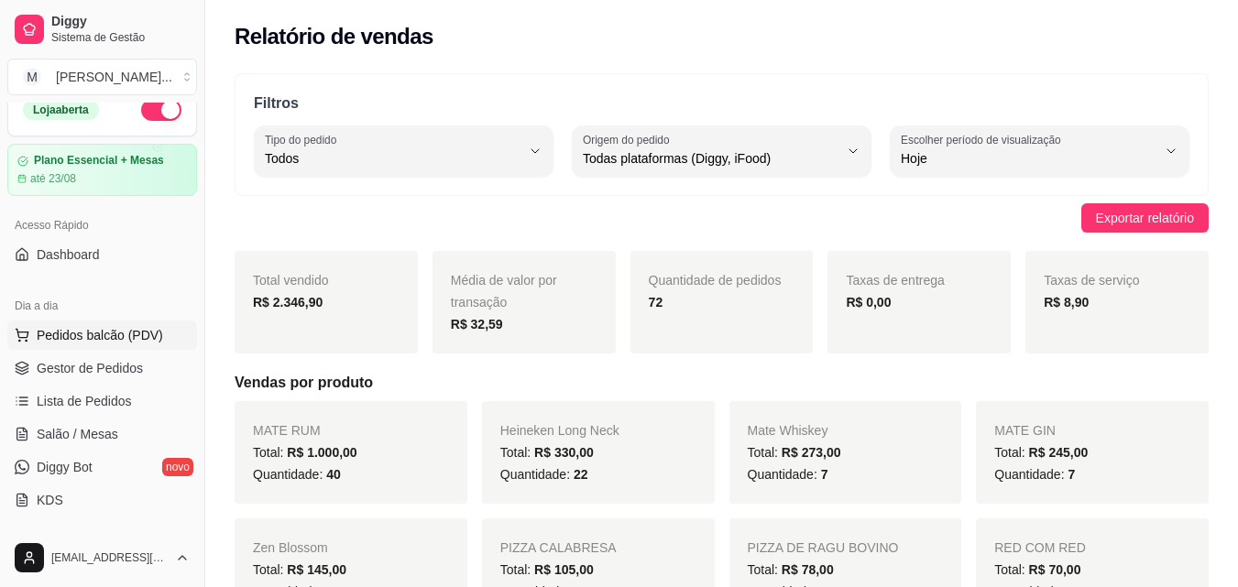
click at [71, 336] on span "Pedidos balcão (PDV)" at bounding box center [100, 335] width 126 height 18
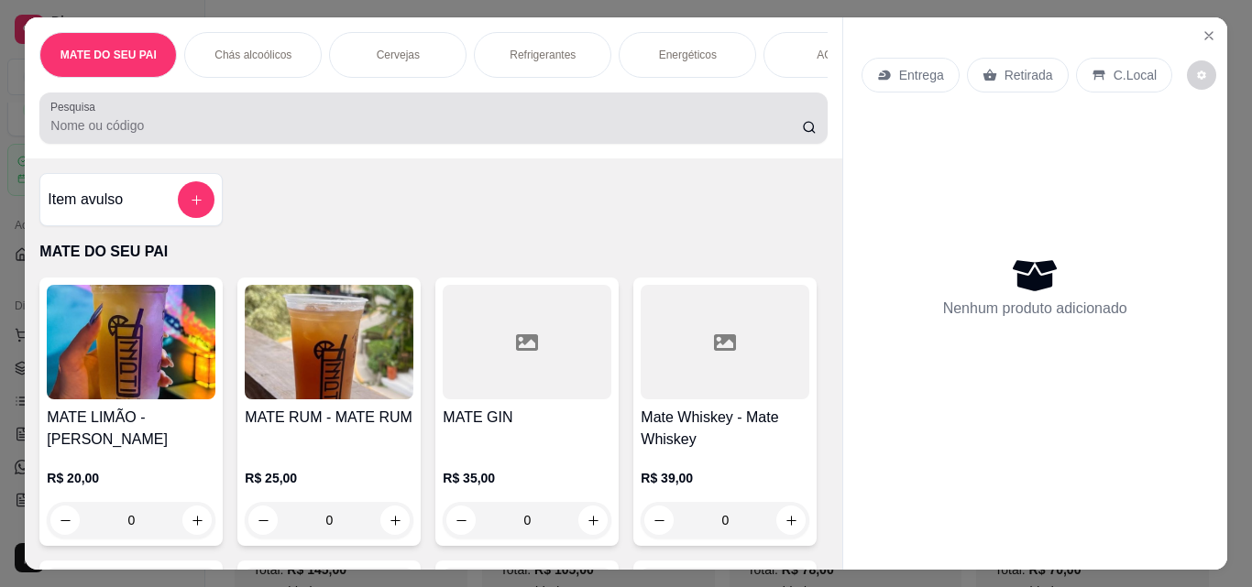
click at [213, 105] on div "Pesquisa" at bounding box center [432, 118] width 787 height 51
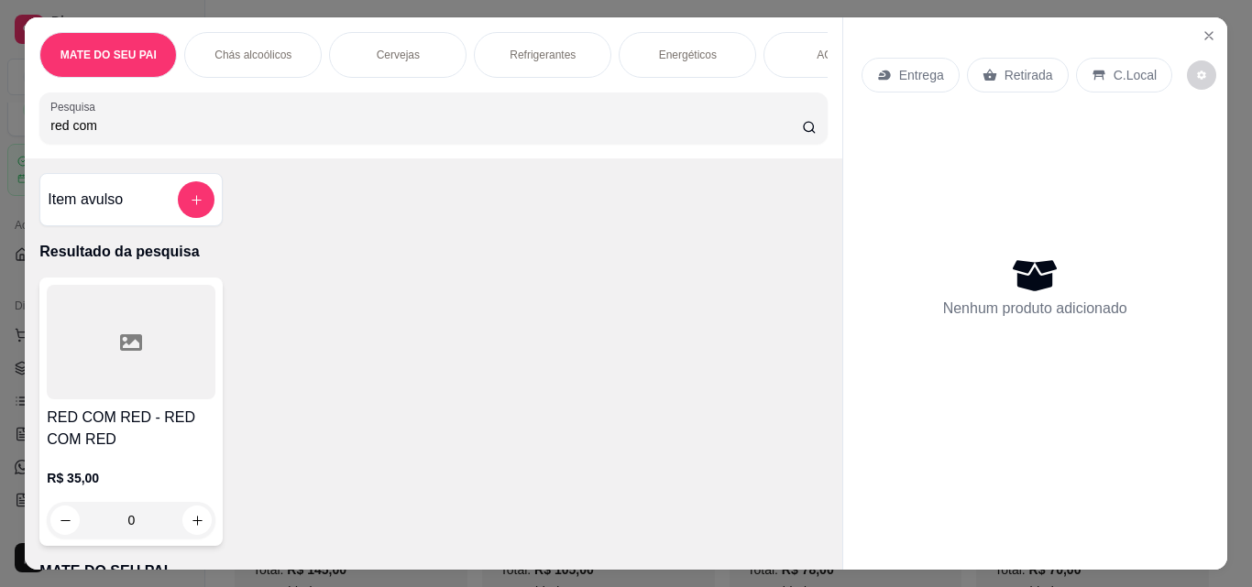
click at [128, 414] on h4 "RED COM RED - RED COM RED" at bounding box center [131, 429] width 169 height 44
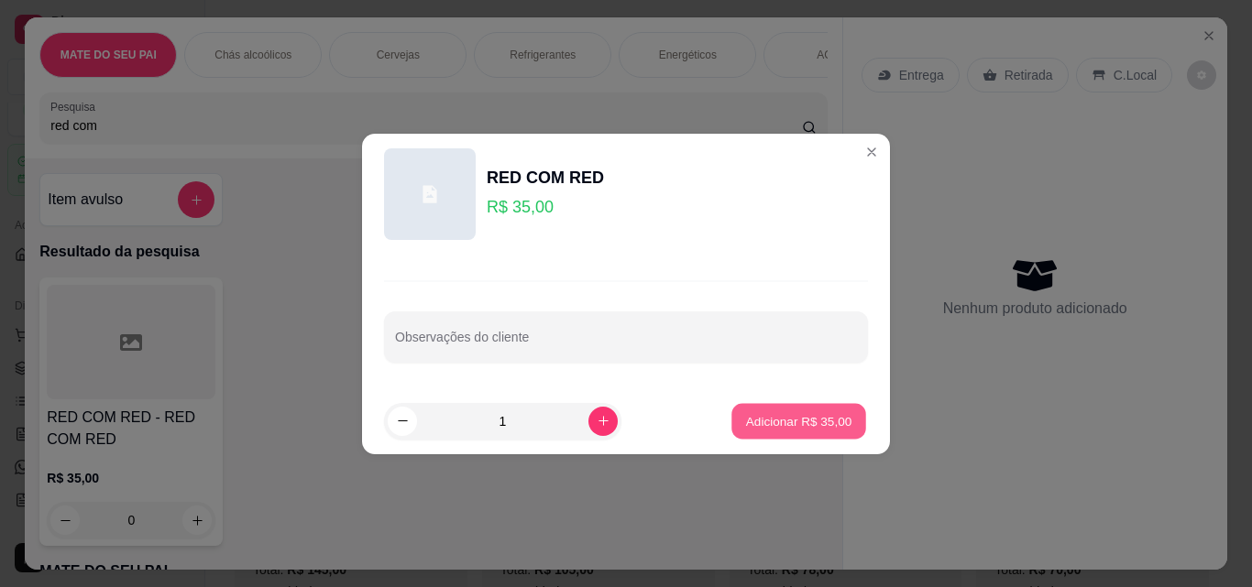
click at [790, 427] on p "Adicionar R$ 35,00" at bounding box center [799, 420] width 106 height 17
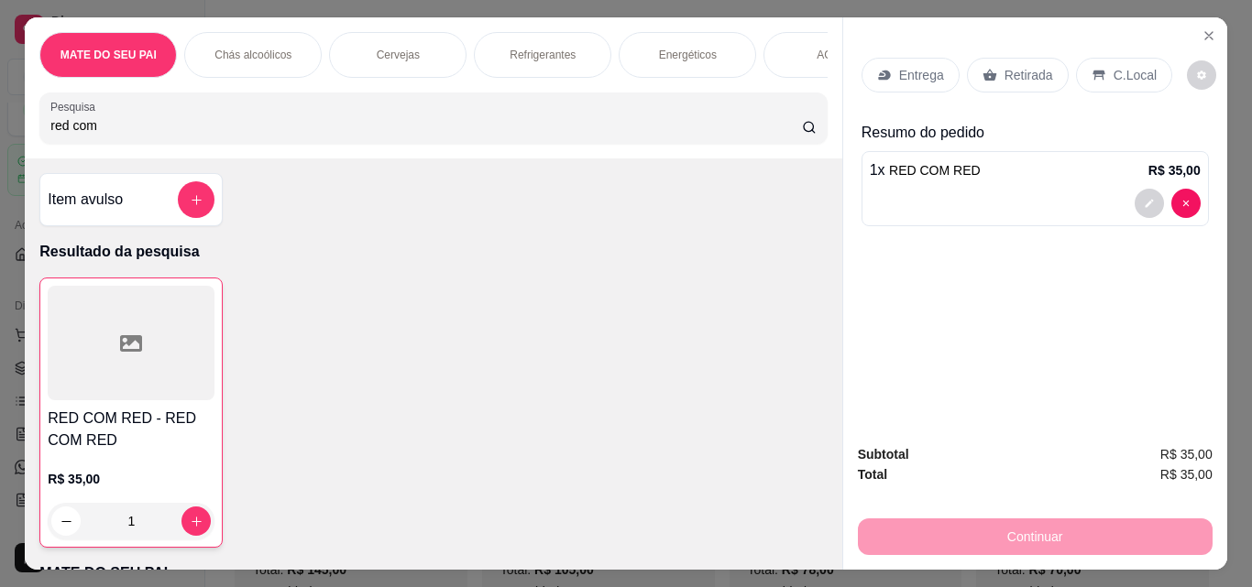
click at [991, 62] on div "Retirada" at bounding box center [1018, 75] width 102 height 35
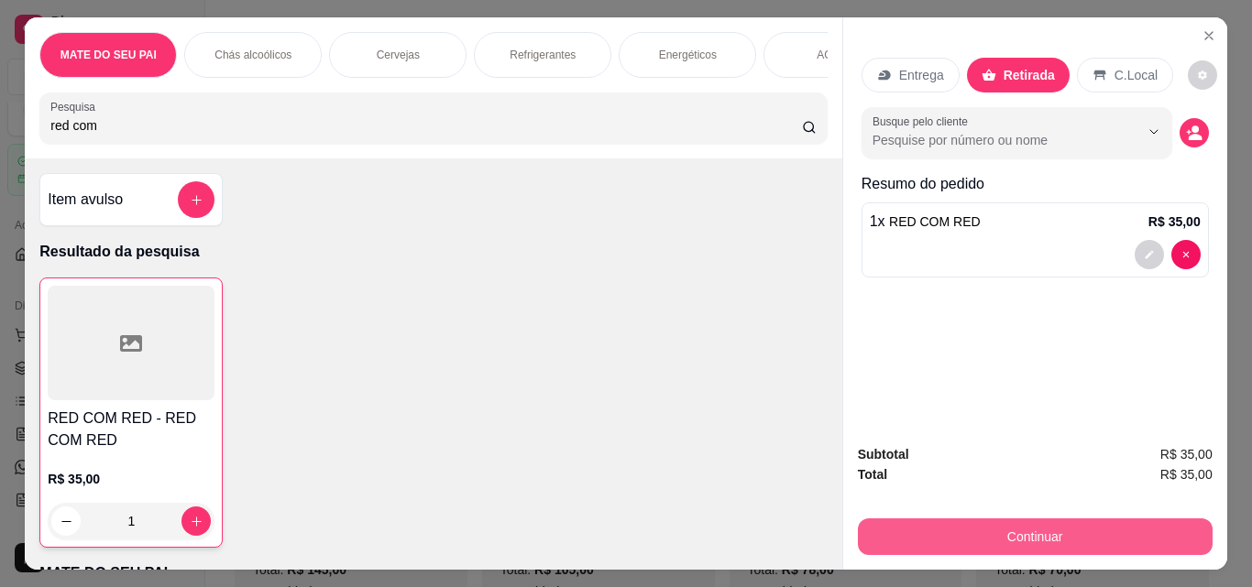
click at [968, 539] on button "Continuar" at bounding box center [1035, 537] width 355 height 37
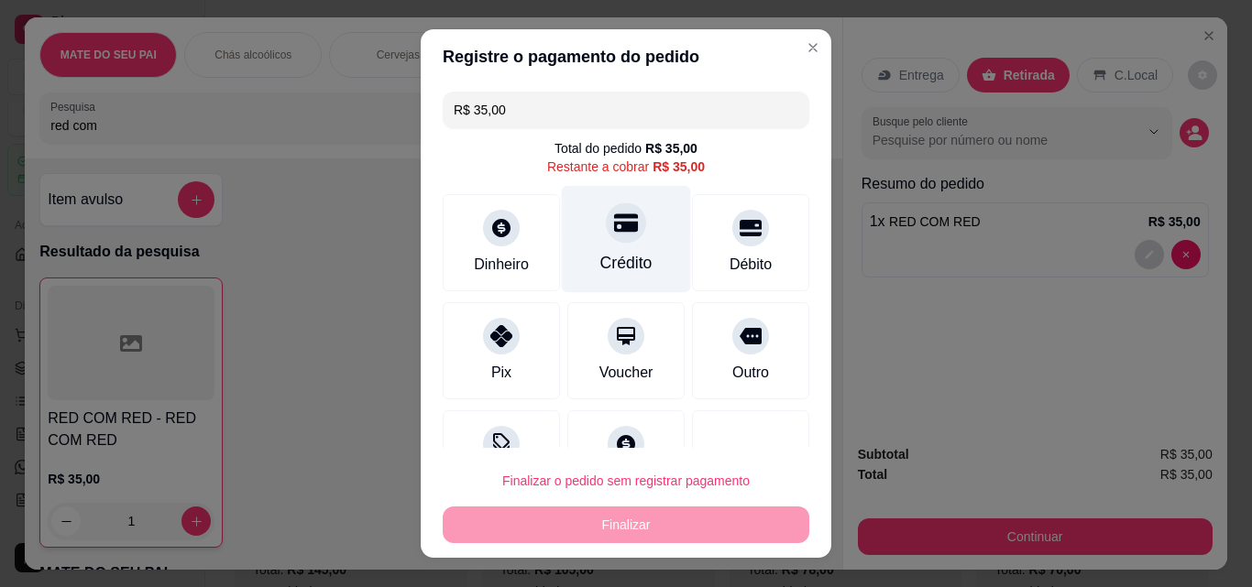
click at [617, 224] on icon at bounding box center [626, 223] width 24 height 24
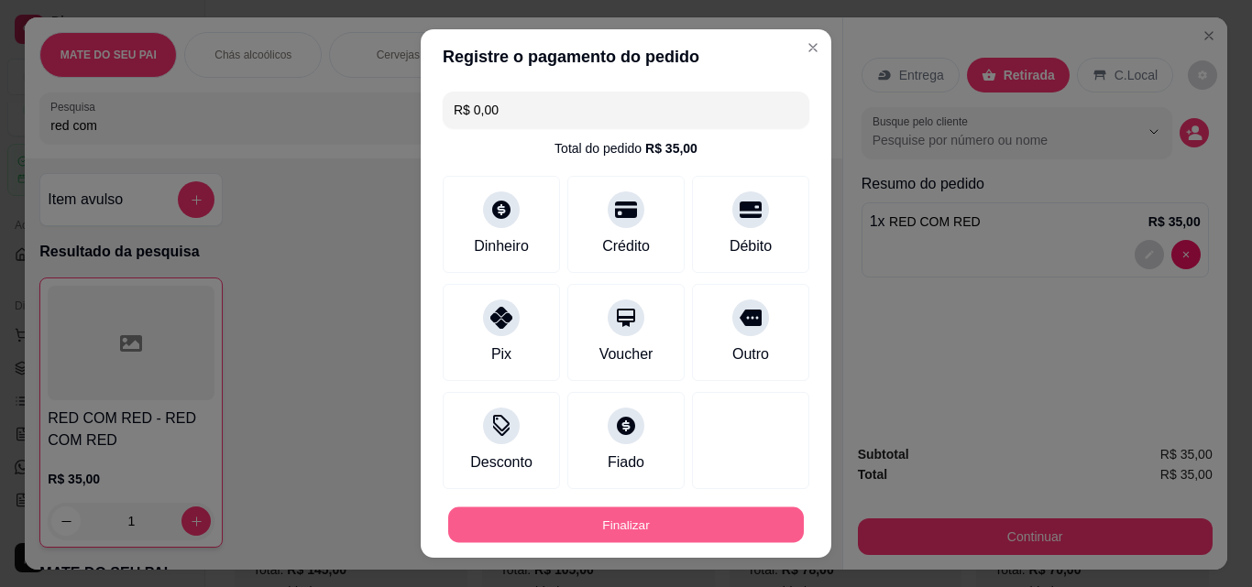
click at [639, 535] on button "Finalizar" at bounding box center [625, 526] width 355 height 36
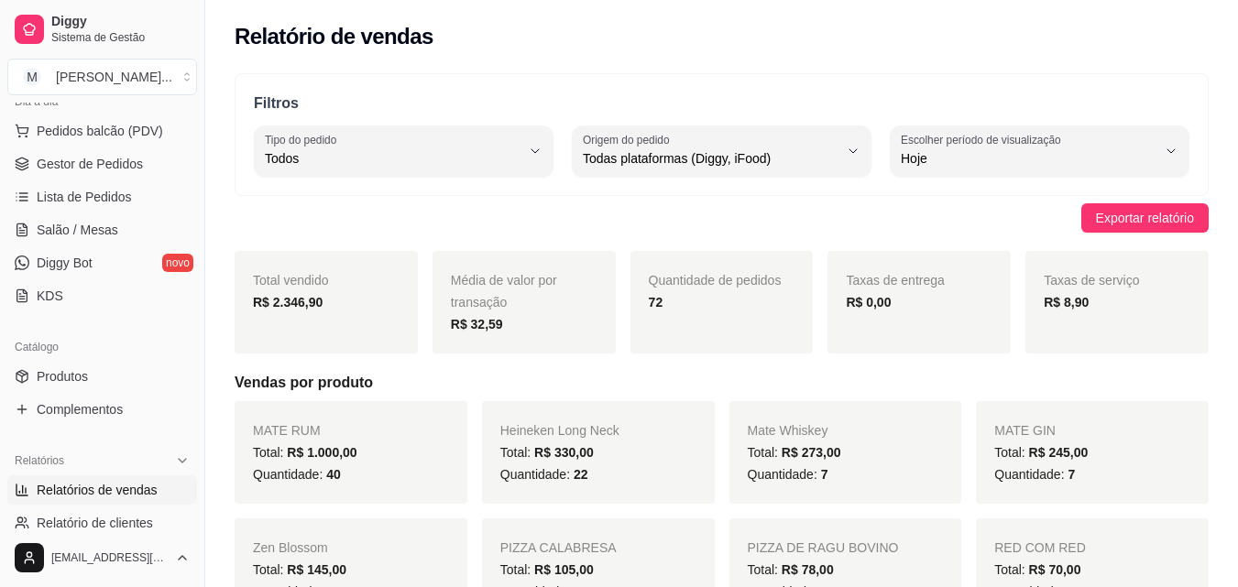
scroll to position [229, 0]
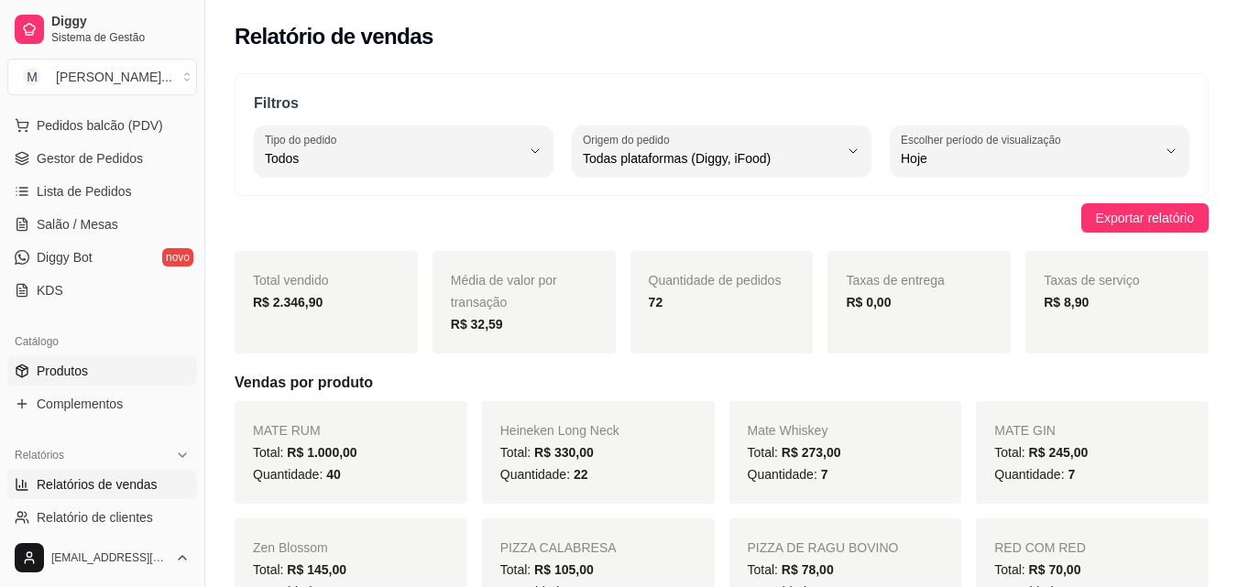
click at [80, 373] on span "Produtos" at bounding box center [62, 371] width 51 height 18
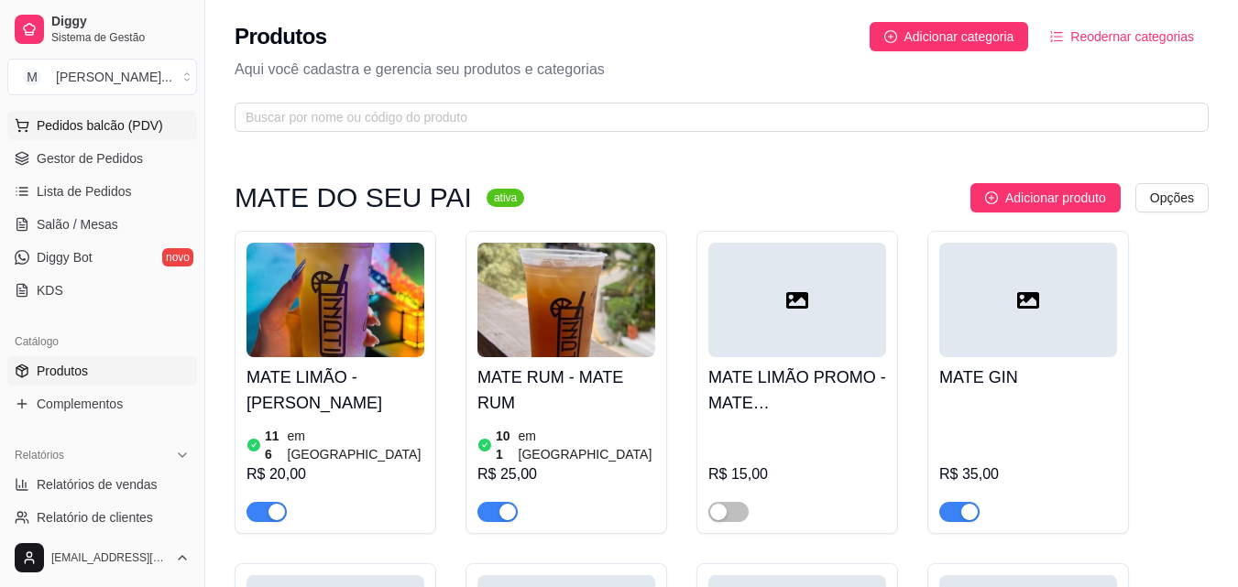
click at [135, 122] on span "Pedidos balcão (PDV)" at bounding box center [100, 125] width 126 height 18
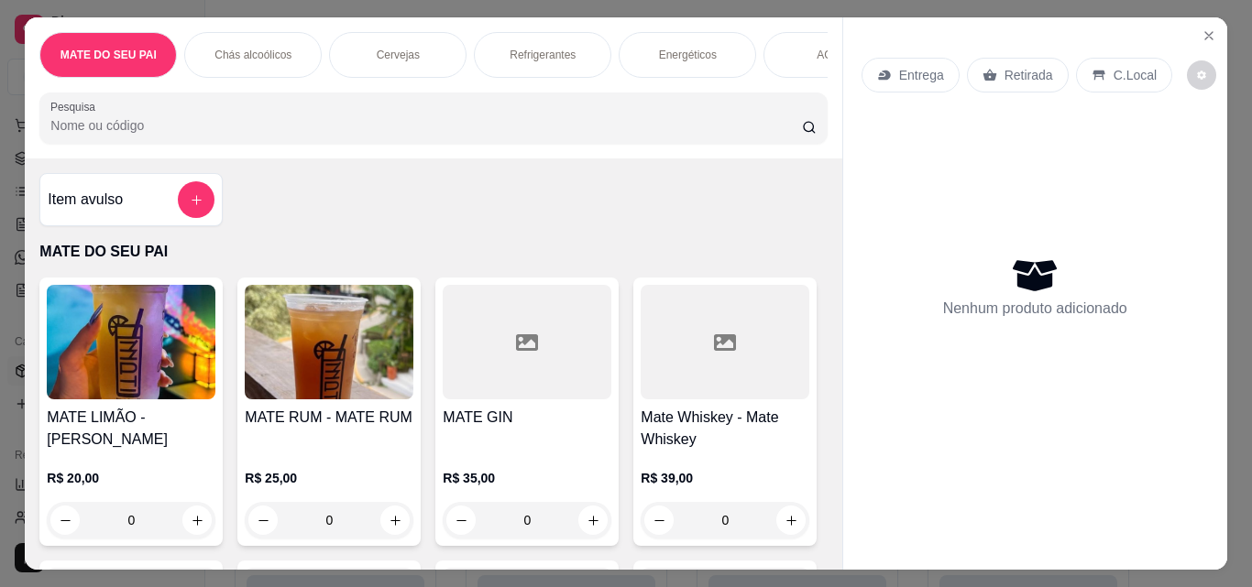
click at [381, 451] on div "MATE RUM - MATE RUM" at bounding box center [329, 429] width 169 height 44
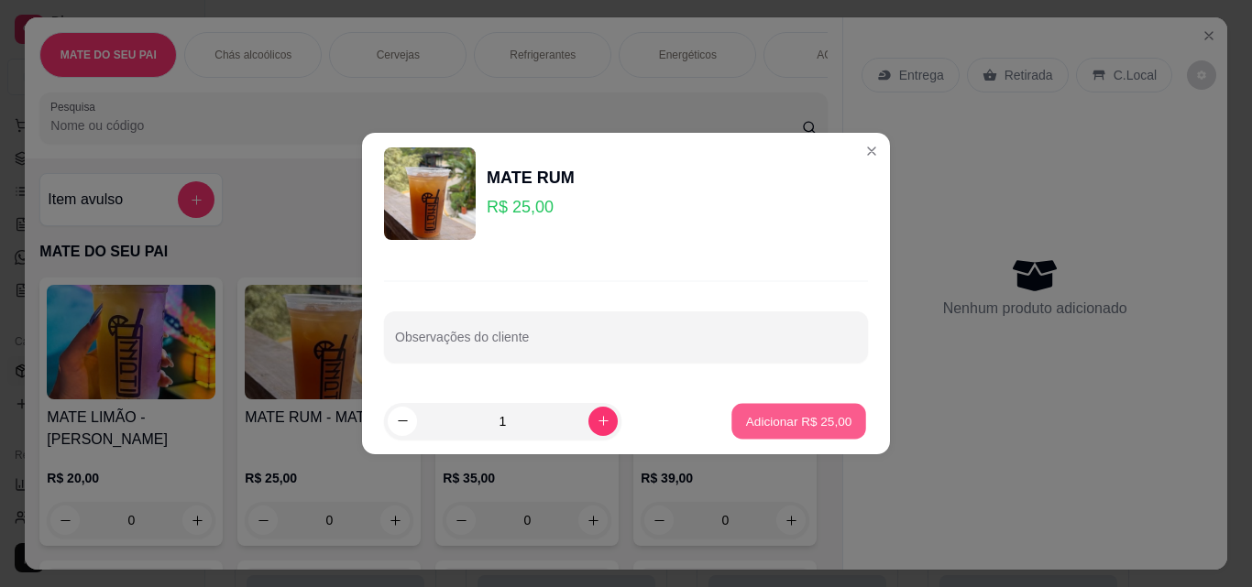
click at [786, 428] on p "Adicionar R$ 25,00" at bounding box center [799, 420] width 106 height 17
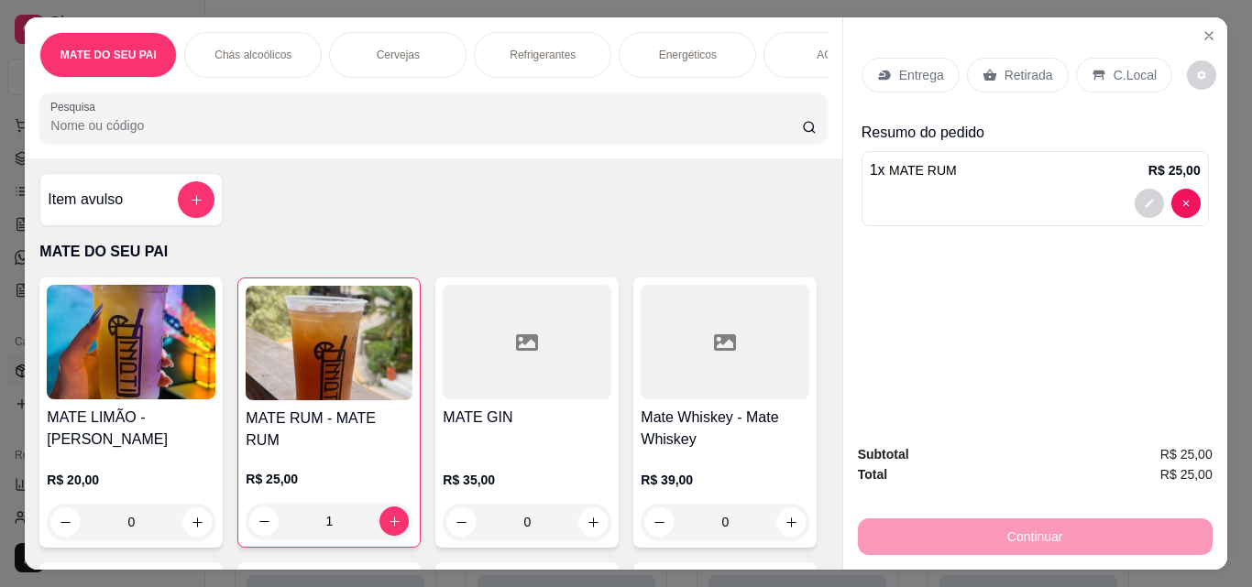
click at [1021, 71] on p "Retirada" at bounding box center [1028, 75] width 49 height 18
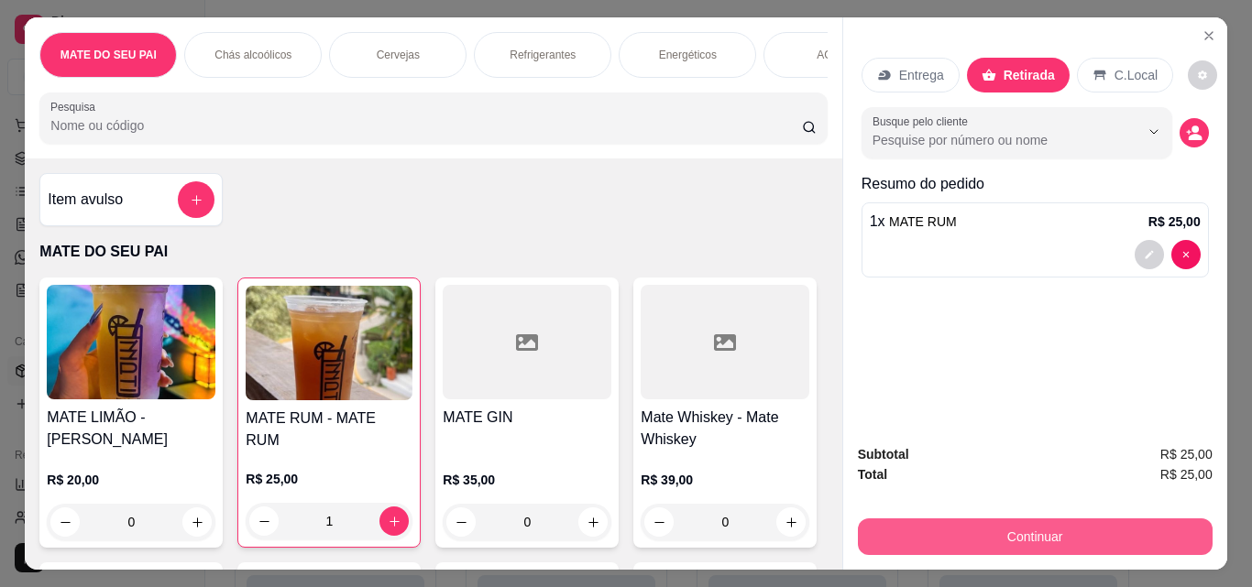
click at [995, 530] on button "Continuar" at bounding box center [1035, 537] width 355 height 37
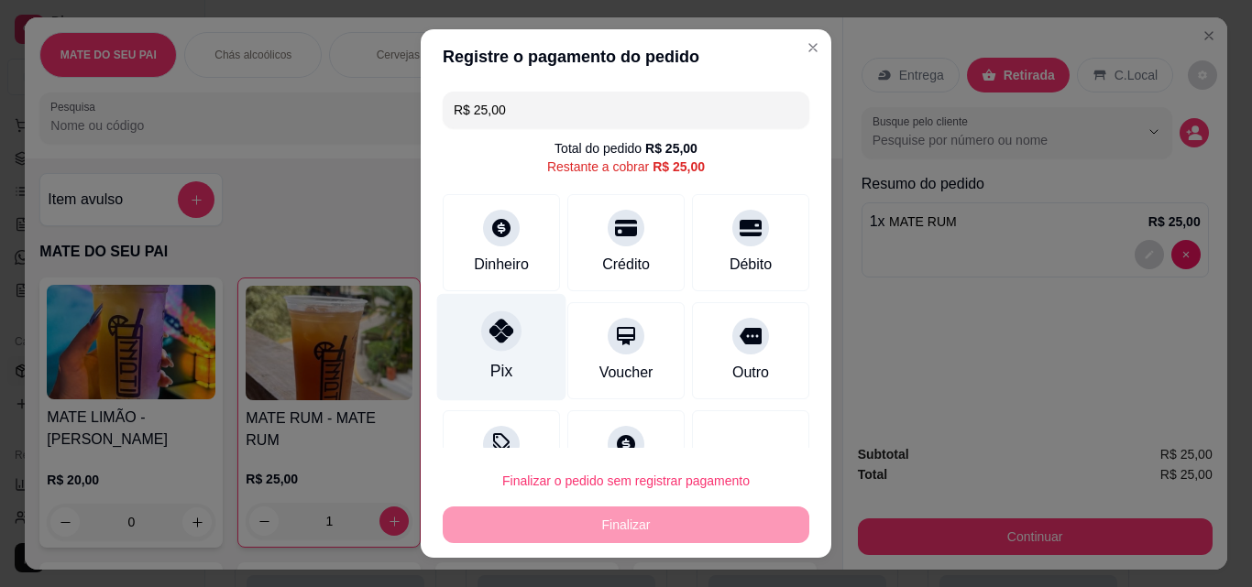
click at [476, 350] on div "Pix" at bounding box center [501, 347] width 129 height 107
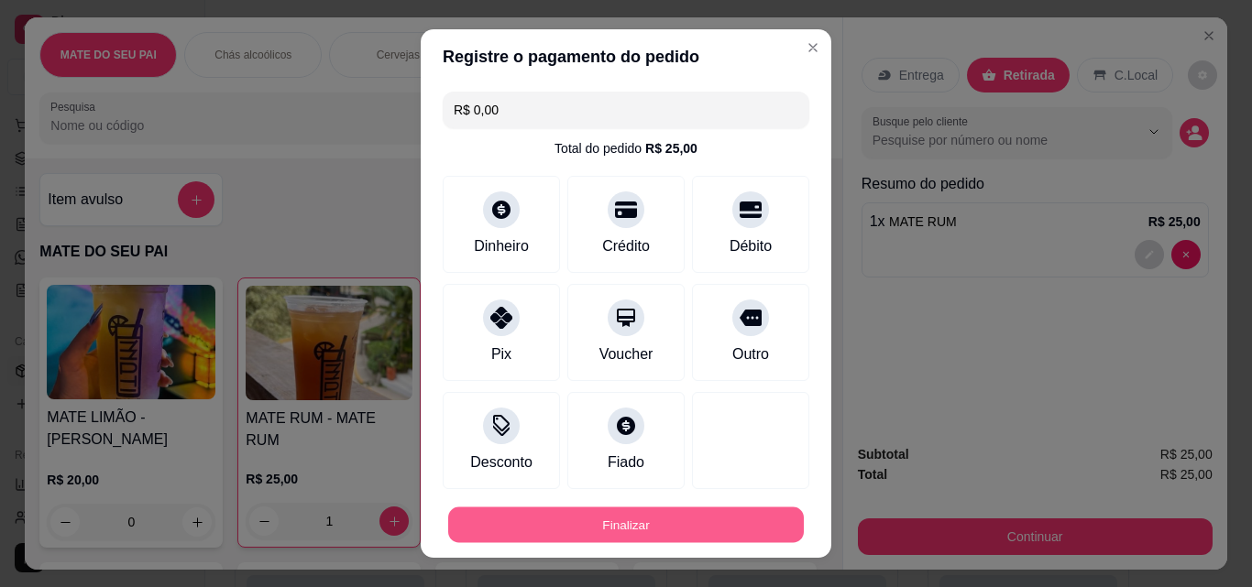
click at [579, 524] on button "Finalizar" at bounding box center [625, 526] width 355 height 36
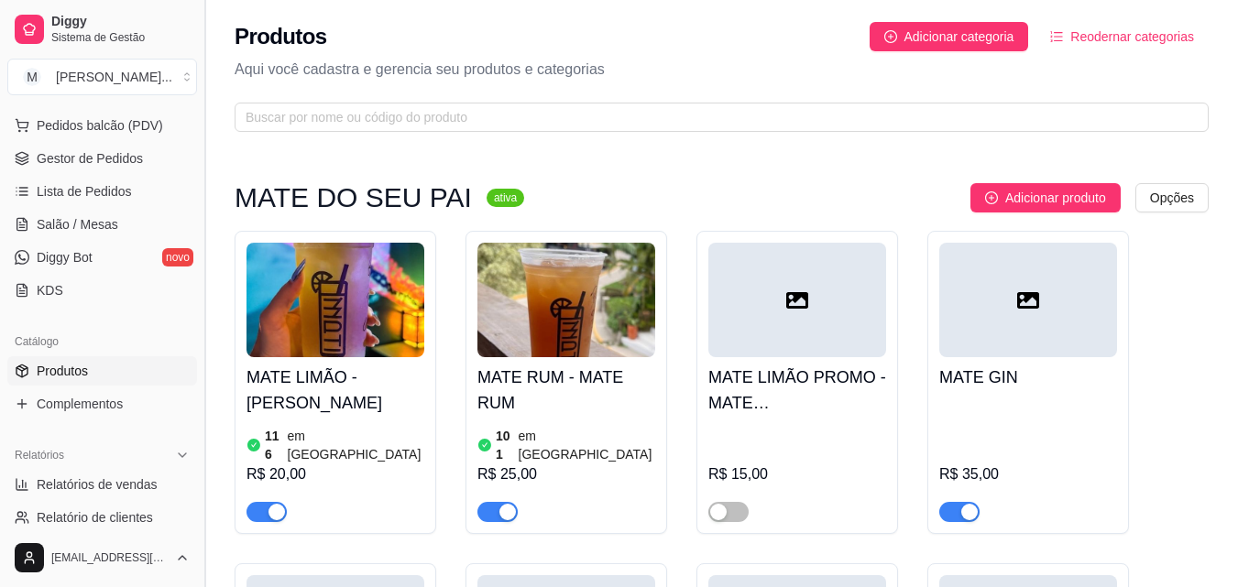
drag, startPoint x: 197, startPoint y: 242, endPoint x: 201, endPoint y: 147, distance: 95.4
click at [201, 147] on button "Toggle Sidebar" at bounding box center [204, 293] width 15 height 587
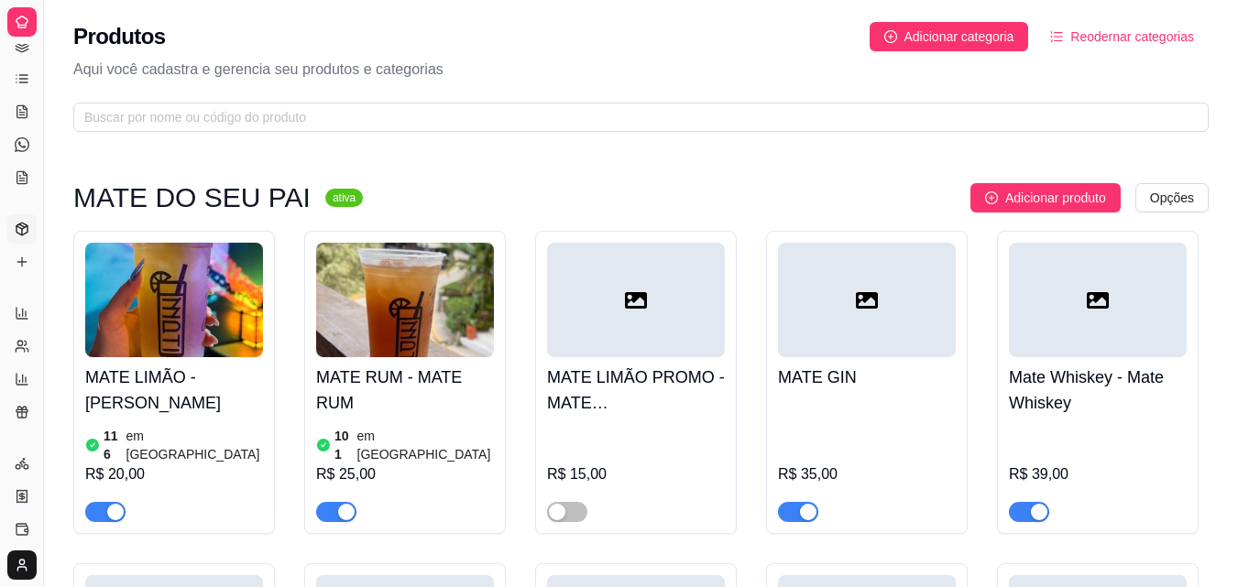
scroll to position [90, 0]
drag, startPoint x: 45, startPoint y: 132, endPoint x: 87, endPoint y: 121, distance: 43.6
drag, startPoint x: 41, startPoint y: 141, endPoint x: 85, endPoint y: 130, distance: 45.3
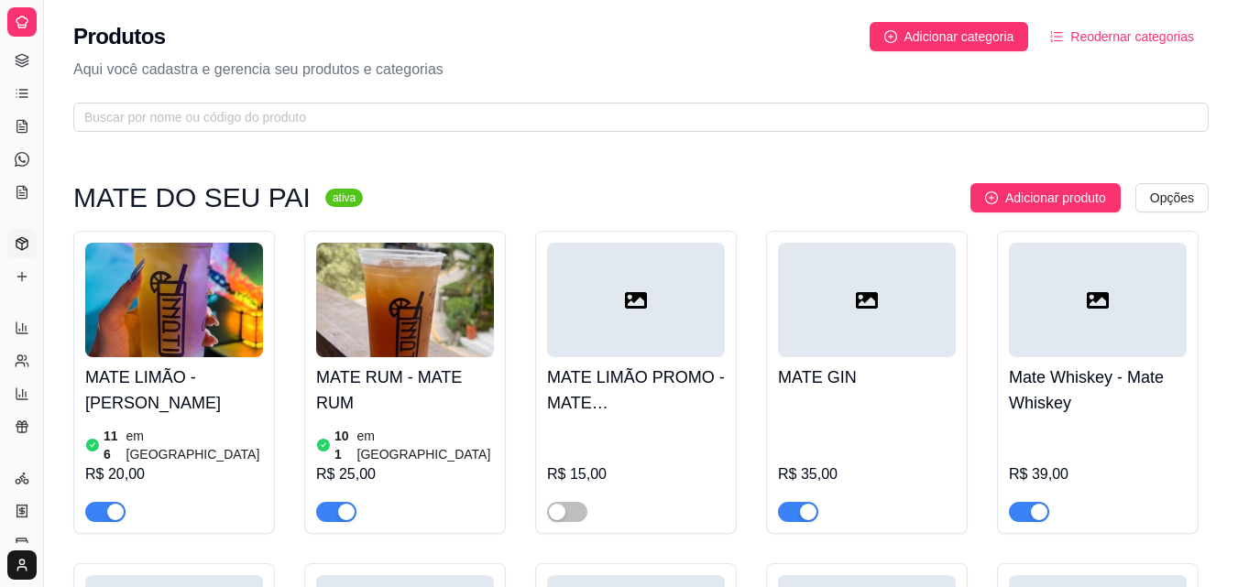
drag, startPoint x: 43, startPoint y: 147, endPoint x: 91, endPoint y: 132, distance: 49.8
click at [41, 143] on button "Toggle Sidebar" at bounding box center [43, 293] width 15 height 587
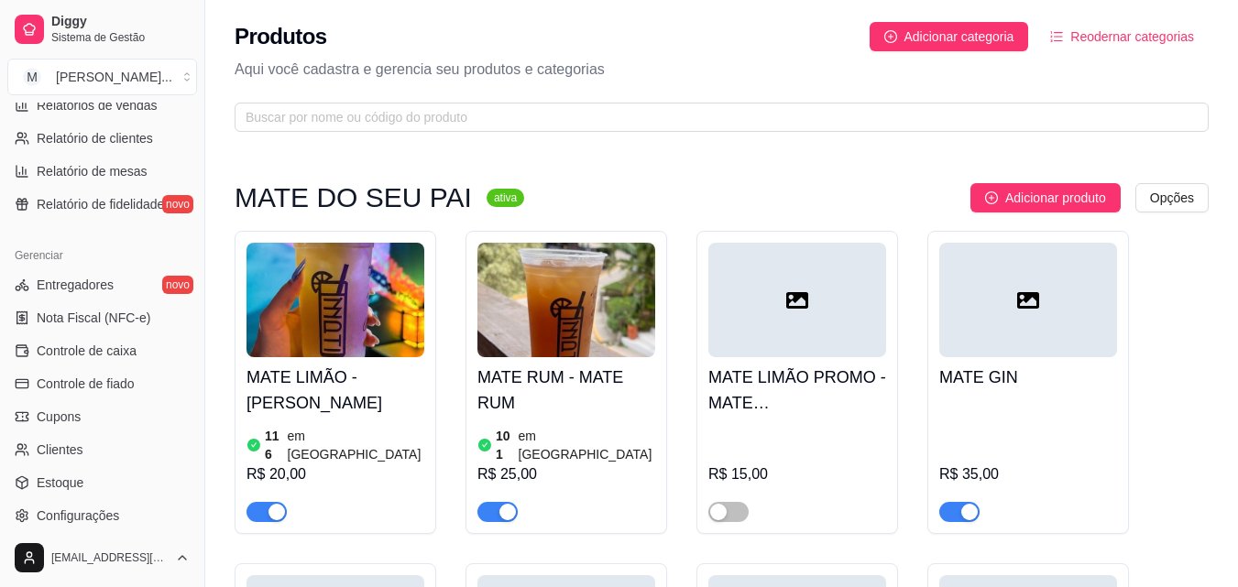
scroll to position [614, 0]
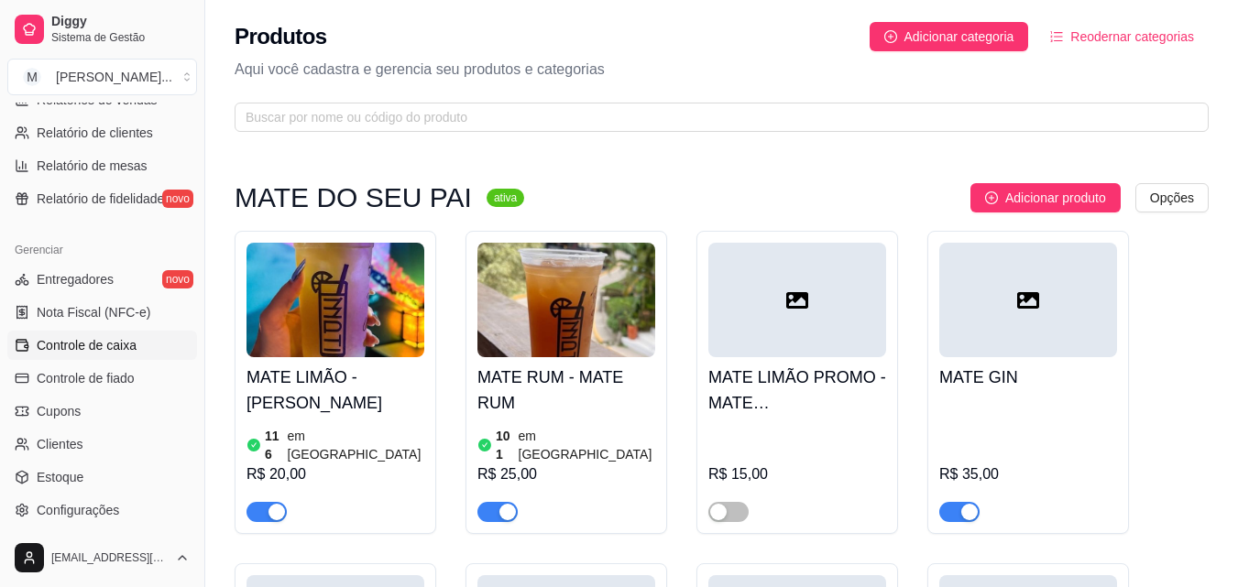
click at [104, 339] on span "Controle de caixa" at bounding box center [87, 345] width 100 height 18
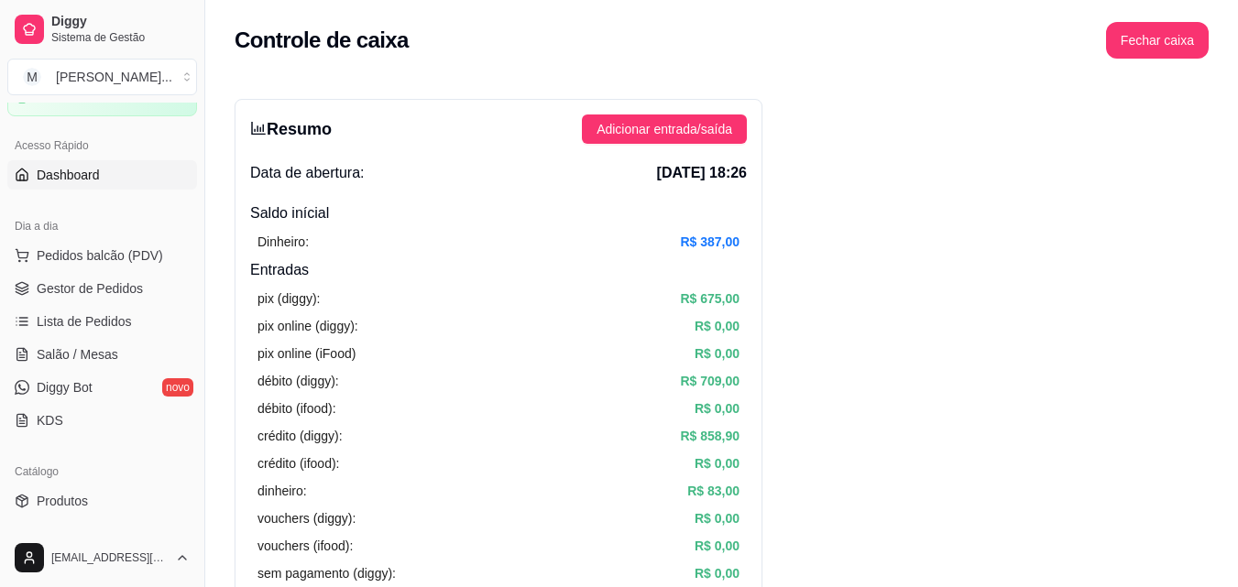
scroll to position [96, 0]
click at [106, 255] on span "Pedidos balcão (PDV)" at bounding box center [100, 258] width 126 height 18
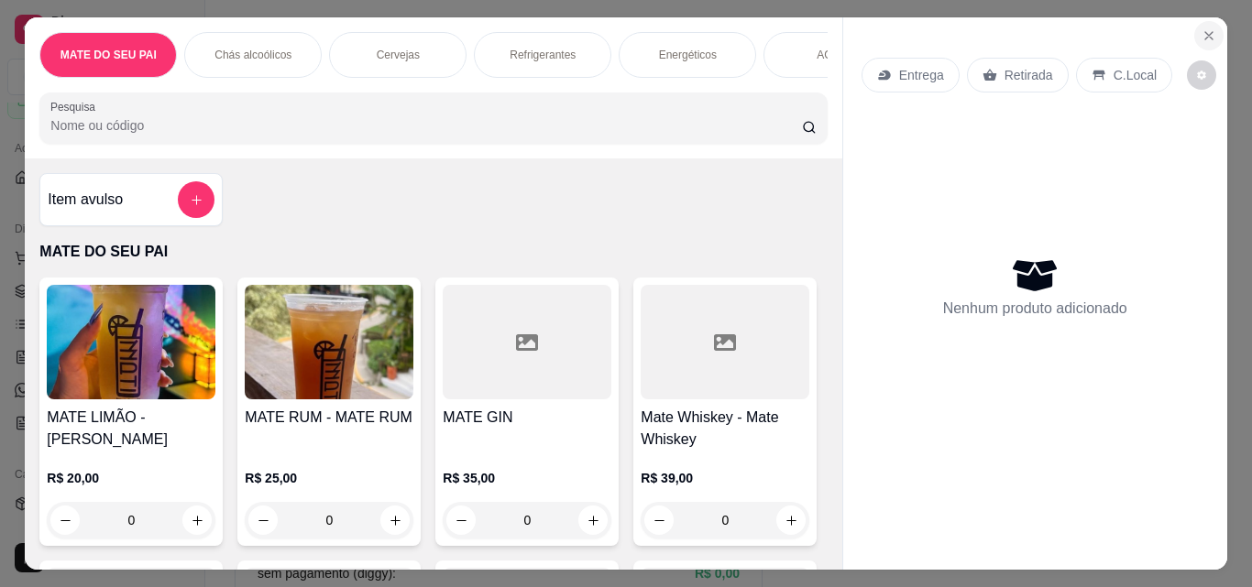
click at [1194, 38] on button "Close" at bounding box center [1208, 35] width 29 height 29
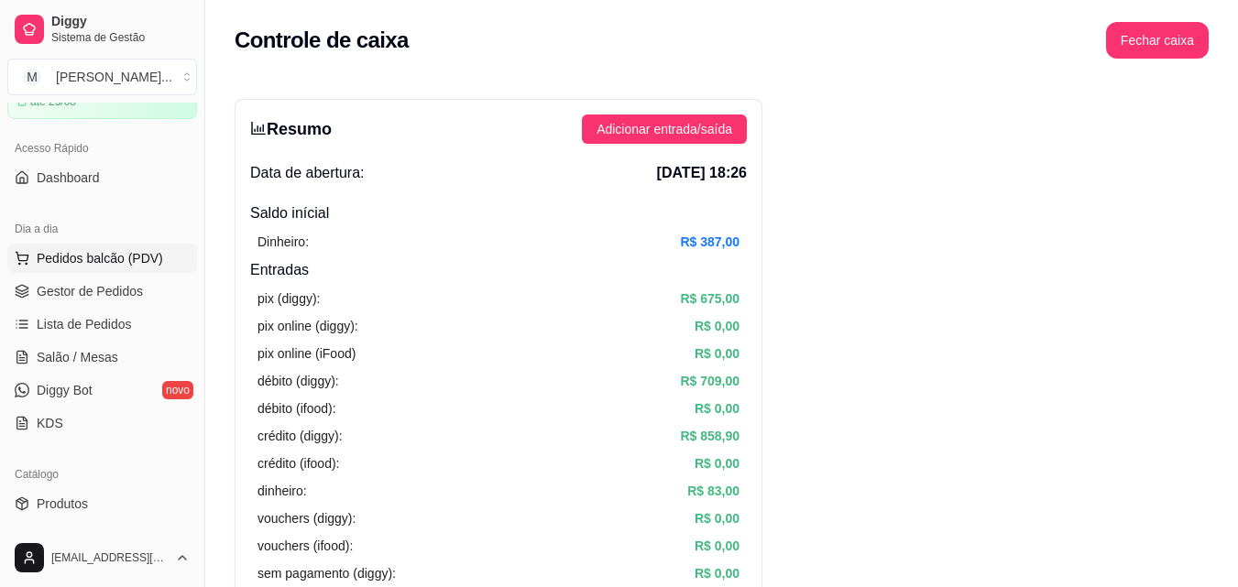
click at [77, 245] on button "Pedidos balcão (PDV)" at bounding box center [102, 258] width 190 height 29
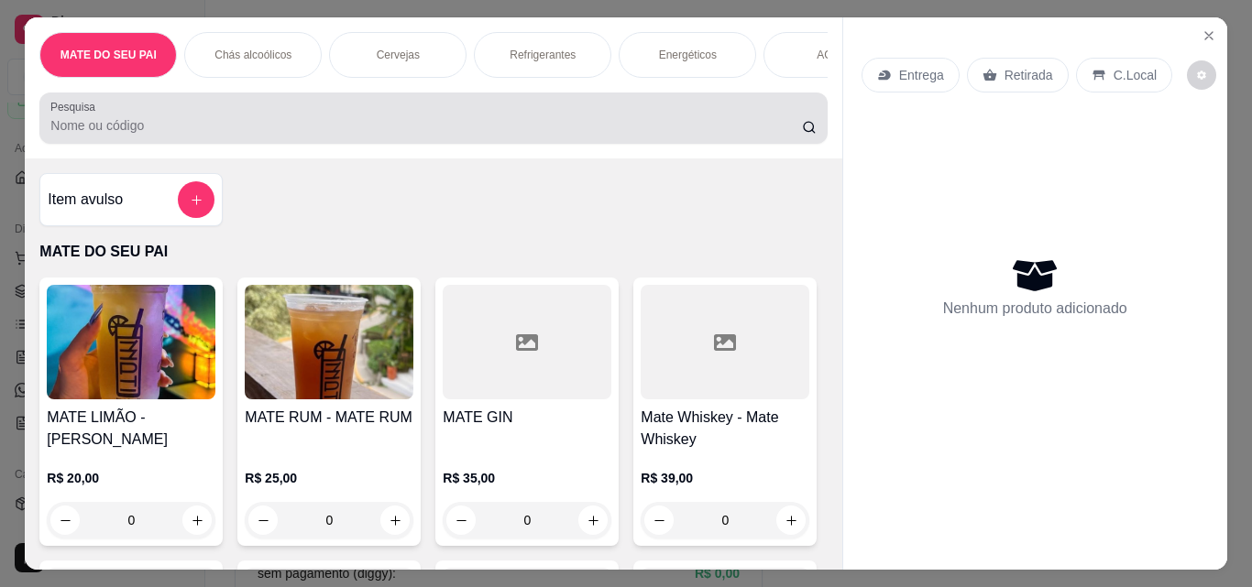
click at [365, 109] on div at bounding box center [432, 118] width 765 height 37
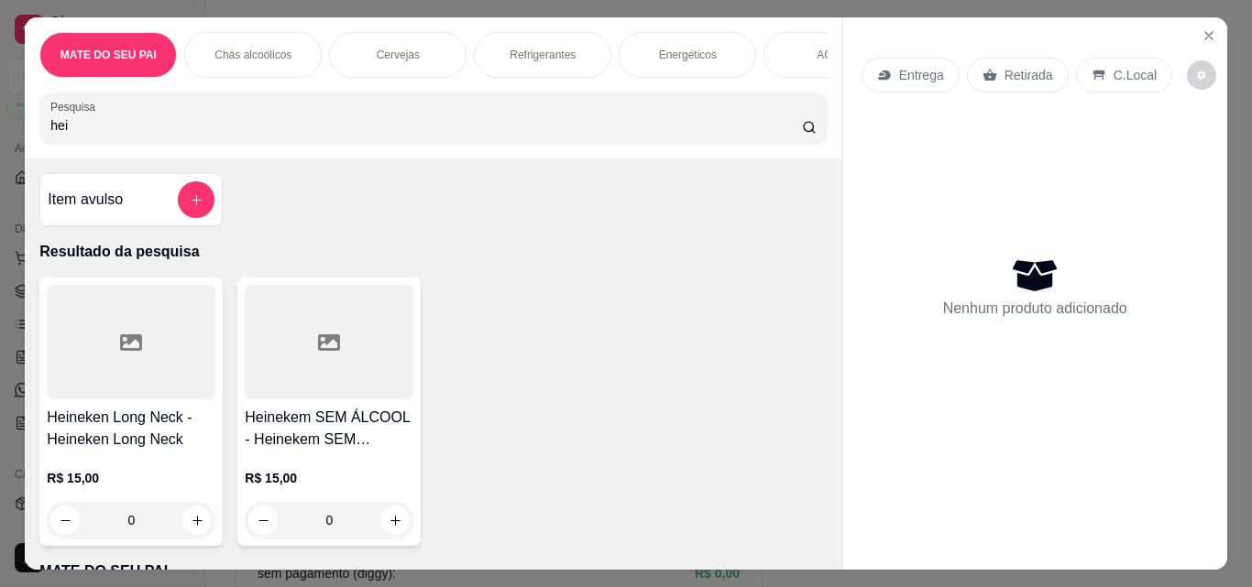
click at [101, 364] on div at bounding box center [131, 342] width 169 height 115
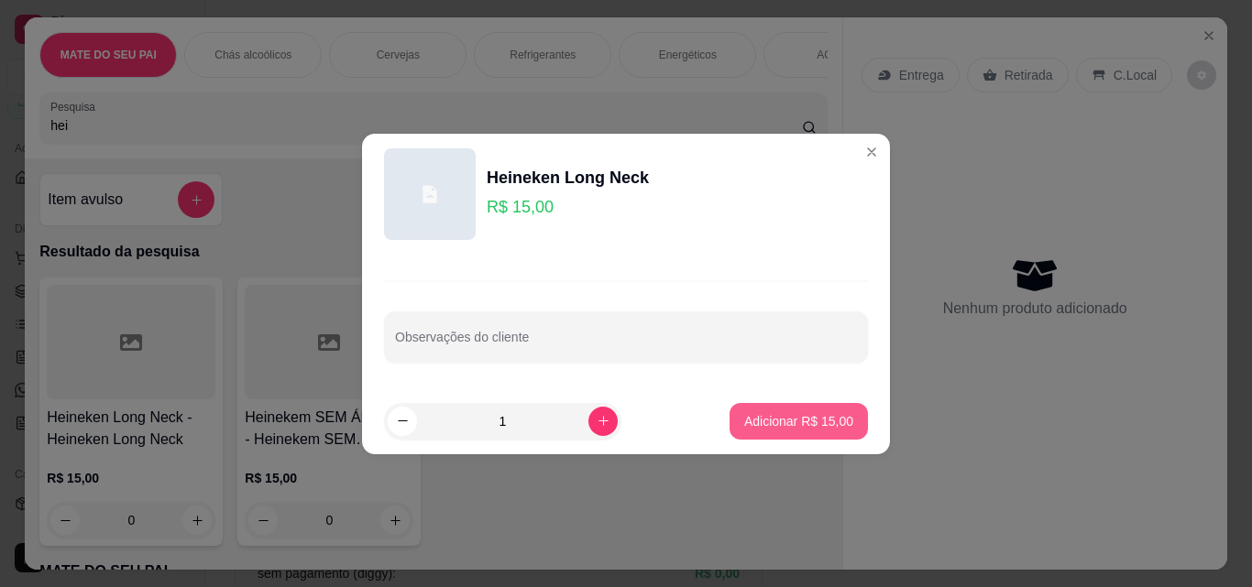
click at [783, 430] on p "Adicionar R$ 15,00" at bounding box center [798, 421] width 109 height 18
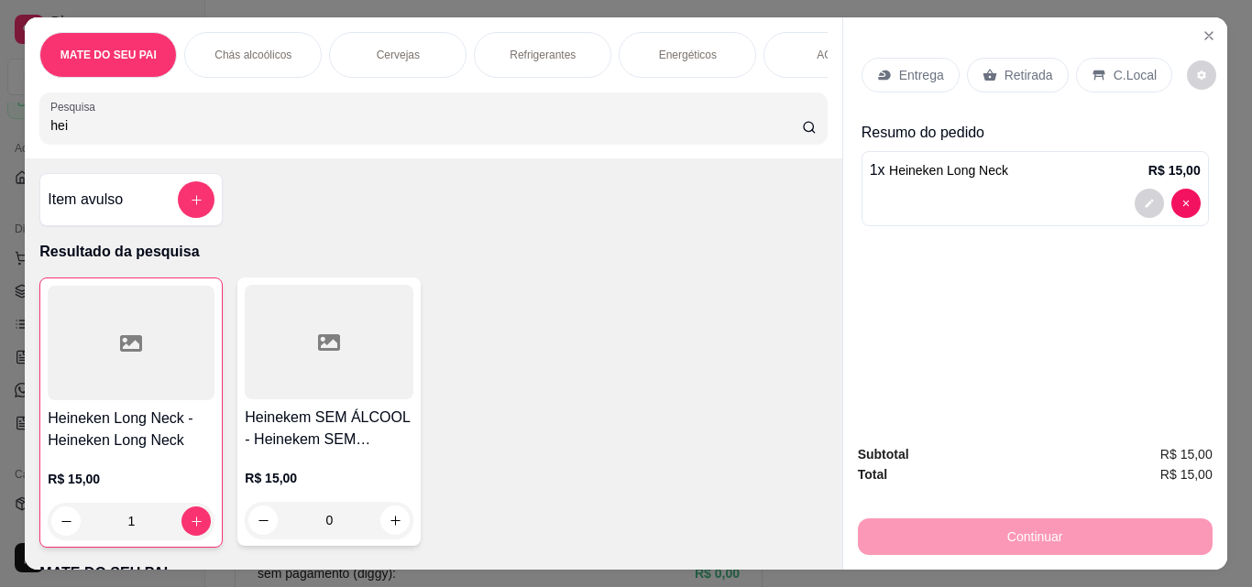
click at [990, 65] on div "Retirada" at bounding box center [1018, 75] width 102 height 35
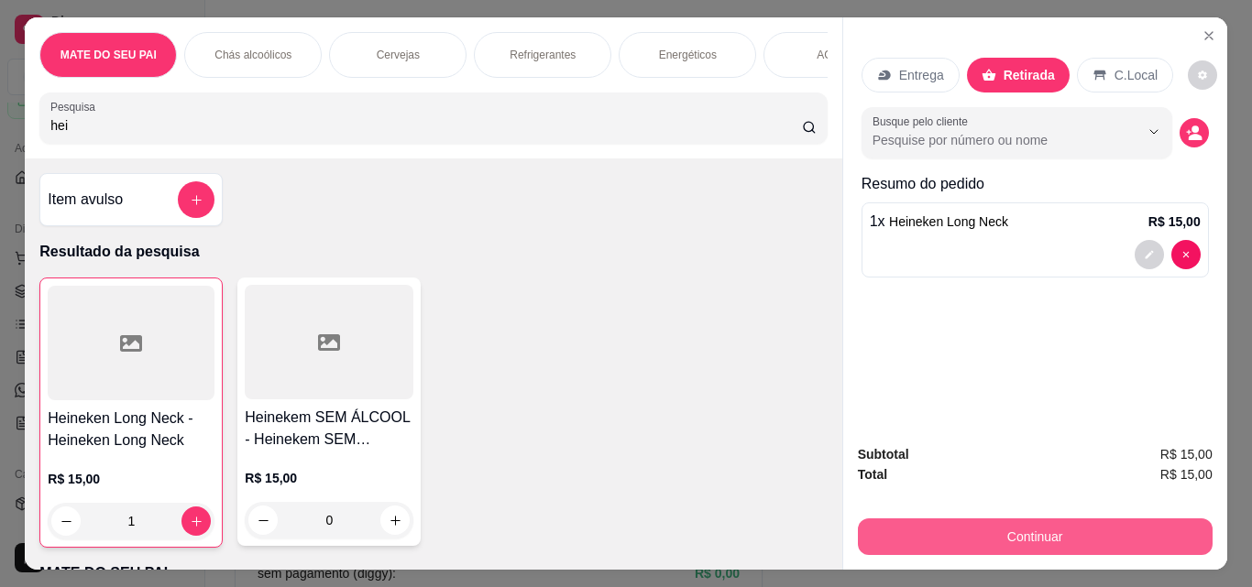
click at [1004, 530] on button "Continuar" at bounding box center [1035, 537] width 355 height 37
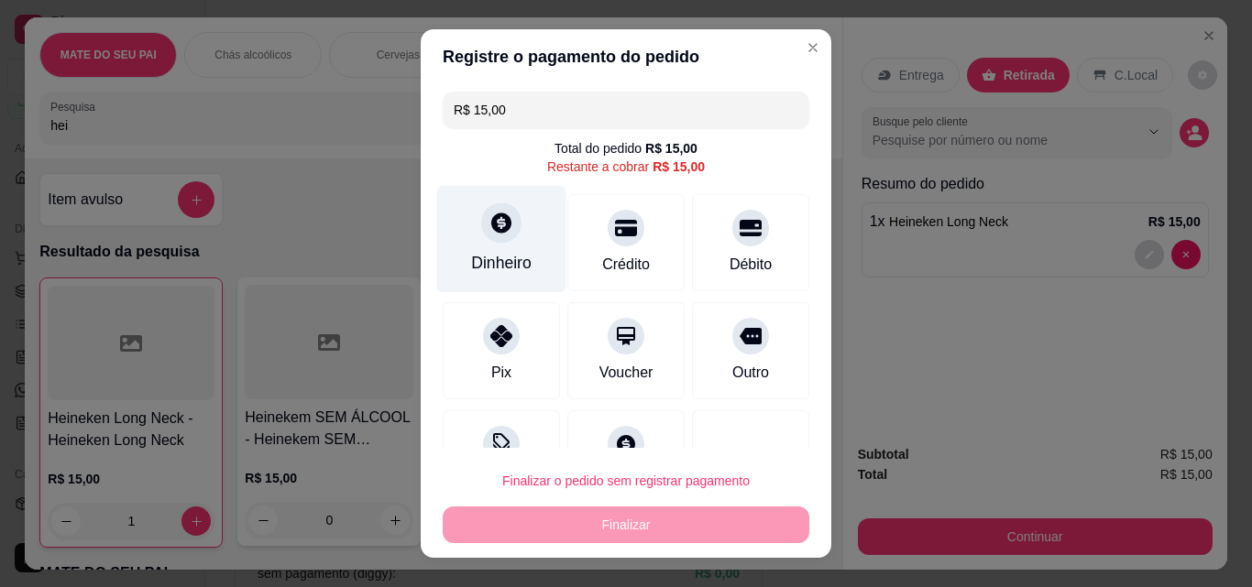
click at [491, 215] on icon at bounding box center [501, 223] width 20 height 20
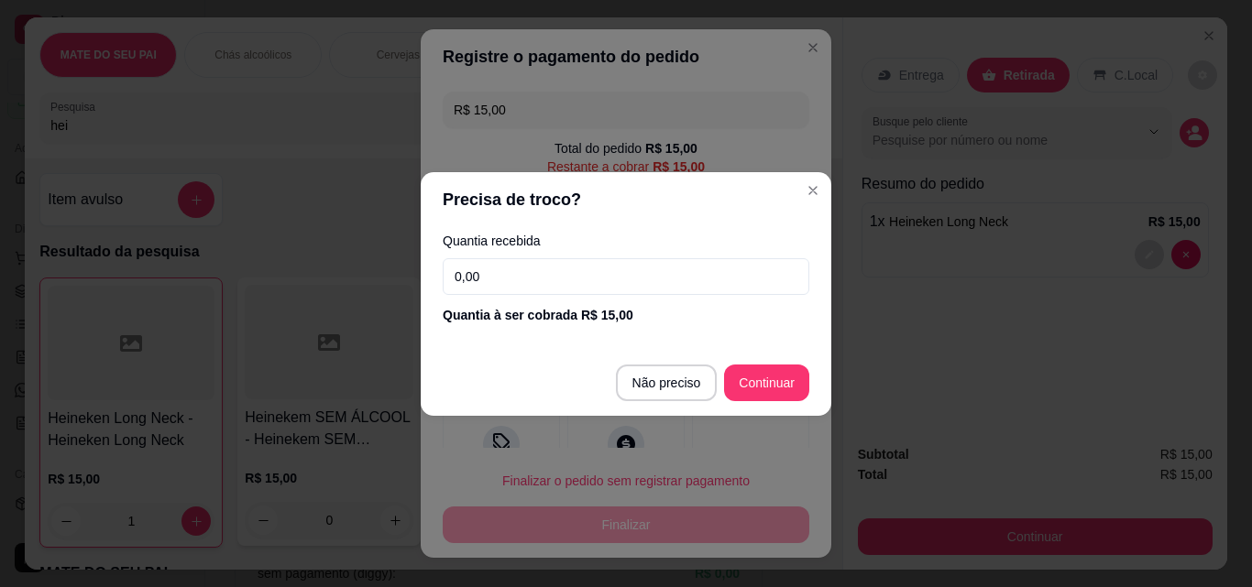
drag, startPoint x: 530, startPoint y: 274, endPoint x: 434, endPoint y: 296, distance: 97.8
click at [434, 296] on div "Quantia recebida 0,00 Quantia à ser cobrada R$ 15,00" at bounding box center [626, 279] width 410 height 104
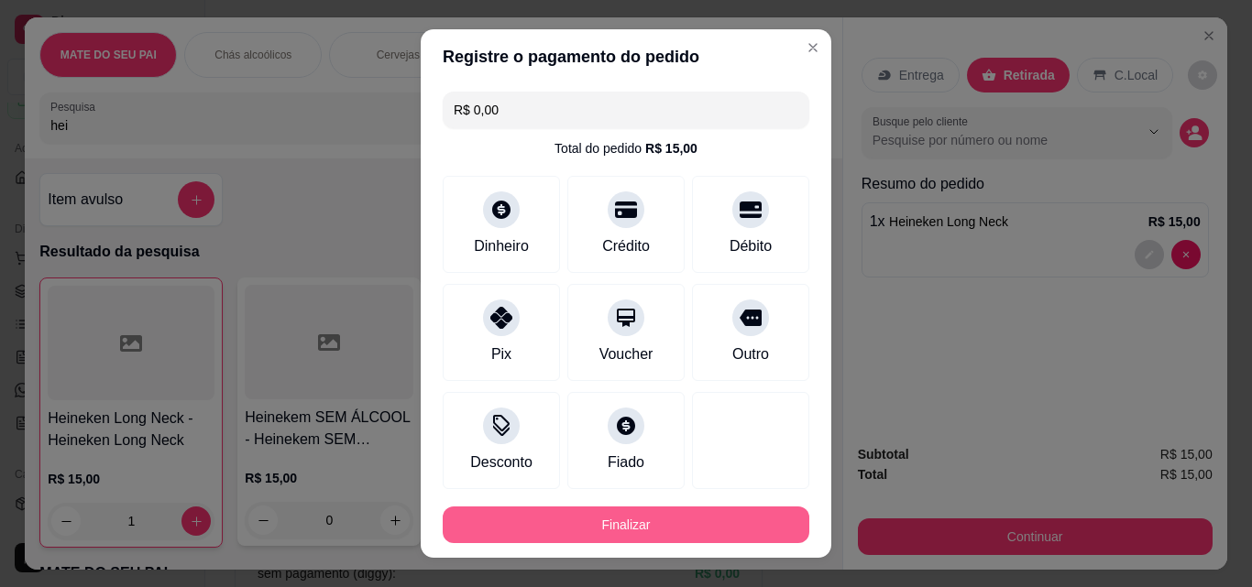
click at [662, 523] on button "Finalizar" at bounding box center [626, 525] width 366 height 37
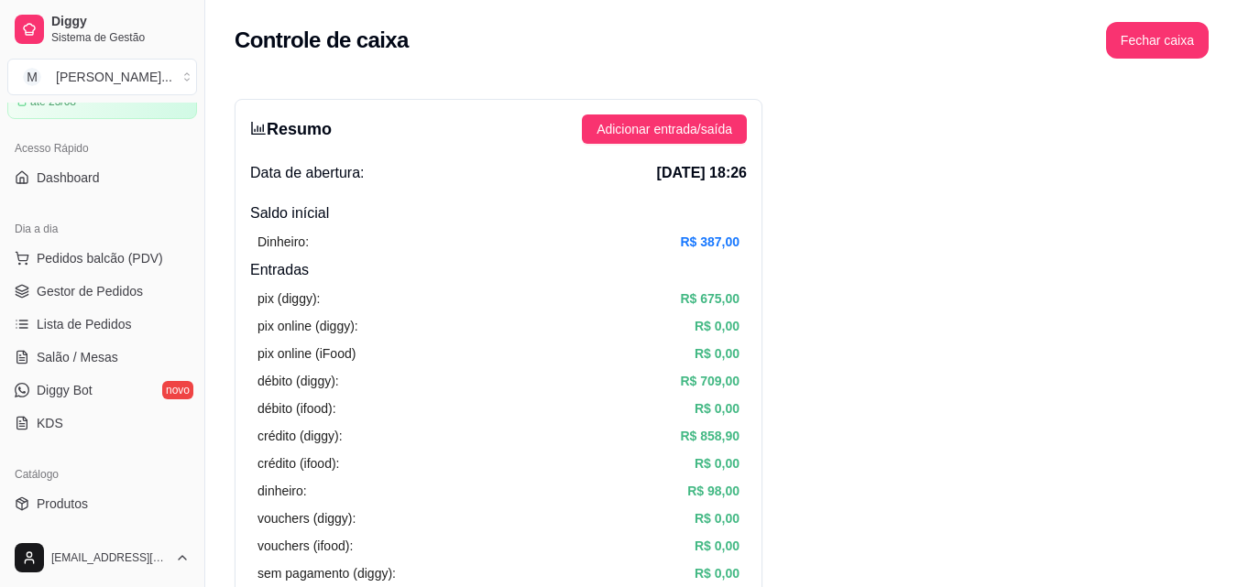
click at [85, 239] on div "Dia a dia" at bounding box center [102, 228] width 190 height 29
click at [85, 261] on span "Pedidos balcão (PDV)" at bounding box center [100, 258] width 126 height 18
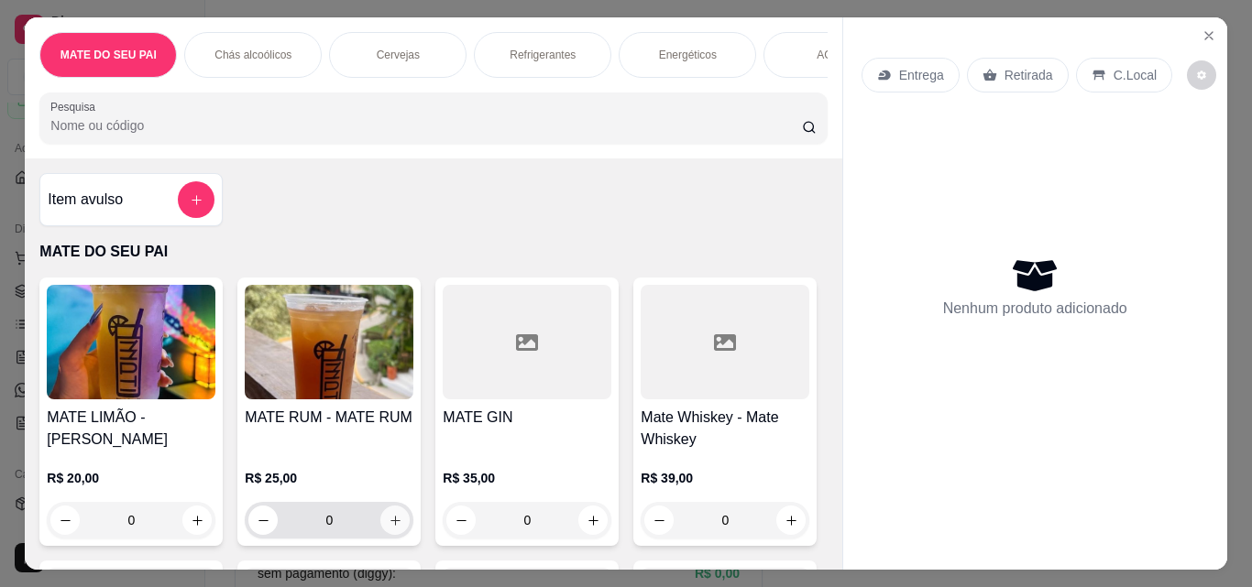
click at [402, 521] on div "0" at bounding box center [328, 520] width 161 height 37
click at [388, 525] on icon "increase-product-quantity" at bounding box center [395, 521] width 14 height 14
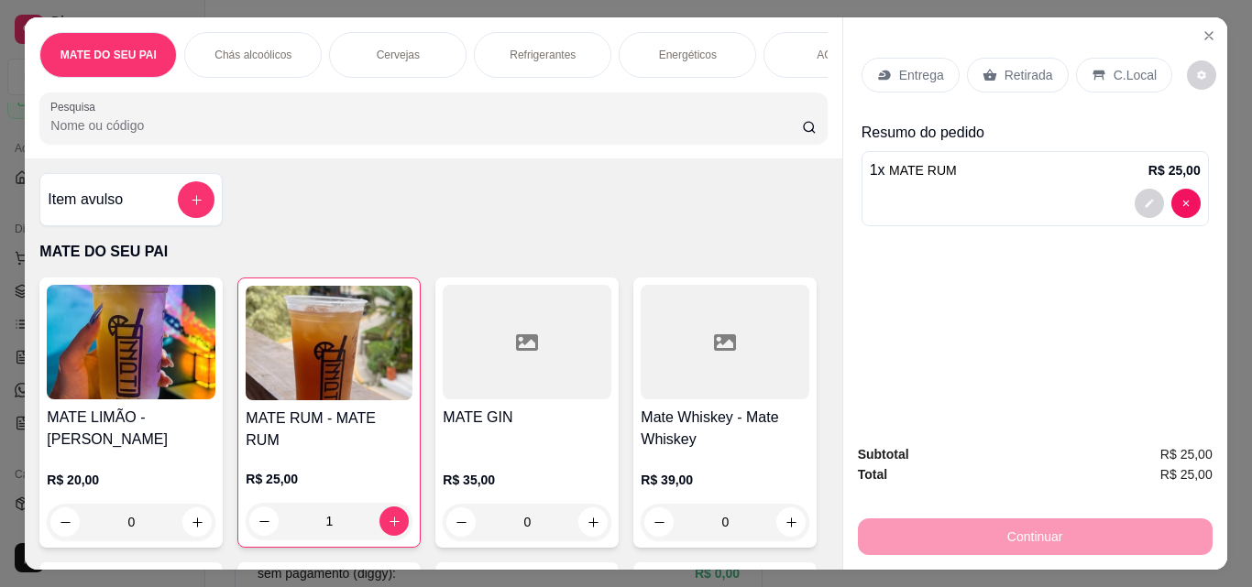
click at [1012, 58] on div "Retirada" at bounding box center [1018, 75] width 102 height 35
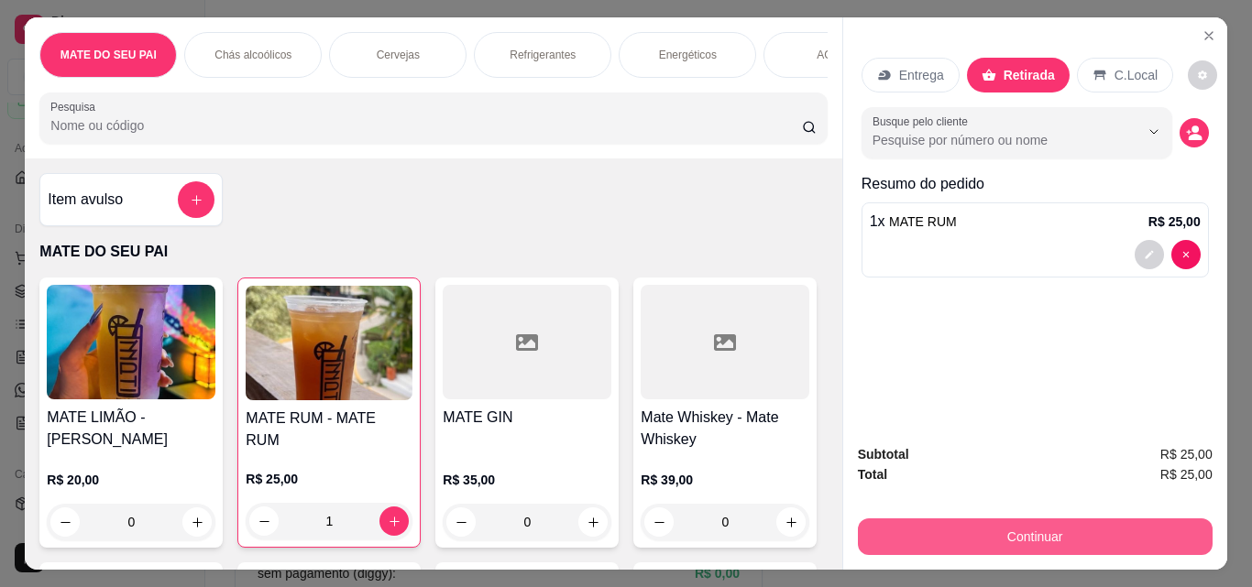
click at [1044, 527] on button "Continuar" at bounding box center [1035, 537] width 355 height 37
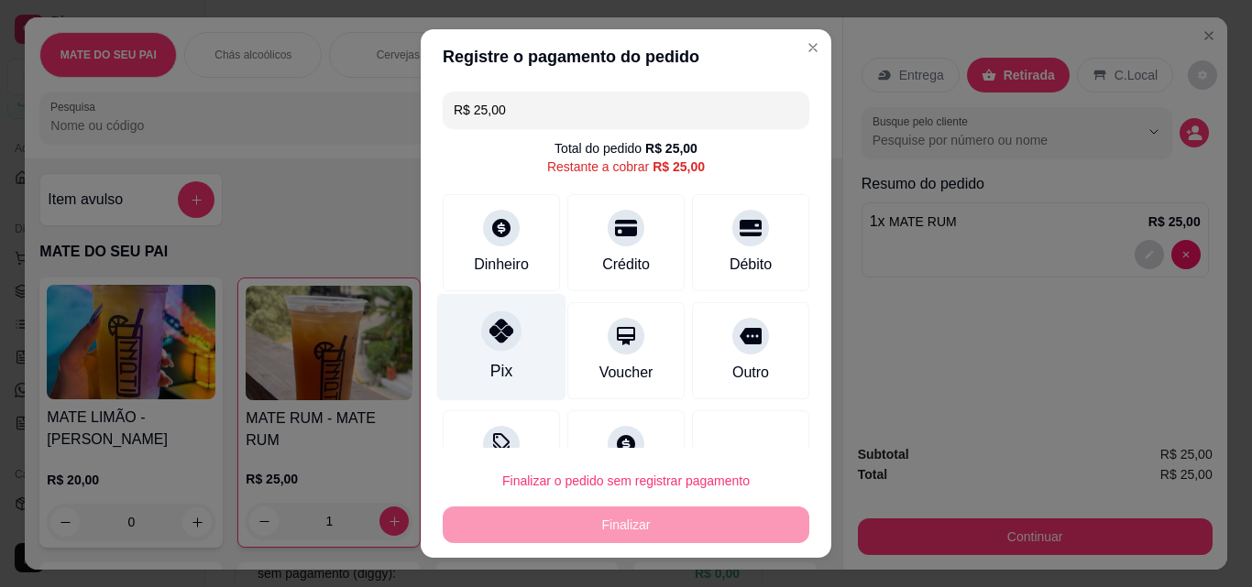
click at [485, 312] on div at bounding box center [501, 331] width 40 height 40
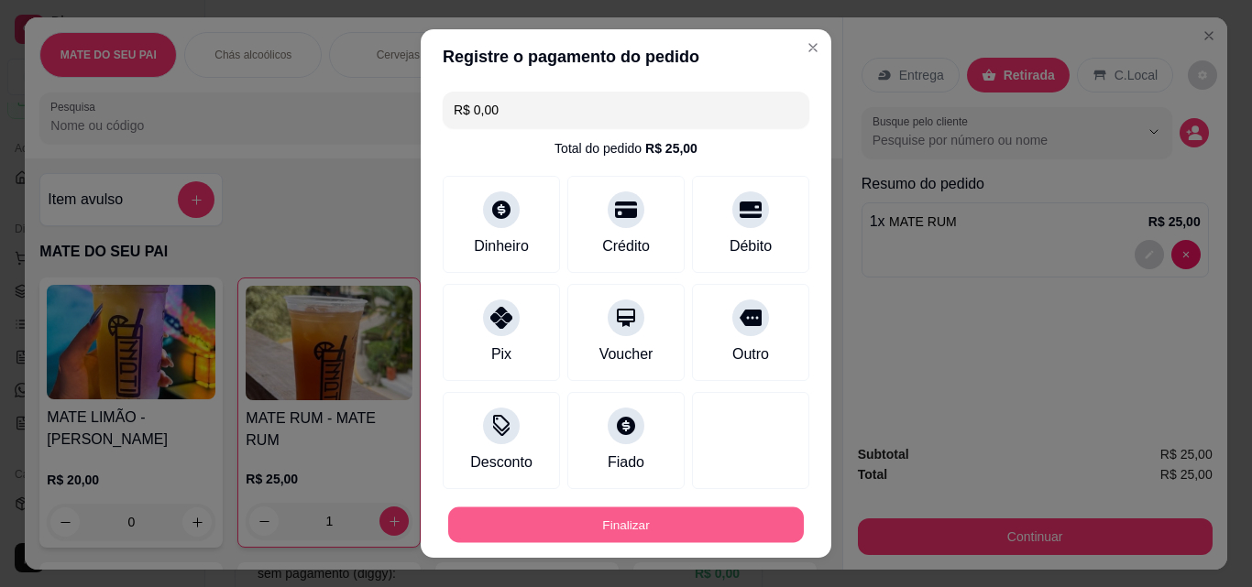
click at [582, 525] on button "Finalizar" at bounding box center [625, 526] width 355 height 36
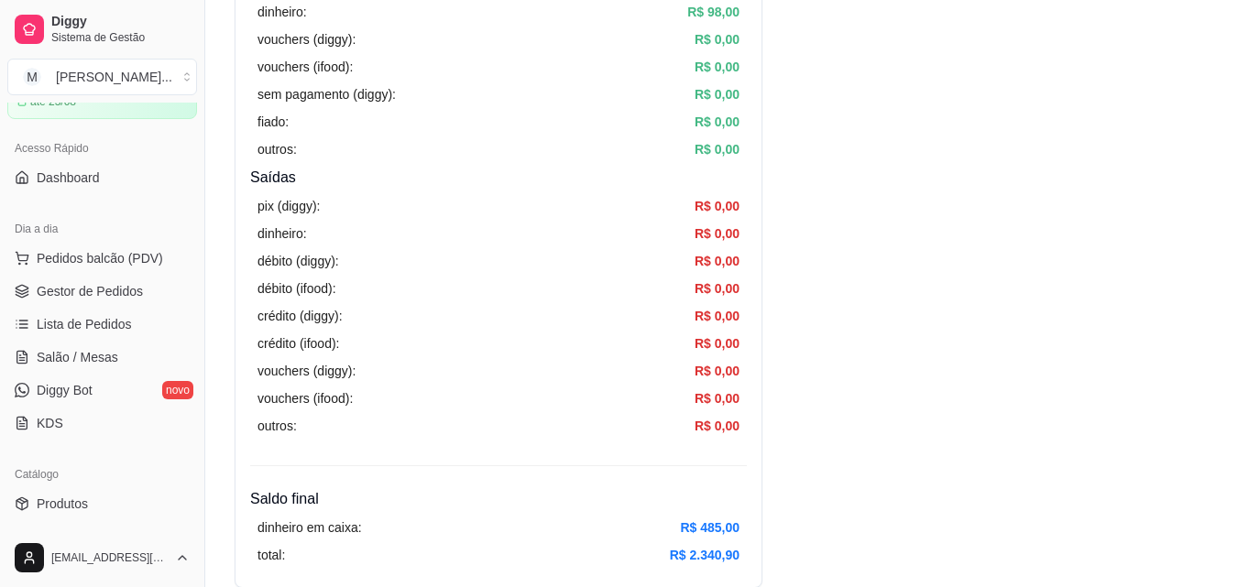
scroll to position [513, 0]
